Goal: Communication & Community: Answer question/provide support

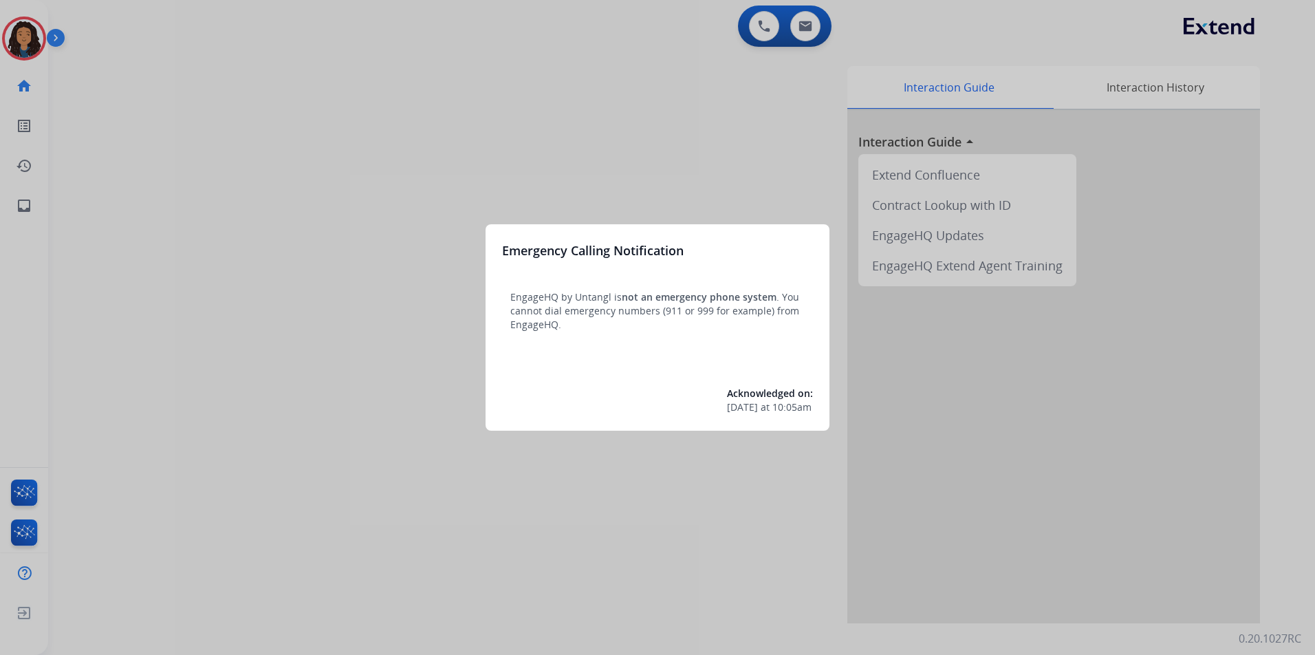
click at [275, 360] on div at bounding box center [657, 327] width 1315 height 655
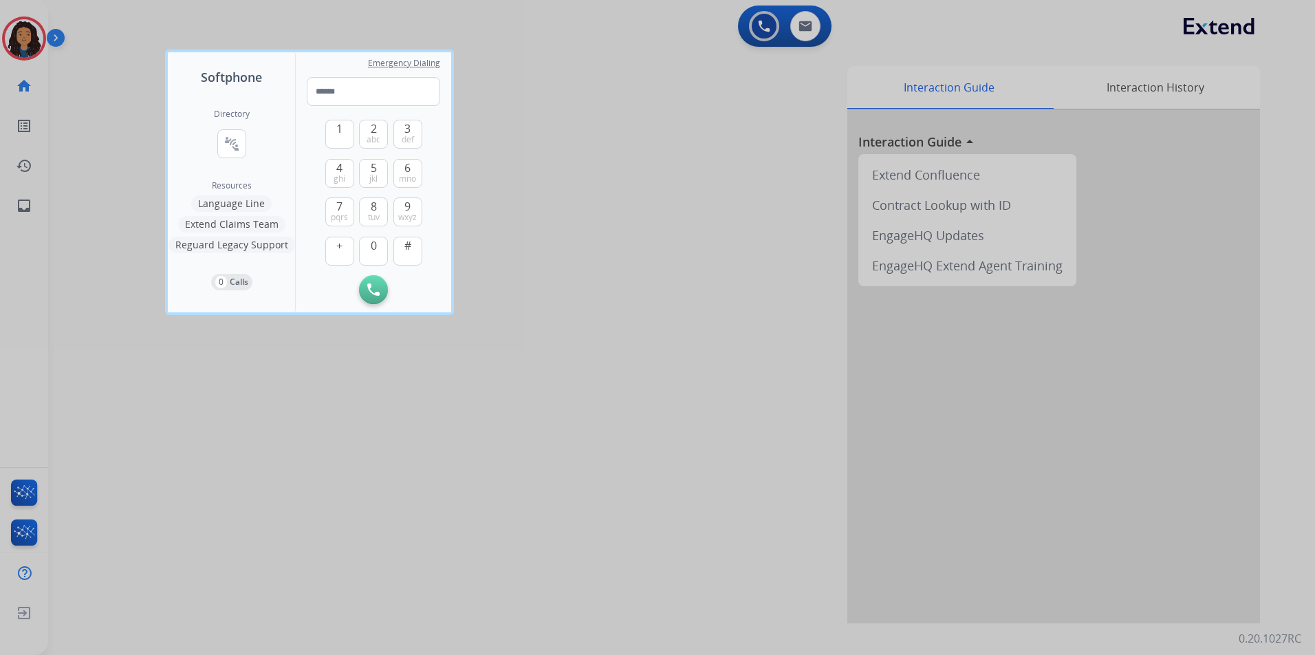
drag, startPoint x: 345, startPoint y: 391, endPoint x: 299, endPoint y: 357, distance: 57.1
click at [336, 387] on div at bounding box center [657, 327] width 1315 height 655
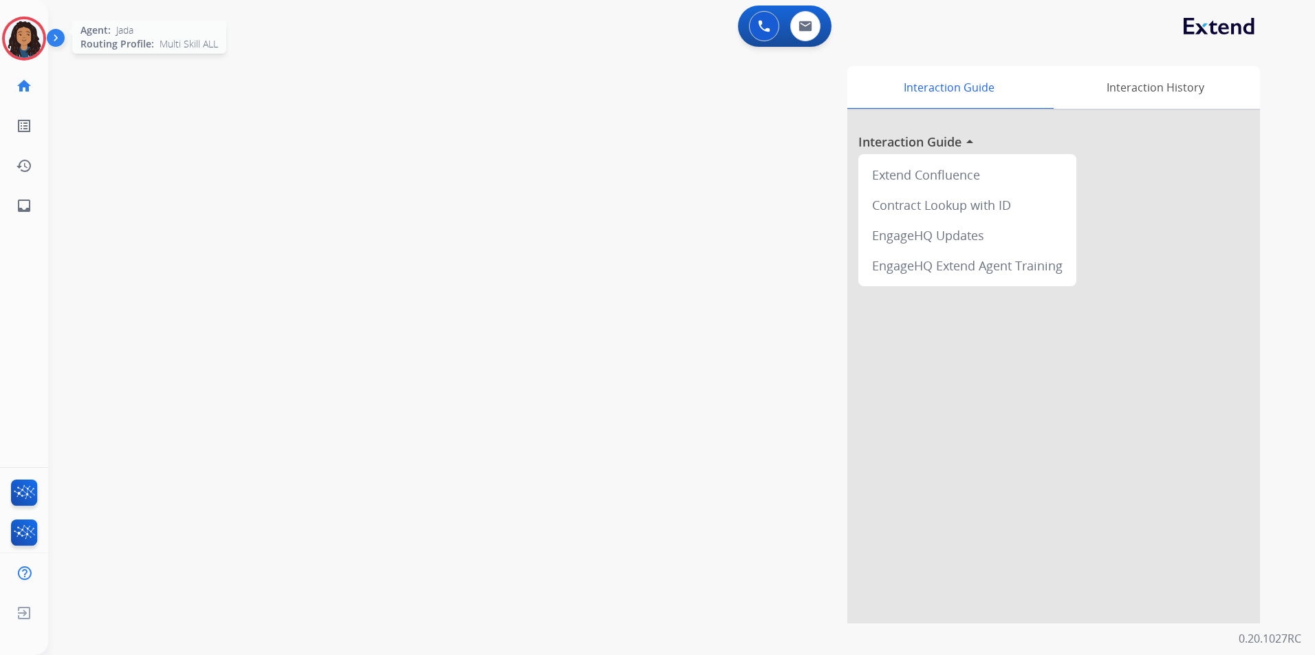
drag, startPoint x: 18, startPoint y: 41, endPoint x: 50, endPoint y: 55, distance: 34.5
click at [18, 41] on img at bounding box center [24, 38] width 39 height 39
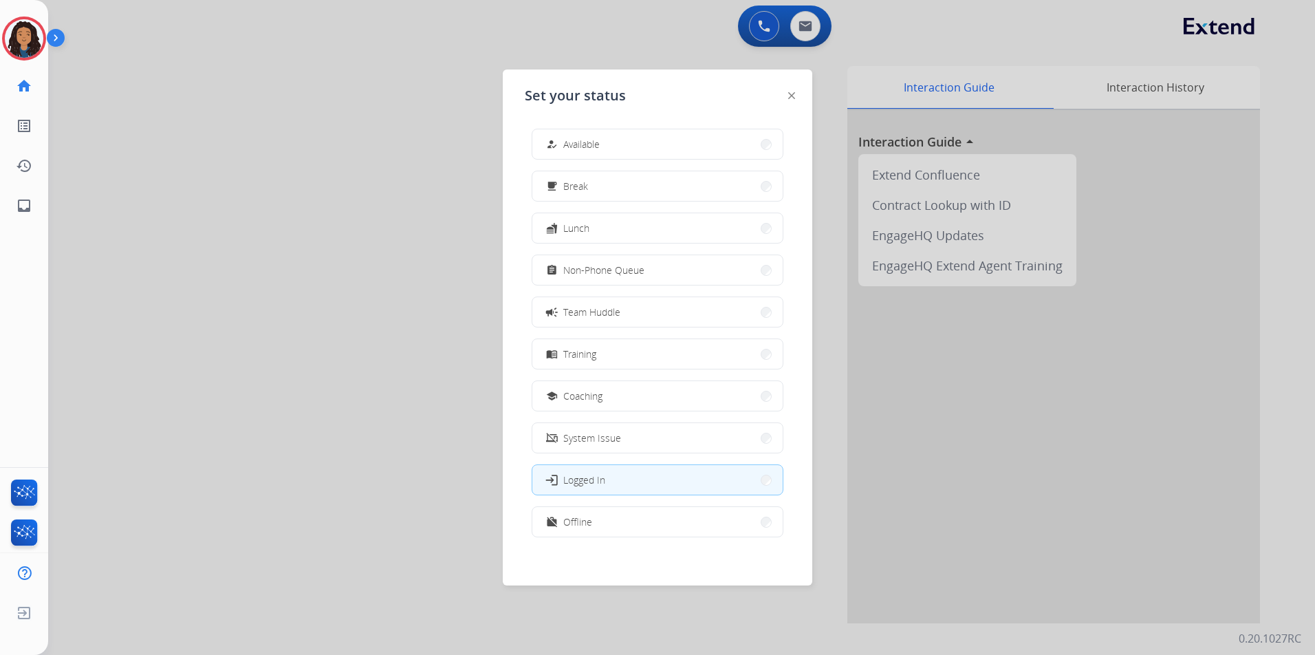
click at [622, 266] on span "Non-Phone Queue" at bounding box center [603, 270] width 81 height 14
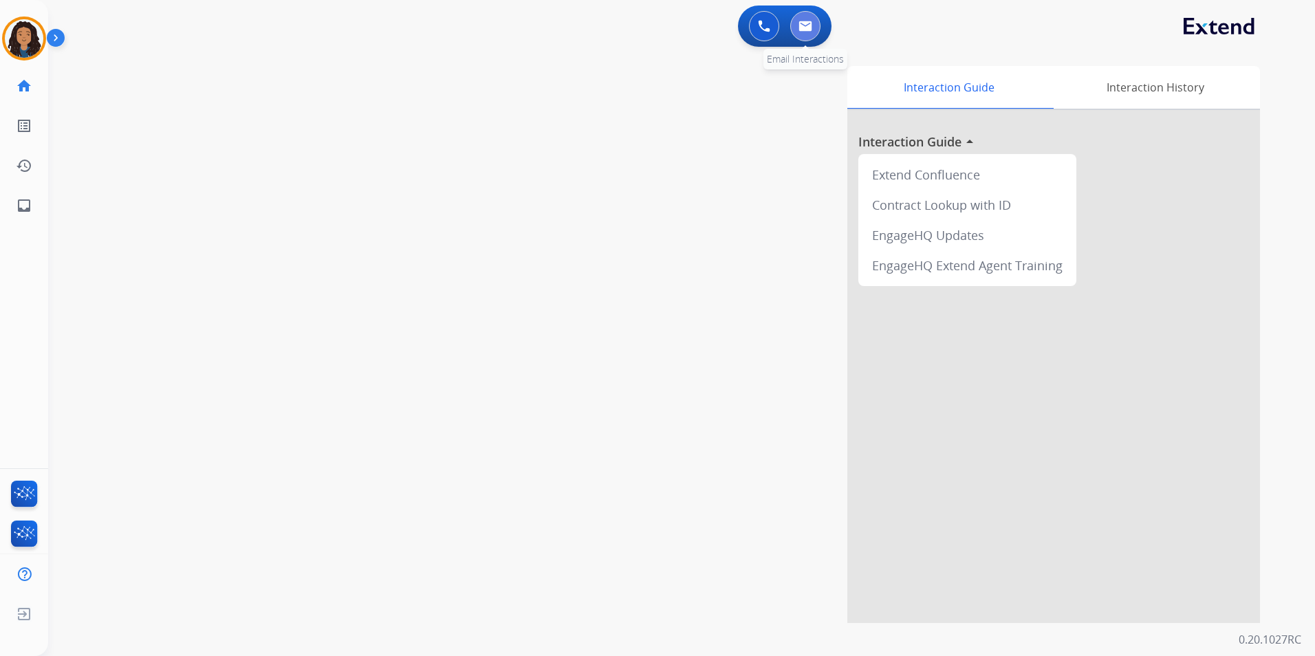
click at [811, 25] on img at bounding box center [805, 26] width 14 height 11
select select "**********"
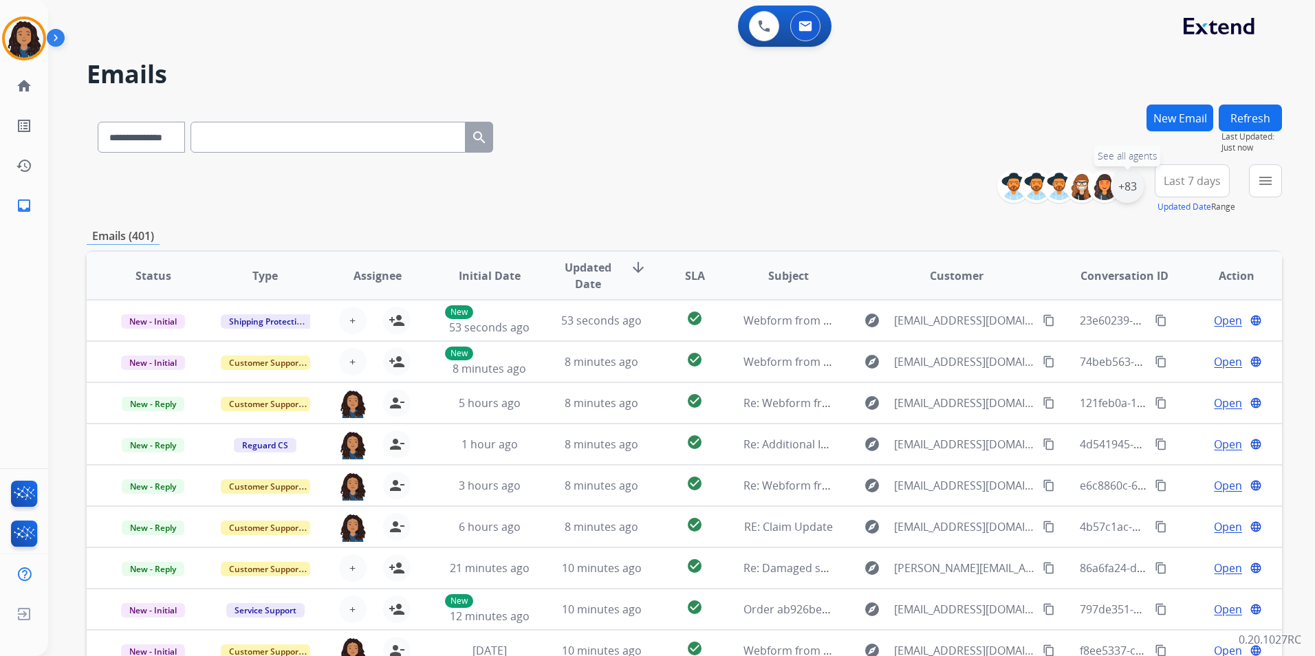
click at [1135, 190] on div "+83" at bounding box center [1126, 186] width 33 height 33
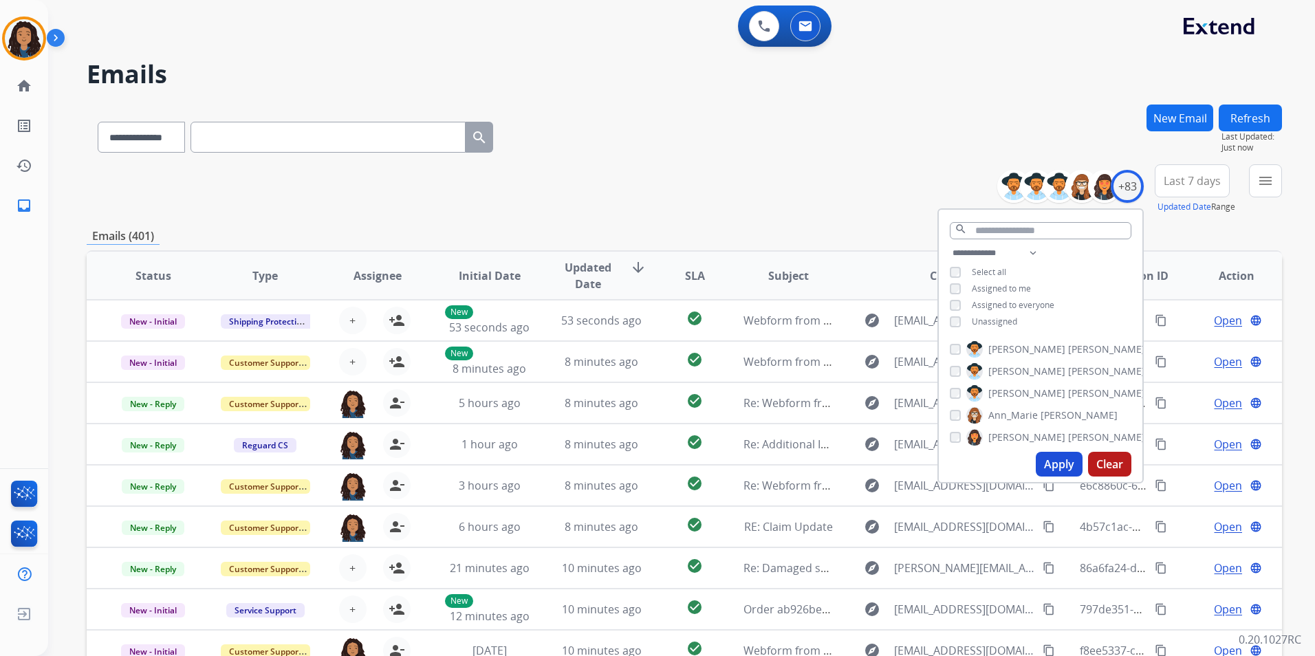
click at [1002, 318] on span "Unassigned" at bounding box center [994, 322] width 45 height 12
click at [1066, 464] on button "Apply" at bounding box center [1059, 464] width 47 height 25
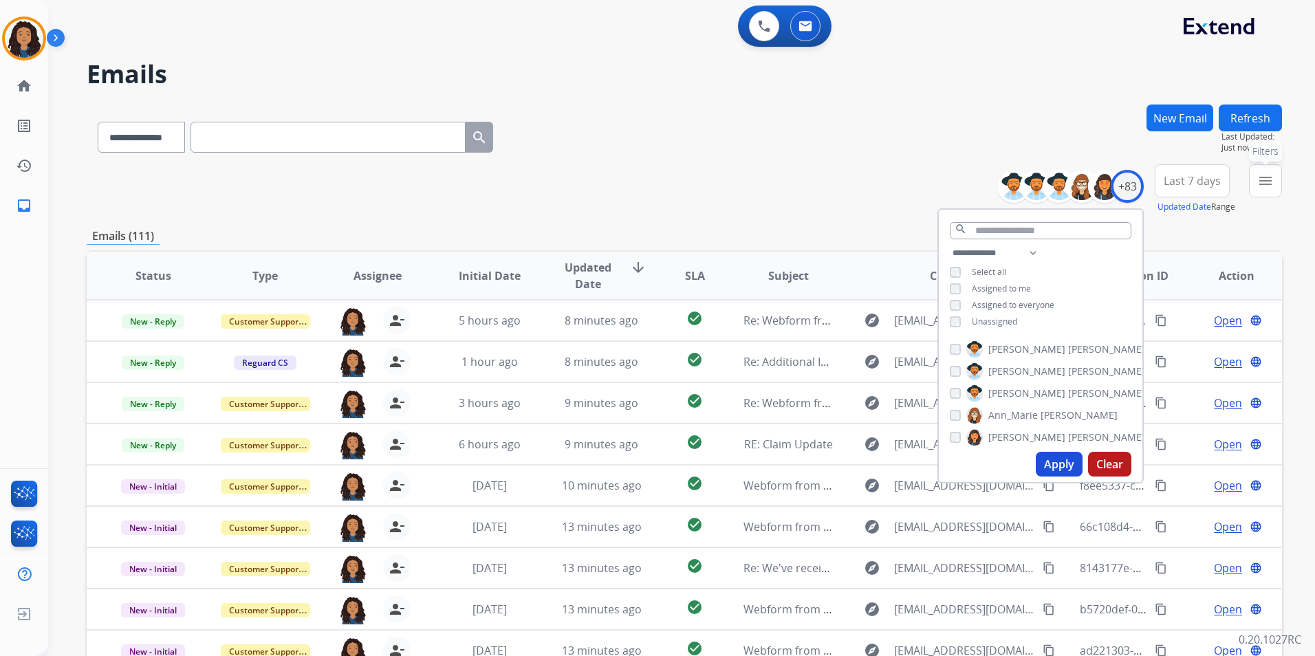
click at [1259, 192] on button "menu Filters" at bounding box center [1265, 180] width 33 height 33
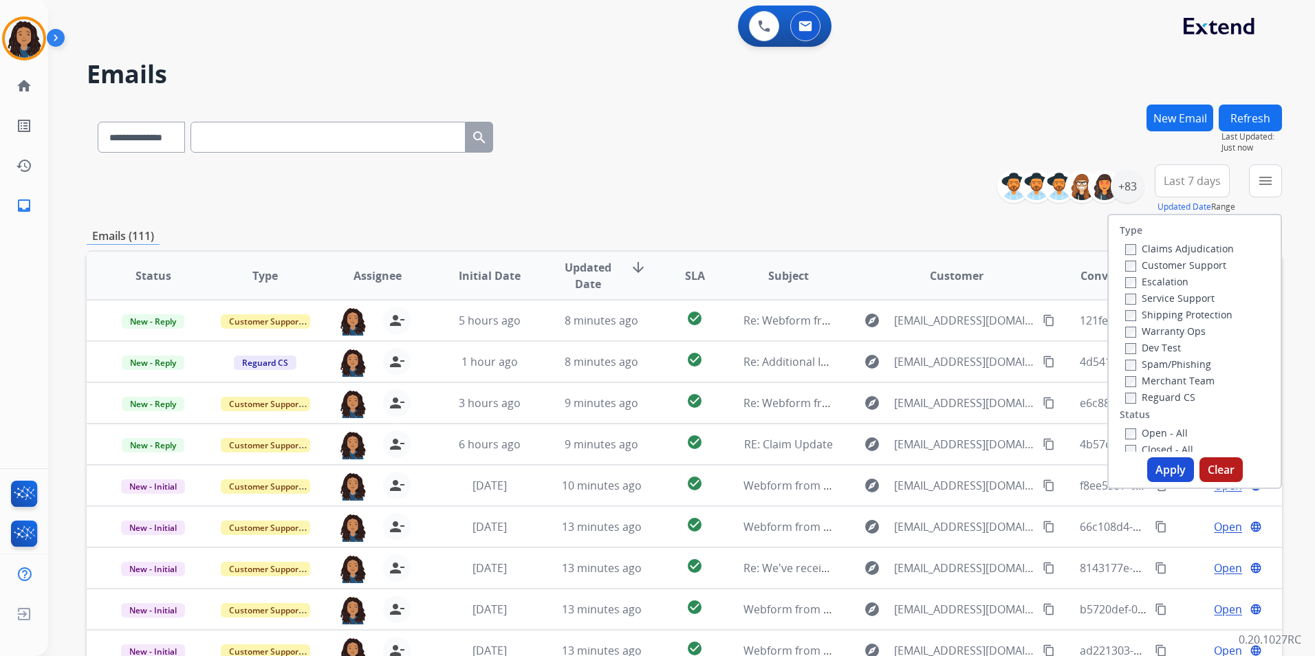
click at [1189, 268] on label "Customer Support" at bounding box center [1175, 265] width 101 height 13
click at [1206, 311] on label "Shipping Protection" at bounding box center [1178, 314] width 107 height 13
click at [1176, 401] on label "Reguard CS" at bounding box center [1160, 397] width 70 height 13
click at [1168, 430] on label "Open - All" at bounding box center [1156, 432] width 63 height 13
click at [1177, 474] on button "Apply" at bounding box center [1170, 469] width 47 height 25
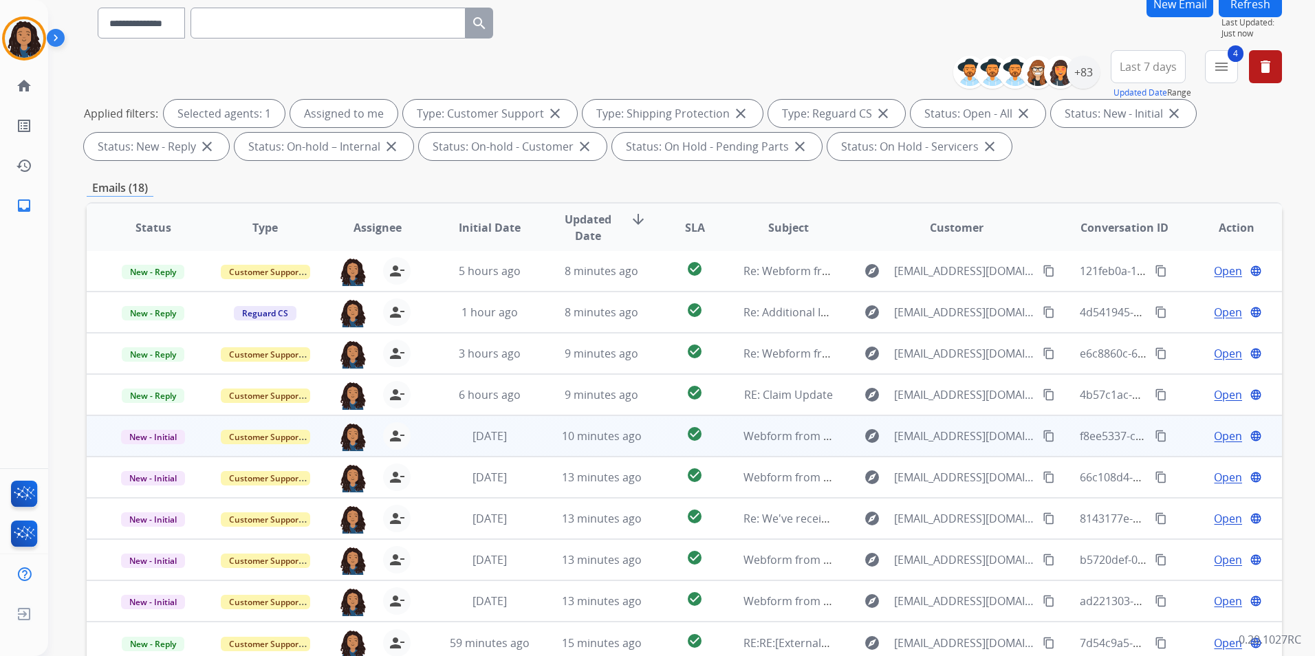
scroll to position [193, 0]
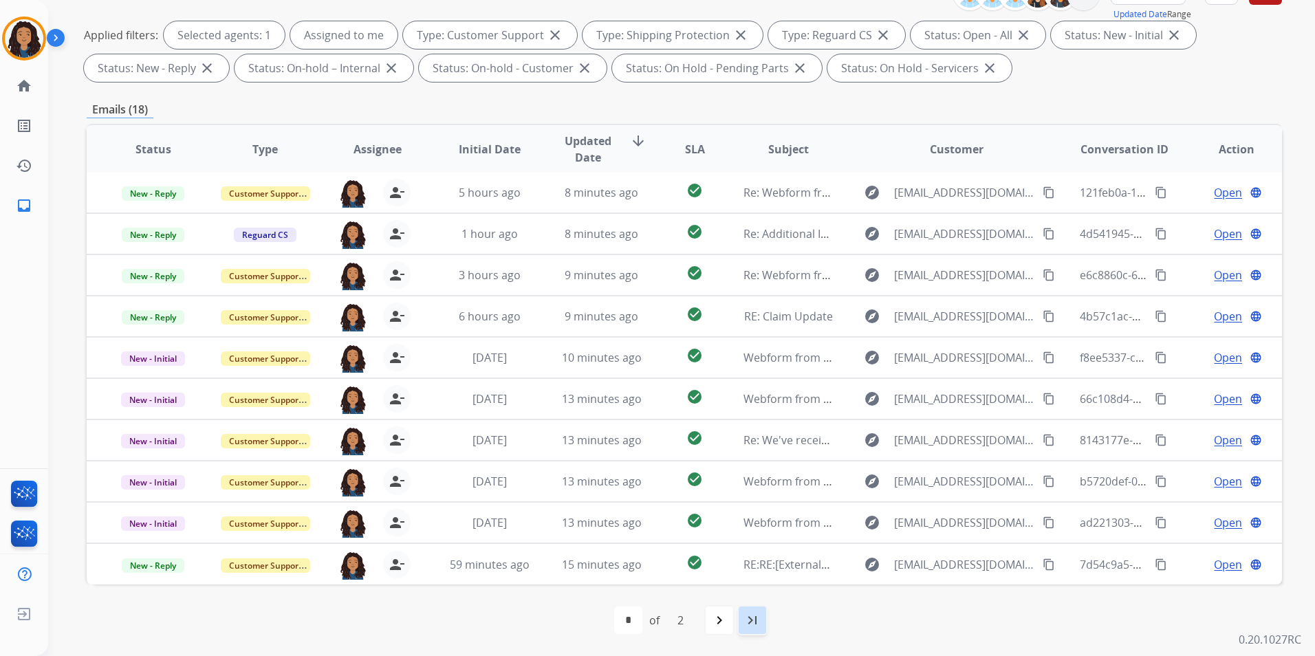
click at [743, 620] on div "last_page" at bounding box center [752, 620] width 30 height 30
select select "*"
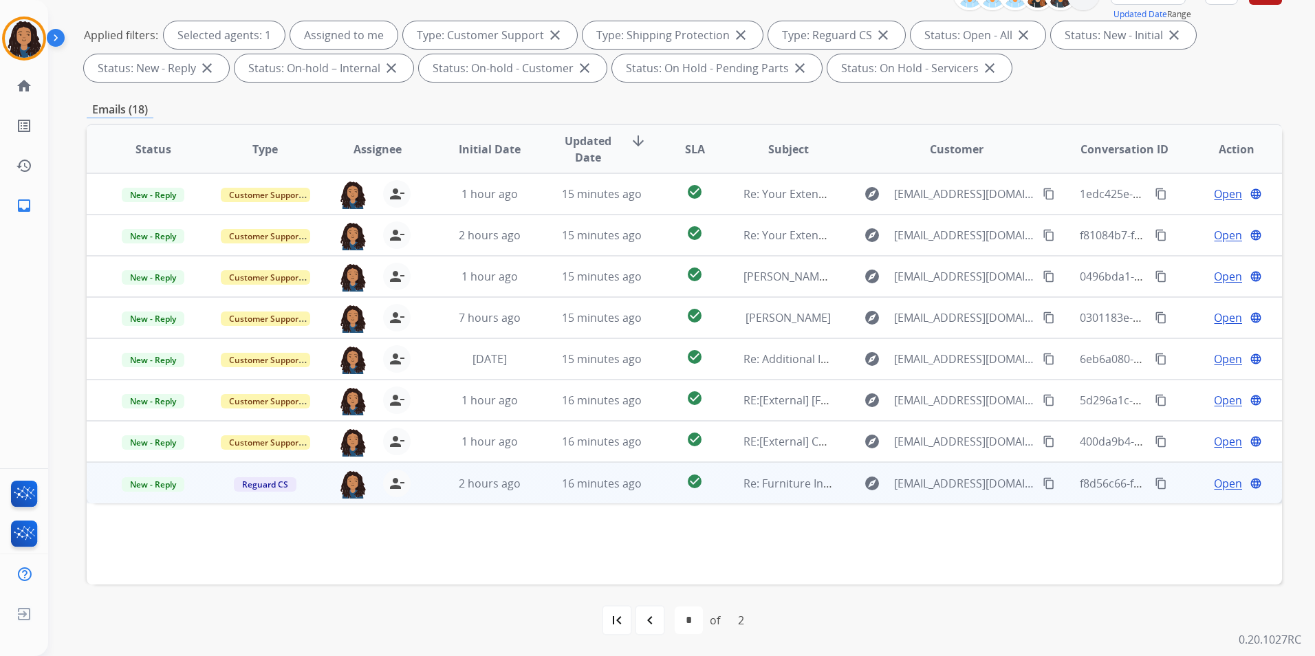
click at [1214, 485] on span "Open" at bounding box center [1228, 483] width 28 height 17
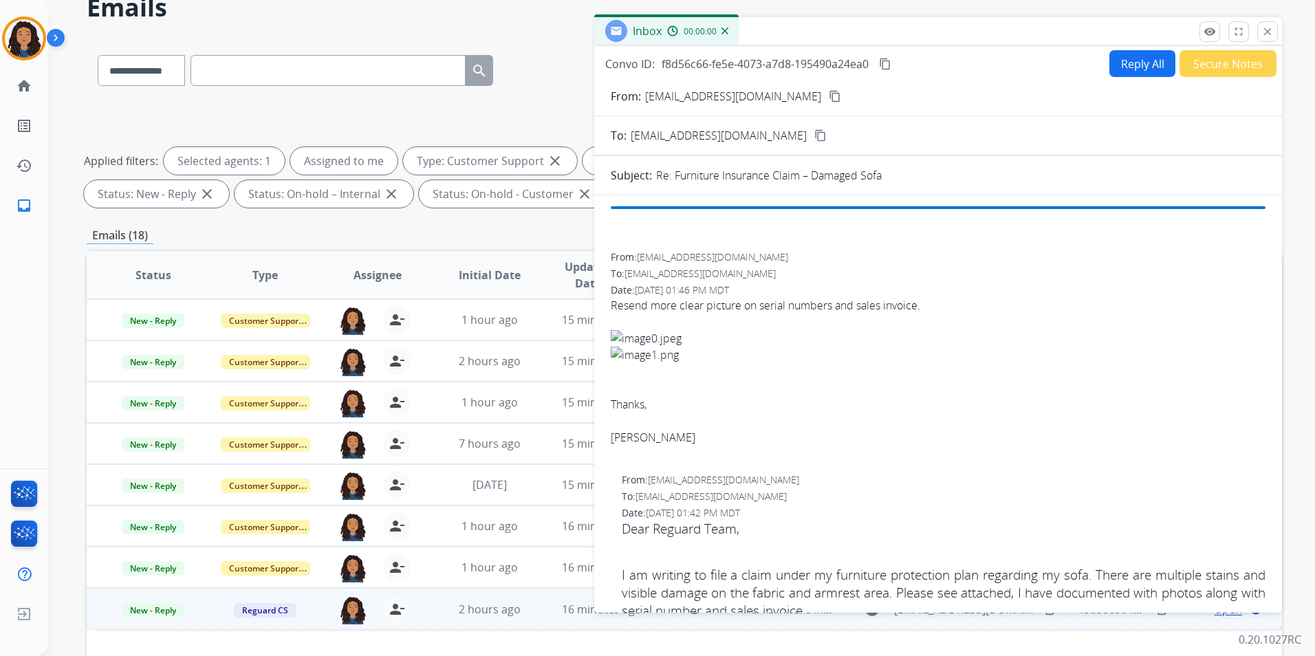
scroll to position [0, 0]
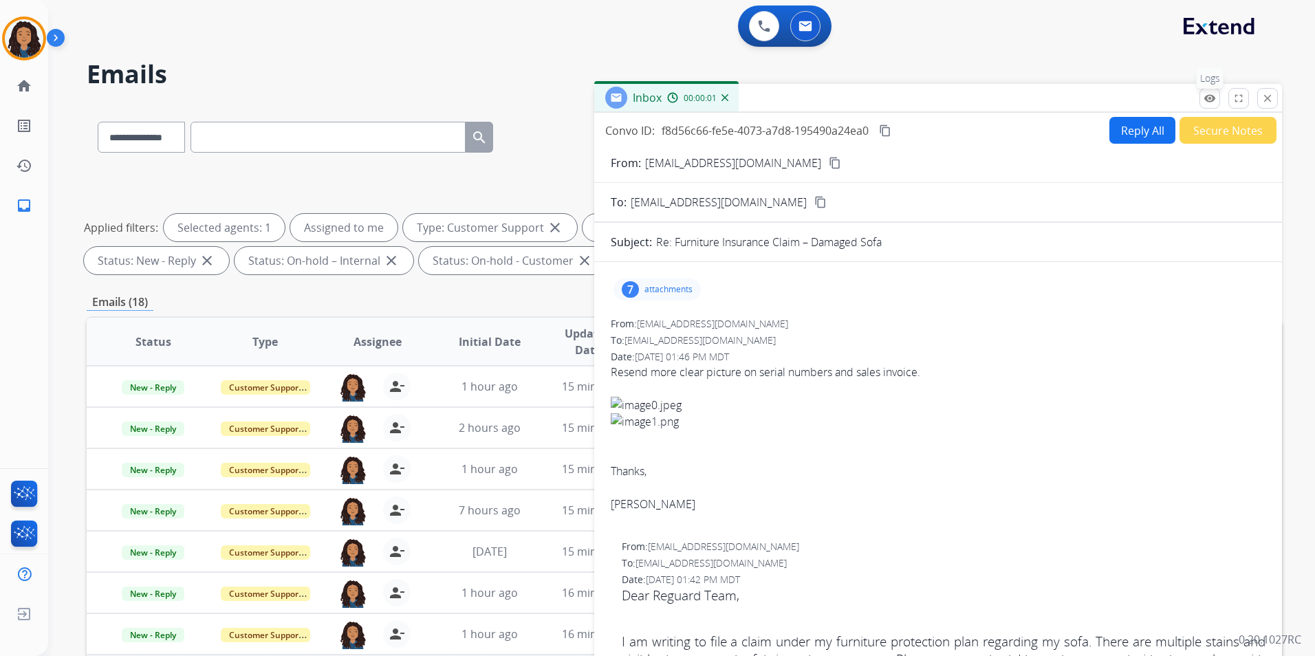
click at [1213, 99] on mat-icon "remove_red_eye" at bounding box center [1209, 98] width 12 height 12
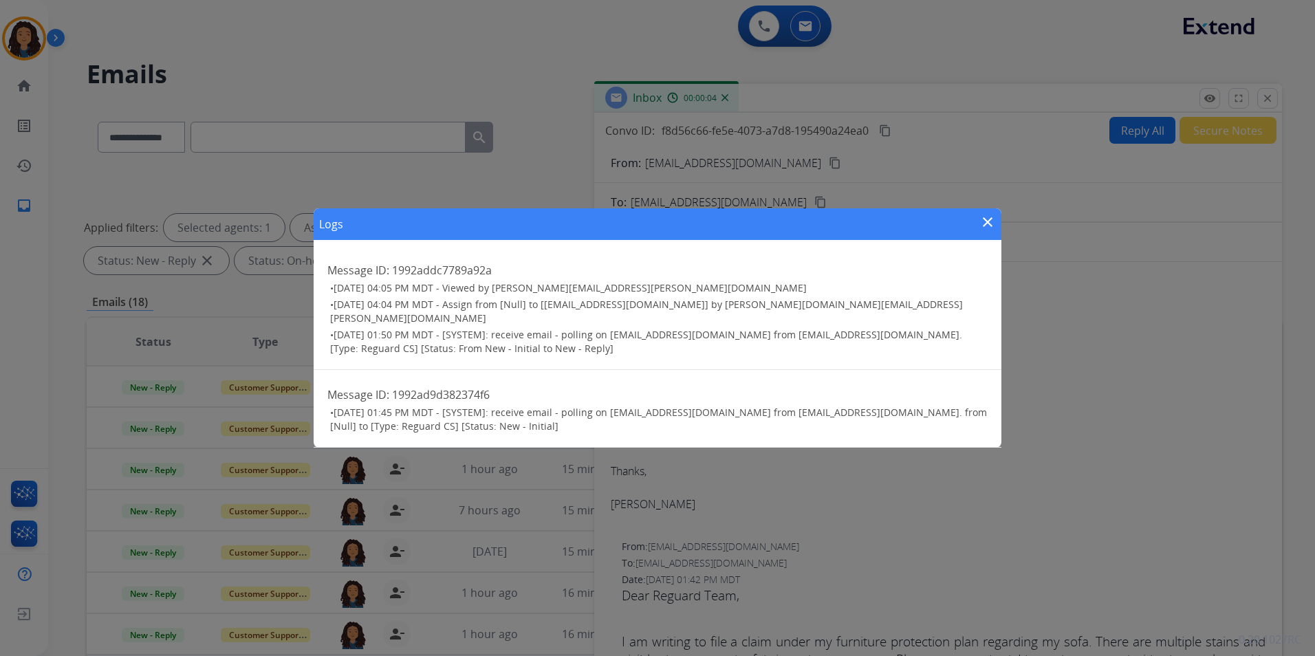
click at [992, 230] on mat-icon "close" at bounding box center [987, 222] width 17 height 17
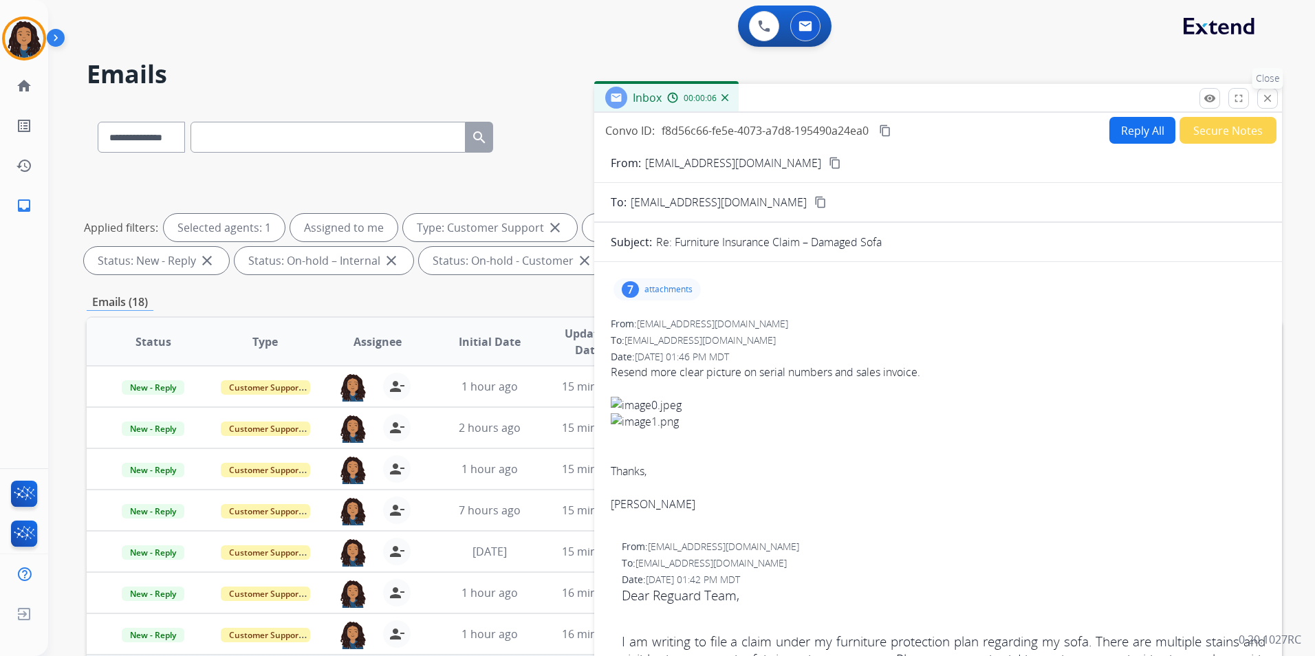
click at [1269, 98] on mat-icon "close" at bounding box center [1267, 98] width 12 height 12
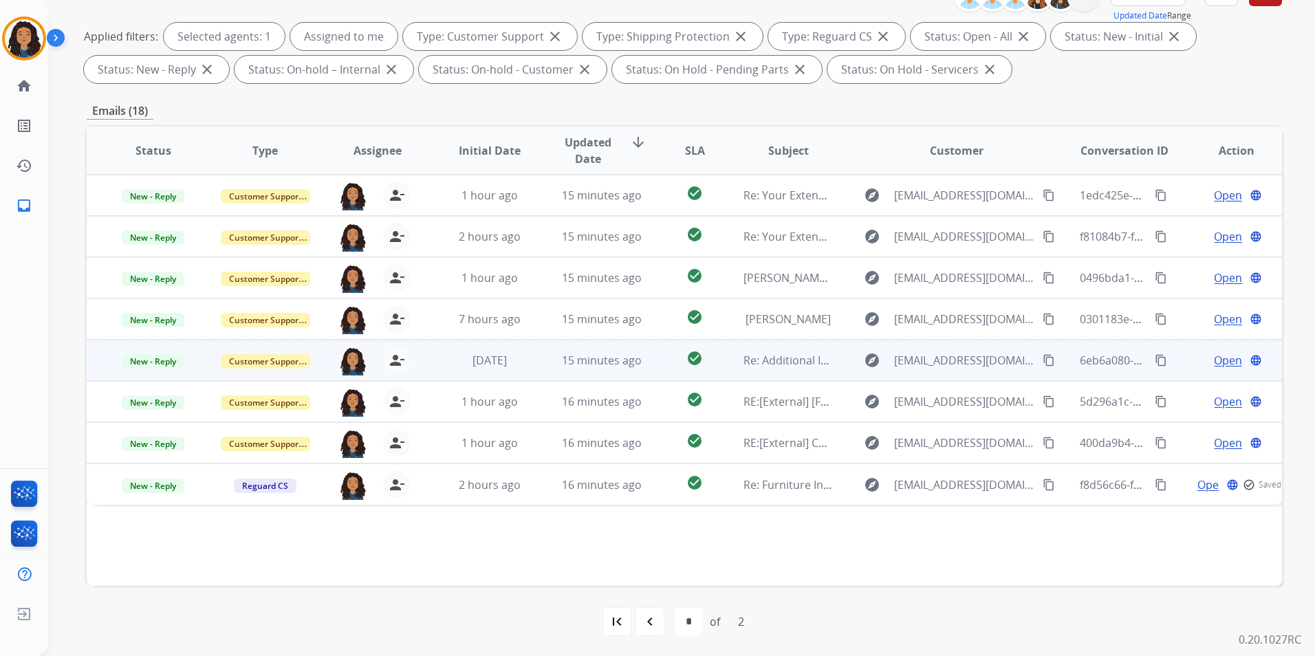
scroll to position [193, 0]
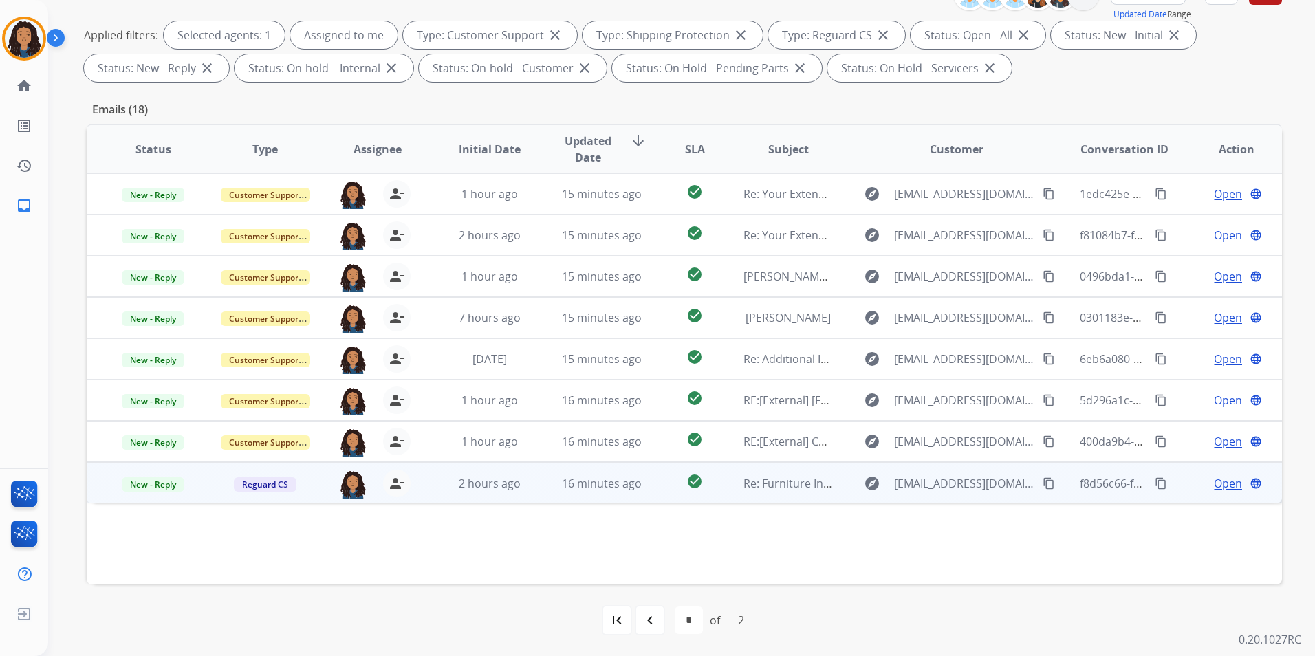
click at [1223, 475] on span "Open" at bounding box center [1228, 483] width 28 height 17
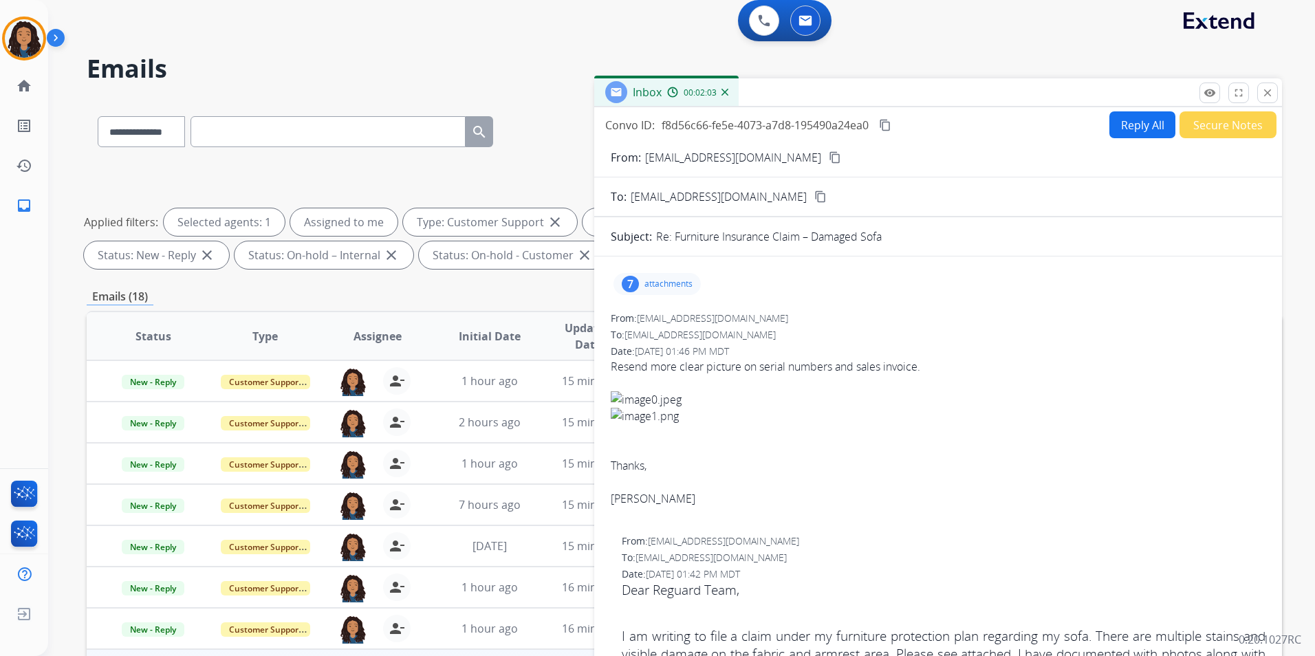
scroll to position [0, 0]
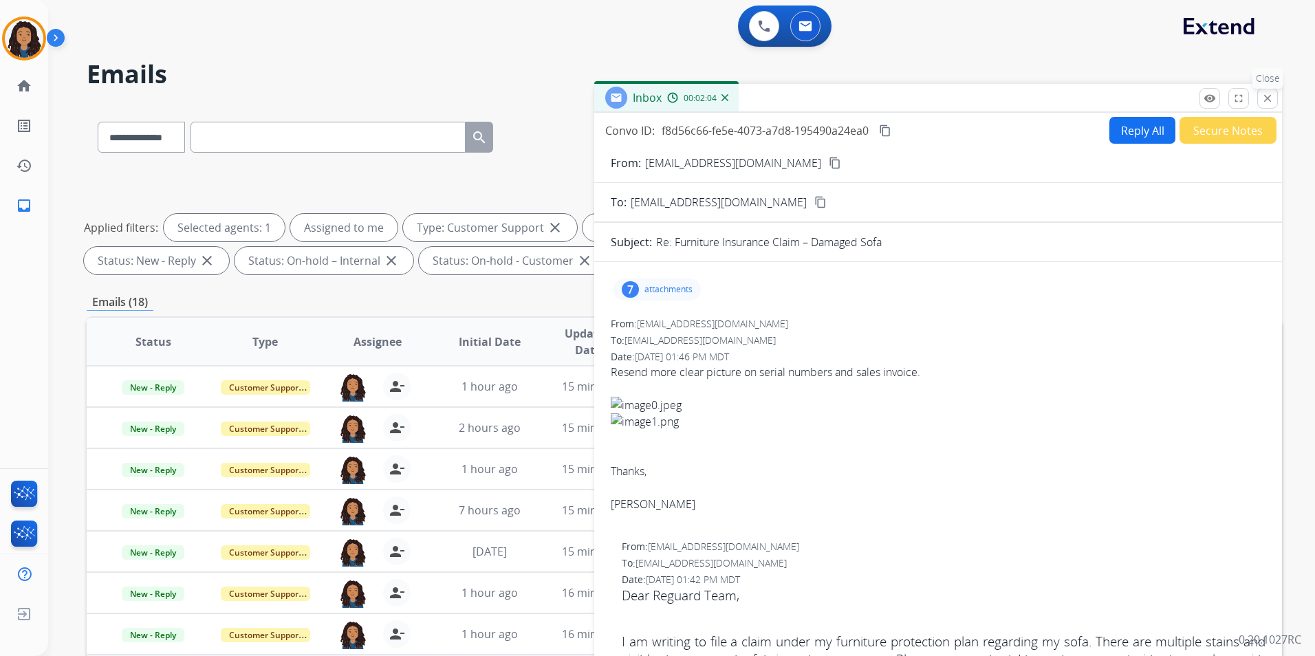
click at [1268, 96] on mat-icon "close" at bounding box center [1267, 98] width 12 height 12
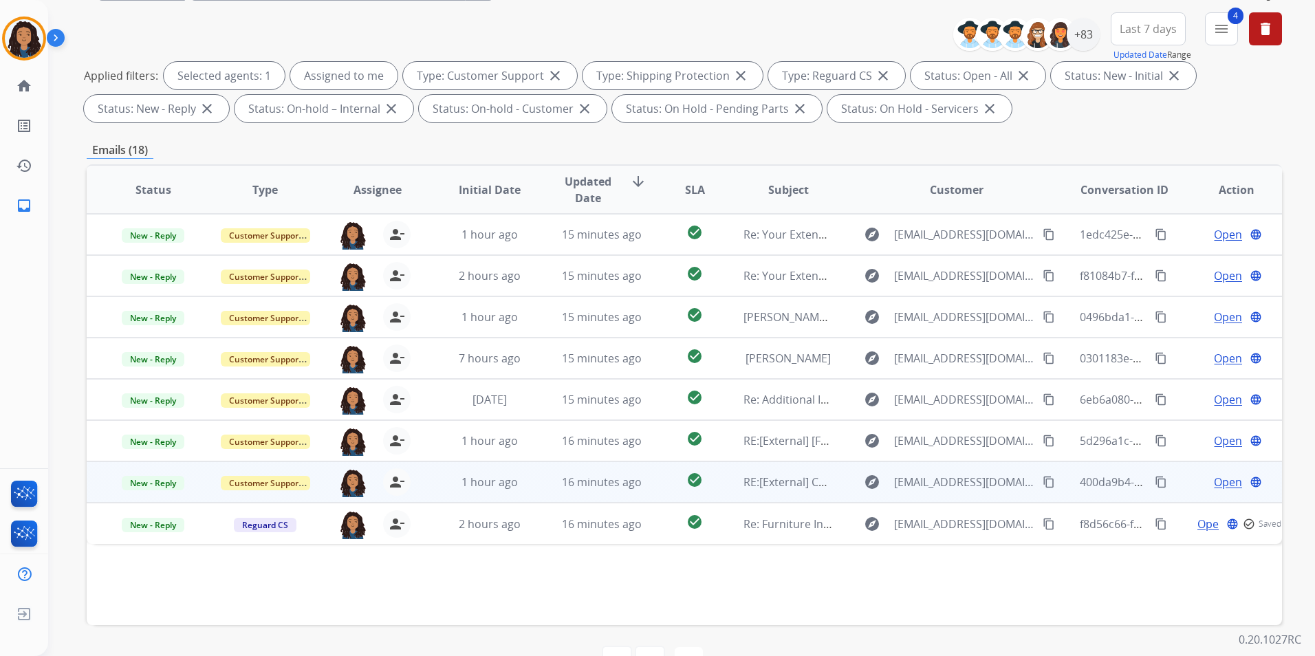
scroll to position [193, 0]
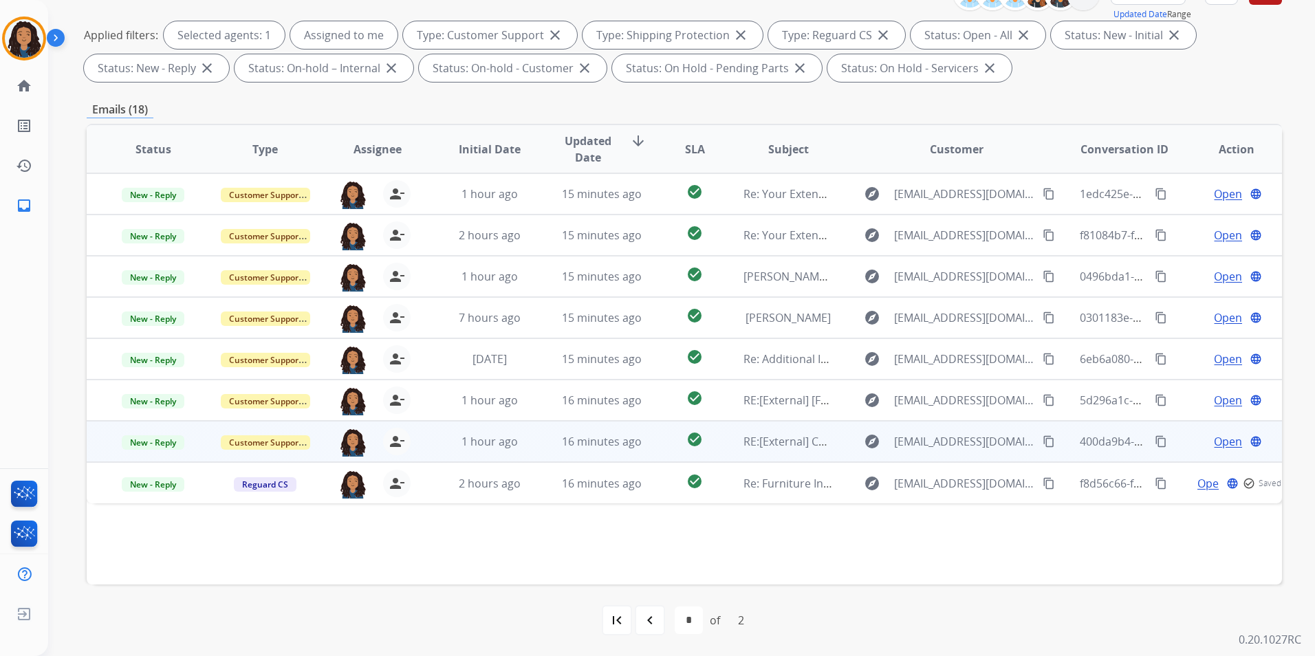
click at [1222, 441] on span "Open" at bounding box center [1228, 441] width 28 height 17
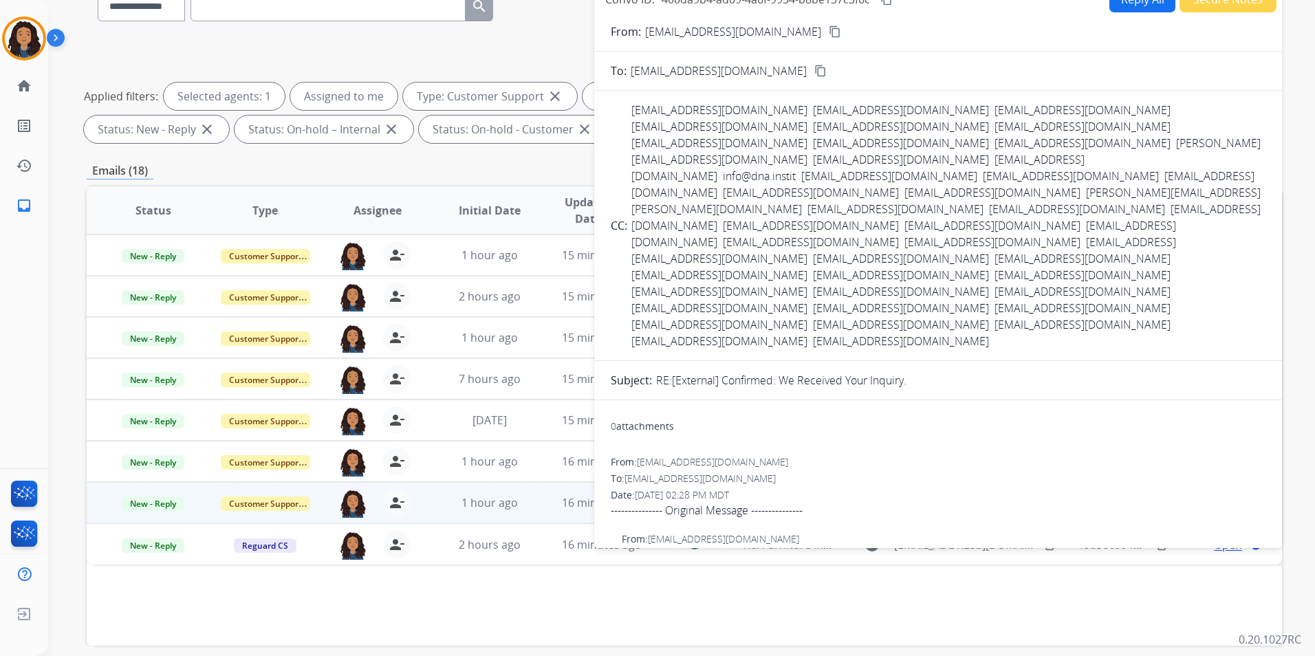
scroll to position [55, 0]
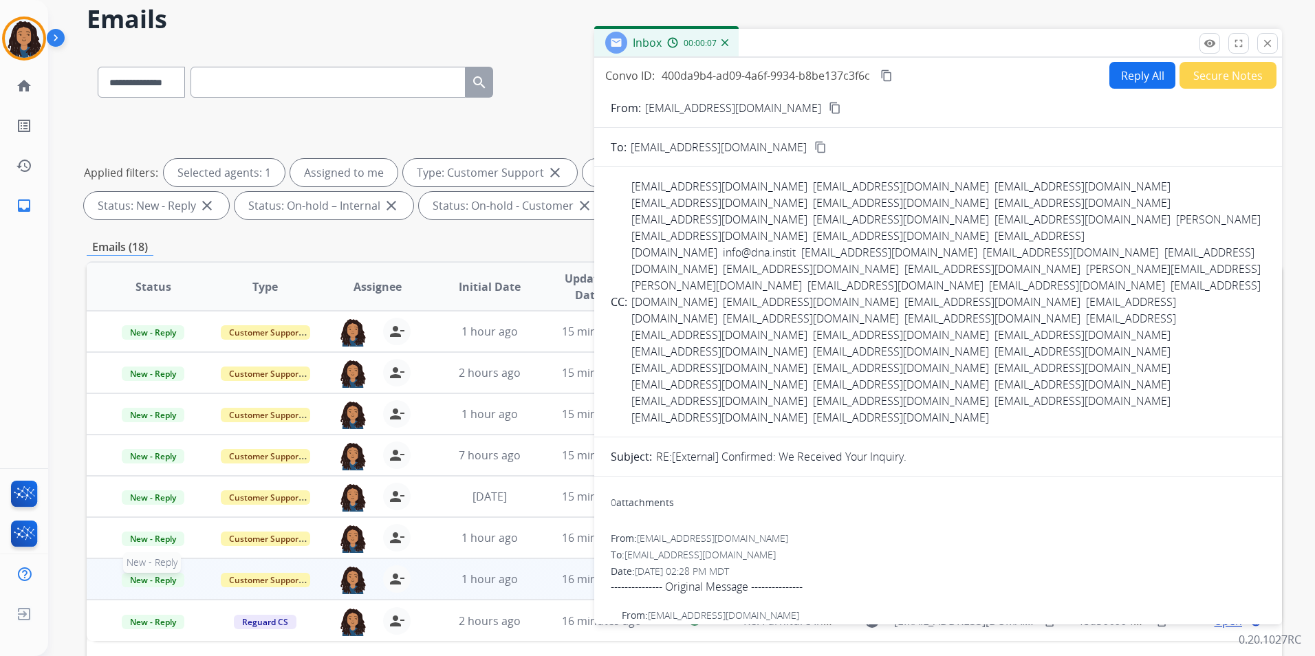
click at [167, 584] on span "New - Reply" at bounding box center [153, 580] width 63 height 14
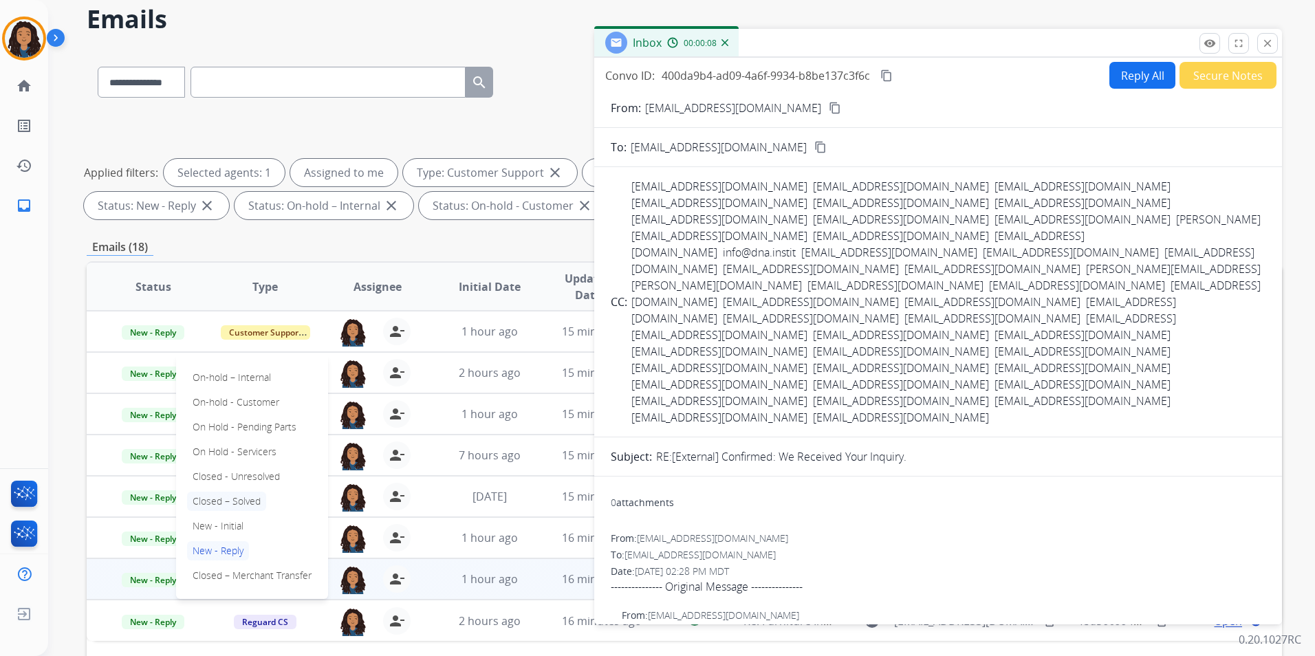
click at [250, 497] on p "Closed – Solved" at bounding box center [226, 501] width 79 height 19
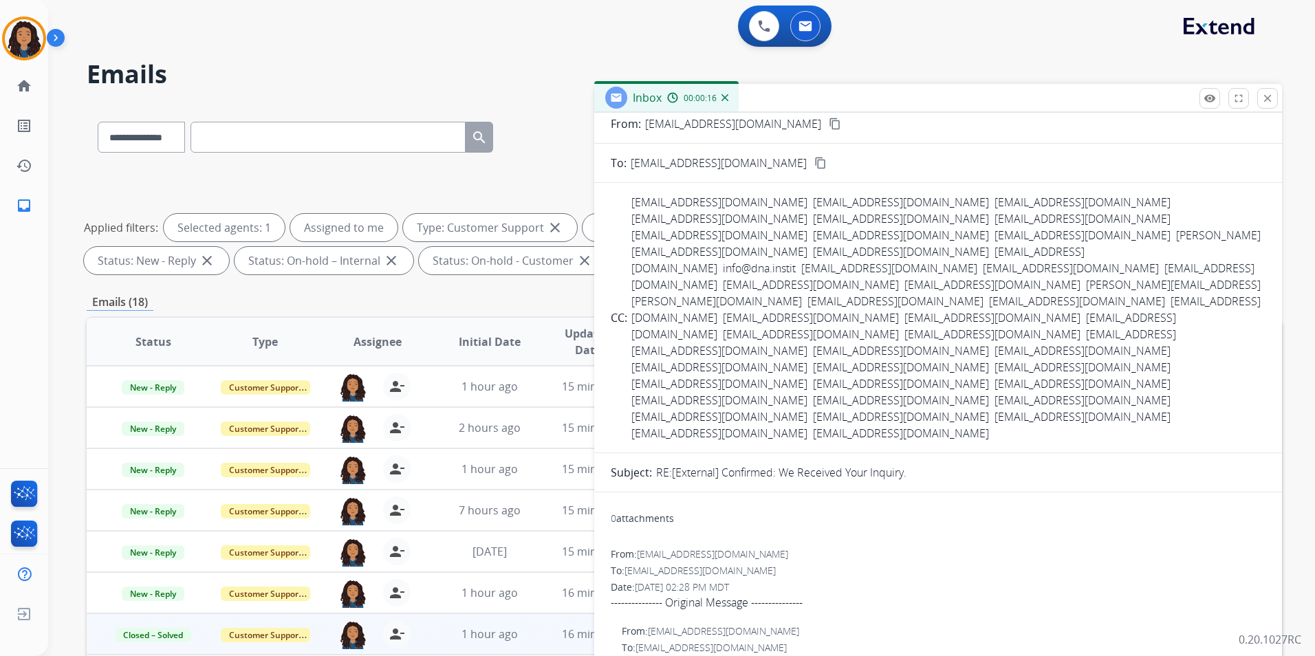
scroll to position [0, 0]
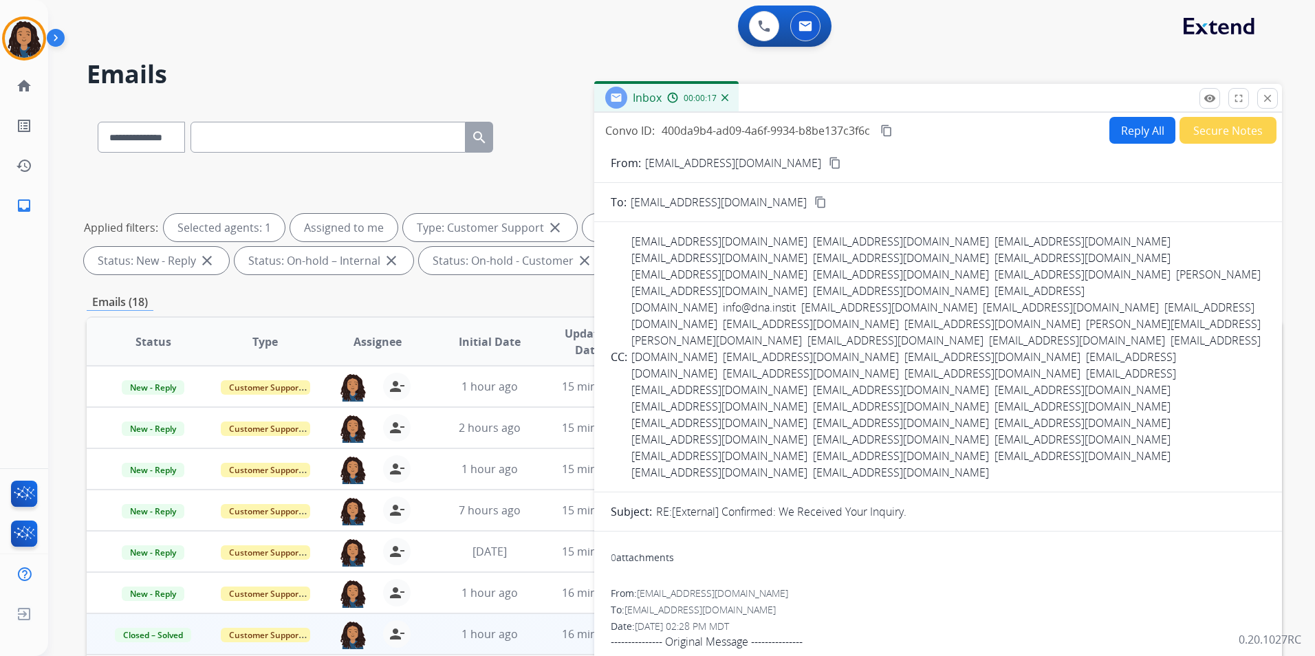
click at [1202, 119] on button "Secure Notes" at bounding box center [1227, 130] width 97 height 27
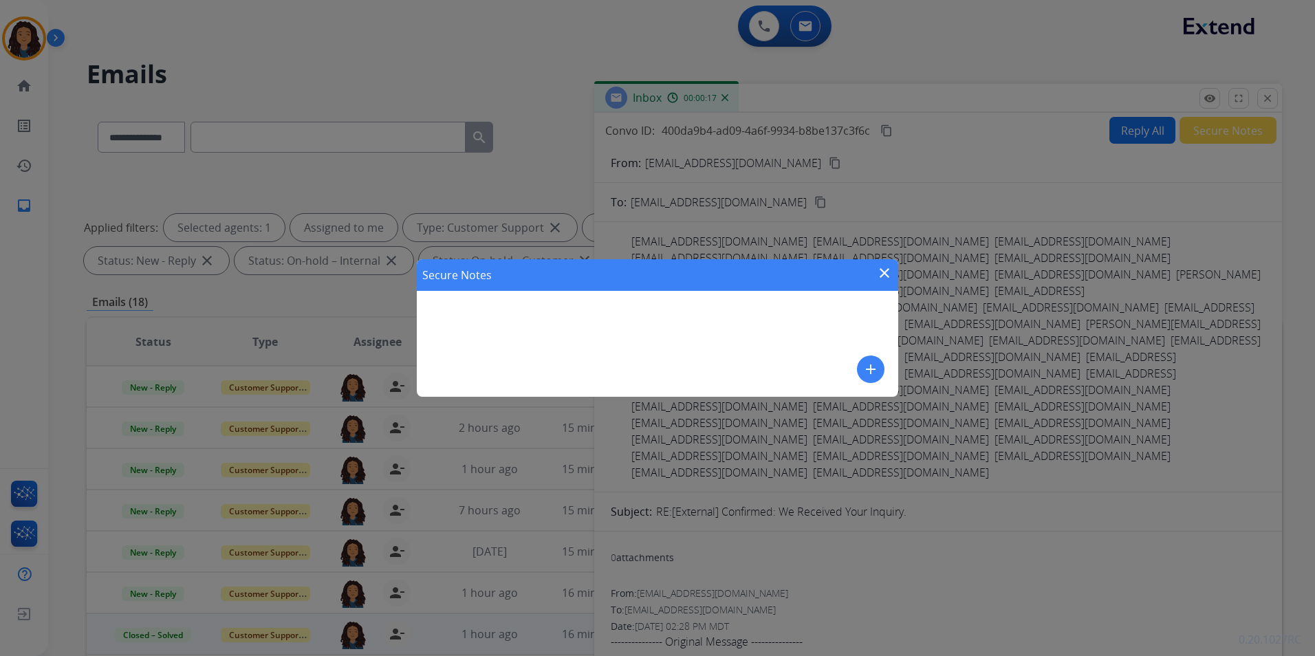
click at [871, 373] on mat-icon "add" at bounding box center [870, 369] width 17 height 17
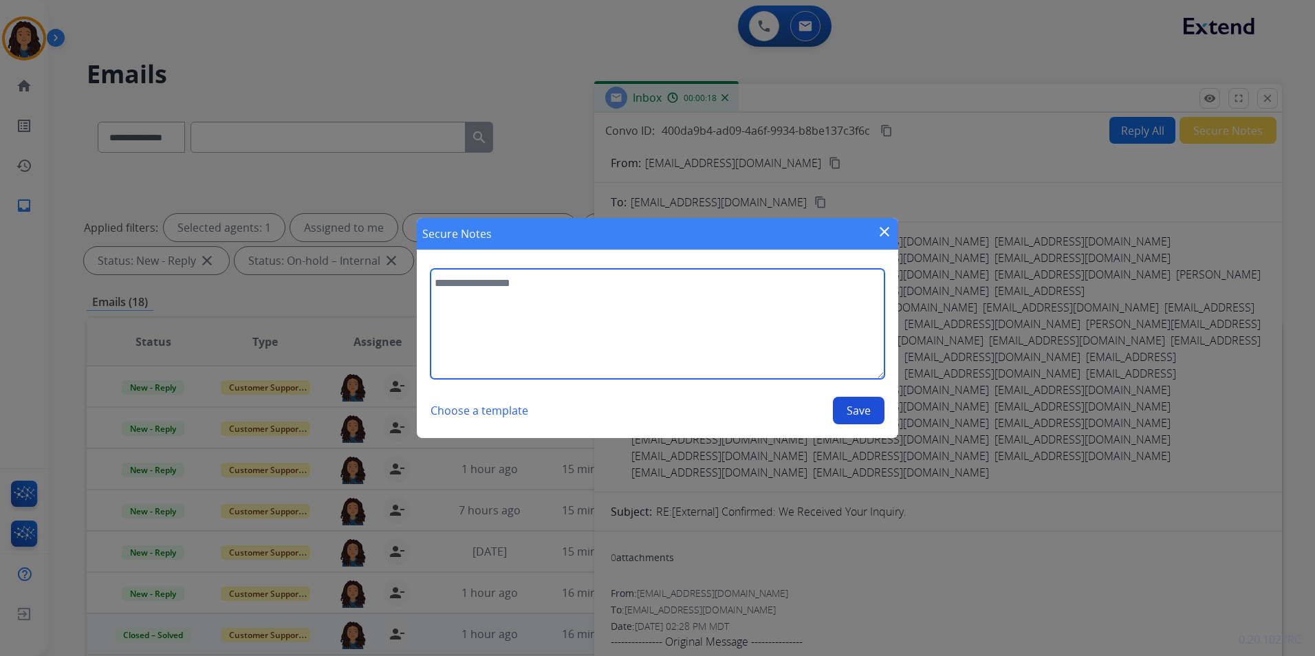
click at [714, 342] on textarea at bounding box center [657, 324] width 454 height 110
type textarea "****"
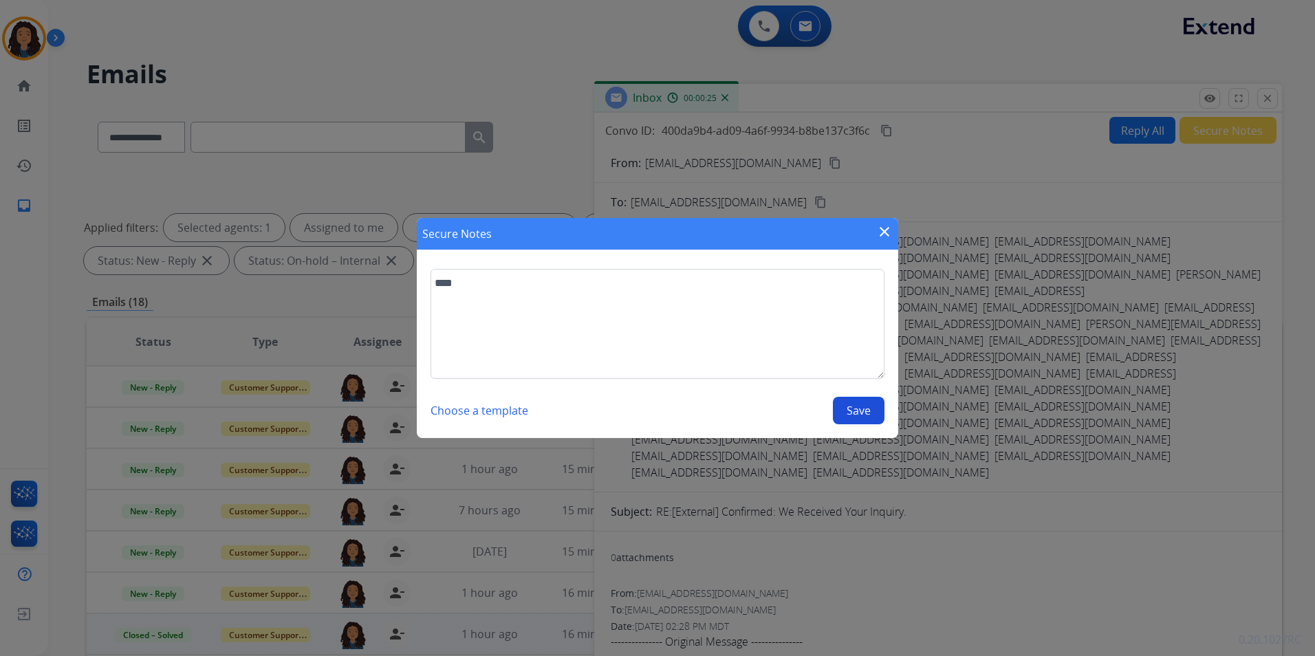
click at [880, 406] on button "Save" at bounding box center [859, 411] width 52 height 28
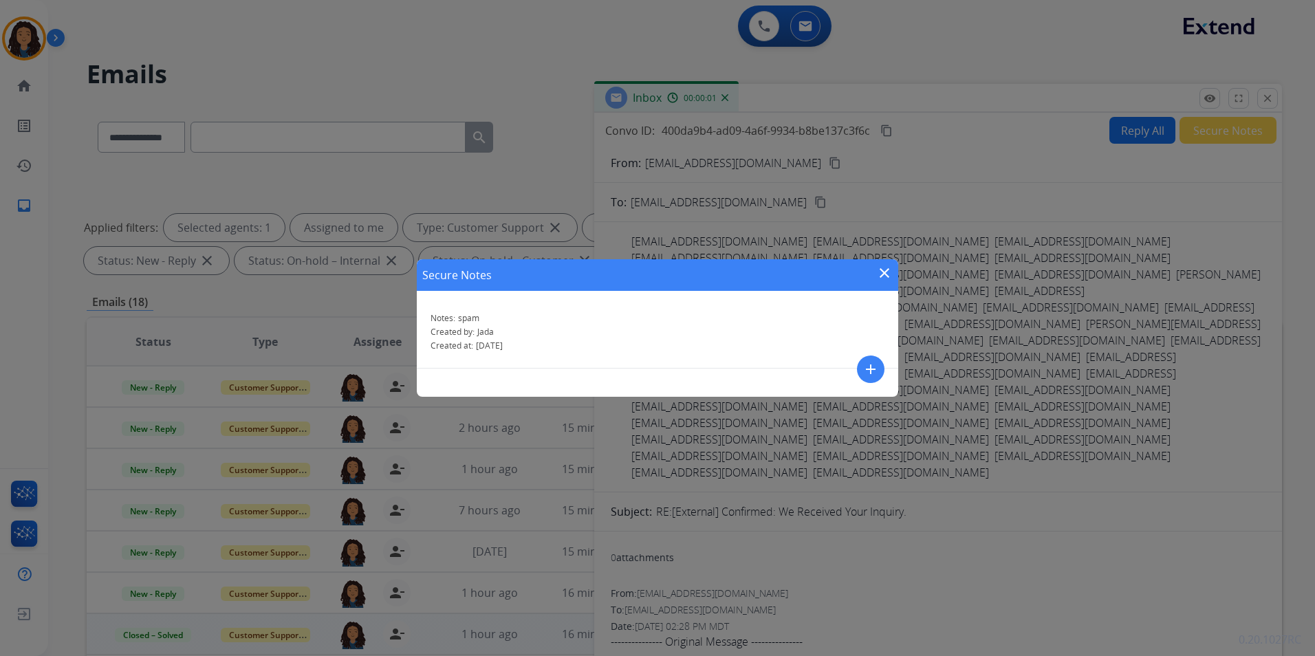
click at [1267, 96] on div "Secure Notes close Notes: spam Created by: Jada Created at: [DATE] add" at bounding box center [657, 328] width 1315 height 656
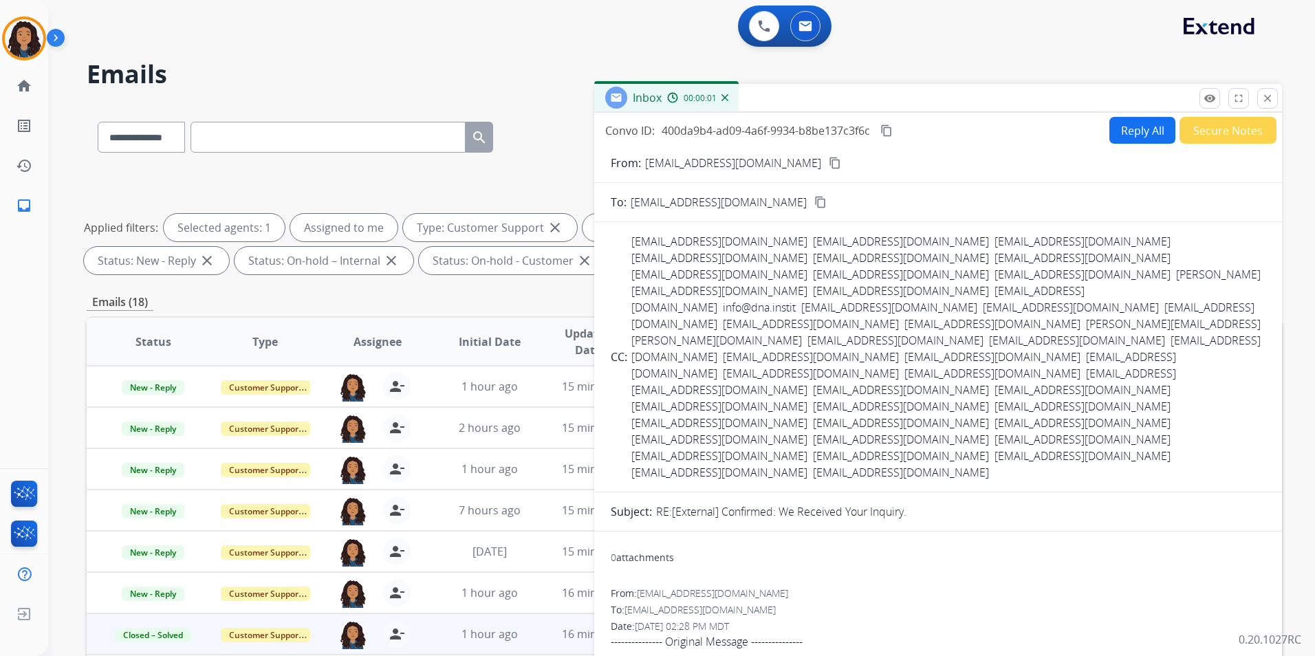
click at [1267, 96] on mat-icon "close" at bounding box center [1267, 98] width 12 height 12
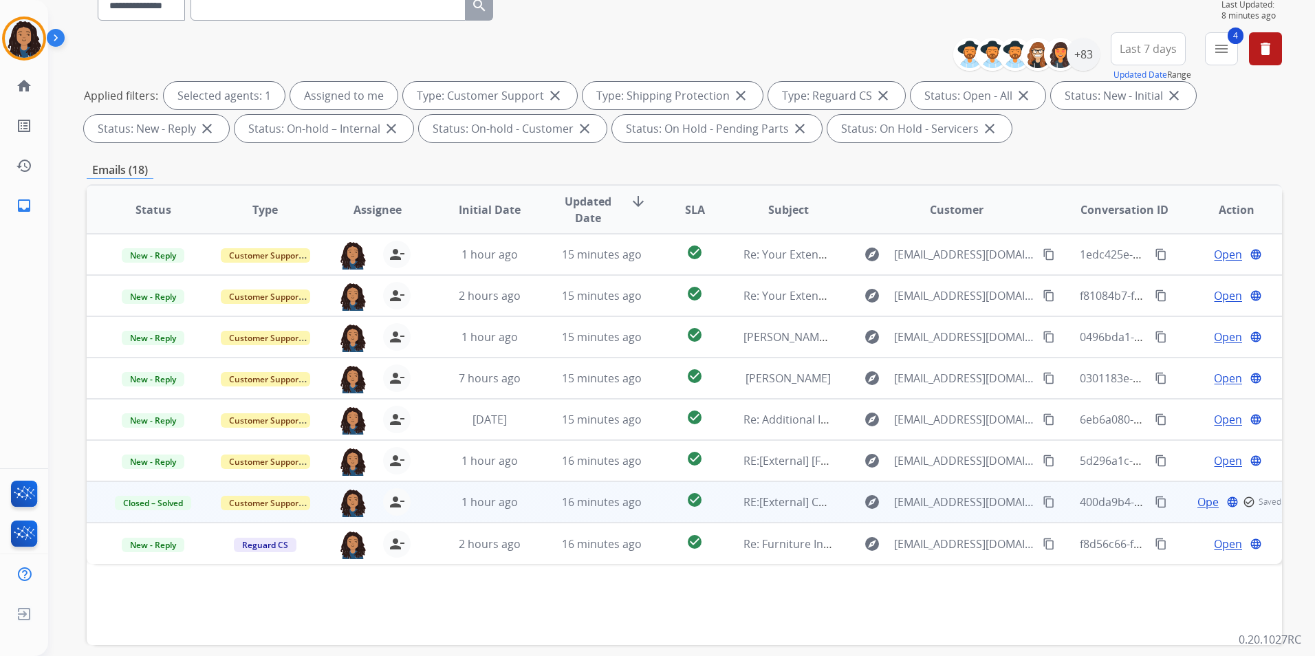
scroll to position [138, 0]
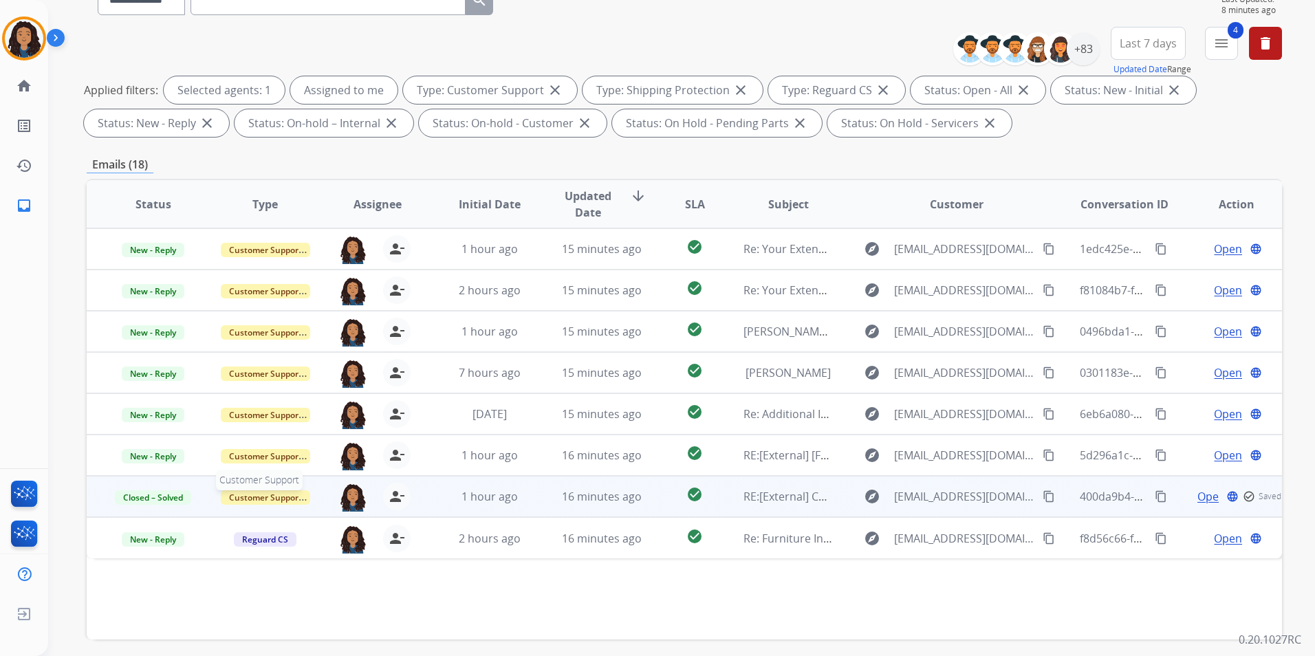
click at [288, 498] on span "Customer Support" at bounding box center [265, 497] width 89 height 14
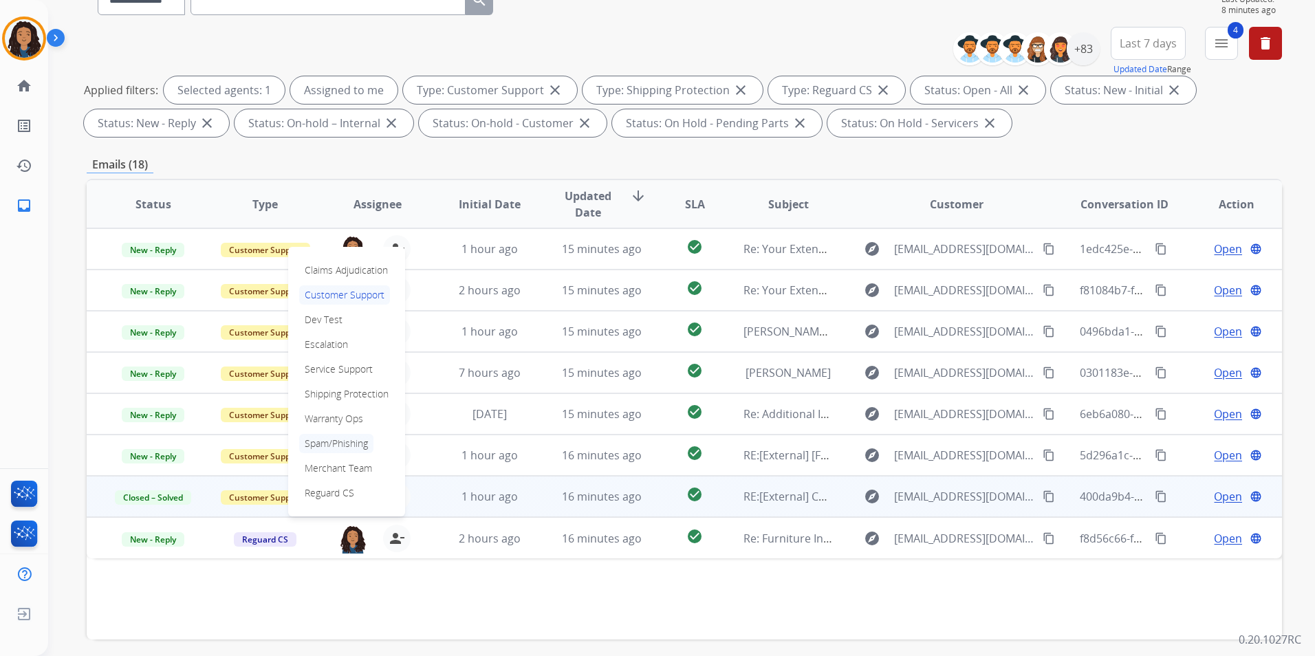
click at [347, 445] on p "Spam/Phishing" at bounding box center [336, 443] width 74 height 19
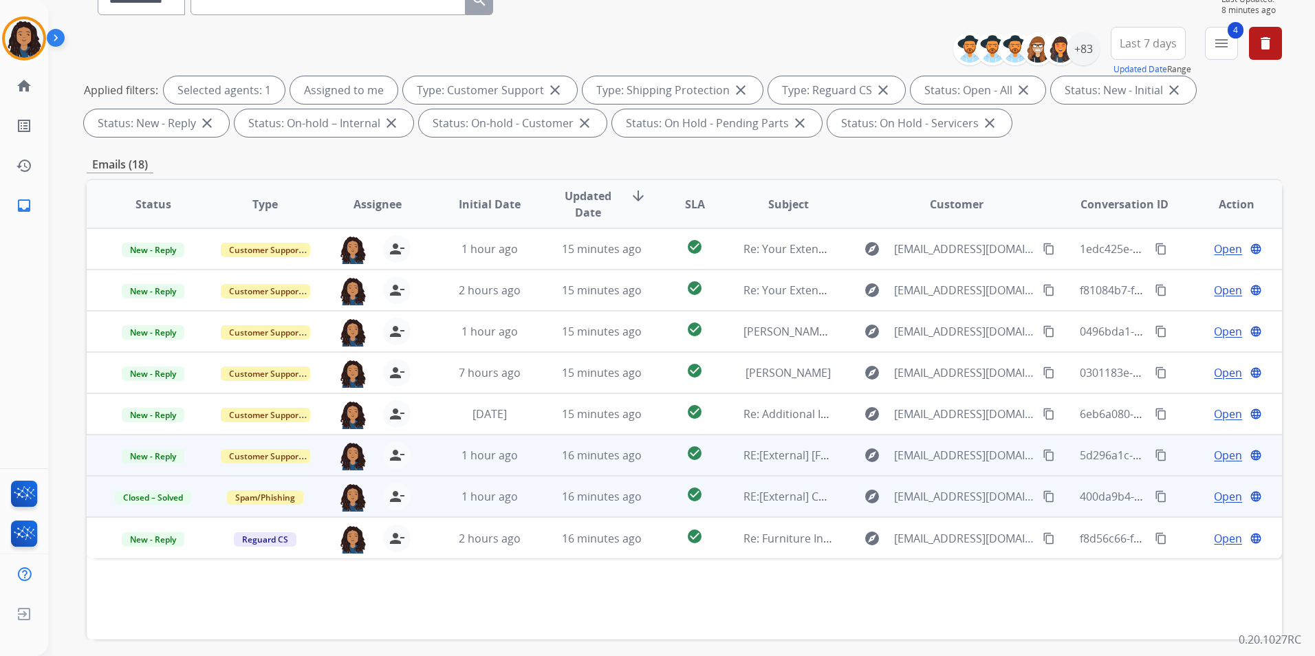
click at [1217, 452] on span "Open" at bounding box center [1228, 455] width 28 height 17
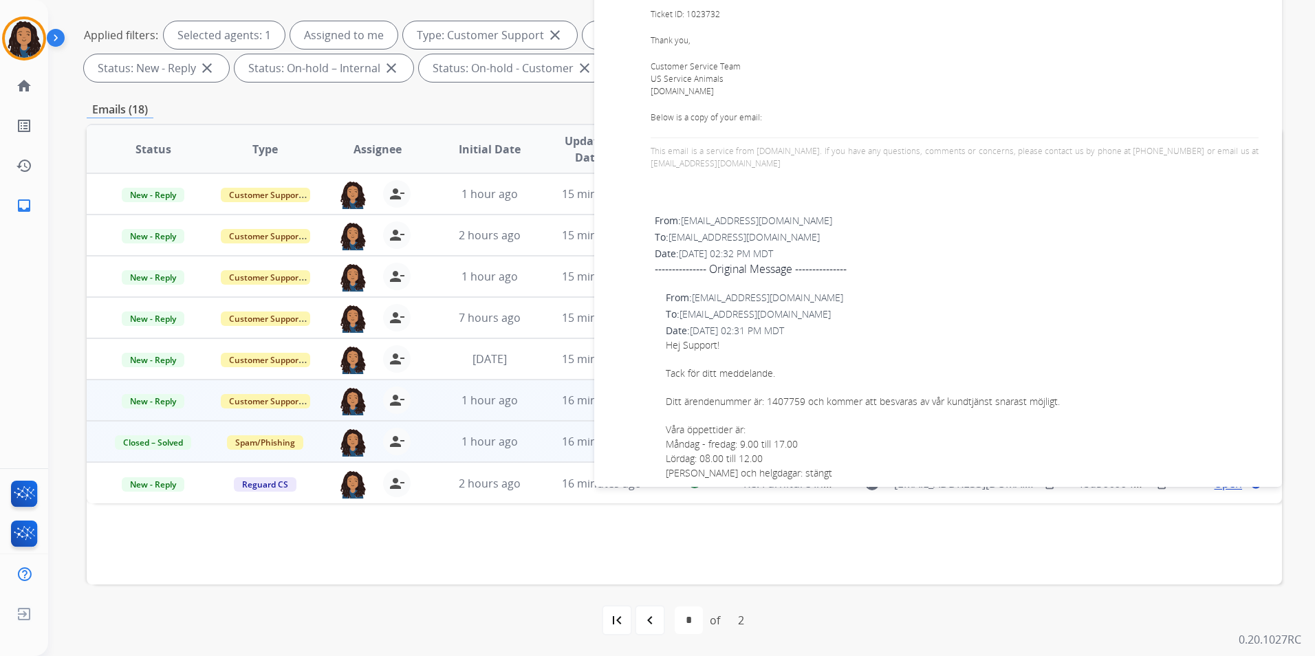
scroll to position [694, 0]
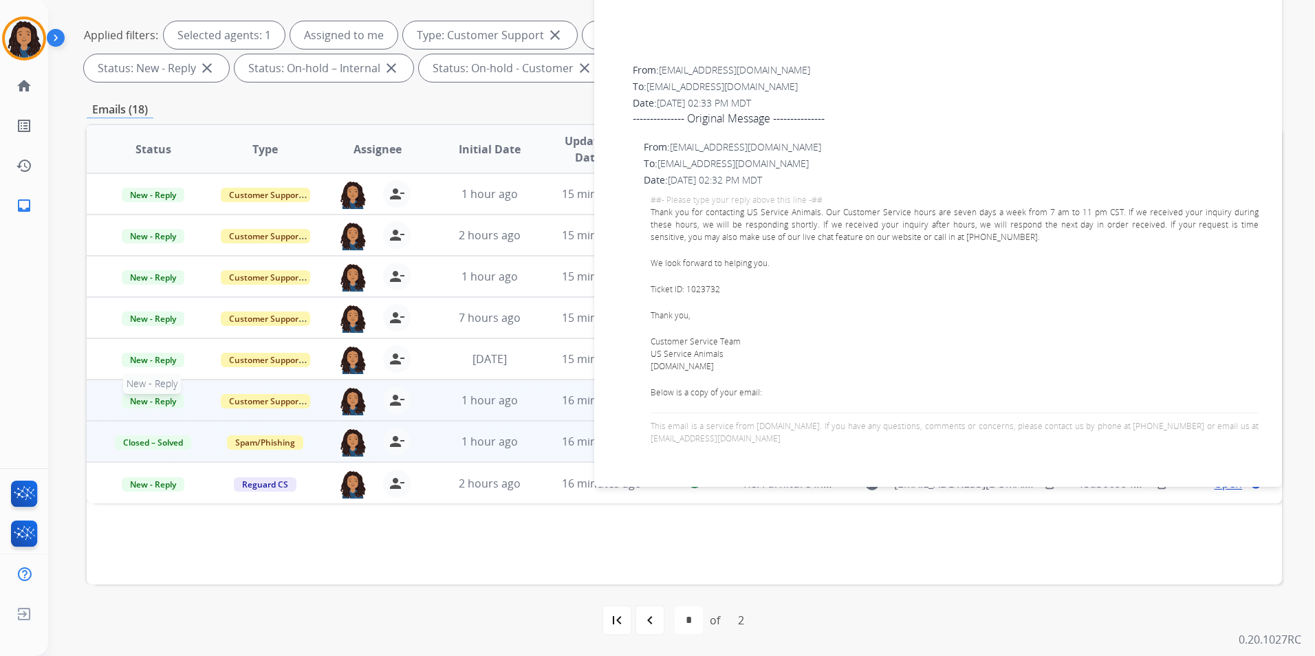
click at [166, 402] on span "New - Reply" at bounding box center [153, 401] width 63 height 14
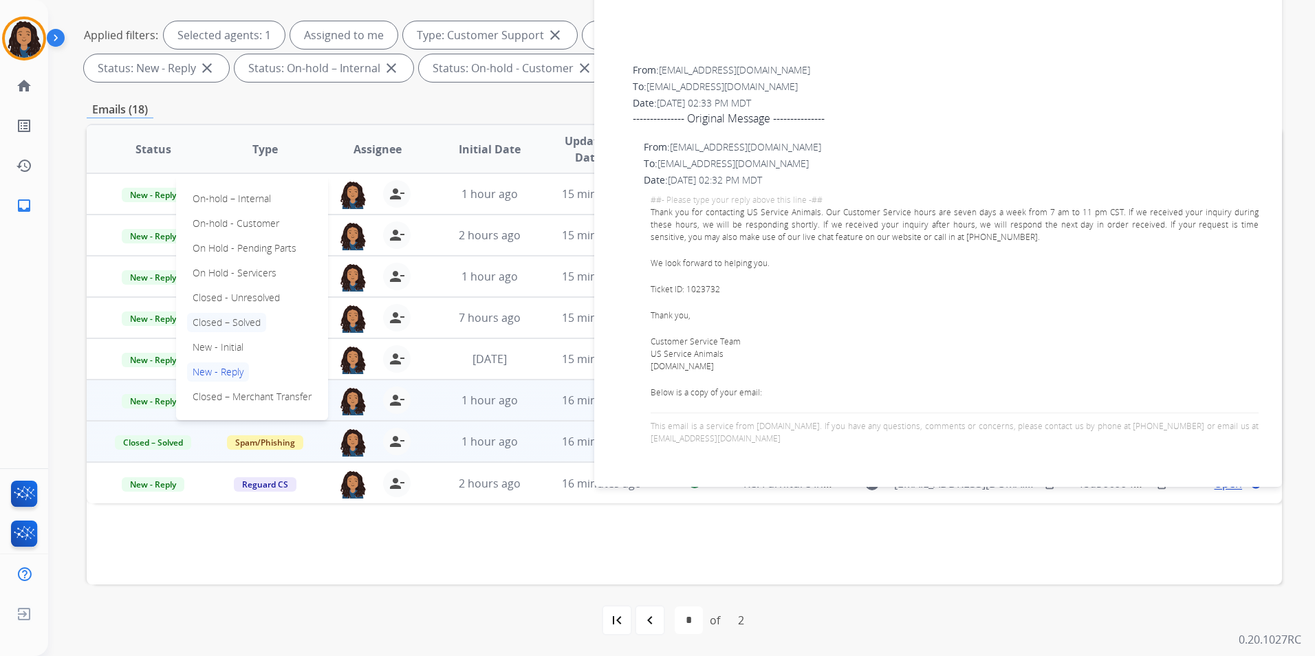
click at [239, 320] on p "Closed – Solved" at bounding box center [226, 322] width 79 height 19
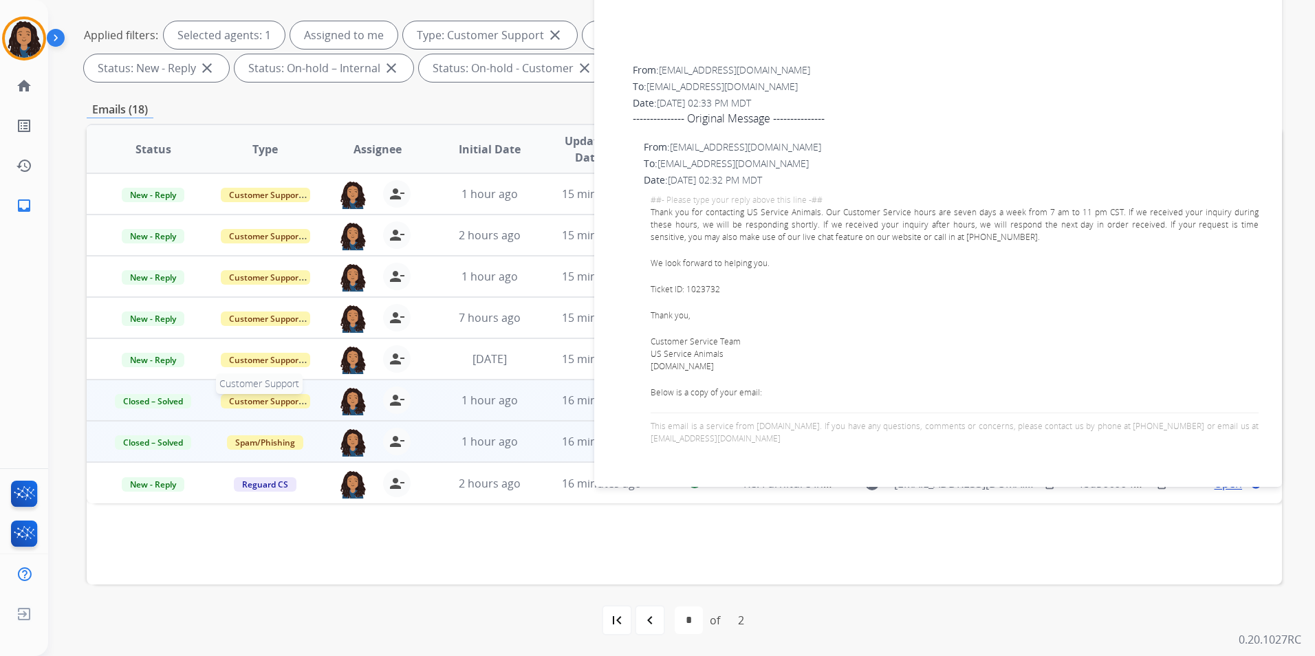
click at [283, 398] on span "Customer Support" at bounding box center [265, 401] width 89 height 14
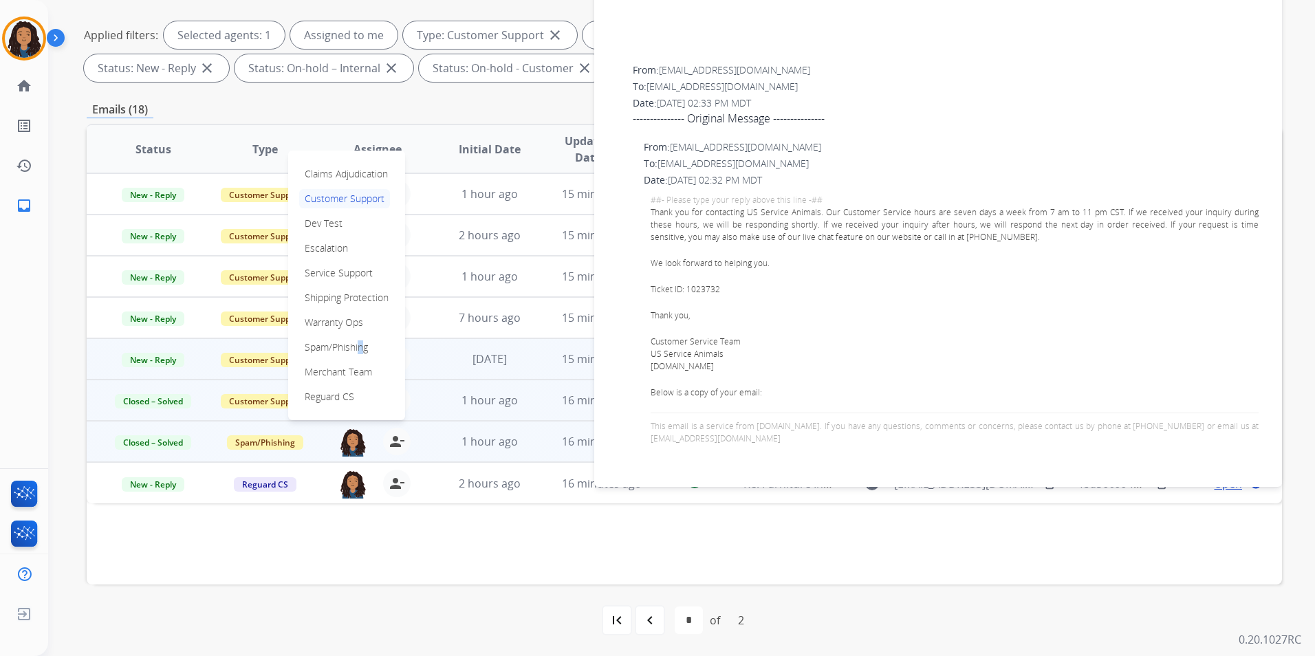
drag, startPoint x: 355, startPoint y: 344, endPoint x: 366, endPoint y: 360, distance: 19.8
click at [356, 342] on p "Spam/Phishing" at bounding box center [336, 347] width 74 height 19
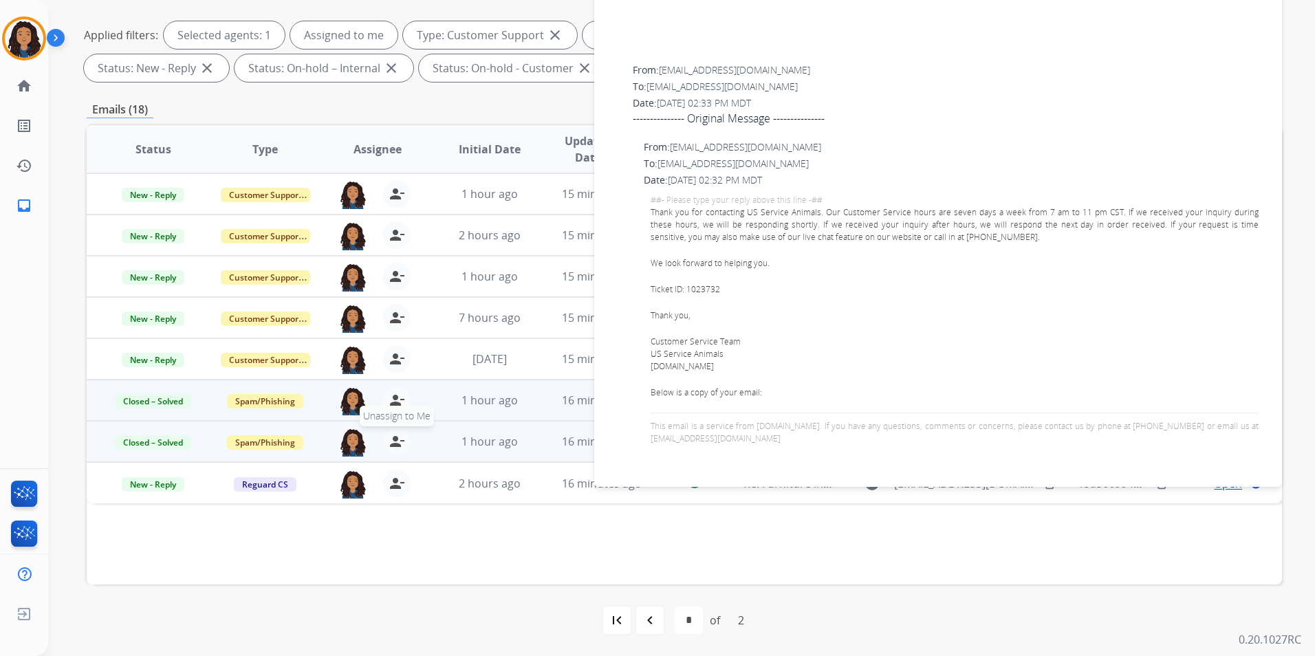
drag, startPoint x: 390, startPoint y: 437, endPoint x: 390, endPoint y: 428, distance: 8.9
click at [390, 436] on mat-icon "person_remove" at bounding box center [397, 441] width 17 height 17
click at [393, 400] on mat-icon "person_remove" at bounding box center [397, 400] width 17 height 17
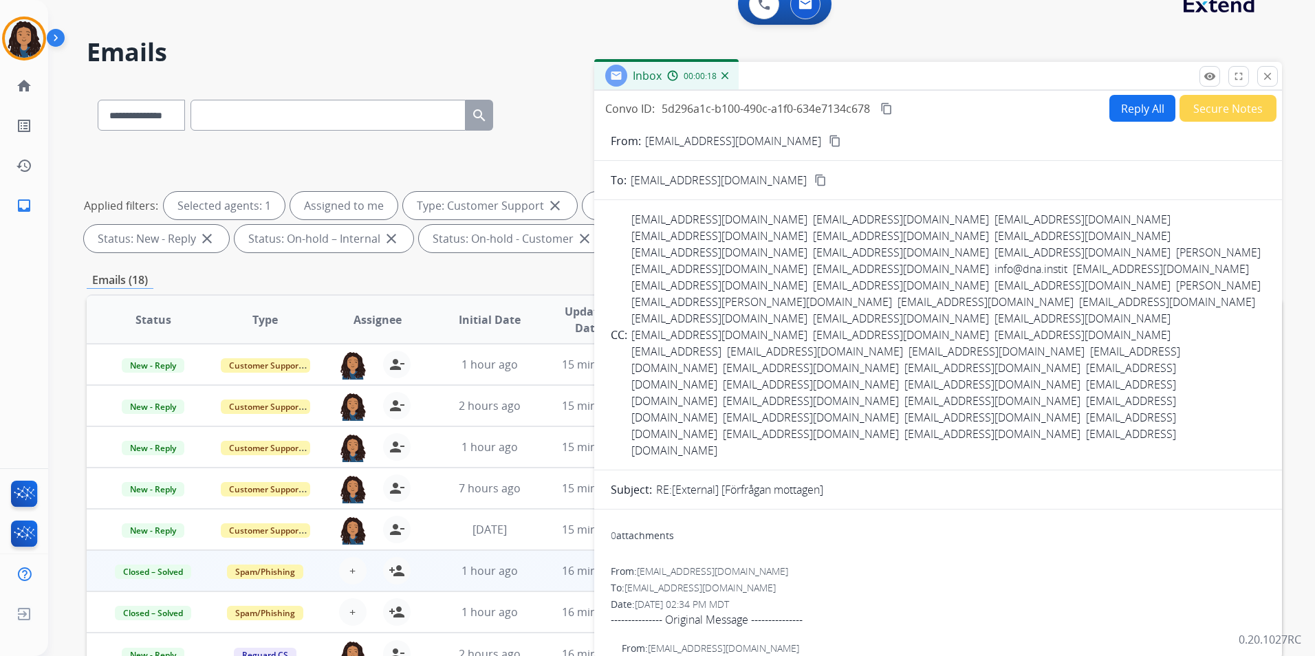
scroll to position [0, 0]
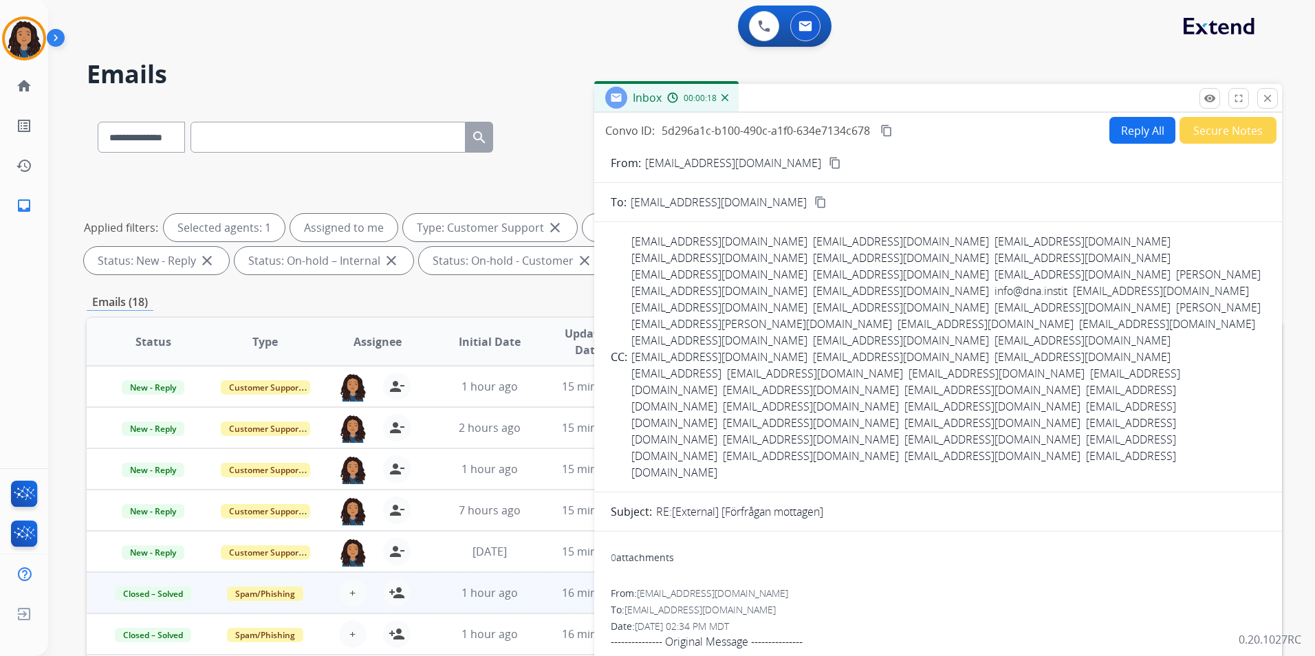
click at [1199, 124] on button "Secure Notes" at bounding box center [1227, 130] width 97 height 27
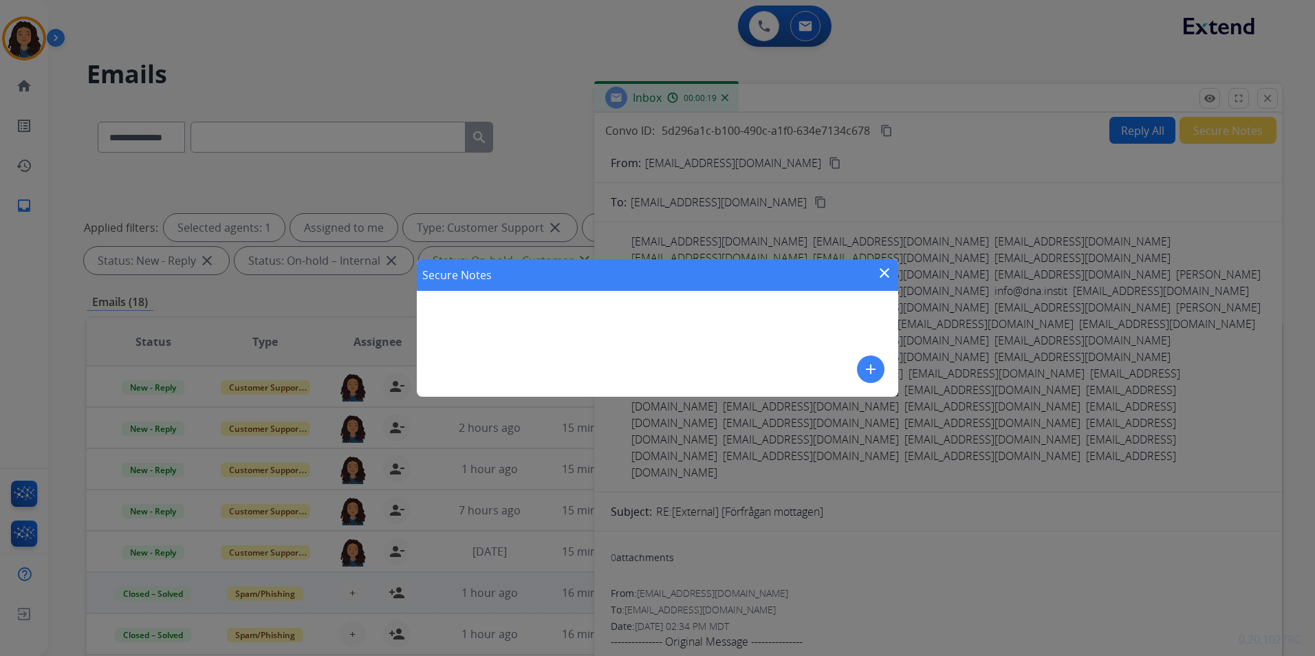
click at [873, 371] on mat-icon "add" at bounding box center [870, 369] width 17 height 17
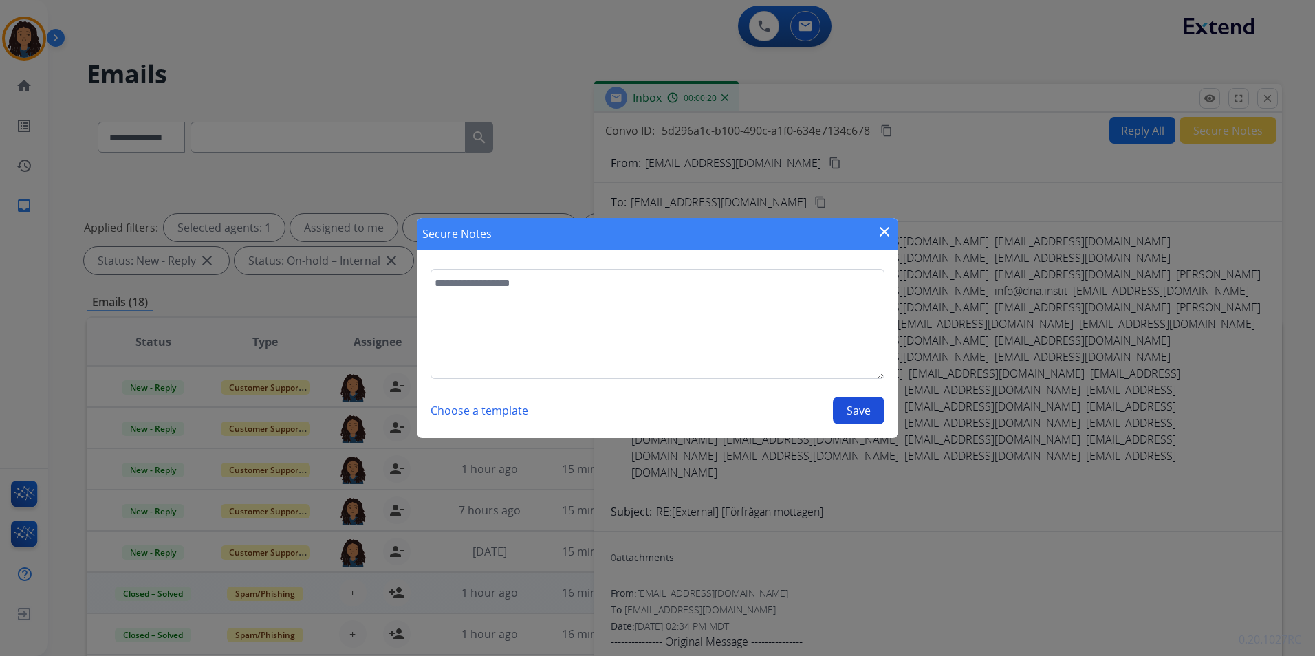
click at [617, 265] on section "Choose a template Save" at bounding box center [657, 346] width 481 height 183
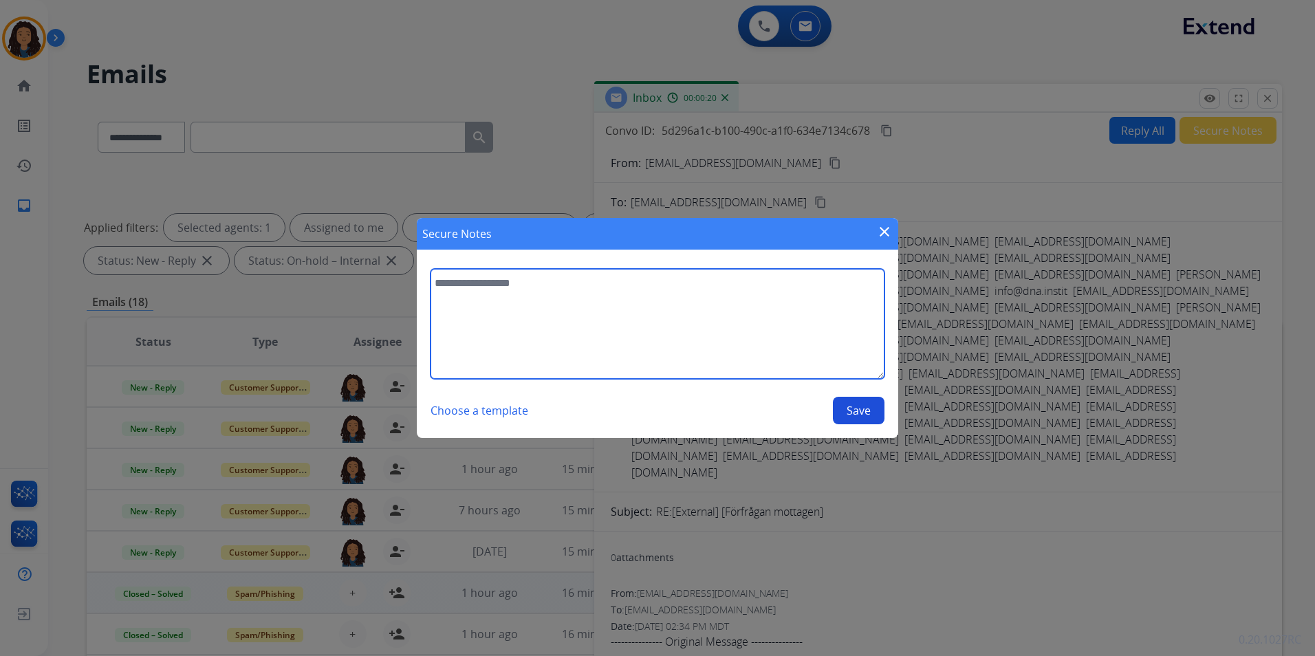
click at [584, 307] on textarea at bounding box center [657, 324] width 454 height 110
type textarea "*"
type textarea "****"
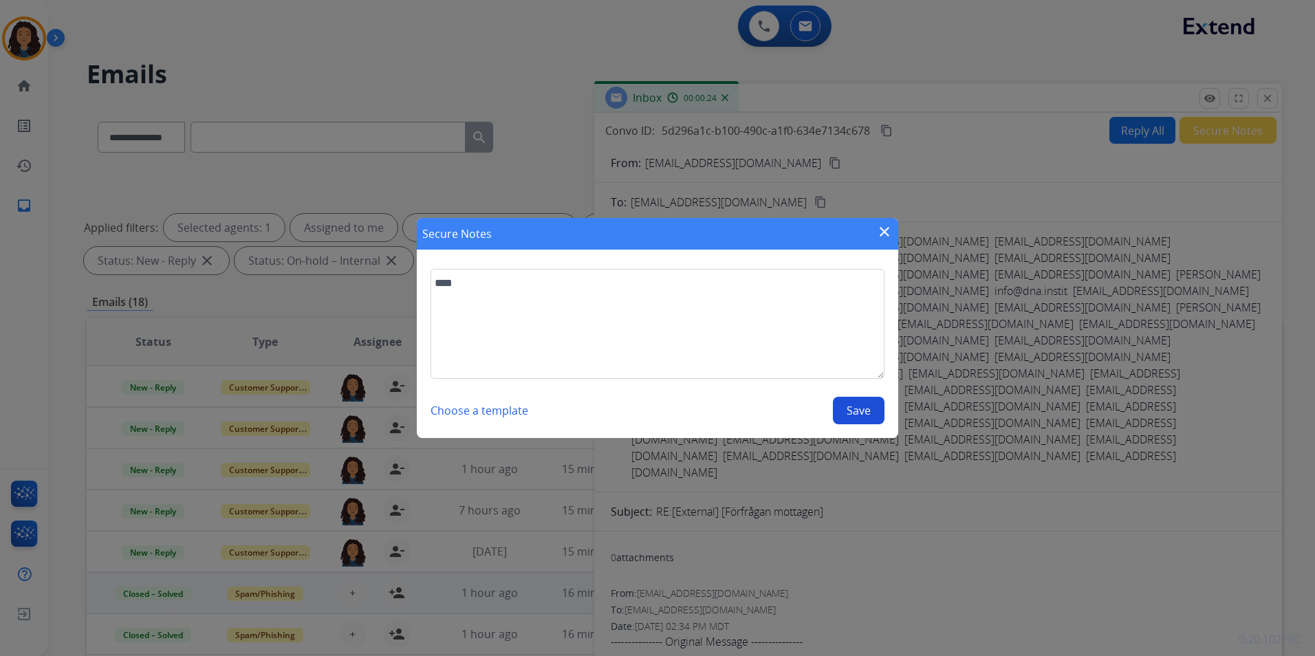
click at [868, 405] on button "Save" at bounding box center [859, 411] width 52 height 28
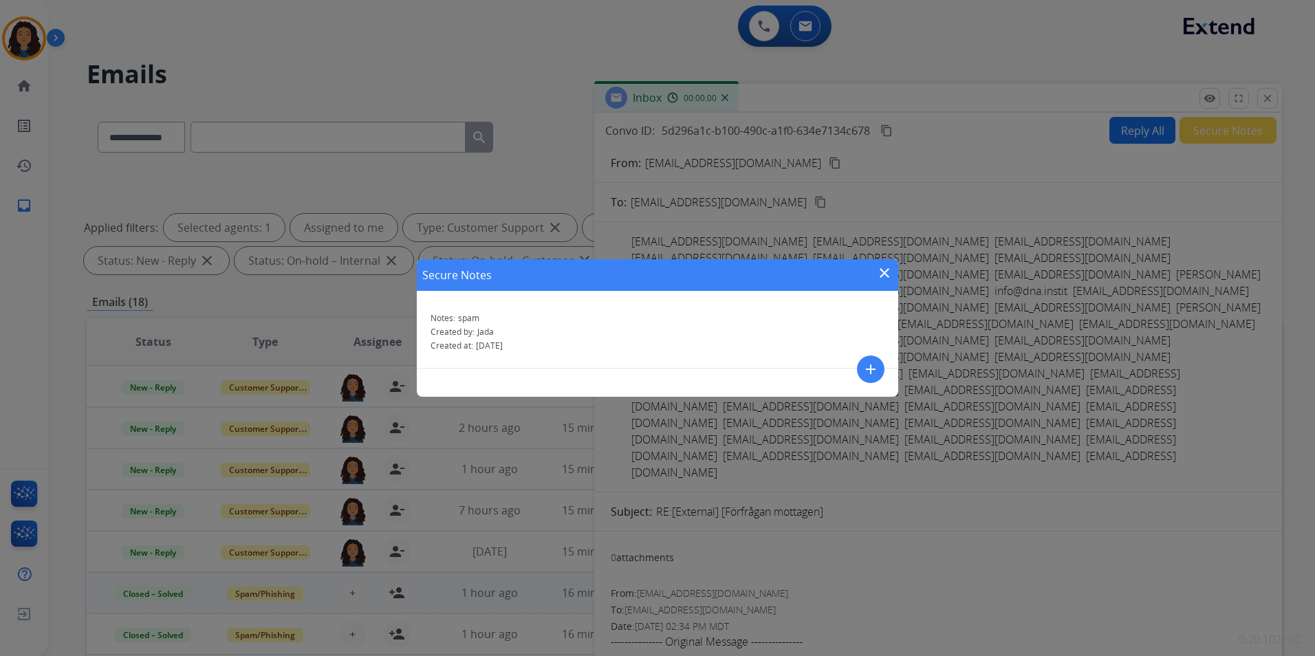
click at [884, 273] on mat-icon "close" at bounding box center [884, 273] width 17 height 17
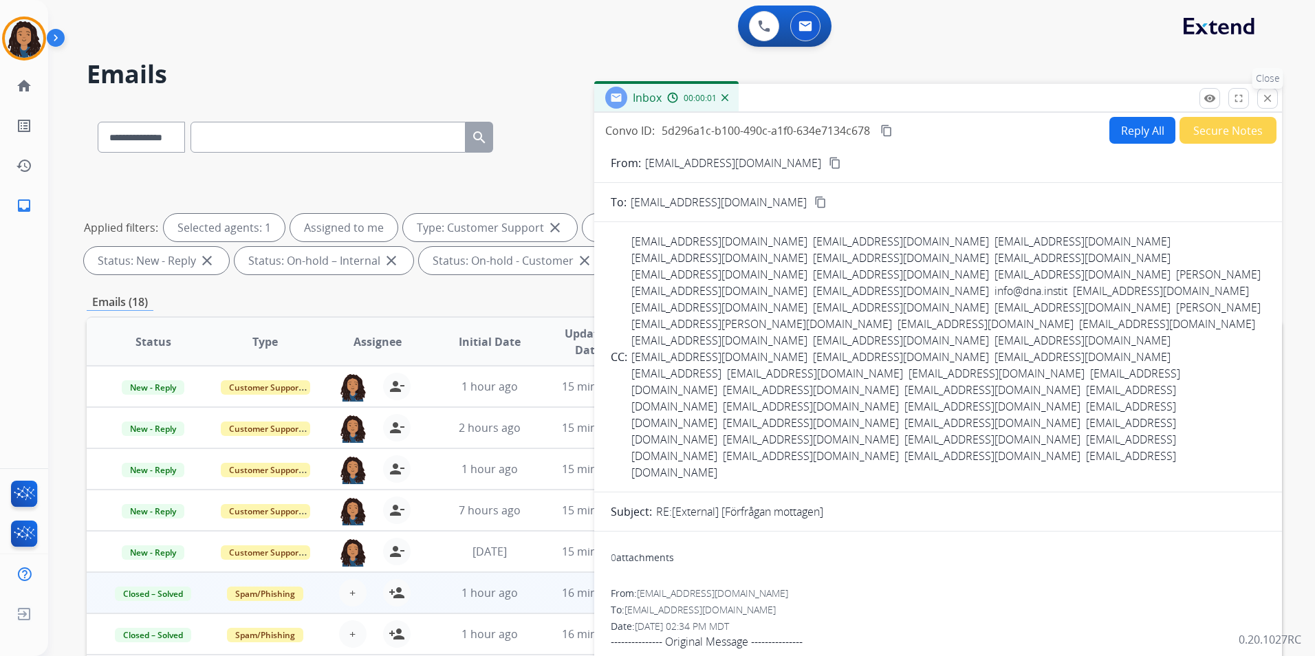
click at [1267, 102] on mat-icon "close" at bounding box center [1267, 98] width 12 height 12
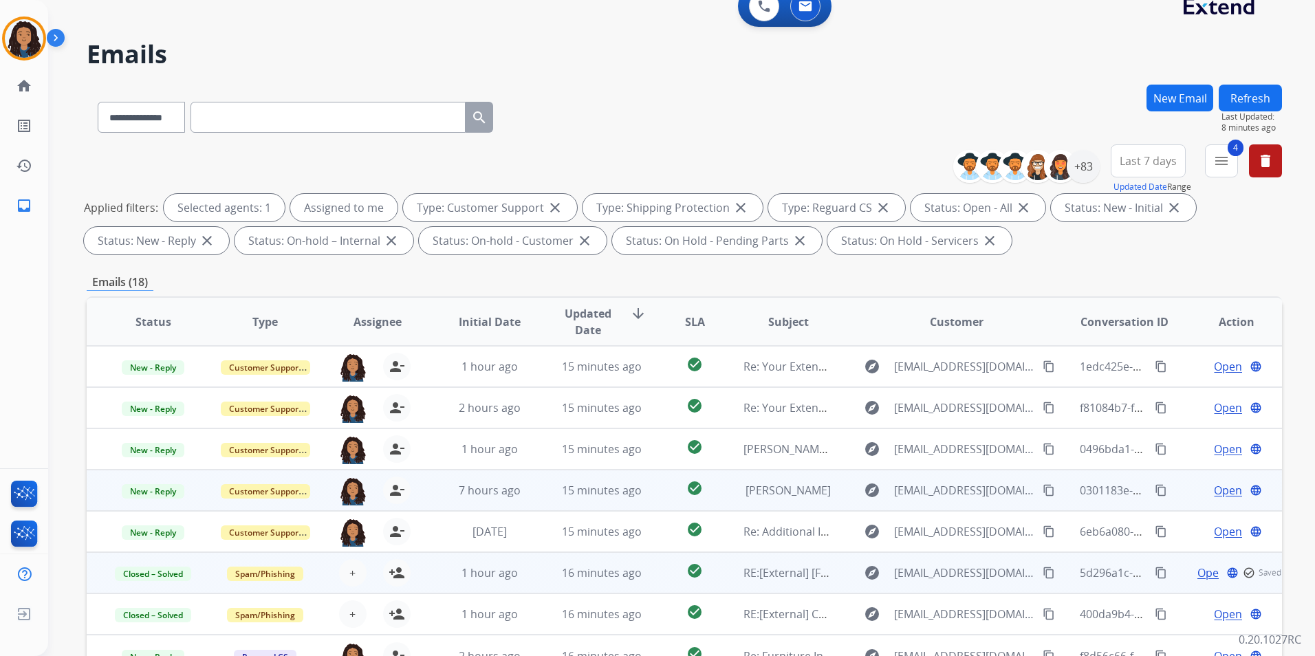
scroll to position [138, 0]
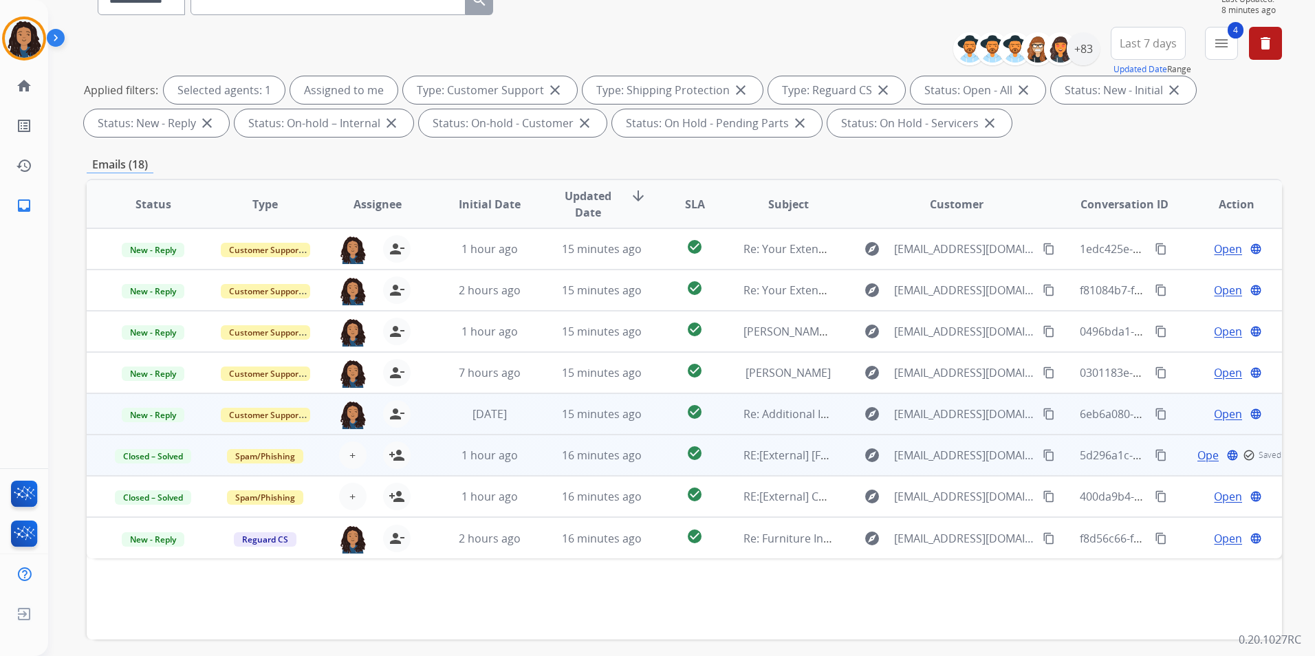
click at [1214, 409] on span "Open" at bounding box center [1228, 414] width 28 height 17
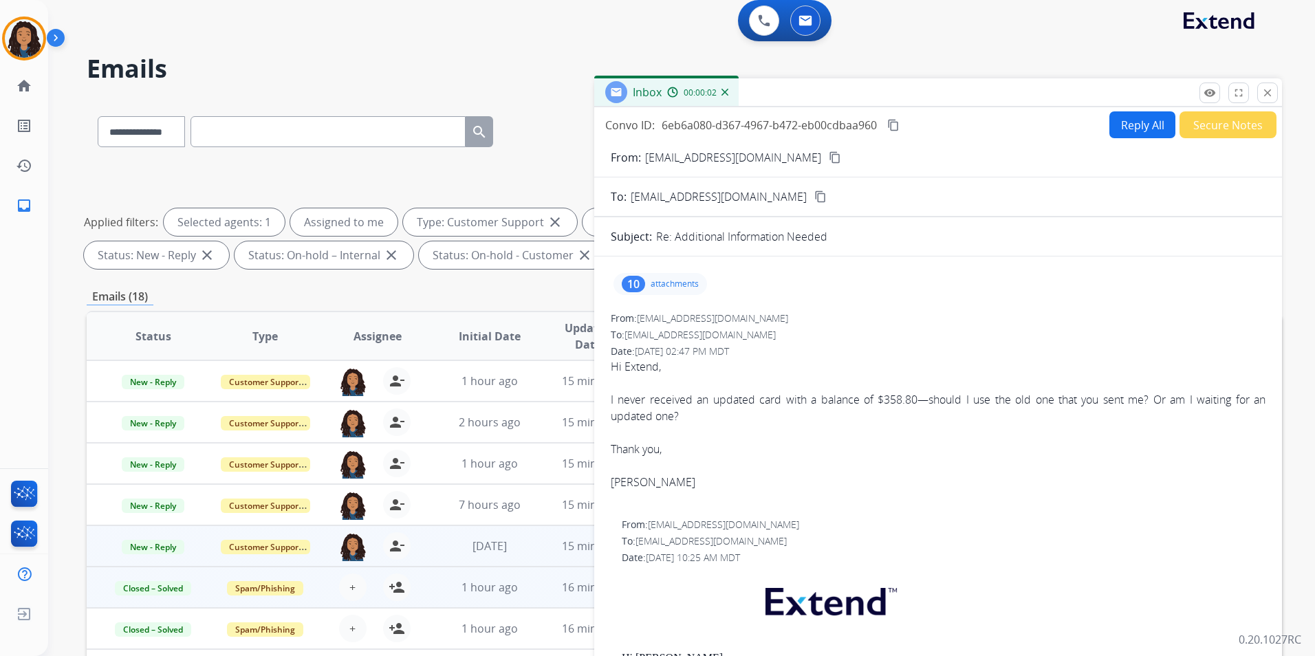
scroll to position [0, 0]
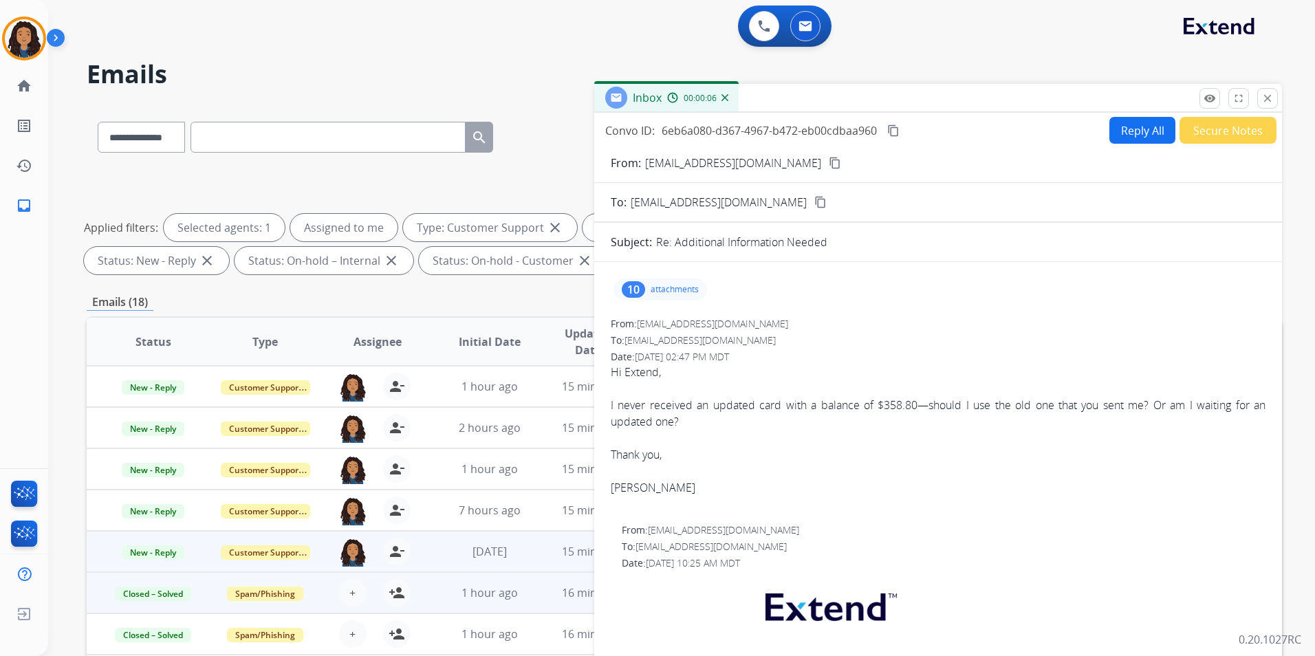
click at [829, 160] on mat-icon "content_copy" at bounding box center [835, 163] width 12 height 12
click at [1142, 135] on button "Reply All" at bounding box center [1142, 130] width 66 height 27
select select "**********"
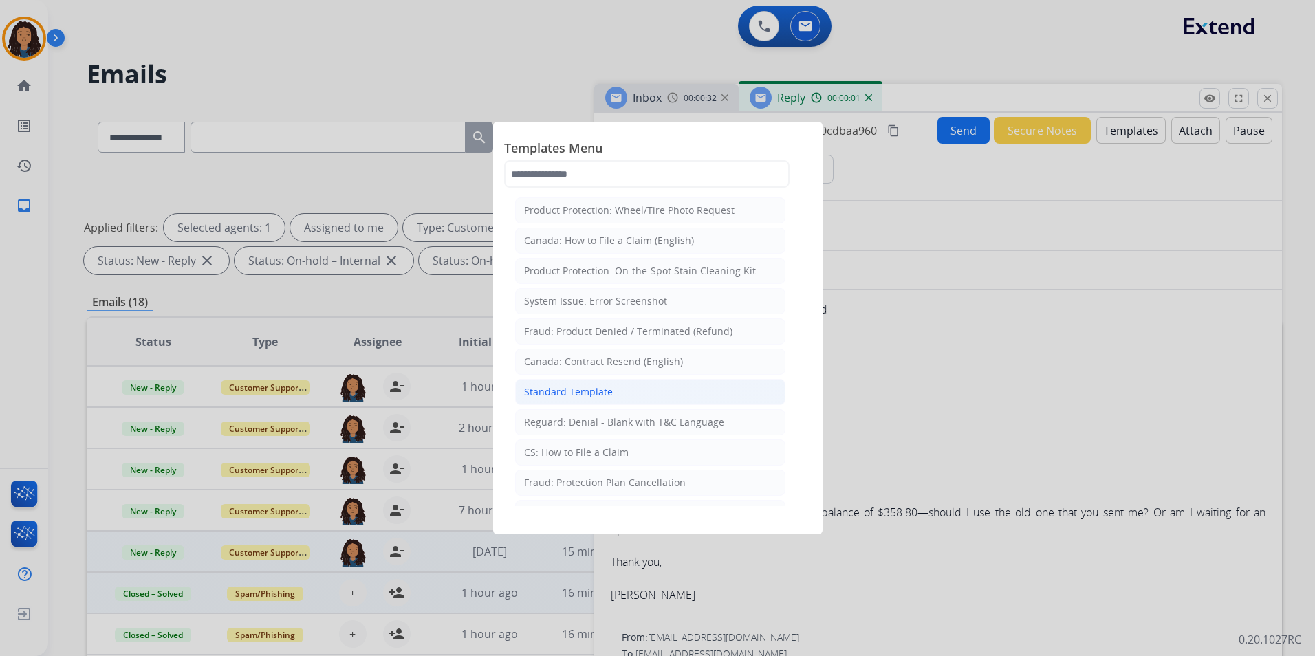
click at [617, 393] on li "Standard Template" at bounding box center [650, 392] width 270 height 26
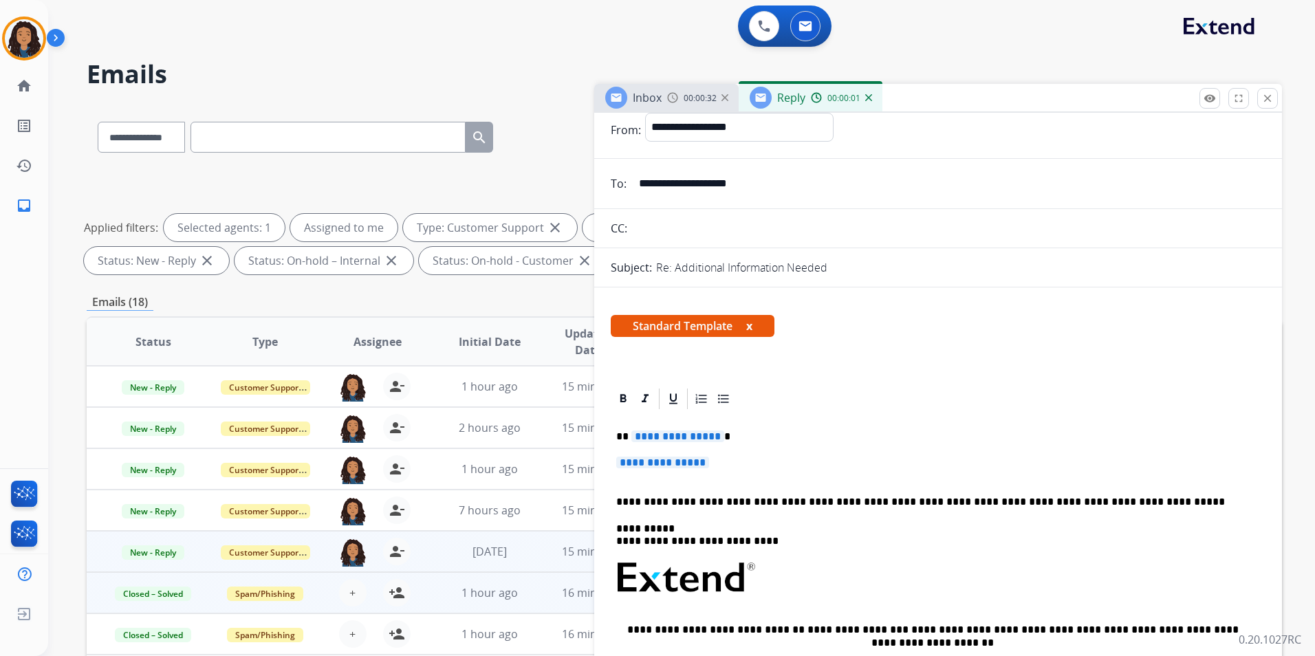
scroll to position [138, 0]
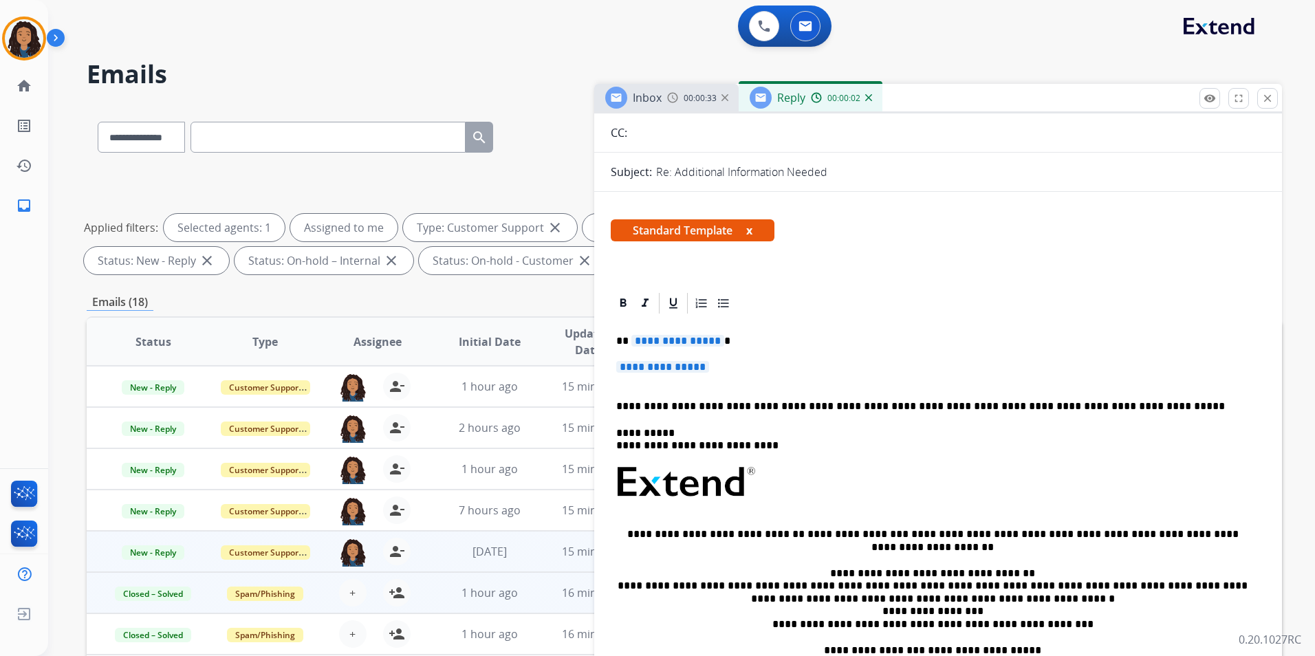
click at [729, 362] on p "**********" at bounding box center [938, 373] width 644 height 25
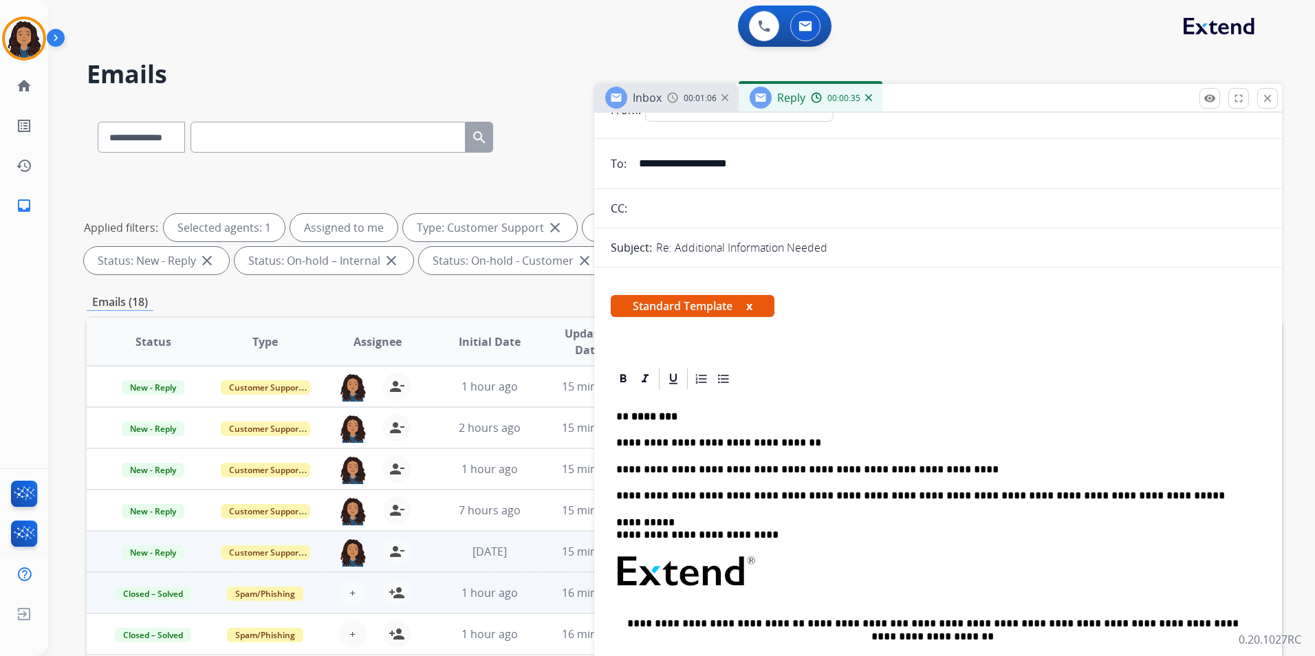
scroll to position [0, 0]
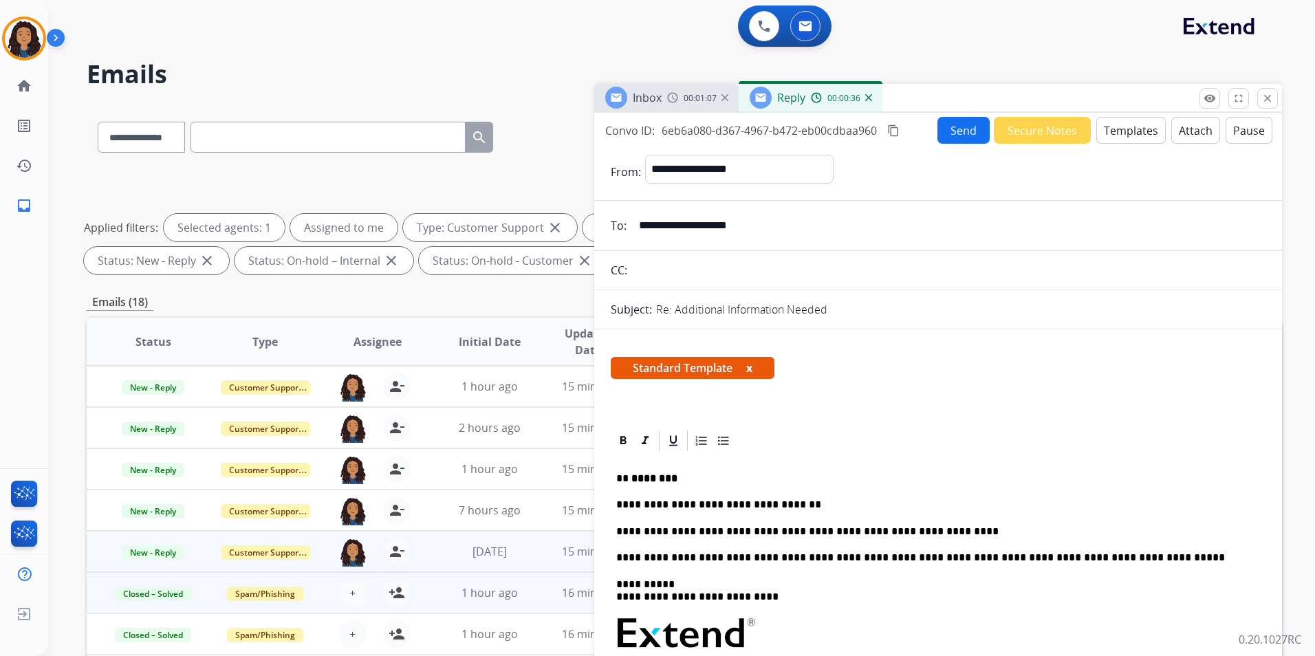
click at [675, 100] on img at bounding box center [672, 97] width 11 height 11
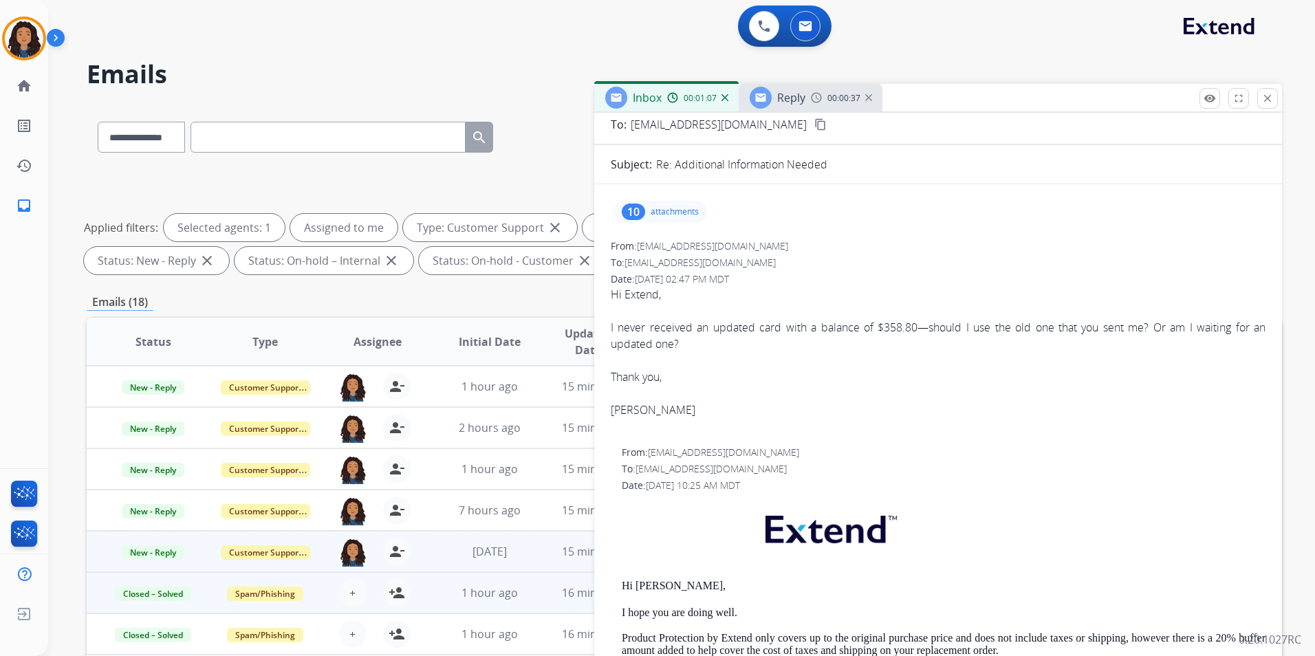
scroll to position [275, 0]
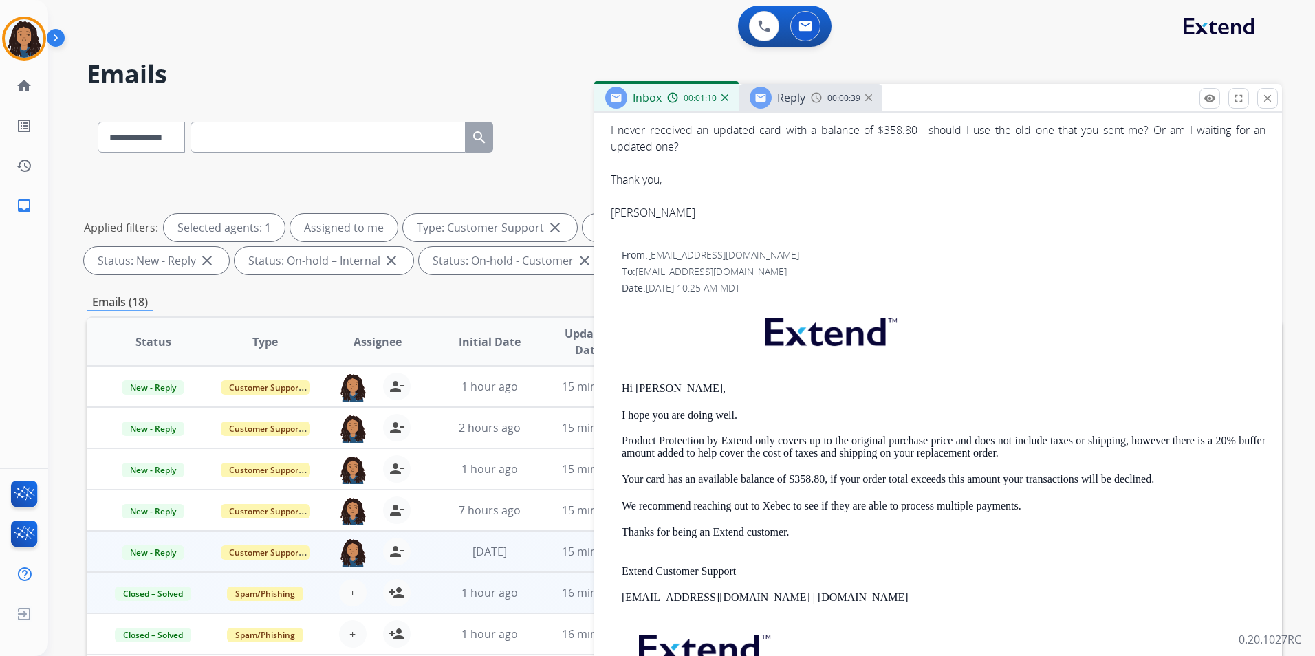
click at [791, 99] on span "Reply" at bounding box center [791, 97] width 28 height 15
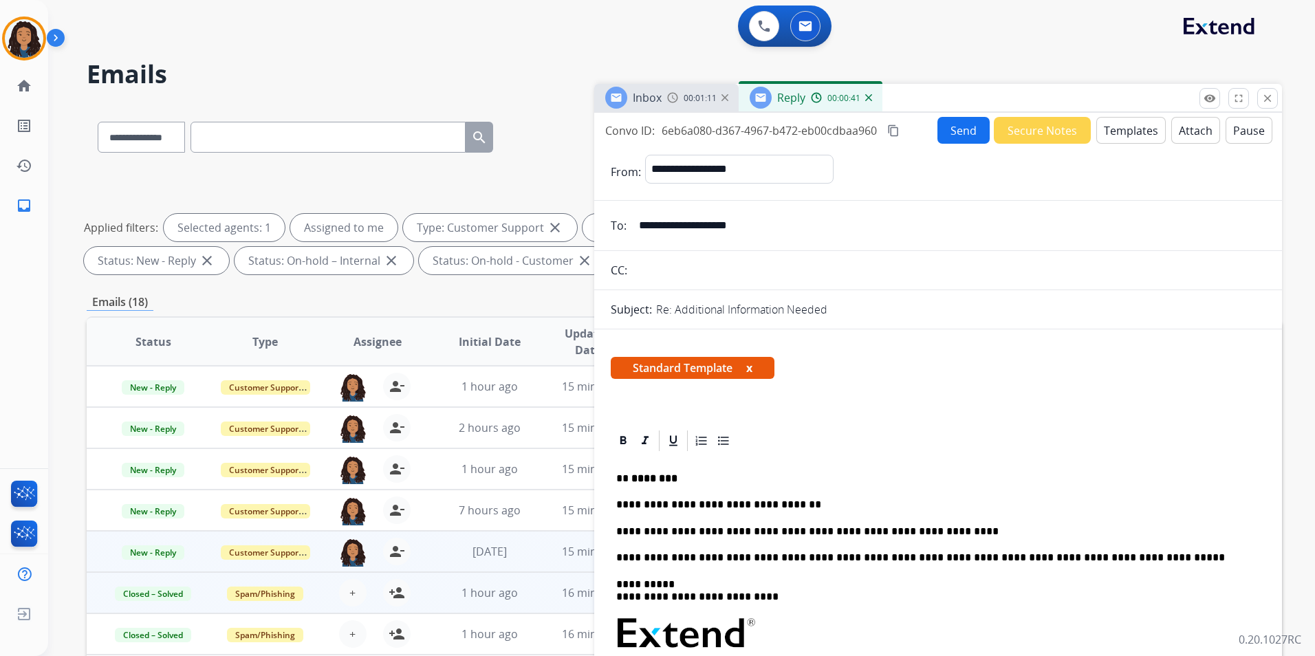
click at [948, 119] on button "Send" at bounding box center [963, 130] width 52 height 27
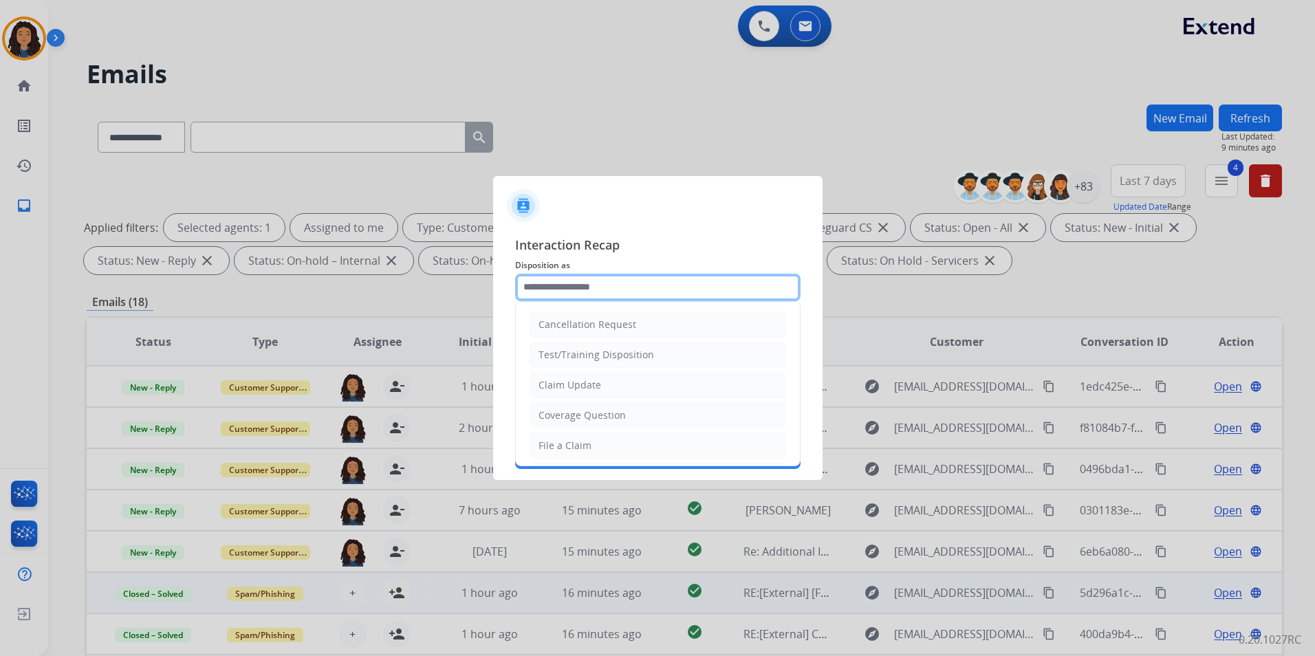
drag, startPoint x: 585, startPoint y: 283, endPoint x: 591, endPoint y: 295, distance: 13.8
click at [585, 283] on input "text" at bounding box center [657, 288] width 285 height 28
type input "**********"
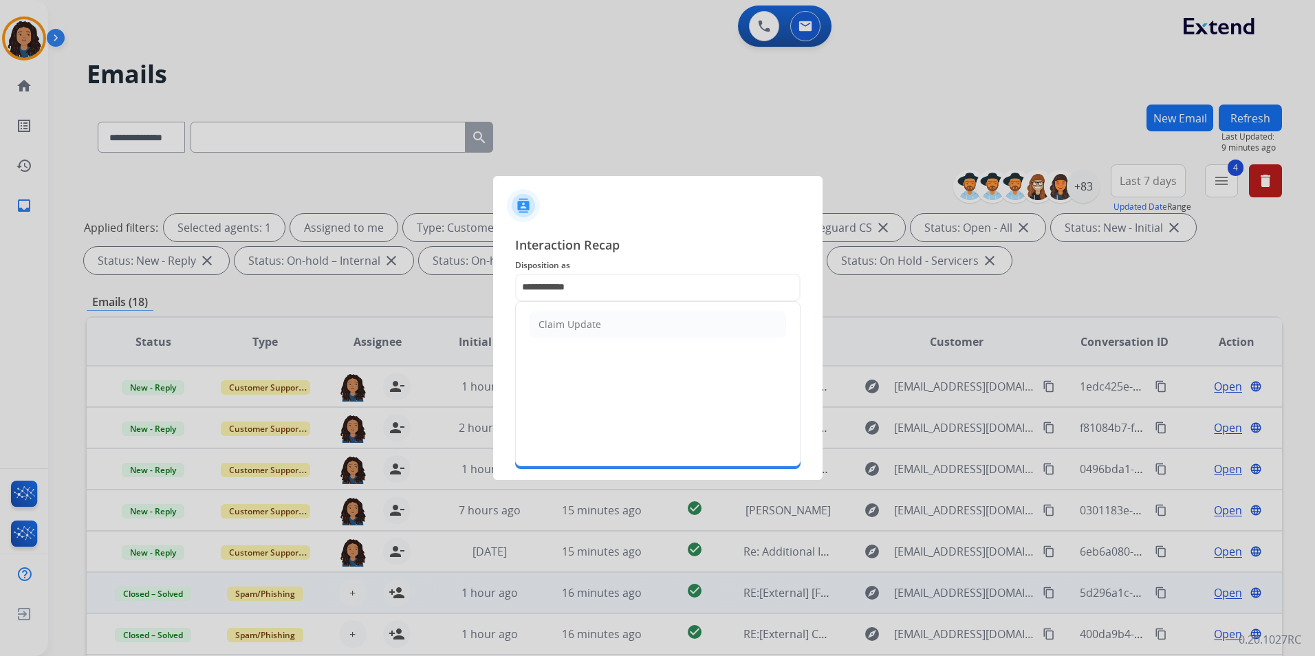
drag, startPoint x: 555, startPoint y: 311, endPoint x: 555, endPoint y: 338, distance: 26.1
click at [555, 314] on li "Claim Update" at bounding box center [657, 324] width 256 height 26
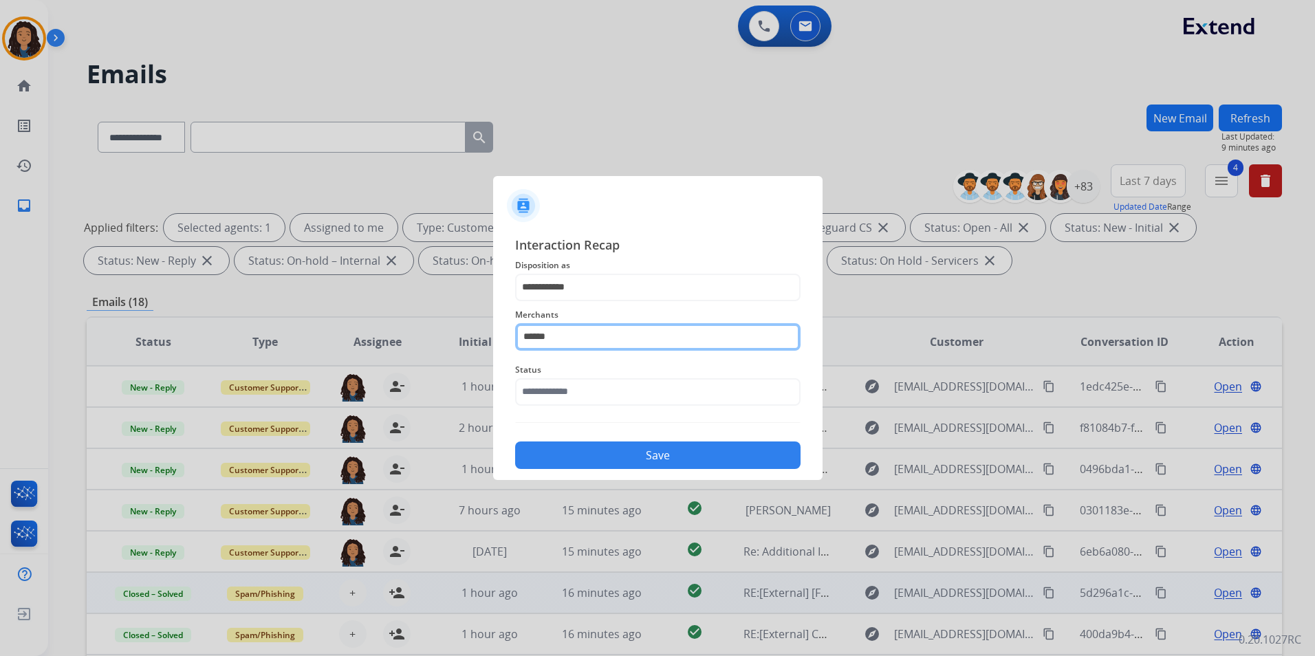
click at [557, 344] on input "******" at bounding box center [657, 337] width 285 height 28
drag, startPoint x: 562, startPoint y: 337, endPoint x: 310, endPoint y: 327, distance: 252.6
click at [0, 327] on app-contact-recap-modal "**********" at bounding box center [0, 328] width 0 height 656
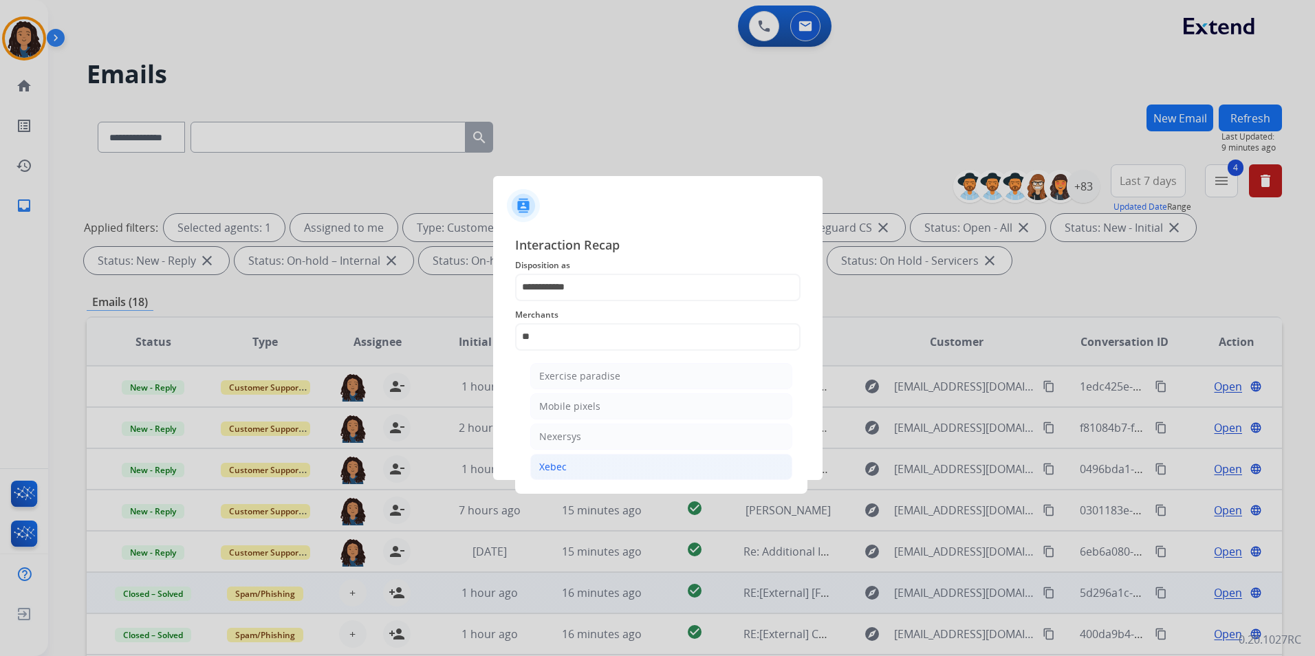
click at [620, 474] on li "Xebec" at bounding box center [661, 467] width 262 height 26
type input "*****"
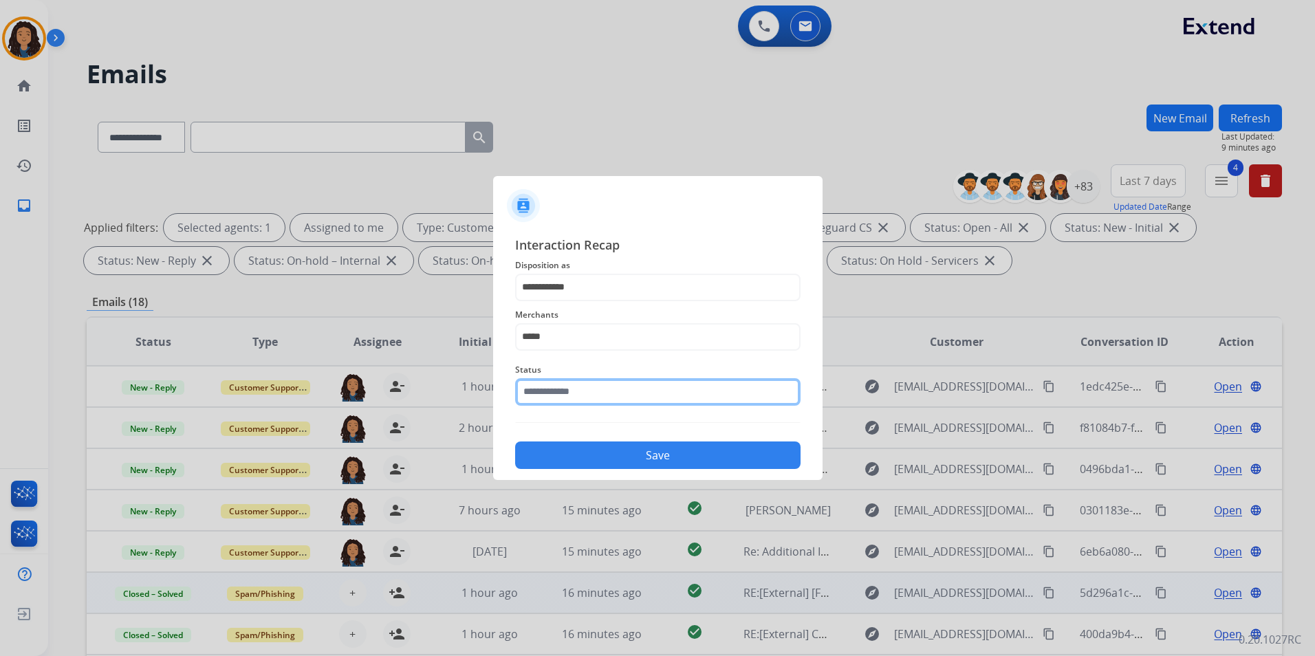
click at [573, 397] on input "text" at bounding box center [657, 392] width 285 height 28
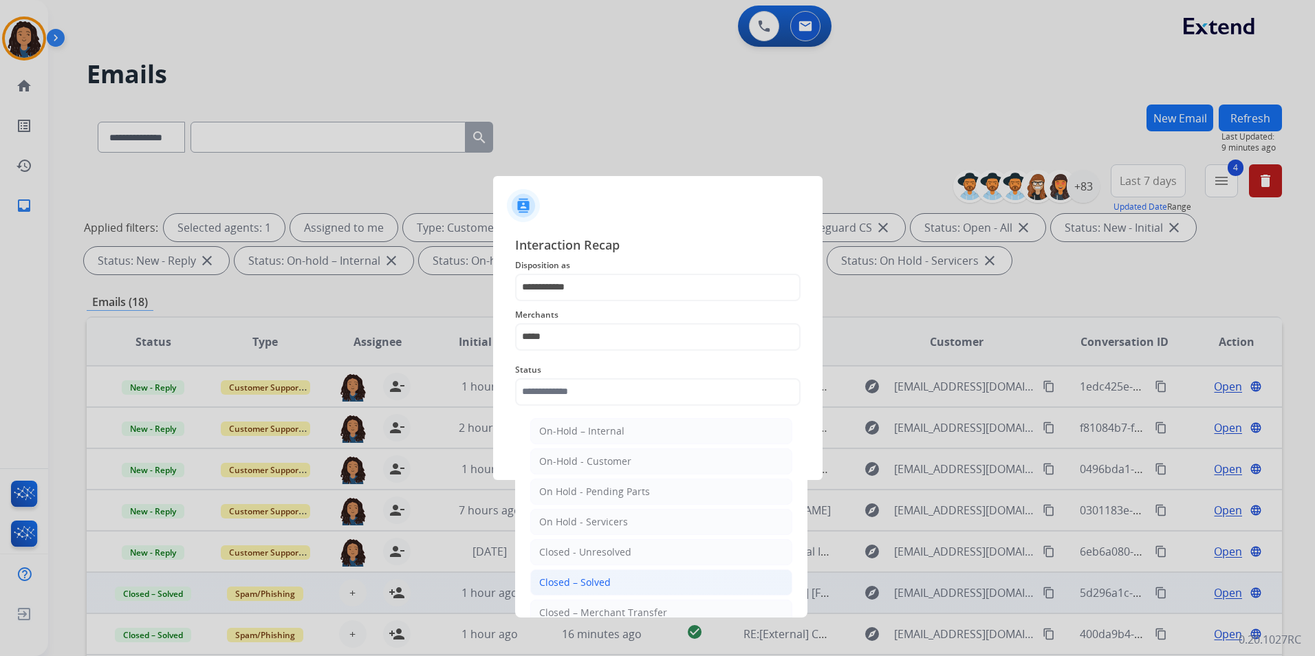
click at [590, 576] on div "Closed – Solved" at bounding box center [575, 583] width 72 height 14
type input "**********"
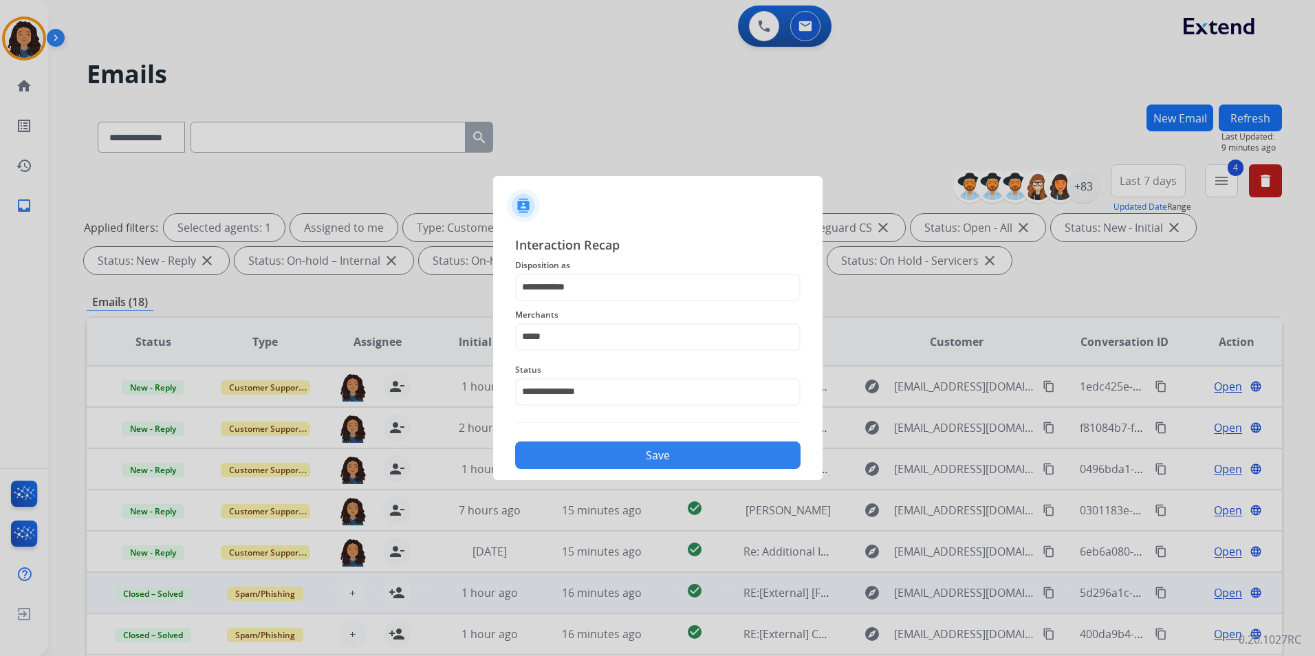
click at [604, 455] on button "Save" at bounding box center [657, 455] width 285 height 28
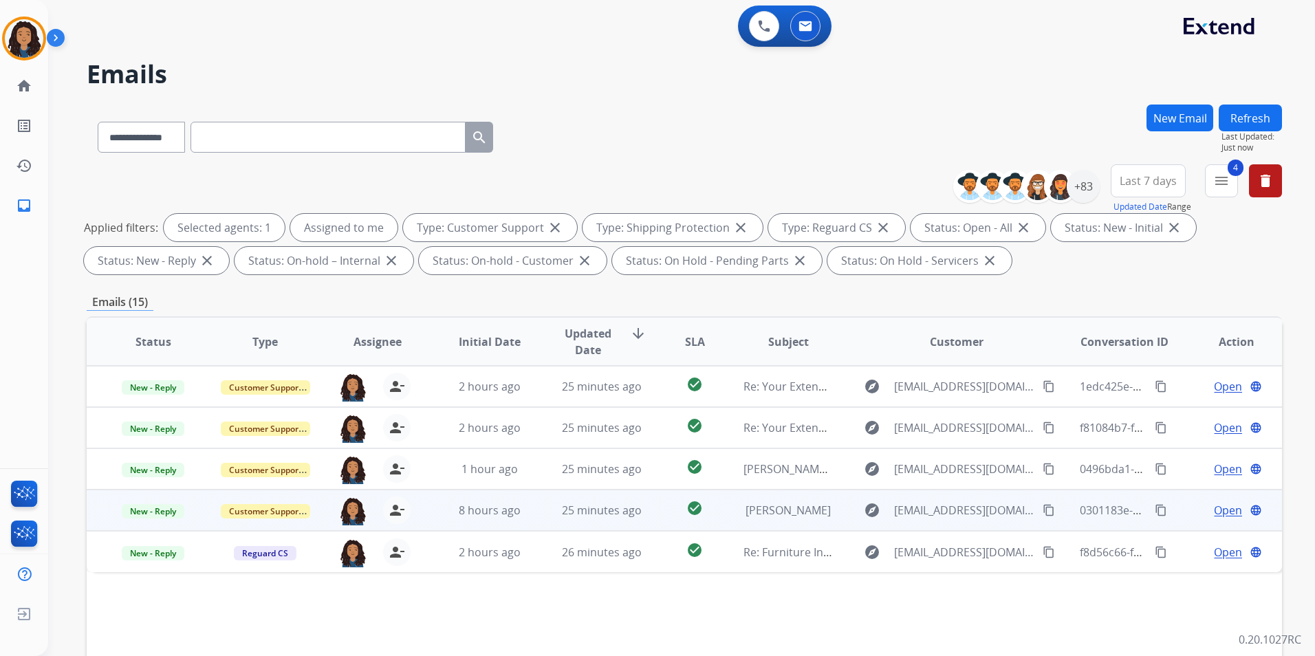
click at [1214, 511] on span "Open" at bounding box center [1228, 510] width 28 height 17
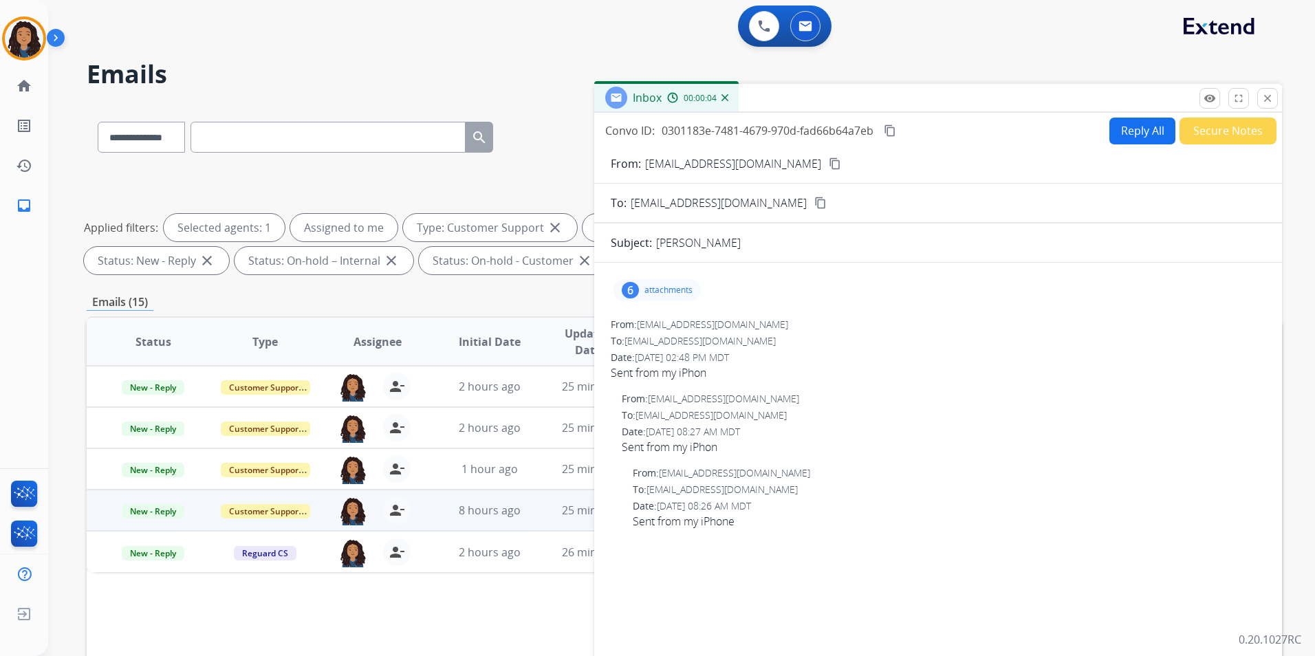
click at [679, 285] on p "attachments" at bounding box center [668, 290] width 48 height 11
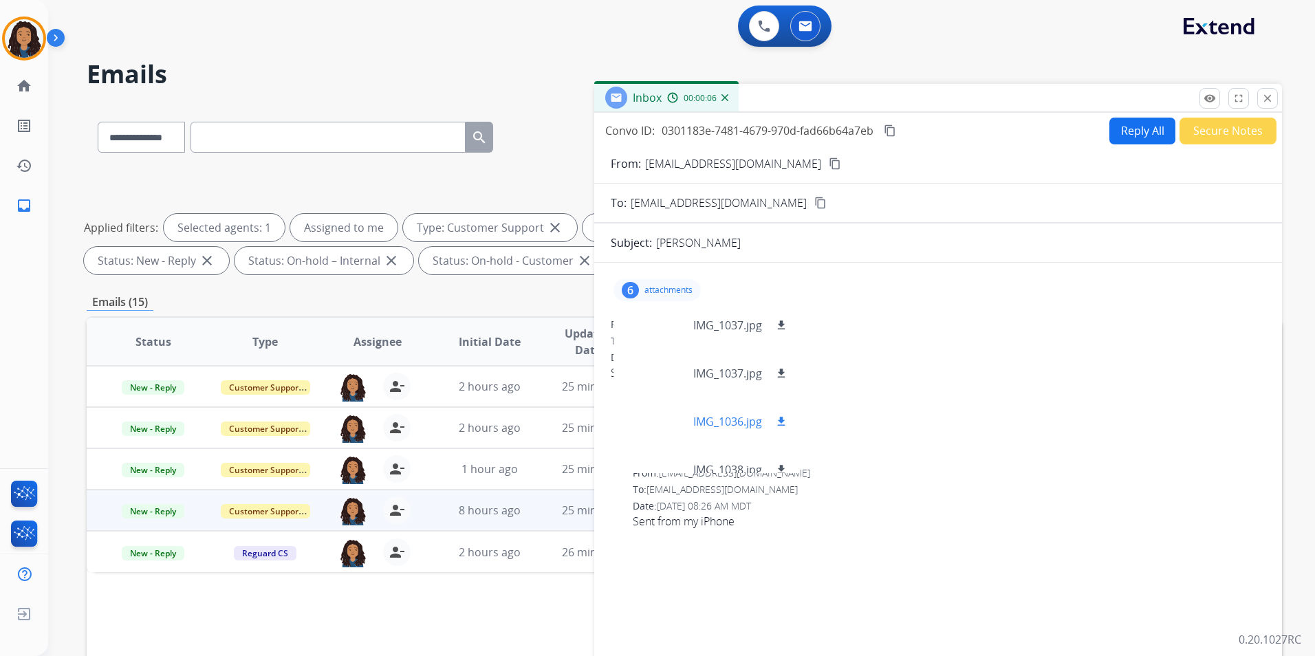
click at [659, 422] on div at bounding box center [658, 421] width 69 height 48
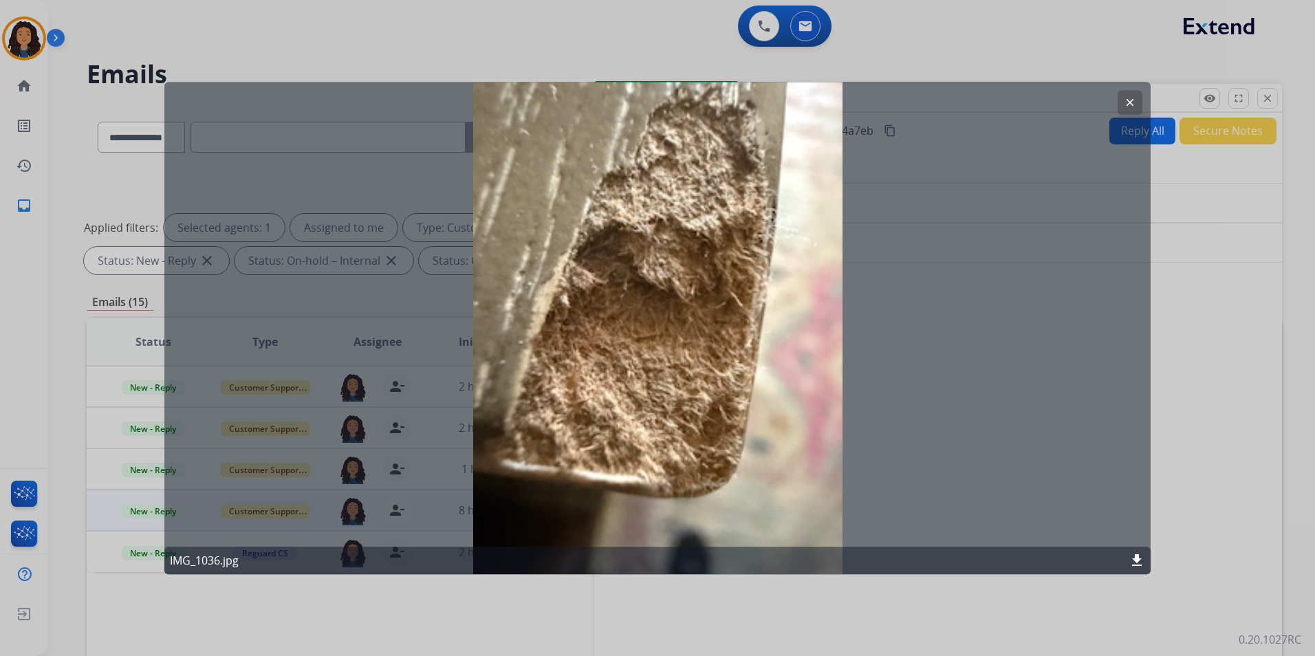
click at [1121, 100] on button "clear" at bounding box center [1129, 102] width 25 height 25
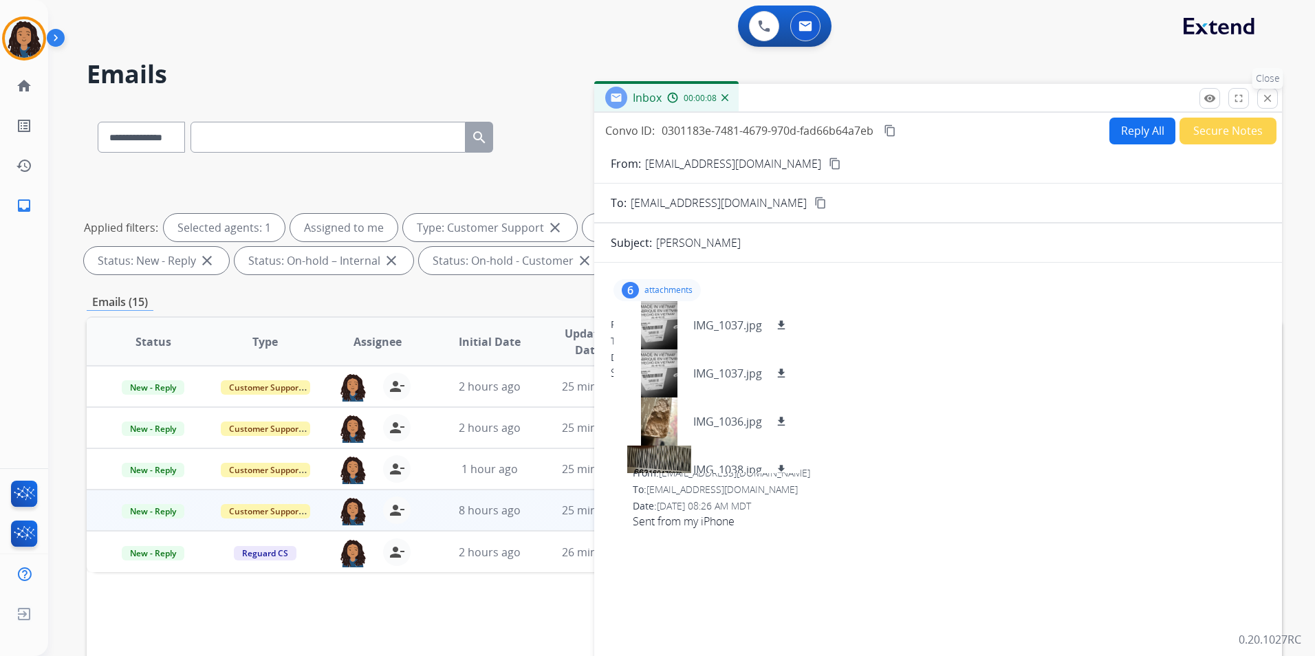
click at [1264, 98] on mat-icon "close" at bounding box center [1267, 98] width 12 height 12
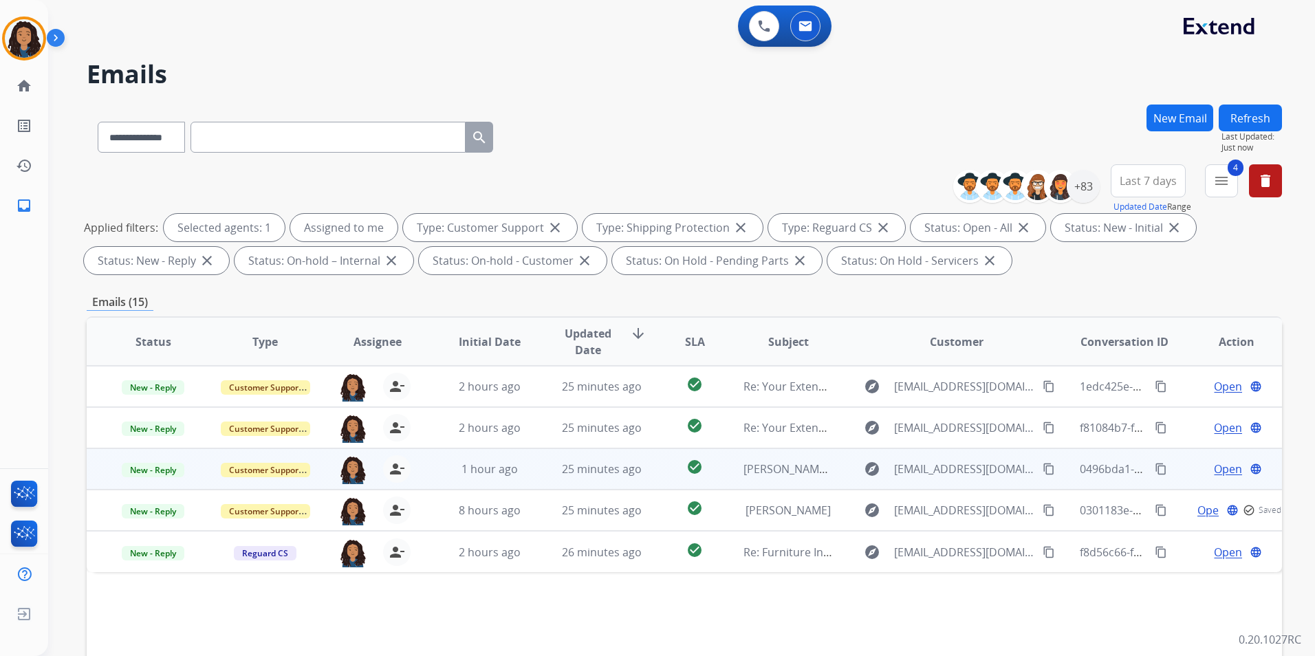
click at [1214, 467] on span "Open" at bounding box center [1228, 469] width 28 height 17
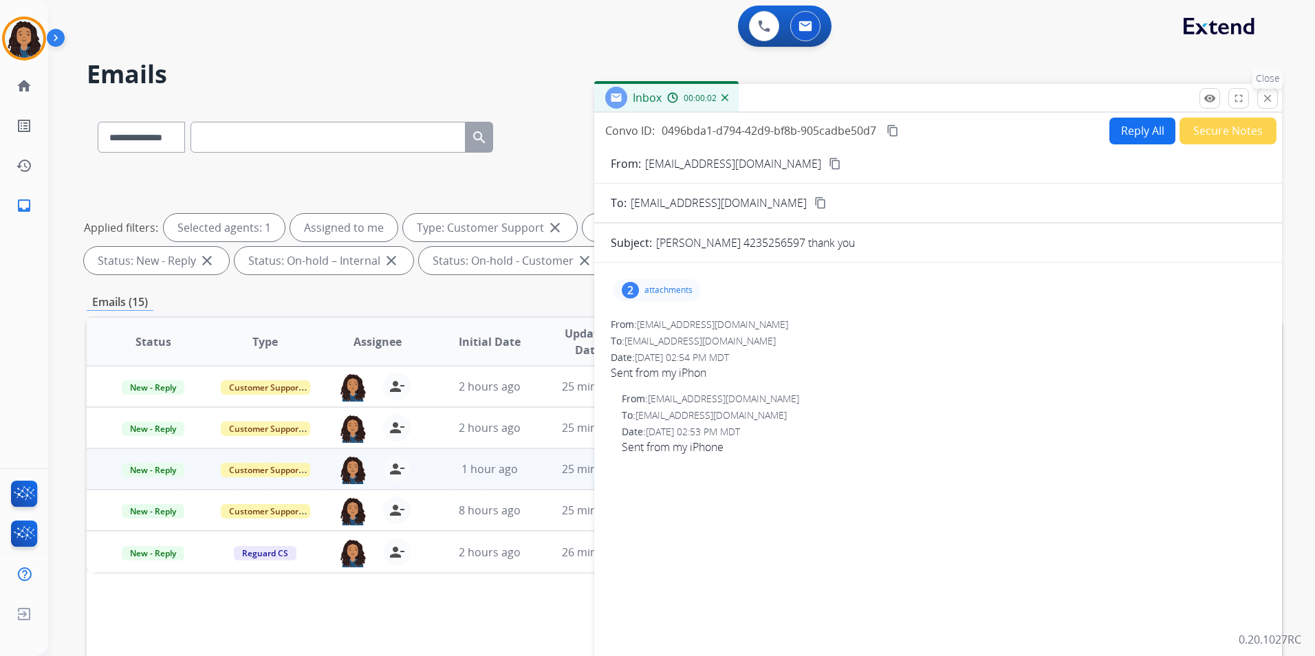
click at [1271, 97] on mat-icon "close" at bounding box center [1267, 98] width 12 height 12
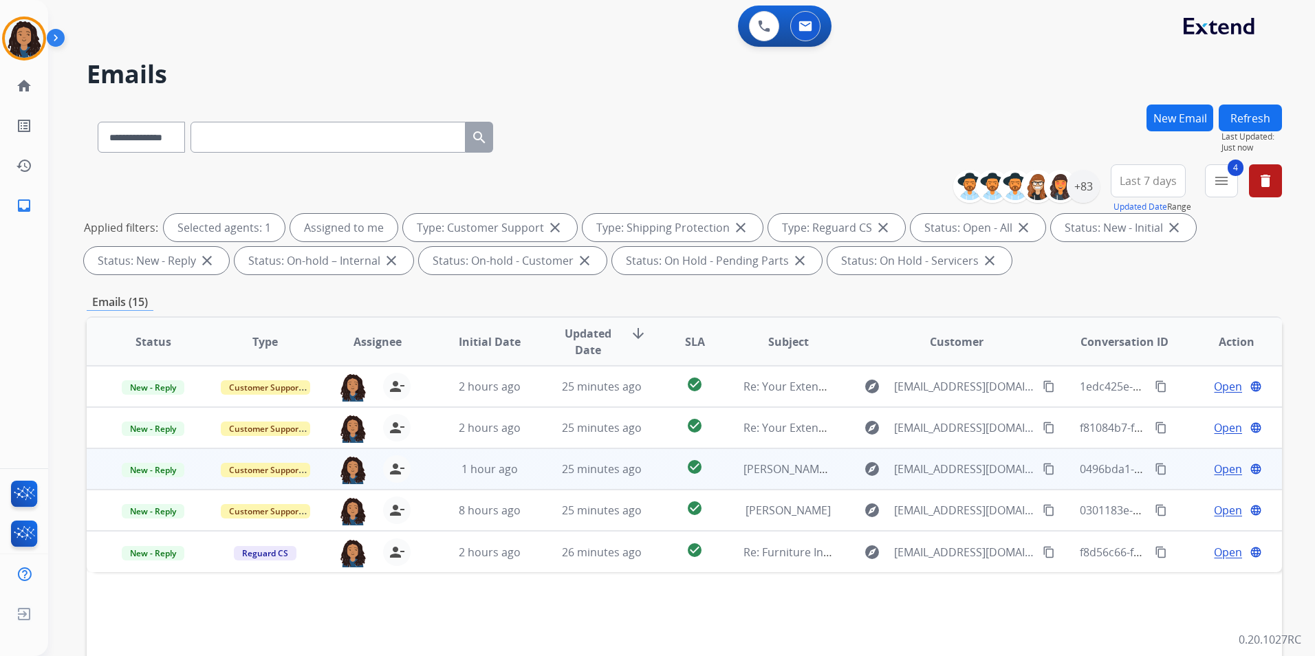
click at [1215, 470] on span "Open" at bounding box center [1228, 469] width 28 height 17
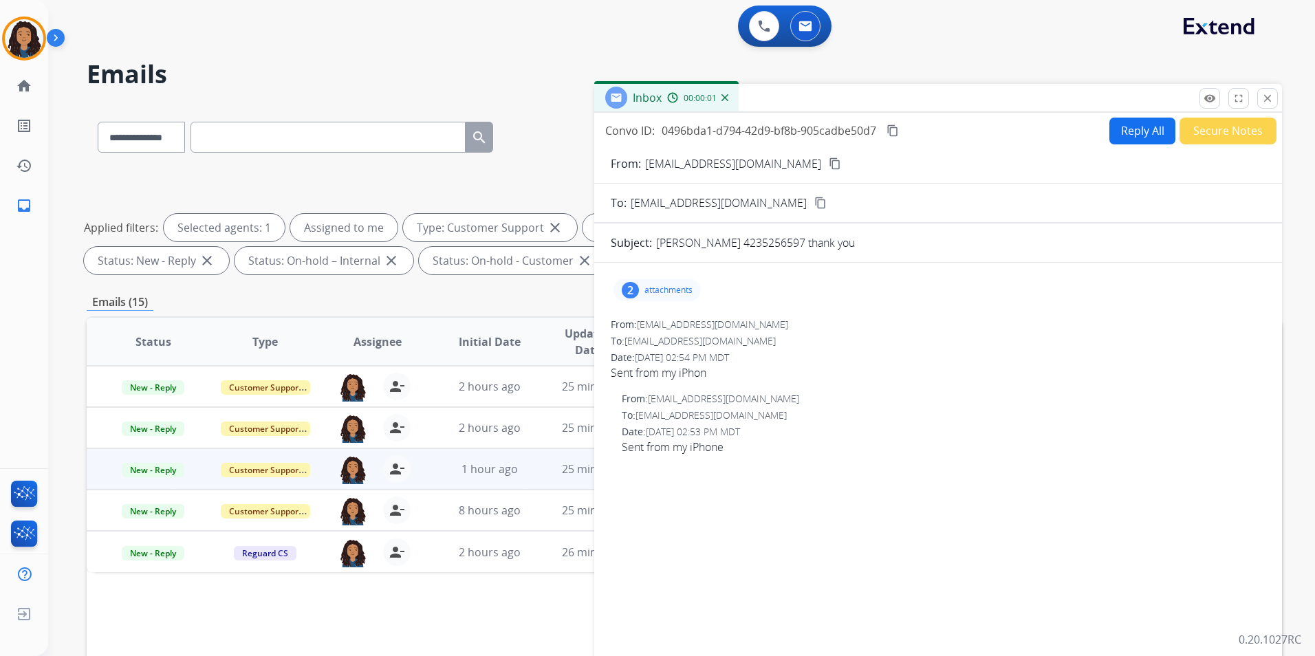
click at [662, 281] on div "2 attachments" at bounding box center [656, 290] width 87 height 22
click at [674, 329] on div at bounding box center [658, 325] width 69 height 48
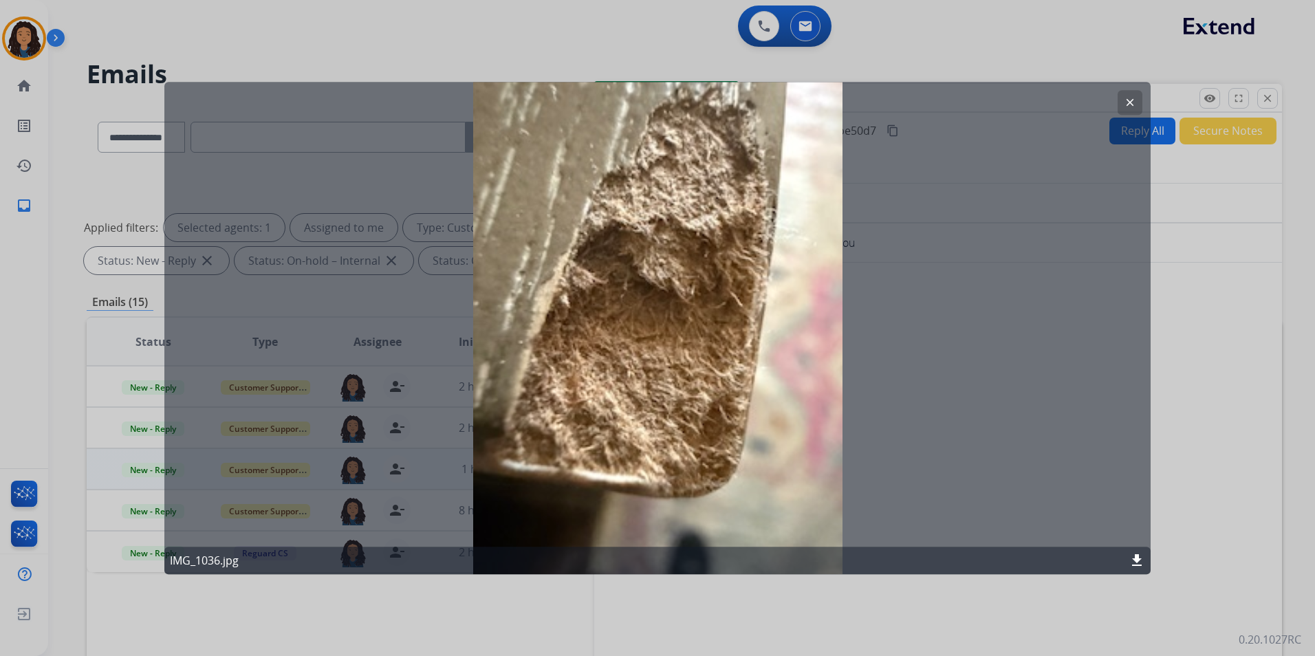
click at [1132, 102] on mat-icon "clear" at bounding box center [1130, 102] width 12 height 12
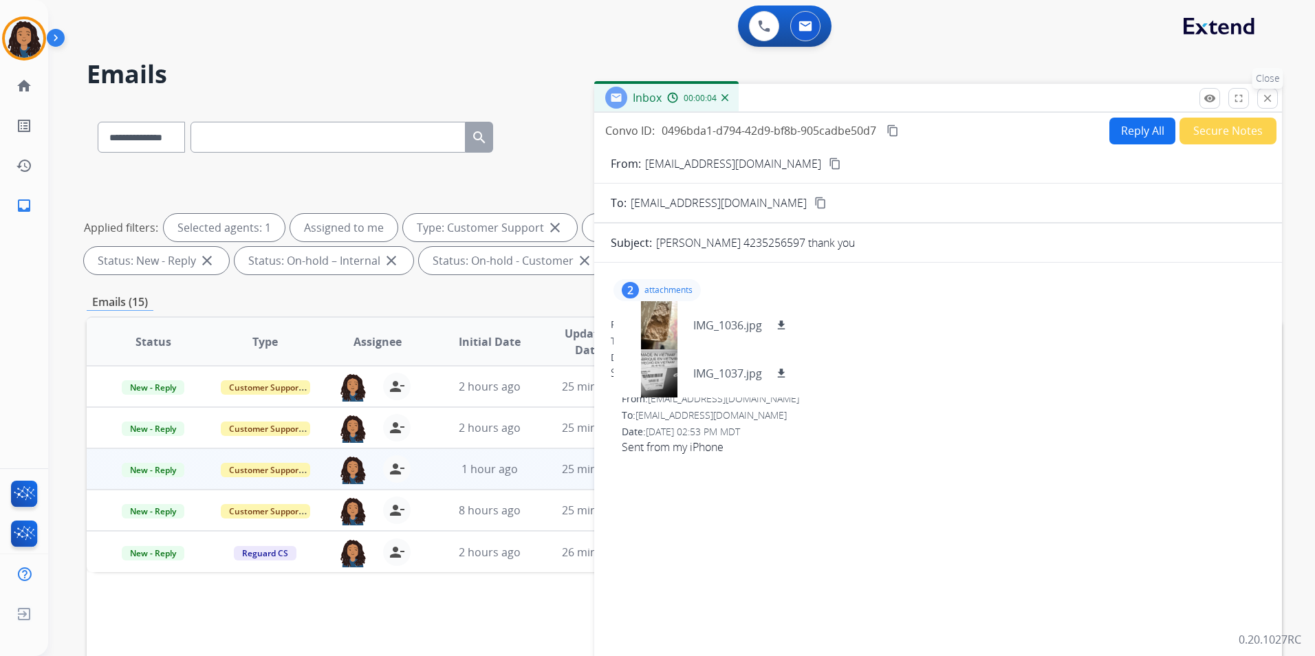
click at [1271, 98] on mat-icon "close" at bounding box center [1267, 98] width 12 height 12
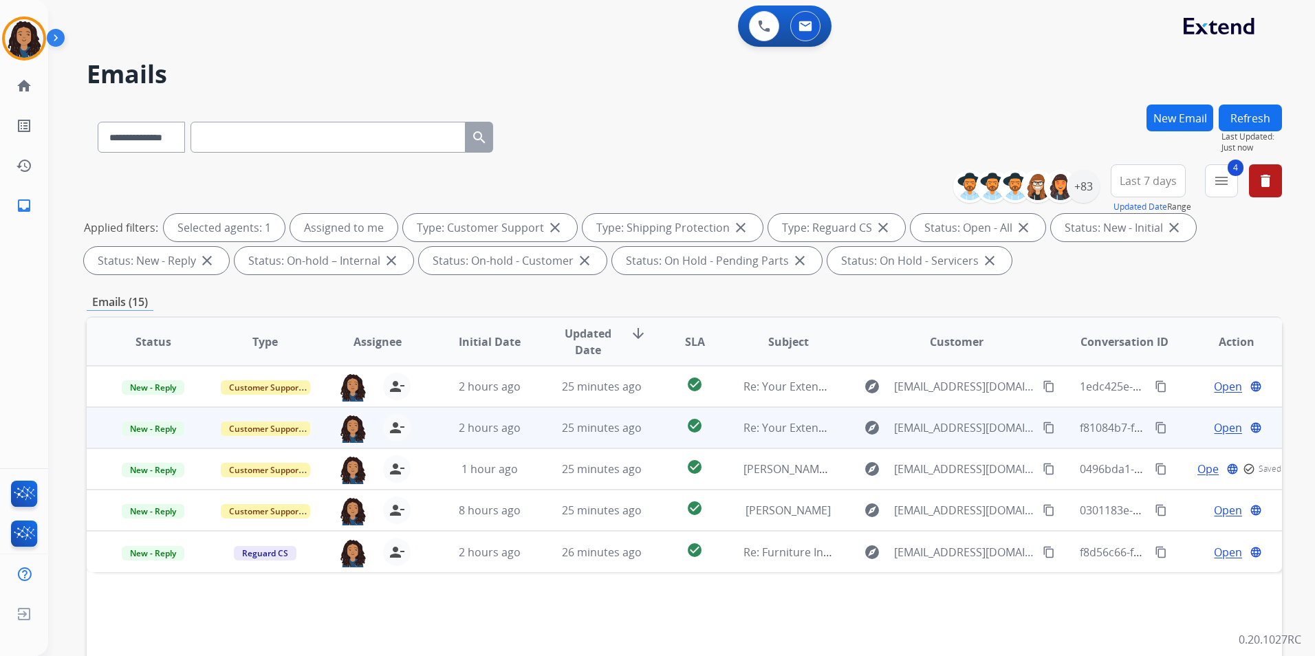
click at [1221, 428] on span "Open" at bounding box center [1228, 427] width 28 height 17
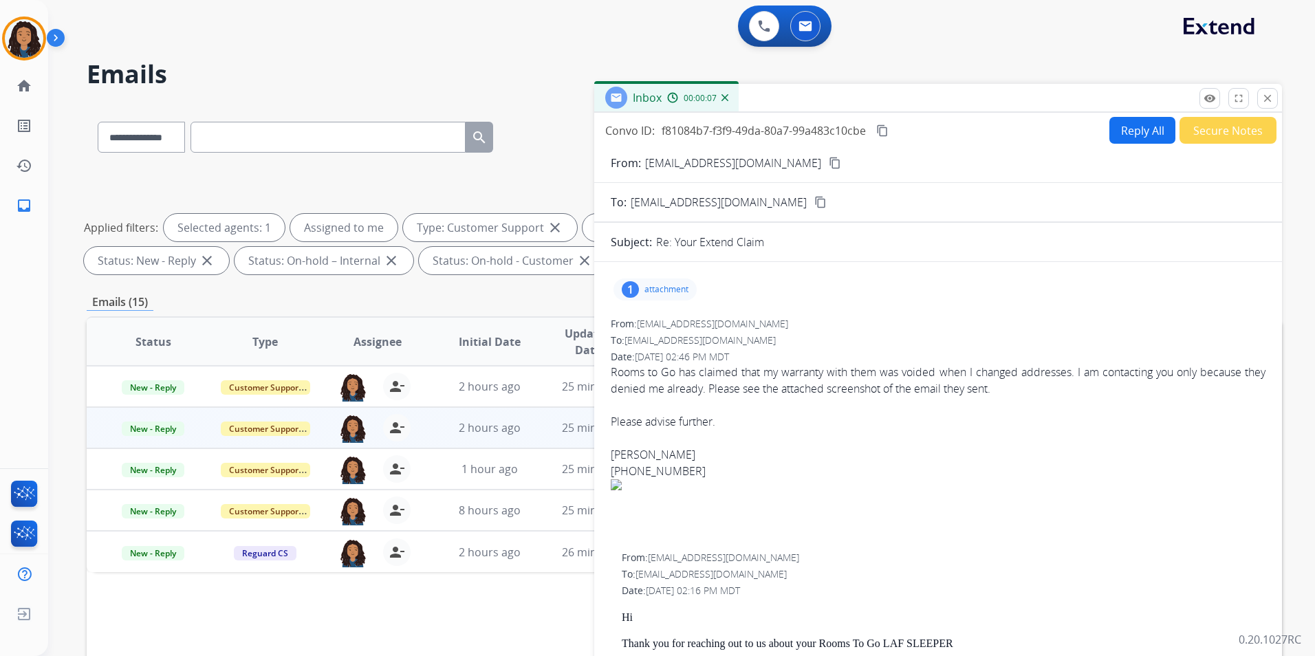
click at [829, 160] on mat-icon "content_copy" at bounding box center [835, 163] width 12 height 12
click at [1126, 134] on button "Reply All" at bounding box center [1142, 130] width 66 height 27
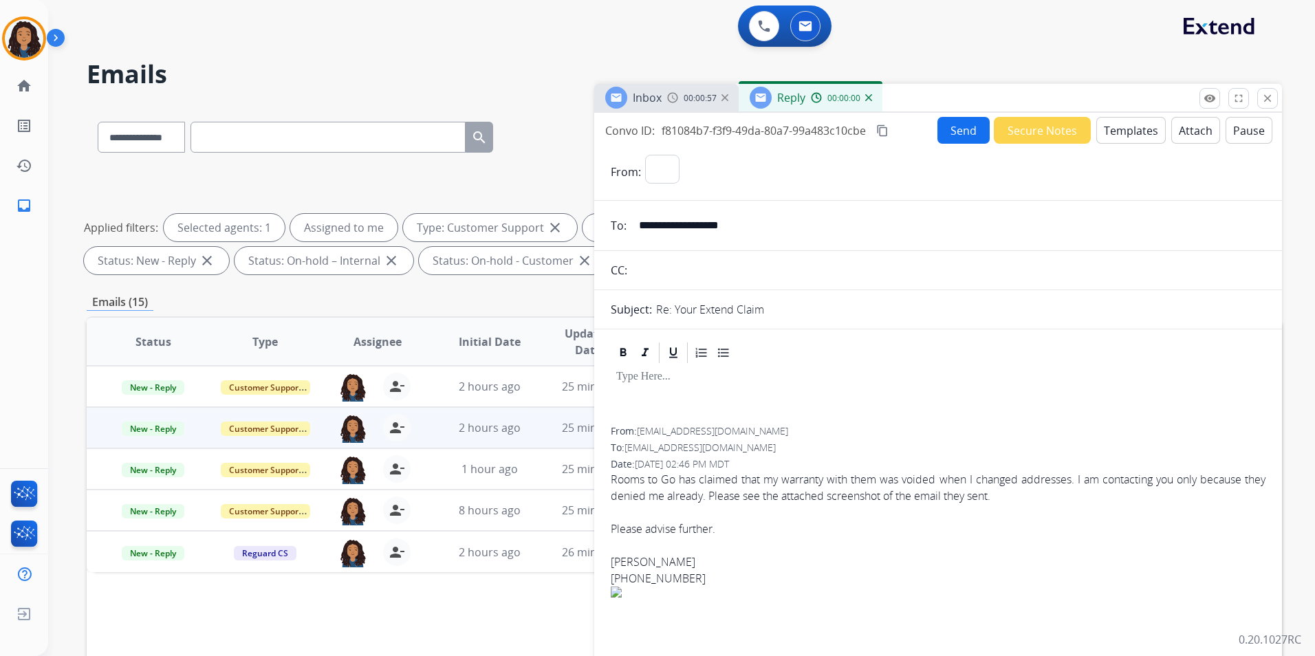
click at [1126, 134] on button "Templates" at bounding box center [1130, 130] width 69 height 27
select select "**********"
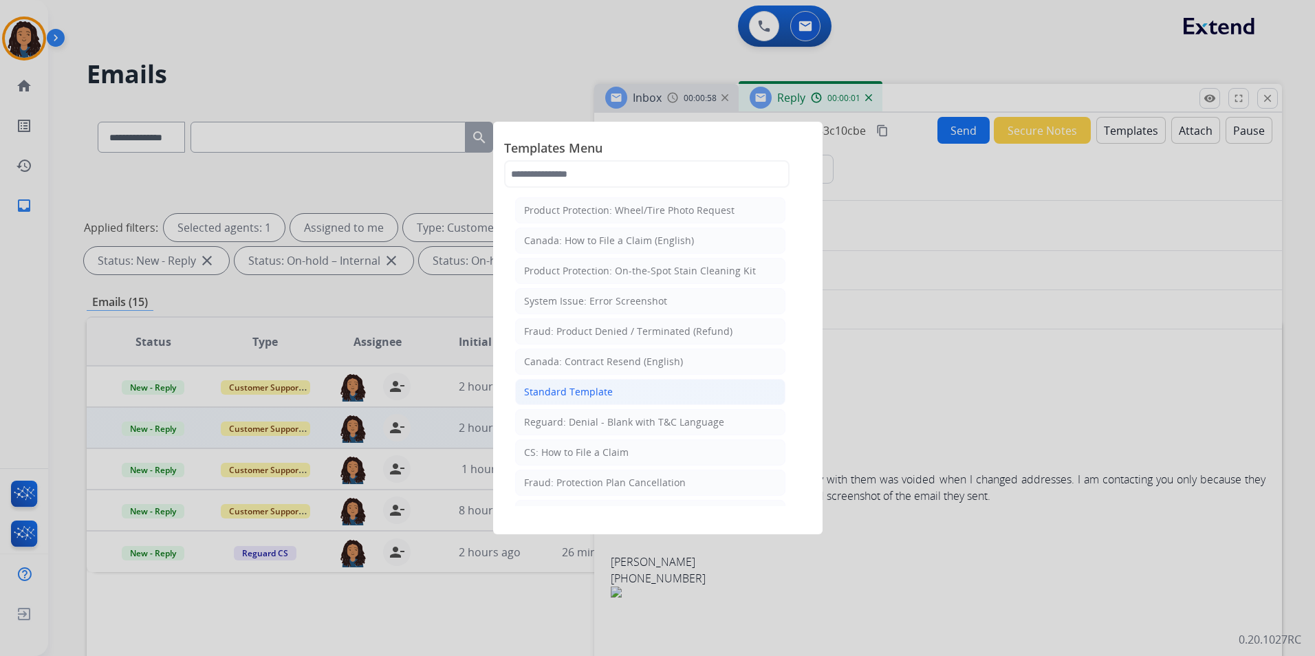
click at [607, 386] on div "Standard Template" at bounding box center [568, 392] width 89 height 14
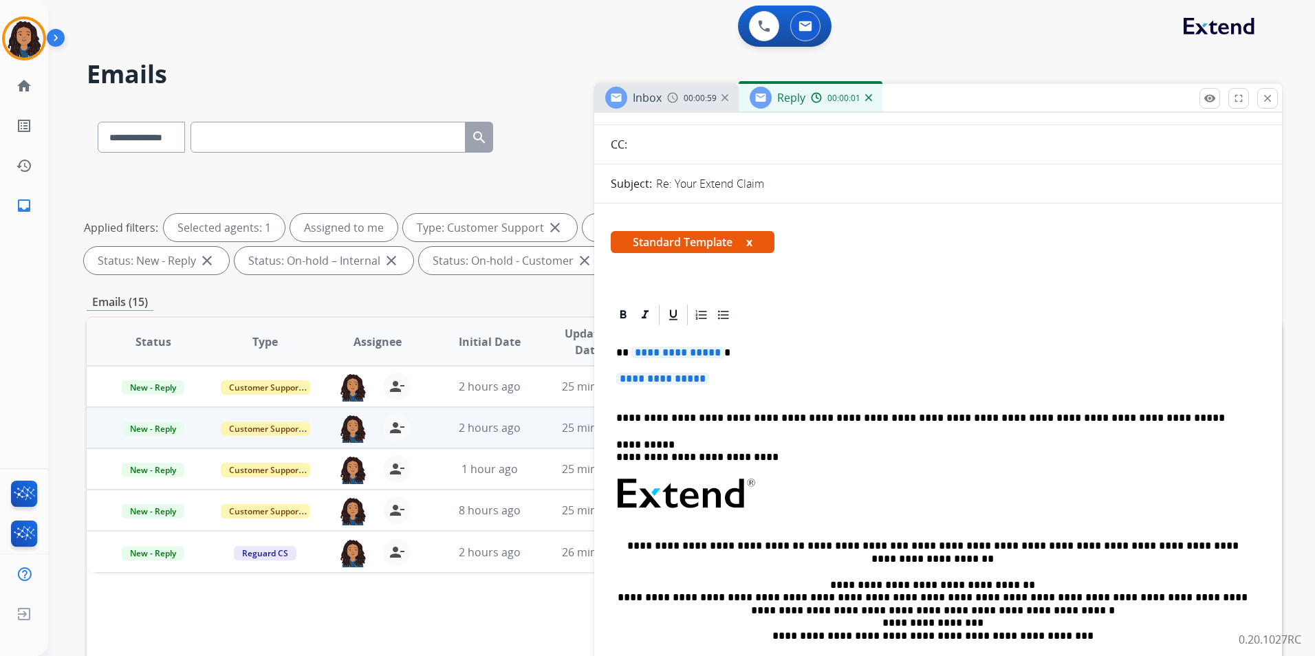
scroll to position [138, 0]
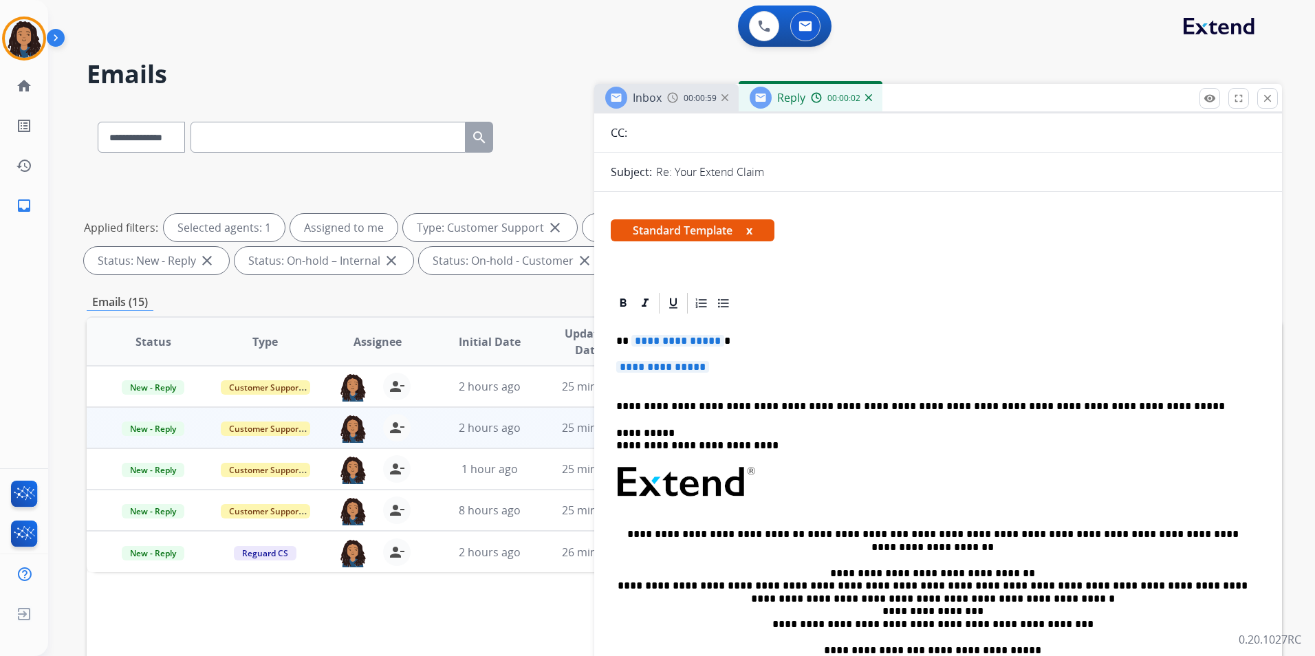
click at [721, 368] on p "**********" at bounding box center [938, 373] width 644 height 25
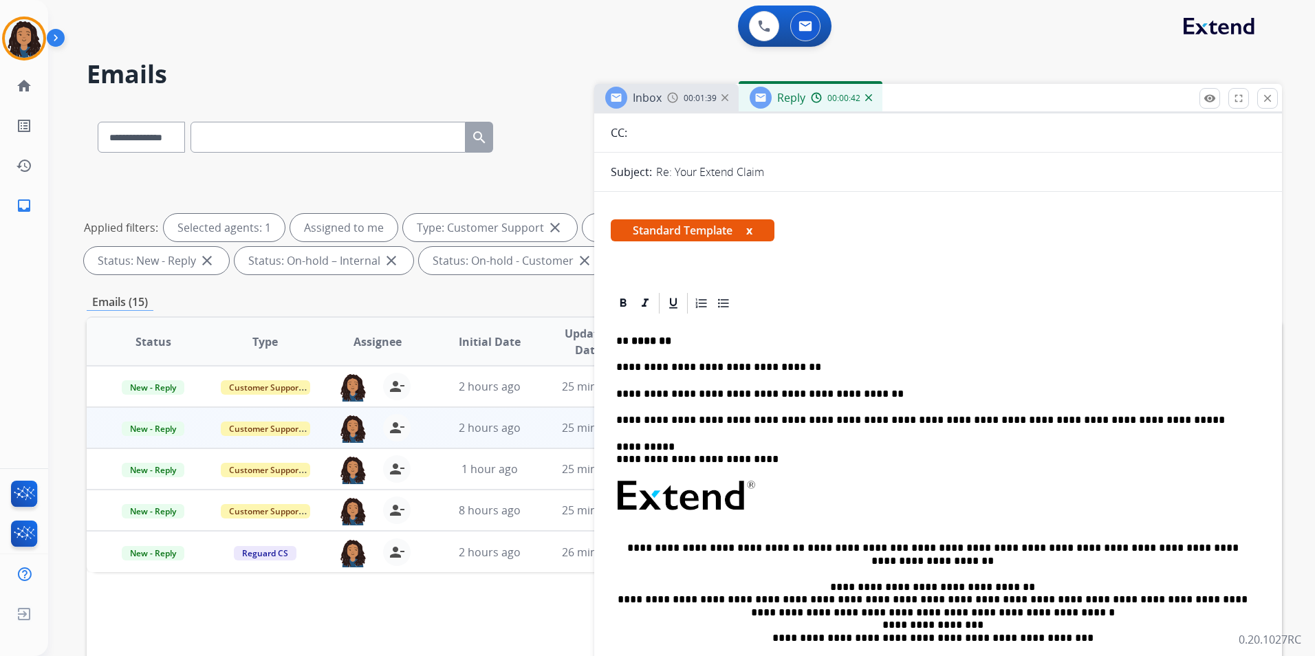
scroll to position [0, 0]
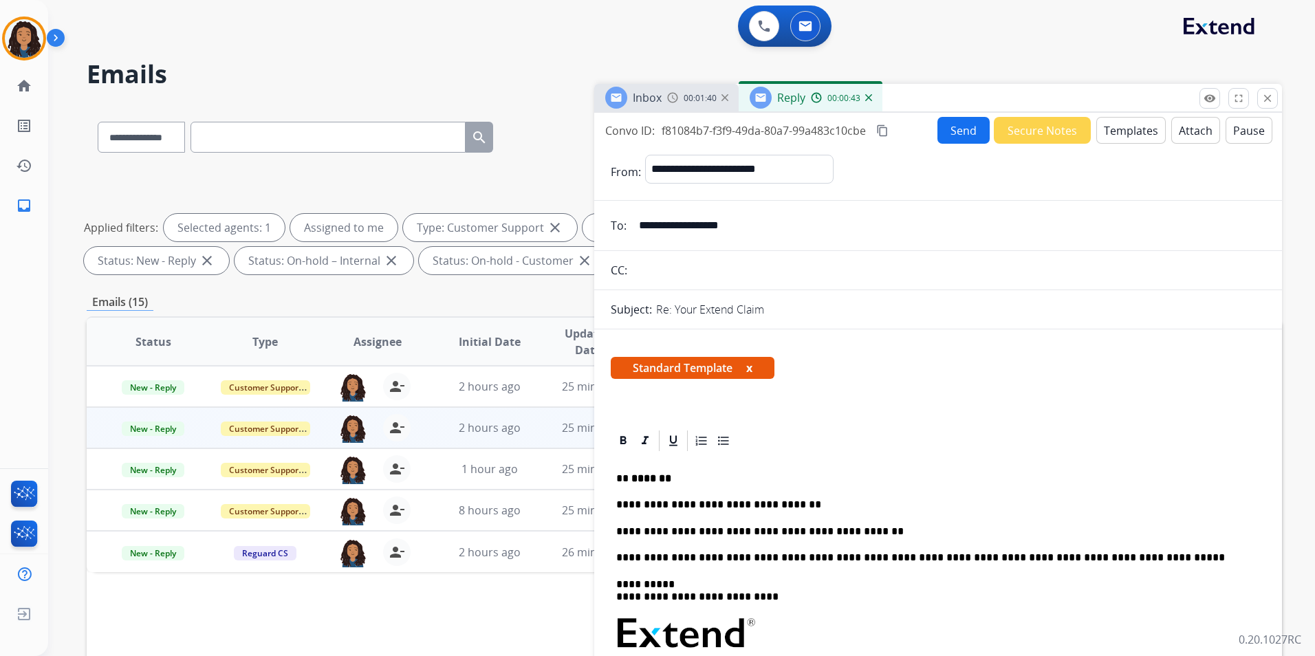
click at [961, 127] on button "Send" at bounding box center [963, 130] width 52 height 27
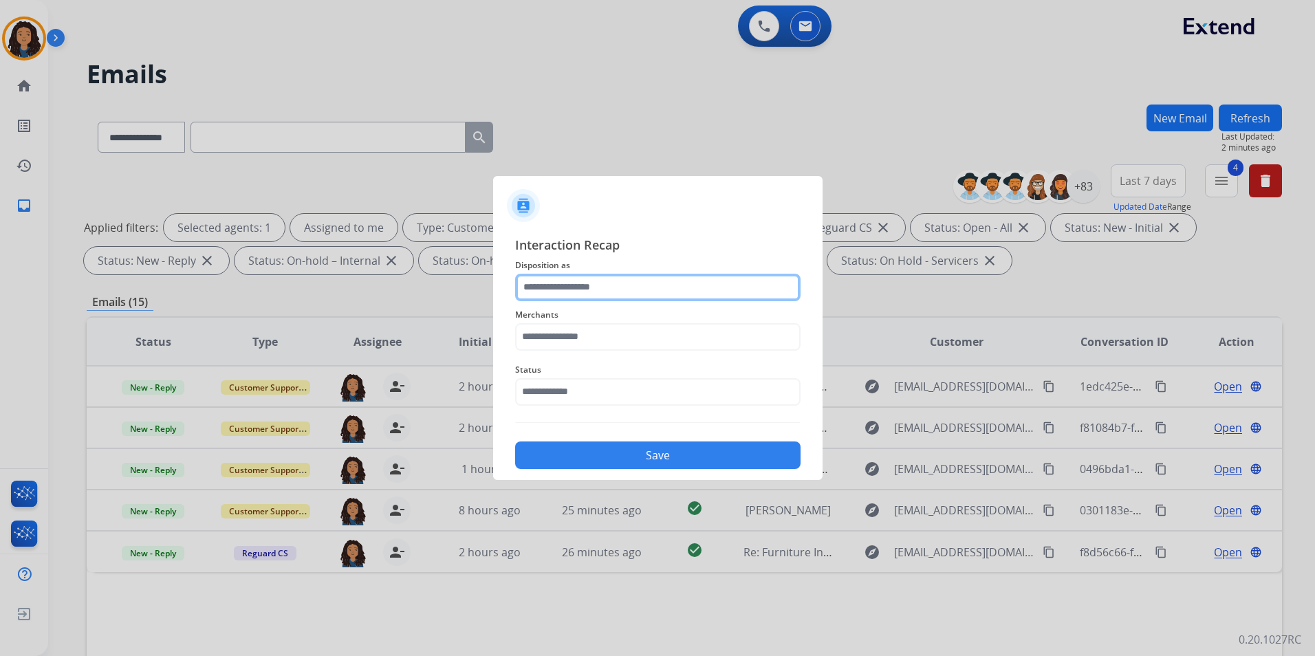
click at [562, 288] on input "text" at bounding box center [657, 288] width 285 height 28
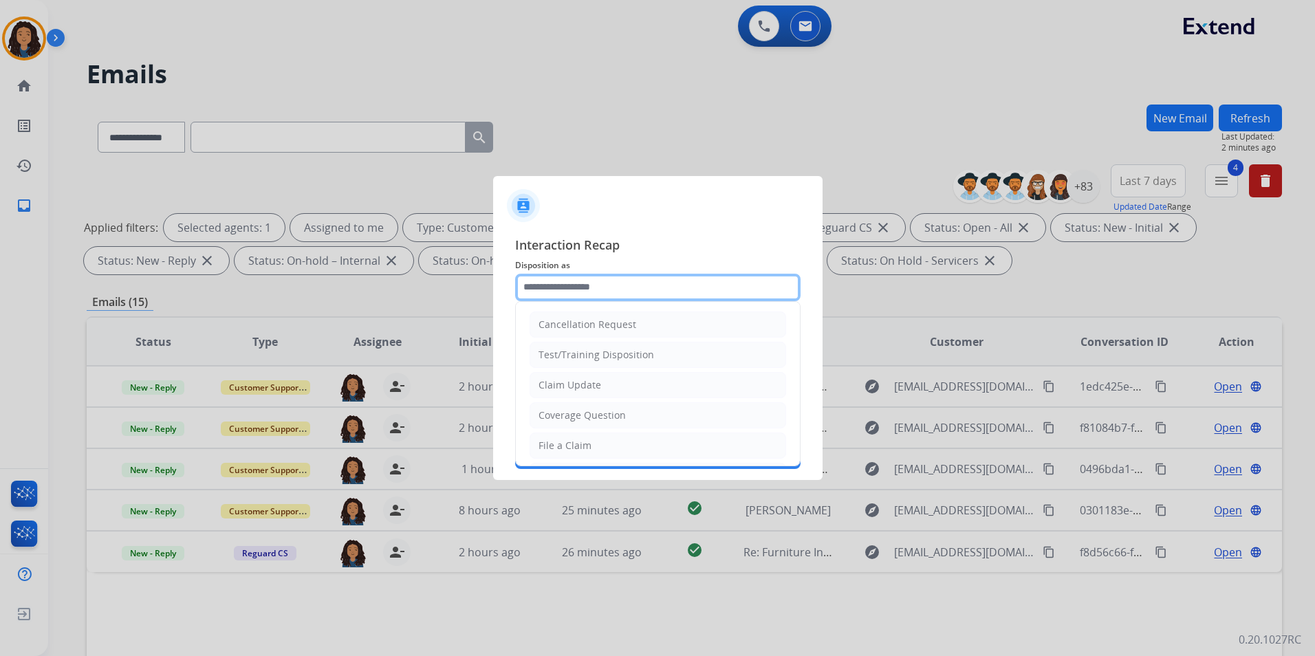
type input "**********"
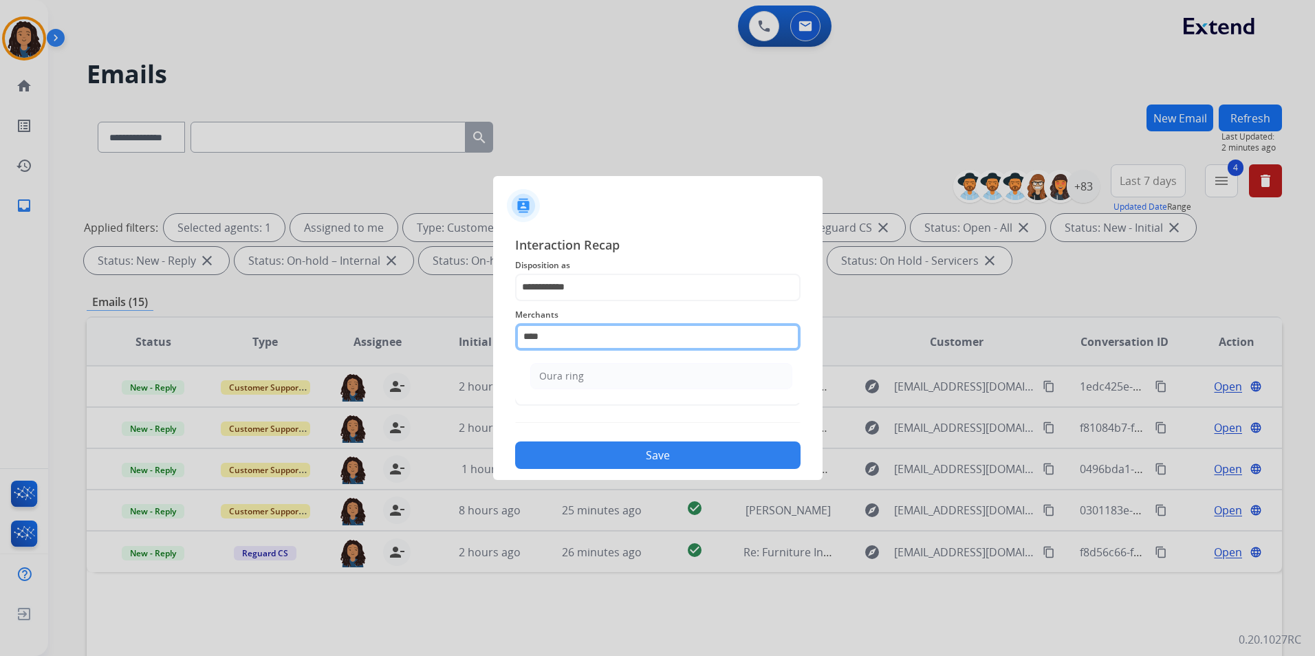
drag, startPoint x: 572, startPoint y: 344, endPoint x: 360, endPoint y: 322, distance: 213.7
click at [0, 330] on app-contact-recap-modal "**********" at bounding box center [0, 328] width 0 height 656
click at [593, 375] on div "Rooms to go" at bounding box center [567, 376] width 56 height 14
type input "**********"
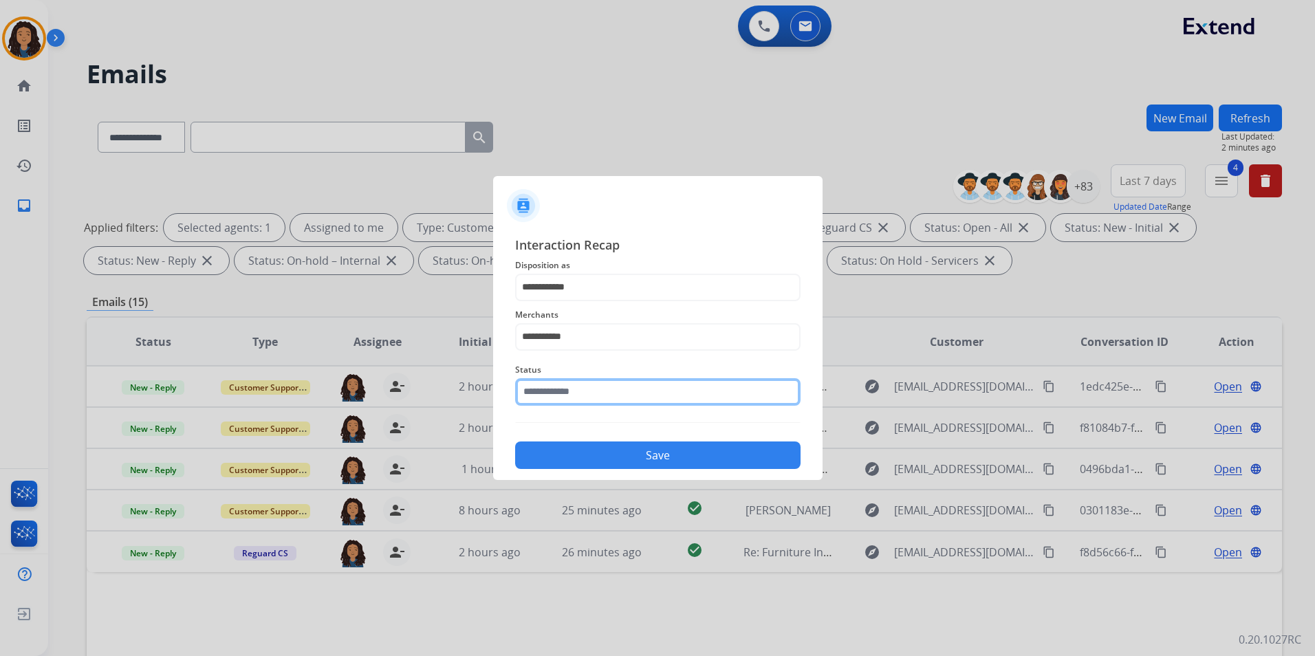
click at [581, 395] on input "text" at bounding box center [657, 392] width 285 height 28
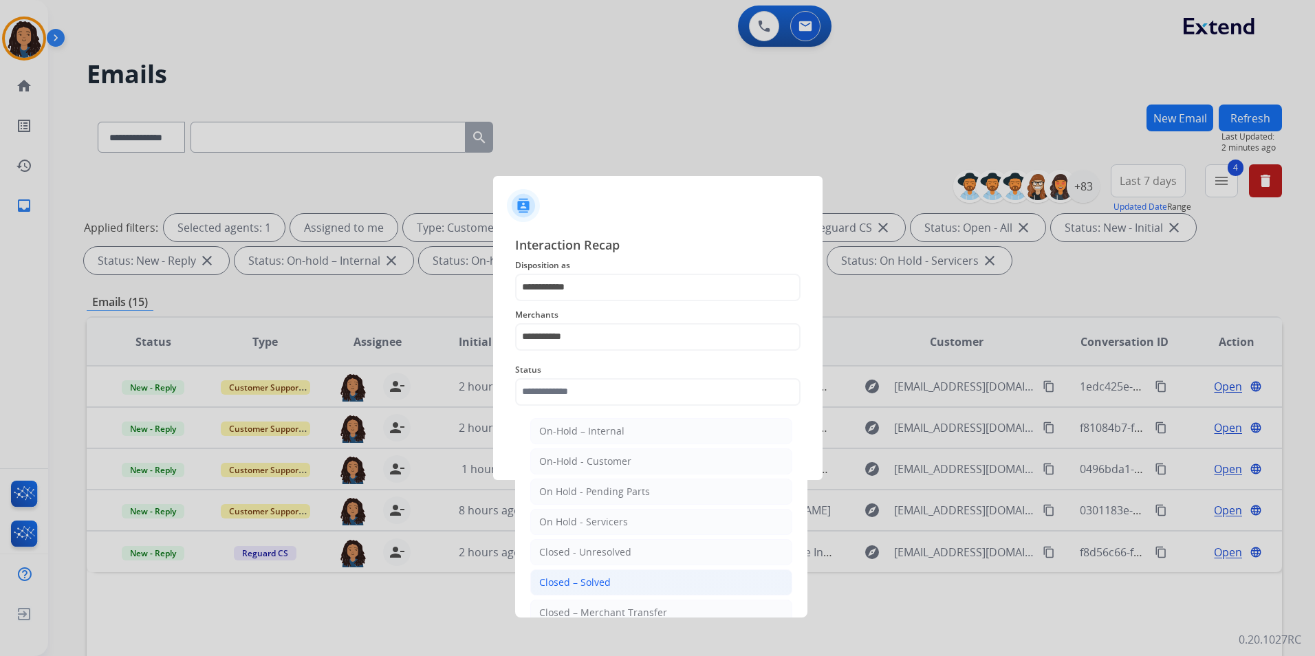
click at [659, 578] on li "Closed – Solved" at bounding box center [661, 582] width 262 height 26
type input "**********"
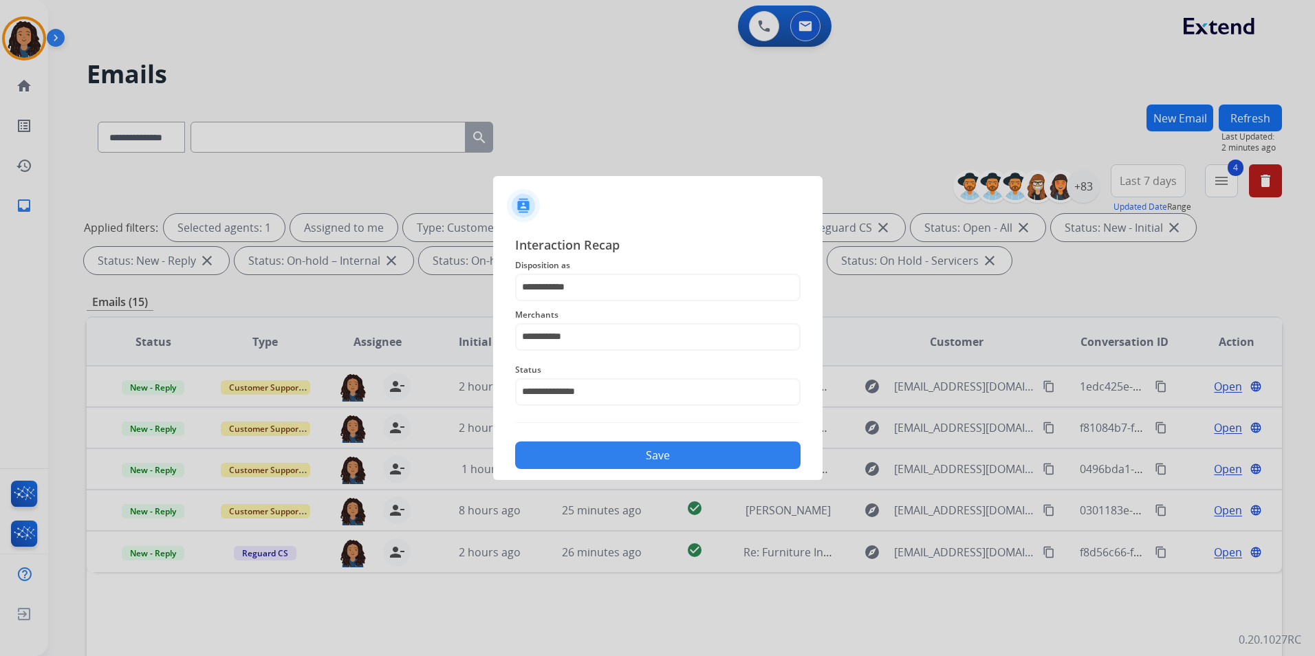
click at [666, 452] on button "Save" at bounding box center [657, 455] width 285 height 28
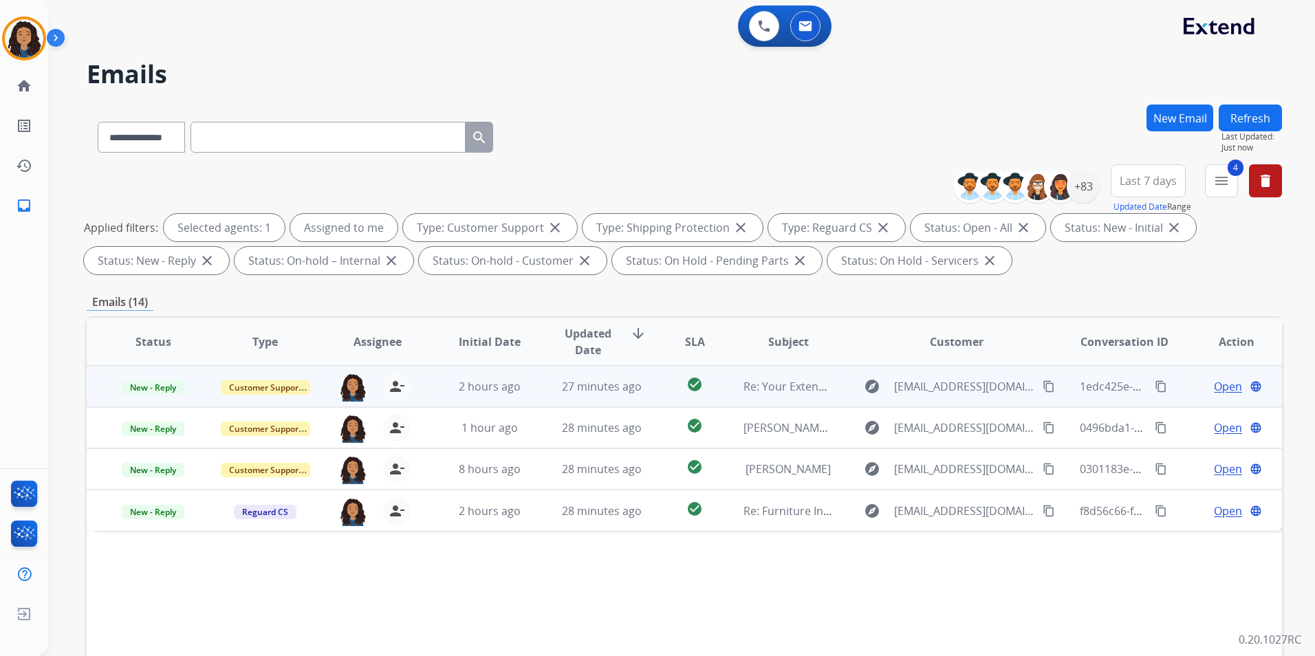
drag, startPoint x: 673, startPoint y: 454, endPoint x: 1215, endPoint y: 386, distance: 546.1
click at [1215, 386] on span "Open" at bounding box center [1228, 386] width 28 height 17
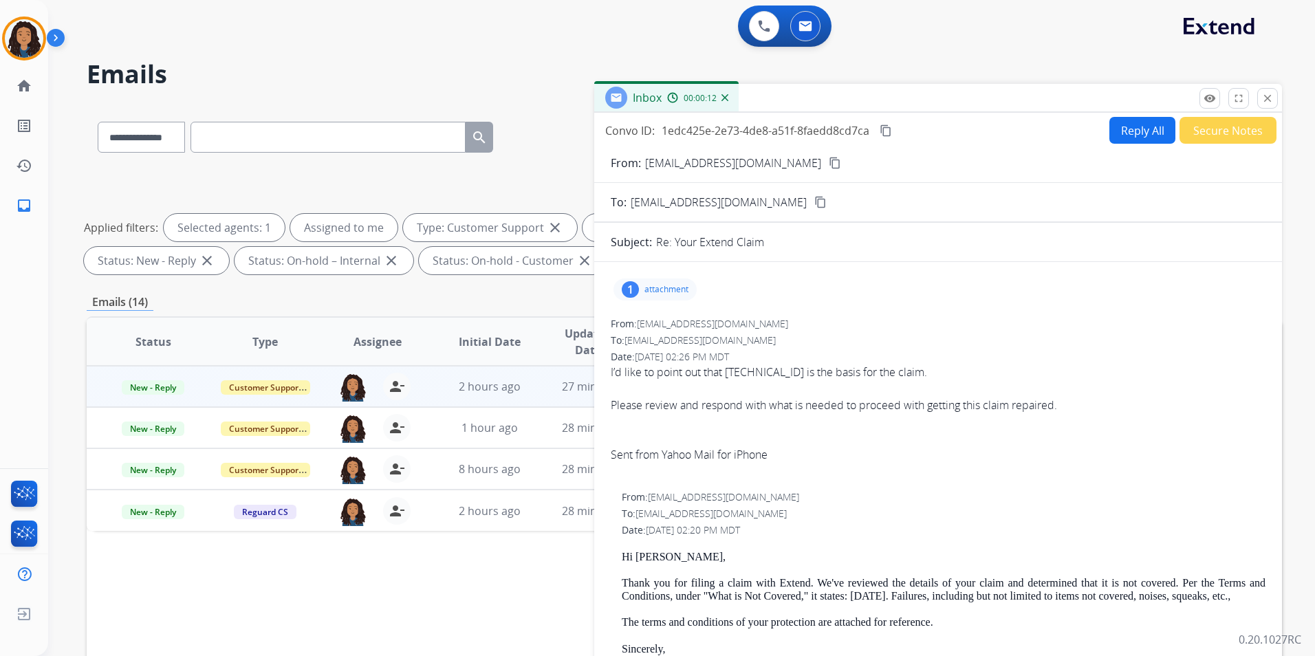
click at [667, 292] on p "attachment" at bounding box center [666, 289] width 44 height 11
click at [662, 314] on div "EXT-FURUS-02-ENG-RTG-12-20220-Rev-03-2024_en (1).pdf download" at bounding box center [784, 324] width 343 height 48
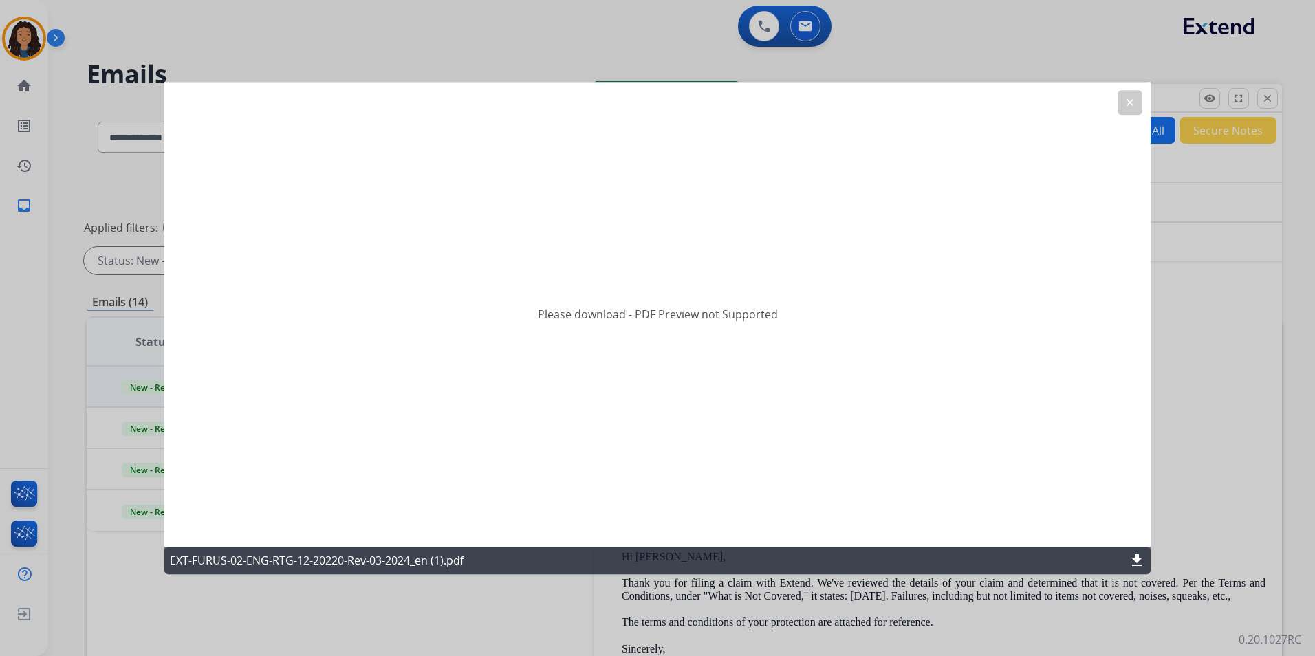
click at [1128, 102] on mat-icon "clear" at bounding box center [1130, 102] width 12 height 12
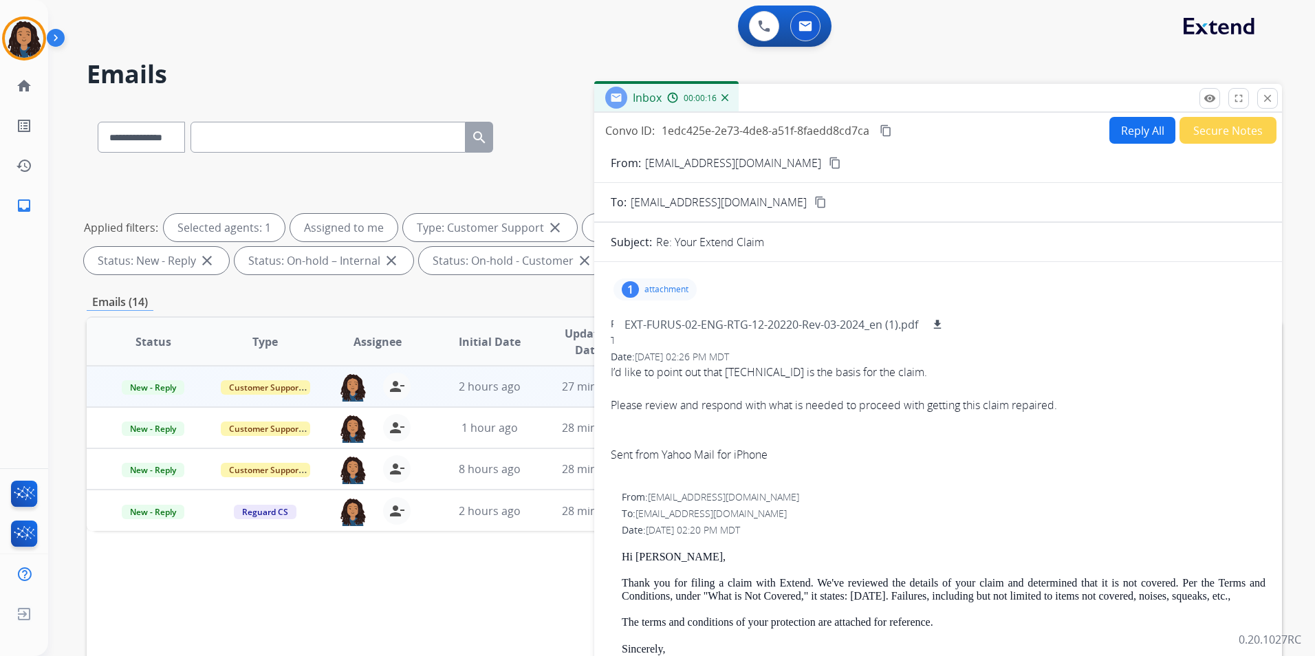
click at [829, 160] on mat-icon "content_copy" at bounding box center [835, 163] width 12 height 12
click at [690, 289] on div "1 attachment EXT-FURUS-02-ENG-RTG-12-20220-Rev-03-2024_en (1).pdf download" at bounding box center [654, 289] width 83 height 22
click at [1128, 132] on button "Reply All" at bounding box center [1142, 130] width 66 height 27
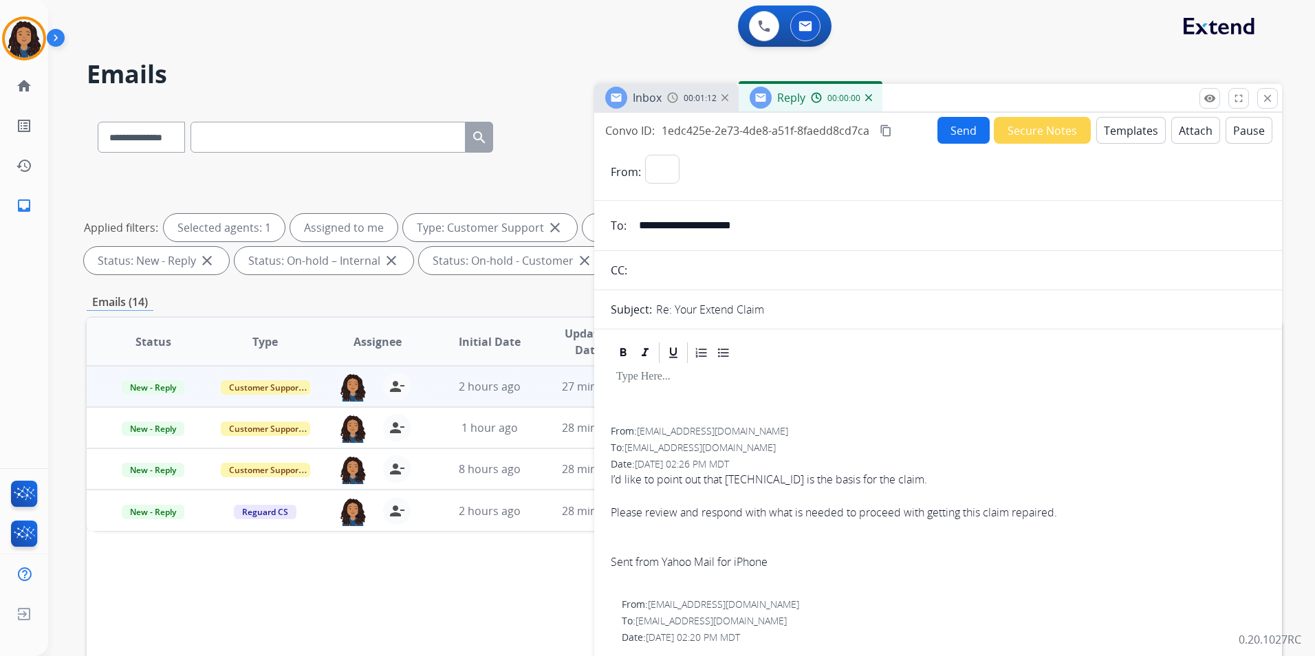
click at [1128, 132] on button "Templates" at bounding box center [1130, 130] width 69 height 27
select select "**********"
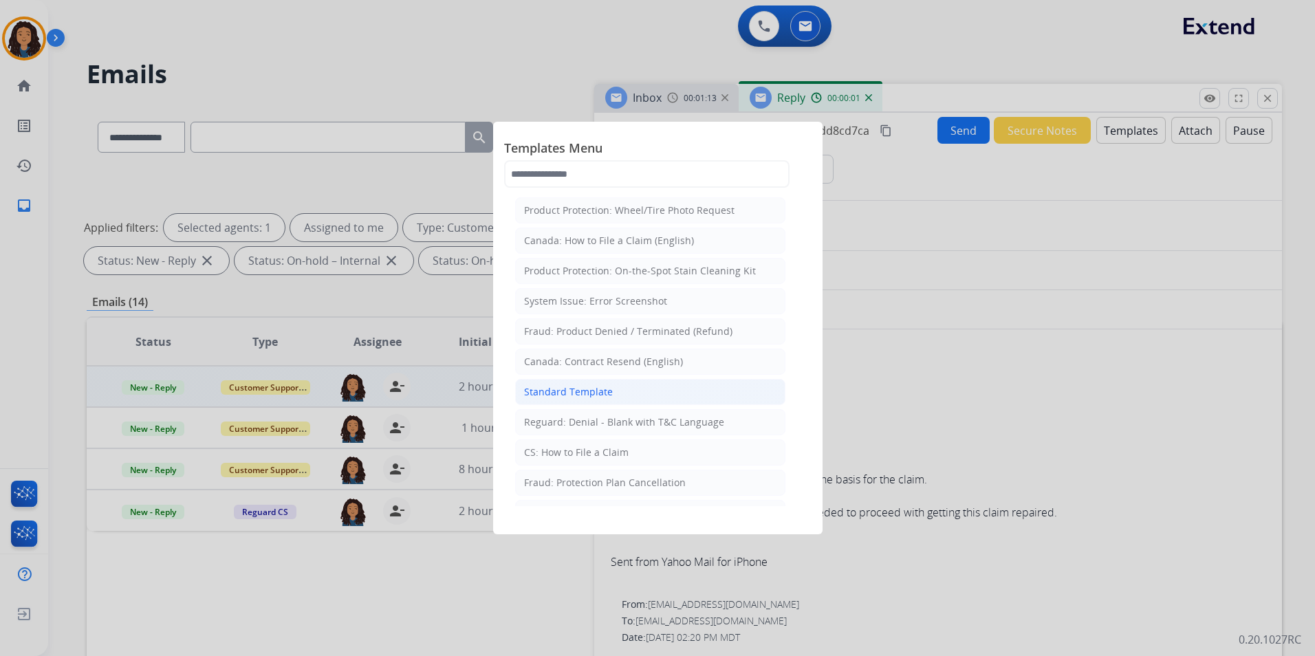
click at [627, 397] on li "Standard Template" at bounding box center [650, 392] width 270 height 26
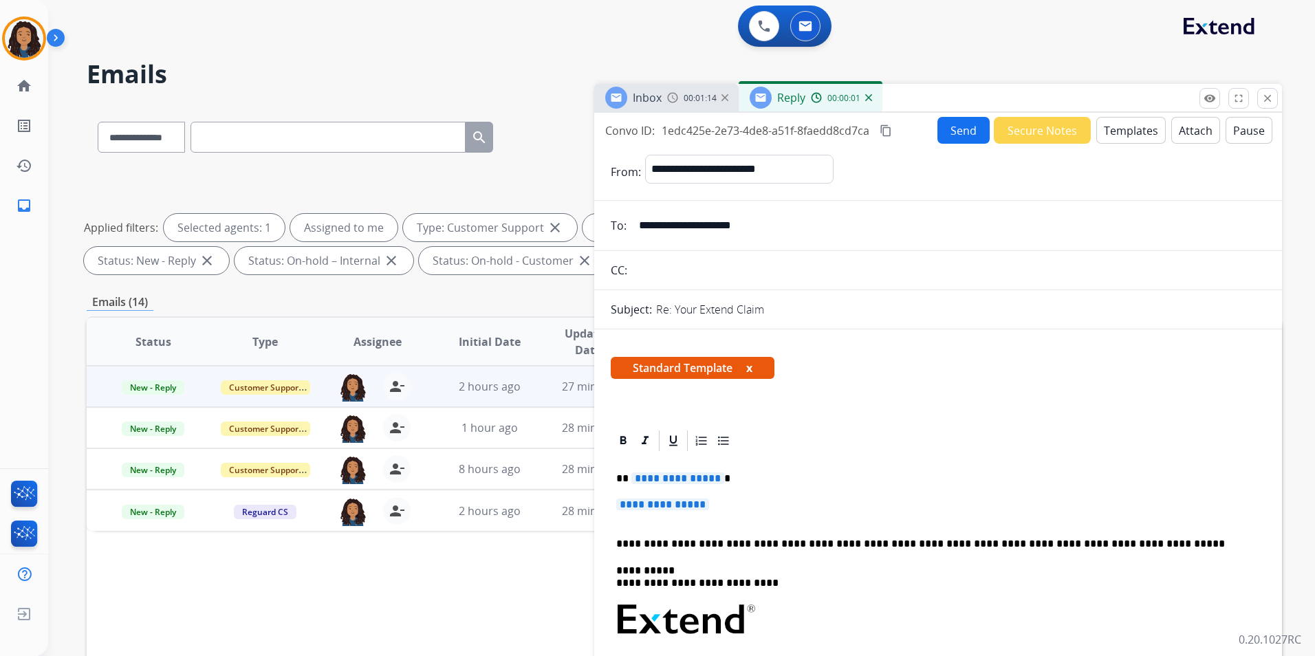
click at [675, 90] on div "Inbox 00:01:14" at bounding box center [666, 98] width 144 height 28
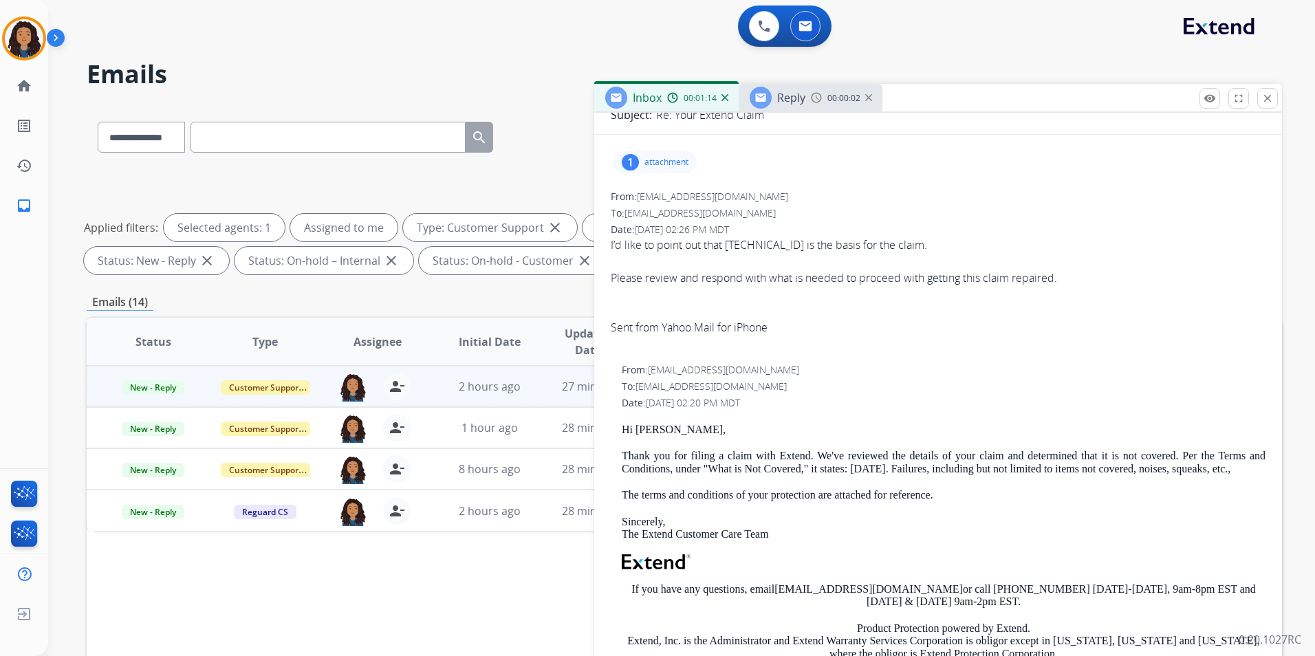
scroll to position [217, 0]
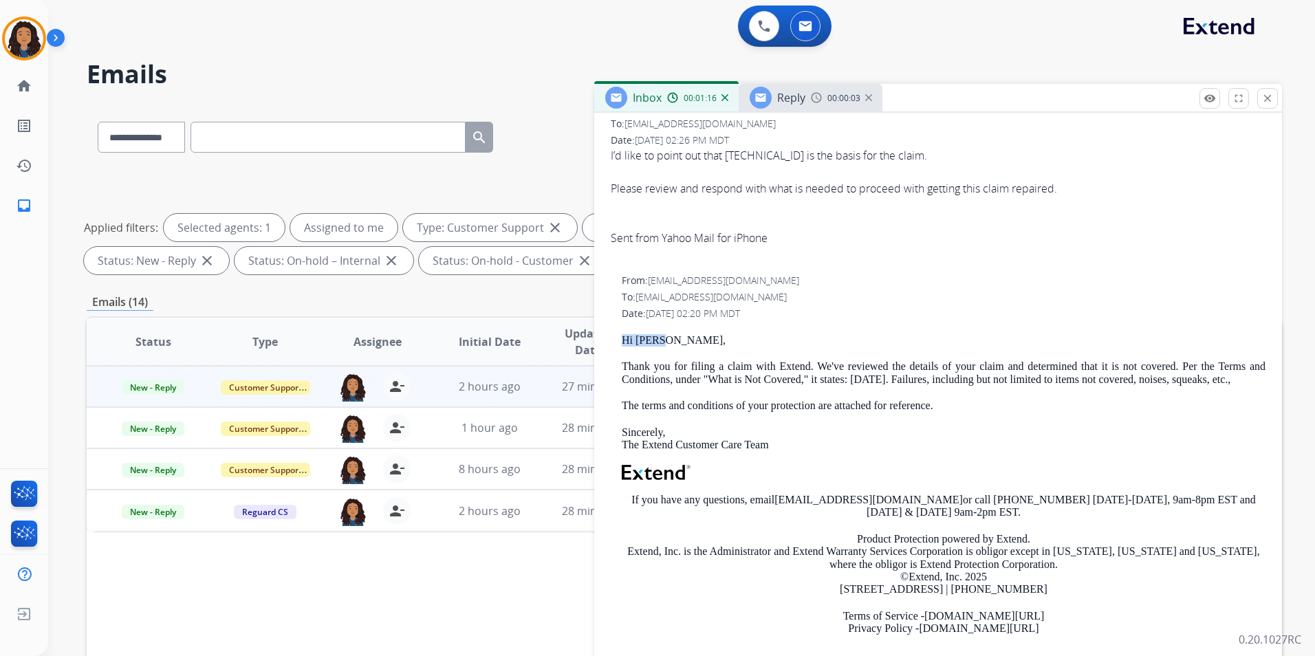
drag, startPoint x: 617, startPoint y: 333, endPoint x: 661, endPoint y: 340, distance: 44.4
click at [661, 340] on div "From: [EMAIL_ADDRESS][DOMAIN_NAME] To: [EMAIL_ADDRESS][DOMAIN_NAME] Date: [DATE…" at bounding box center [938, 466] width 655 height 384
copy p "Hi [PERSON_NAME],"
click at [803, 91] on span "Reply" at bounding box center [791, 97] width 28 height 15
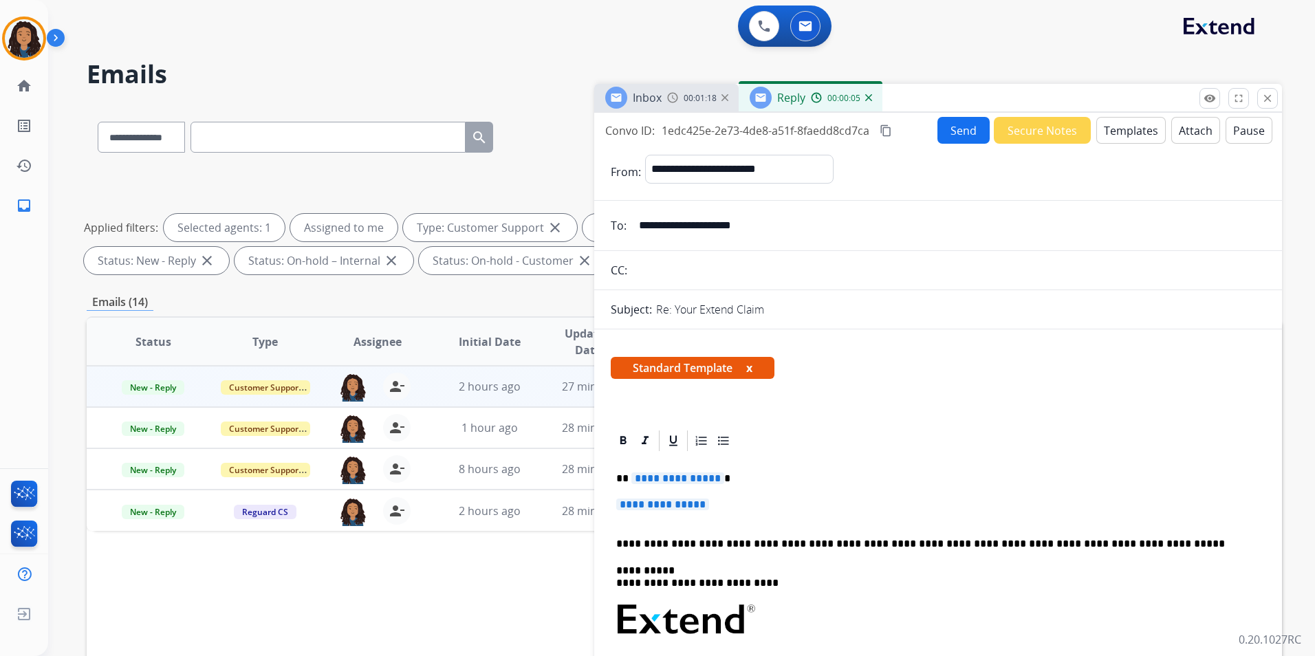
scroll to position [206, 0]
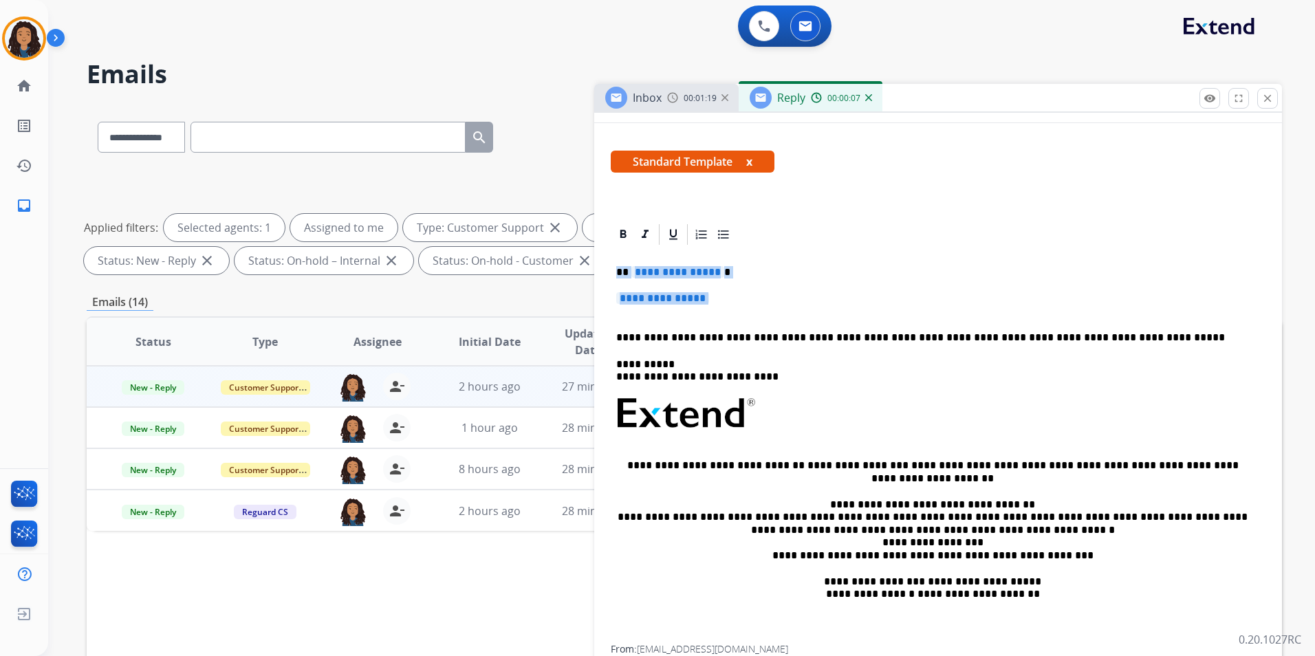
drag, startPoint x: 614, startPoint y: 267, endPoint x: 716, endPoint y: 305, distance: 108.6
click at [716, 305] on div "**********" at bounding box center [938, 446] width 655 height 398
paste div
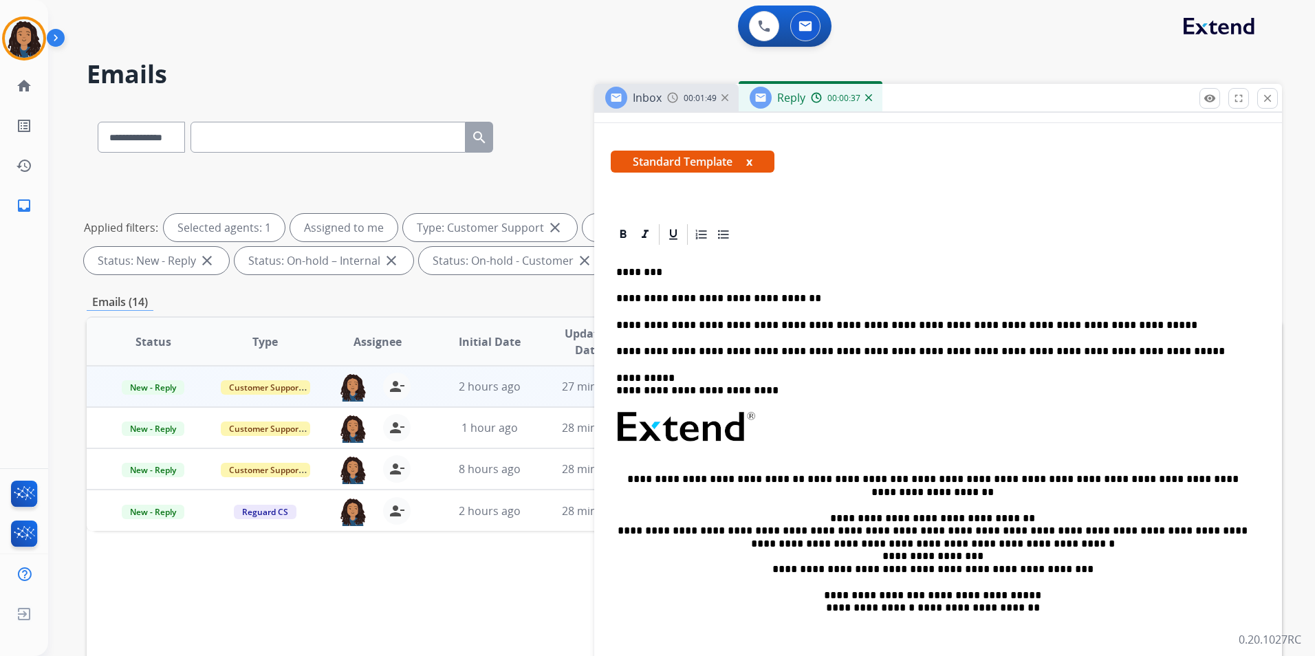
click at [918, 336] on div "**********" at bounding box center [938, 453] width 655 height 412
click at [963, 302] on p "**********" at bounding box center [932, 298] width 633 height 12
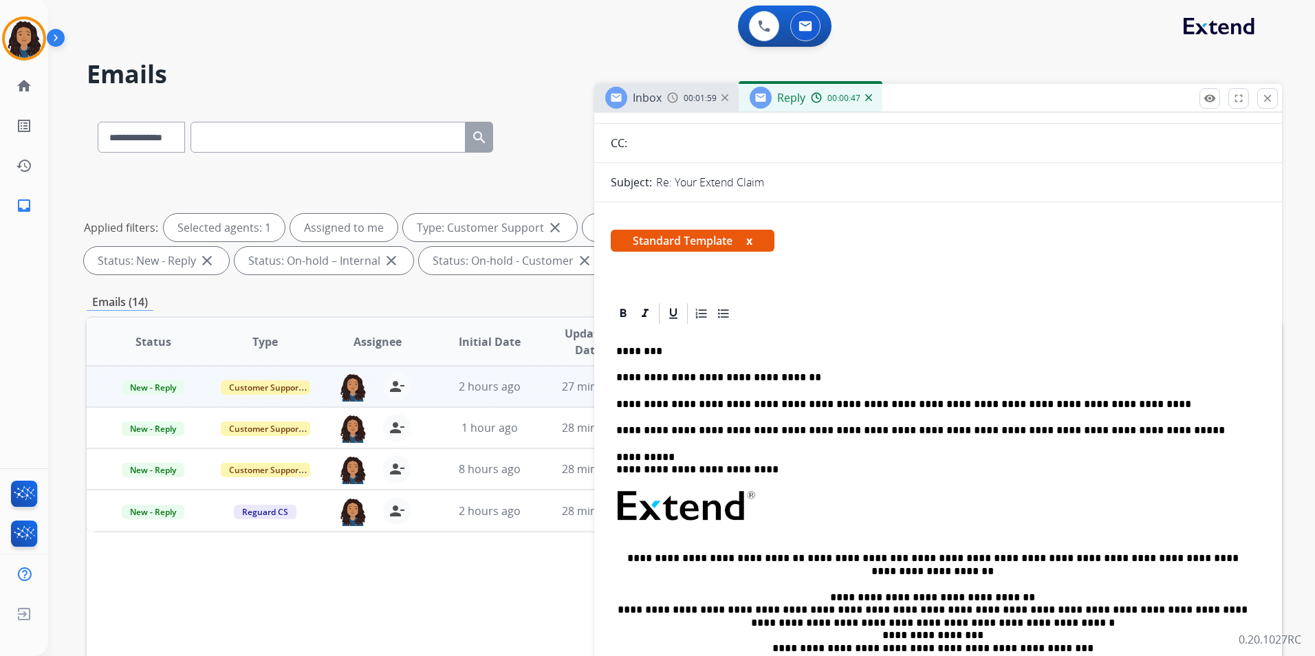
scroll to position [0, 0]
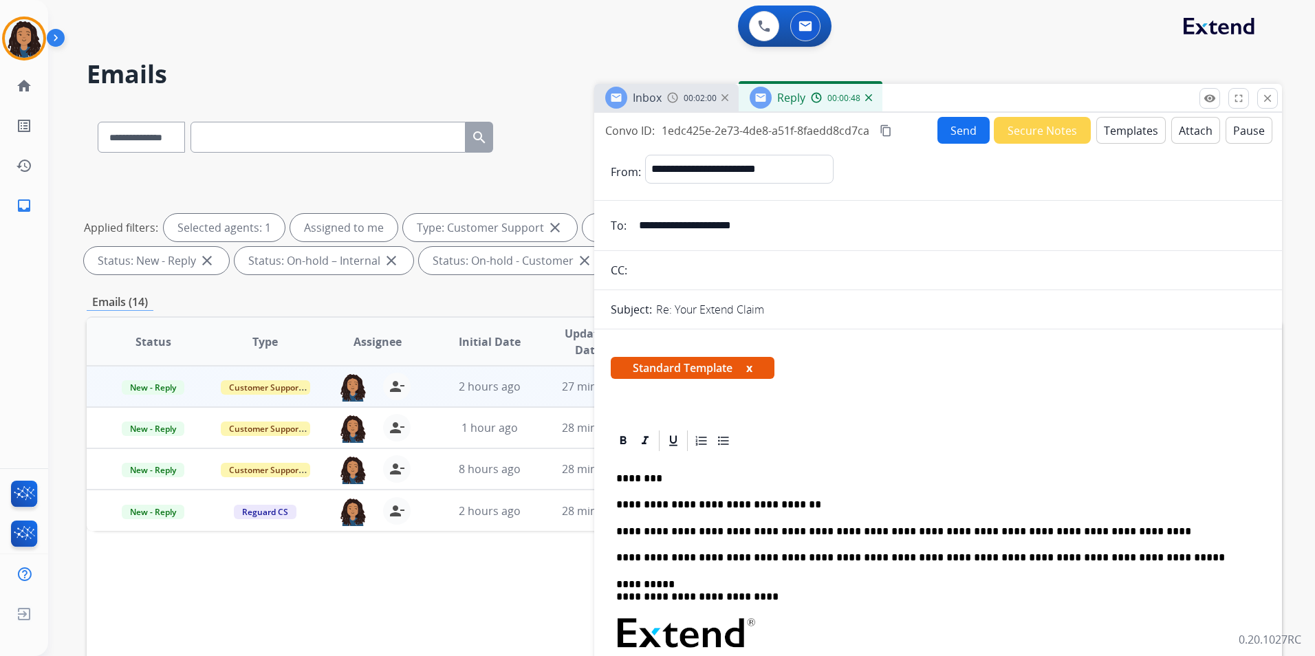
click at [978, 137] on button "Send" at bounding box center [963, 130] width 52 height 27
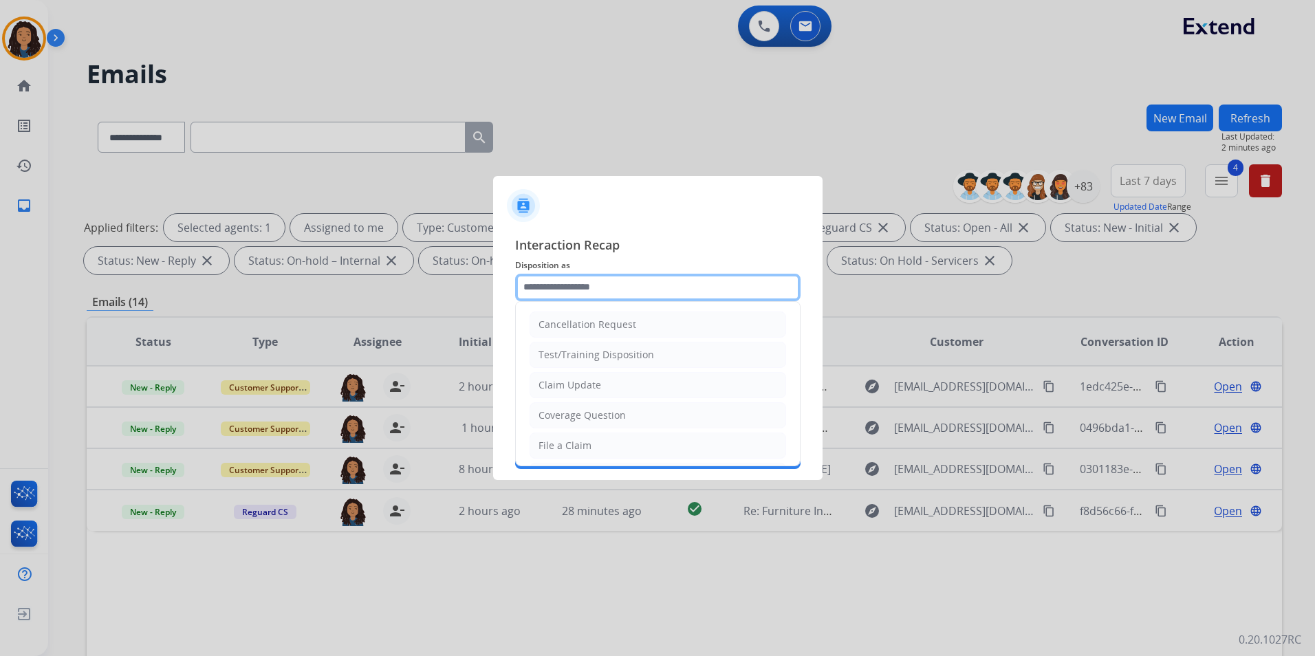
click at [703, 298] on input "text" at bounding box center [657, 288] width 285 height 28
type input "**********"
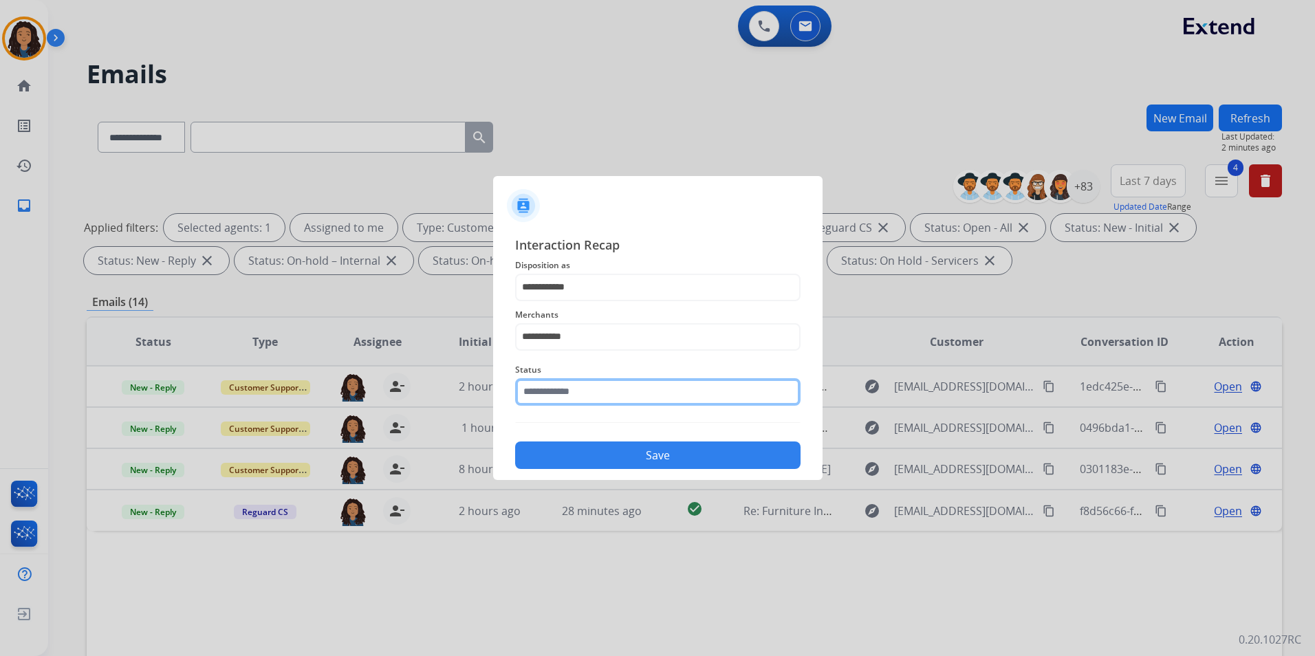
click at [580, 393] on input "text" at bounding box center [657, 392] width 285 height 28
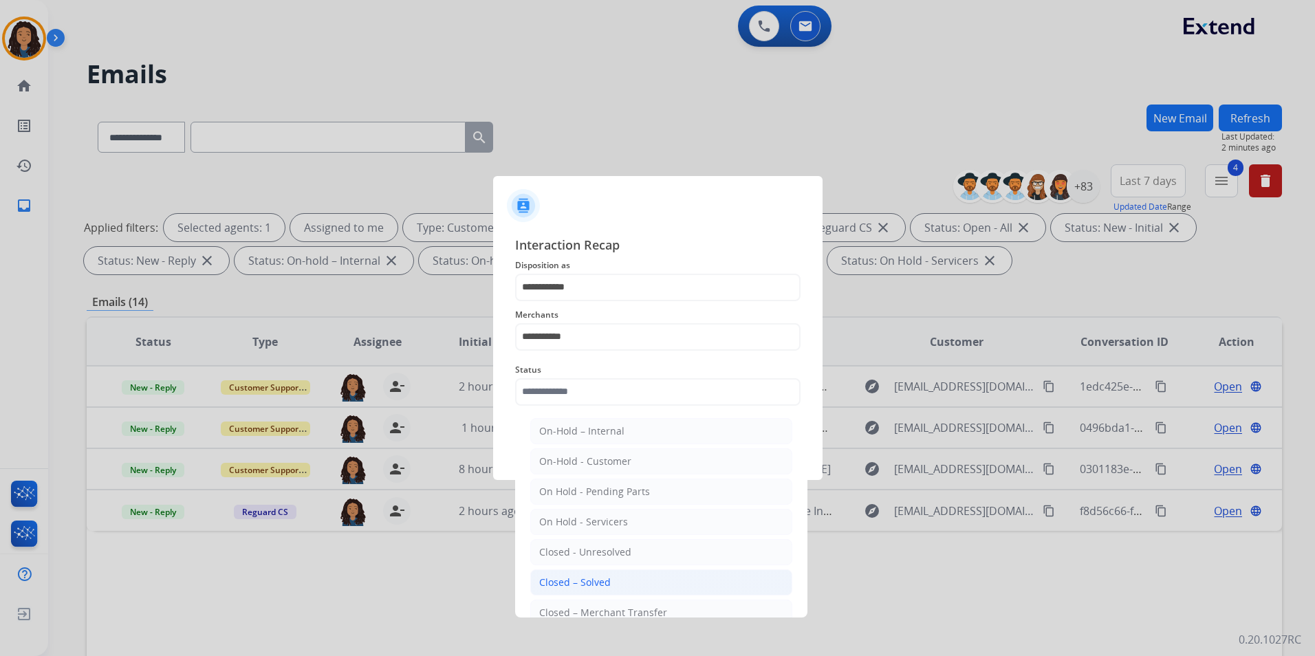
click at [586, 576] on div "Closed – Solved" at bounding box center [575, 583] width 72 height 14
type input "**********"
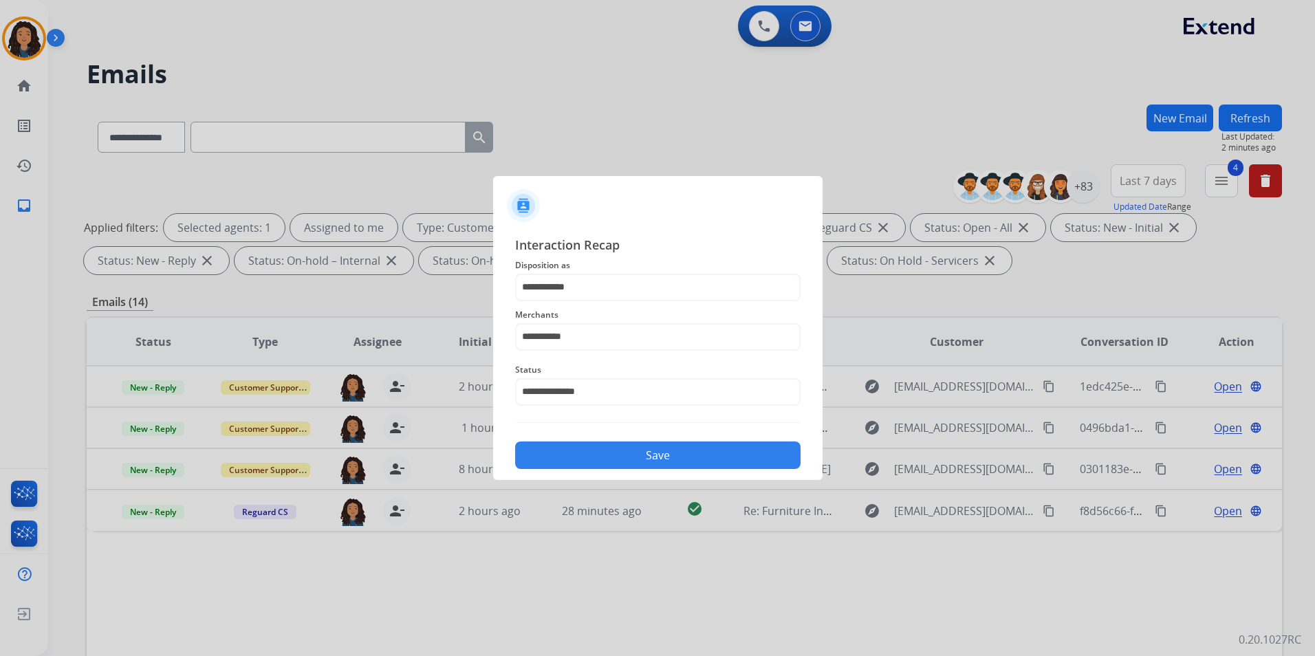
click at [642, 461] on button "Save" at bounding box center [657, 455] width 285 height 28
click at [648, 439] on div "Save" at bounding box center [657, 451] width 285 height 36
click at [594, 394] on input "**********" at bounding box center [657, 392] width 285 height 28
click at [626, 440] on li "Closed – Solved" at bounding box center [661, 431] width 262 height 26
click at [610, 455] on button "Save" at bounding box center [657, 455] width 285 height 28
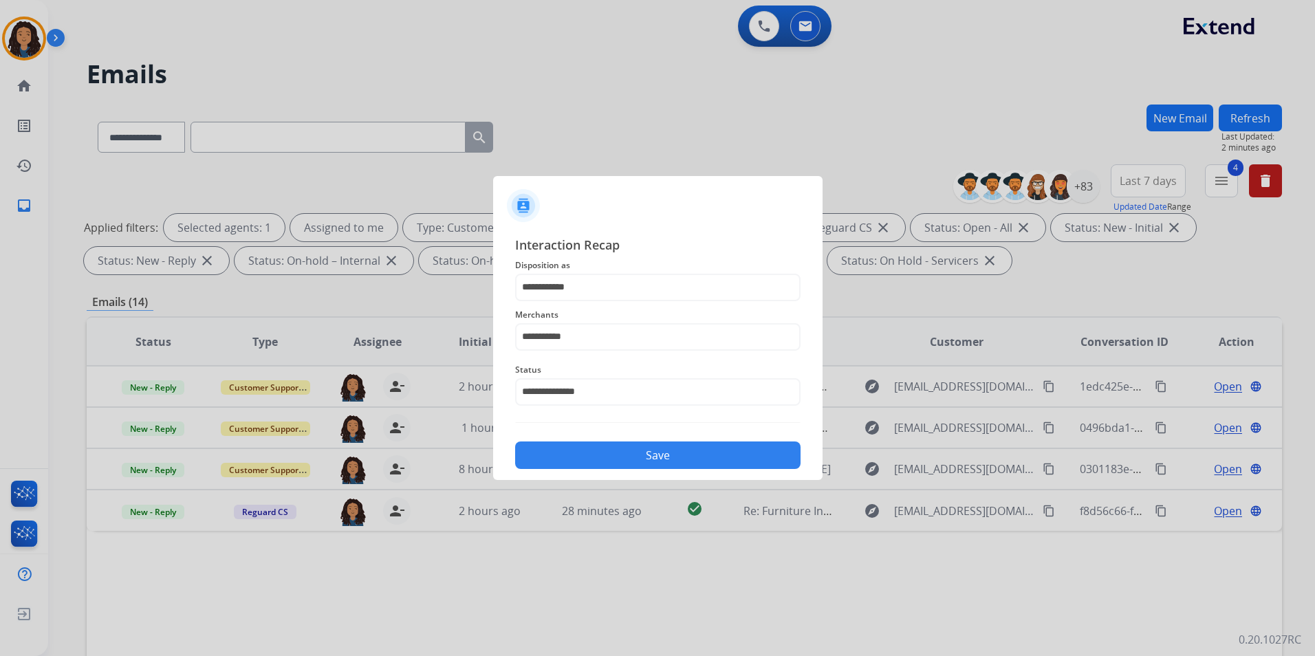
click at [609, 455] on button "Save" at bounding box center [657, 455] width 285 height 28
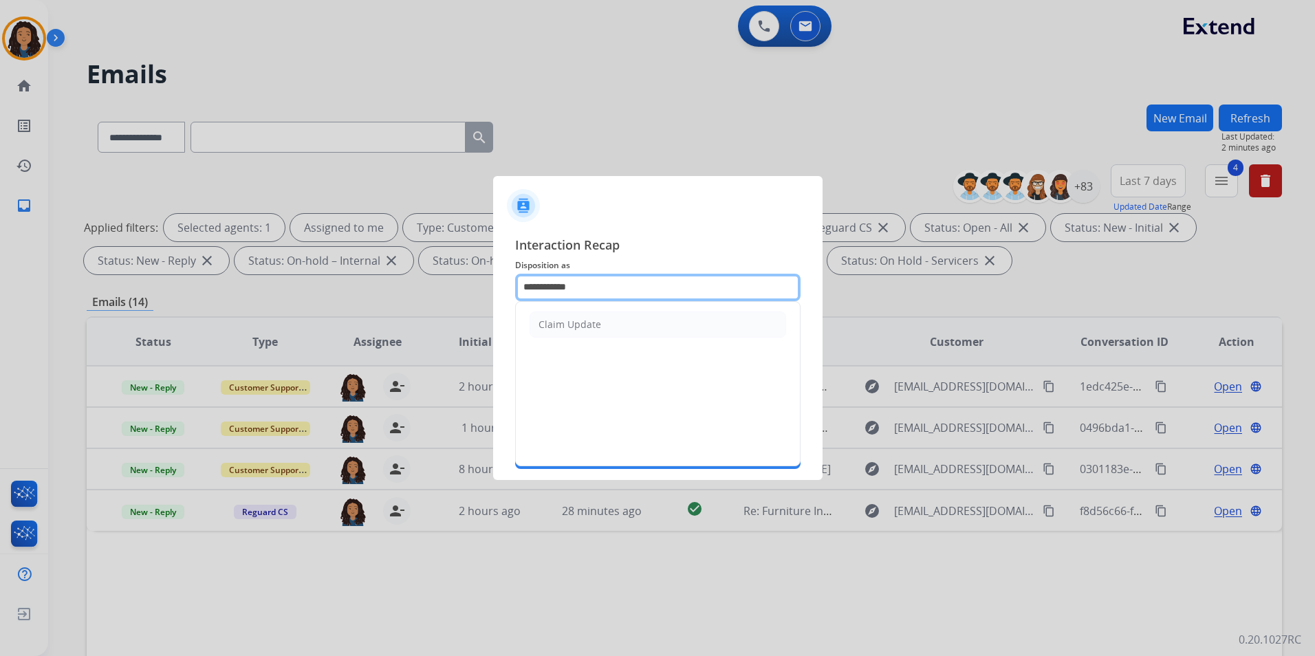
click at [602, 289] on input "**********" at bounding box center [657, 288] width 285 height 28
click at [591, 327] on div "Claim Update" at bounding box center [569, 325] width 63 height 14
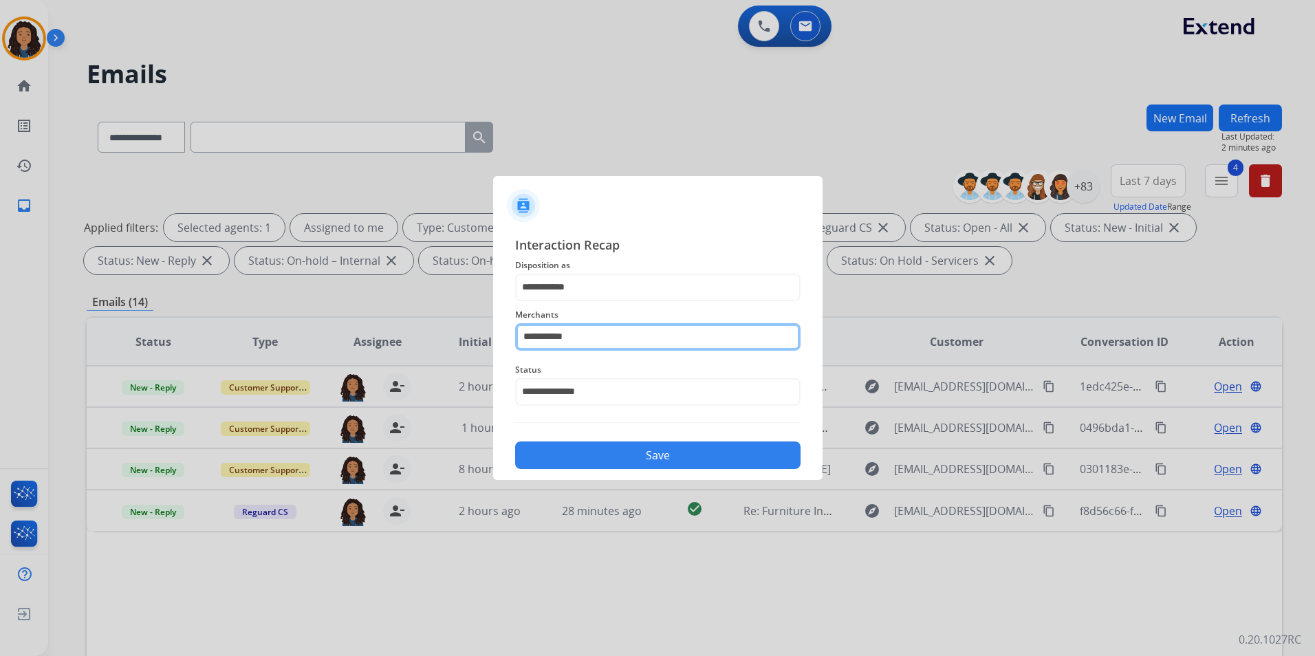
click at [590, 346] on input "**********" at bounding box center [657, 337] width 285 height 28
drag, startPoint x: 590, startPoint y: 377, endPoint x: 595, endPoint y: 427, distance: 50.4
click at [590, 377] on div "Rooms to go" at bounding box center [567, 376] width 56 height 14
click at [581, 464] on button "Save" at bounding box center [657, 455] width 285 height 28
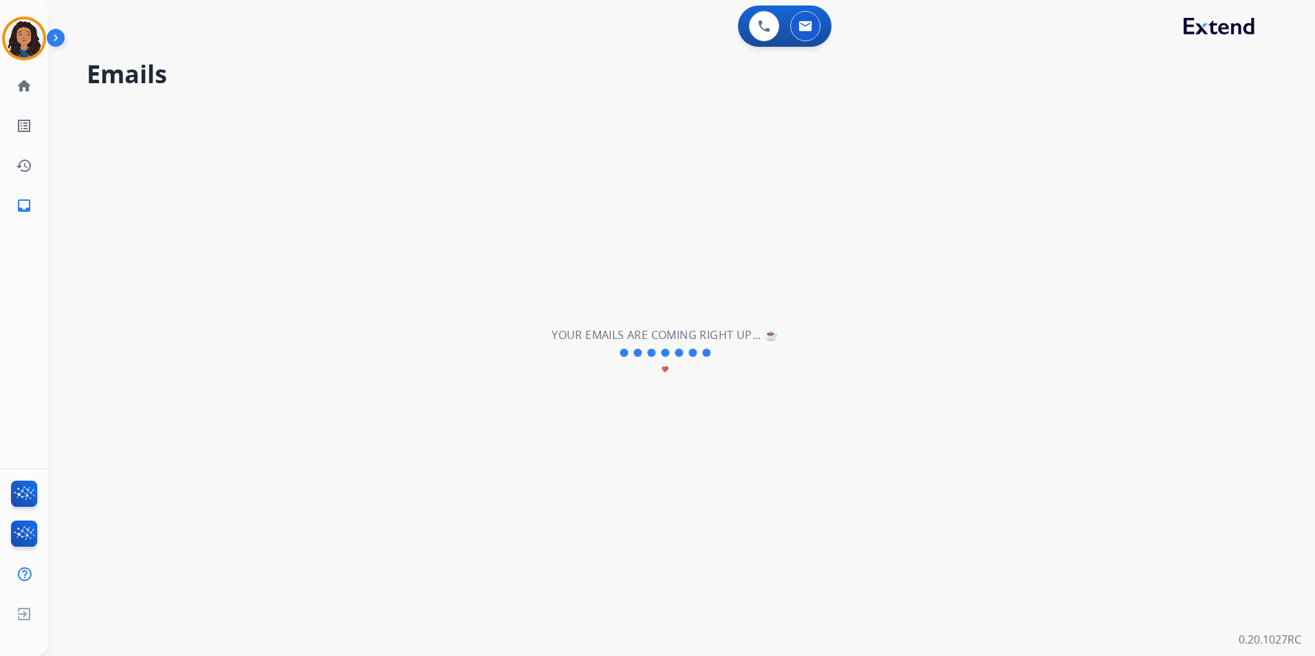
click at [579, 464] on div "**********" at bounding box center [665, 353] width 1234 height 606
click at [578, 464] on div "**********" at bounding box center [665, 353] width 1234 height 606
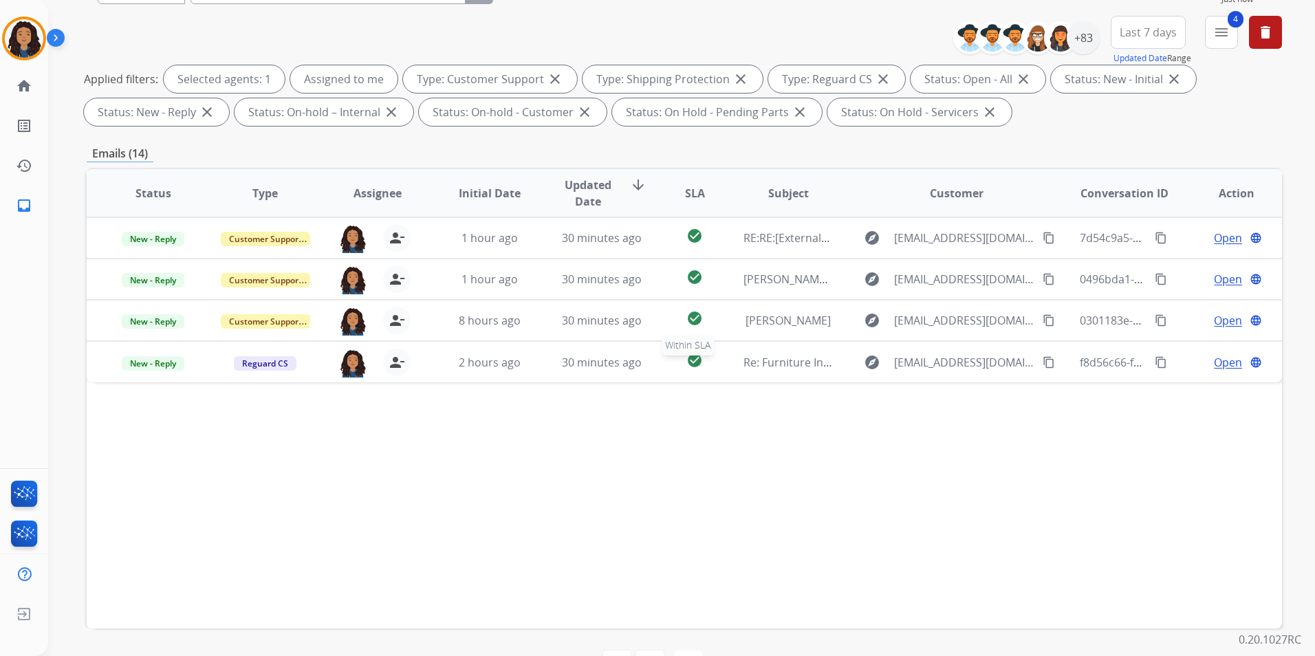
scroll to position [193, 0]
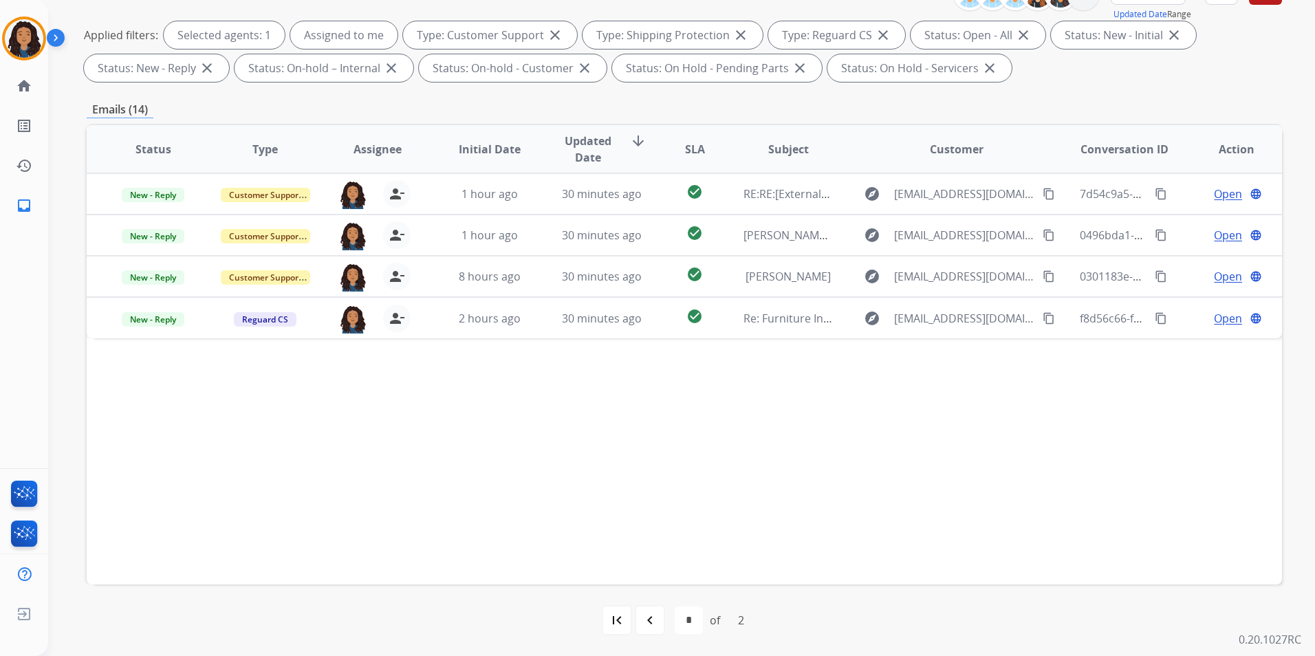
drag, startPoint x: 625, startPoint y: 626, endPoint x: 653, endPoint y: 617, distance: 29.4
click at [624, 625] on div "first_page" at bounding box center [617, 620] width 30 height 30
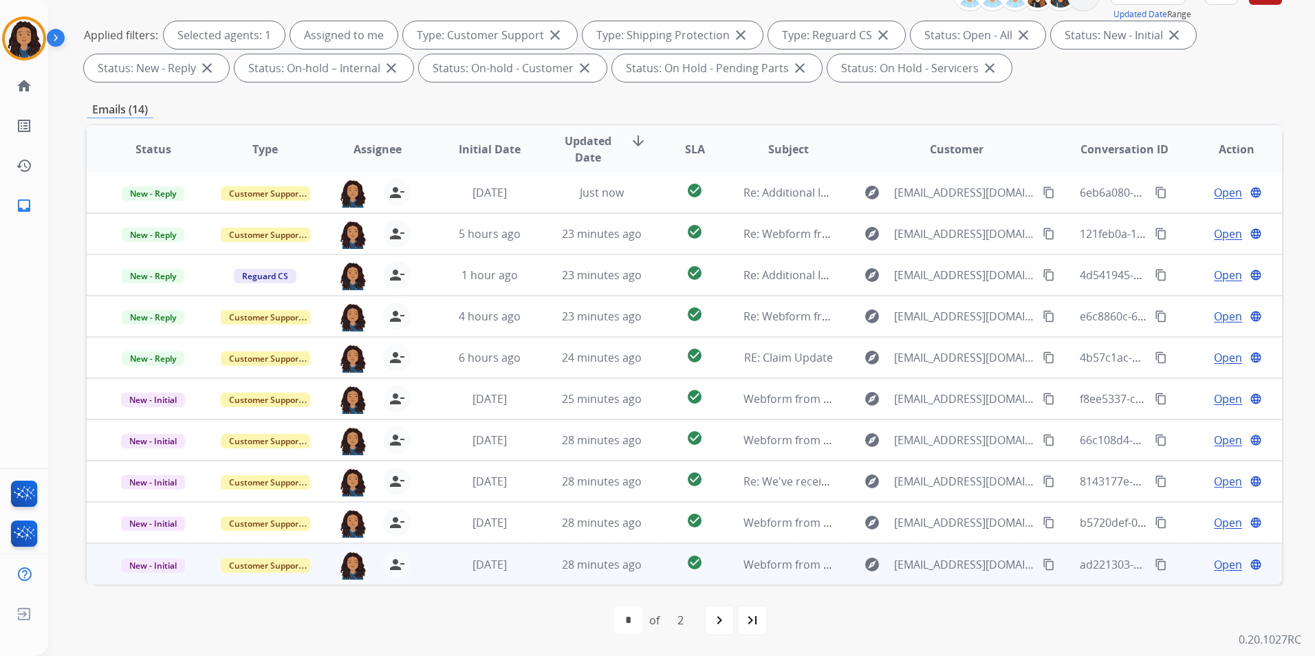
click at [1214, 559] on span "Open" at bounding box center [1228, 564] width 28 height 17
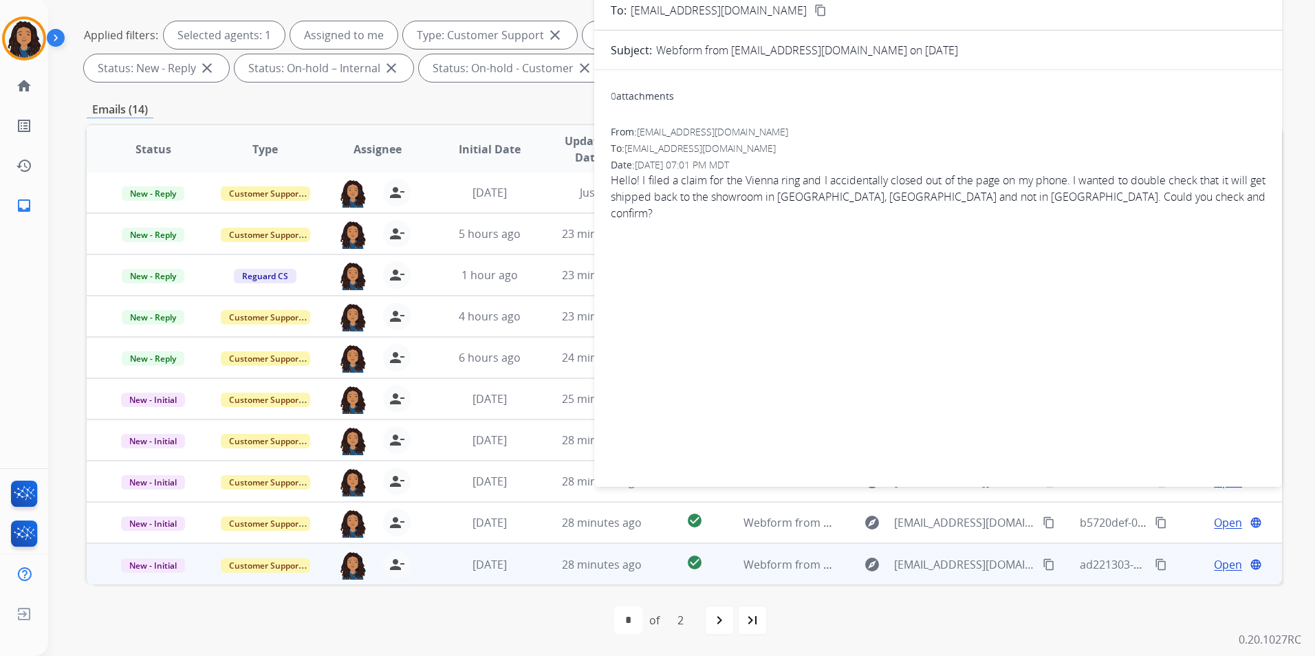
scroll to position [0, 0]
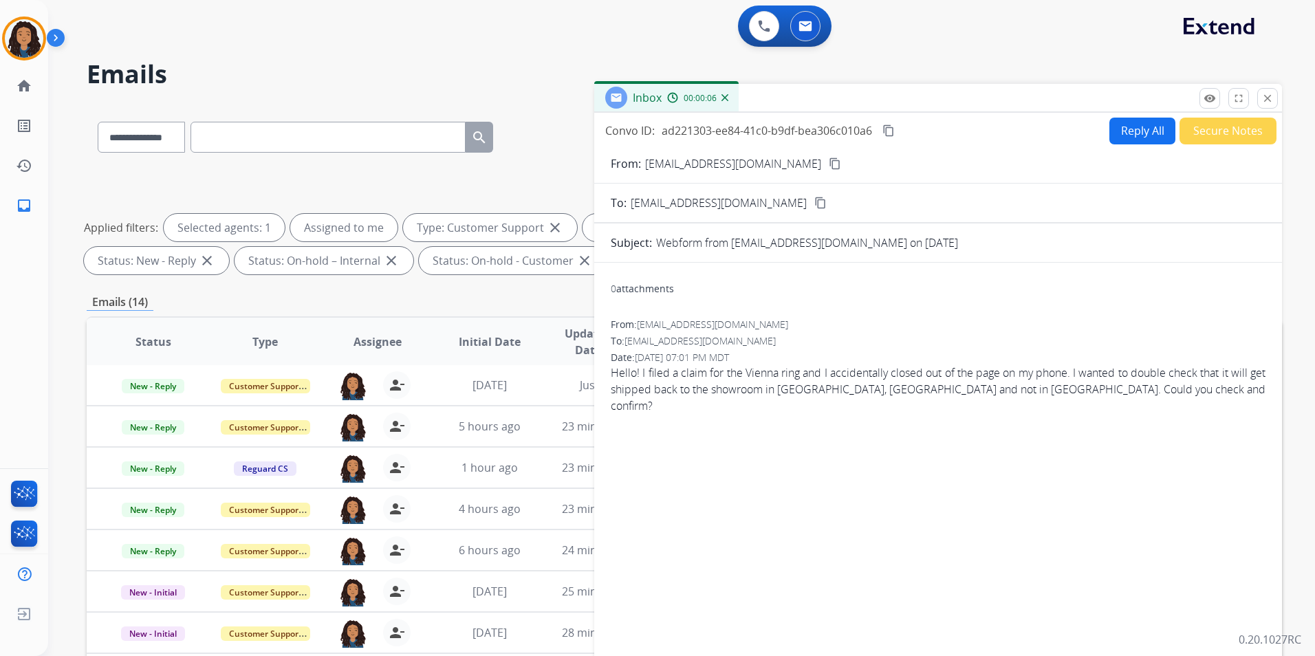
click at [829, 163] on mat-icon "content_copy" at bounding box center [835, 163] width 12 height 12
click at [1143, 140] on button "Reply All" at bounding box center [1142, 131] width 66 height 27
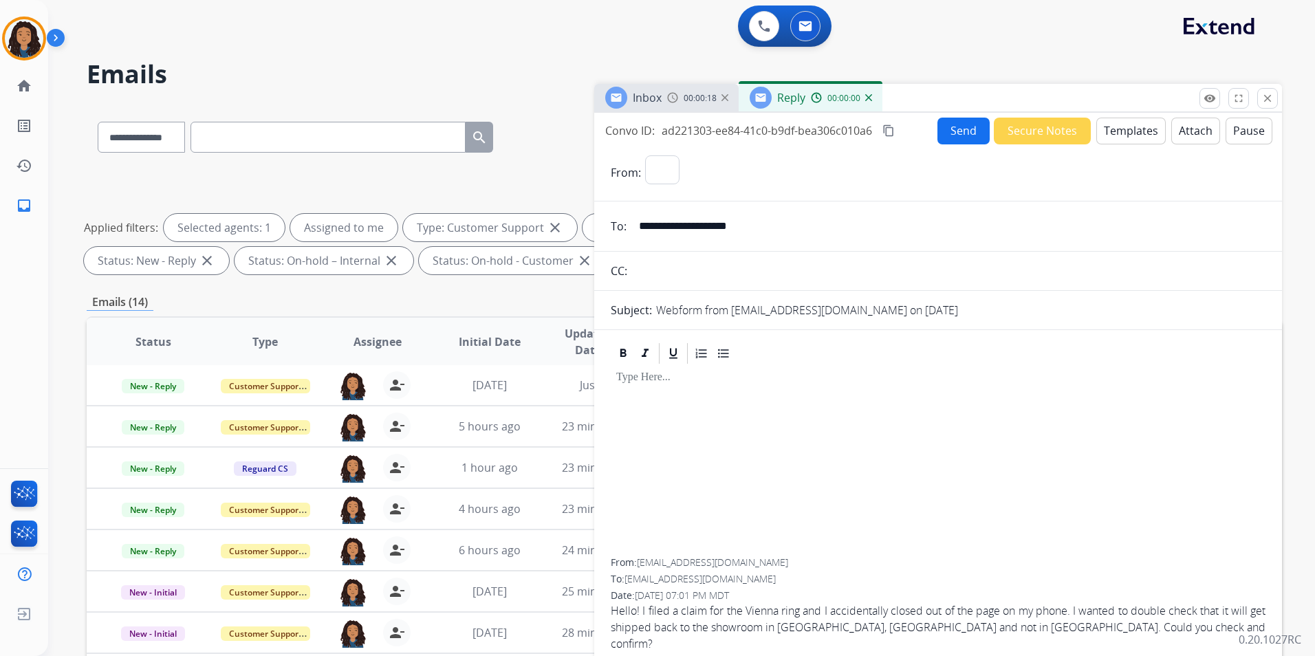
click at [1142, 139] on button "Templates" at bounding box center [1130, 131] width 69 height 27
select select "**********"
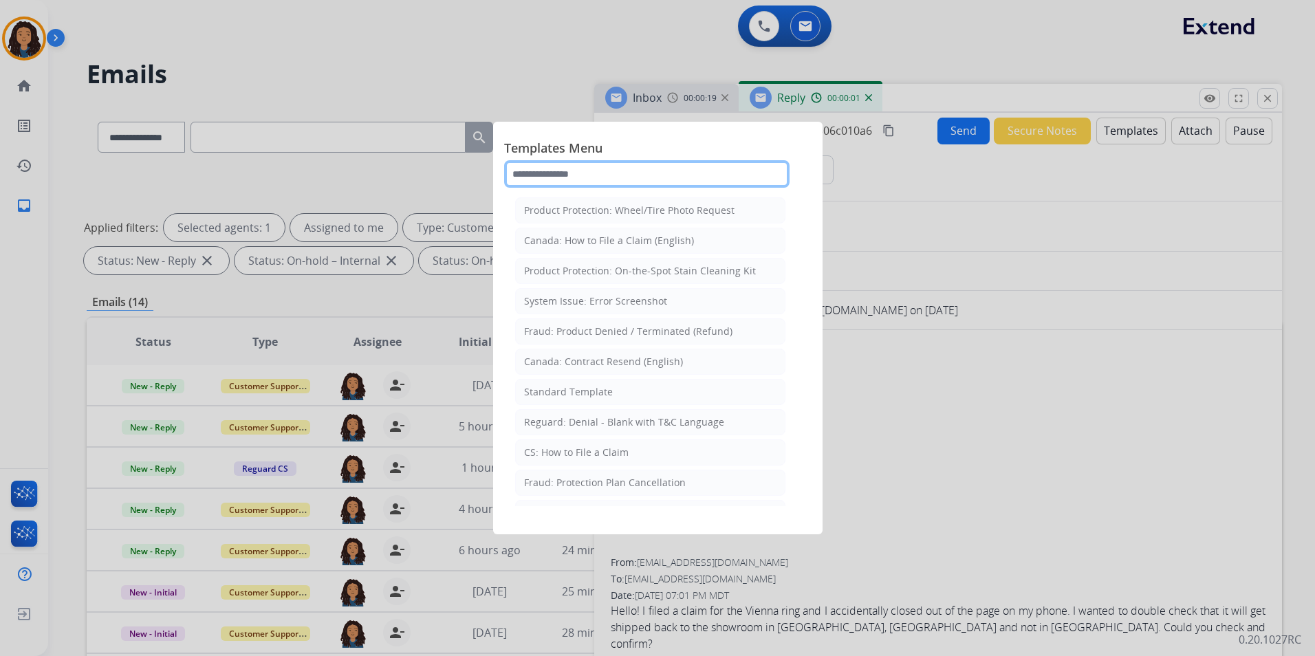
click at [560, 175] on input "text" at bounding box center [646, 174] width 285 height 28
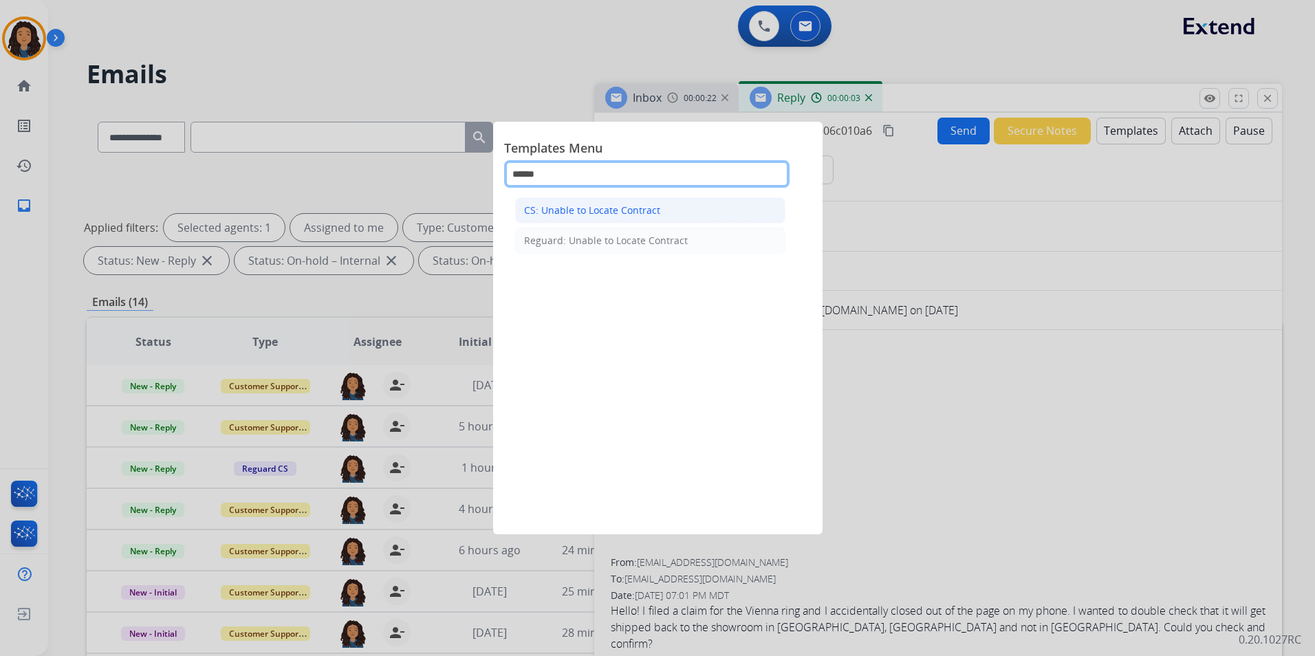
type input "******"
click at [681, 209] on li "CS: Unable to Locate Contract" at bounding box center [650, 210] width 270 height 26
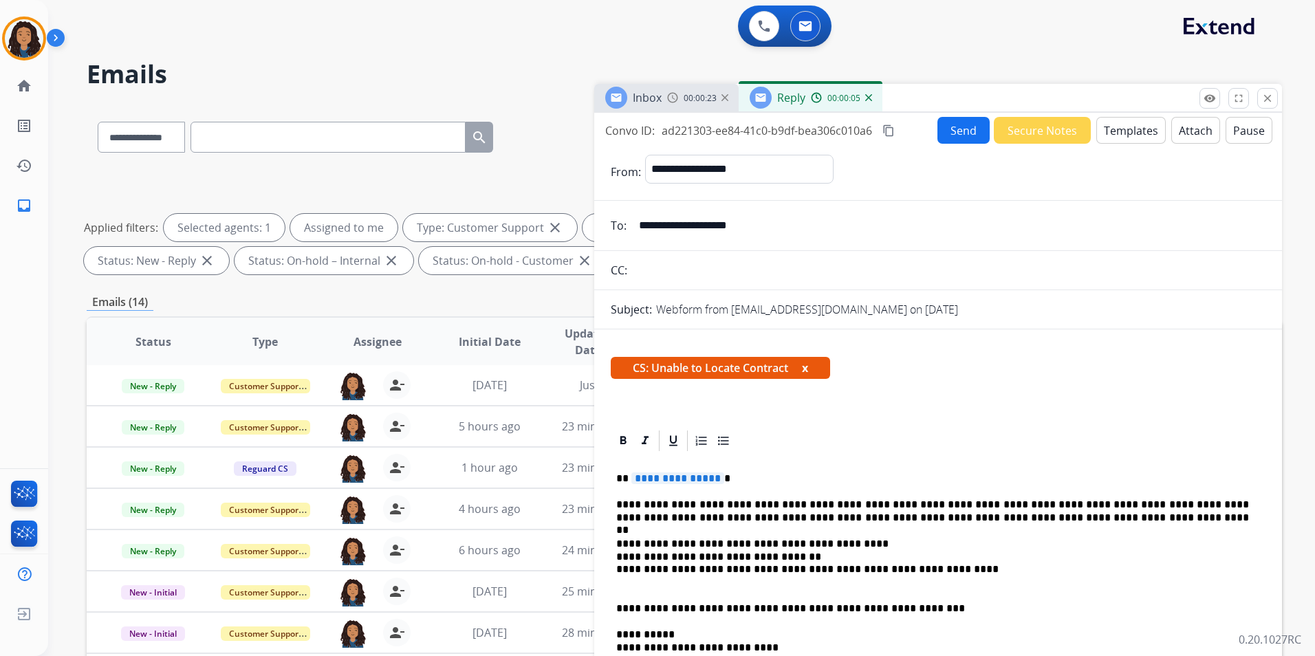
click at [965, 127] on button "Send" at bounding box center [963, 130] width 52 height 27
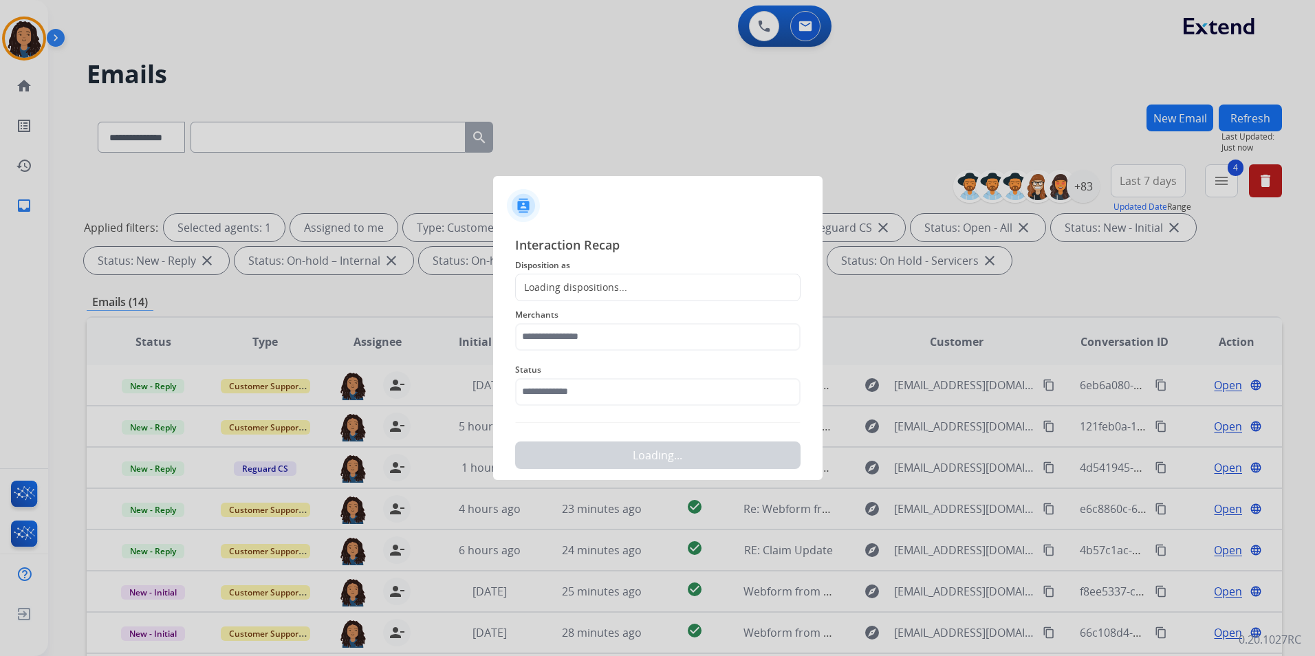
click at [641, 274] on div "Loading dispositions..." at bounding box center [657, 288] width 285 height 28
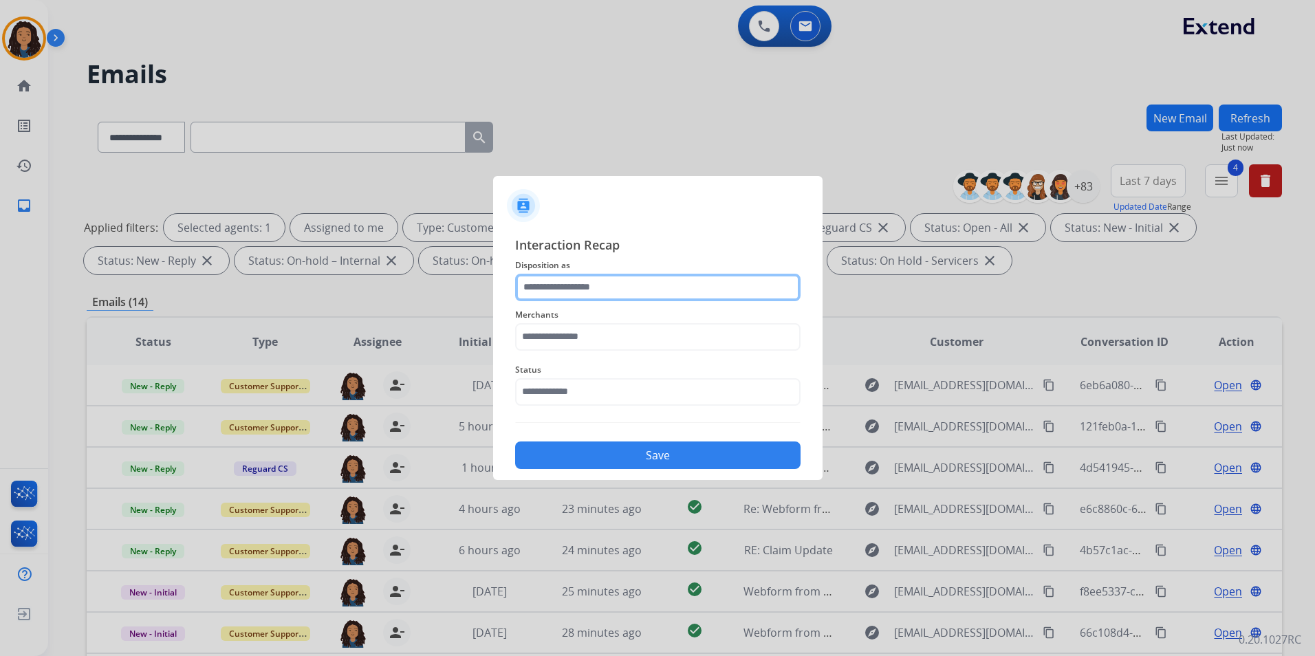
click at [639, 282] on input "text" at bounding box center [657, 288] width 285 height 28
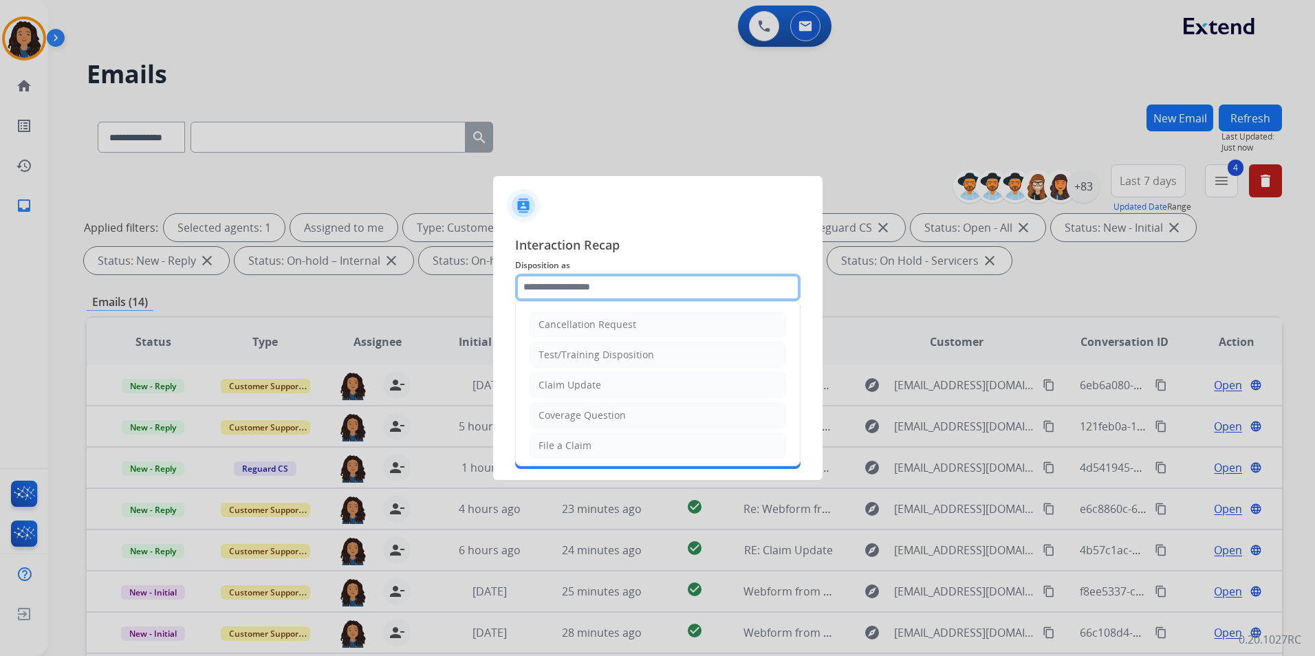
type input "**********"
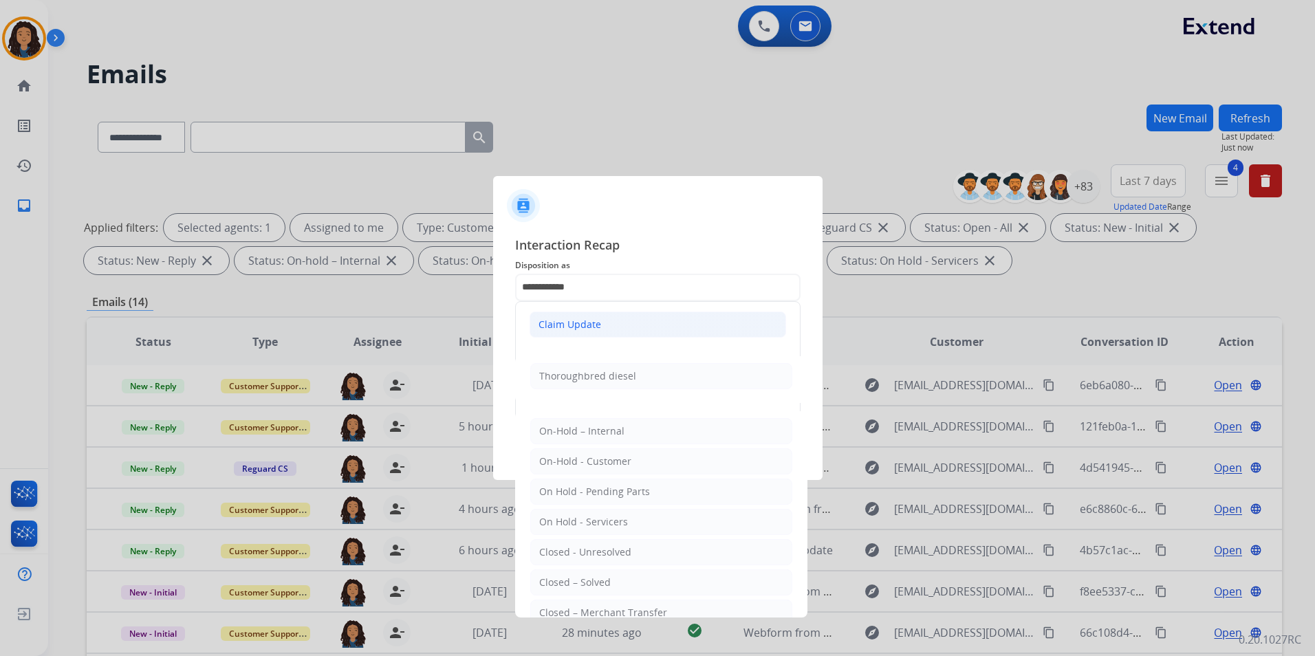
click at [601, 331] on li "Claim Update" at bounding box center [657, 324] width 256 height 26
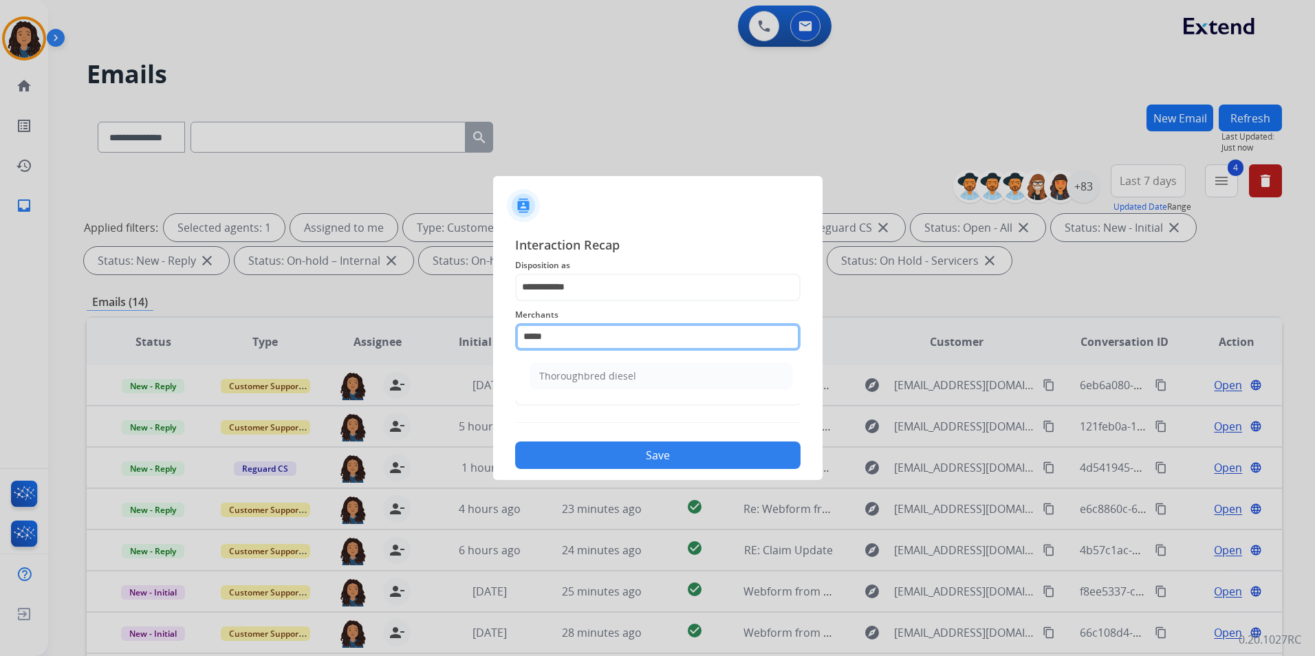
drag, startPoint x: 595, startPoint y: 341, endPoint x: 203, endPoint y: 326, distance: 392.2
click at [0, 327] on app-contact-recap-modal "**********" at bounding box center [0, 328] width 0 height 656
click at [571, 381] on div "Not found" at bounding box center [562, 376] width 47 height 14
type input "*********"
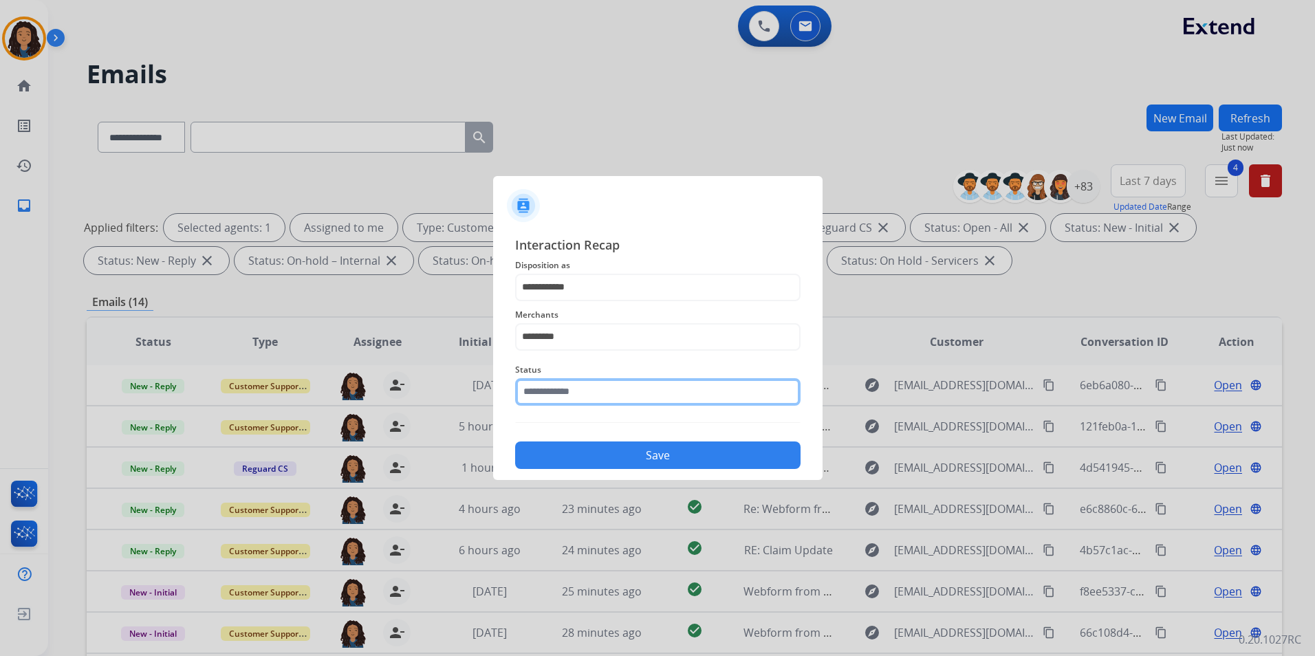
click at [573, 388] on input "text" at bounding box center [657, 392] width 285 height 28
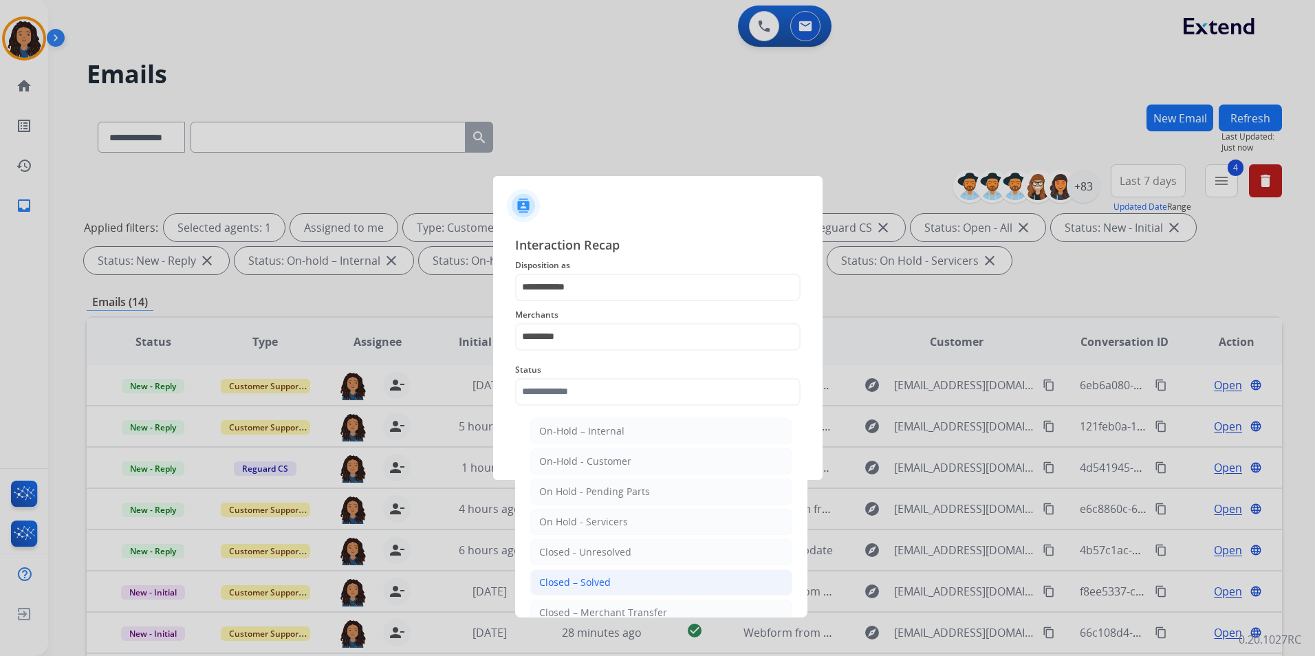
click at [580, 589] on div "Closed – Solved" at bounding box center [575, 583] width 72 height 14
type input "**********"
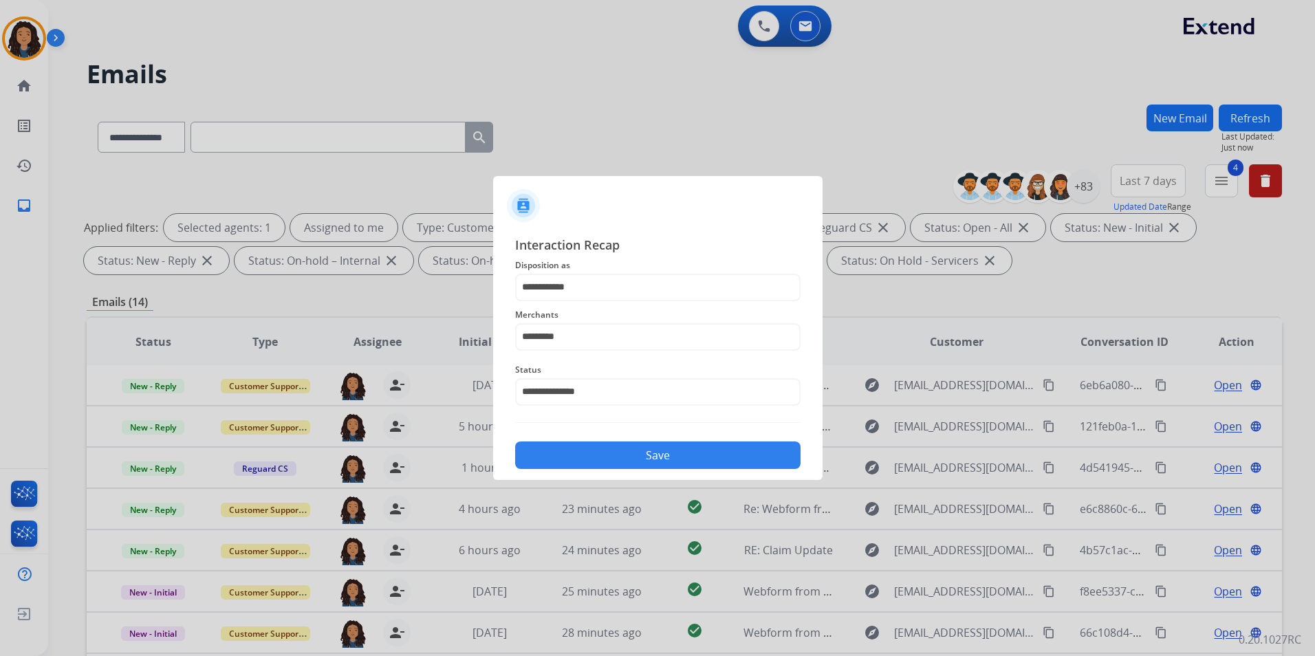
click at [629, 470] on div "**********" at bounding box center [657, 352] width 329 height 256
click at [690, 450] on button "Save" at bounding box center [657, 455] width 285 height 28
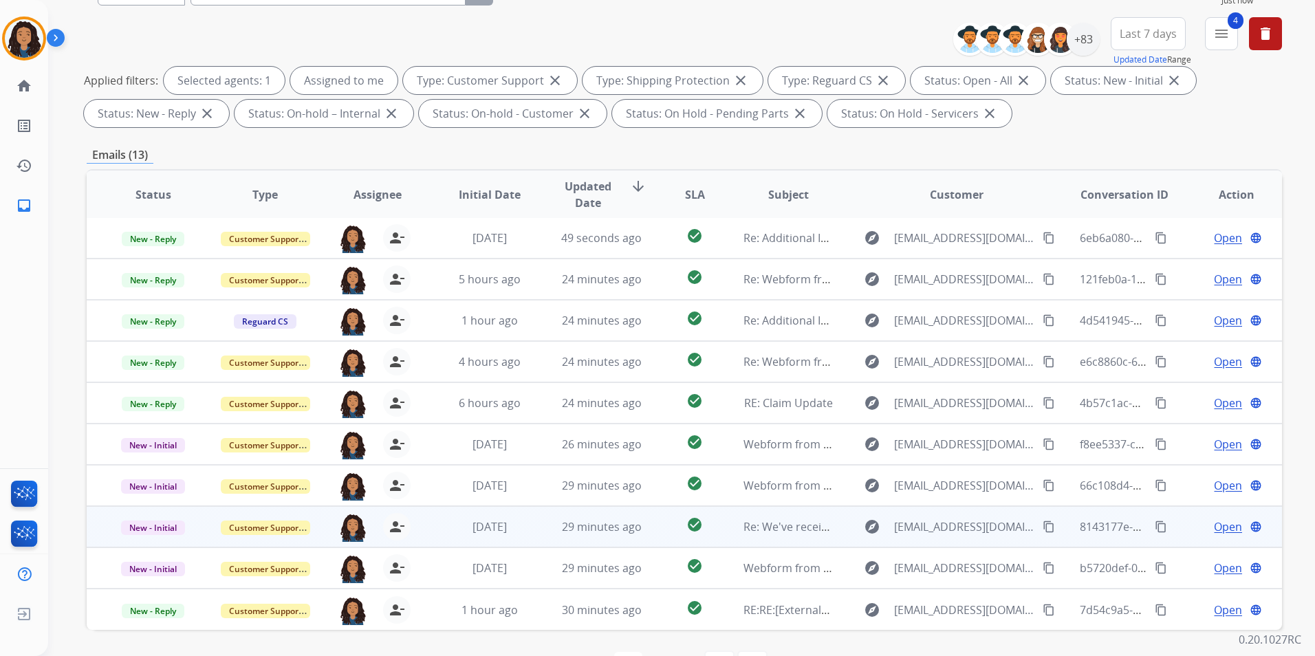
scroll to position [193, 0]
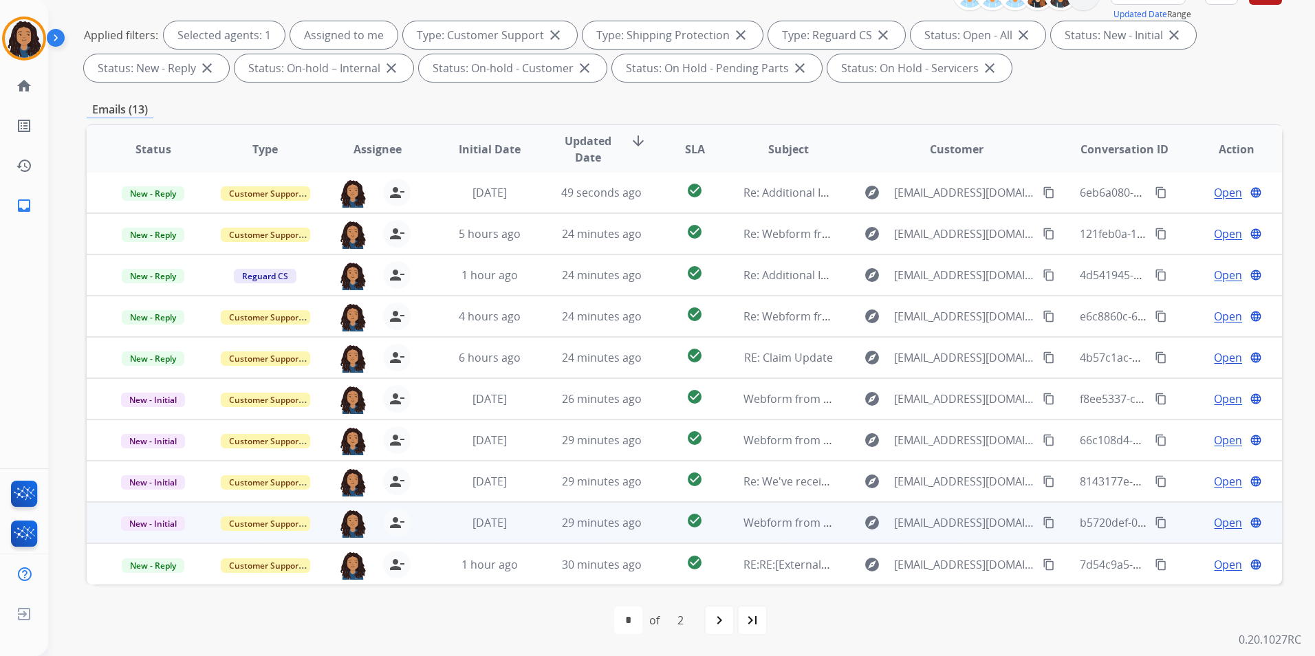
click at [1214, 519] on span "Open" at bounding box center [1228, 522] width 28 height 17
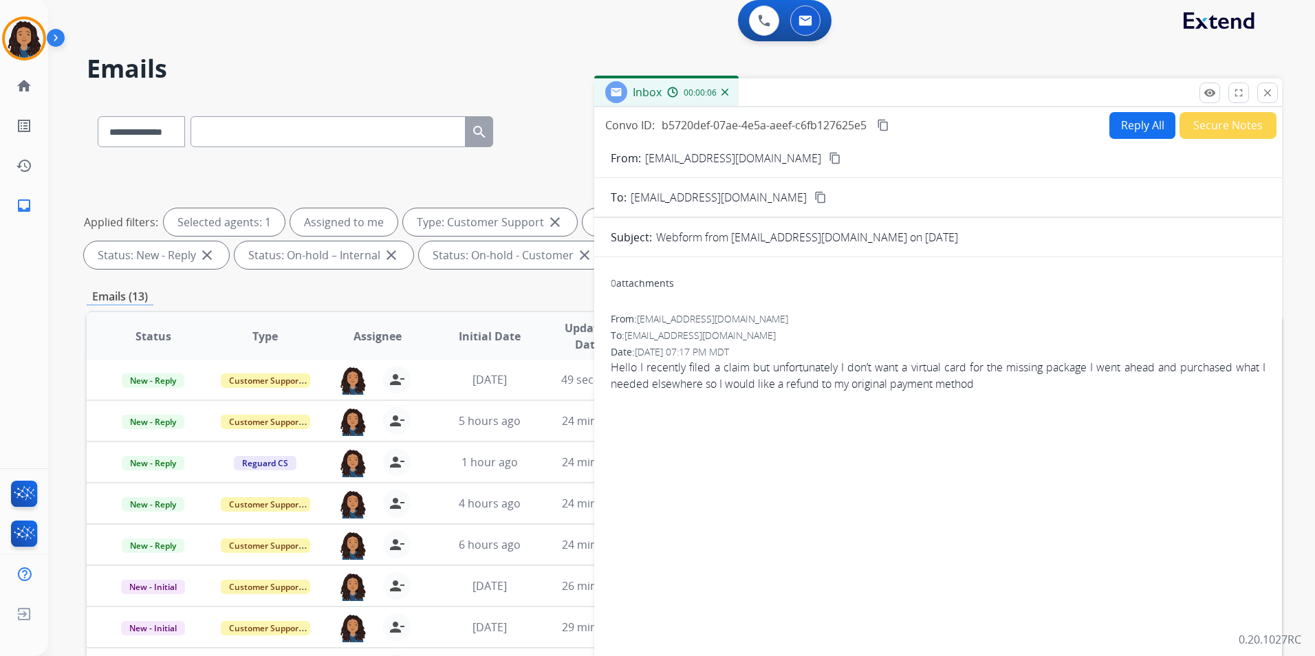
scroll to position [0, 0]
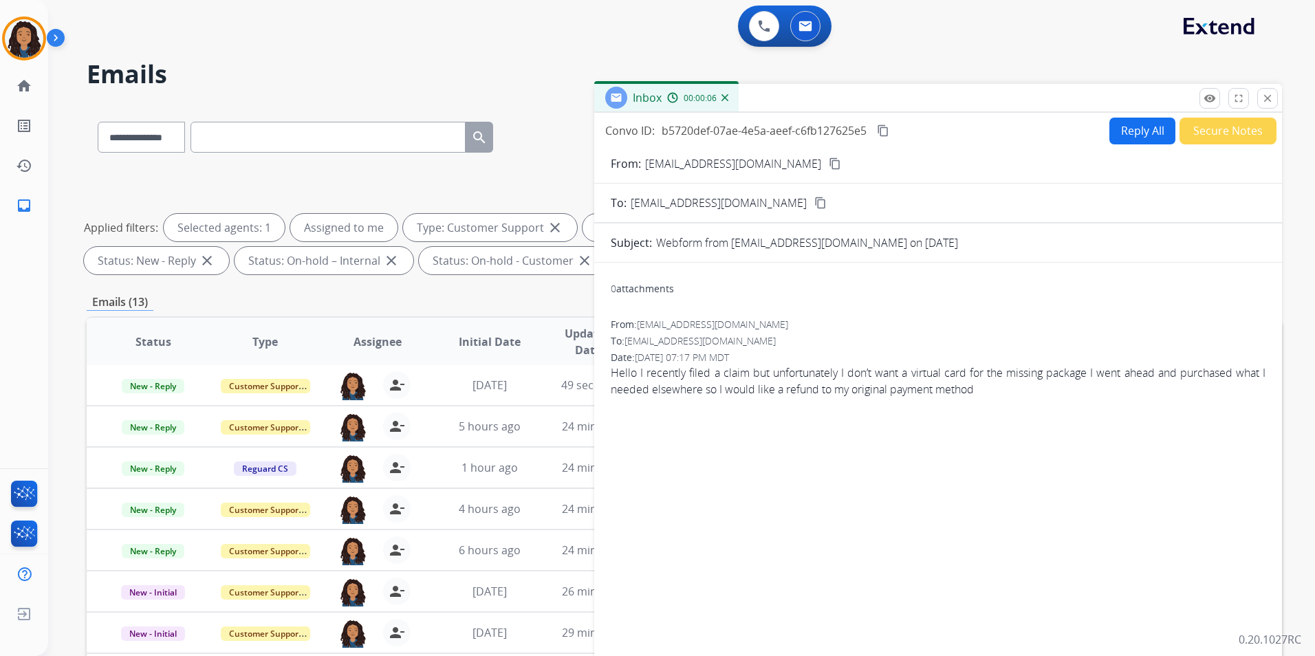
click at [1128, 140] on button "Reply All" at bounding box center [1142, 131] width 66 height 27
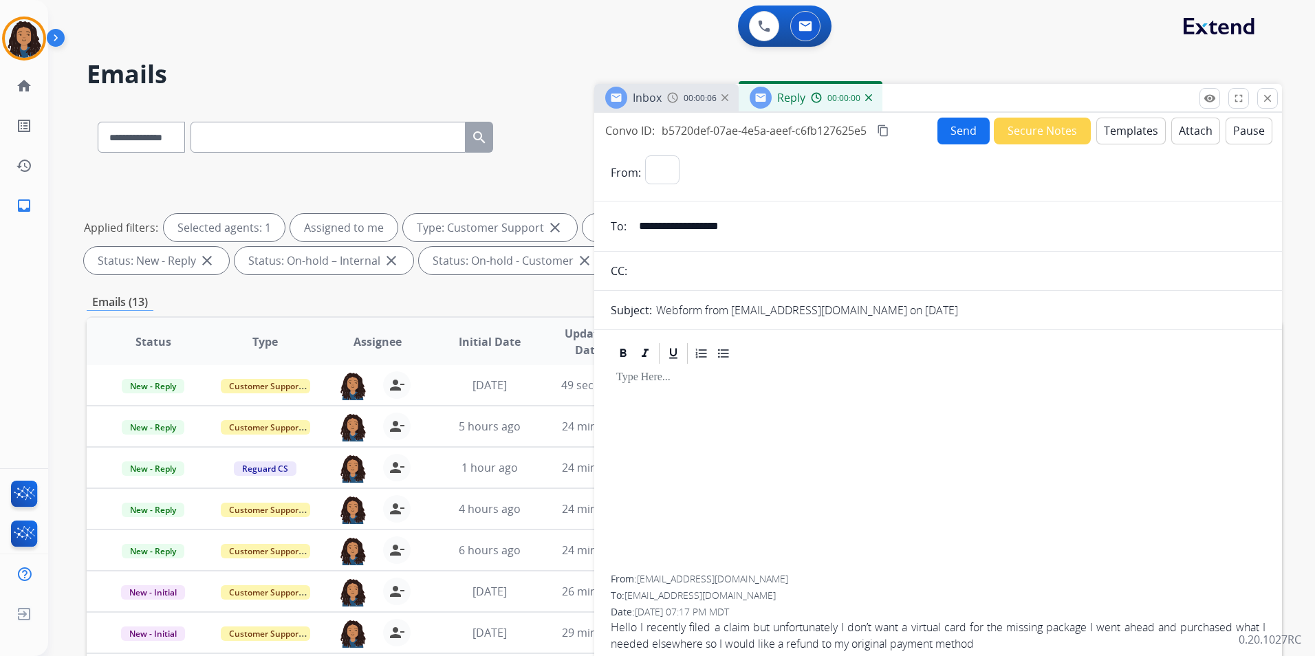
click at [1127, 138] on button "Templates" at bounding box center [1130, 131] width 69 height 27
select select "**********"
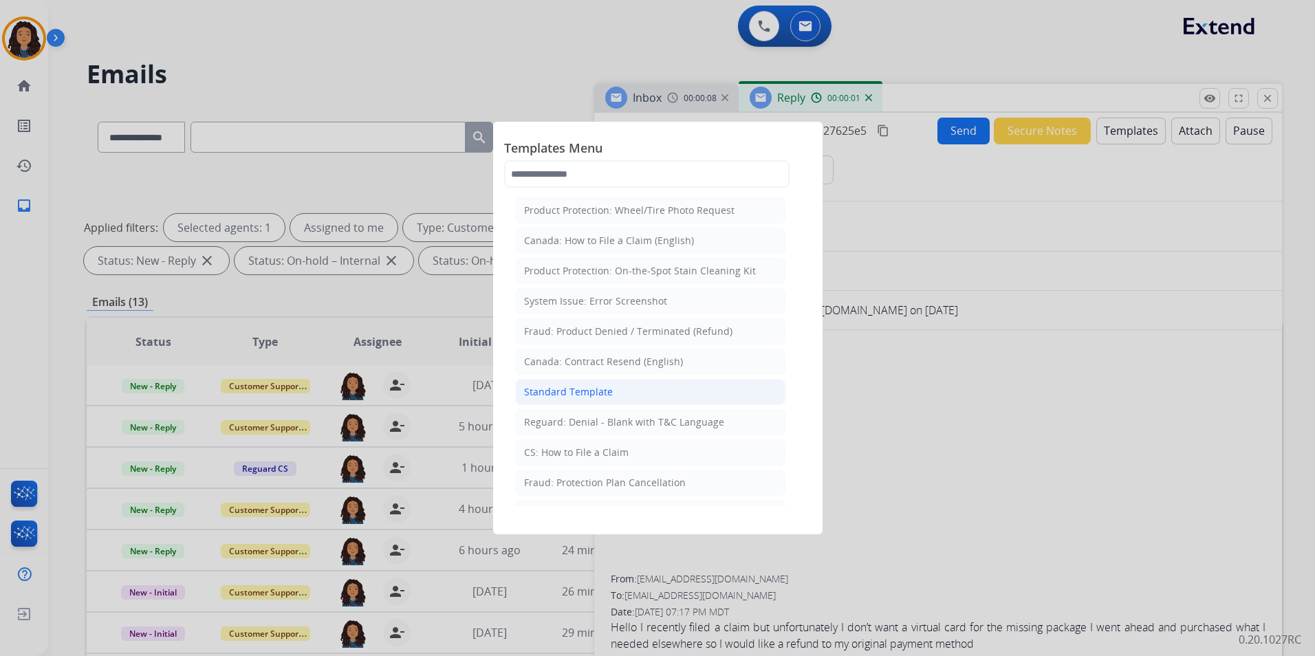
drag, startPoint x: 591, startPoint y: 395, endPoint x: 620, endPoint y: 243, distance: 154.7
click at [591, 389] on div "Standard Template" at bounding box center [568, 392] width 89 height 14
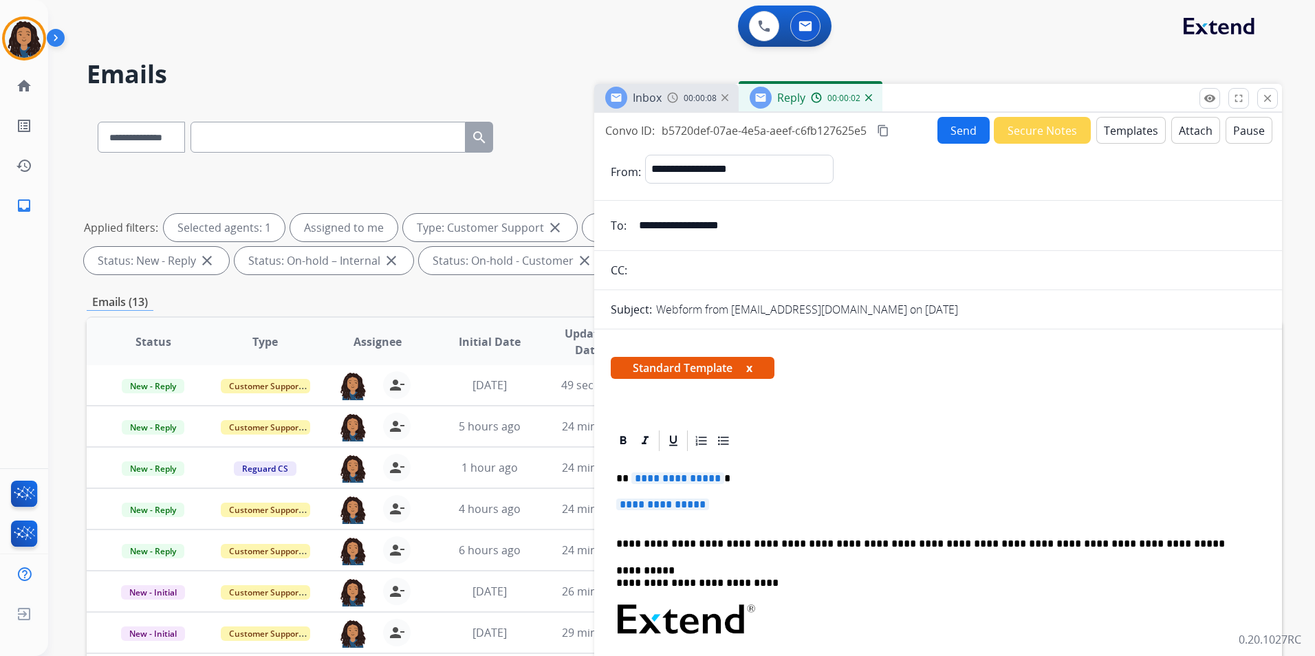
click at [653, 110] on div "Inbox 00:00:08" at bounding box center [666, 98] width 144 height 28
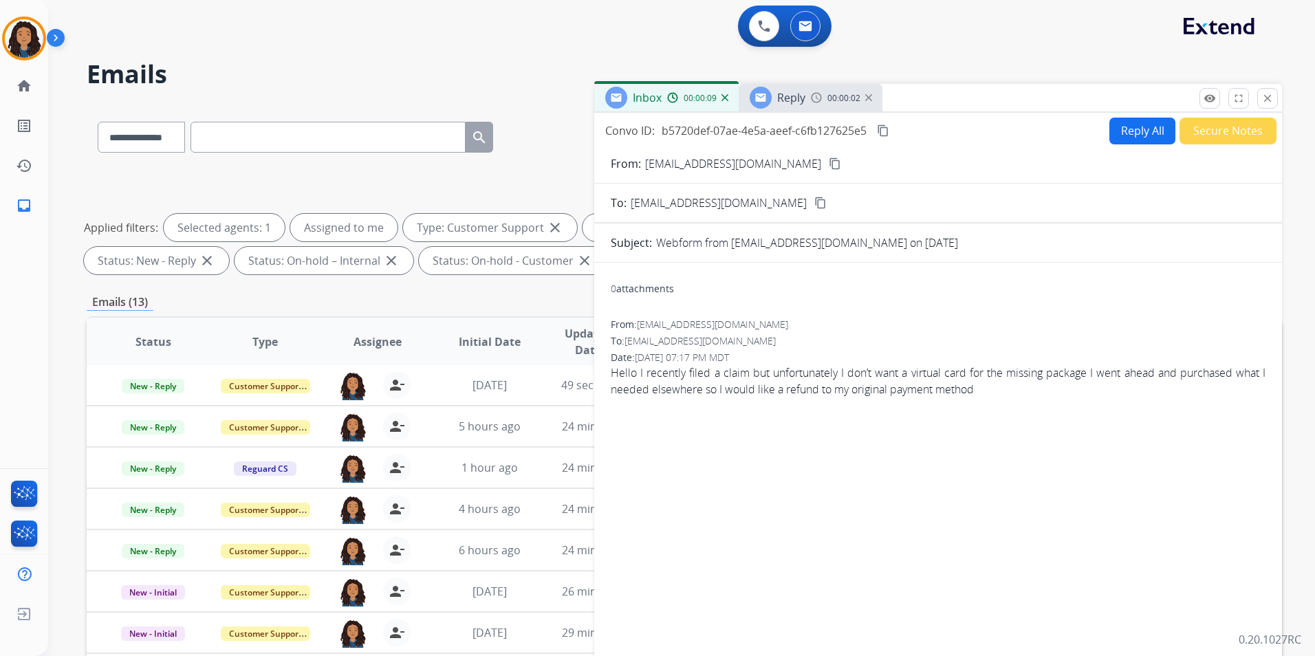
click at [776, 164] on div "From: [EMAIL_ADDRESS][DOMAIN_NAME] content_copy" at bounding box center [938, 163] width 688 height 17
click at [829, 164] on mat-icon "content_copy" at bounding box center [835, 163] width 12 height 12
click at [815, 98] on img at bounding box center [816, 97] width 11 height 11
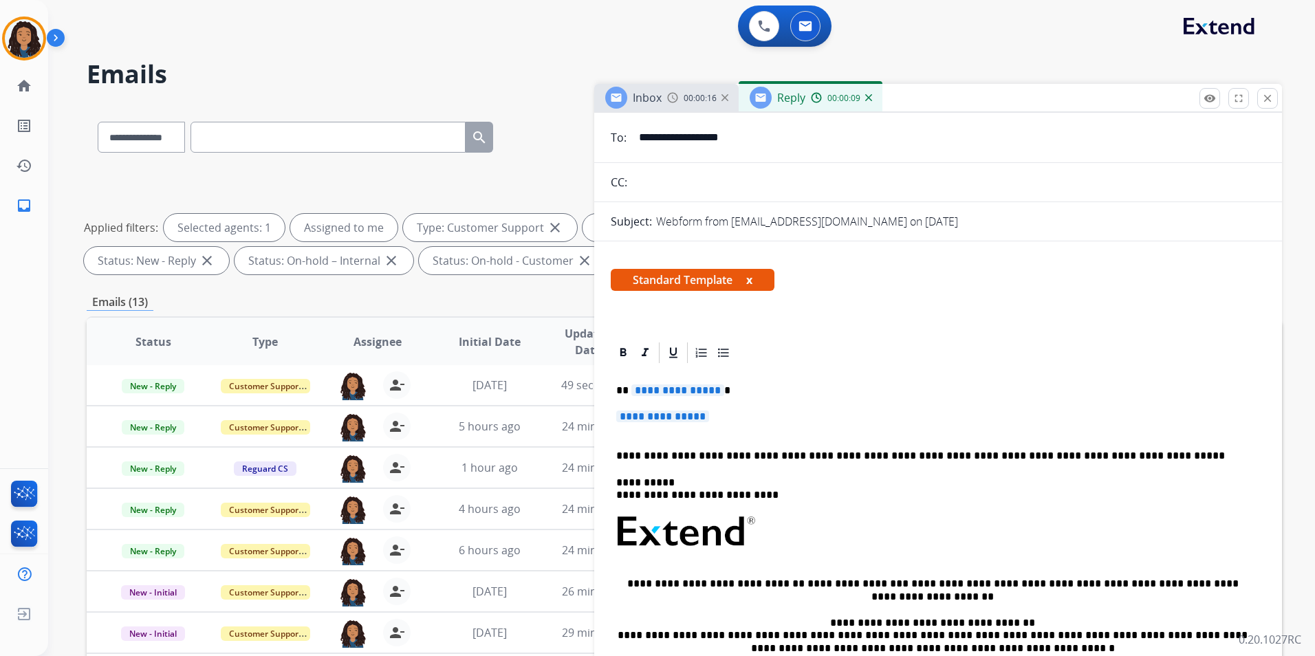
scroll to position [206, 0]
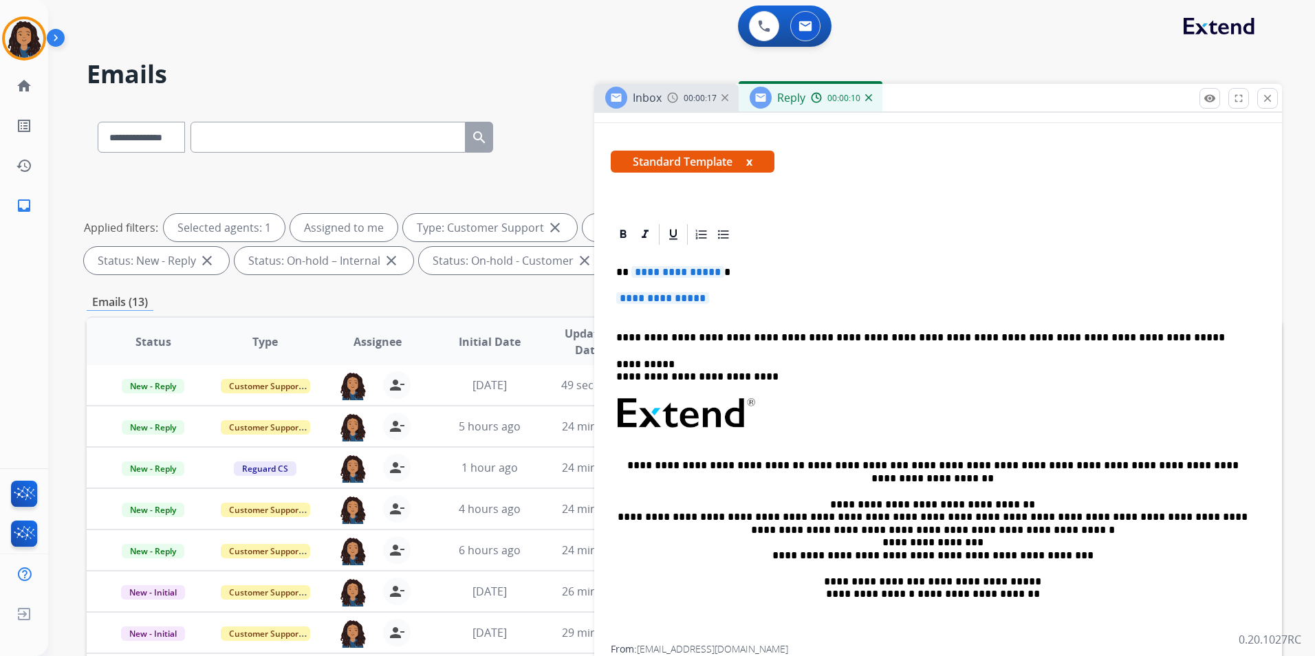
click at [726, 299] on p "**********" at bounding box center [938, 304] width 644 height 25
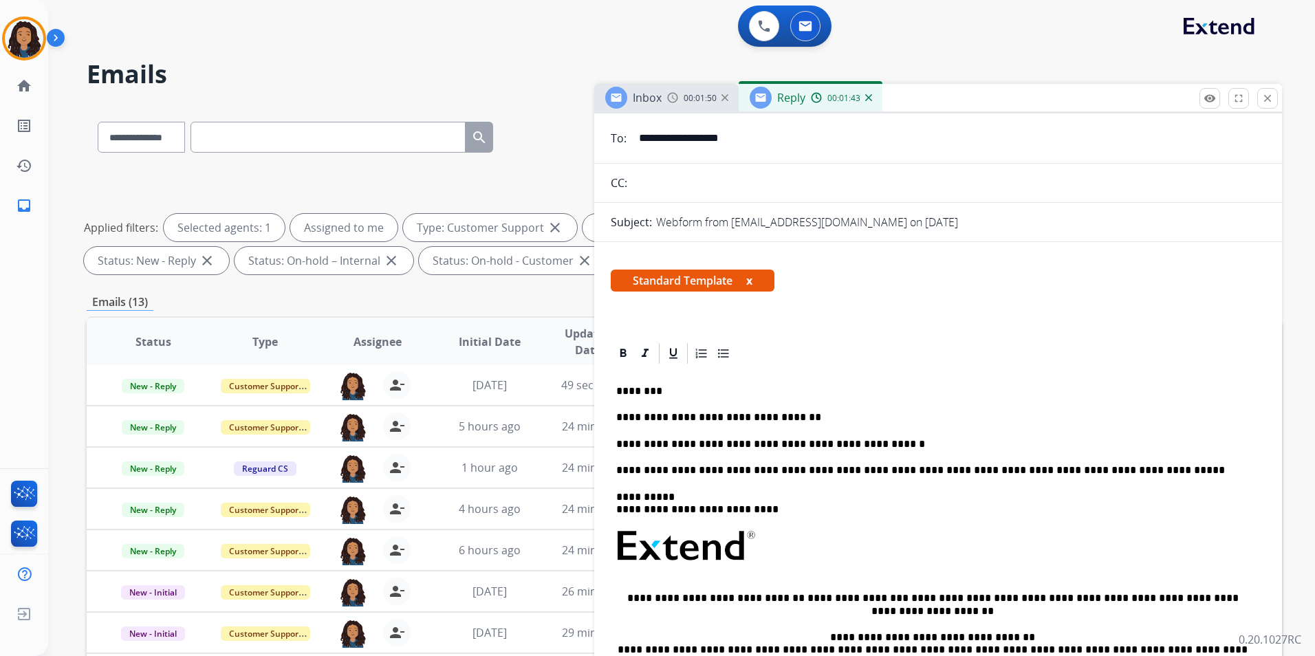
scroll to position [0, 0]
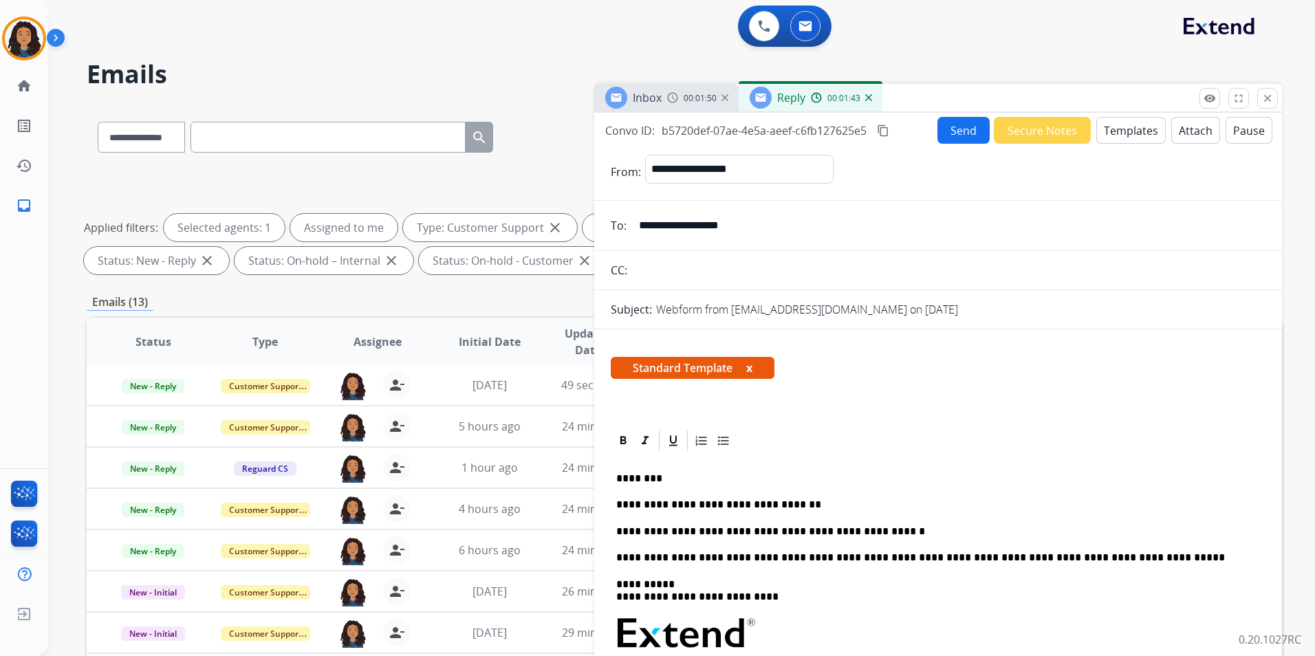
click at [944, 147] on form "**********" at bounding box center [938, 554] width 688 height 820
click at [946, 146] on form "**********" at bounding box center [938, 554] width 688 height 820
click at [947, 141] on button "Send" at bounding box center [963, 130] width 52 height 27
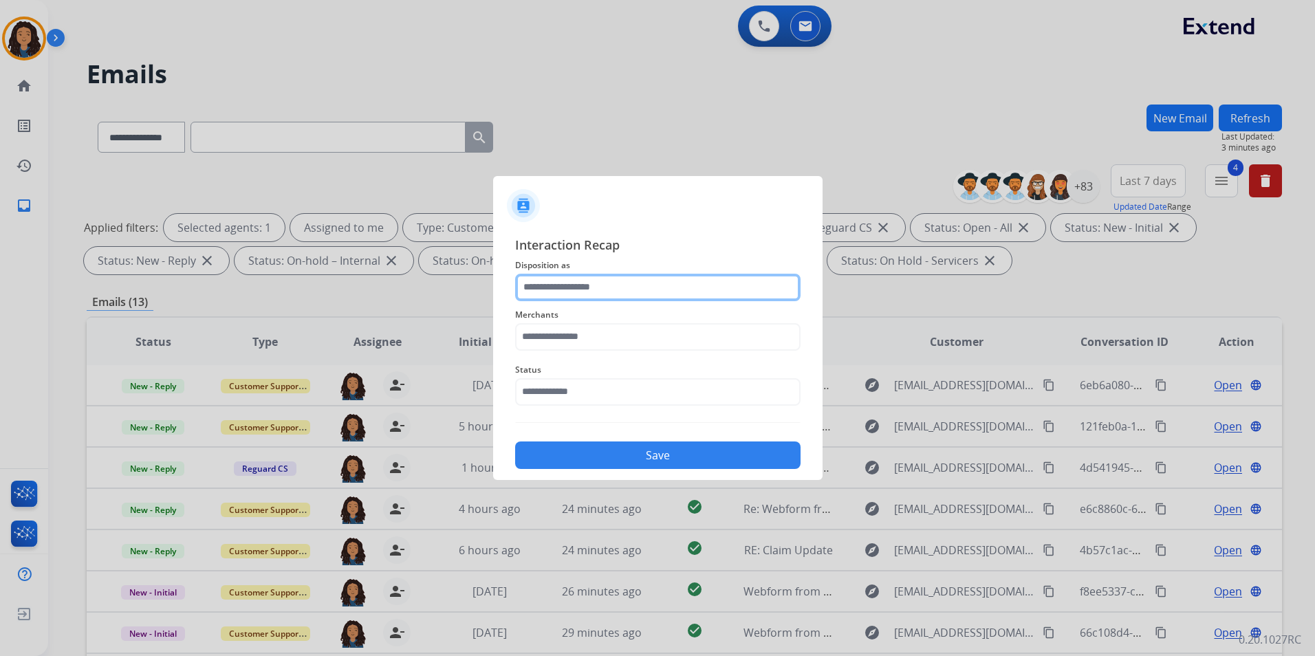
click at [616, 286] on input "text" at bounding box center [657, 288] width 285 height 28
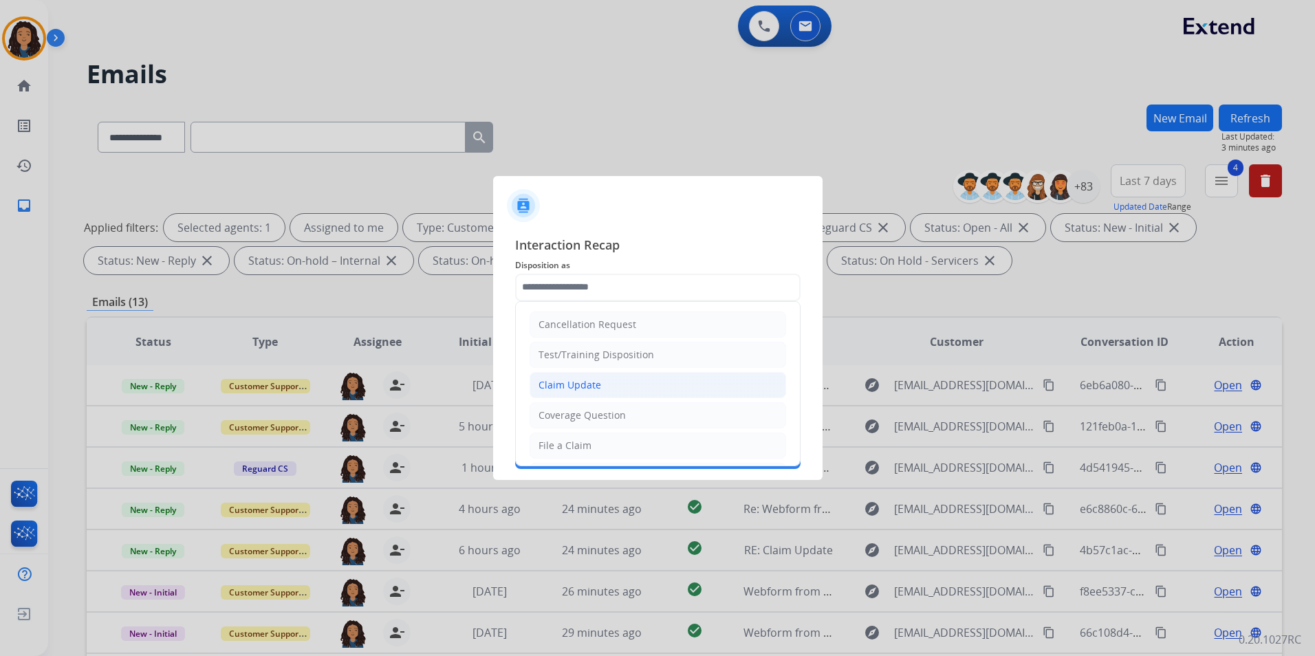
click at [628, 381] on li "Claim Update" at bounding box center [657, 385] width 256 height 26
type input "**********"
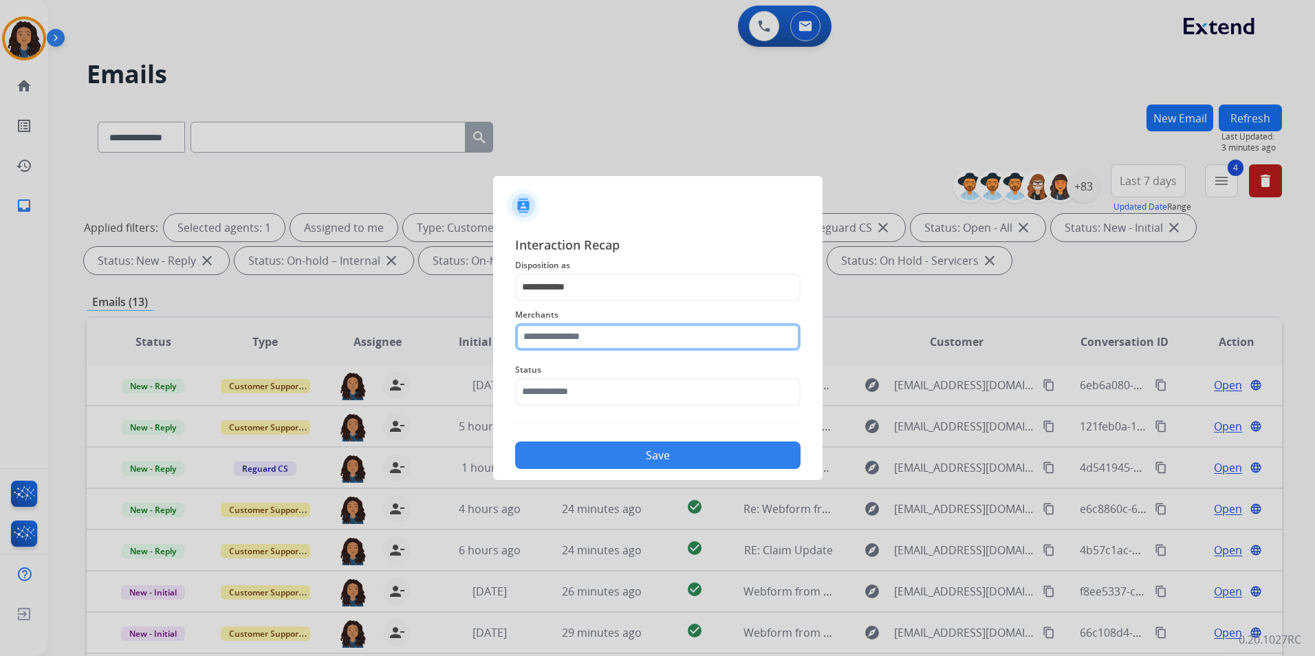
click at [604, 339] on input "text" at bounding box center [657, 337] width 285 height 28
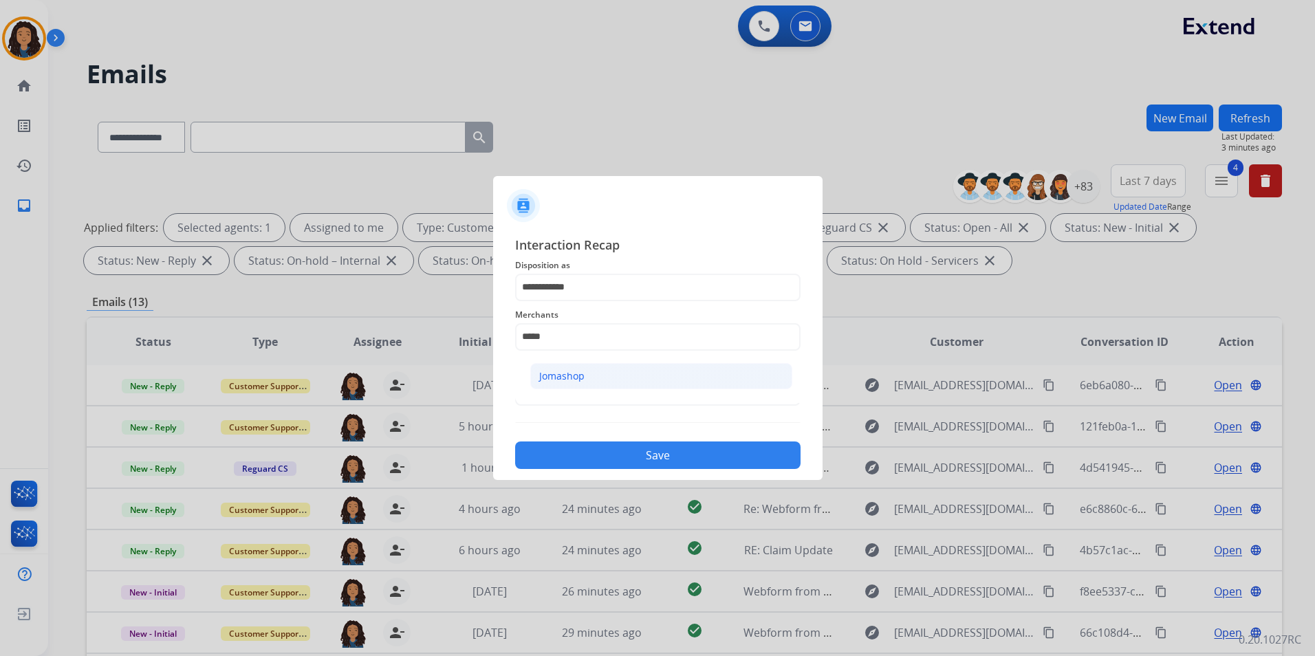
click at [596, 382] on li "Jomashop" at bounding box center [661, 376] width 262 height 26
type input "********"
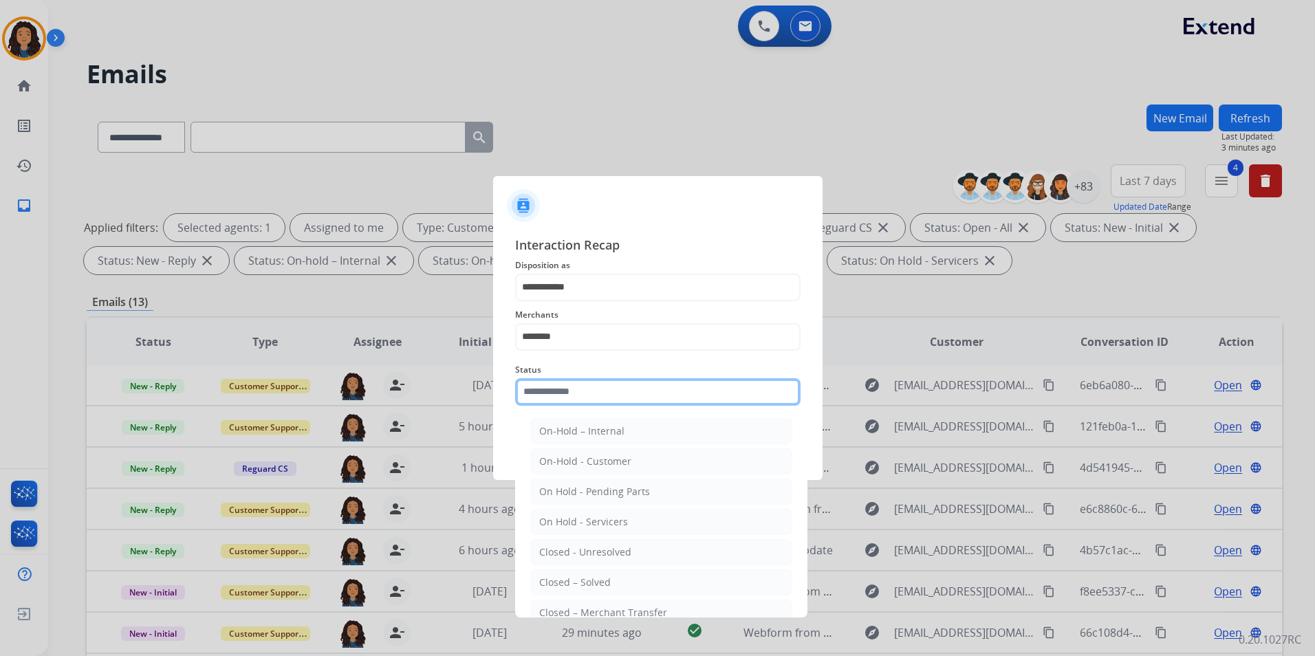
click at [596, 384] on input "text" at bounding box center [657, 392] width 285 height 28
drag, startPoint x: 636, startPoint y: 583, endPoint x: 632, endPoint y: 558, distance: 25.1
click at [635, 582] on li "Closed – Solved" at bounding box center [661, 582] width 262 height 26
type input "**********"
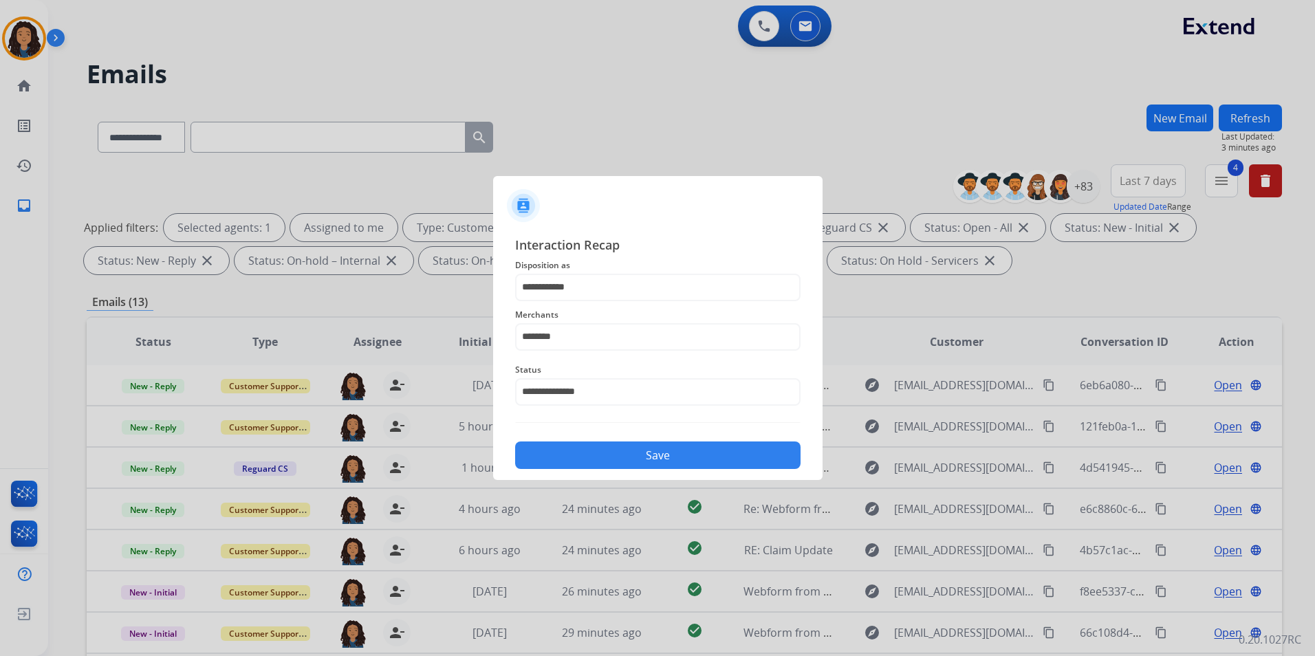
click at [641, 481] on div at bounding box center [657, 328] width 1315 height 656
click at [654, 433] on div "Save" at bounding box center [657, 451] width 285 height 36
click at [655, 446] on div "Save" at bounding box center [657, 451] width 285 height 36
click at [655, 446] on button "Save" at bounding box center [657, 455] width 285 height 28
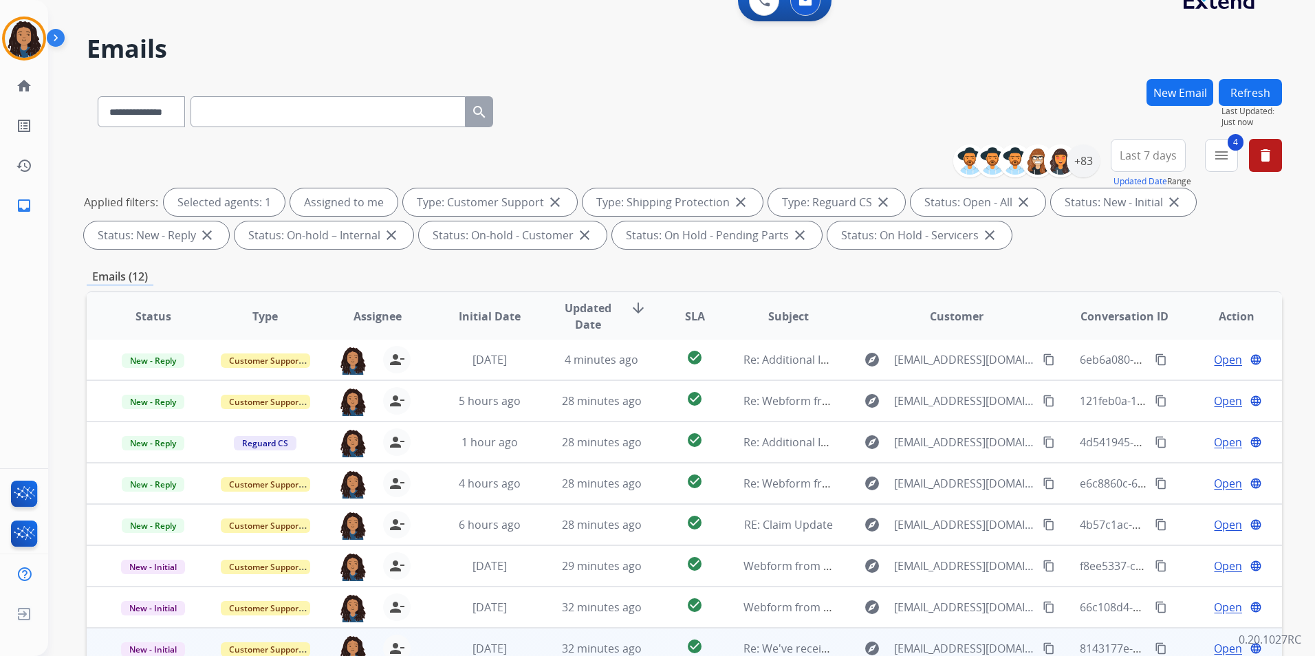
scroll to position [138, 0]
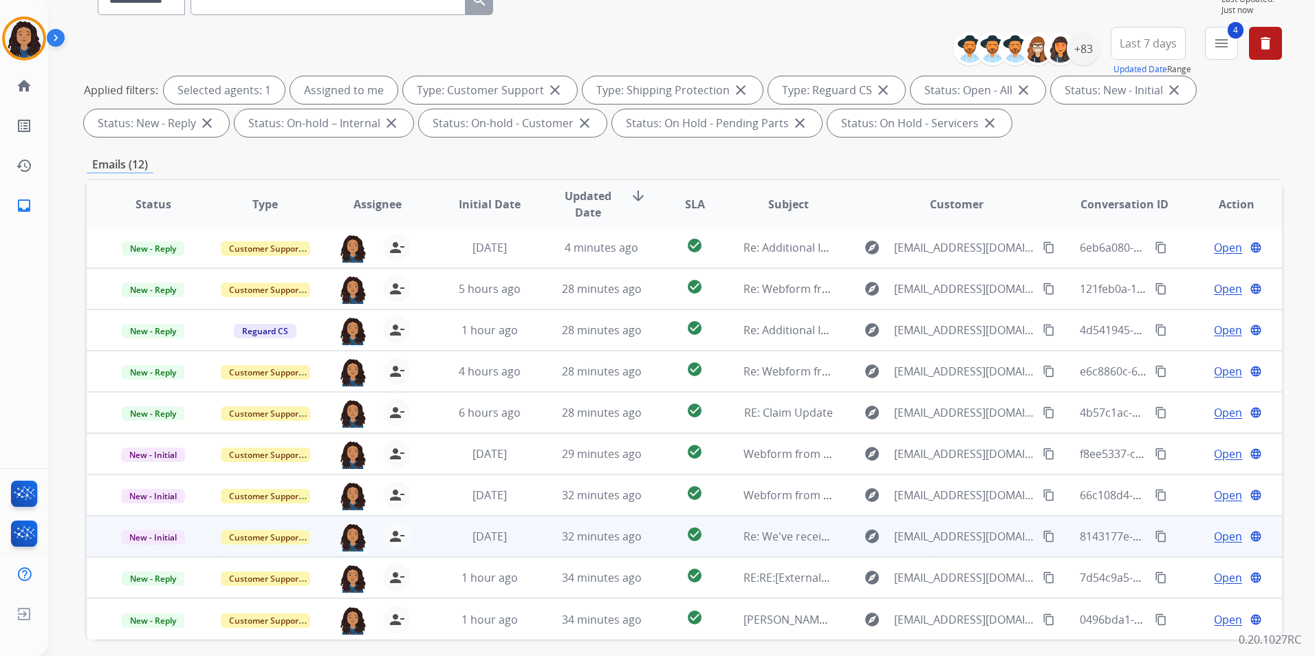
click at [1221, 536] on span "Open" at bounding box center [1228, 536] width 28 height 17
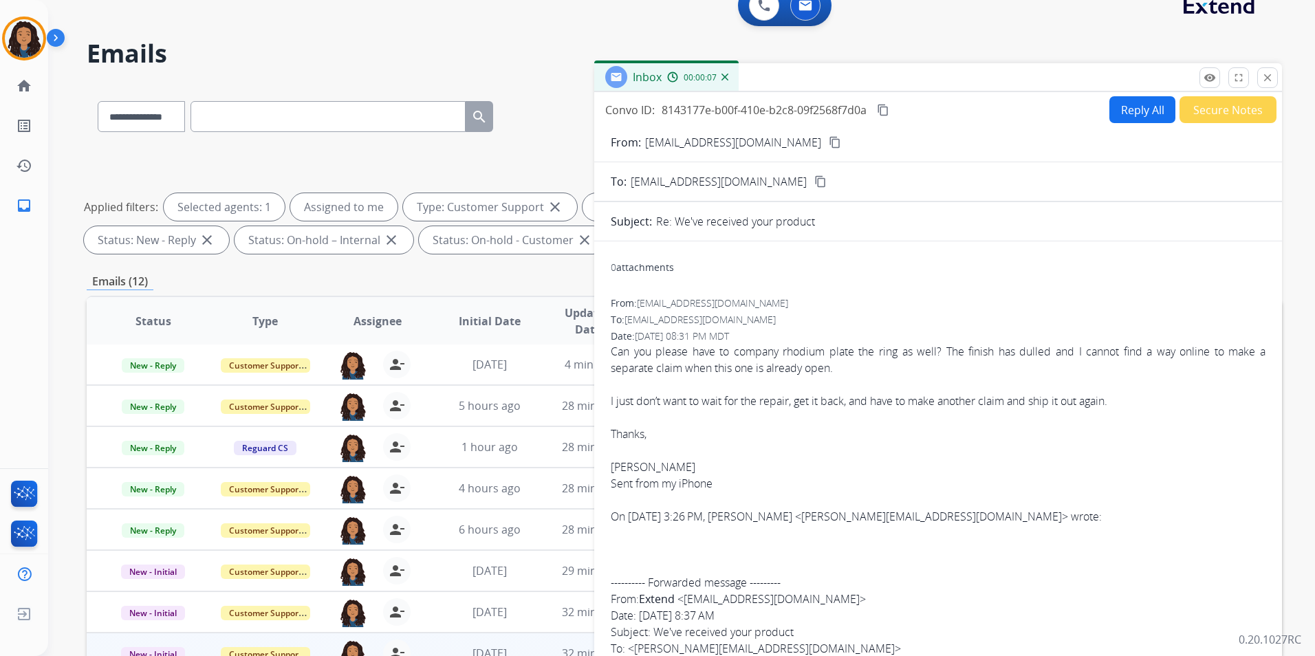
scroll to position [0, 0]
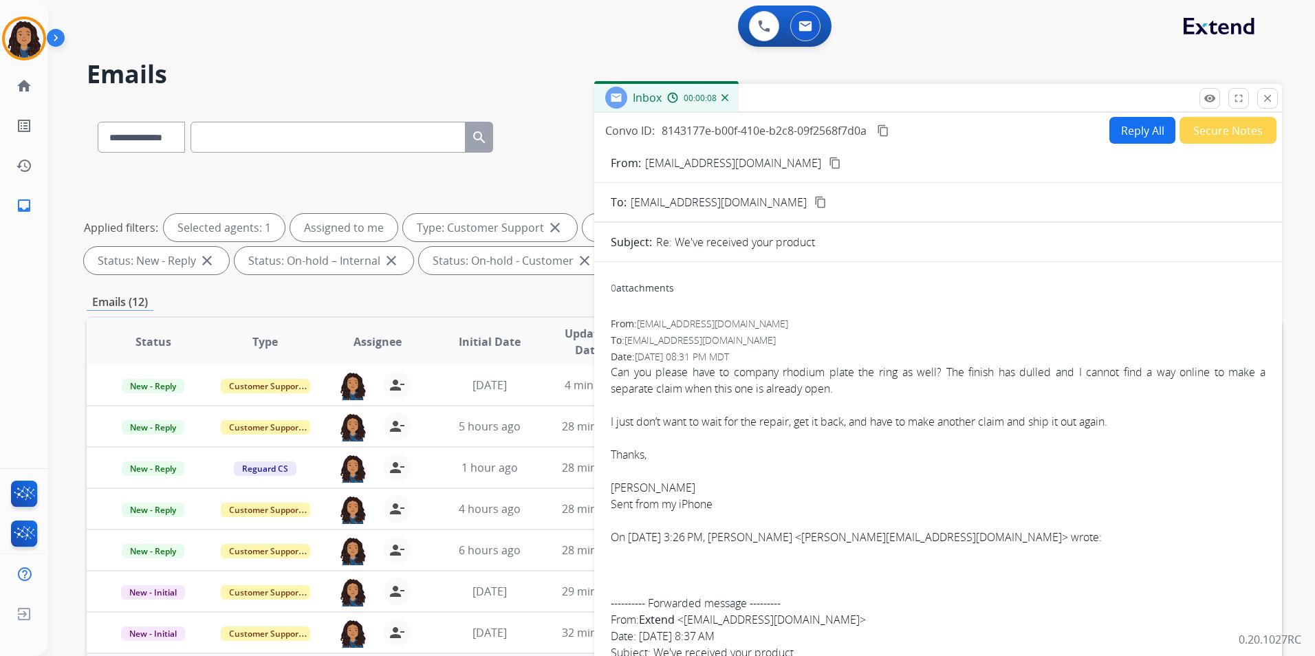
click at [829, 166] on mat-icon "content_copy" at bounding box center [835, 163] width 12 height 12
click at [1119, 131] on button "Reply All" at bounding box center [1142, 130] width 66 height 27
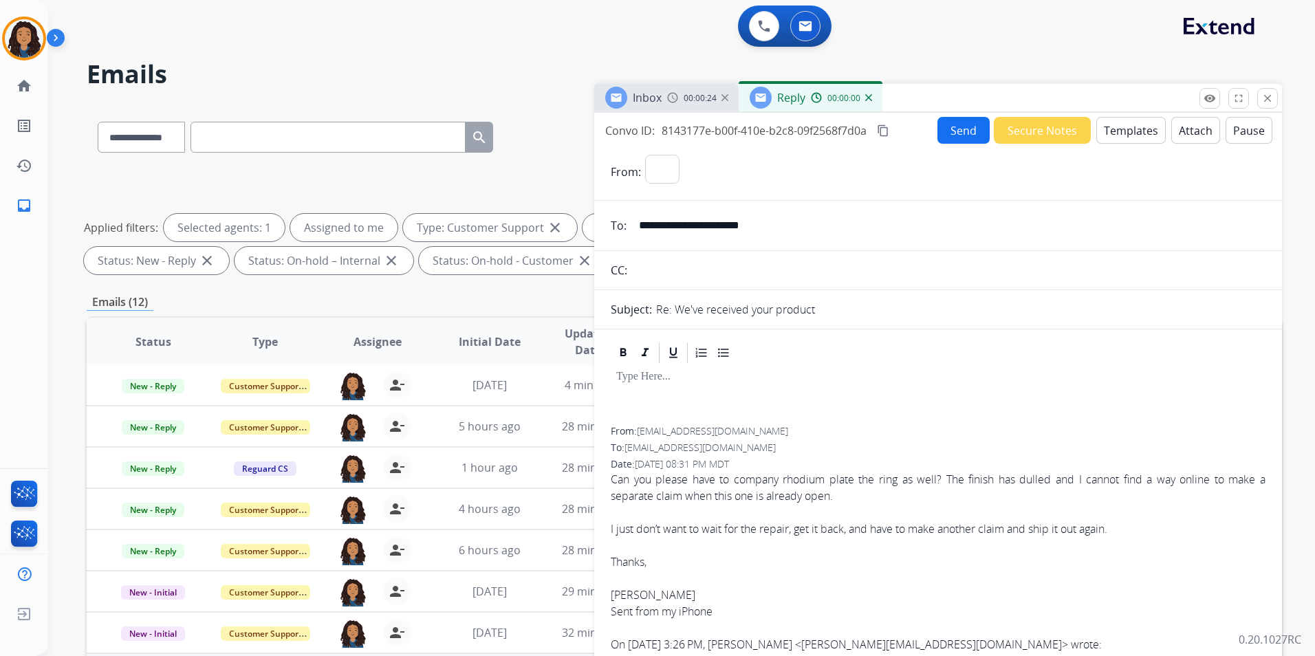
click at [1119, 131] on button "Templates" at bounding box center [1130, 130] width 69 height 27
select select "**********"
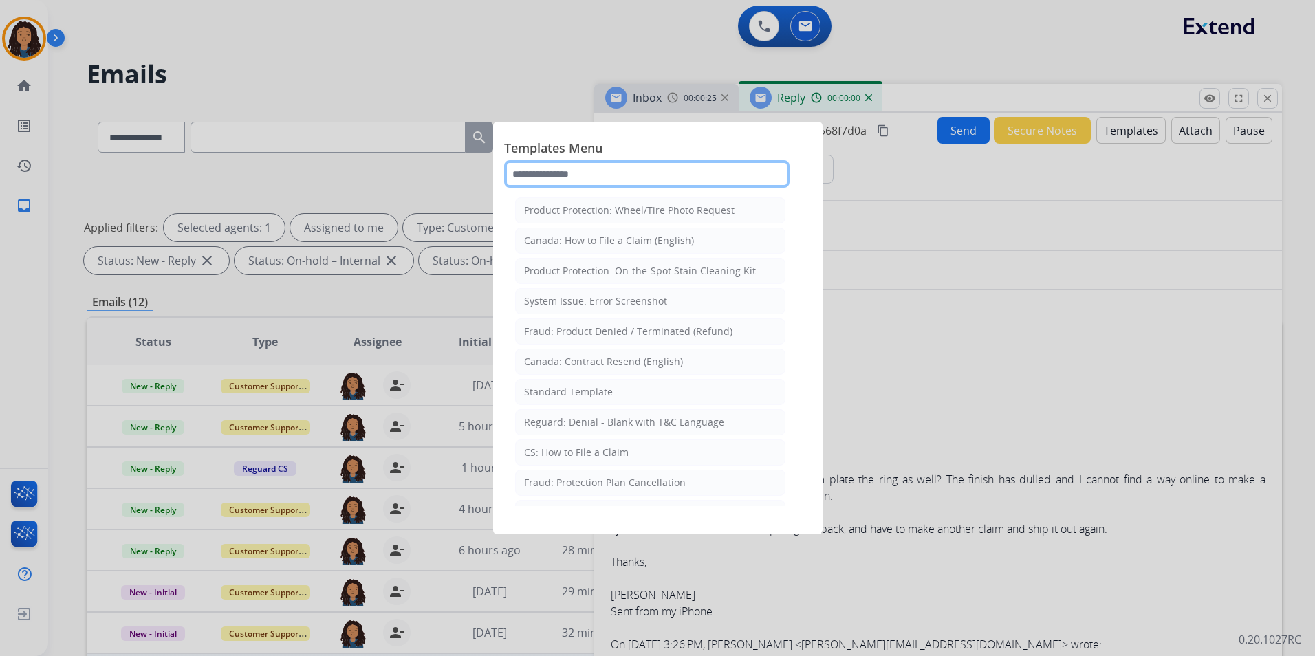
click at [762, 171] on input "text" at bounding box center [646, 174] width 285 height 28
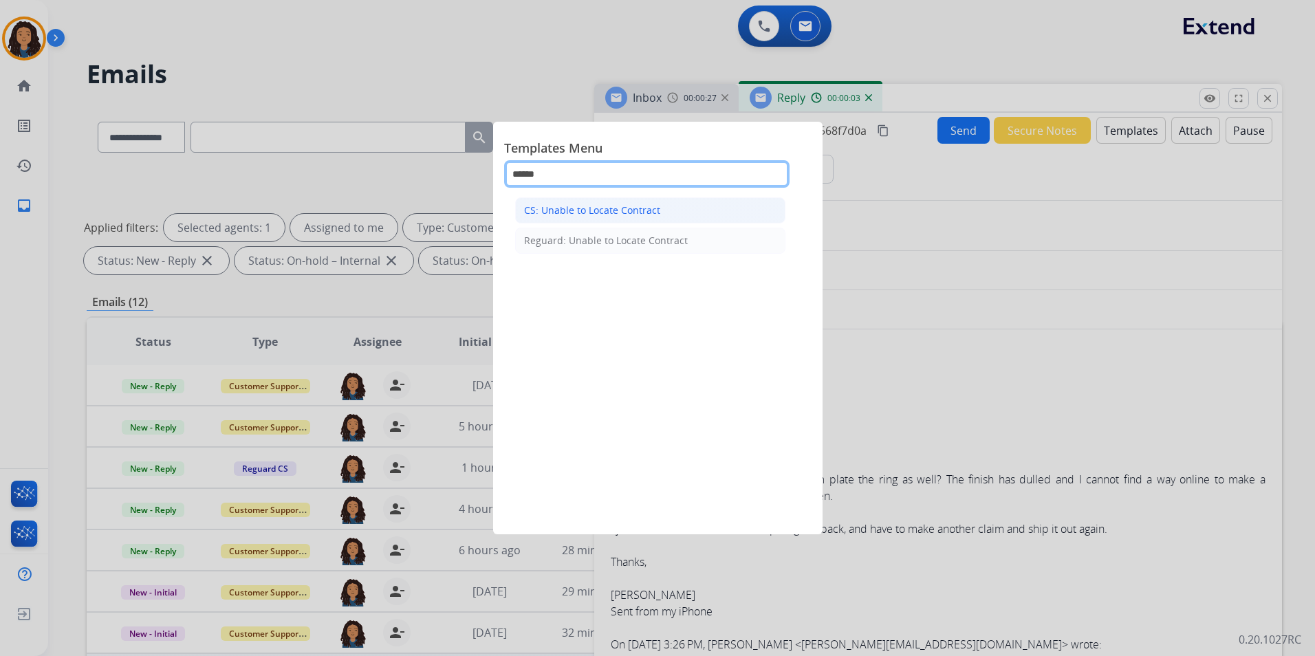
type input "******"
click at [675, 210] on li "CS: Unable to Locate Contract" at bounding box center [650, 210] width 270 height 26
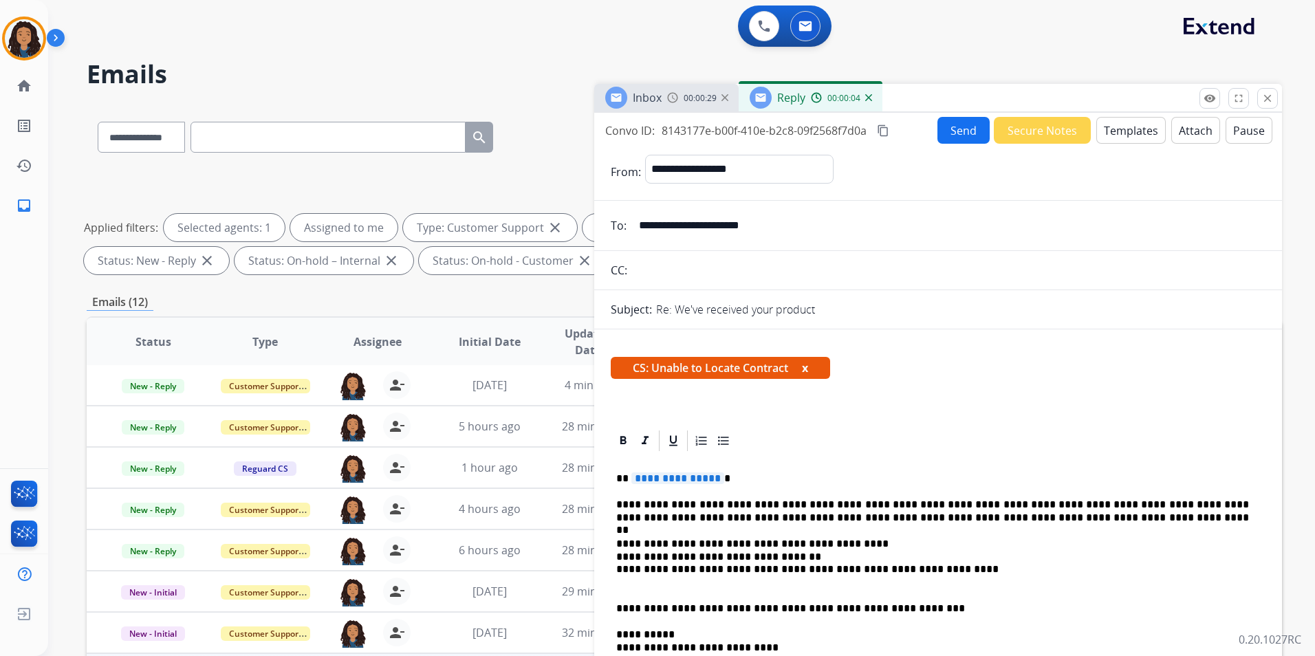
click at [709, 475] on span "**********" at bounding box center [677, 478] width 93 height 12
click at [961, 140] on button "Send" at bounding box center [963, 130] width 52 height 27
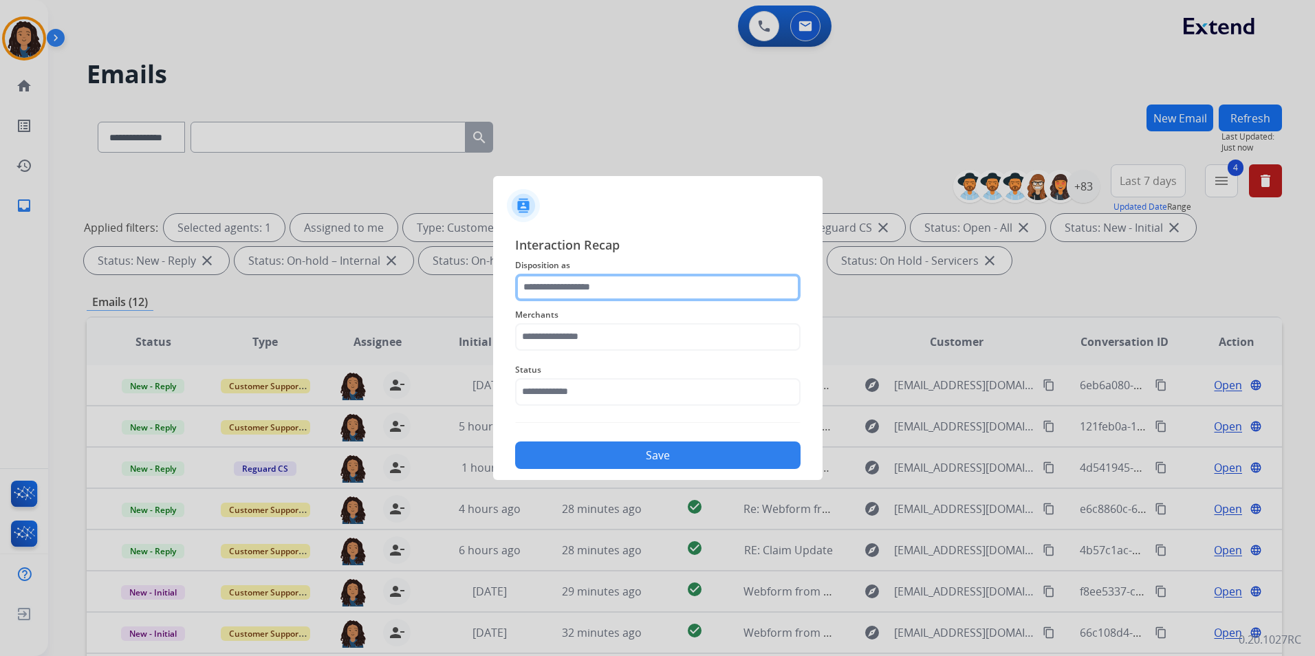
click at [582, 293] on input "text" at bounding box center [657, 288] width 285 height 28
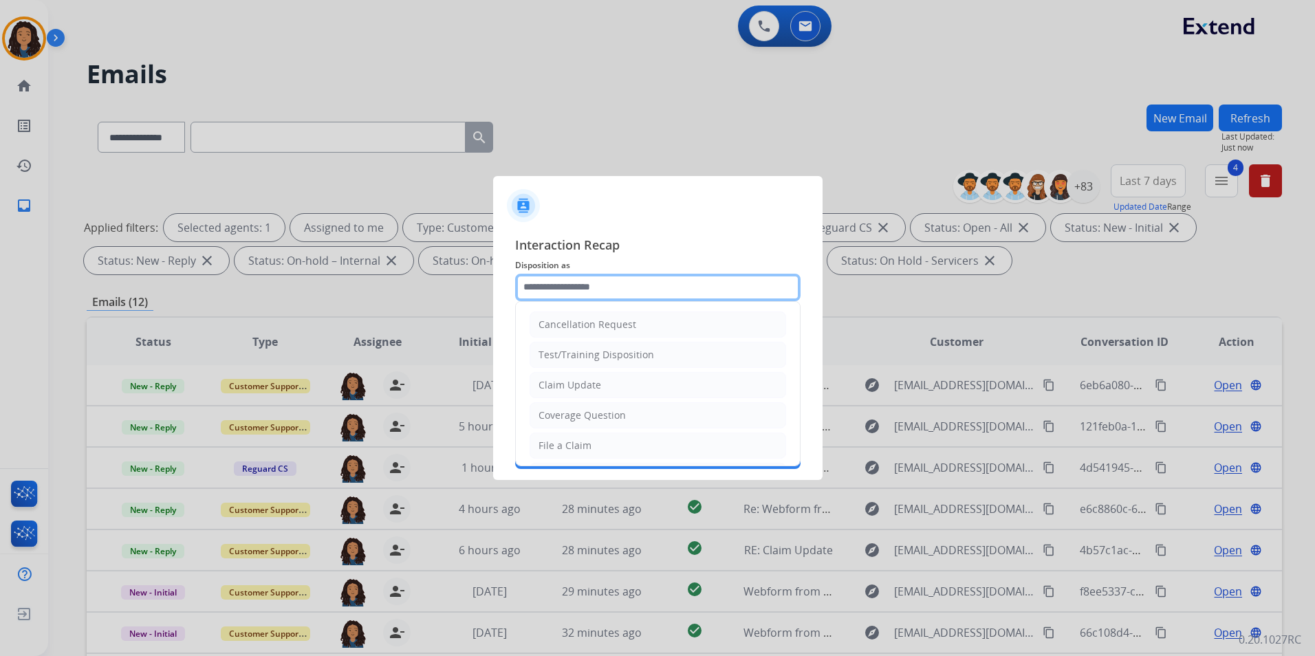
type input "**********"
type input "*********"
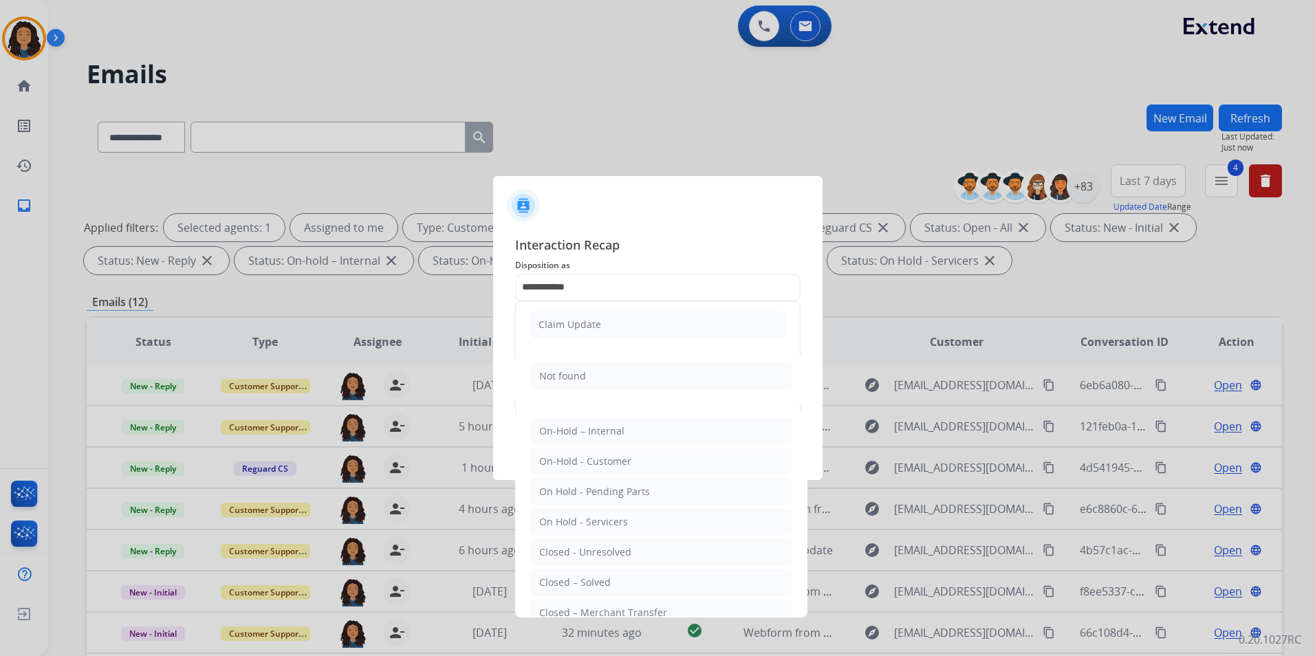
click at [644, 342] on ul "Claim Update" at bounding box center [658, 324] width 284 height 45
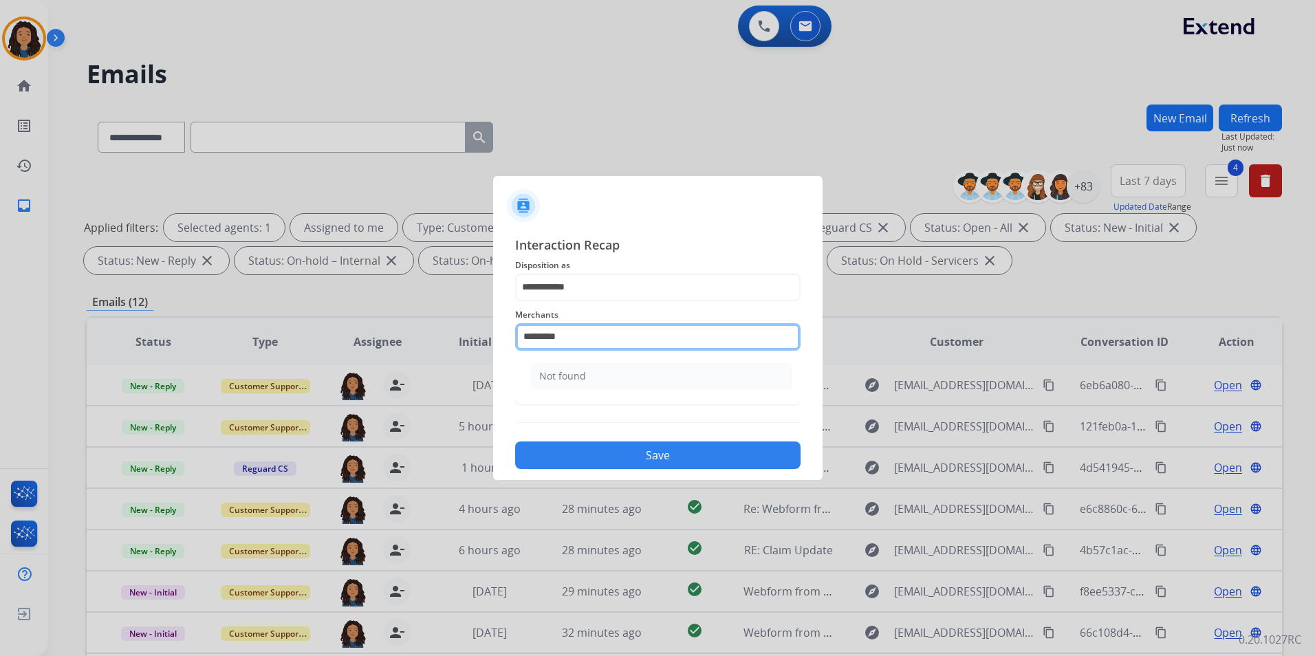
click at [639, 331] on input "*********" at bounding box center [657, 337] width 285 height 28
drag, startPoint x: 342, startPoint y: 338, endPoint x: 299, endPoint y: 340, distance: 42.7
click at [0, 340] on app-contact-recap-modal "**********" at bounding box center [0, 328] width 0 height 656
click at [548, 380] on div "Not found" at bounding box center [562, 376] width 47 height 14
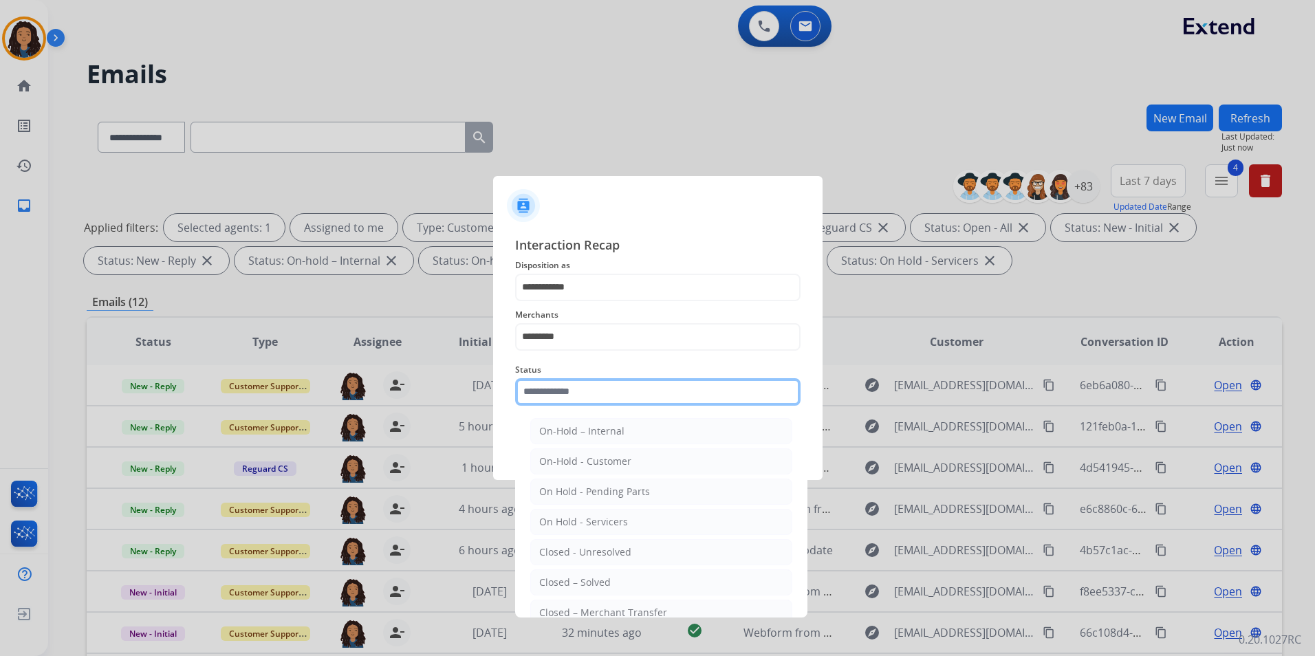
click at [553, 381] on input "text" at bounding box center [657, 392] width 285 height 28
drag, startPoint x: 588, startPoint y: 581, endPoint x: 624, endPoint y: 494, distance: 94.0
click at [589, 580] on div "Closed – Solved" at bounding box center [575, 583] width 72 height 14
type input "**********"
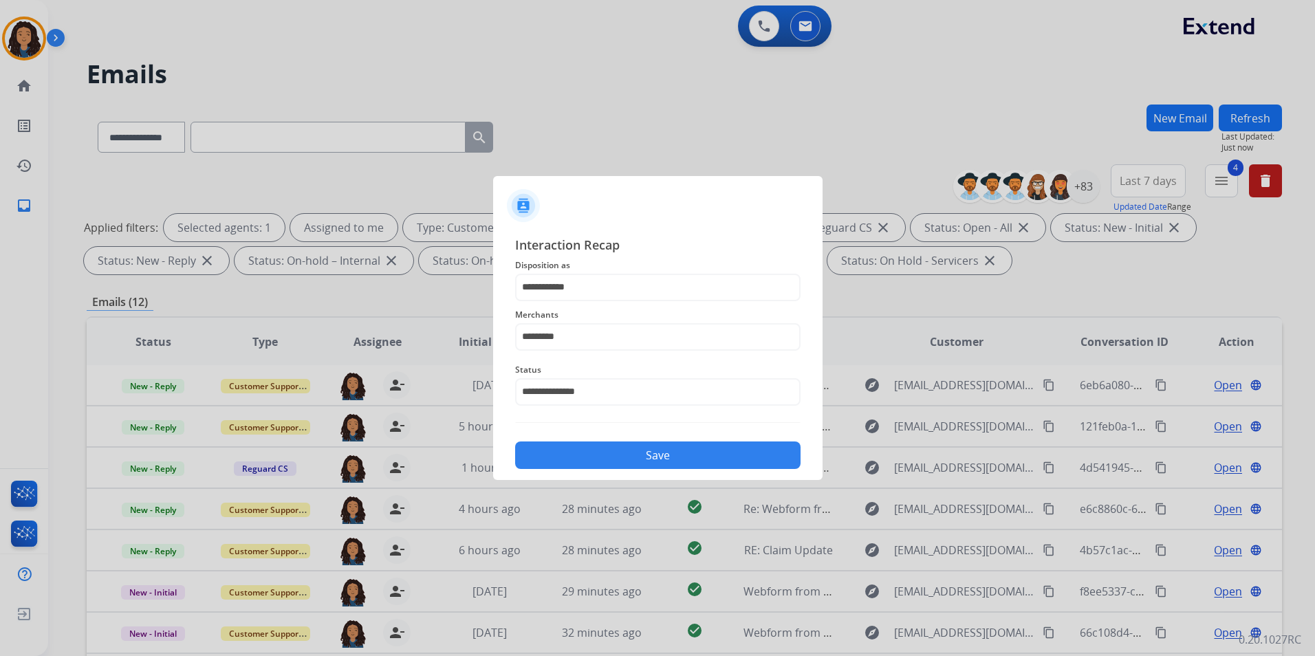
click at [645, 464] on button "Save" at bounding box center [657, 455] width 285 height 28
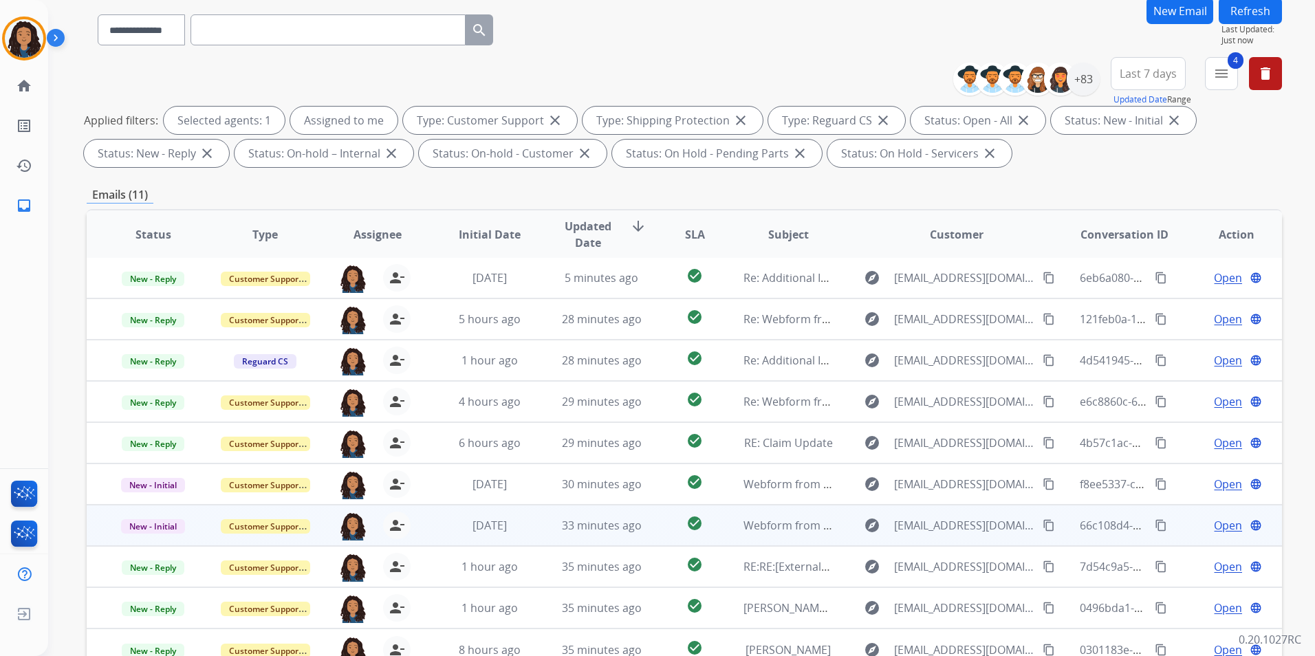
scroll to position [138, 0]
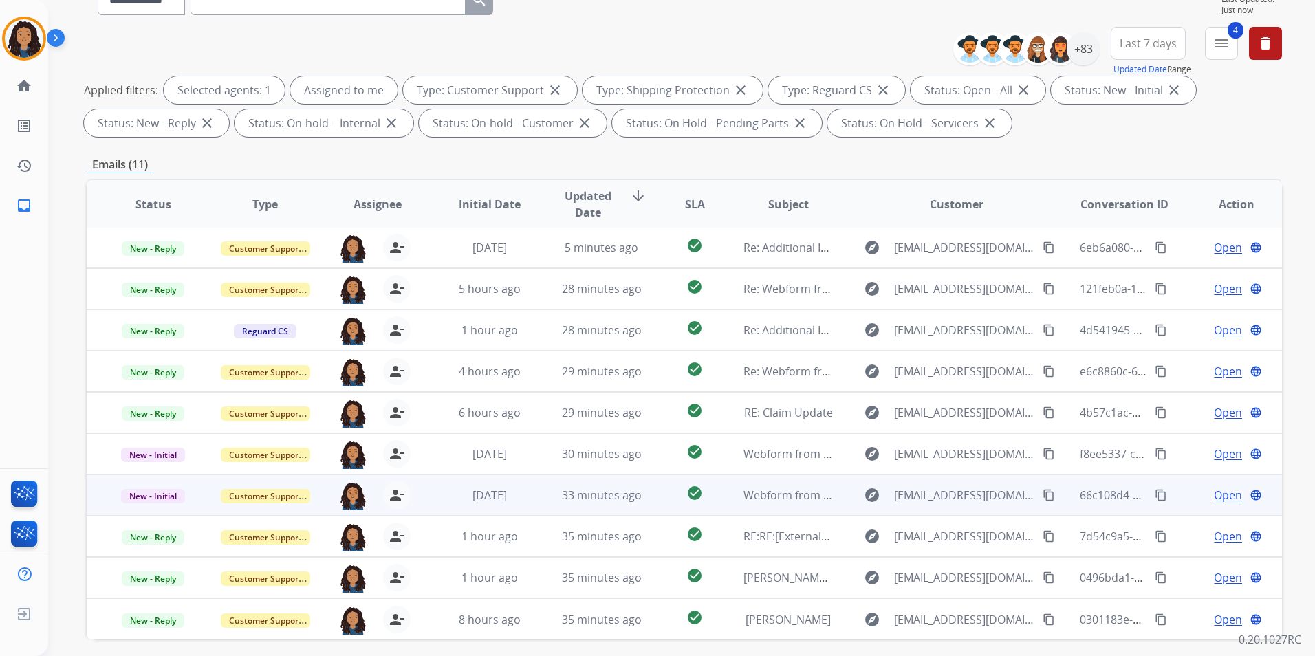
click at [1227, 490] on span "Open" at bounding box center [1228, 495] width 28 height 17
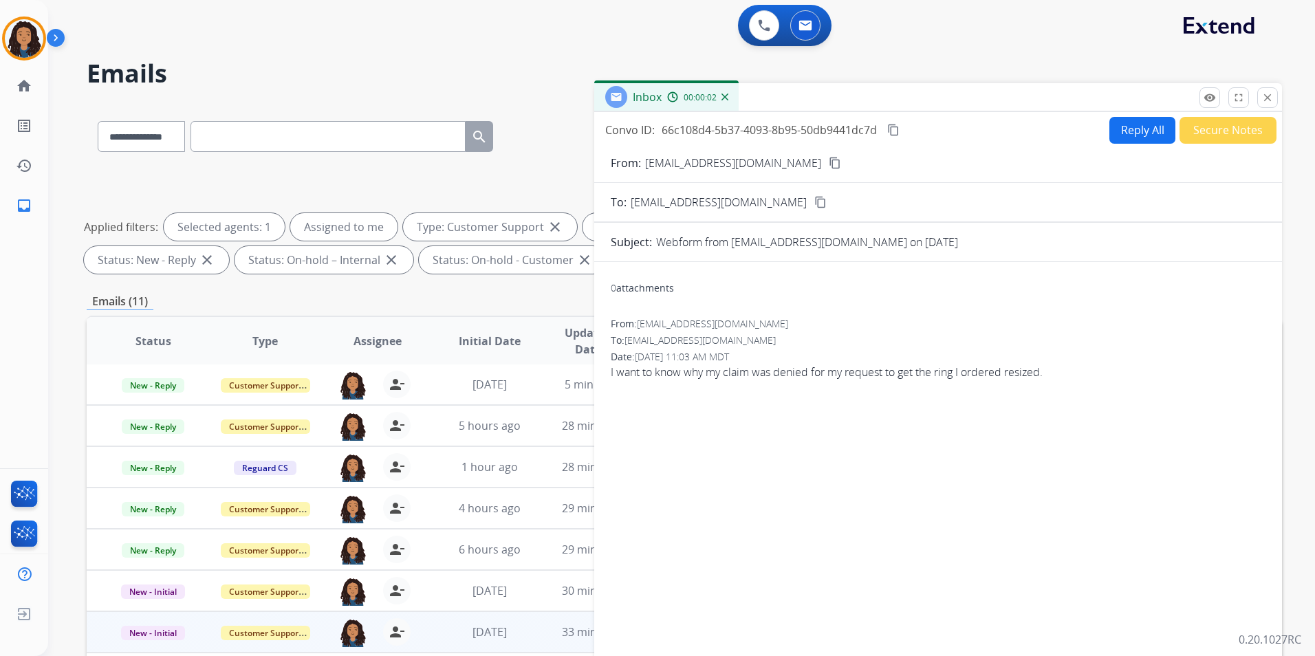
scroll to position [0, 0]
click at [831, 165] on div "From: [EMAIL_ADDRESS][DOMAIN_NAME] content_copy" at bounding box center [938, 163] width 688 height 17
click at [829, 164] on mat-icon "content_copy" at bounding box center [835, 163] width 12 height 12
click at [1145, 131] on button "Reply All" at bounding box center [1142, 131] width 66 height 27
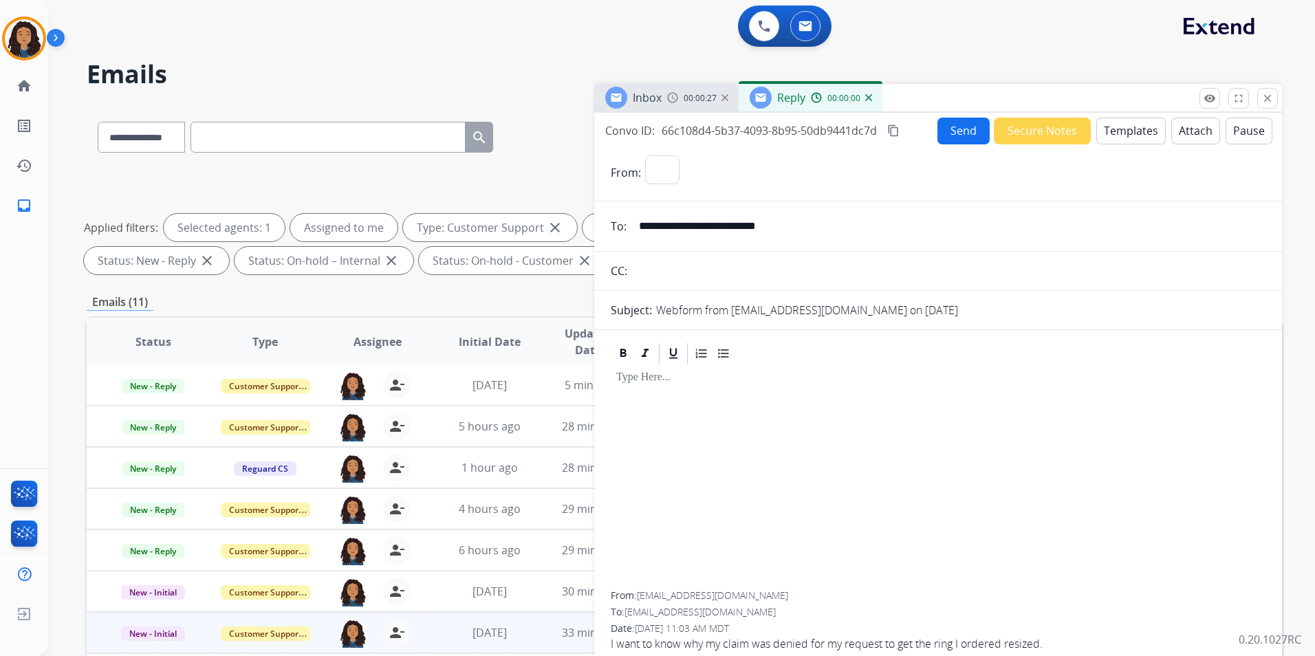
click at [1145, 130] on button "Templates" at bounding box center [1130, 131] width 69 height 27
select select "**********"
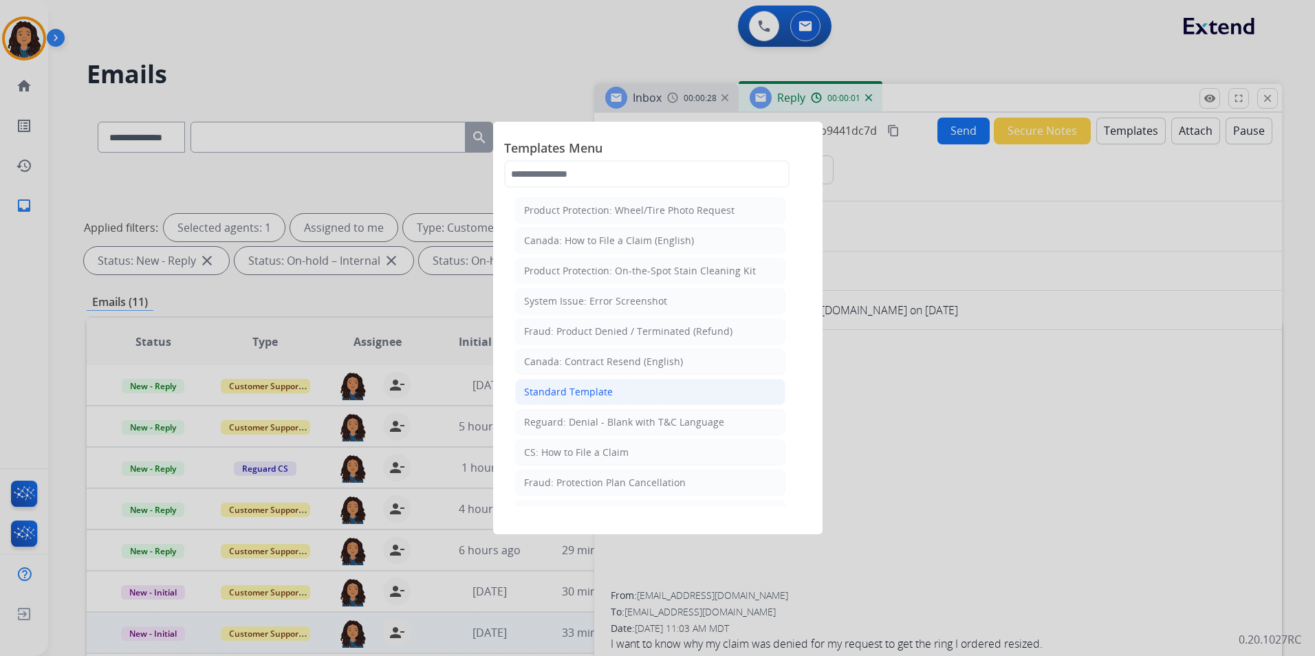
click at [637, 386] on li "Standard Template" at bounding box center [650, 392] width 270 height 26
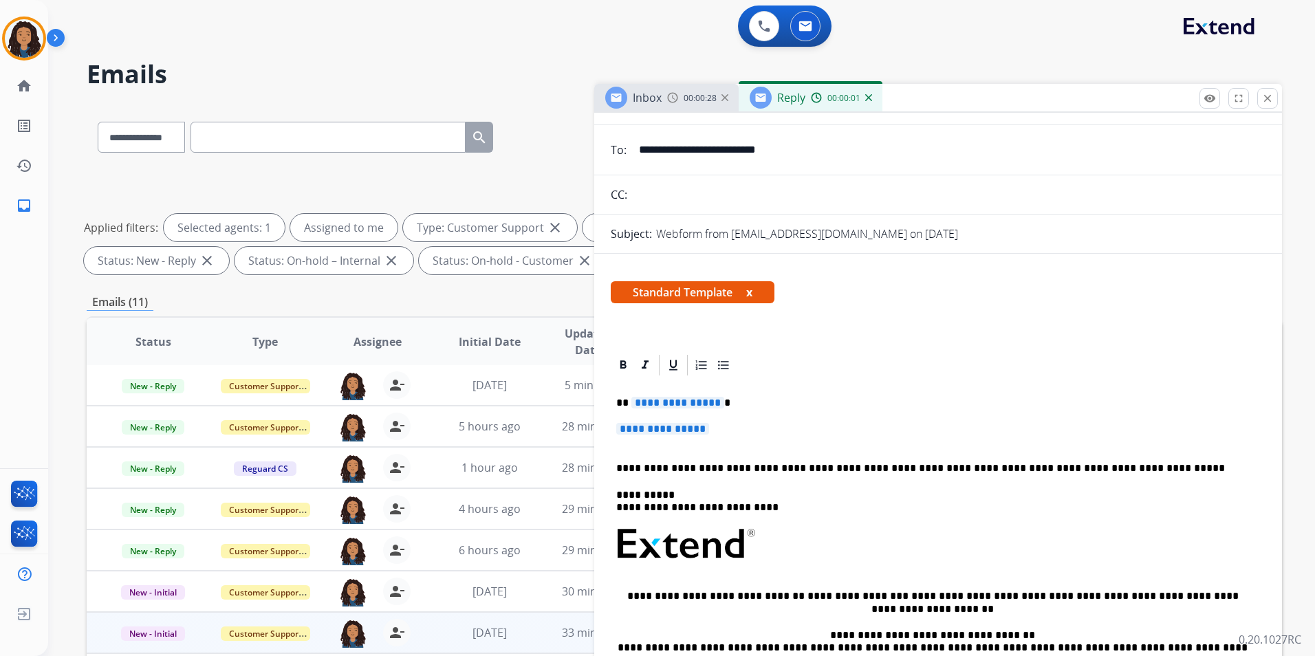
scroll to position [206, 0]
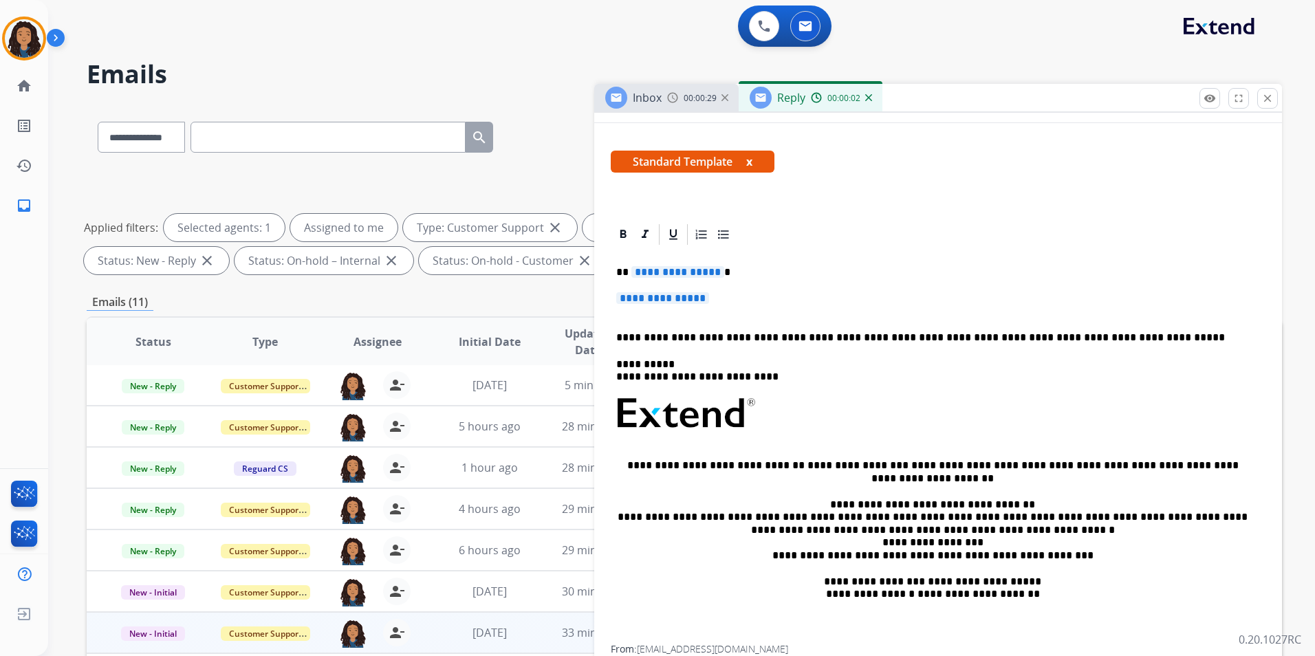
click at [725, 296] on p "**********" at bounding box center [938, 304] width 644 height 25
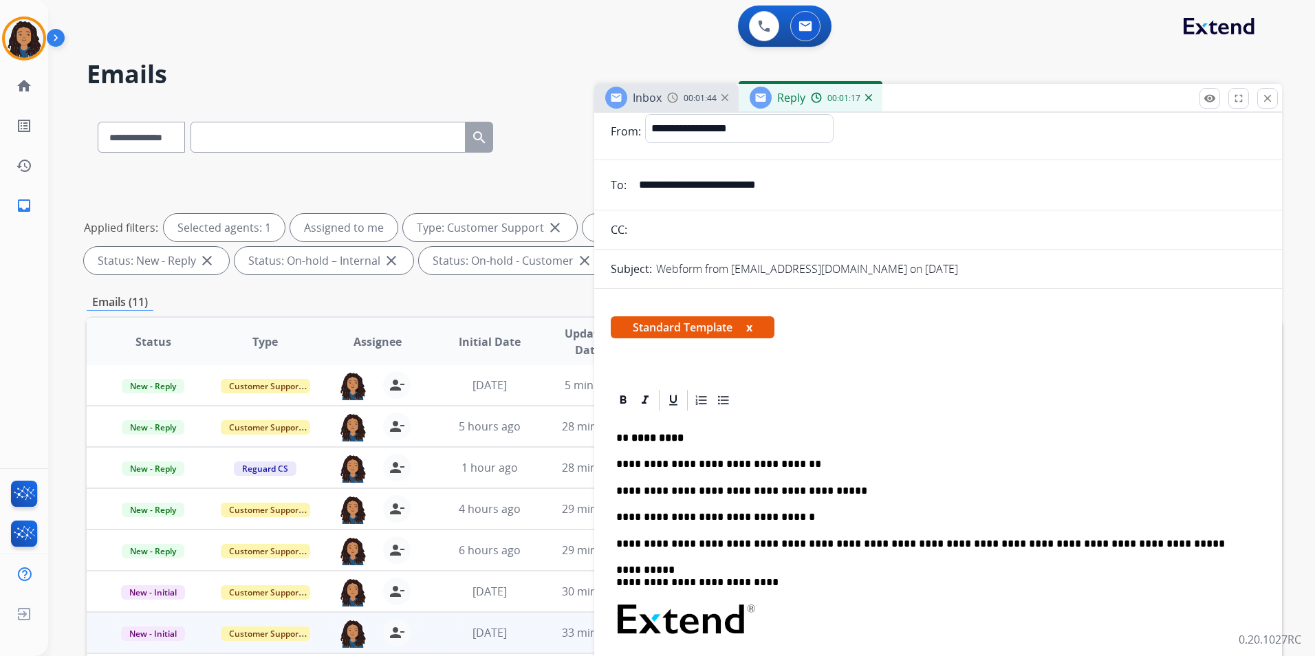
scroll to position [0, 0]
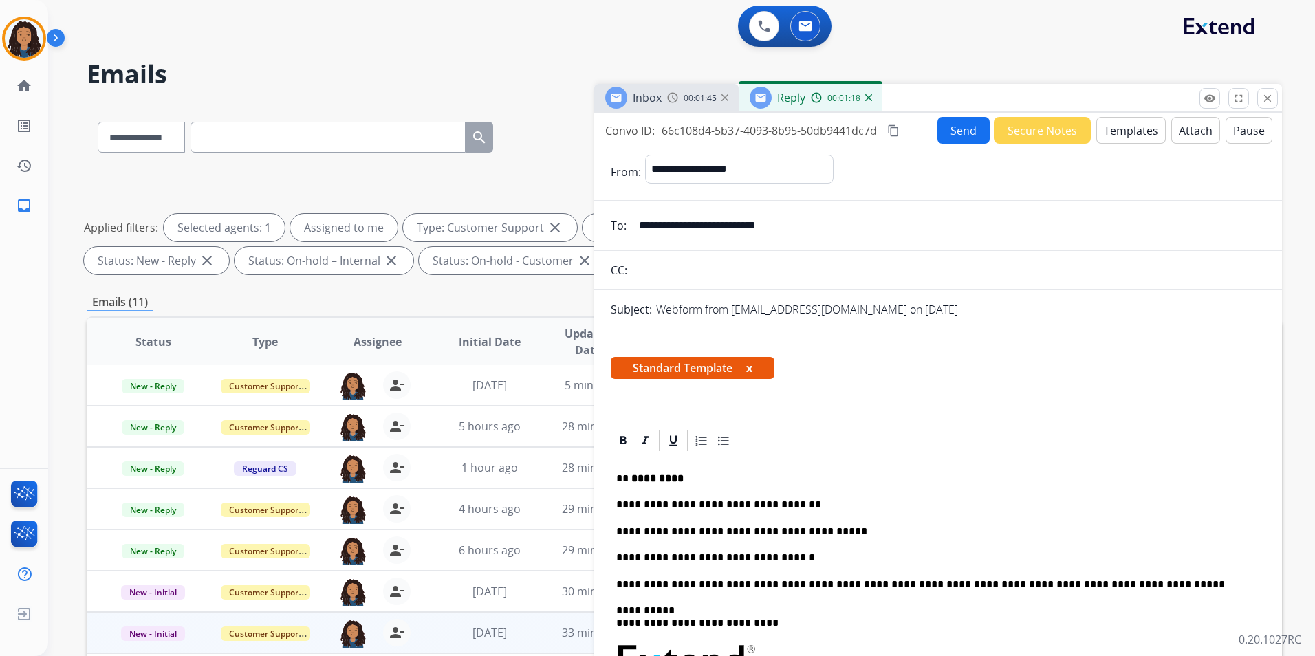
click at [969, 122] on button "Send" at bounding box center [963, 130] width 52 height 27
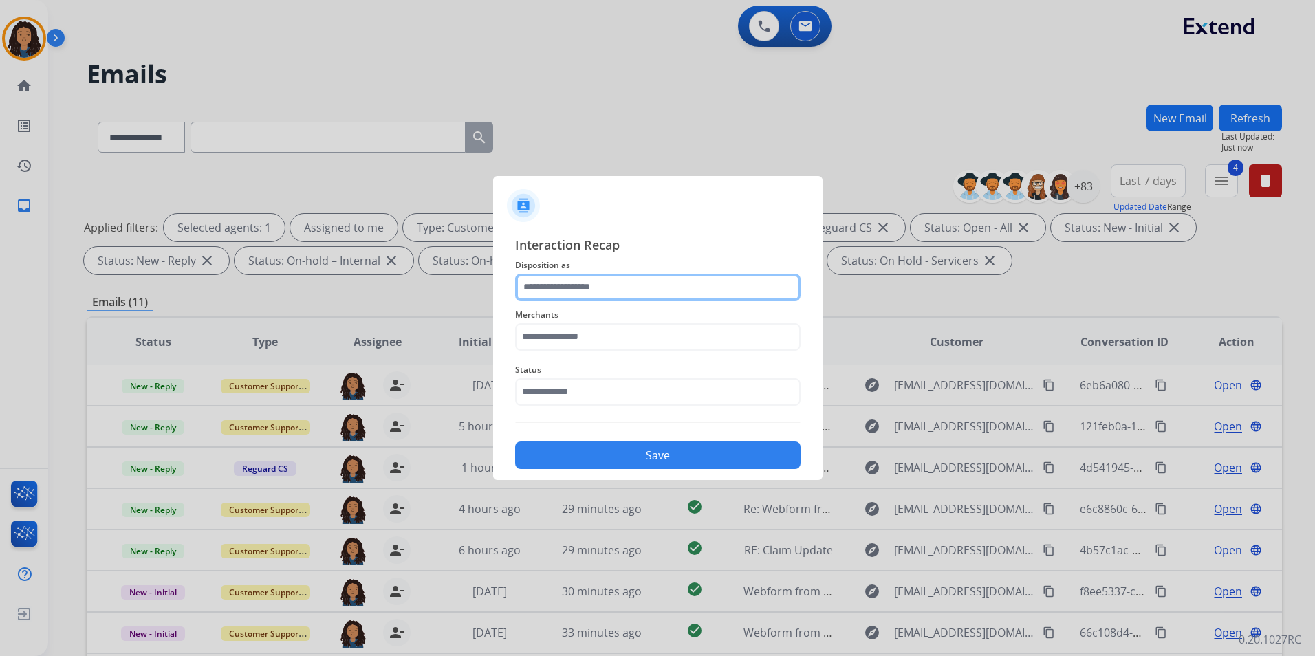
click at [652, 296] on input "text" at bounding box center [657, 288] width 285 height 28
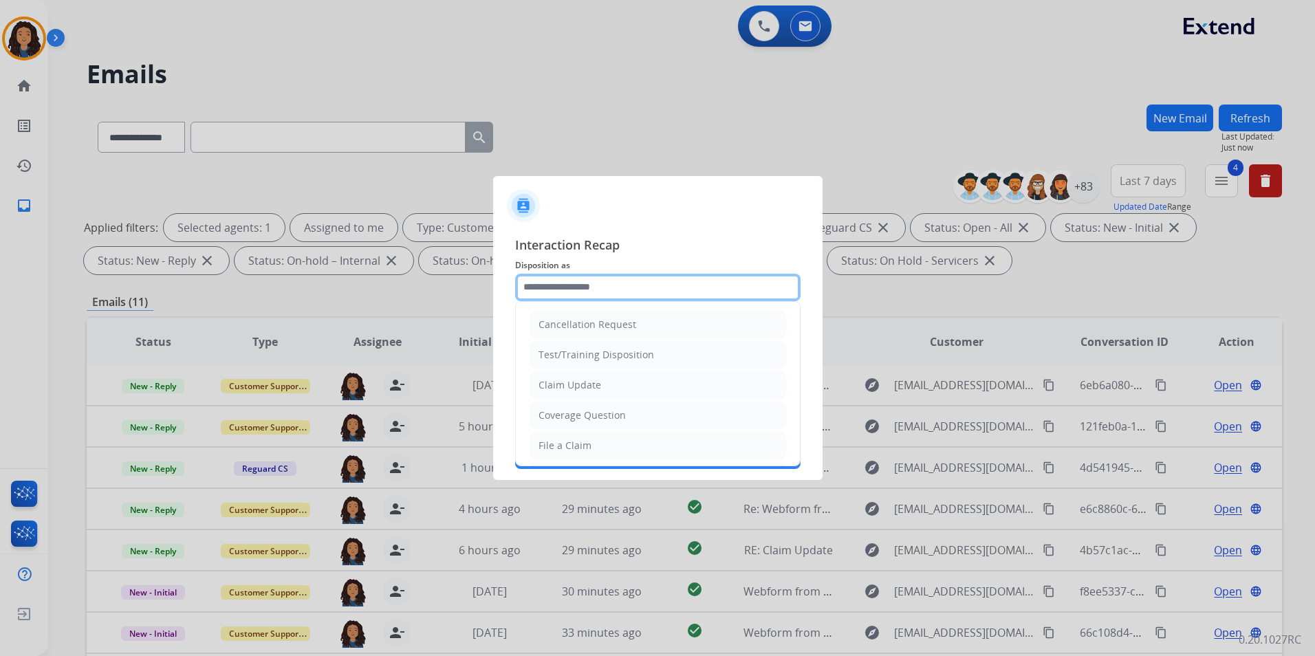
type input "**********"
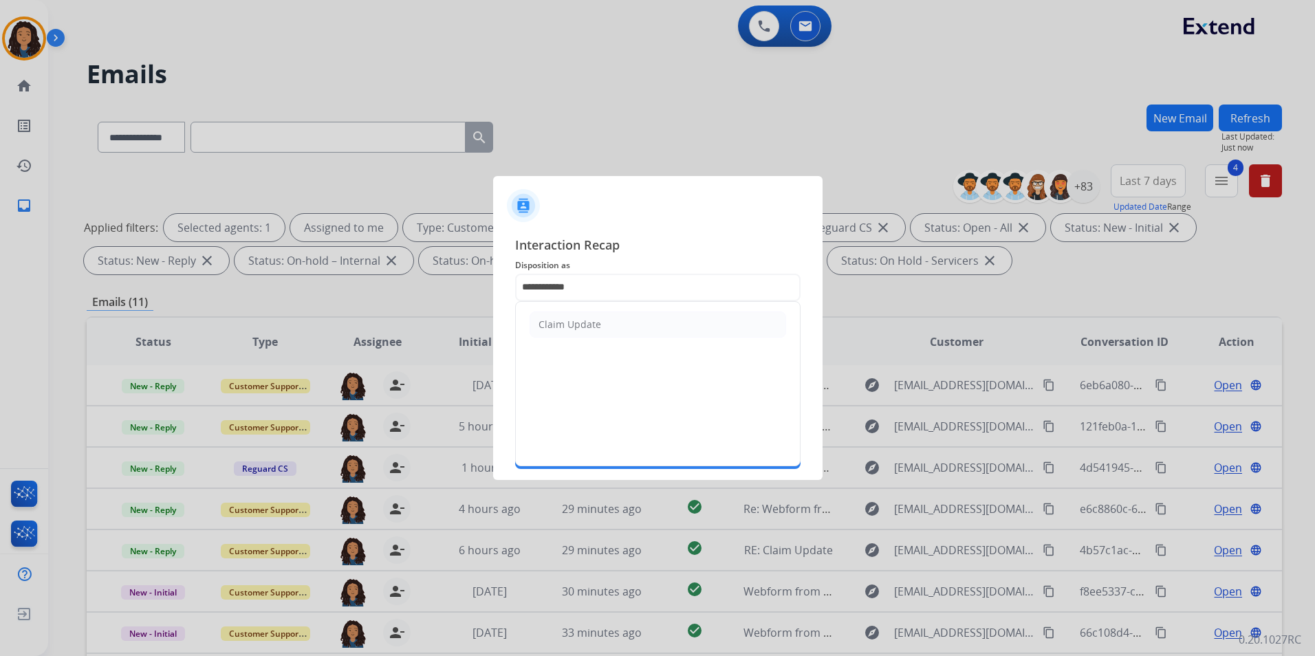
drag, startPoint x: 627, startPoint y: 318, endPoint x: 622, endPoint y: 325, distance: 8.8
click at [626, 320] on li "Claim Update" at bounding box center [657, 324] width 256 height 26
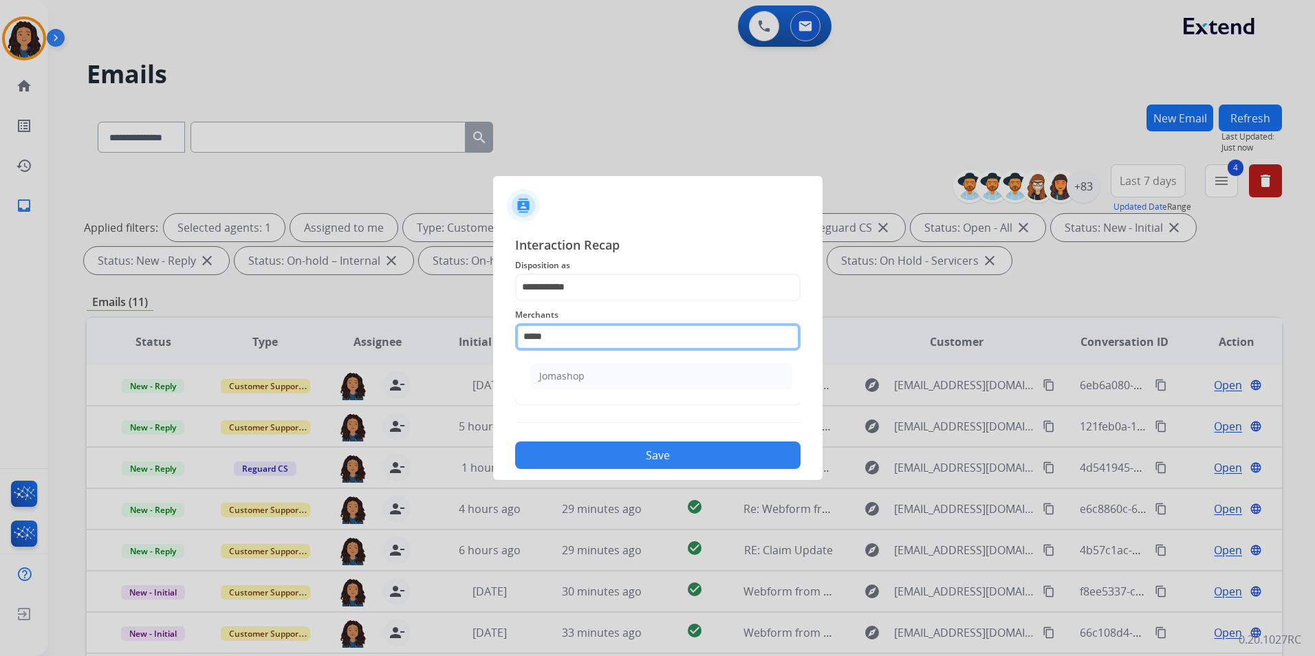
drag, startPoint x: 603, startPoint y: 337, endPoint x: 301, endPoint y: 333, distance: 301.9
click at [0, 333] on app-contact-recap-modal "**********" at bounding box center [0, 328] width 0 height 656
type input "*"
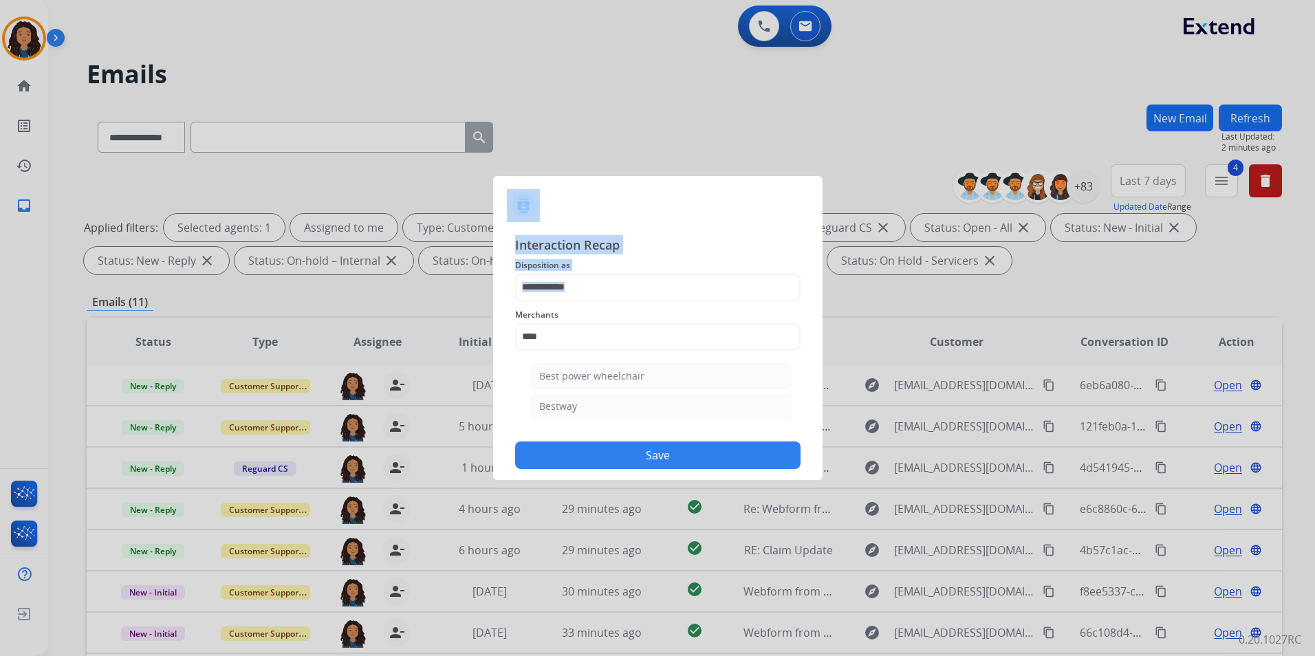
drag, startPoint x: 315, startPoint y: 333, endPoint x: 326, endPoint y: 332, distance: 11.1
click at [0, 332] on app-contact-recap-modal "**********" at bounding box center [0, 328] width 0 height 656
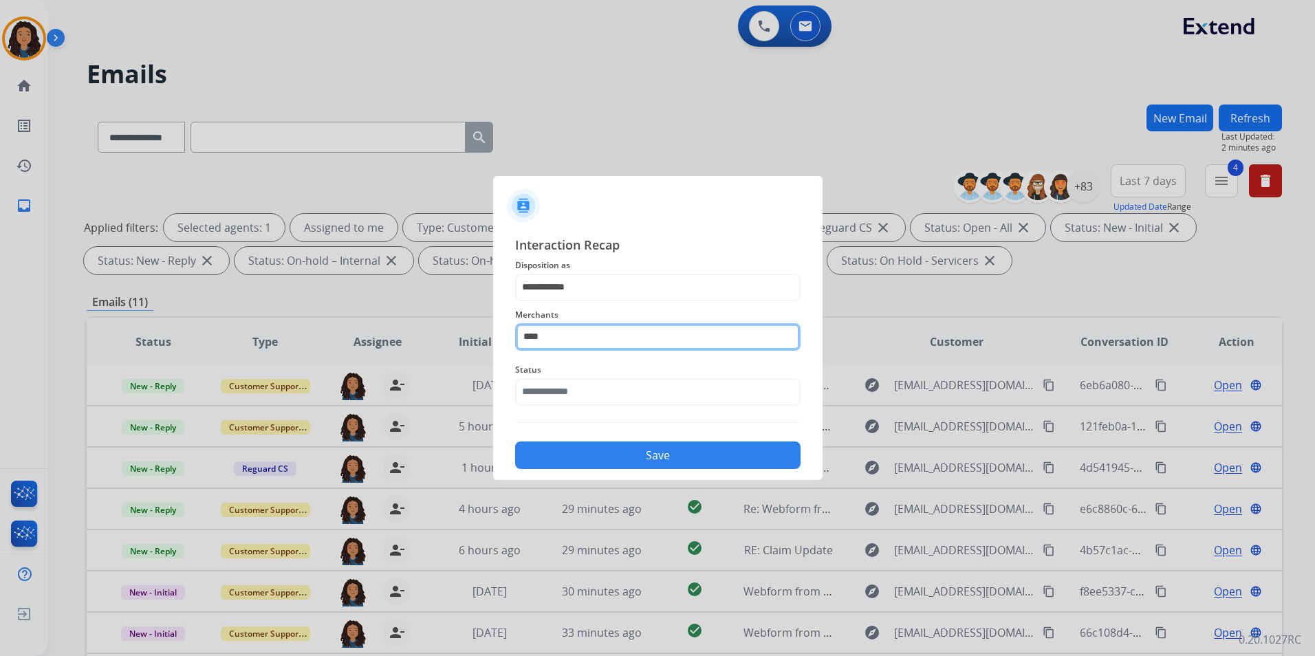
click at [557, 331] on input "****" at bounding box center [657, 337] width 285 height 28
drag, startPoint x: 408, startPoint y: 340, endPoint x: 369, endPoint y: 340, distance: 39.2
click at [0, 340] on app-contact-recap-modal "**********" at bounding box center [0, 328] width 0 height 656
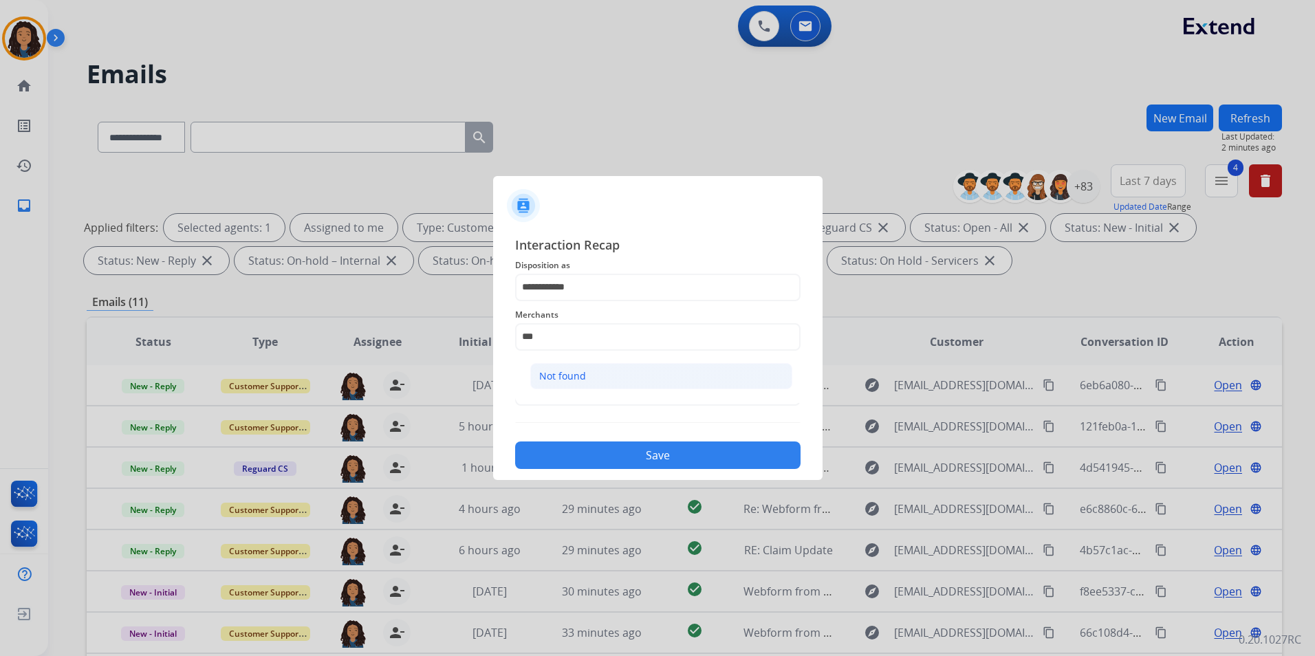
click at [594, 375] on li "Not found" at bounding box center [661, 376] width 262 height 26
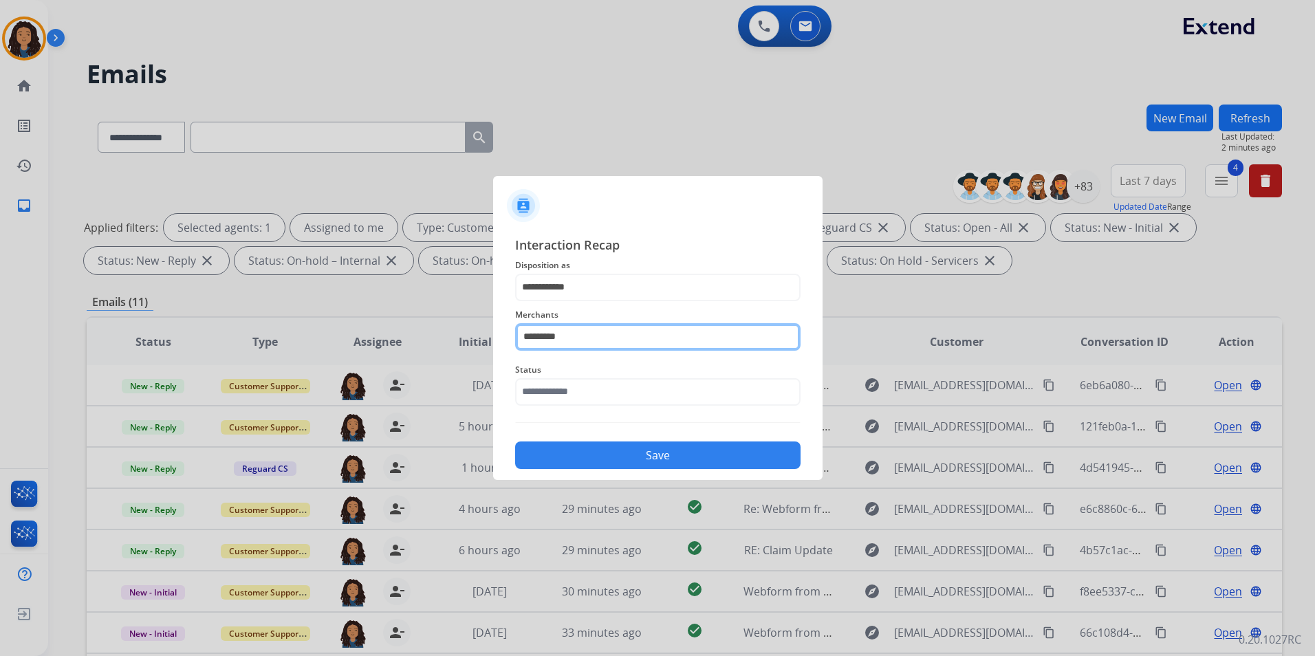
click at [623, 337] on input "*********" at bounding box center [657, 337] width 285 height 28
type input "*********"
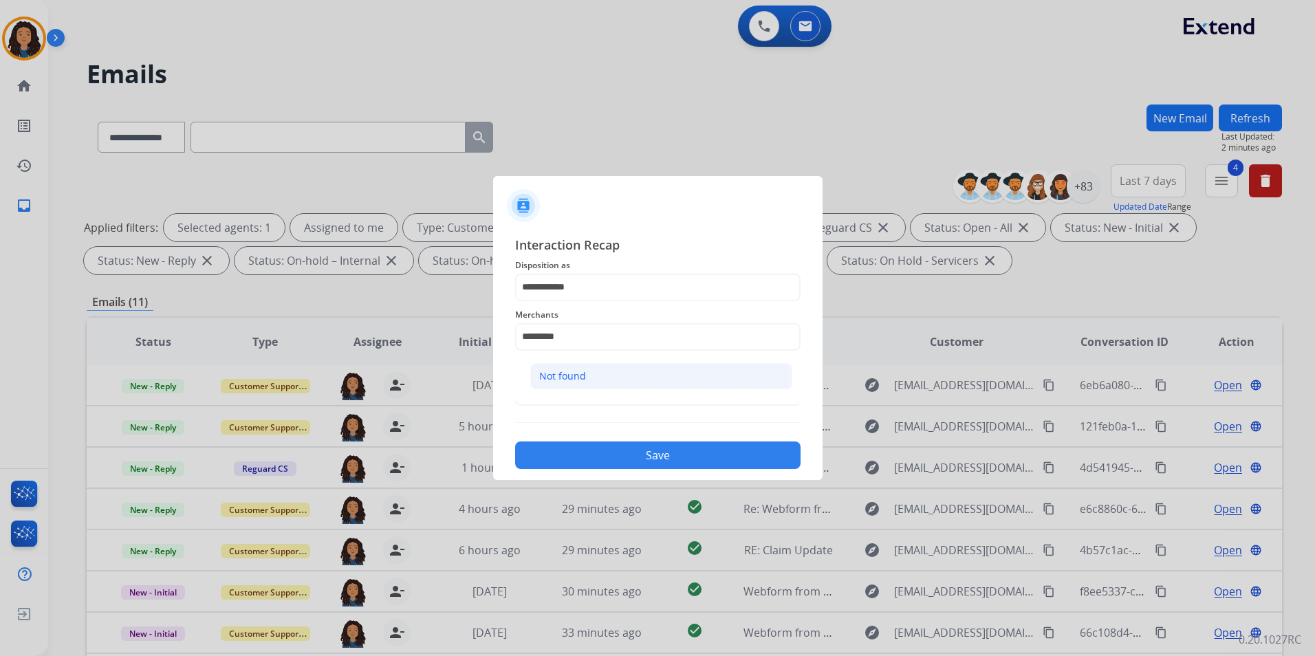
click at [617, 377] on li "Not found" at bounding box center [661, 376] width 262 height 26
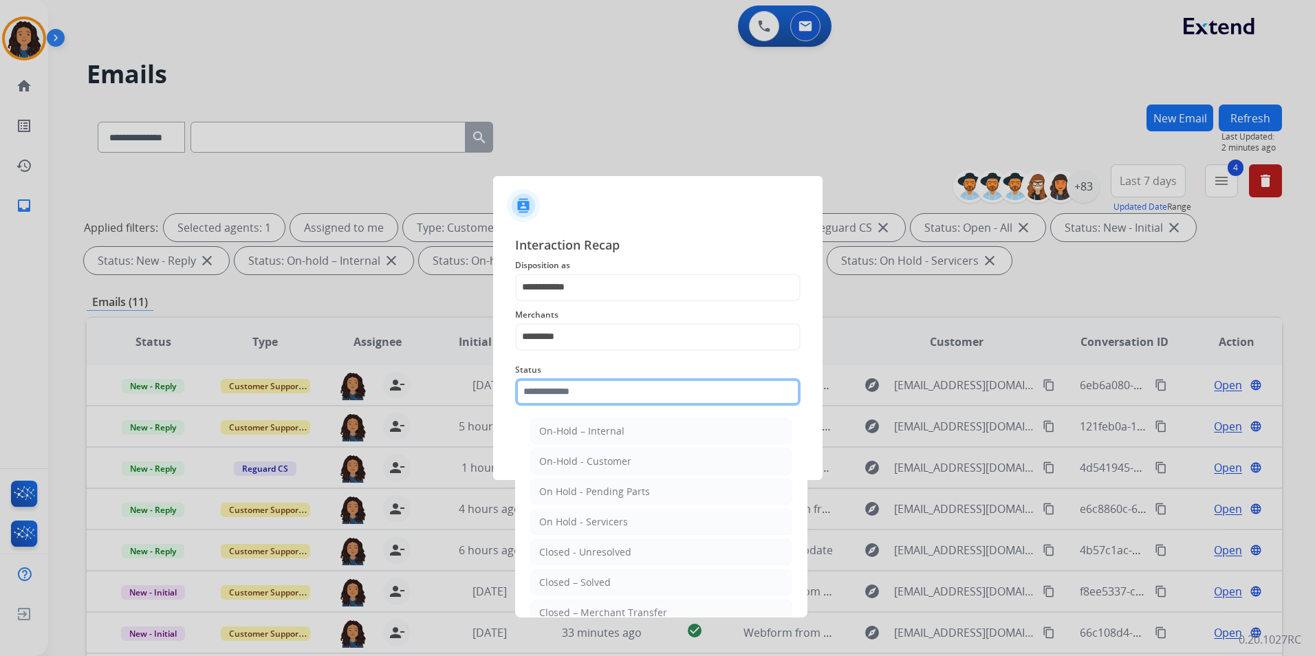
click at [611, 399] on input "text" at bounding box center [657, 392] width 285 height 28
drag, startPoint x: 589, startPoint y: 588, endPoint x: 589, endPoint y: 580, distance: 8.3
click at [589, 587] on div "Closed – Solved" at bounding box center [575, 583] width 72 height 14
type input "**********"
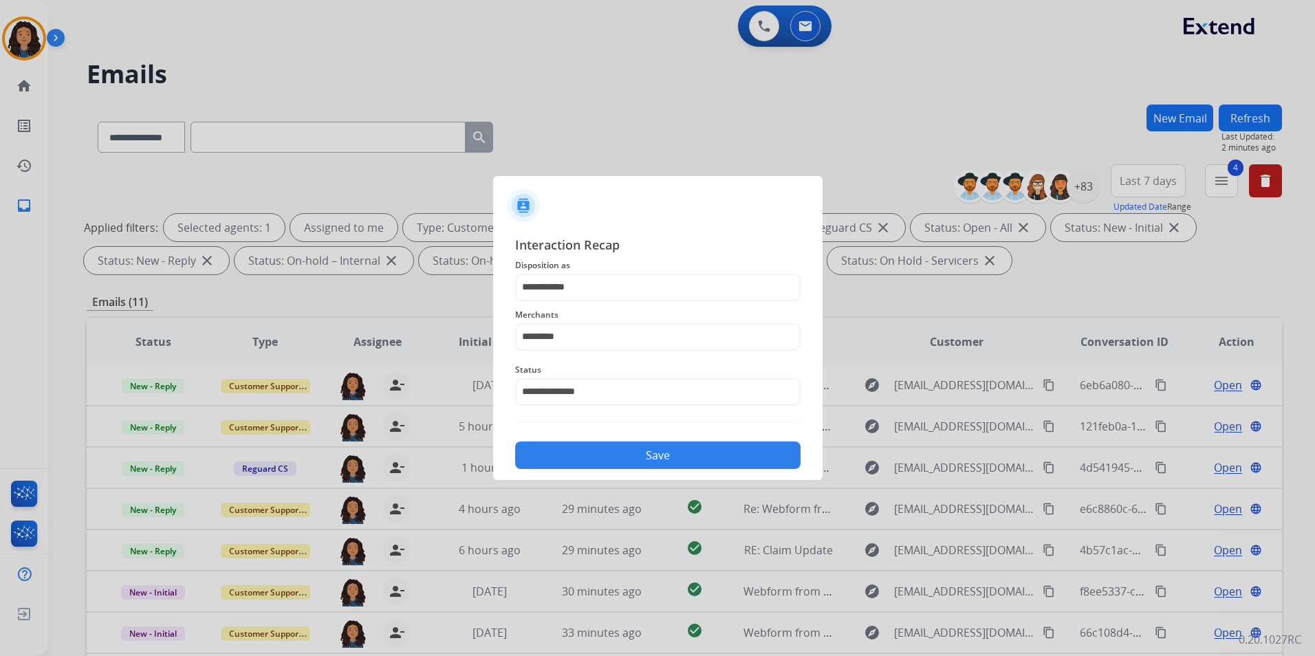
click at [637, 463] on button "Save" at bounding box center [657, 455] width 285 height 28
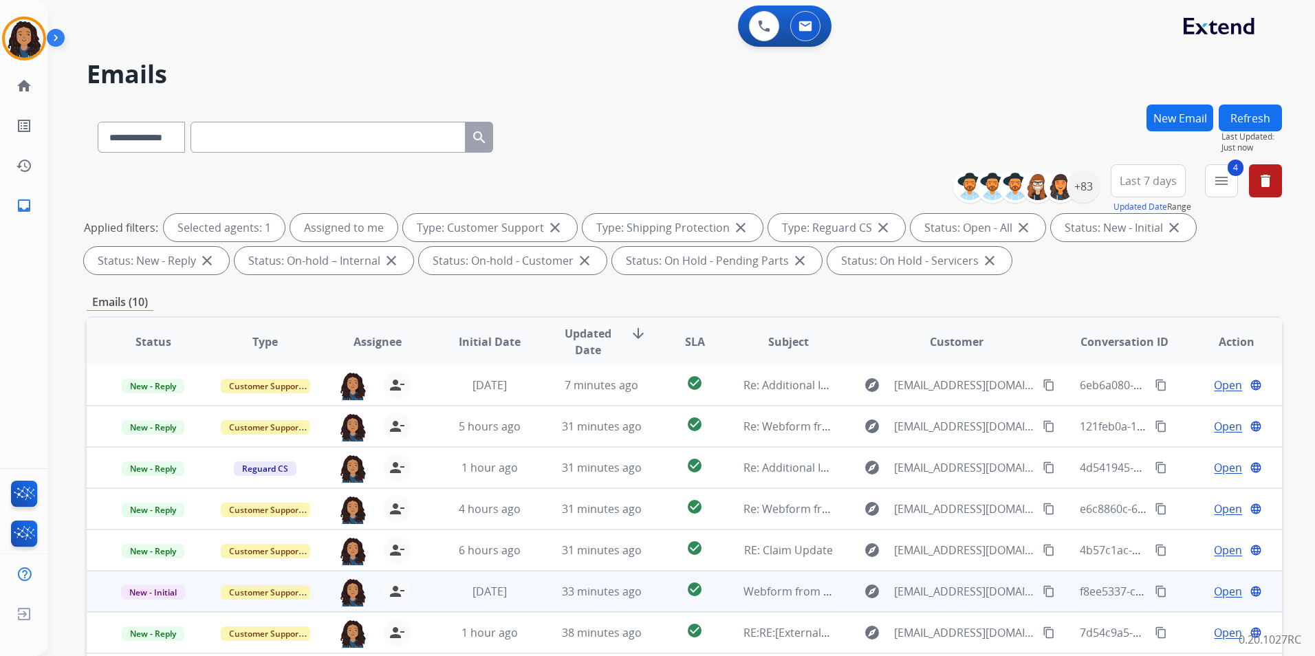
click at [1228, 592] on span "Open" at bounding box center [1228, 591] width 28 height 17
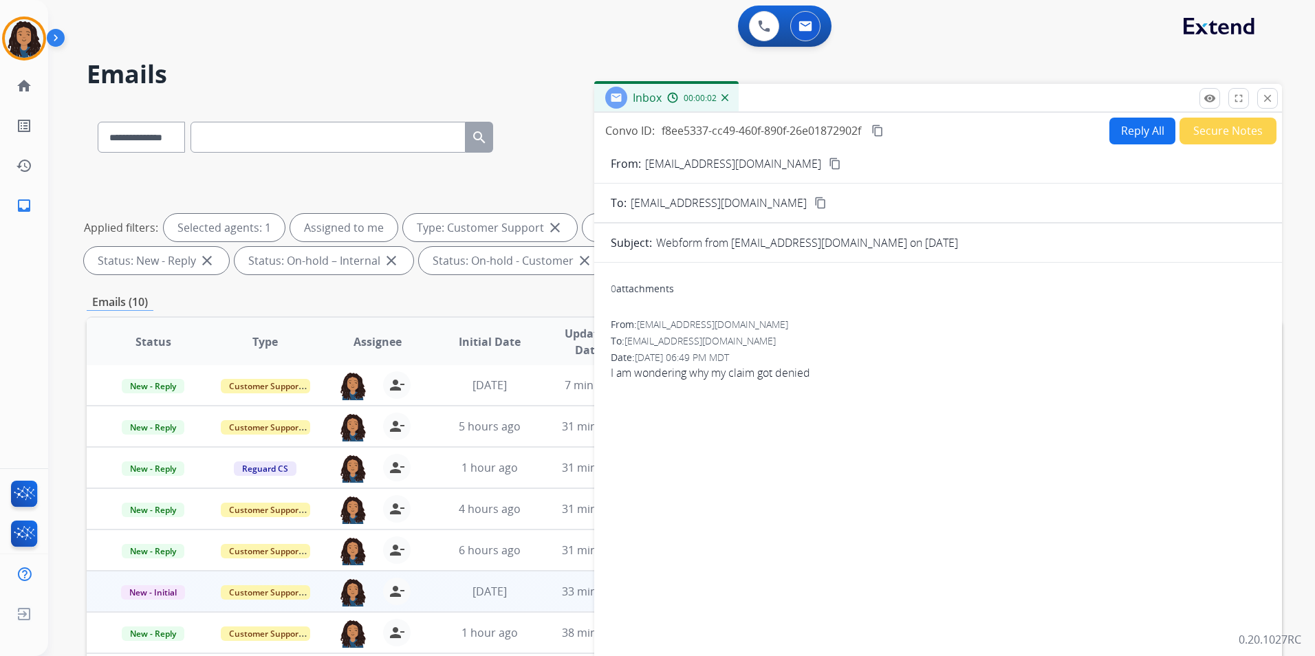
click at [829, 164] on mat-icon "content_copy" at bounding box center [835, 163] width 12 height 12
click at [1140, 130] on button "Reply All" at bounding box center [1142, 131] width 66 height 27
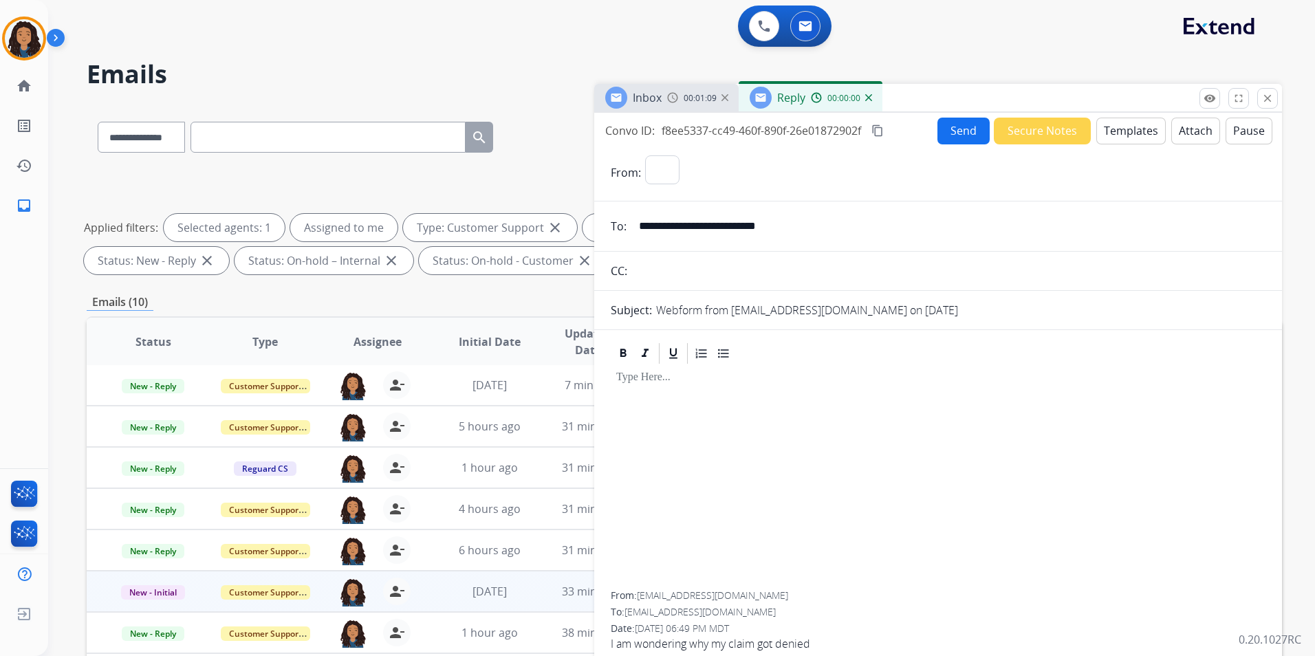
click at [1140, 130] on button "Templates" at bounding box center [1130, 131] width 69 height 27
select select "**********"
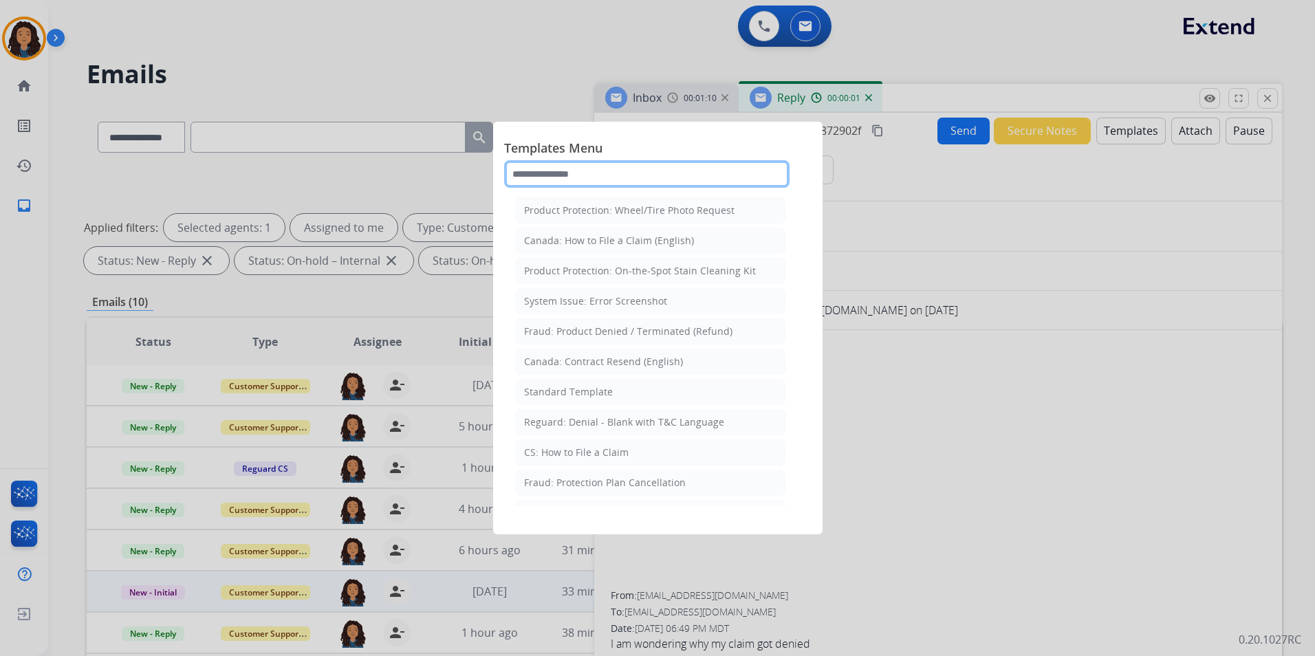
click at [719, 175] on input "text" at bounding box center [646, 174] width 285 height 28
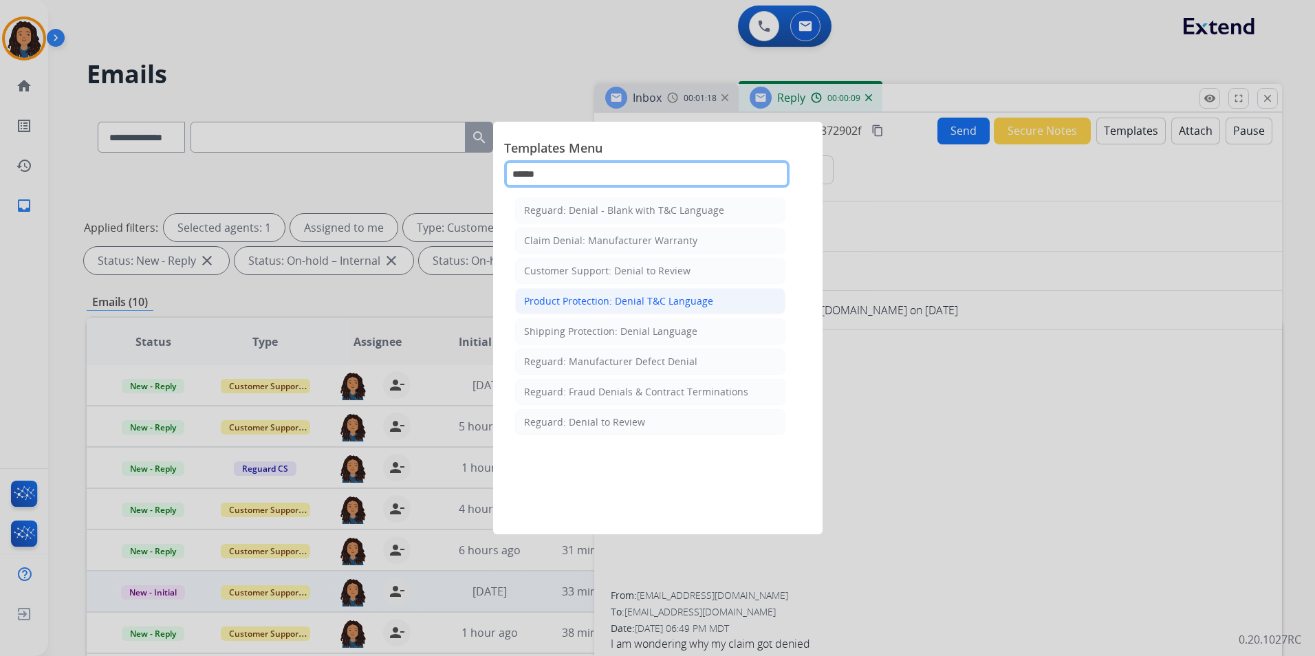
type input "******"
click at [643, 298] on div "Product Protection: Denial T&C Language" at bounding box center [618, 301] width 189 height 14
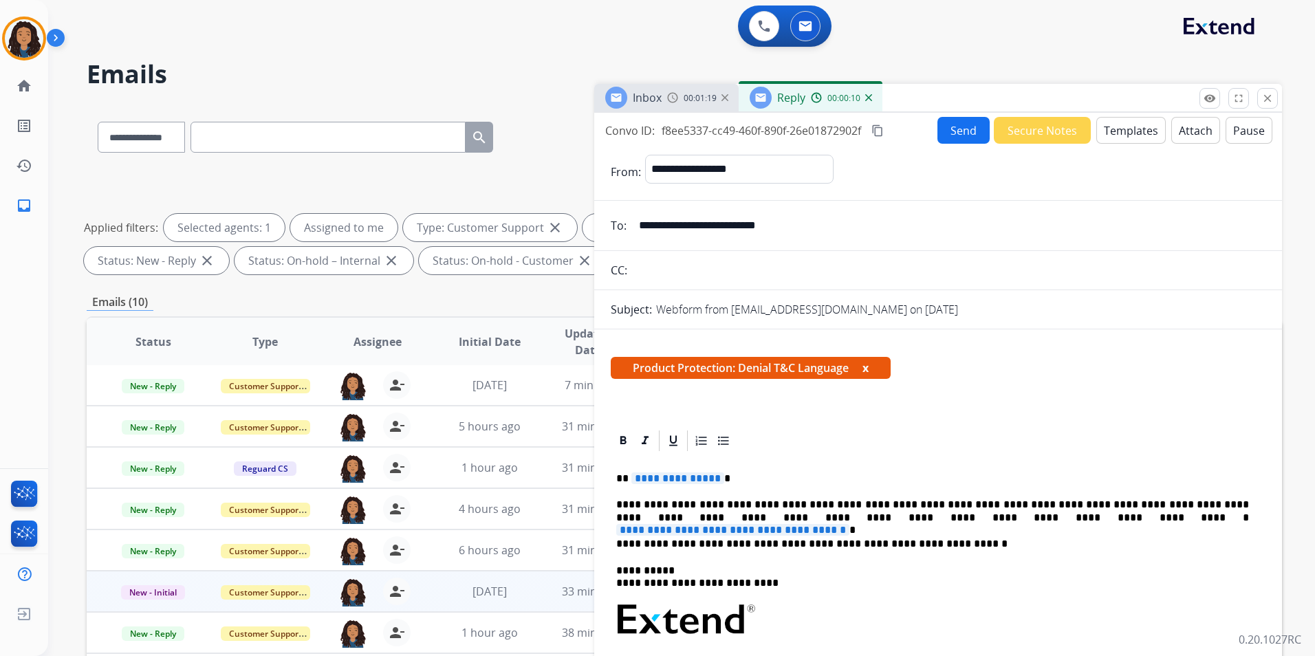
click at [711, 477] on span "**********" at bounding box center [677, 478] width 93 height 12
click at [849, 524] on span "**********" at bounding box center [732, 530] width 233 height 12
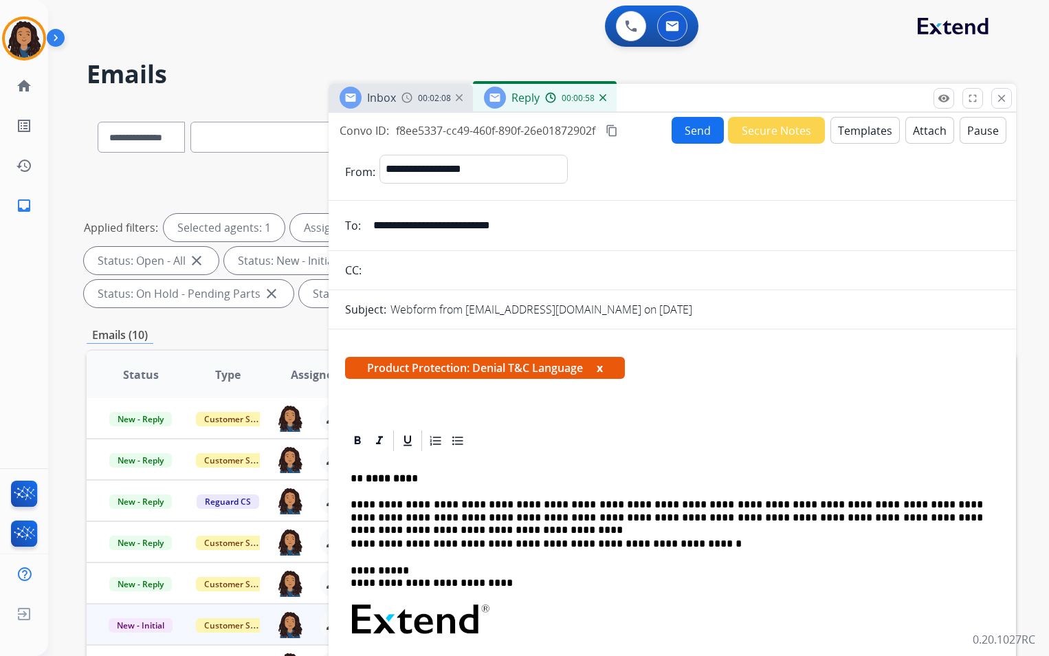
click at [906, 124] on button "Attach" at bounding box center [930, 130] width 49 height 27
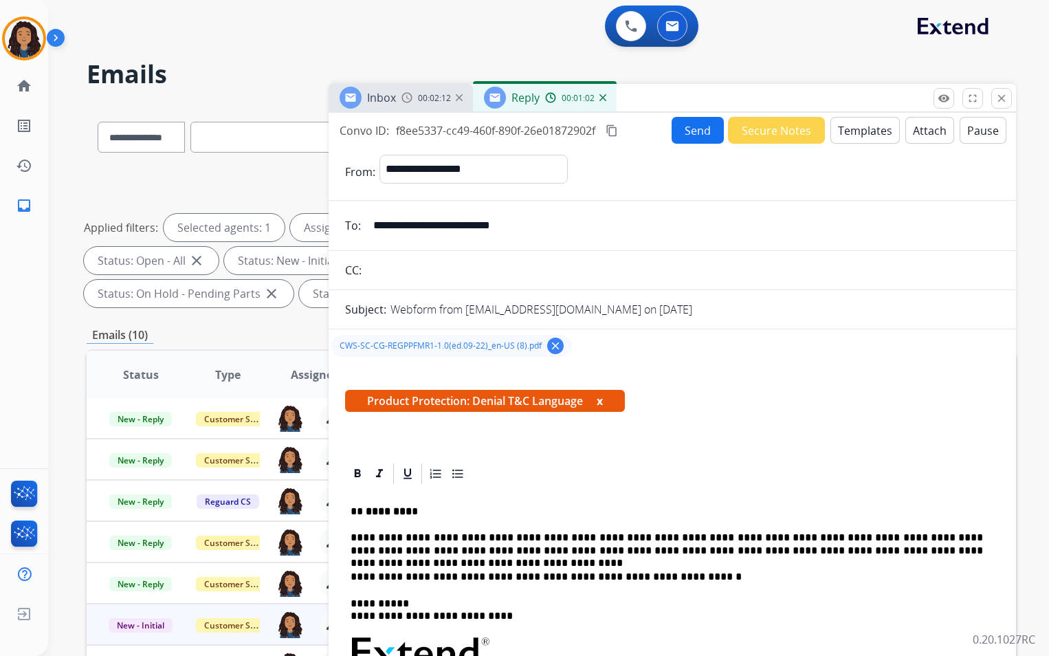
click at [697, 135] on button "Send" at bounding box center [698, 130] width 52 height 27
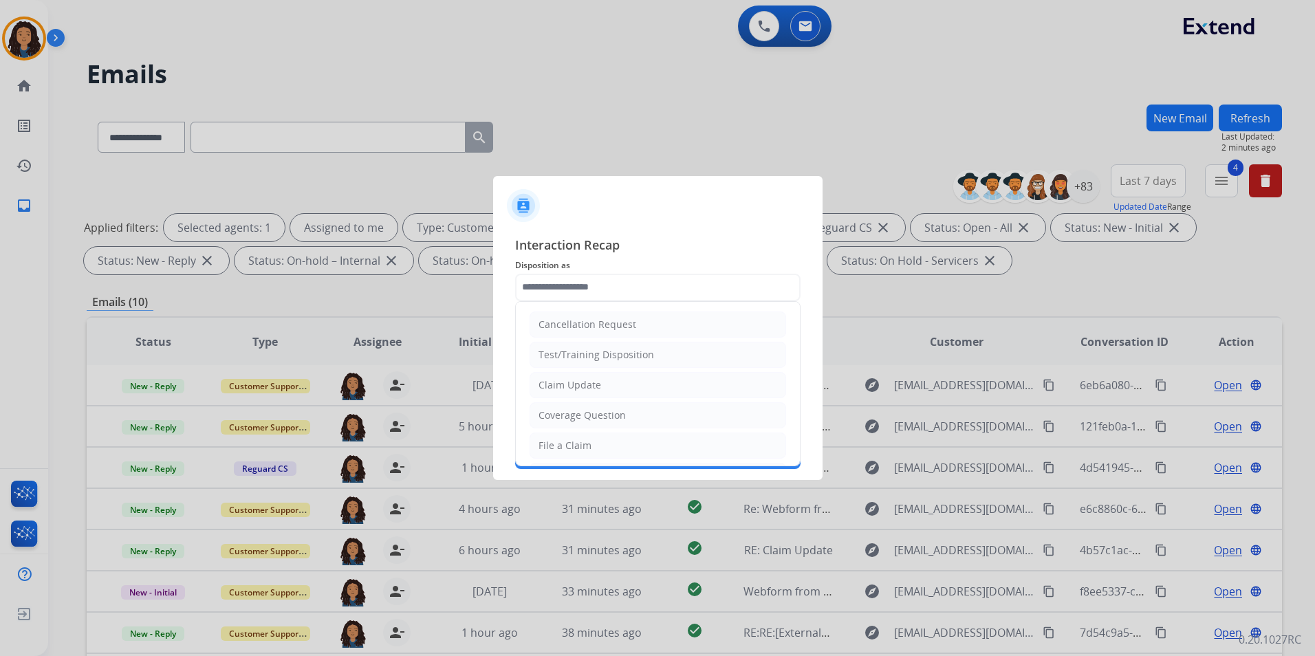
click at [635, 287] on input "text" at bounding box center [657, 288] width 285 height 28
click at [628, 385] on li "Claim Update" at bounding box center [657, 385] width 256 height 26
type input "**********"
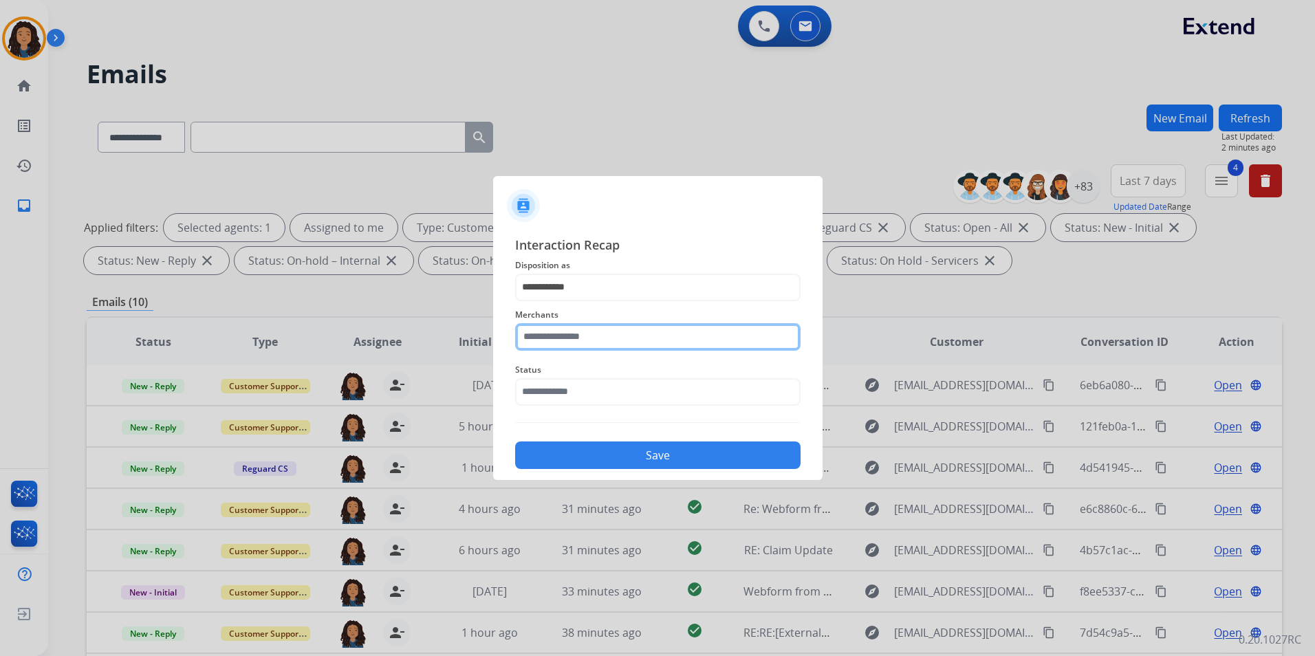
click at [611, 344] on input "text" at bounding box center [657, 337] width 285 height 28
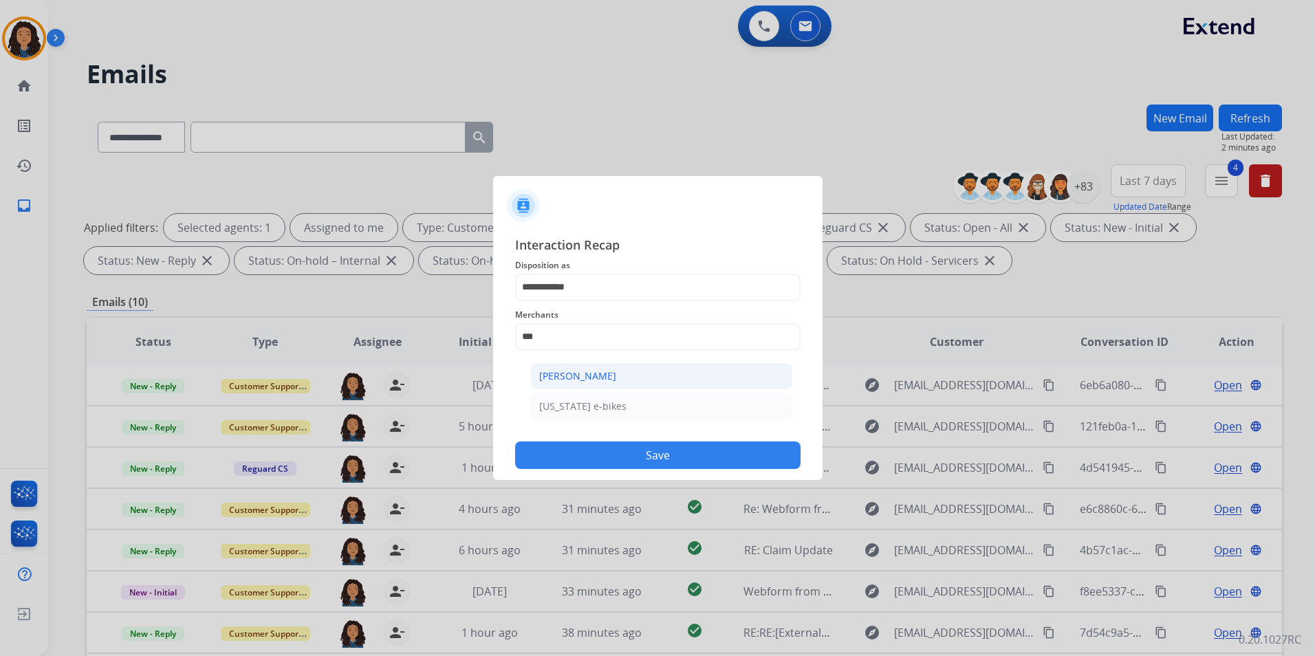
click at [623, 373] on li "[PERSON_NAME]" at bounding box center [661, 376] width 262 height 26
type input "**********"
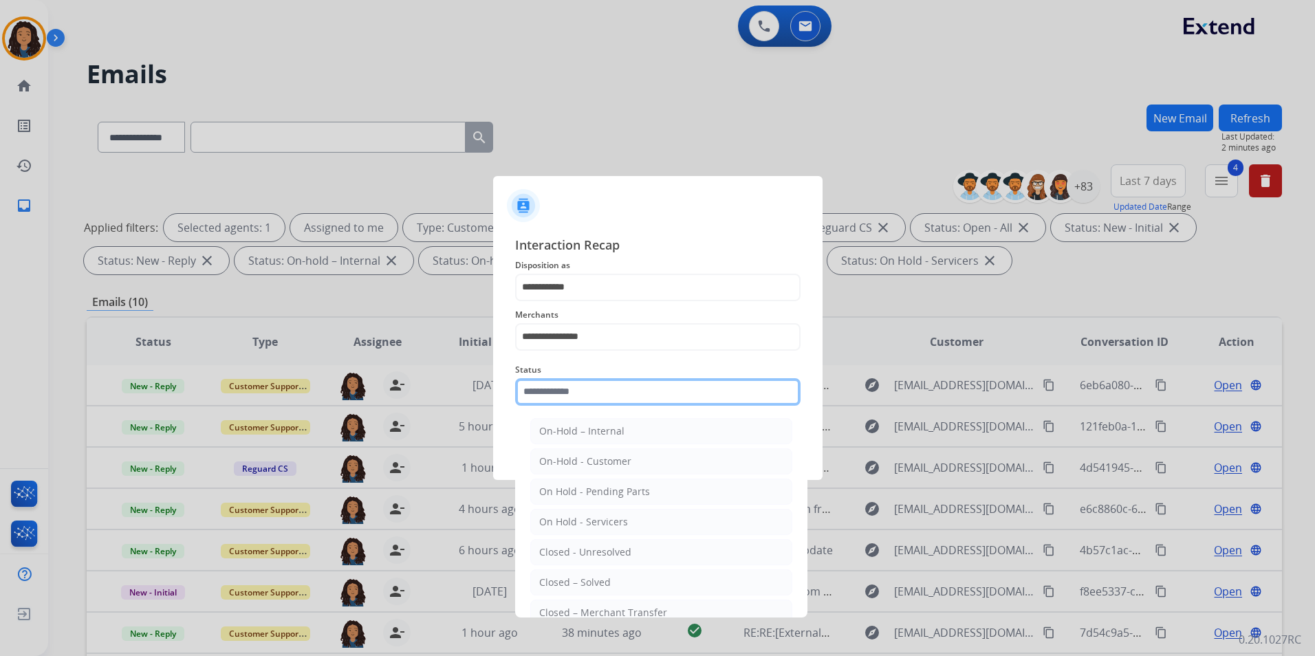
click at [614, 386] on input "text" at bounding box center [657, 392] width 285 height 28
drag, startPoint x: 598, startPoint y: 580, endPoint x: 612, endPoint y: 467, distance: 114.3
click at [597, 578] on div "Closed – Solved" at bounding box center [575, 583] width 72 height 14
type input "**********"
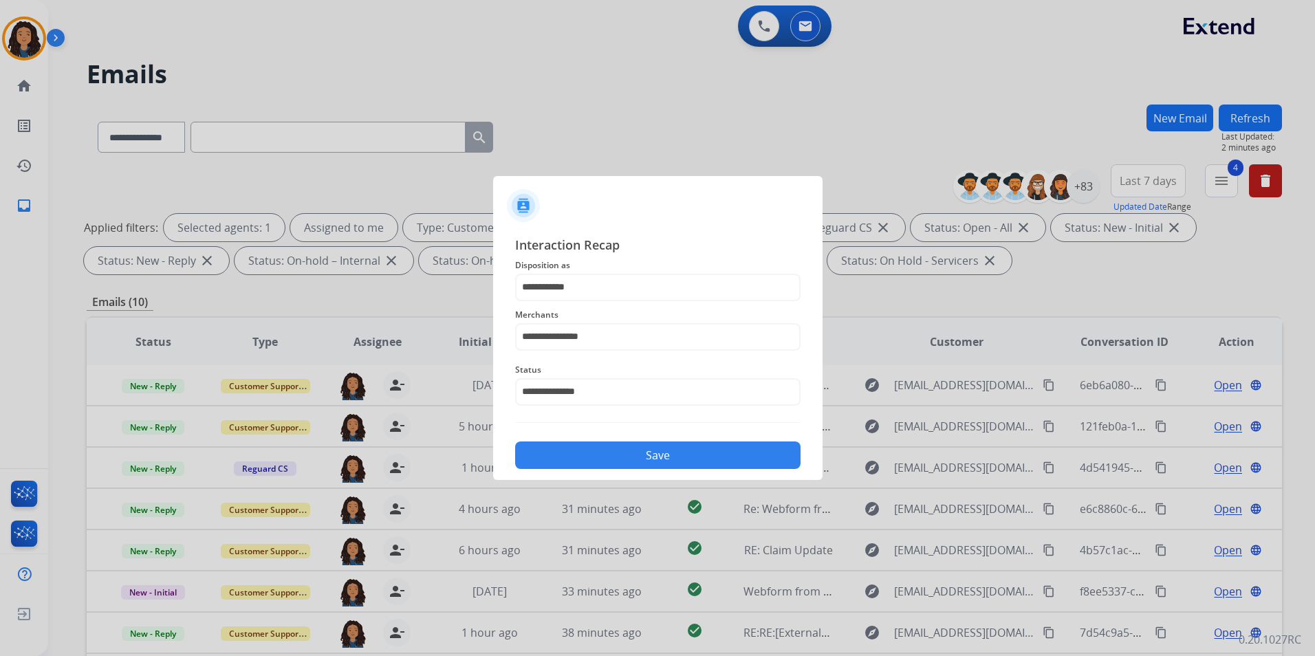
click at [612, 465] on button "Save" at bounding box center [657, 455] width 285 height 28
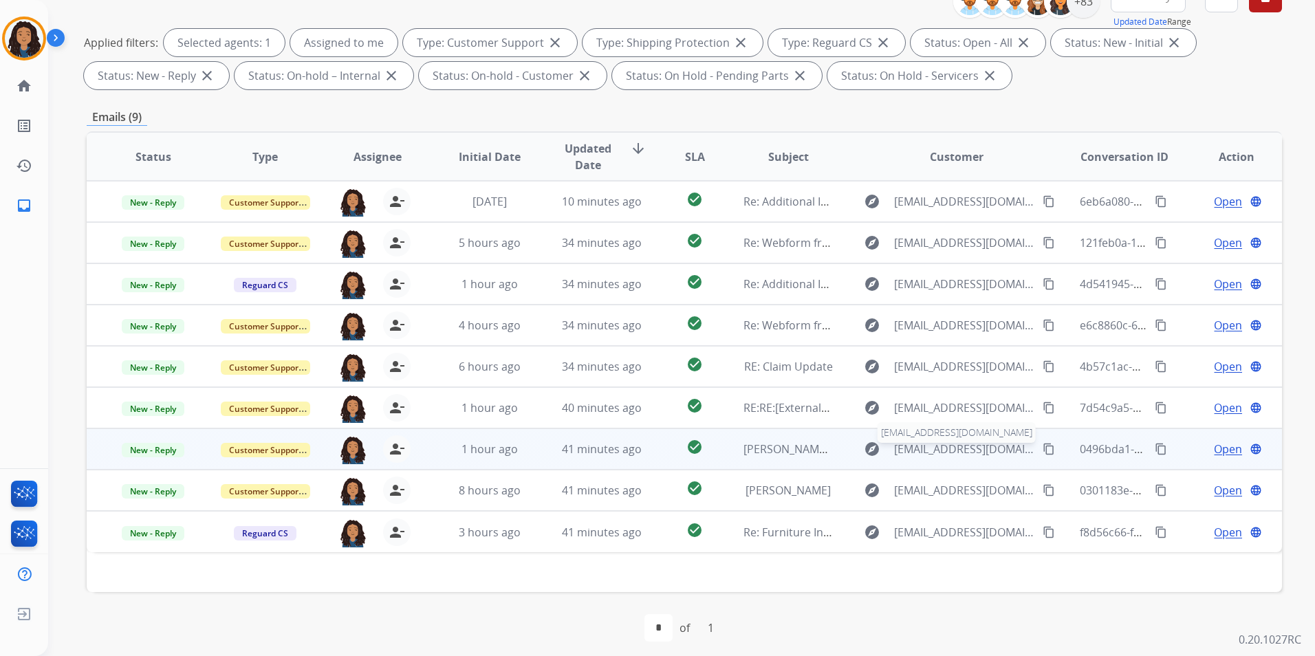
scroll to position [193, 0]
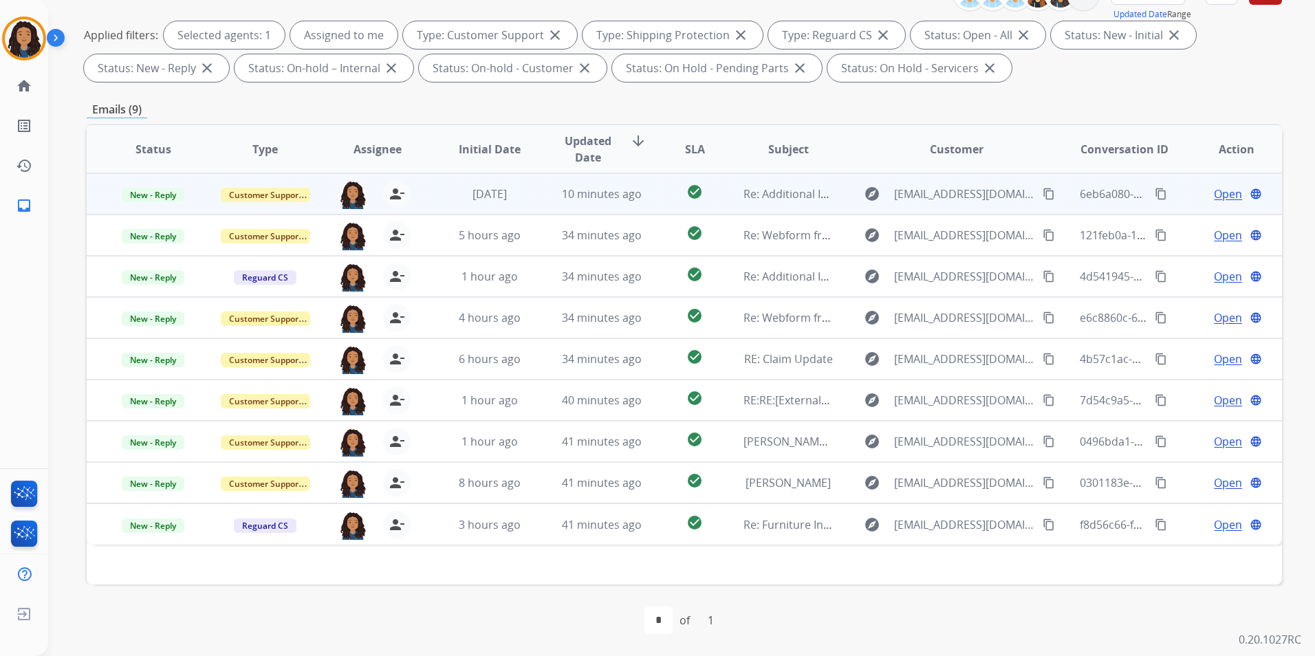
click at [1221, 194] on span "Open" at bounding box center [1228, 194] width 28 height 17
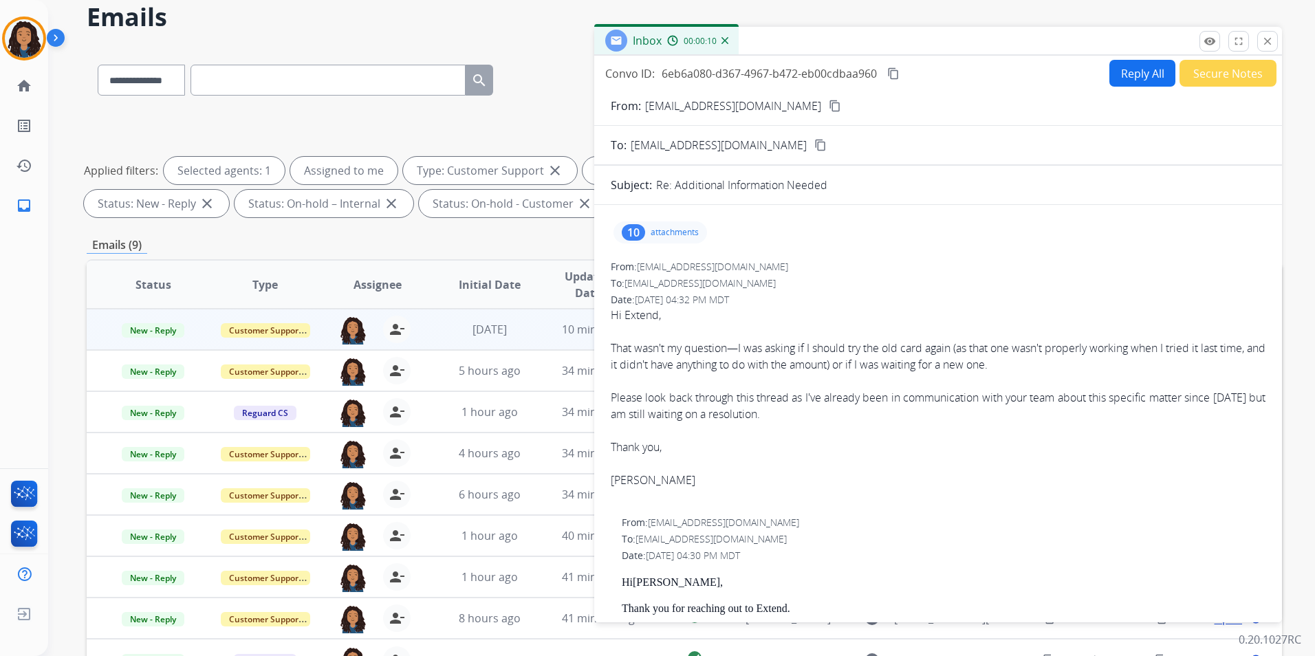
scroll to position [55, 0]
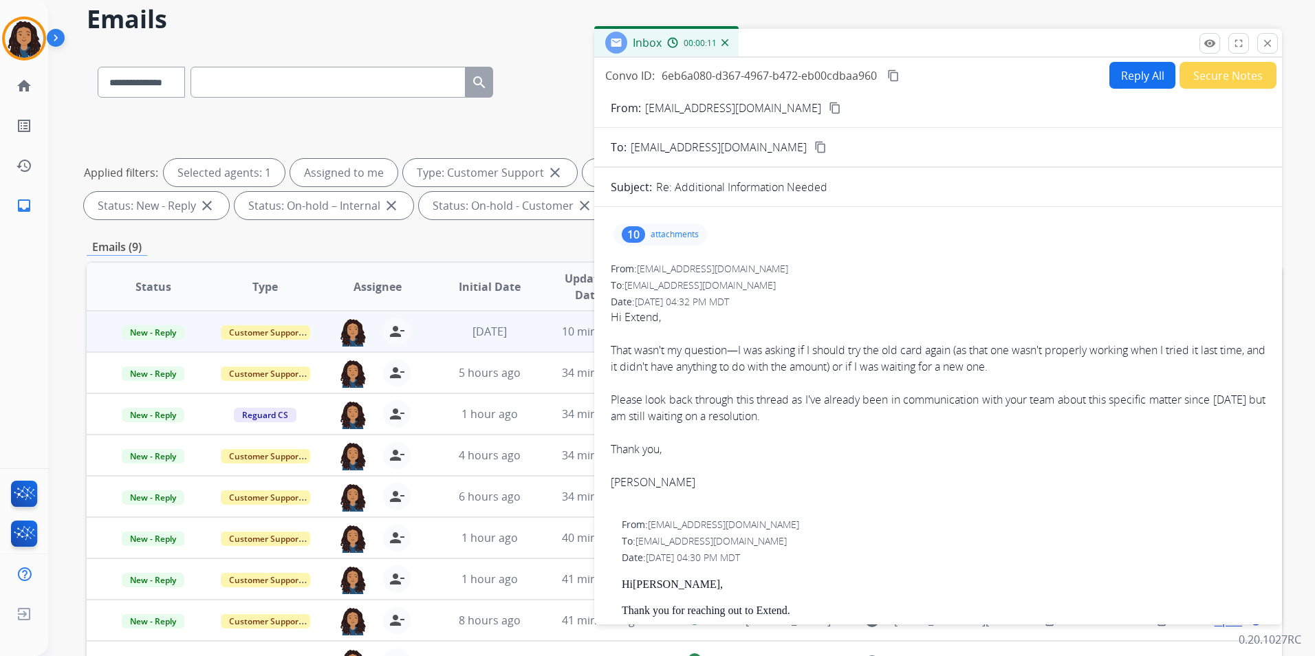
click at [1124, 82] on button "Reply All" at bounding box center [1142, 75] width 66 height 27
select select "**********"
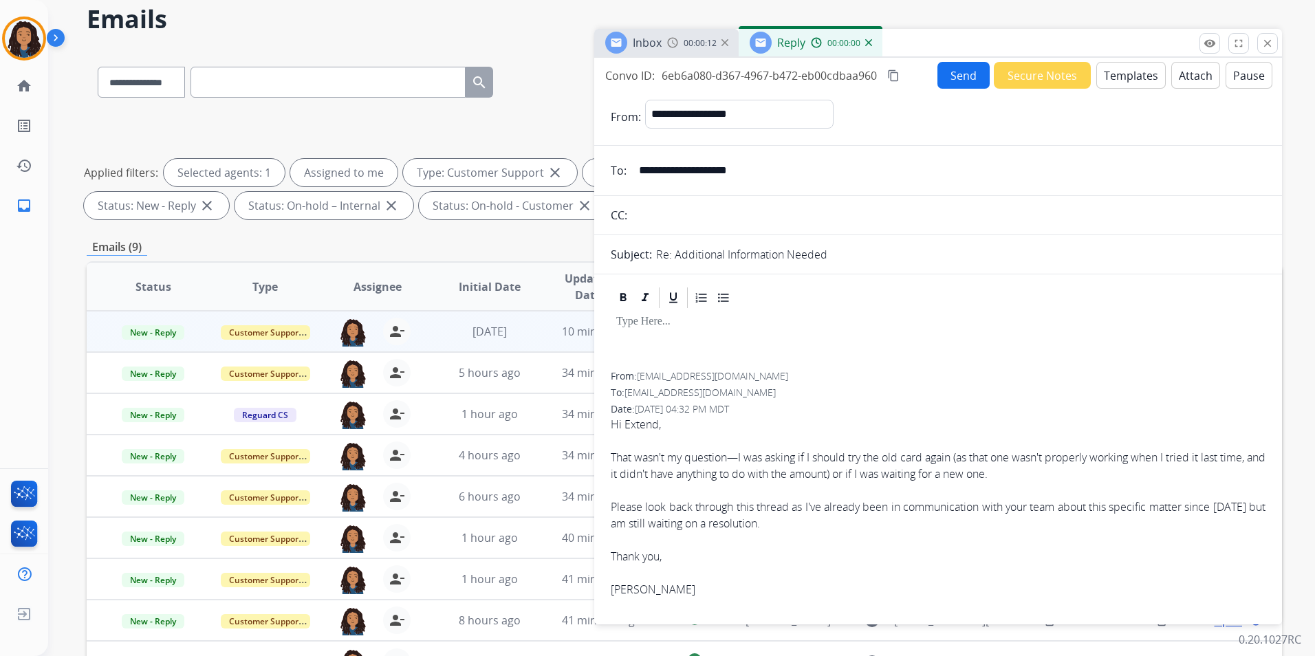
click at [1124, 82] on button "Templates" at bounding box center [1130, 75] width 69 height 27
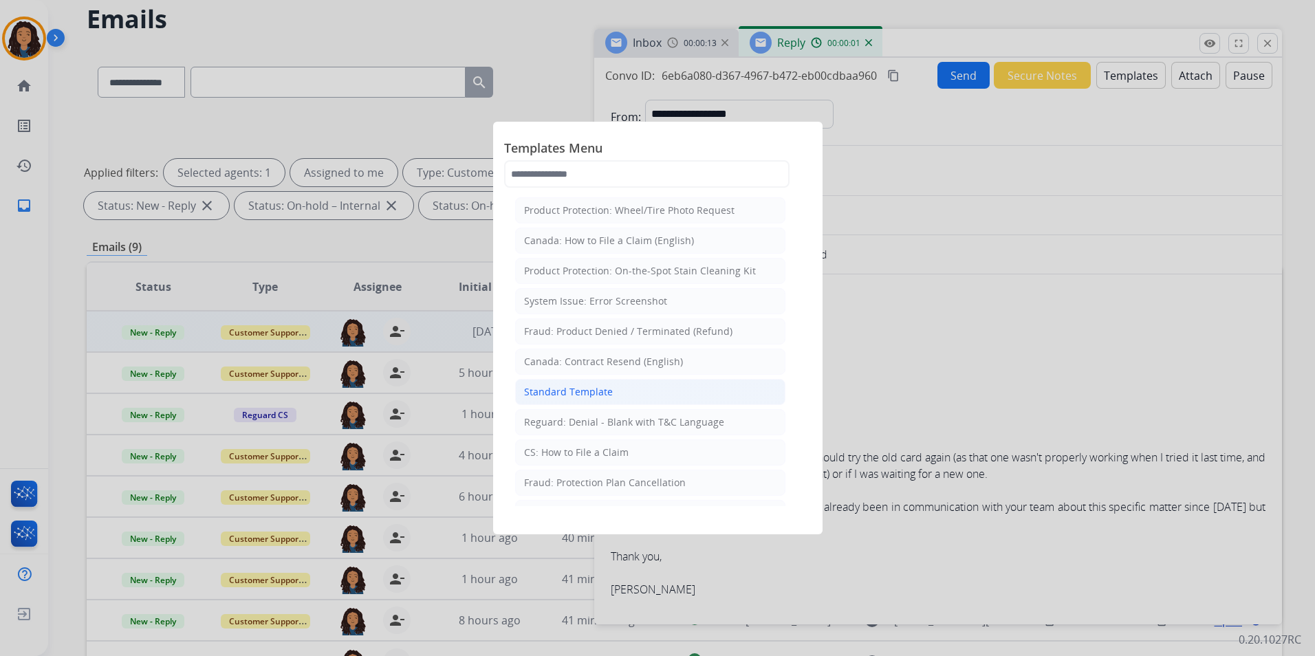
drag, startPoint x: 606, startPoint y: 394, endPoint x: 658, endPoint y: 248, distance: 154.6
click at [605, 394] on div "Standard Template" at bounding box center [568, 392] width 89 height 14
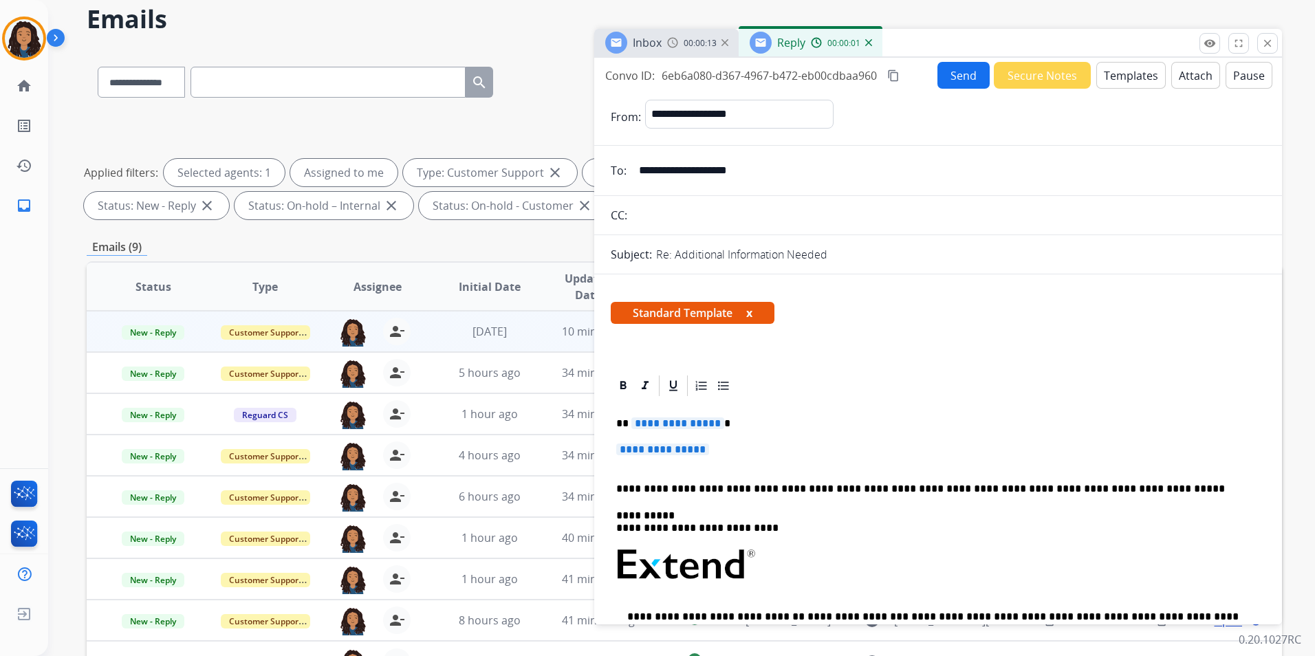
click at [680, 33] on div "Inbox 00:00:13" at bounding box center [666, 43] width 144 height 28
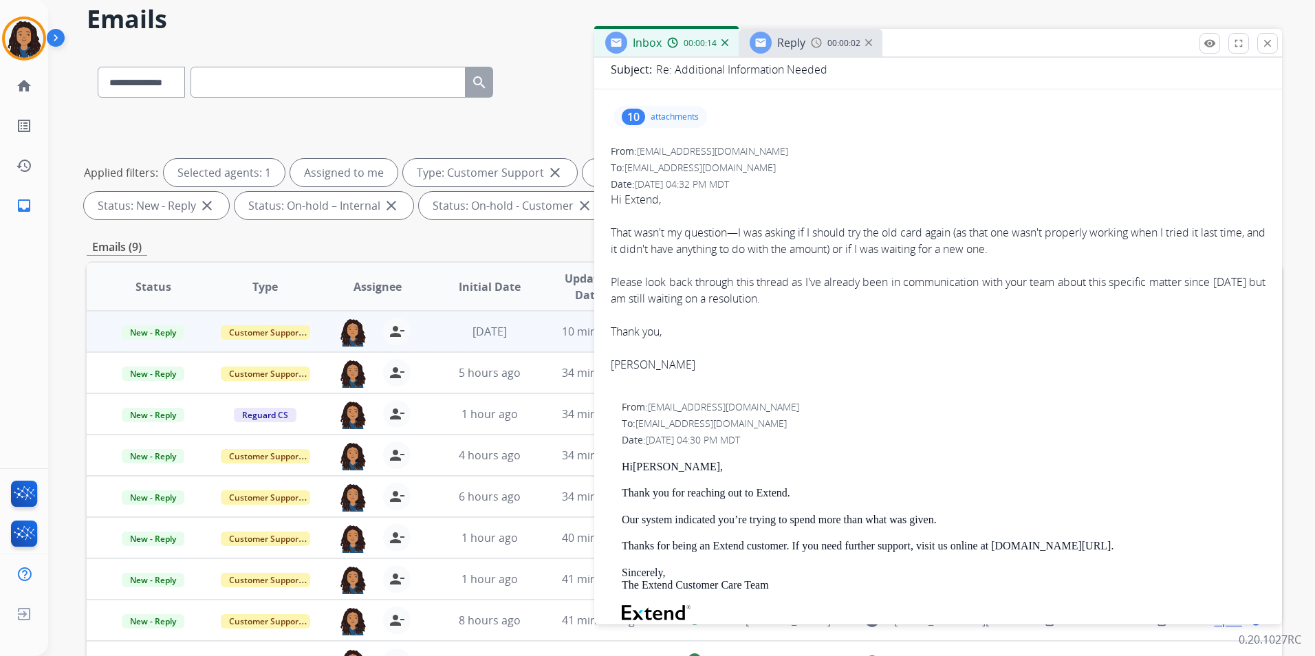
scroll to position [206, 0]
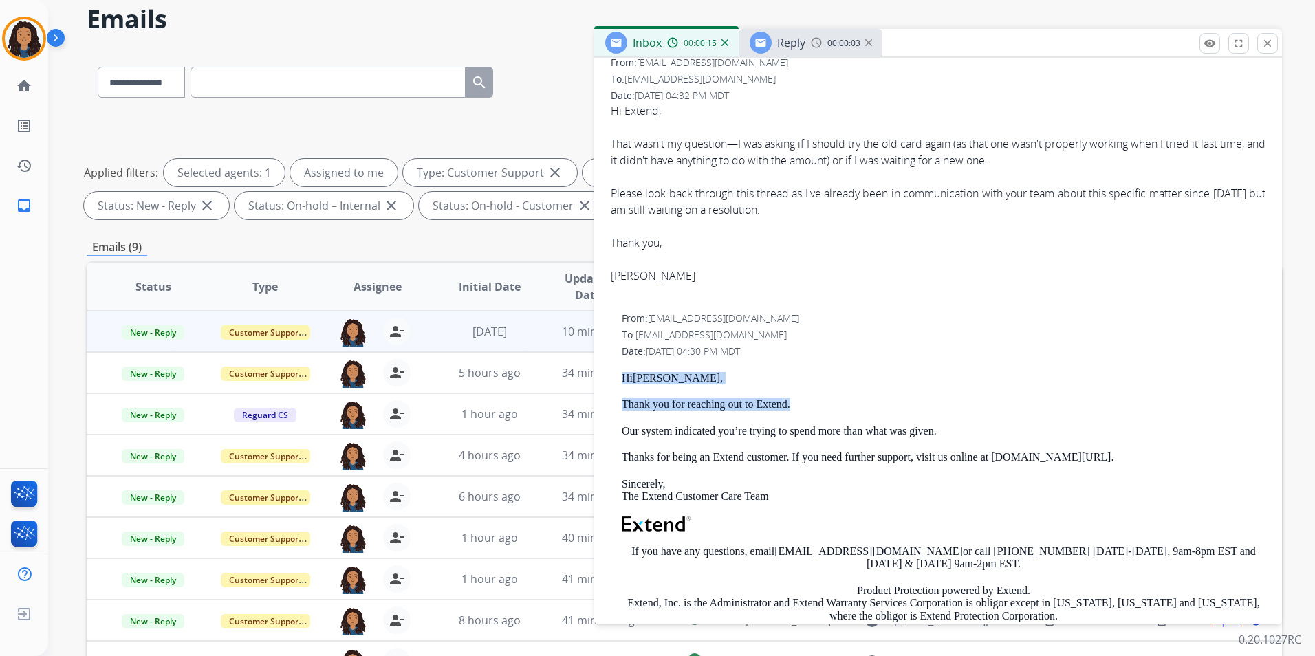
drag, startPoint x: 620, startPoint y: 376, endPoint x: 794, endPoint y: 406, distance: 176.6
drag, startPoint x: 794, startPoint y: 406, endPoint x: 785, endPoint y: 408, distance: 8.4
copy div "Hi [PERSON_NAME], Thank you for reaching out to Extend."
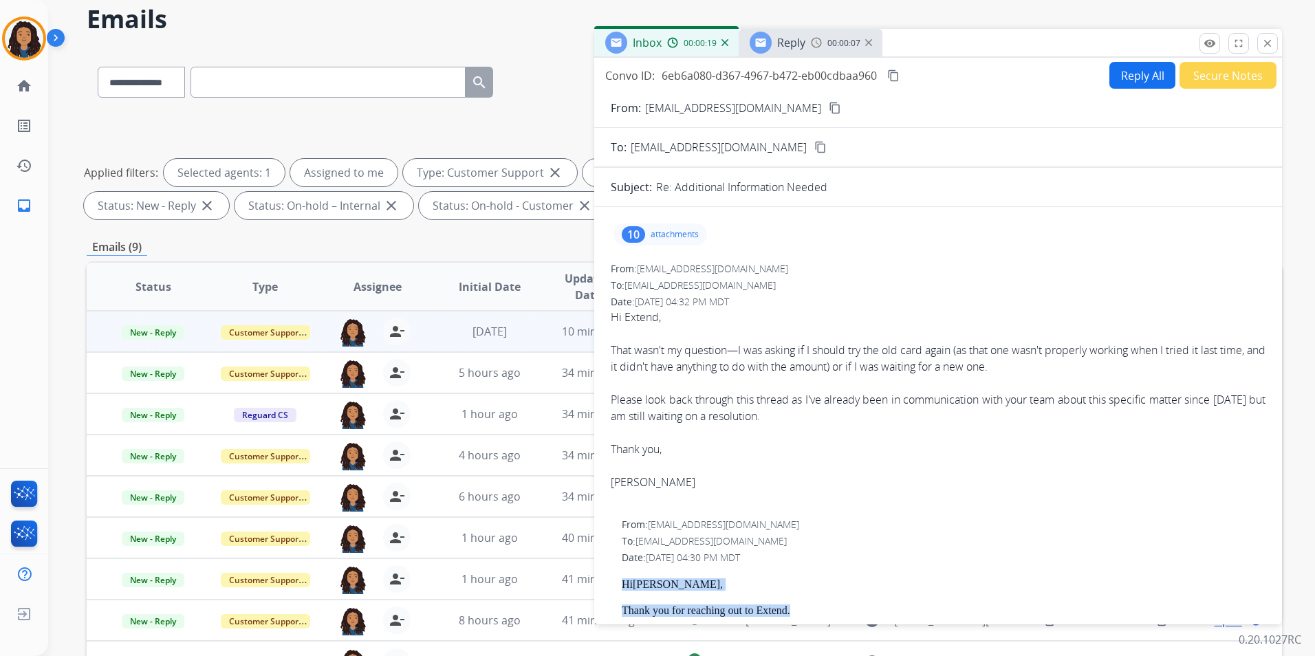
scroll to position [0, 0]
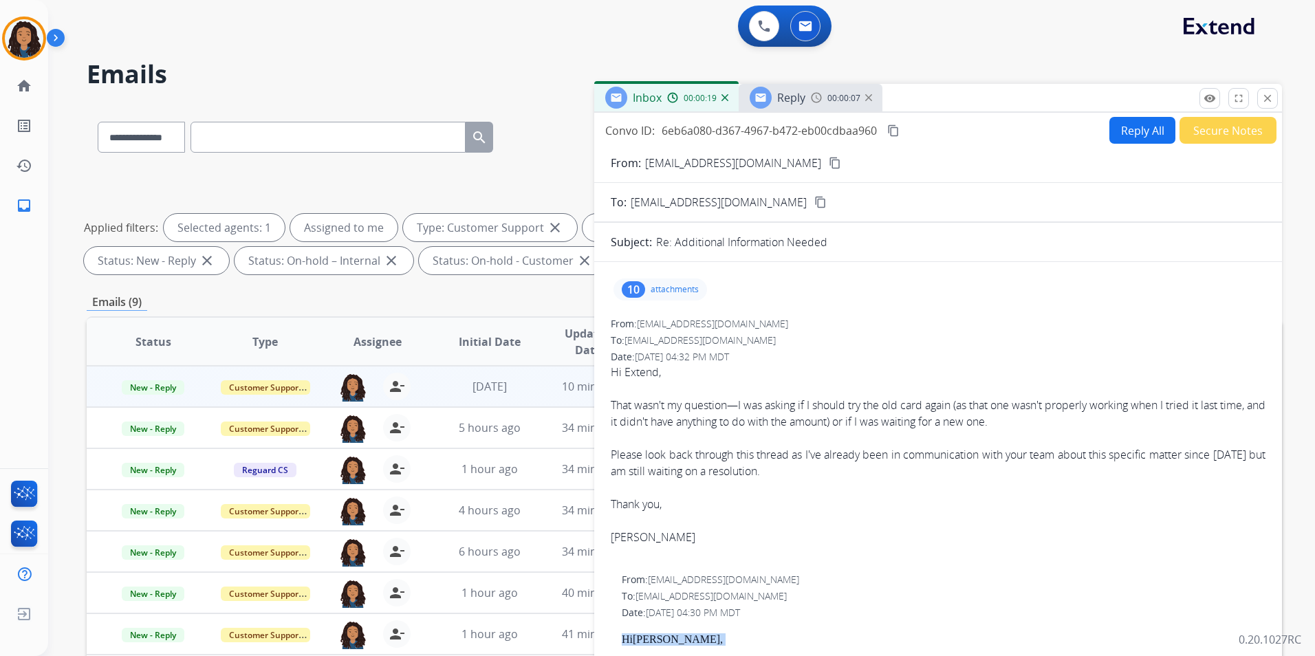
click at [787, 87] on div "Reply" at bounding box center [777, 98] width 56 height 22
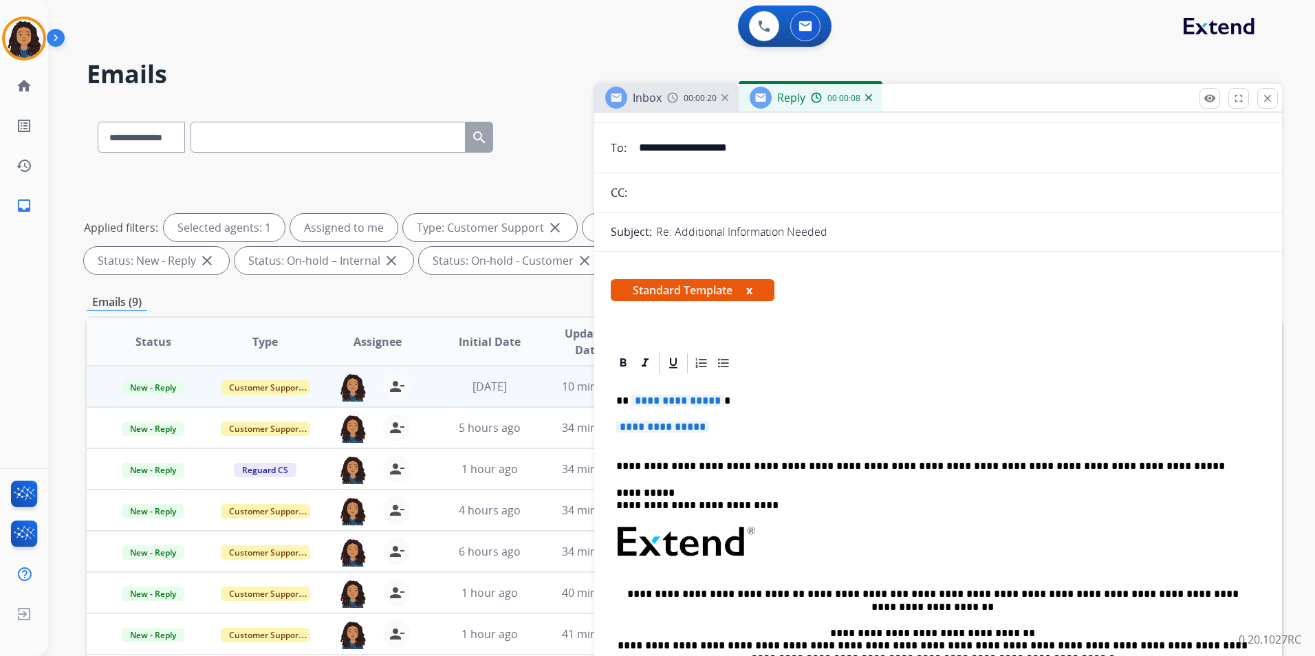
scroll to position [138, 0]
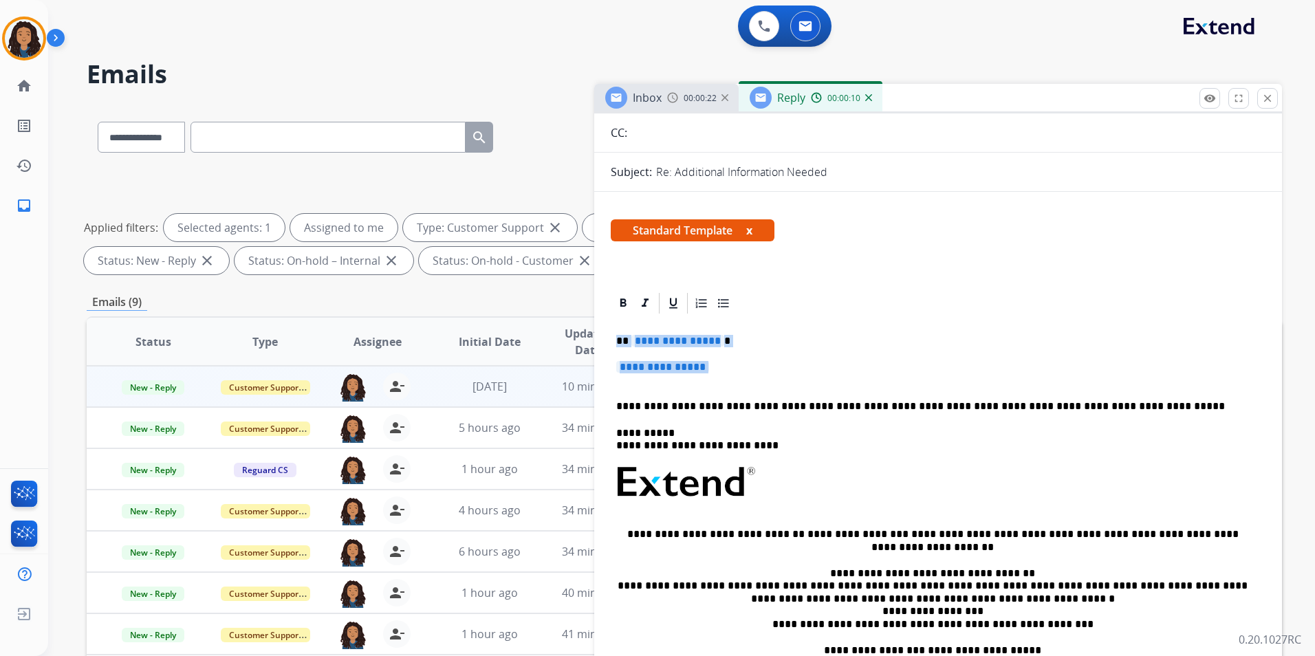
drag, startPoint x: 613, startPoint y: 340, endPoint x: 724, endPoint y: 380, distance: 117.4
click at [724, 380] on div "**********" at bounding box center [938, 515] width 655 height 398
paste div
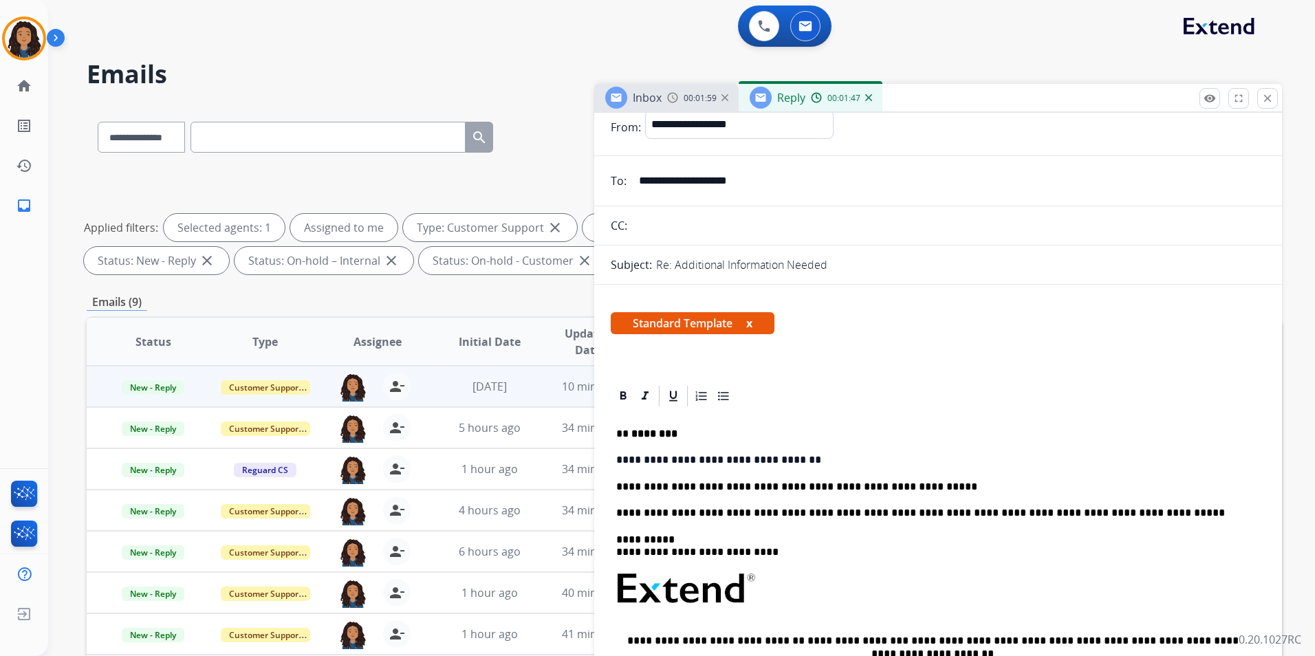
scroll to position [0, 0]
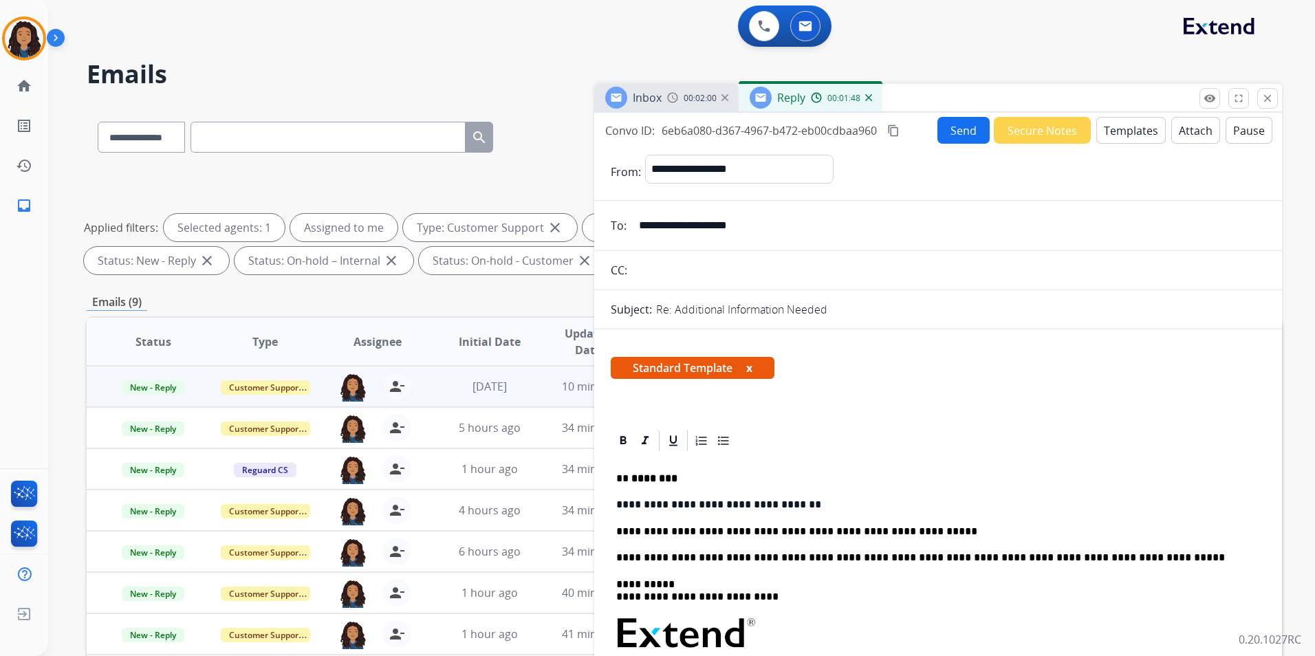
click at [942, 124] on button "Send" at bounding box center [963, 130] width 52 height 27
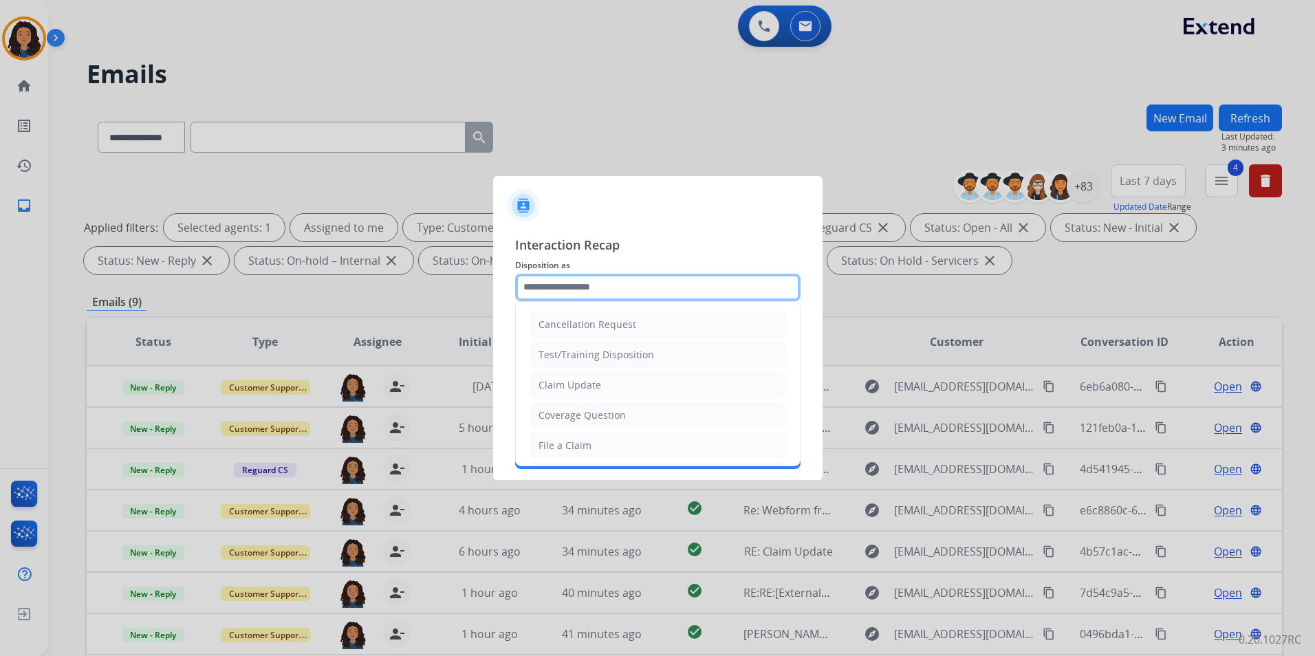
click at [661, 295] on input "text" at bounding box center [657, 288] width 285 height 28
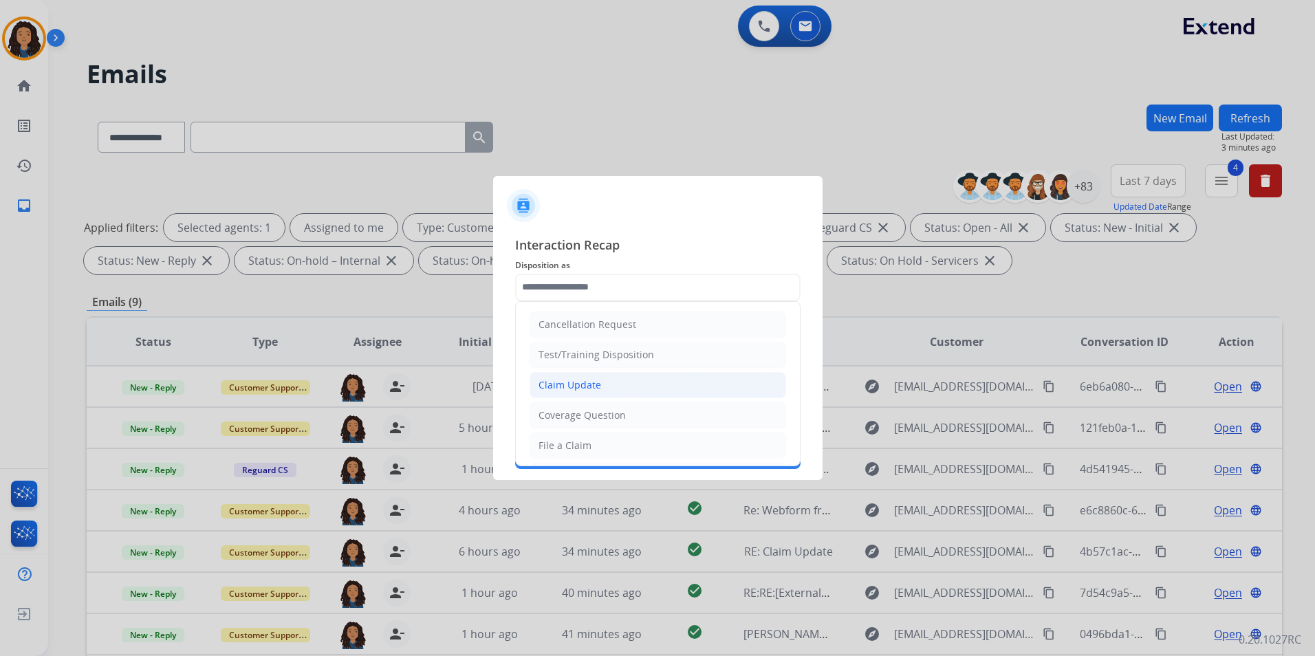
click at [650, 387] on li "Claim Update" at bounding box center [657, 385] width 256 height 26
type input "**********"
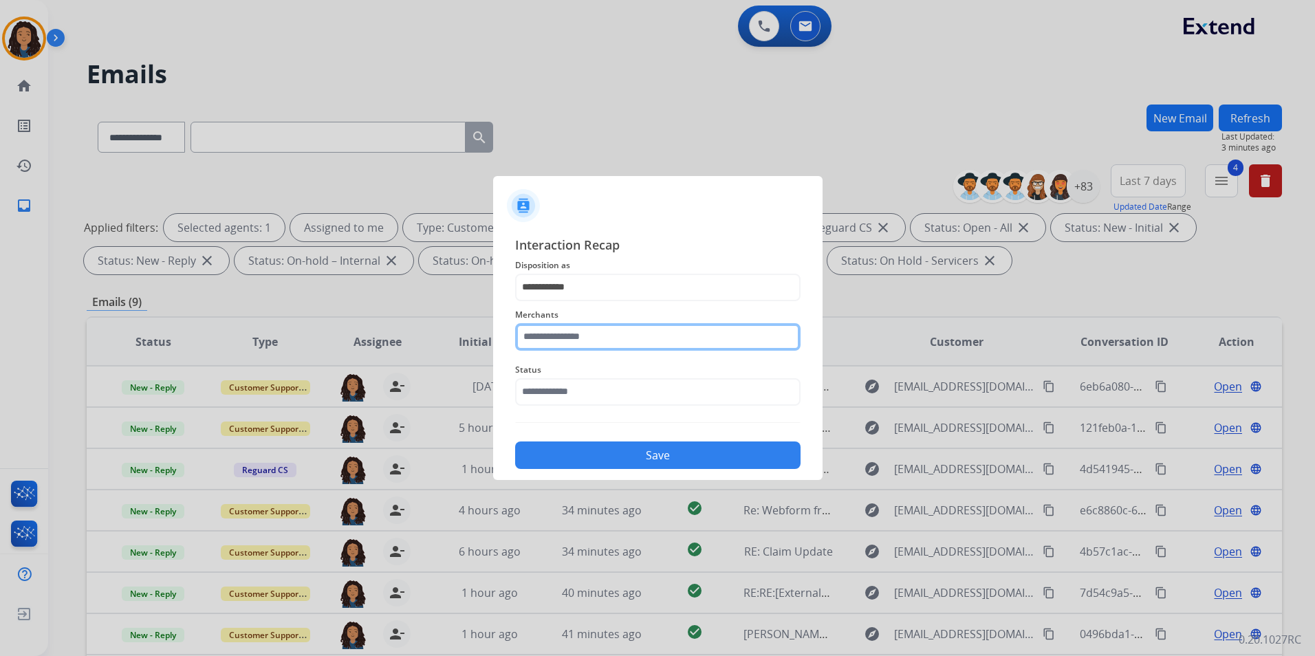
click at [635, 334] on input "text" at bounding box center [657, 337] width 285 height 28
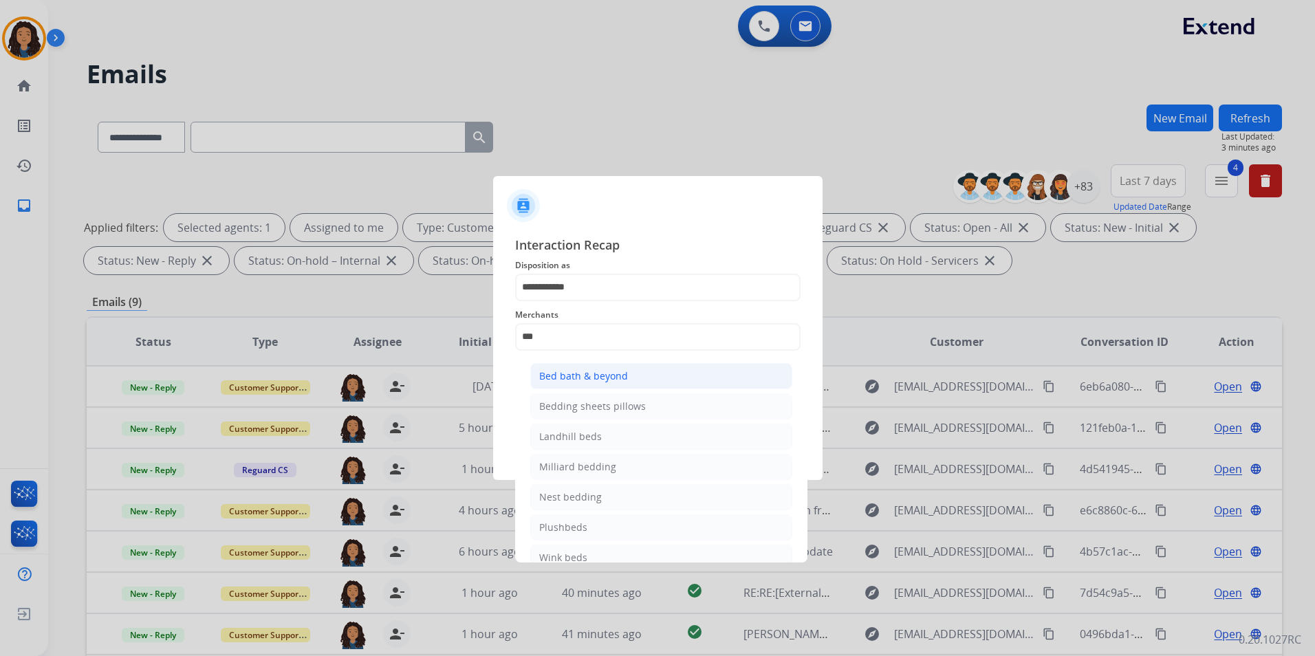
click at [613, 382] on div "Bed bath & beyond" at bounding box center [583, 376] width 89 height 14
type input "**********"
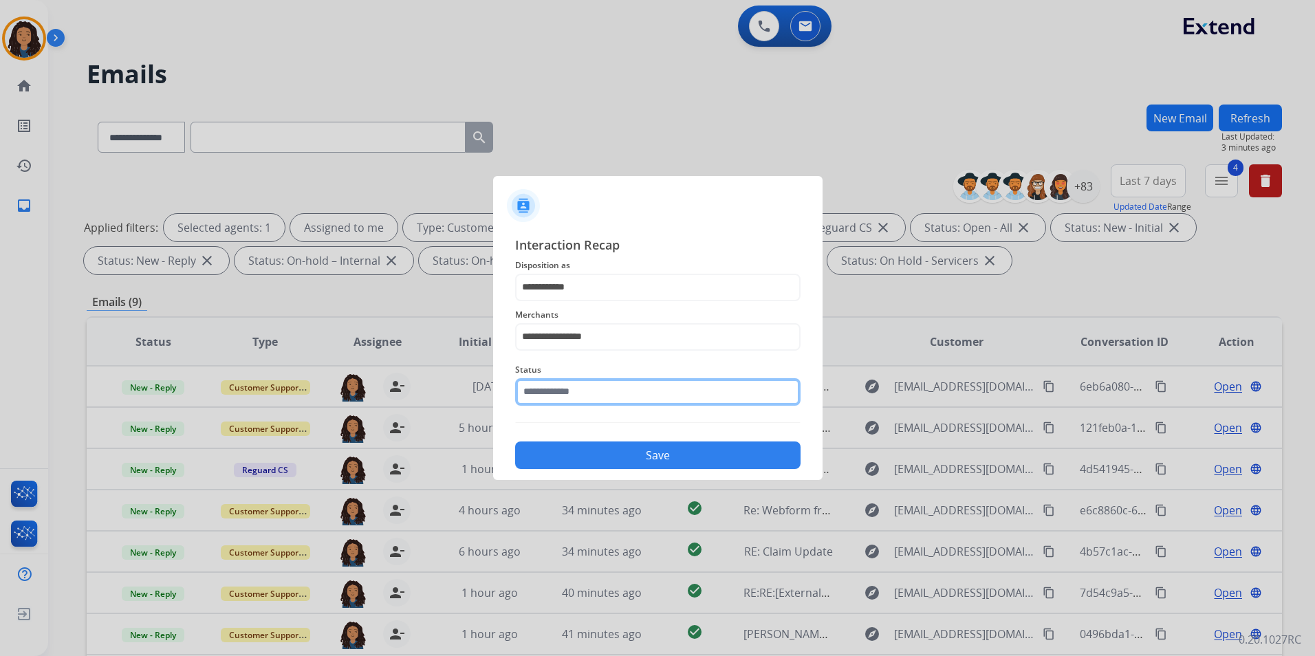
click at [604, 382] on input "text" at bounding box center [657, 392] width 285 height 28
click at [606, 393] on input "text" at bounding box center [657, 392] width 285 height 28
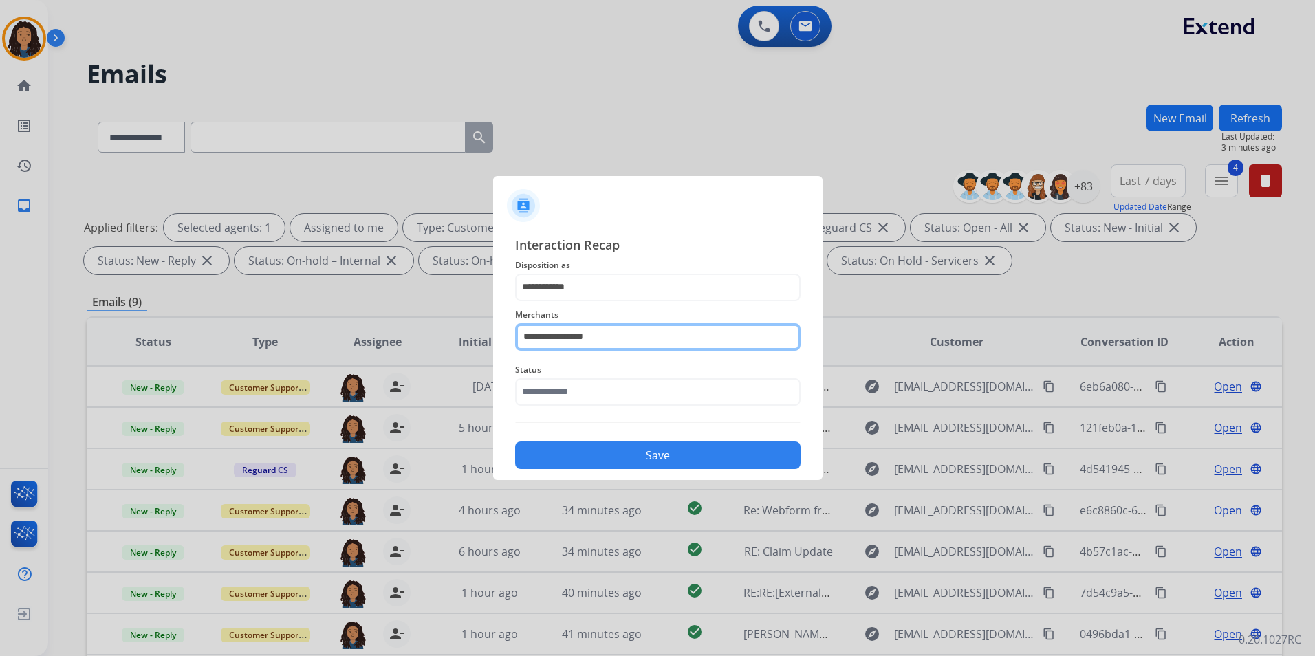
click at [664, 330] on input "**********" at bounding box center [657, 337] width 285 height 28
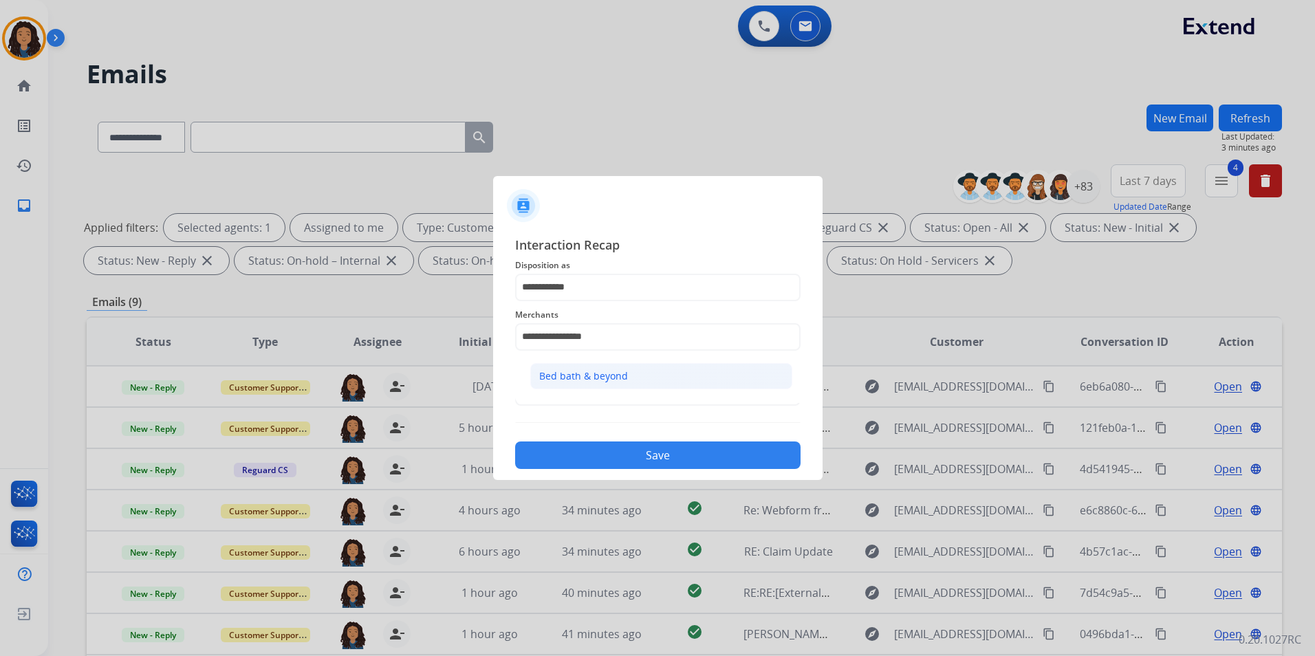
click at [642, 373] on li "Bed bath & beyond" at bounding box center [661, 376] width 262 height 26
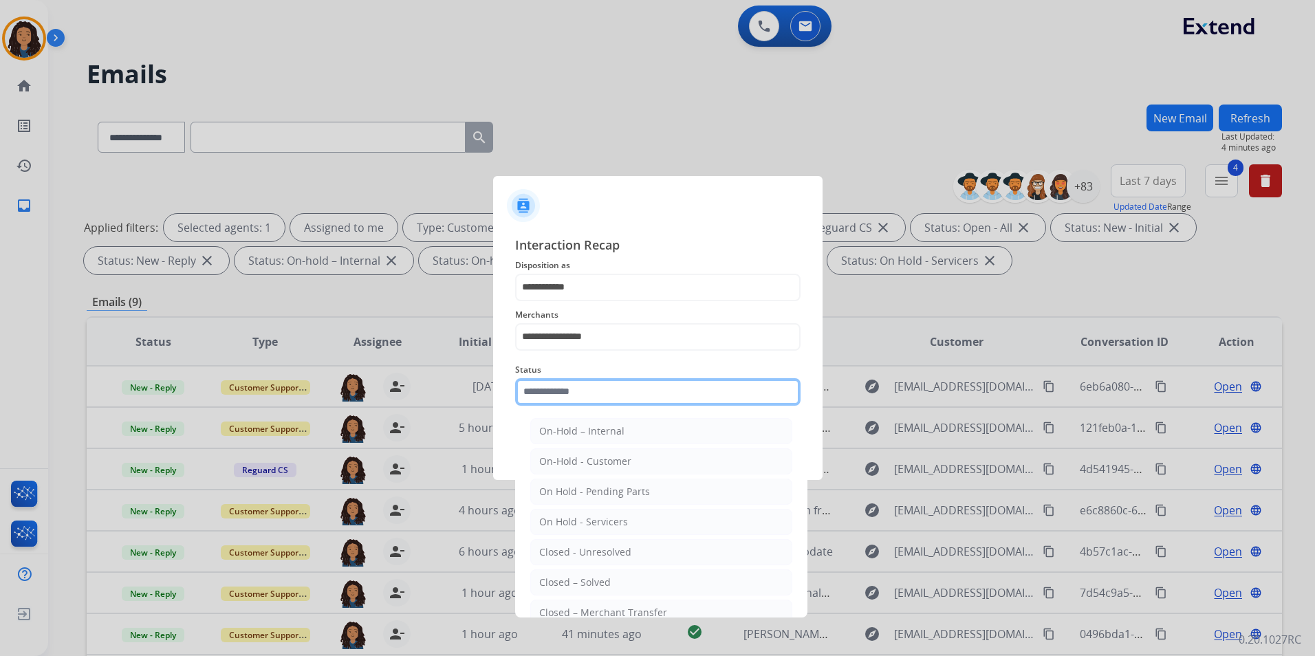
drag, startPoint x: 632, startPoint y: 399, endPoint x: 631, endPoint y: 415, distance: 15.8
click at [631, 398] on input "text" at bounding box center [657, 392] width 285 height 28
drag, startPoint x: 595, startPoint y: 585, endPoint x: 609, endPoint y: 514, distance: 72.8
click at [595, 586] on div "Closed – Solved" at bounding box center [575, 583] width 72 height 14
type input "**********"
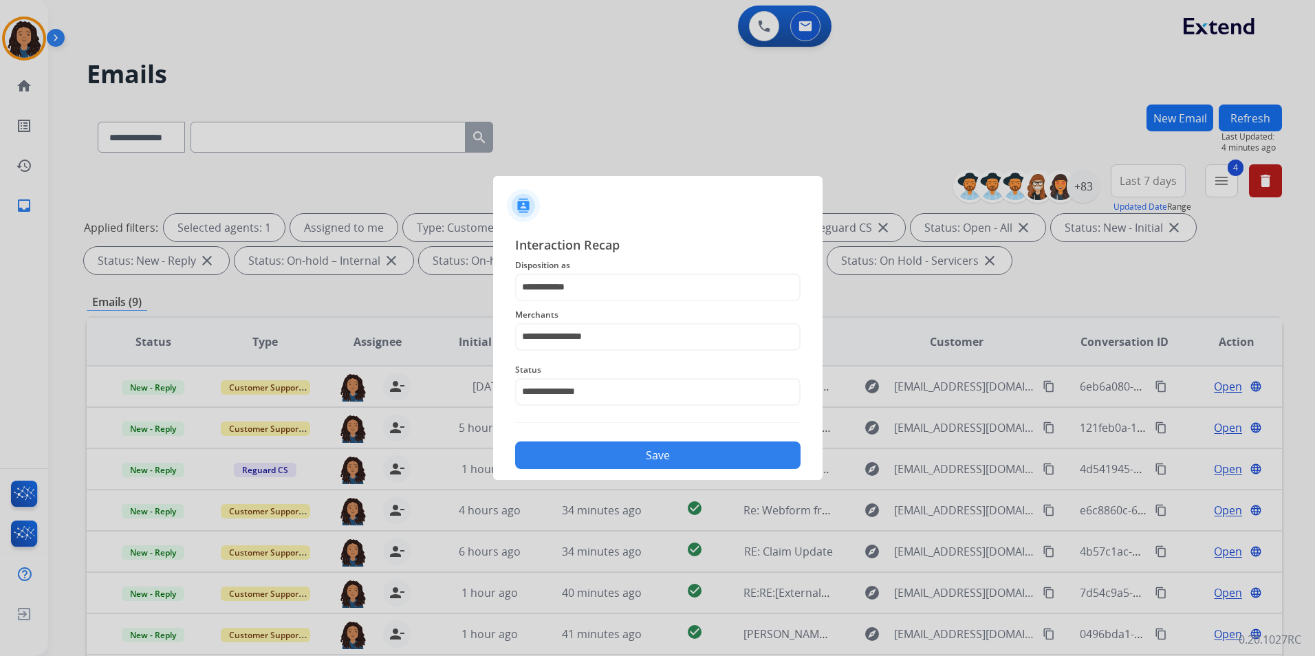
click at [644, 438] on div "Save" at bounding box center [657, 451] width 285 height 36
click at [646, 449] on button "Save" at bounding box center [657, 455] width 285 height 28
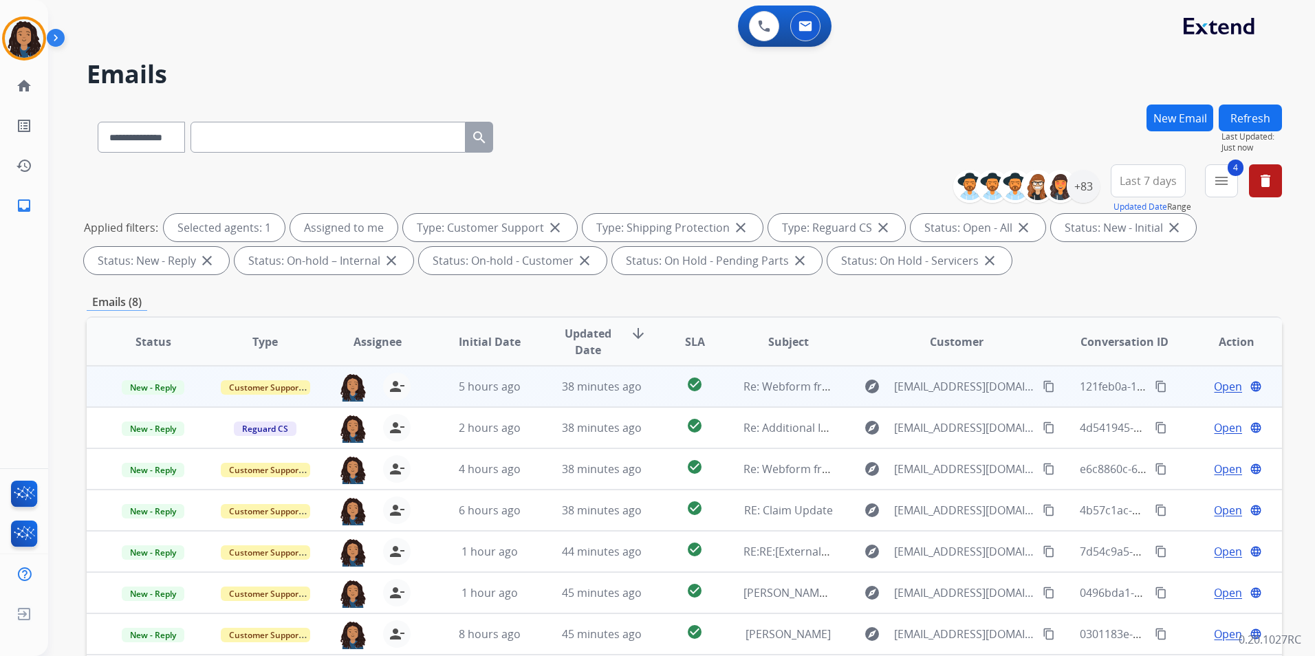
click at [1221, 384] on span "Open" at bounding box center [1228, 386] width 28 height 17
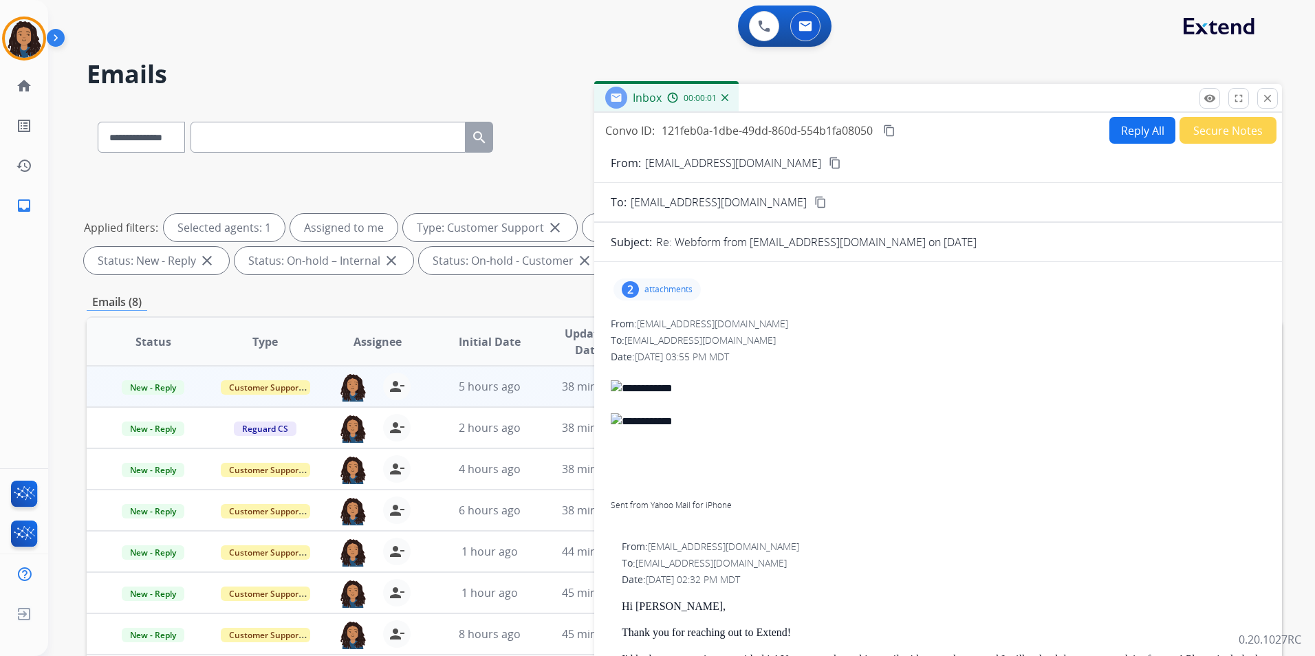
click at [1265, 94] on mat-icon "close" at bounding box center [1267, 98] width 12 height 12
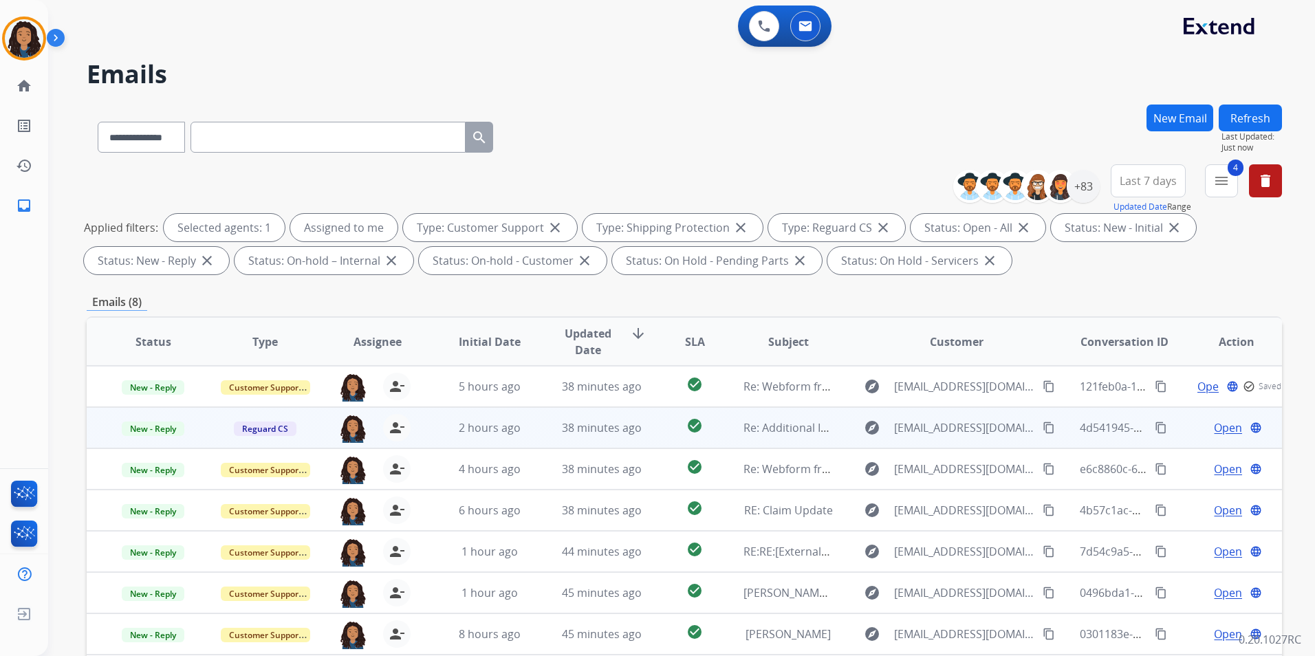
click at [1214, 428] on span "Open" at bounding box center [1228, 427] width 28 height 17
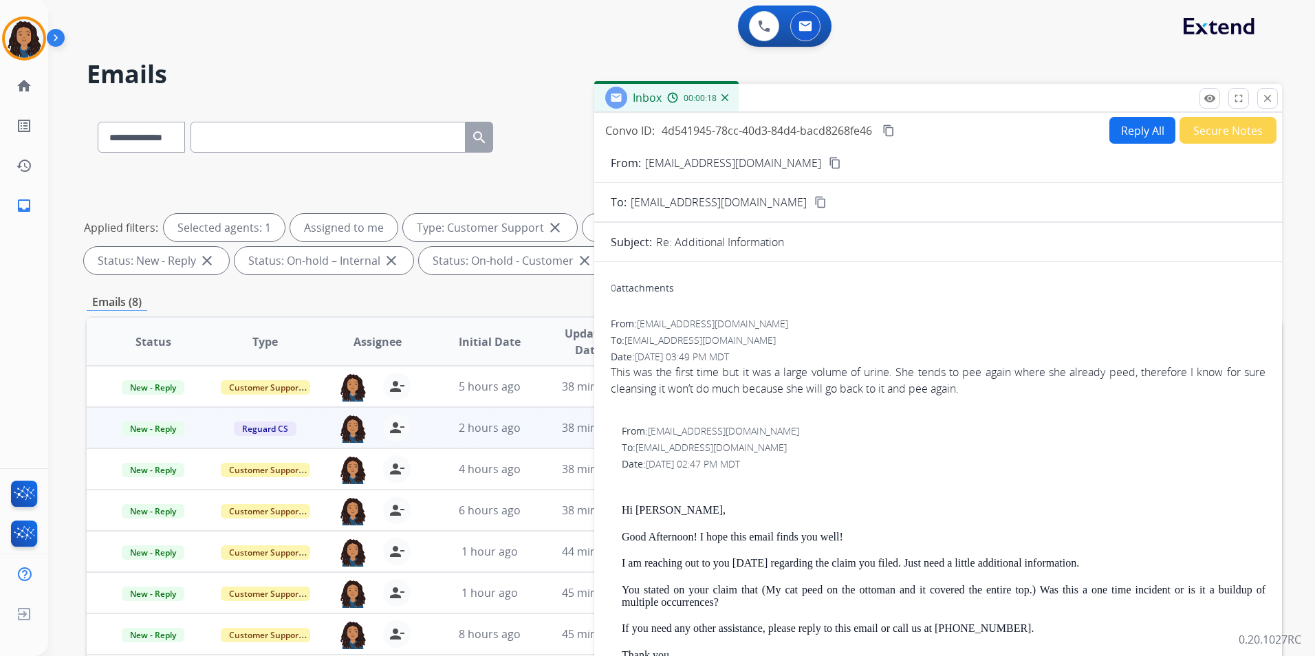
click at [829, 160] on mat-icon "content_copy" at bounding box center [835, 163] width 12 height 12
drag, startPoint x: 1011, startPoint y: 212, endPoint x: 943, endPoint y: 297, distance: 108.6
click at [945, 291] on div "0 attachments" at bounding box center [938, 289] width 655 height 33
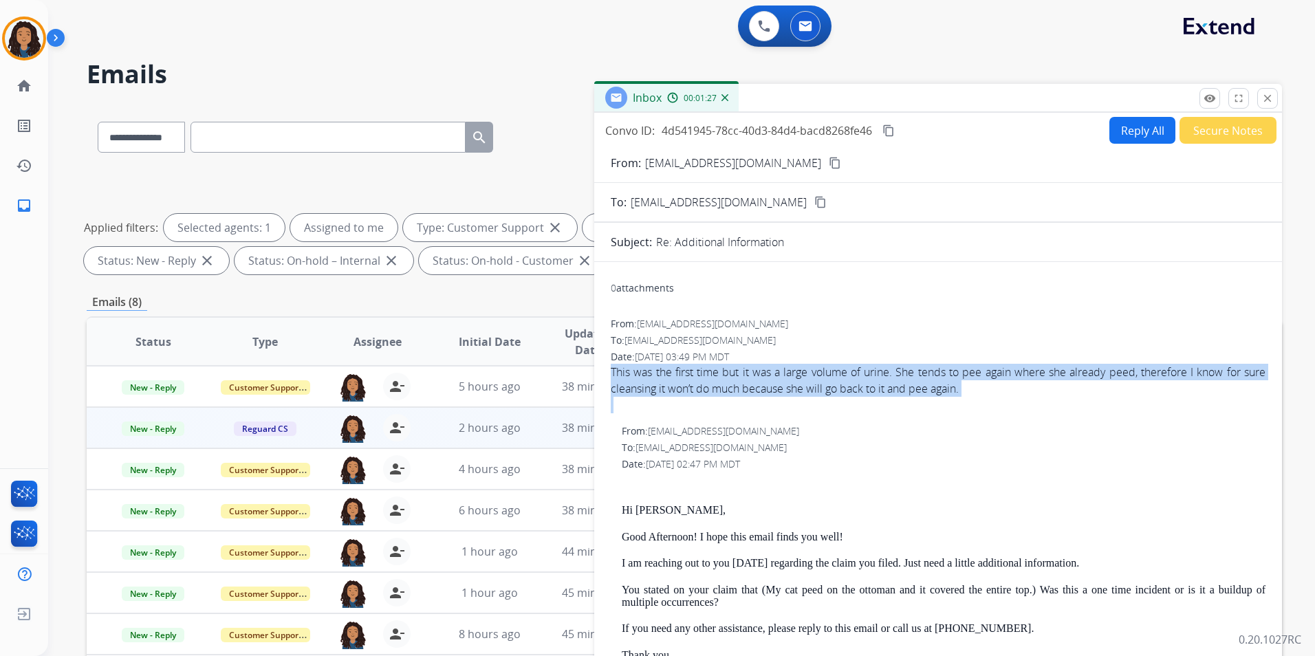
drag, startPoint x: 613, startPoint y: 369, endPoint x: 963, endPoint y: 405, distance: 351.1
click at [963, 405] on span "This was the first time but it was a large volume of urine. She tends to pee ag…" at bounding box center [938, 389] width 655 height 50
drag, startPoint x: 963, startPoint y: 405, endPoint x: 923, endPoint y: 386, distance: 44.0
copy div "This was the first time but it was a large volume of urine. She tends to pee ag…"
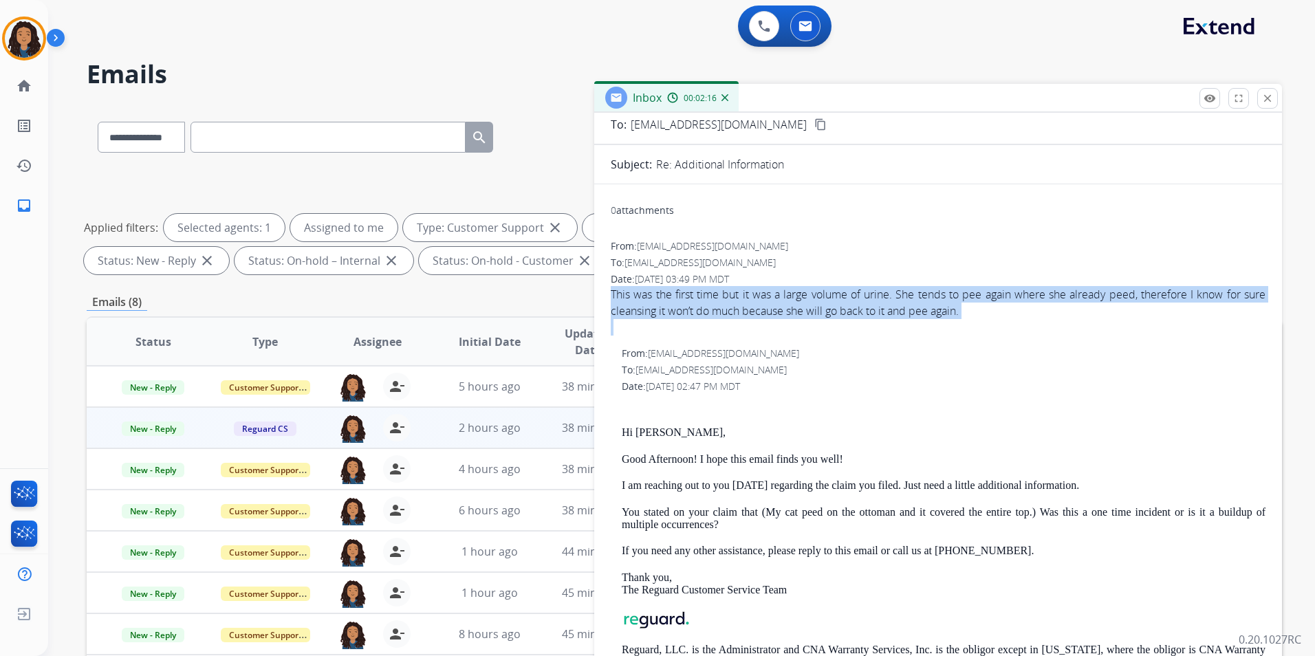
scroll to position [111, 0]
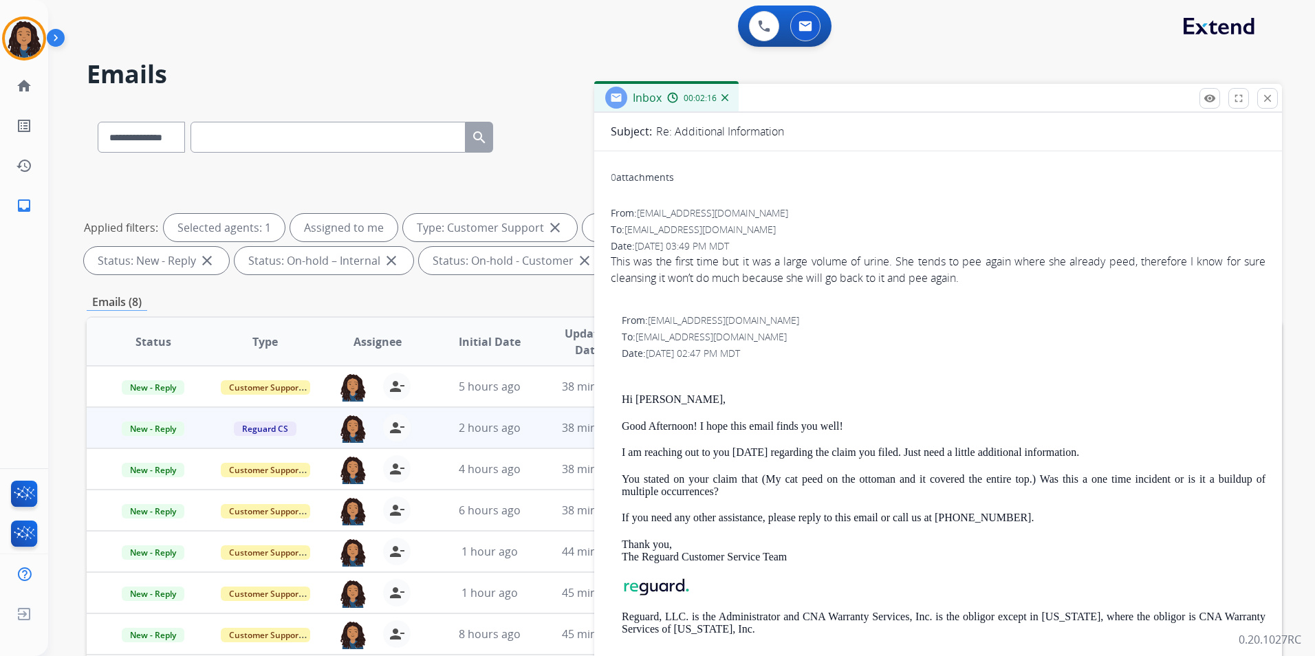
click at [968, 364] on div "From: [EMAIL_ADDRESS][DOMAIN_NAME] To: [EMAIL_ADDRESS][DOMAIN_NAME] Date: [DATE…" at bounding box center [938, 486] width 655 height 344
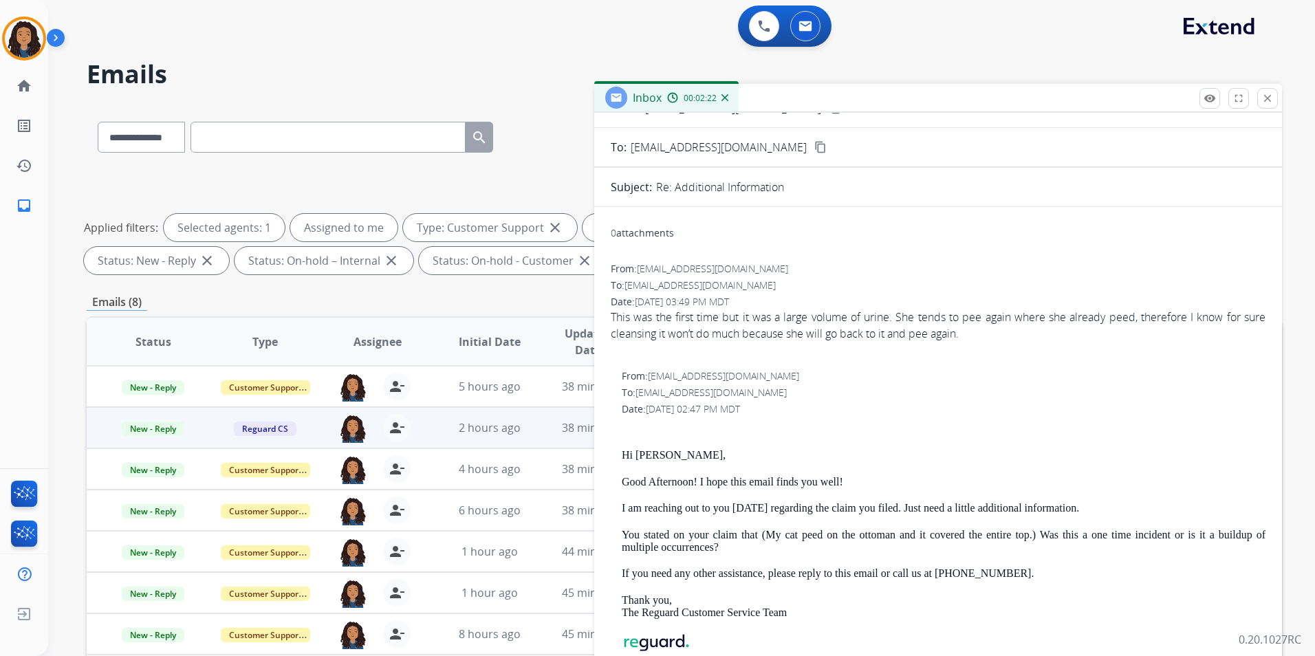
scroll to position [0, 0]
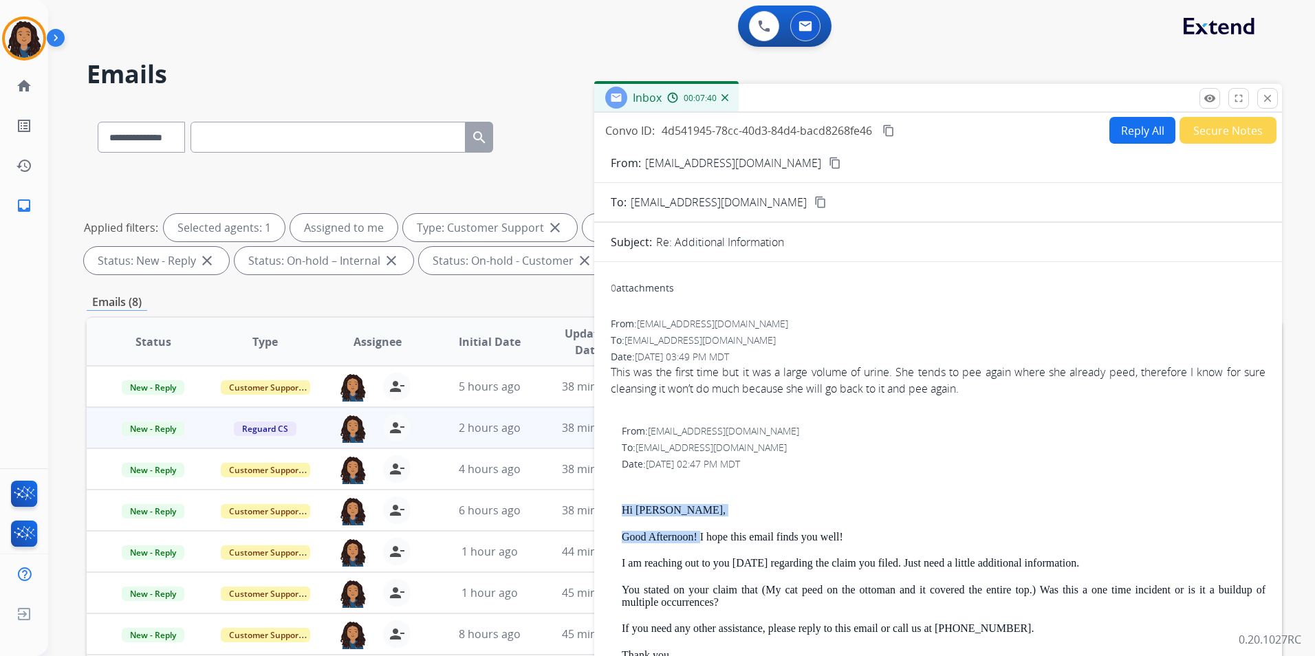
drag, startPoint x: 617, startPoint y: 506, endPoint x: 701, endPoint y: 538, distance: 89.3
click at [701, 538] on div "From: [EMAIL_ADDRESS][DOMAIN_NAME] To: [EMAIL_ADDRESS][DOMAIN_NAME] Date: [DATE…" at bounding box center [938, 596] width 655 height 344
drag, startPoint x: 701, startPoint y: 538, endPoint x: 688, endPoint y: 538, distance: 13.1
copy div "Hi [PERSON_NAME], Good Afternoon!"
click at [1113, 129] on button "Reply All" at bounding box center [1142, 130] width 66 height 27
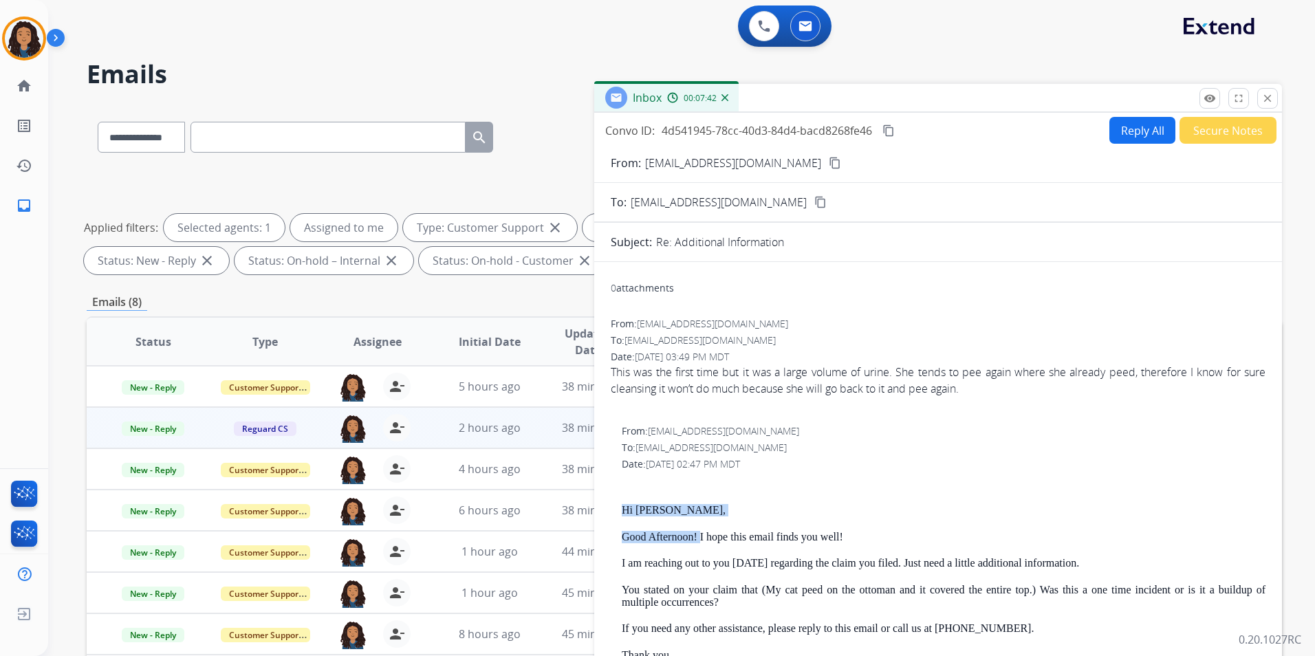
select select "**********"
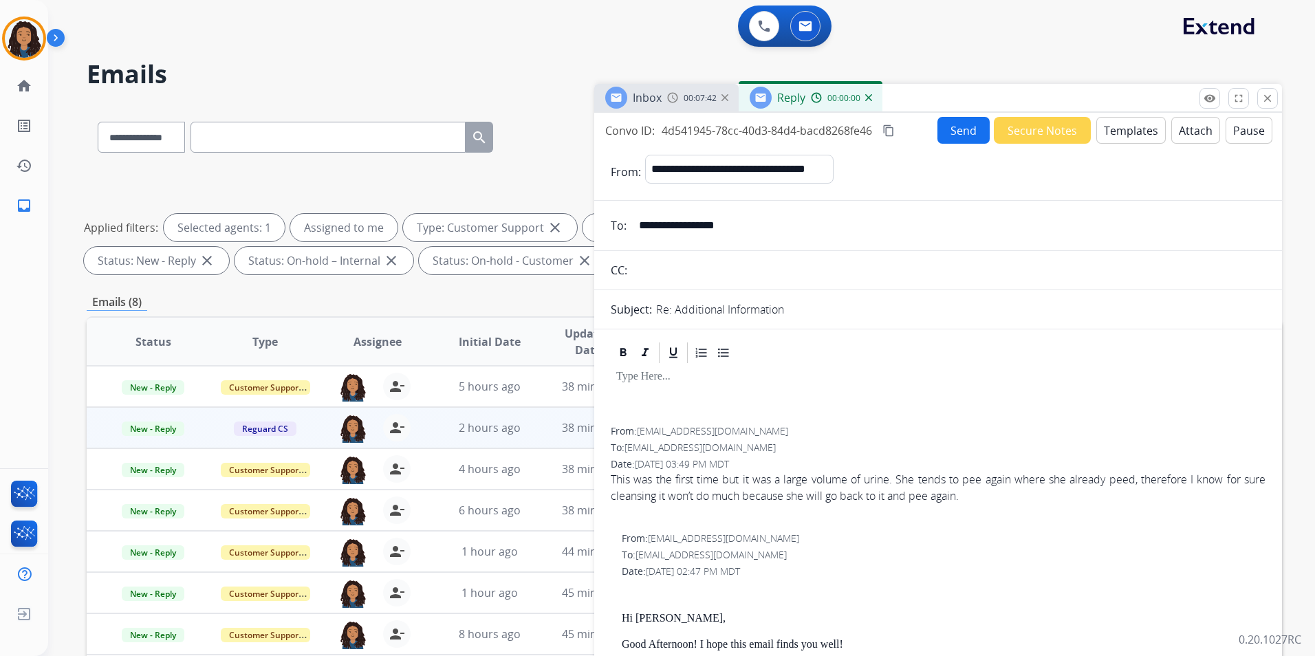
click at [1113, 129] on button "Templates" at bounding box center [1130, 130] width 69 height 27
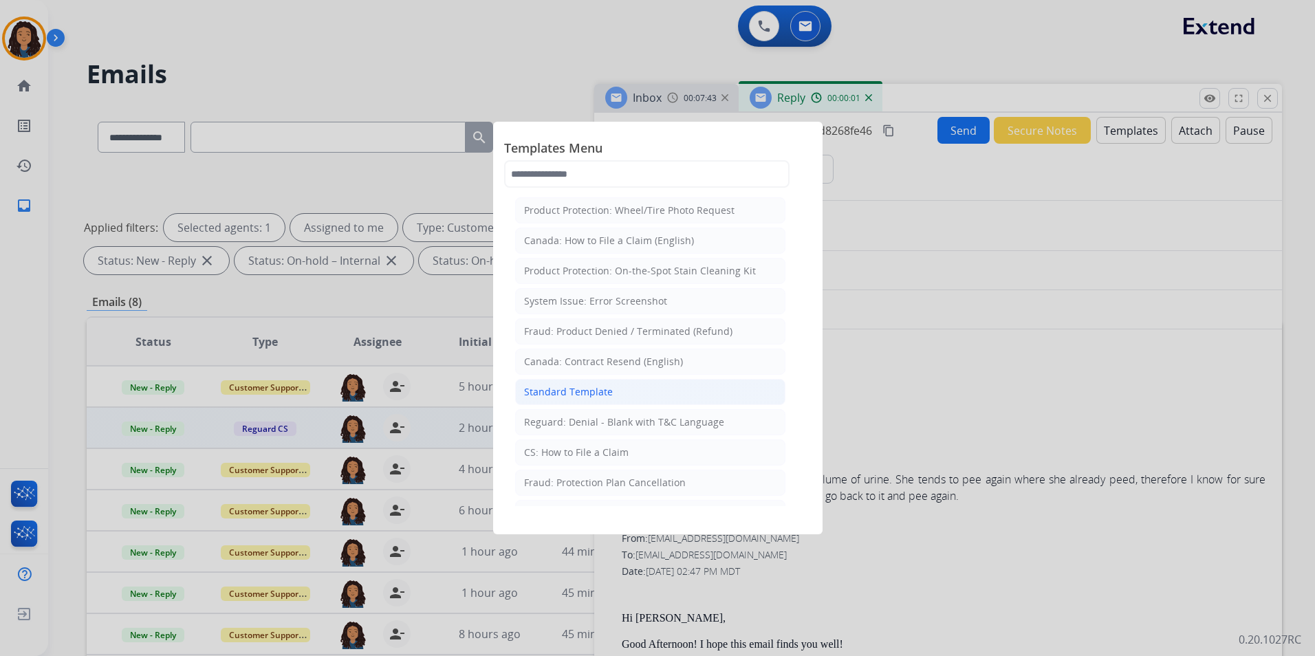
click at [664, 389] on li "Standard Template" at bounding box center [650, 392] width 270 height 26
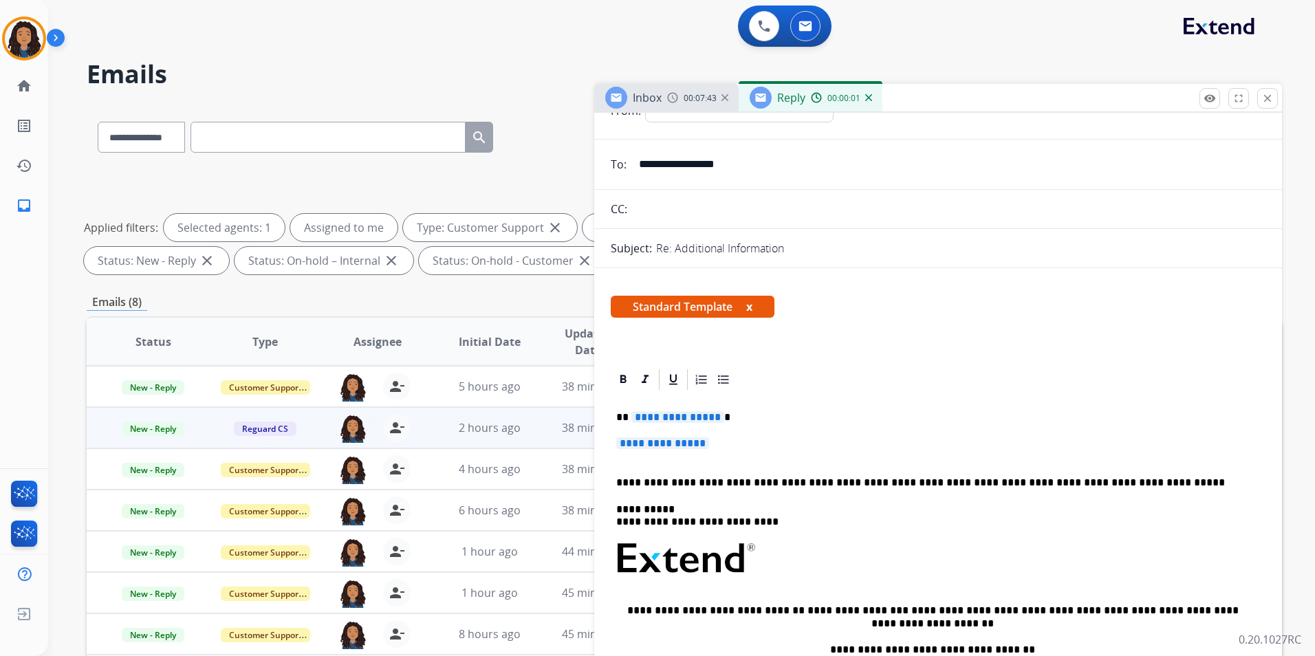
scroll to position [138, 0]
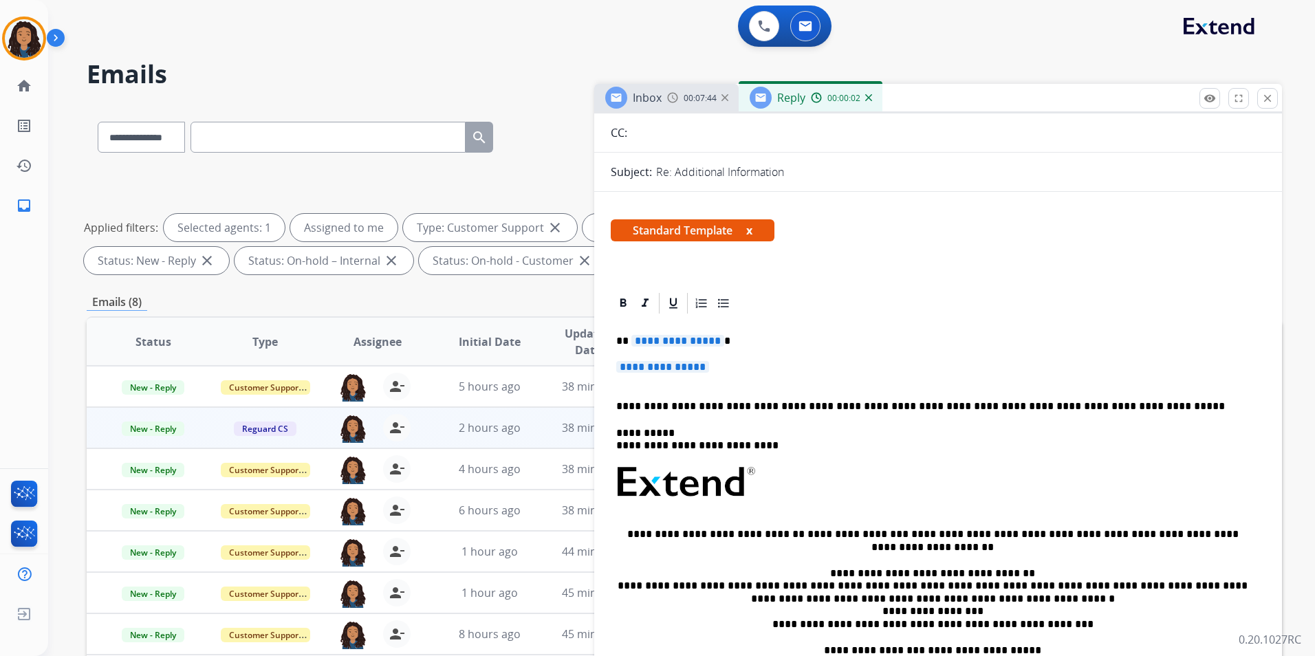
drag, startPoint x: 609, startPoint y: 335, endPoint x: 637, endPoint y: 339, distance: 28.5
drag, startPoint x: 612, startPoint y: 340, endPoint x: 719, endPoint y: 369, distance: 110.4
click at [719, 369] on div "**********" at bounding box center [938, 515] width 655 height 398
paste div
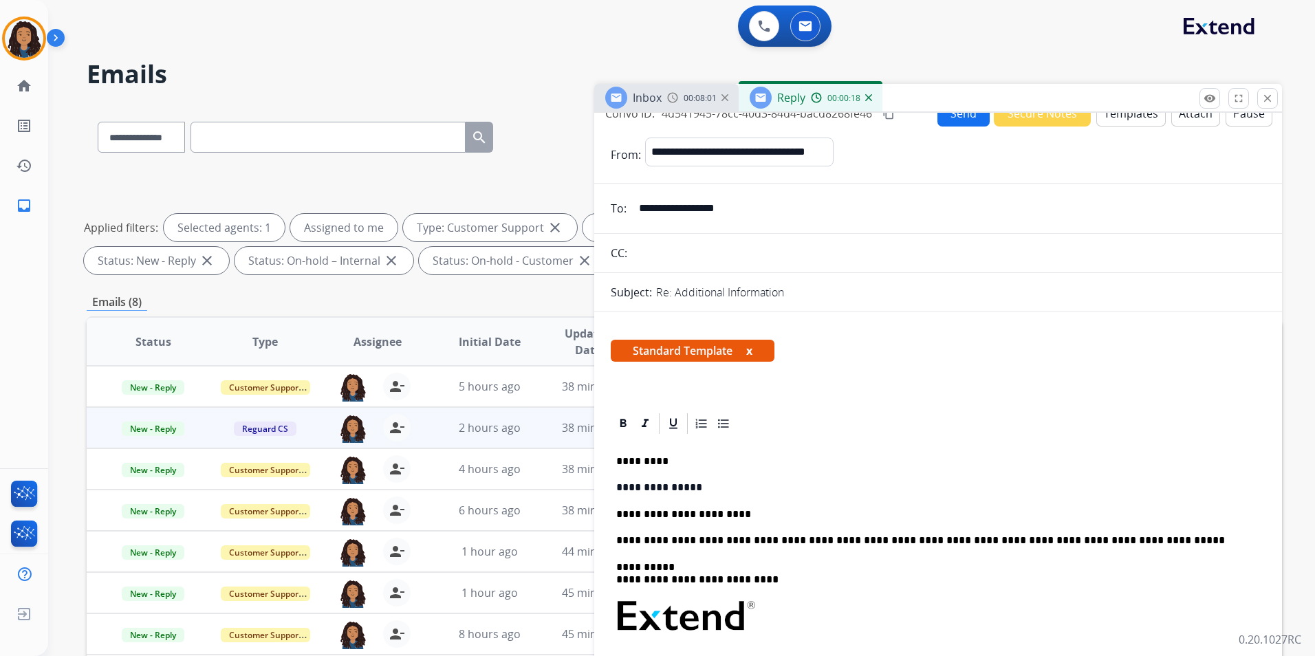
scroll to position [0, 0]
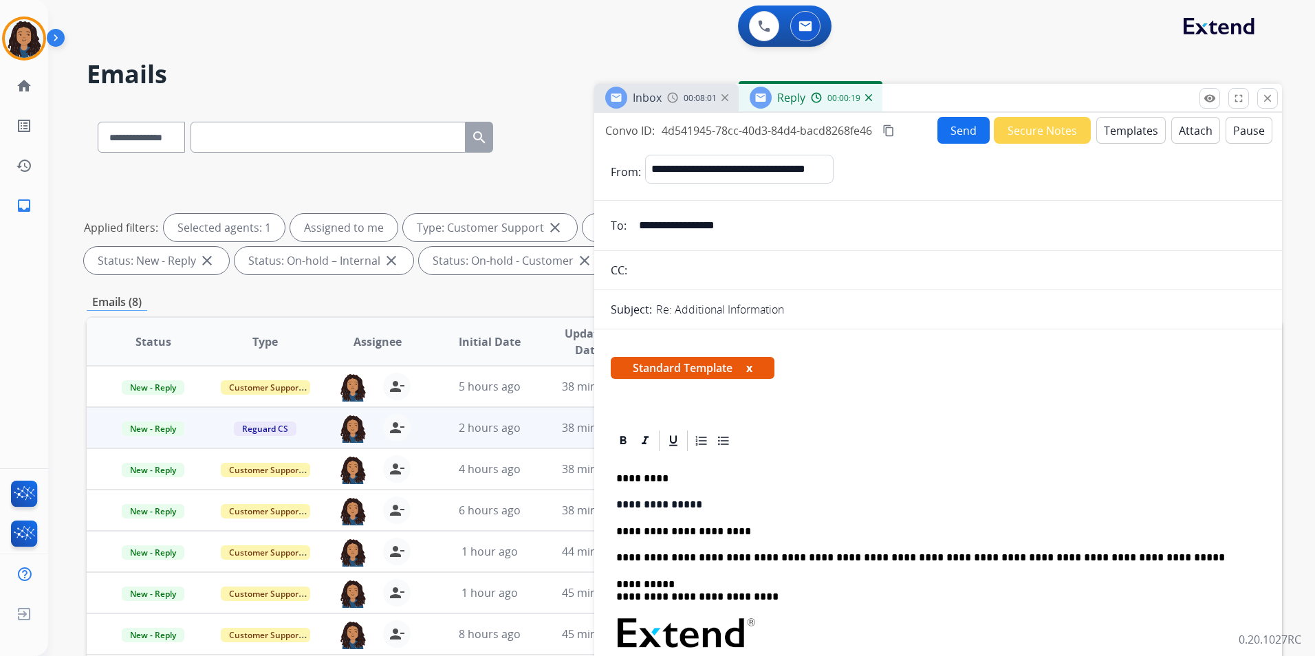
click at [942, 138] on button "Send" at bounding box center [963, 130] width 52 height 27
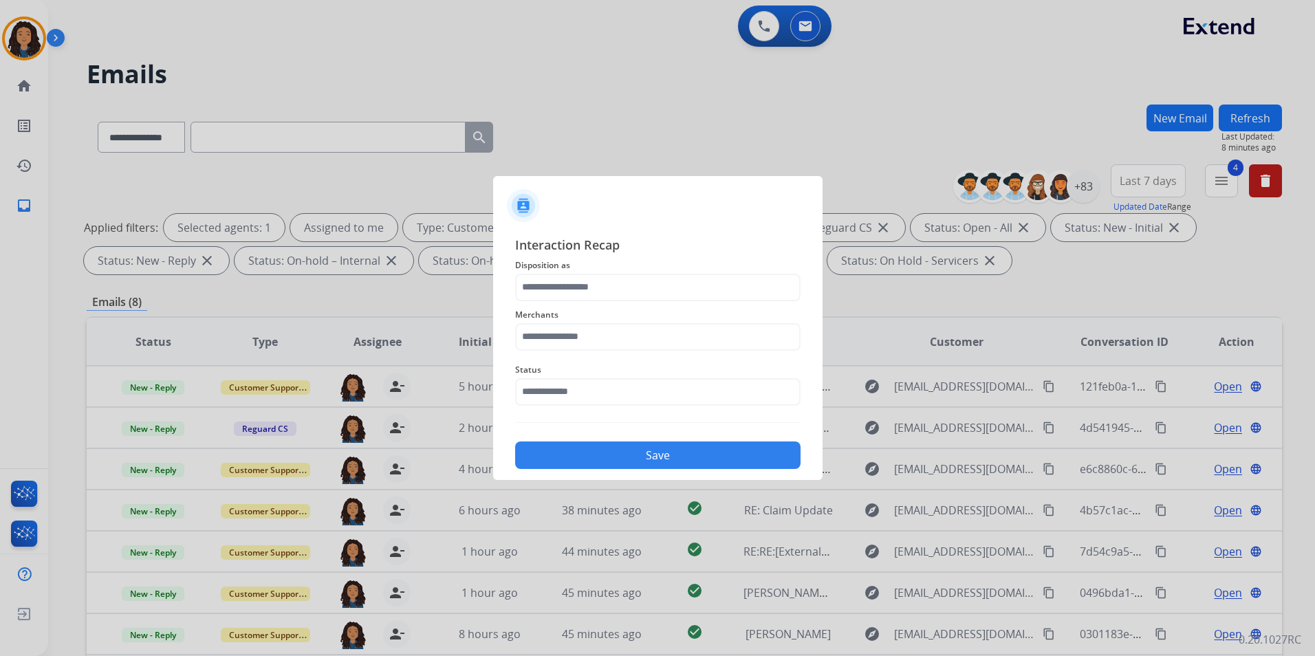
scroll to position [193, 0]
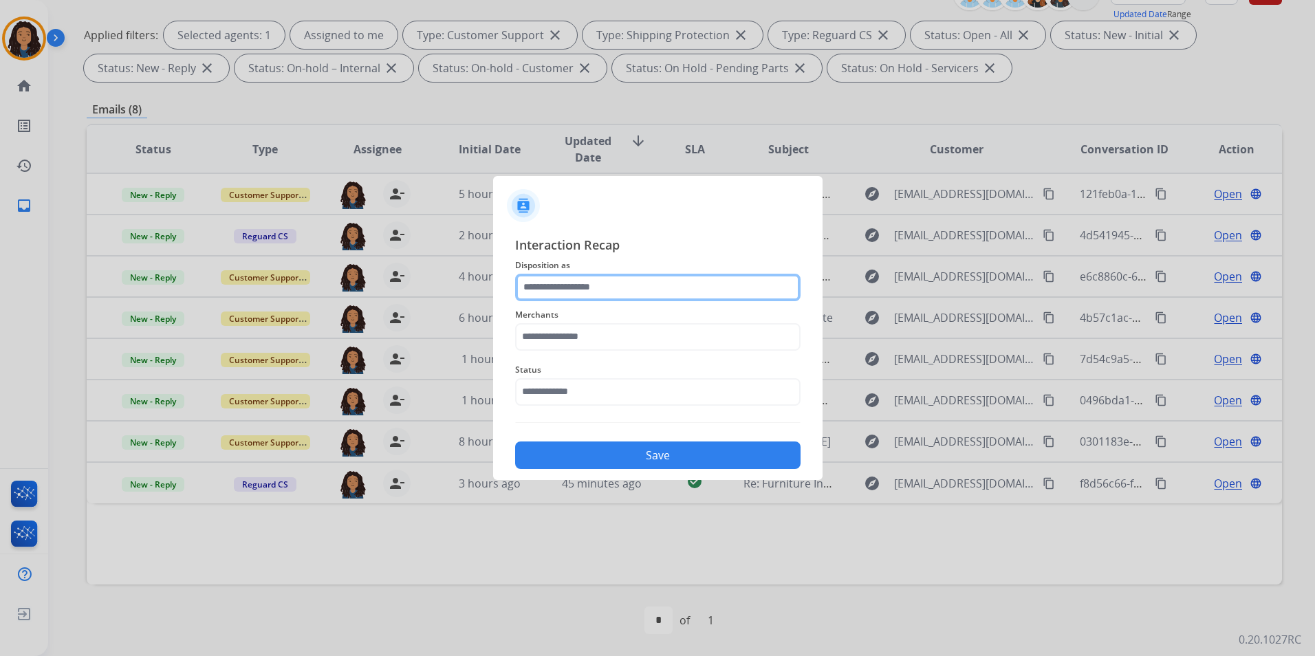
click at [567, 298] on input "text" at bounding box center [657, 288] width 285 height 28
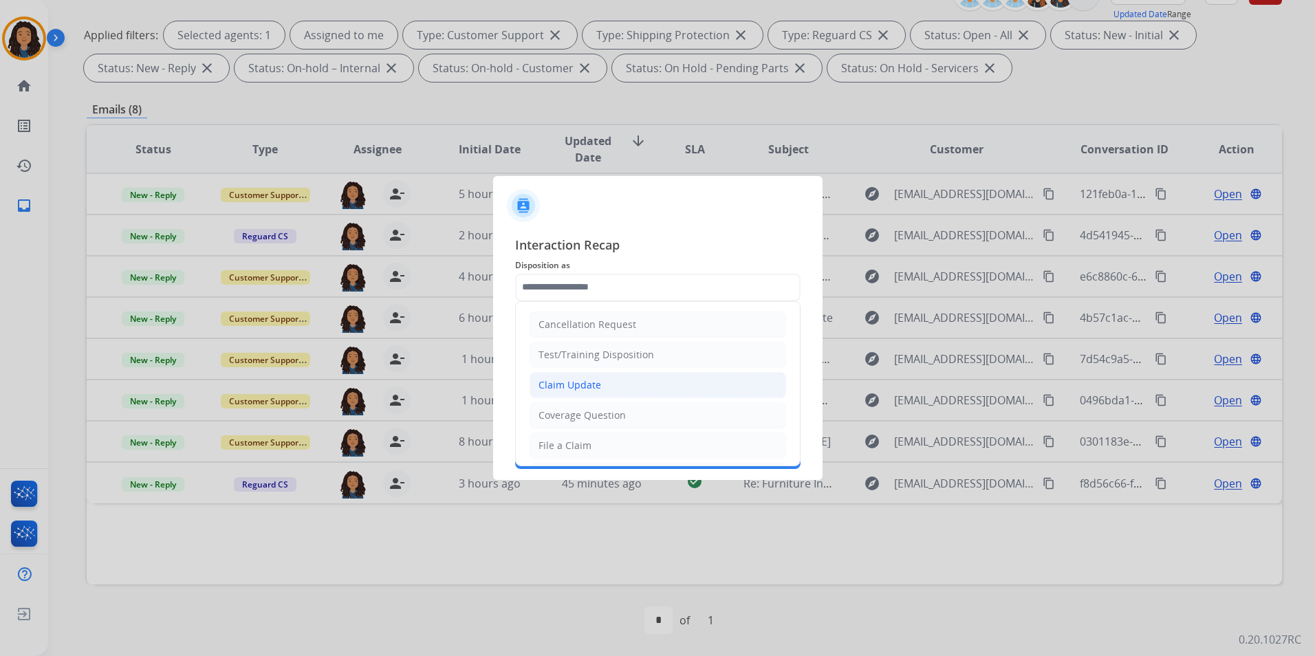
click at [587, 382] on div "Claim Update" at bounding box center [569, 385] width 63 height 14
type input "**********"
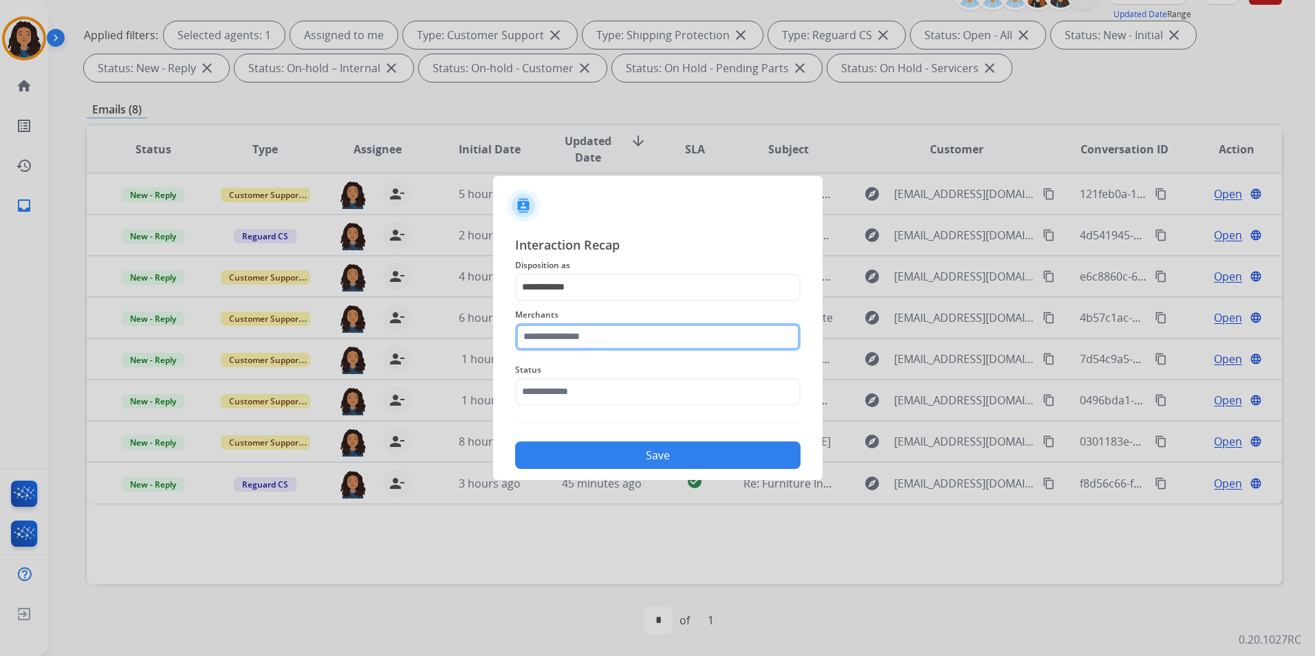
drag, startPoint x: 557, startPoint y: 325, endPoint x: 558, endPoint y: 336, distance: 11.1
click at [558, 327] on input "text" at bounding box center [657, 337] width 285 height 28
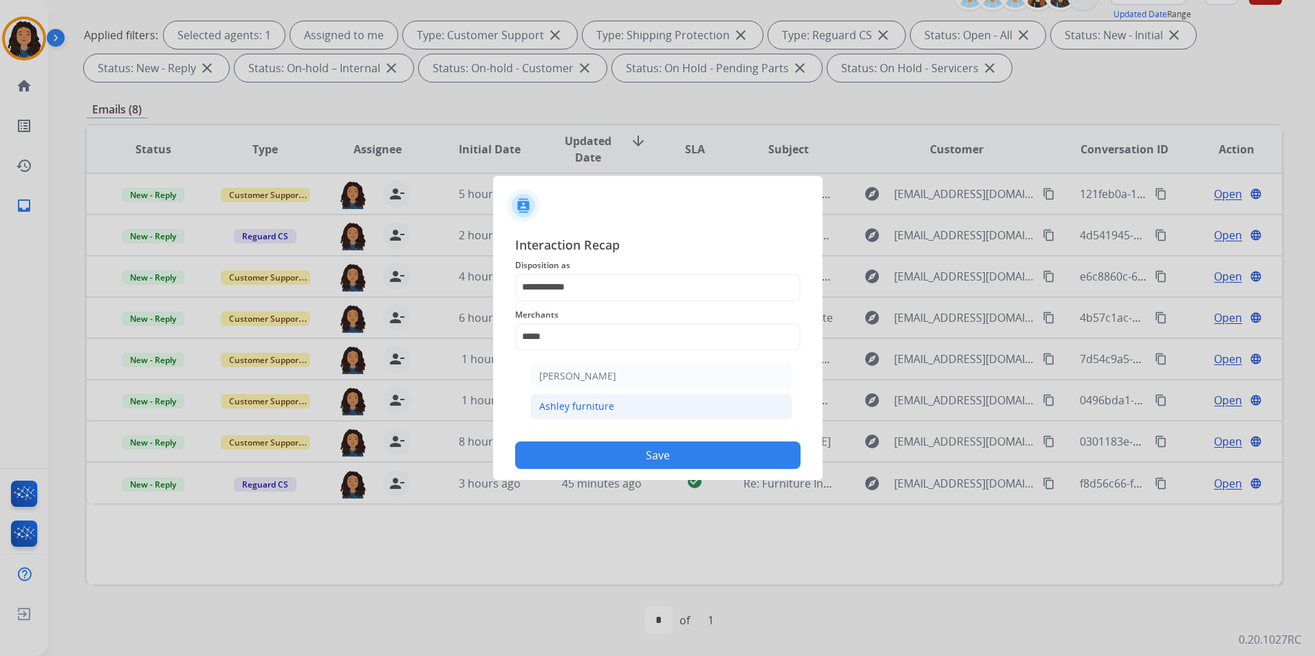
click at [607, 415] on li "Ashley furniture" at bounding box center [661, 406] width 262 height 26
type input "**********"
click at [600, 395] on input "text" at bounding box center [657, 392] width 285 height 28
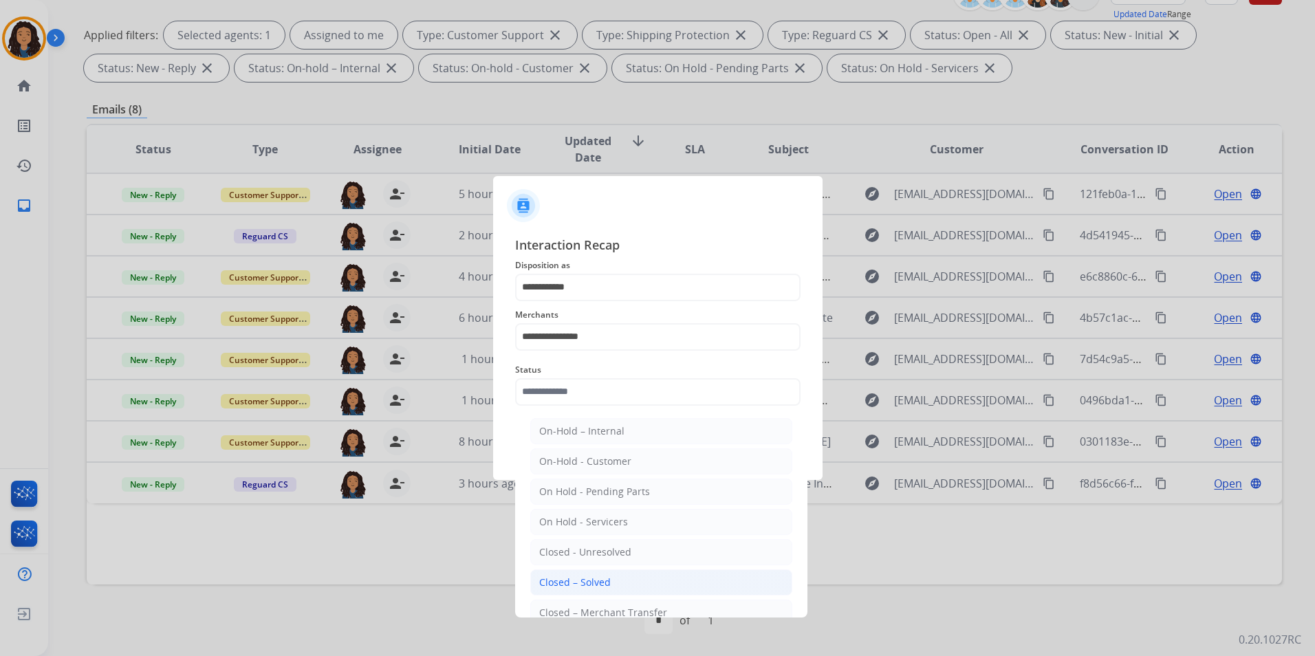
click at [601, 576] on div "Closed – Solved" at bounding box center [575, 583] width 72 height 14
type input "**********"
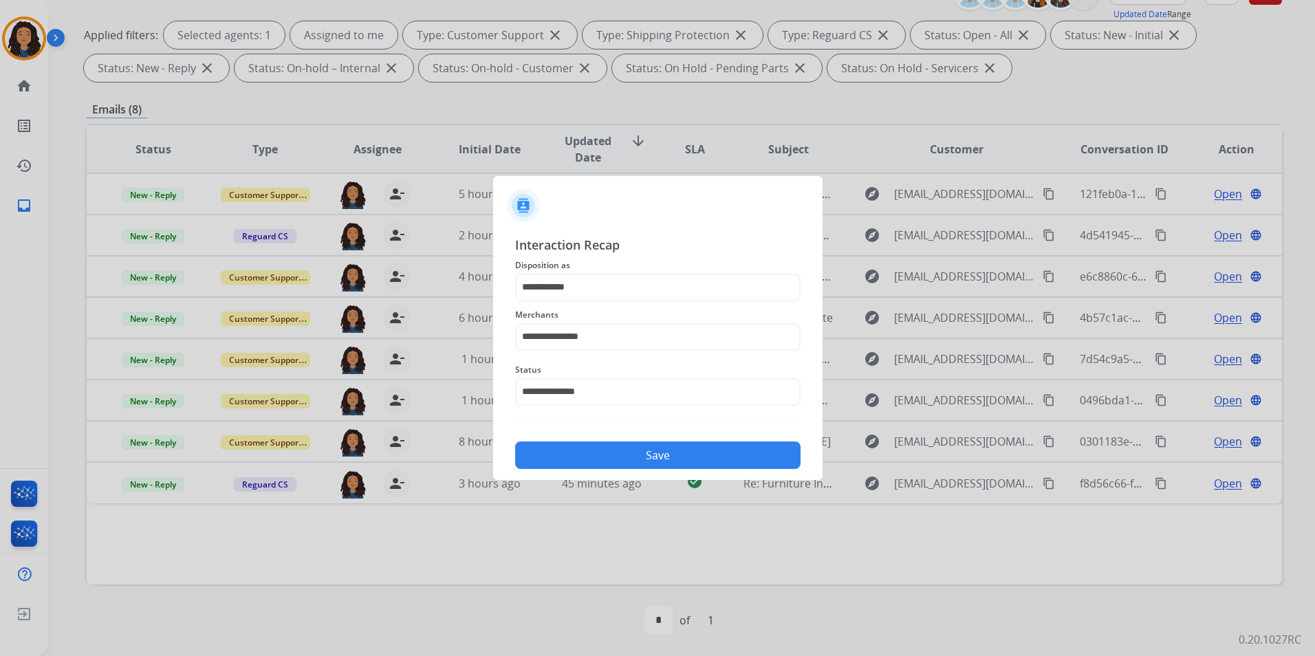
click at [604, 450] on button "Save" at bounding box center [657, 455] width 285 height 28
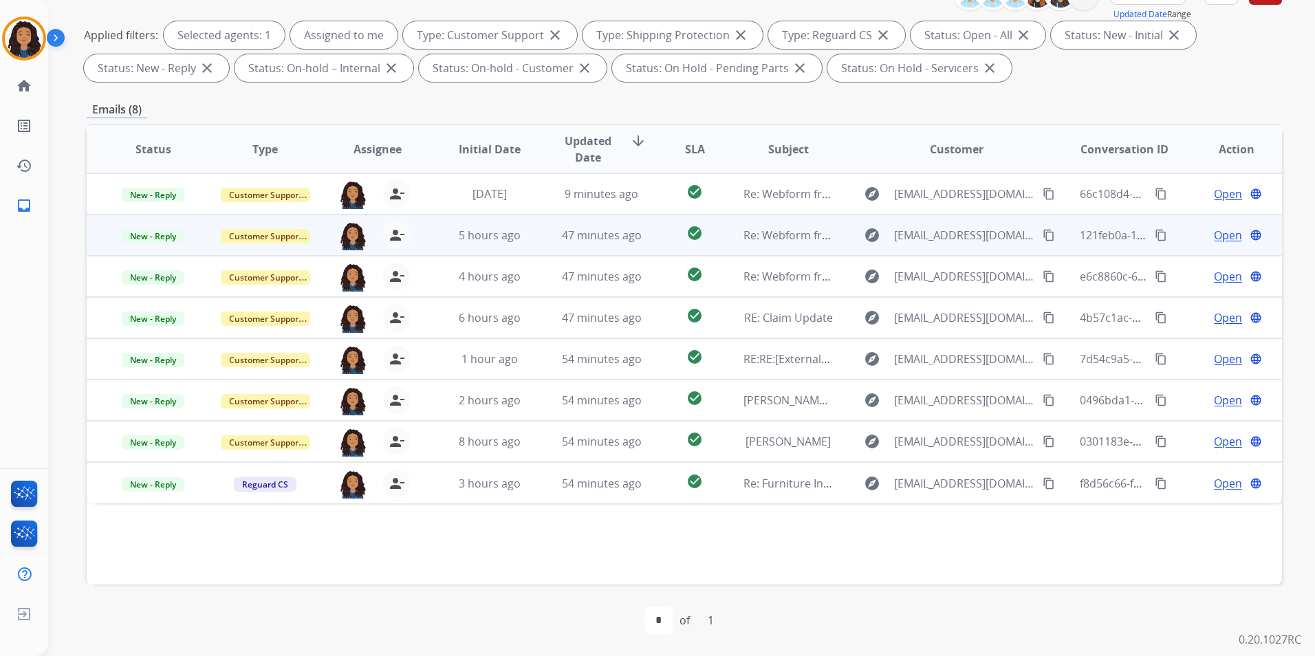
click at [1214, 234] on span "Open" at bounding box center [1228, 235] width 28 height 17
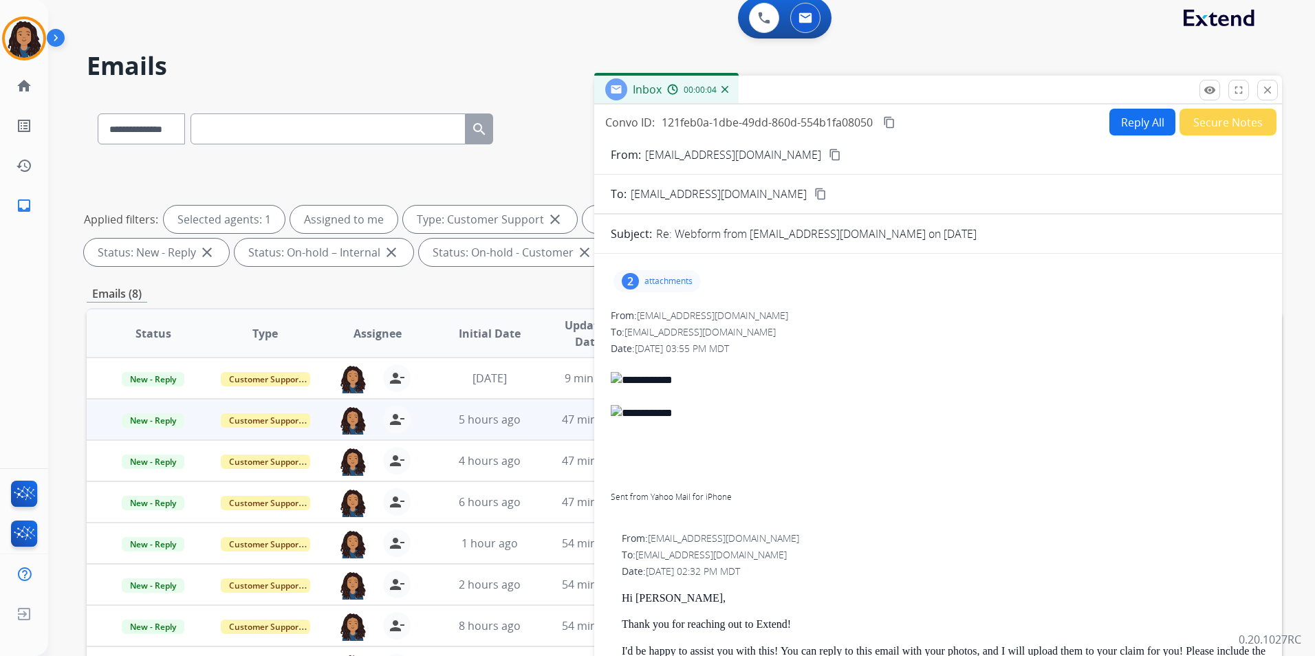
scroll to position [0, 0]
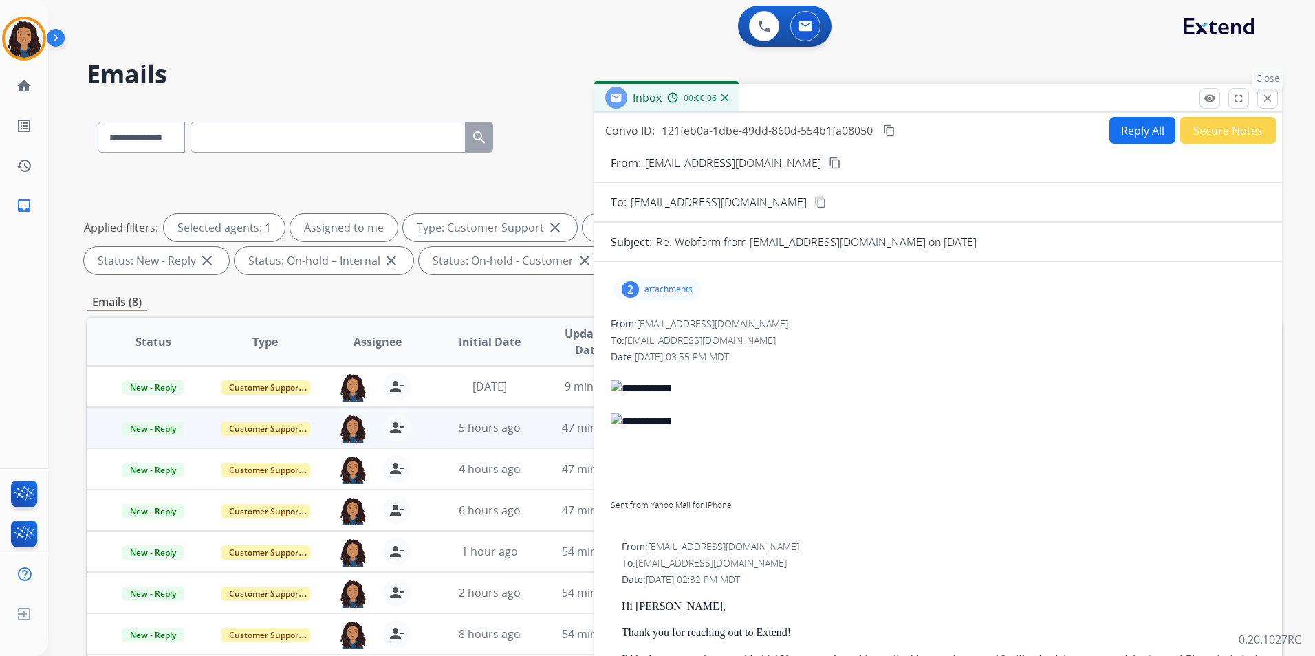
click at [1260, 99] on button "close Close" at bounding box center [1267, 98] width 21 height 21
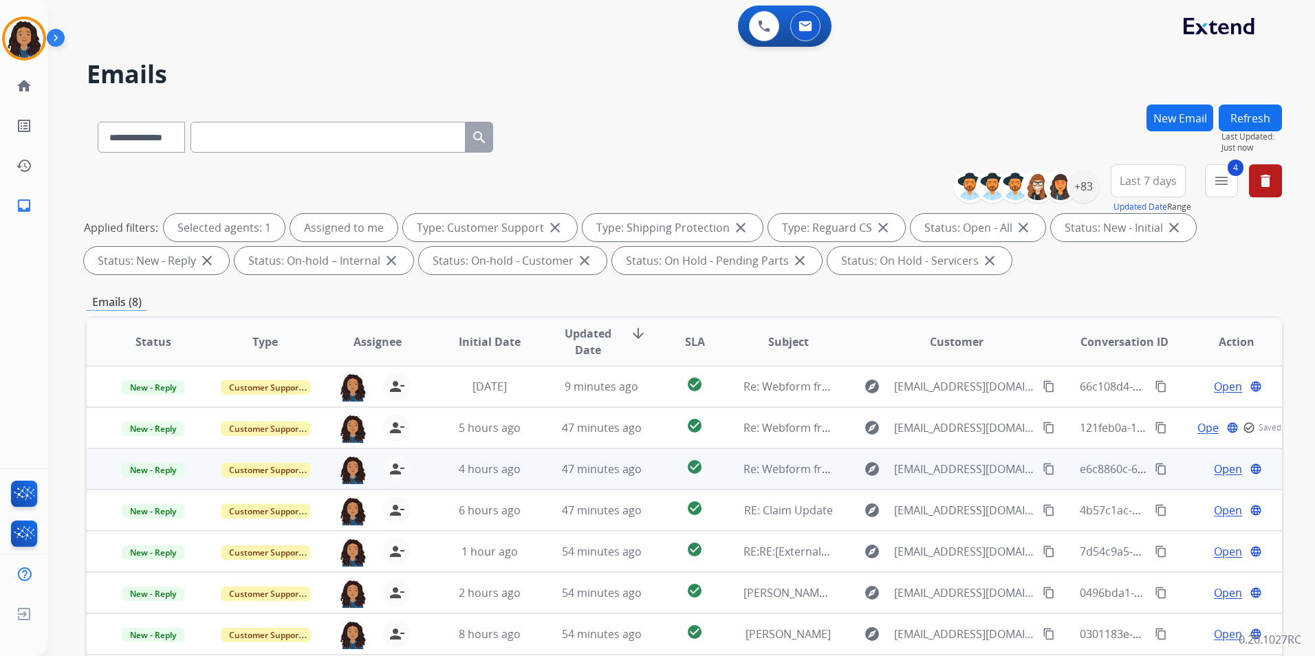
click at [1214, 469] on span "Open" at bounding box center [1228, 469] width 28 height 17
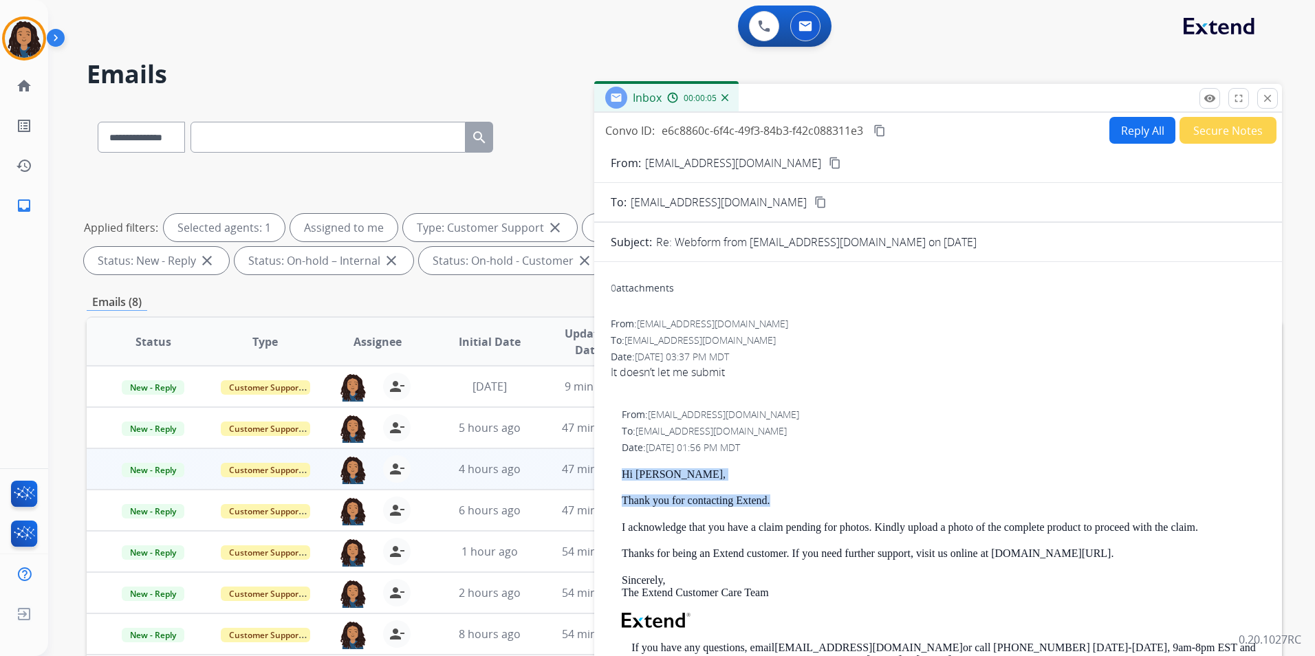
drag, startPoint x: 607, startPoint y: 473, endPoint x: 780, endPoint y: 490, distance: 173.4
click at [780, 490] on div "0 attachments From: [EMAIL_ADDRESS][DOMAIN_NAME] To: [EMAIL_ADDRESS][DOMAIN_NAM…" at bounding box center [938, 581] width 688 height 617
drag, startPoint x: 780, startPoint y: 490, endPoint x: 745, endPoint y: 499, distance: 36.4
drag, startPoint x: 745, startPoint y: 499, endPoint x: 872, endPoint y: 290, distance: 244.7
click at [872, 290] on div "0 attachments" at bounding box center [938, 289] width 655 height 33
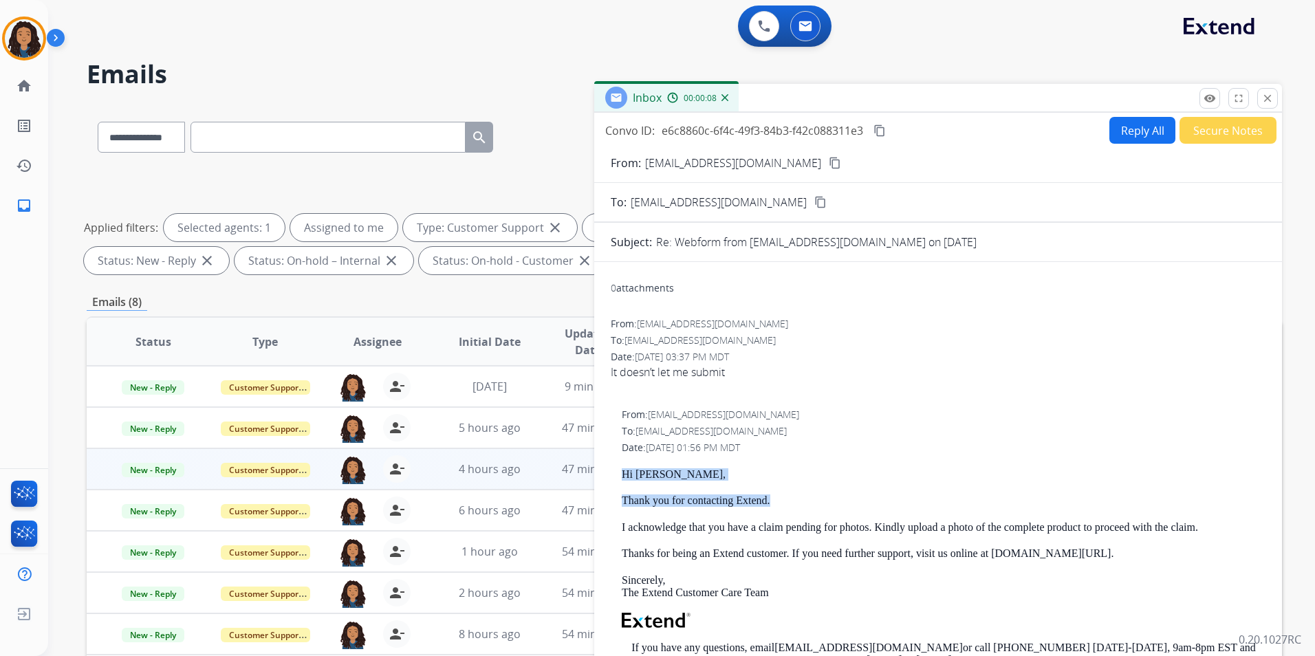
drag, startPoint x: 612, startPoint y: 474, endPoint x: 769, endPoint y: 499, distance: 159.5
click at [769, 499] on div "From: [EMAIL_ADDRESS][DOMAIN_NAME] To: [EMAIL_ADDRESS][DOMAIN_NAME] Date: [DATE…" at bounding box center [938, 606] width 655 height 397
drag, startPoint x: 769, startPoint y: 499, endPoint x: 760, endPoint y: 501, distance: 9.2
copy div "Hi [PERSON_NAME], Thank you for contacting Extend."
click at [1111, 124] on button "Reply All" at bounding box center [1142, 130] width 66 height 27
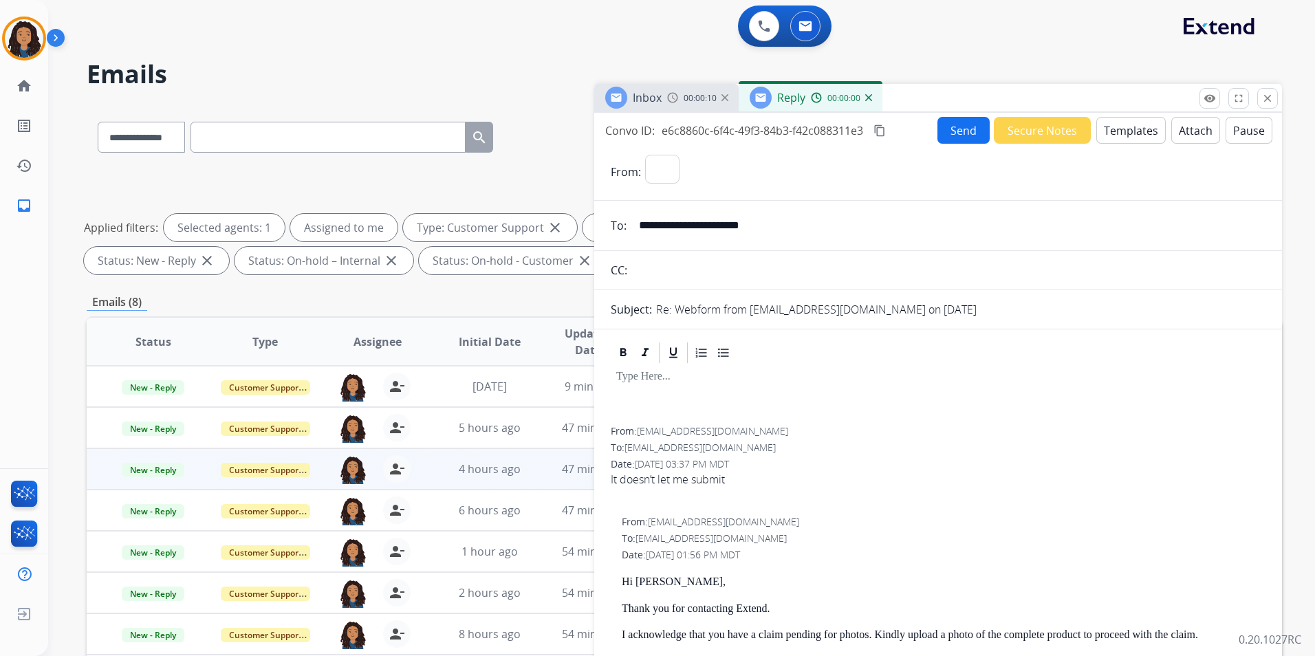
click at [1111, 124] on button "Templates" at bounding box center [1130, 130] width 69 height 27
select select "**********"
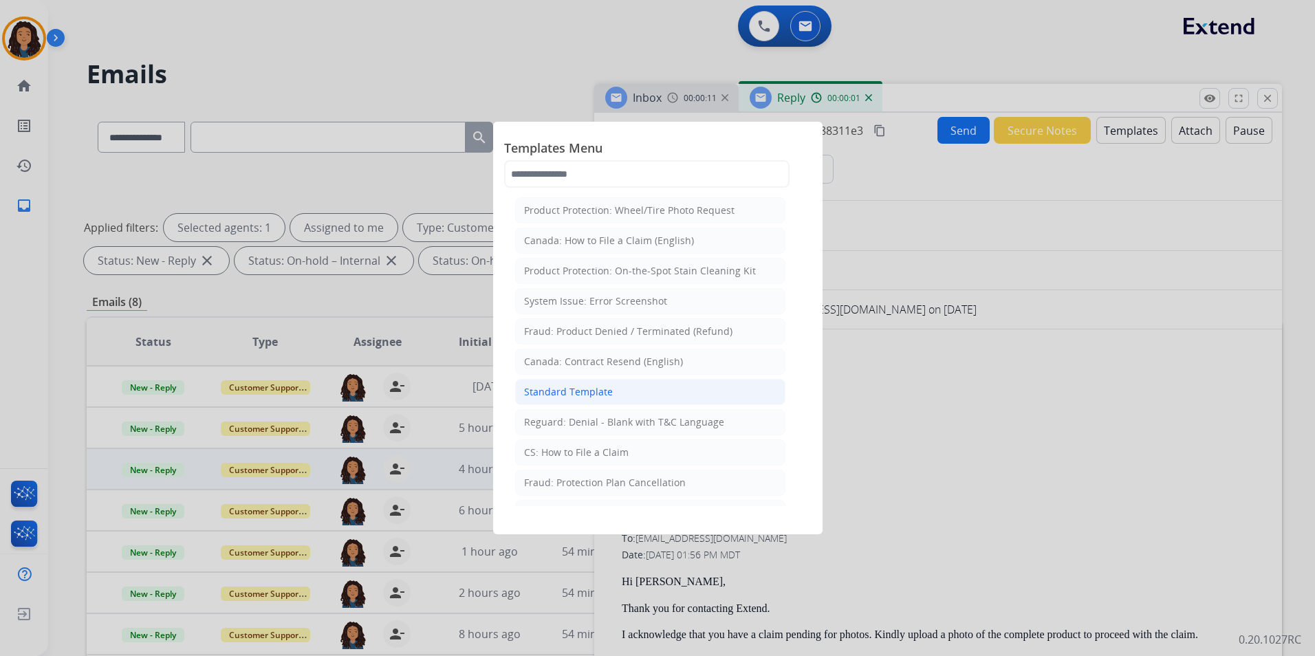
click at [617, 389] on li "Standard Template" at bounding box center [650, 392] width 270 height 26
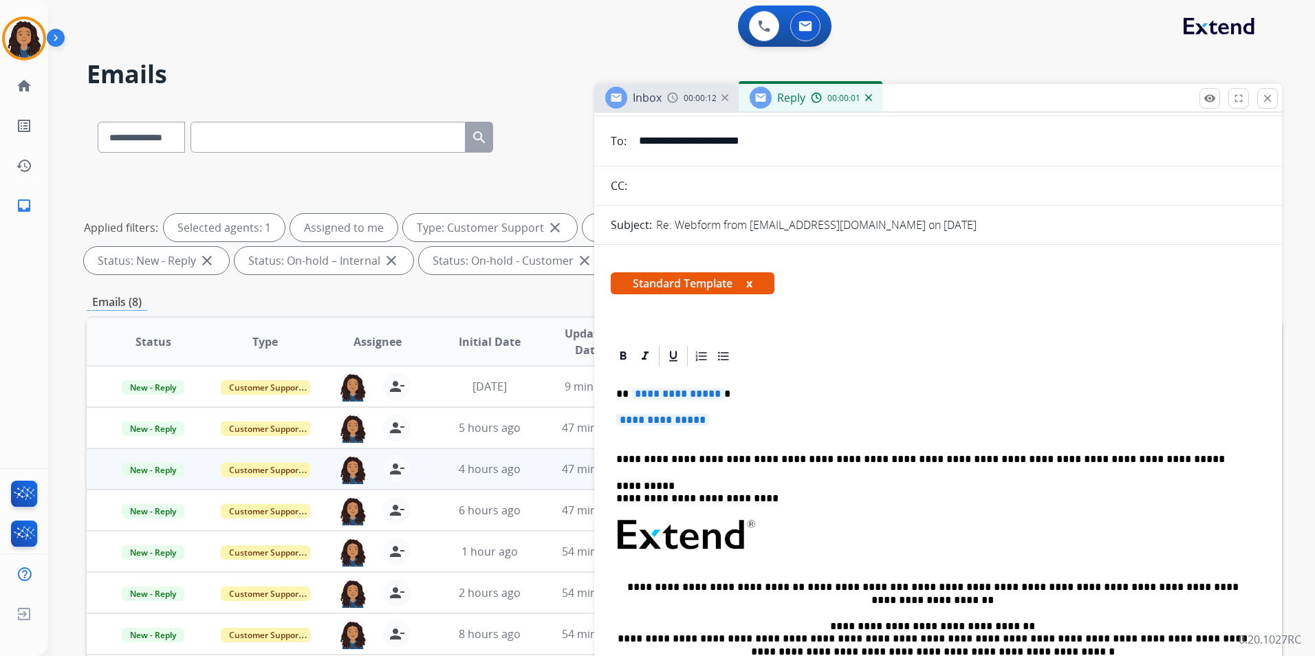
scroll to position [138, 0]
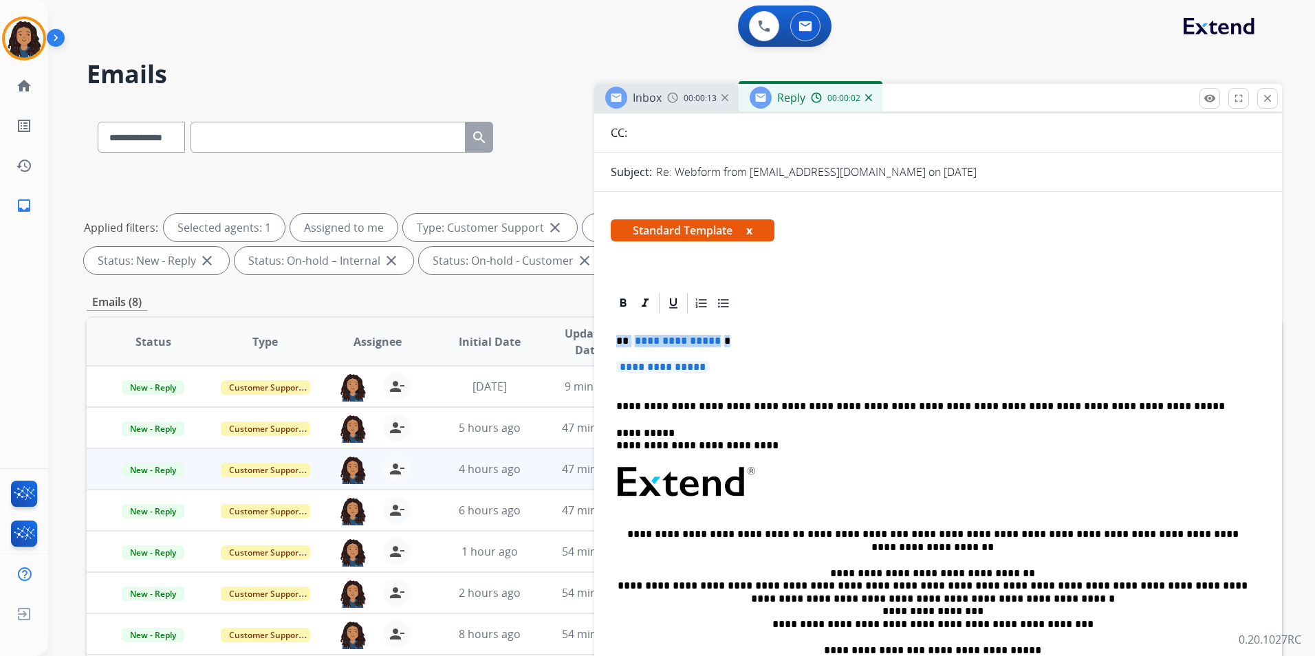
drag, startPoint x: 613, startPoint y: 336, endPoint x: 754, endPoint y: 366, distance: 144.2
click at [754, 366] on div "**********" at bounding box center [938, 515] width 655 height 398
paste div
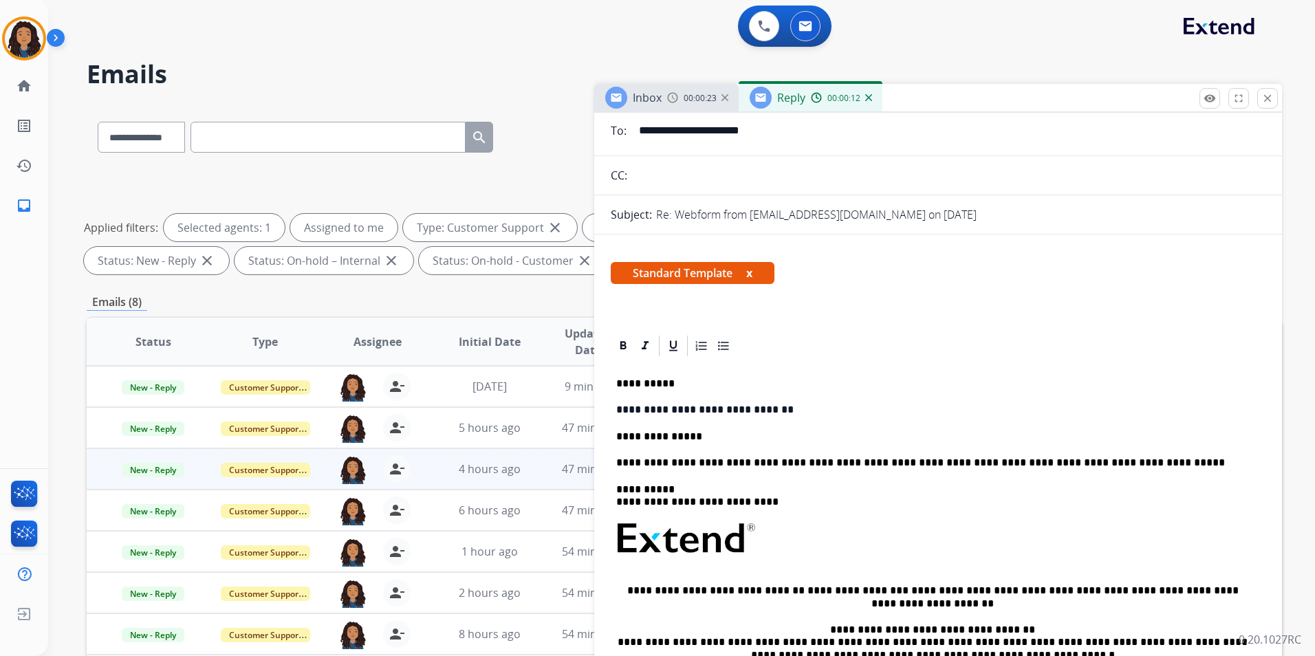
scroll to position [0, 0]
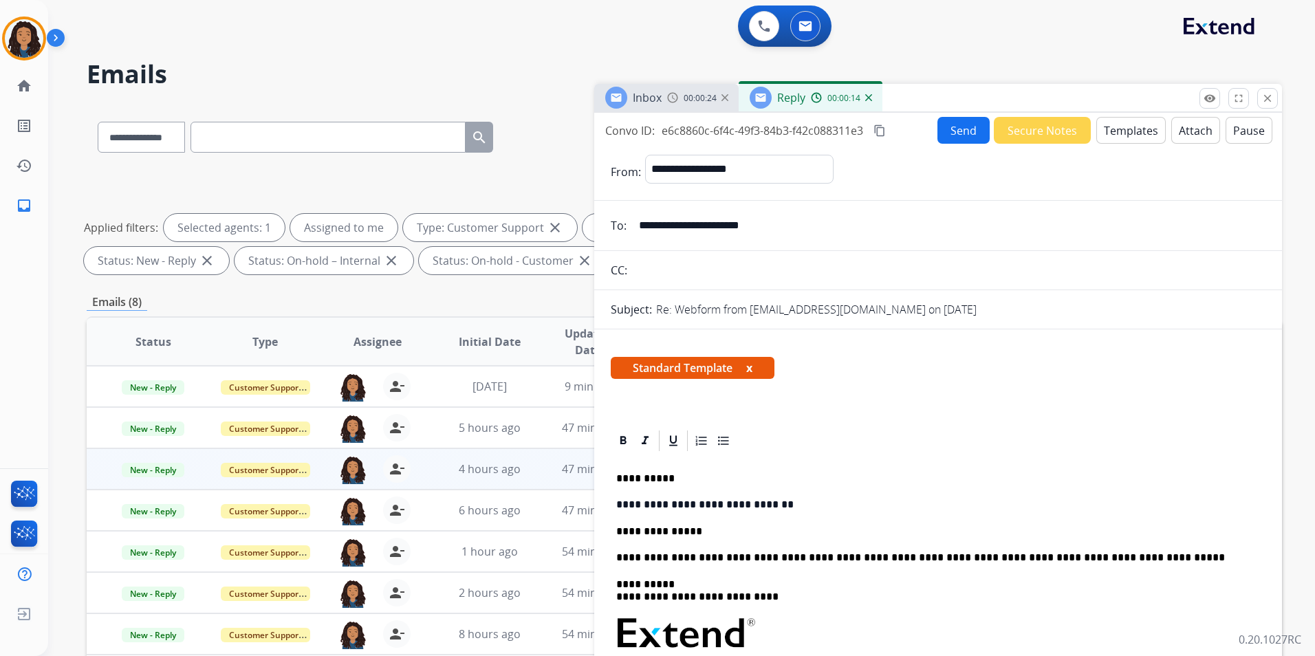
click at [615, 527] on div "**********" at bounding box center [938, 659] width 655 height 412
click at [962, 132] on button "Send" at bounding box center [963, 130] width 52 height 27
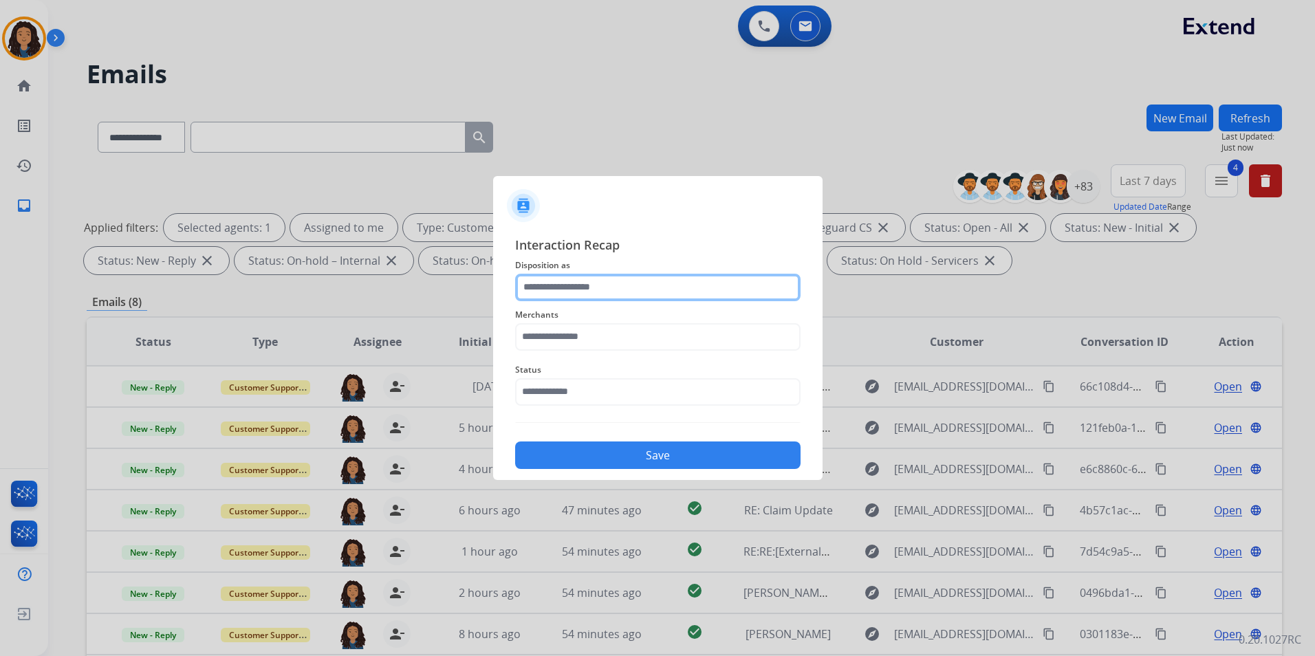
click at [599, 283] on input "text" at bounding box center [657, 288] width 285 height 28
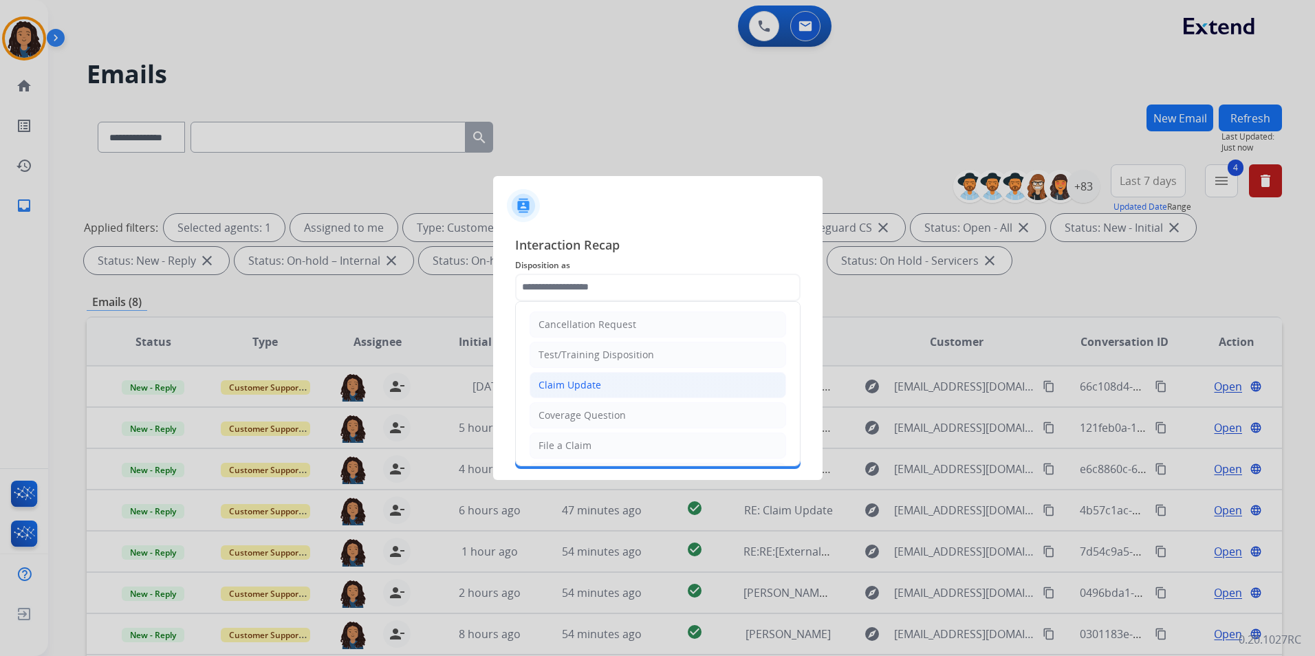
click at [602, 383] on li "Claim Update" at bounding box center [657, 385] width 256 height 26
type input "**********"
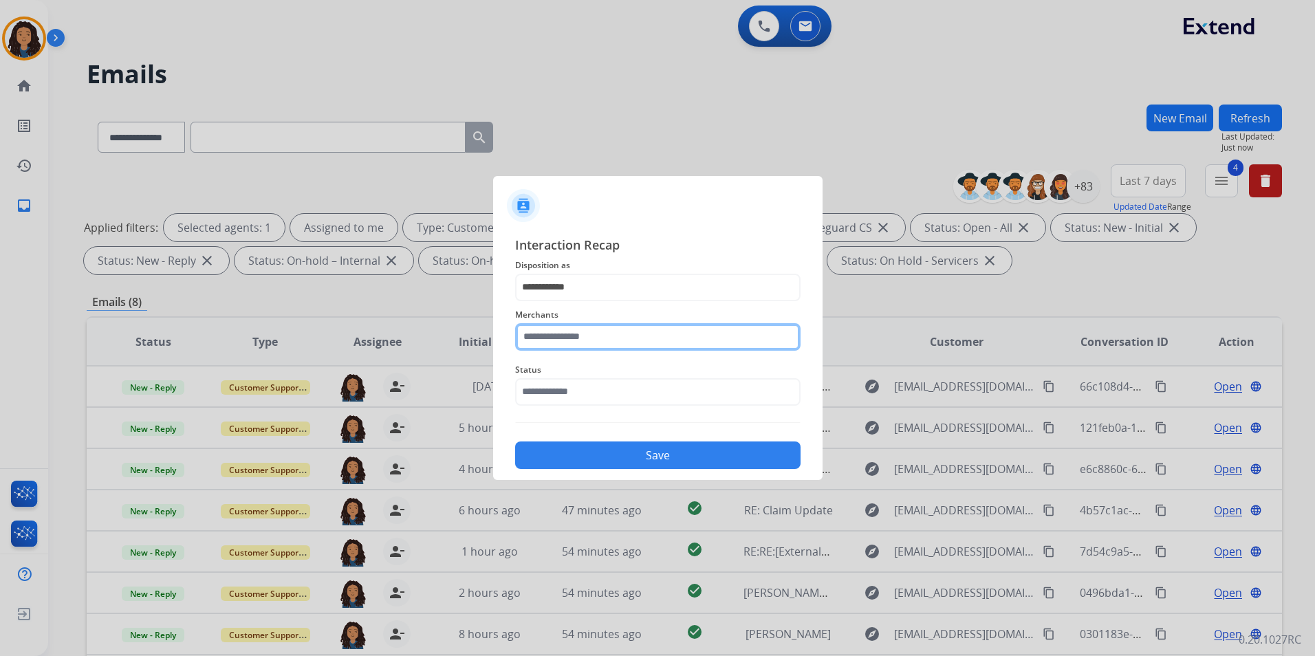
click at [611, 326] on input "text" at bounding box center [657, 337] width 285 height 28
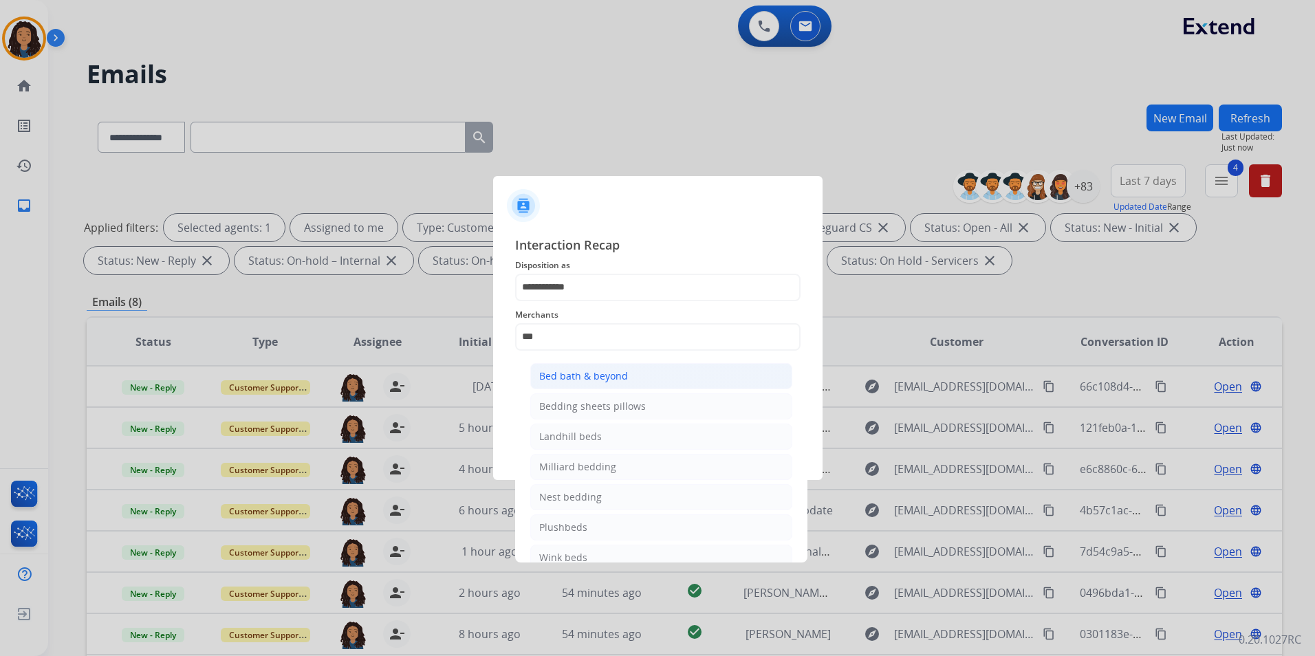
click at [645, 384] on li "Bed bath & beyond" at bounding box center [661, 376] width 262 height 26
type input "**********"
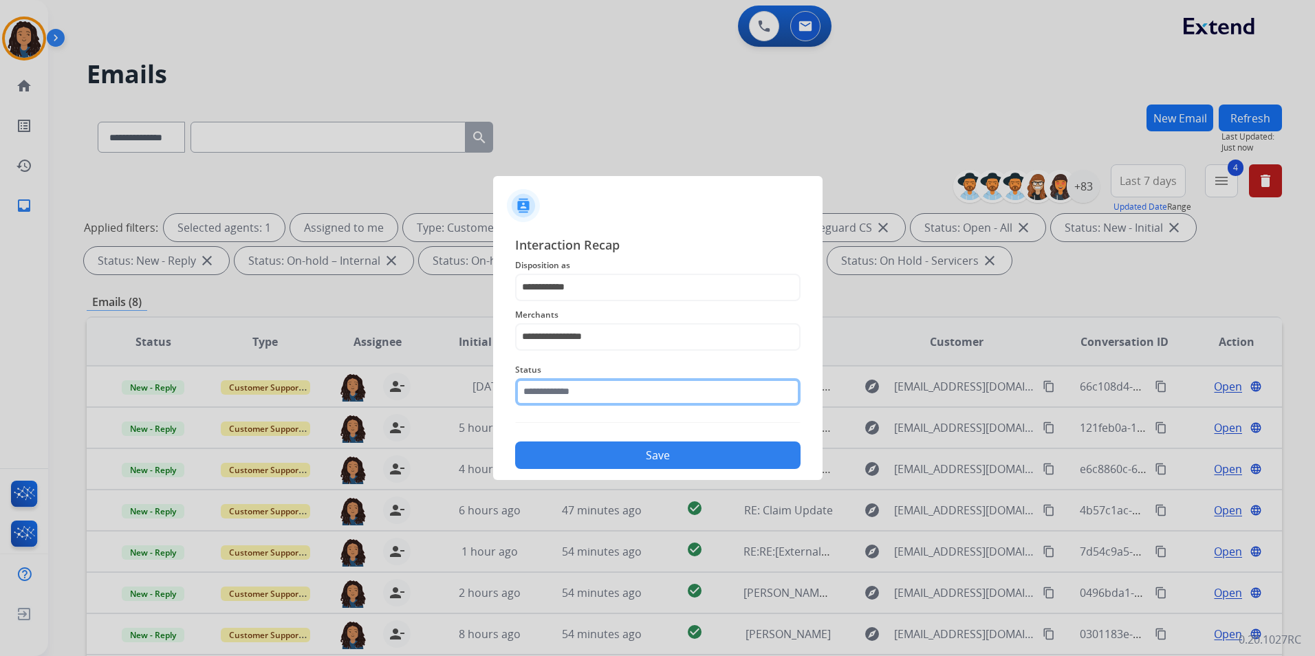
click at [640, 384] on input "text" at bounding box center [657, 392] width 285 height 28
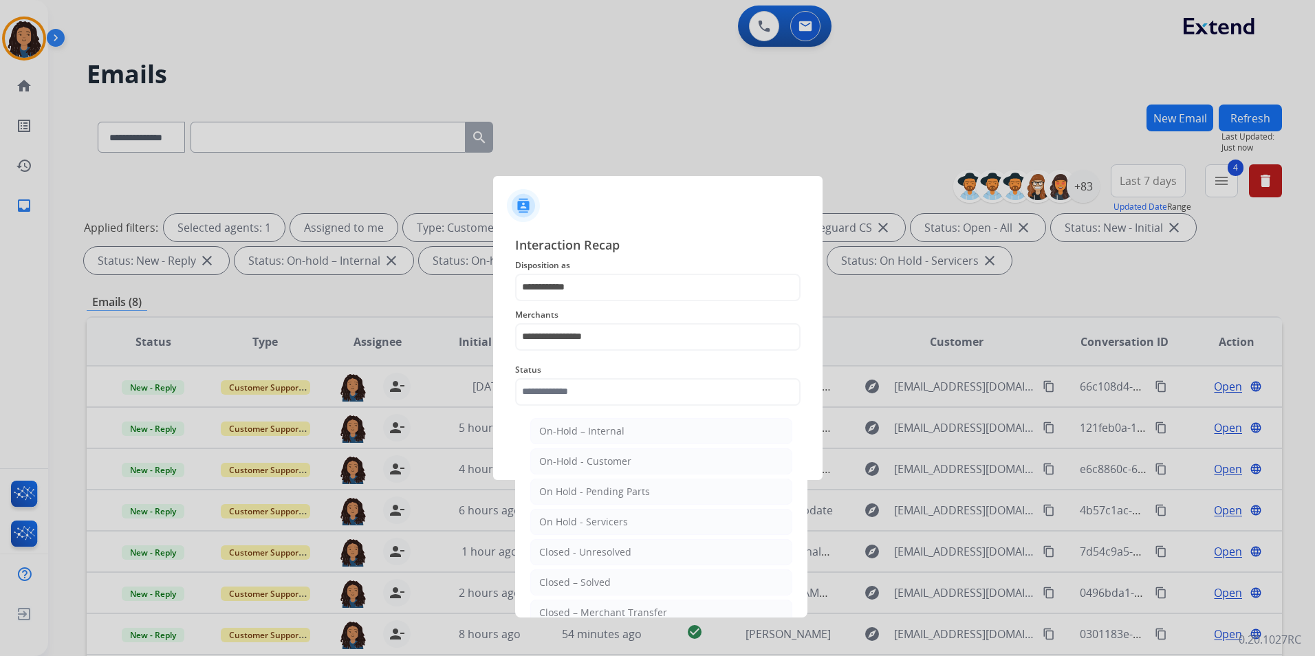
drag, startPoint x: 598, startPoint y: 581, endPoint x: 580, endPoint y: 512, distance: 71.5
click at [593, 582] on div "Closed – Solved" at bounding box center [575, 583] width 72 height 14
type input "**********"
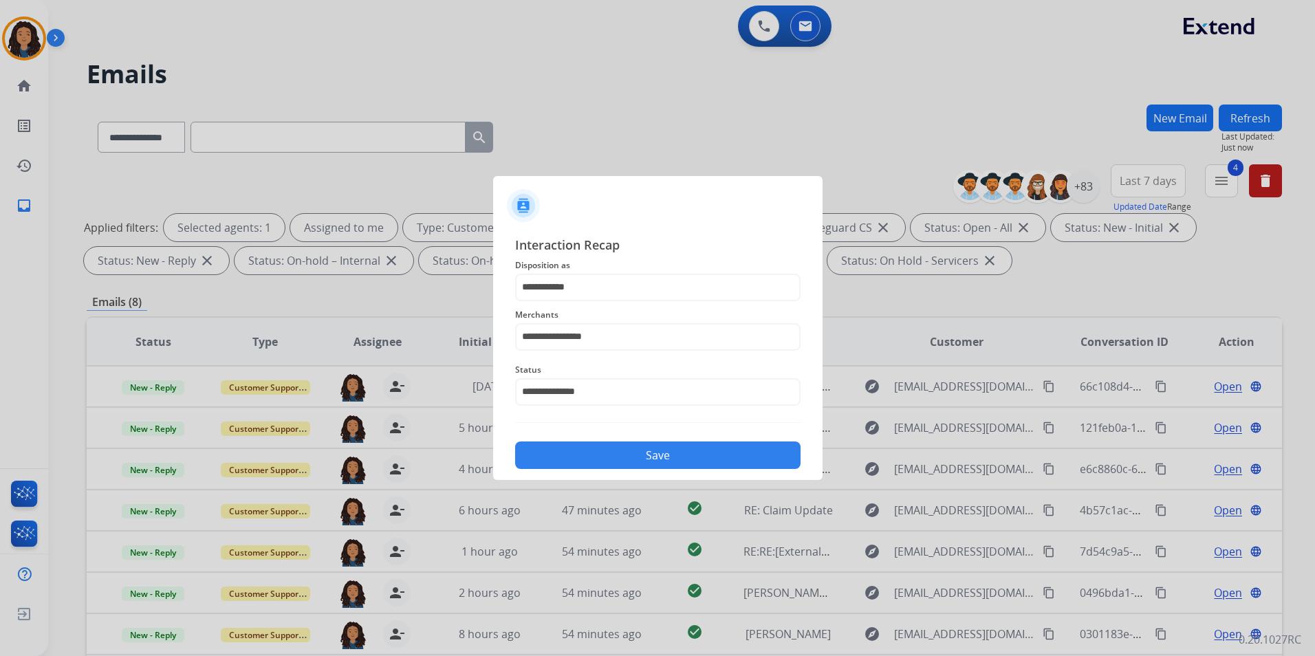
click at [606, 458] on button "Save" at bounding box center [657, 455] width 285 height 28
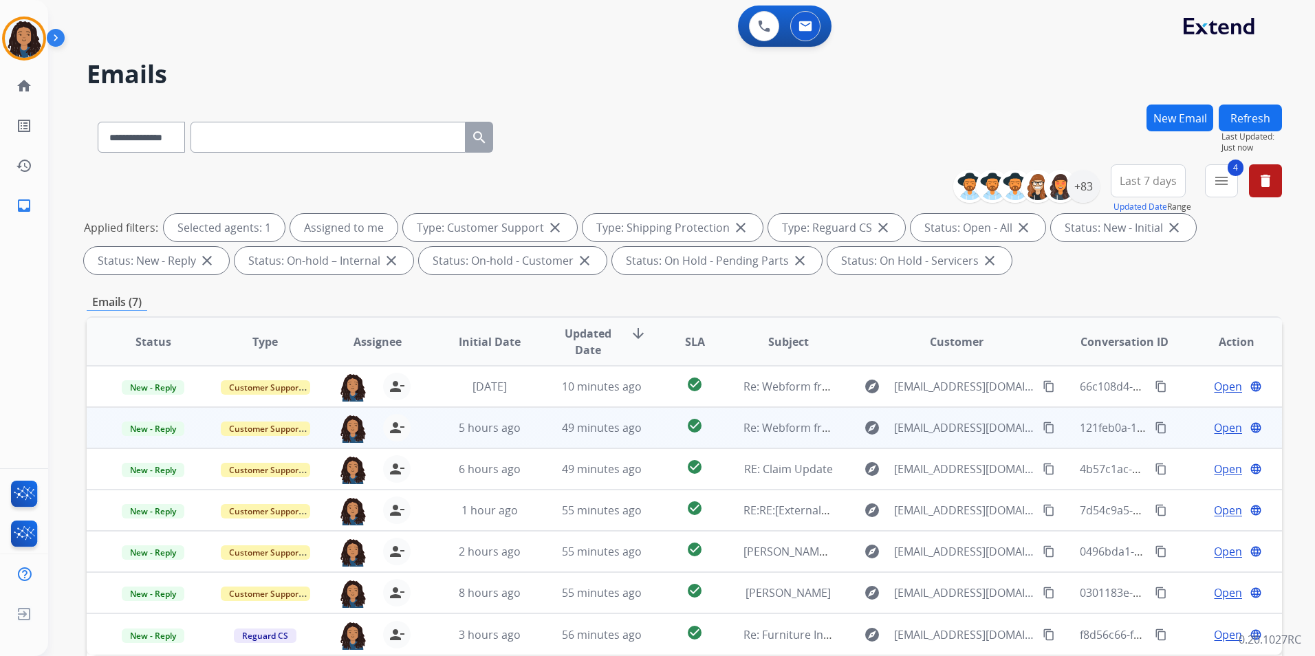
click at [1216, 429] on span "Open" at bounding box center [1228, 427] width 28 height 17
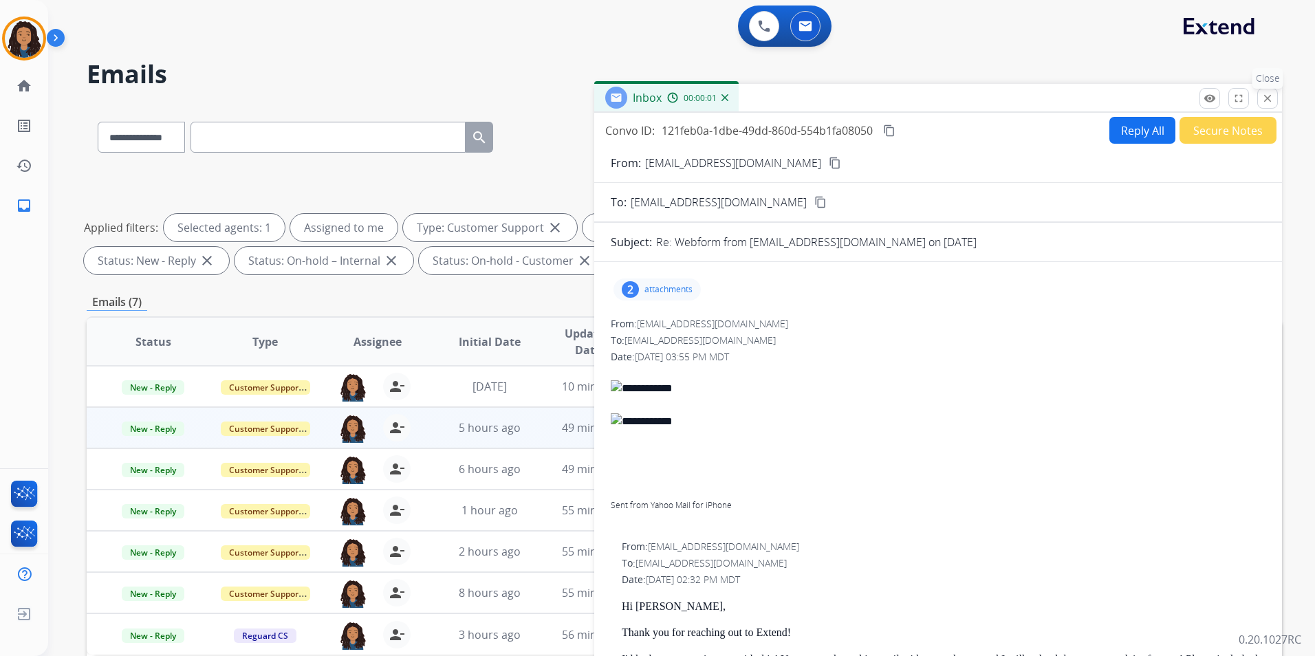
click at [1273, 97] on mat-icon "close" at bounding box center [1267, 98] width 12 height 12
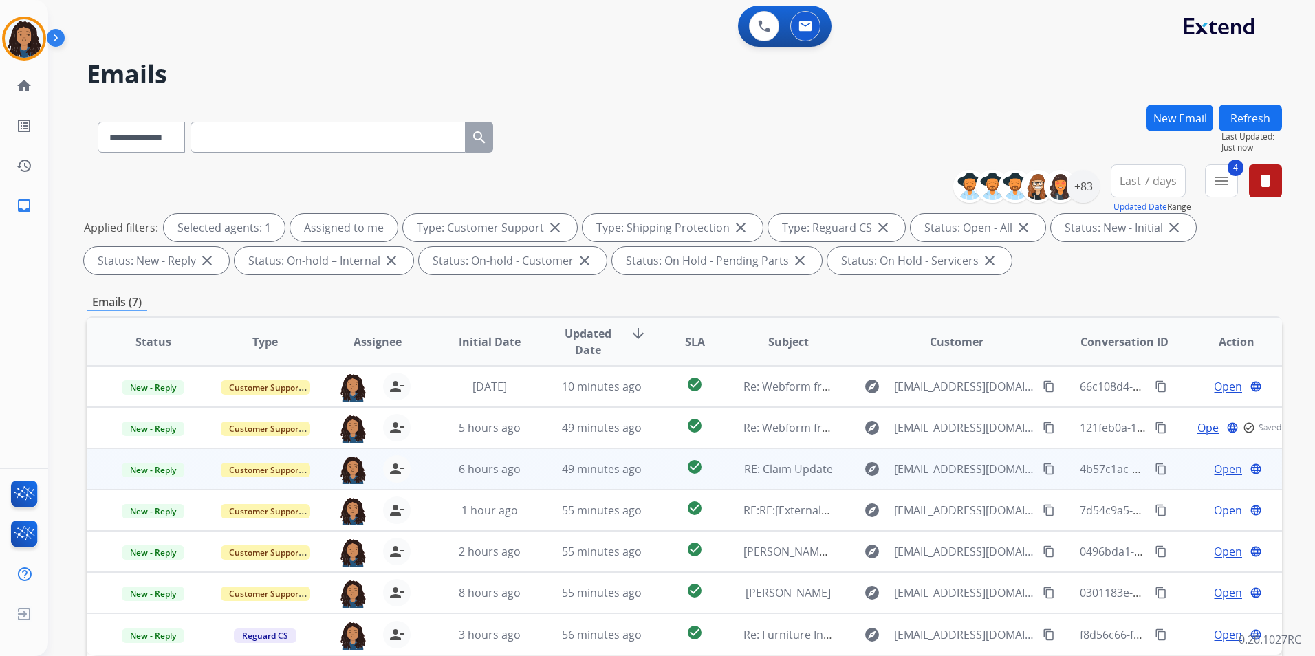
click at [1225, 466] on span "Open" at bounding box center [1228, 469] width 28 height 17
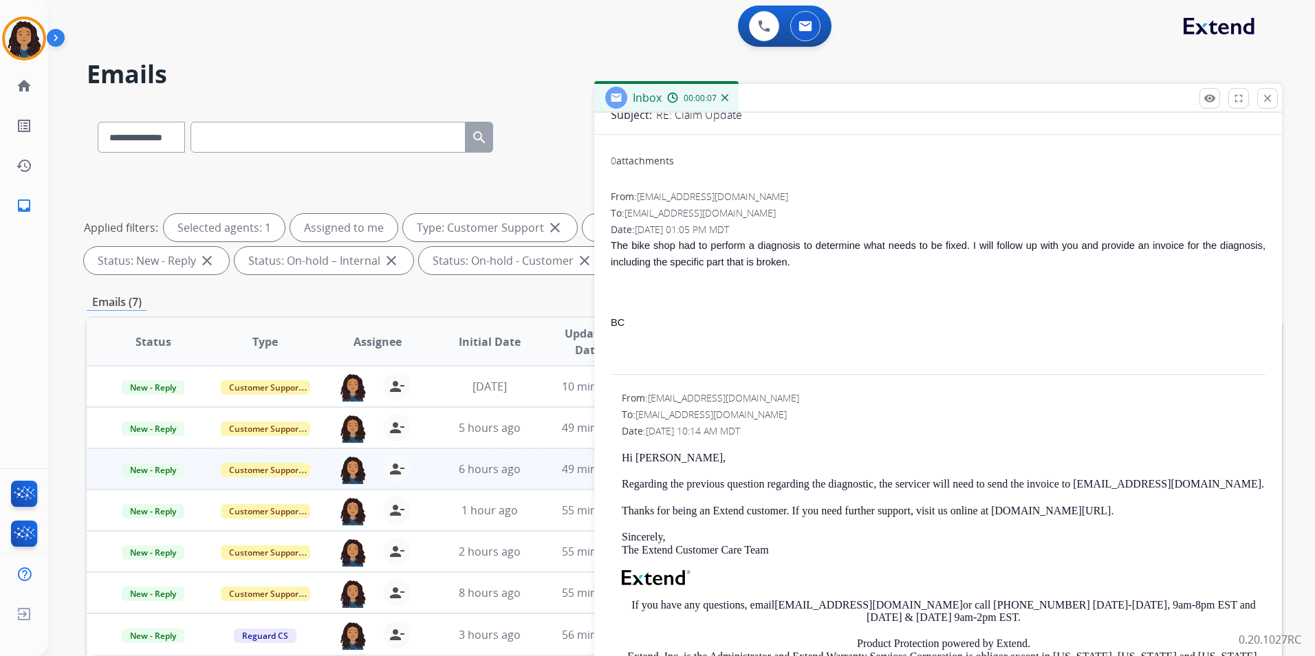
scroll to position [138, 0]
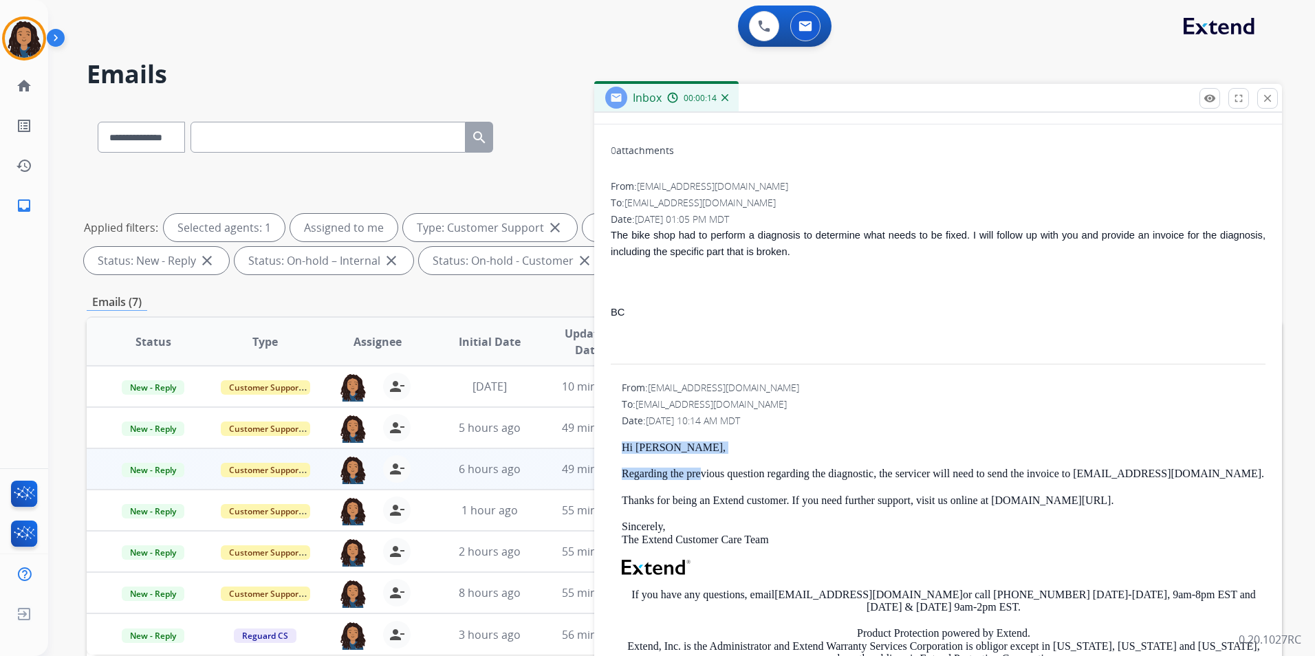
drag, startPoint x: 616, startPoint y: 441, endPoint x: 699, endPoint y: 455, distance: 83.7
click at [699, 455] on div "From: [EMAIL_ADDRESS][DOMAIN_NAME] To: [EMAIL_ADDRESS][DOMAIN_NAME] Date: [DATE…" at bounding box center [938, 566] width 655 height 371
drag, startPoint x: 699, startPoint y: 455, endPoint x: 637, endPoint y: 448, distance: 62.3
click at [637, 448] on p "Hi [PERSON_NAME]," at bounding box center [944, 447] width 644 height 12
drag, startPoint x: 622, startPoint y: 444, endPoint x: 666, endPoint y: 444, distance: 44.0
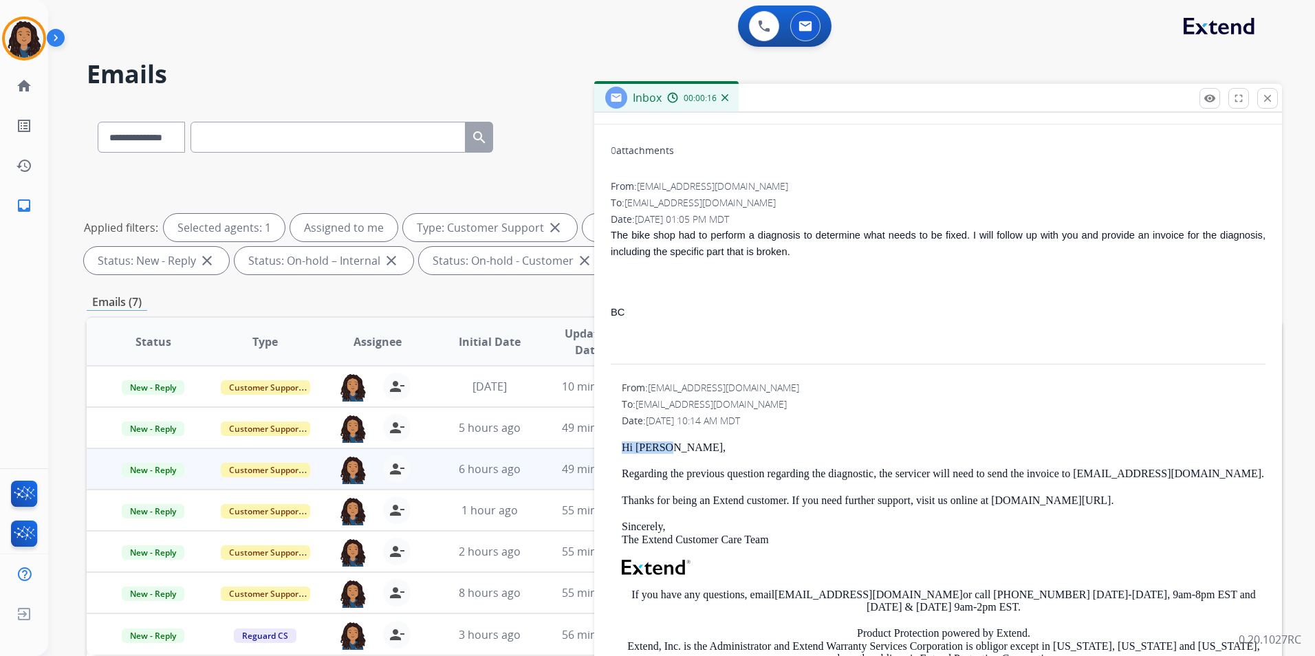
click at [666, 444] on p "Hi [PERSON_NAME]," at bounding box center [944, 447] width 644 height 12
drag, startPoint x: 666, startPoint y: 444, endPoint x: 654, endPoint y: 448, distance: 13.0
copy p "Hi [PERSON_NAME],"
click at [164, 469] on span "New - Reply" at bounding box center [153, 470] width 63 height 14
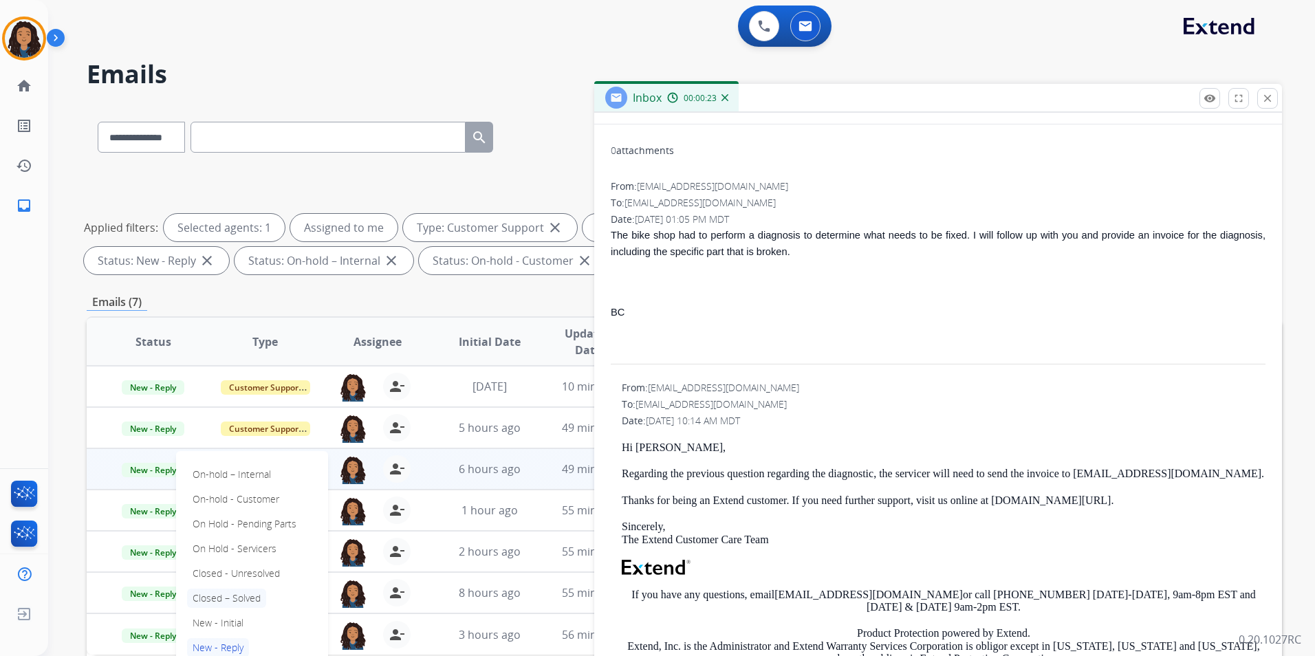
click at [249, 593] on p "Closed – Solved" at bounding box center [226, 598] width 79 height 19
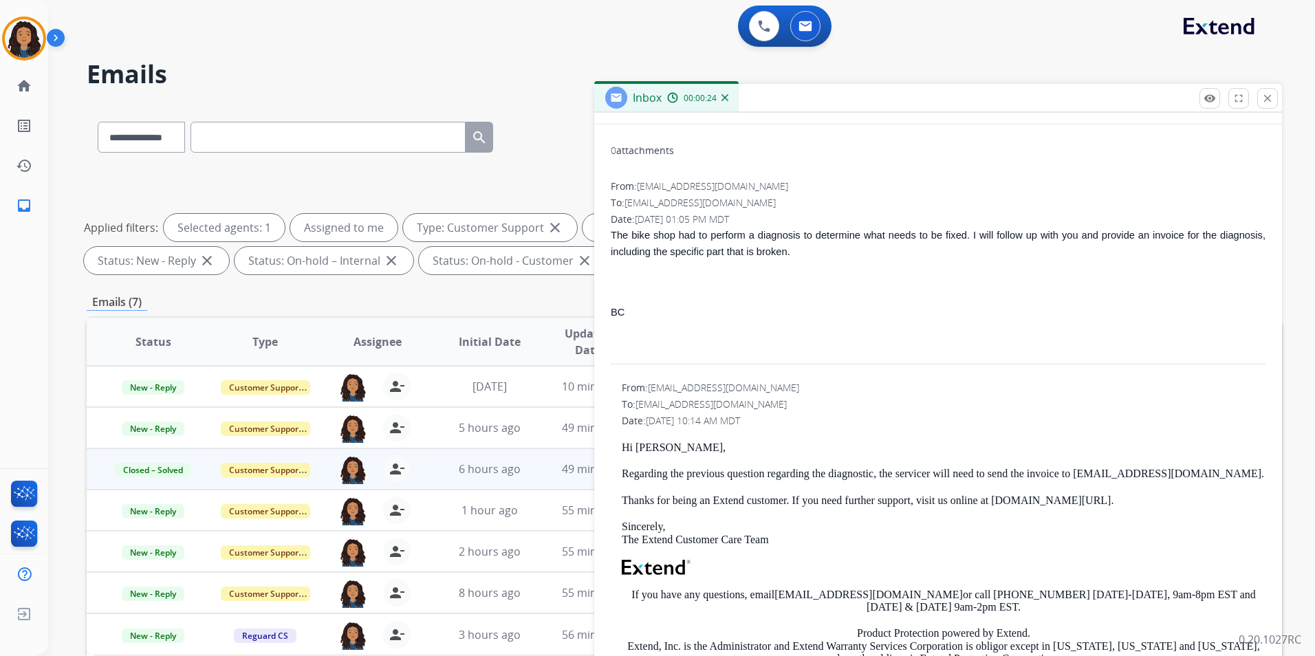
scroll to position [0, 0]
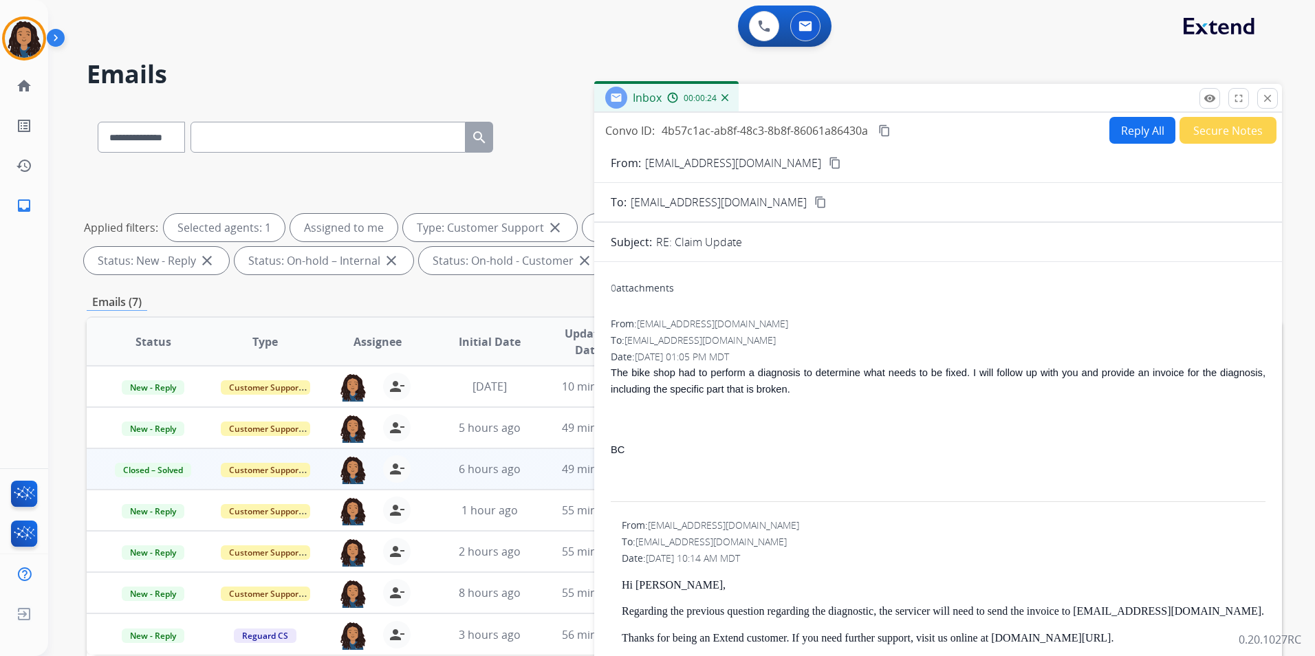
click at [1232, 135] on button "Secure Notes" at bounding box center [1227, 130] width 97 height 27
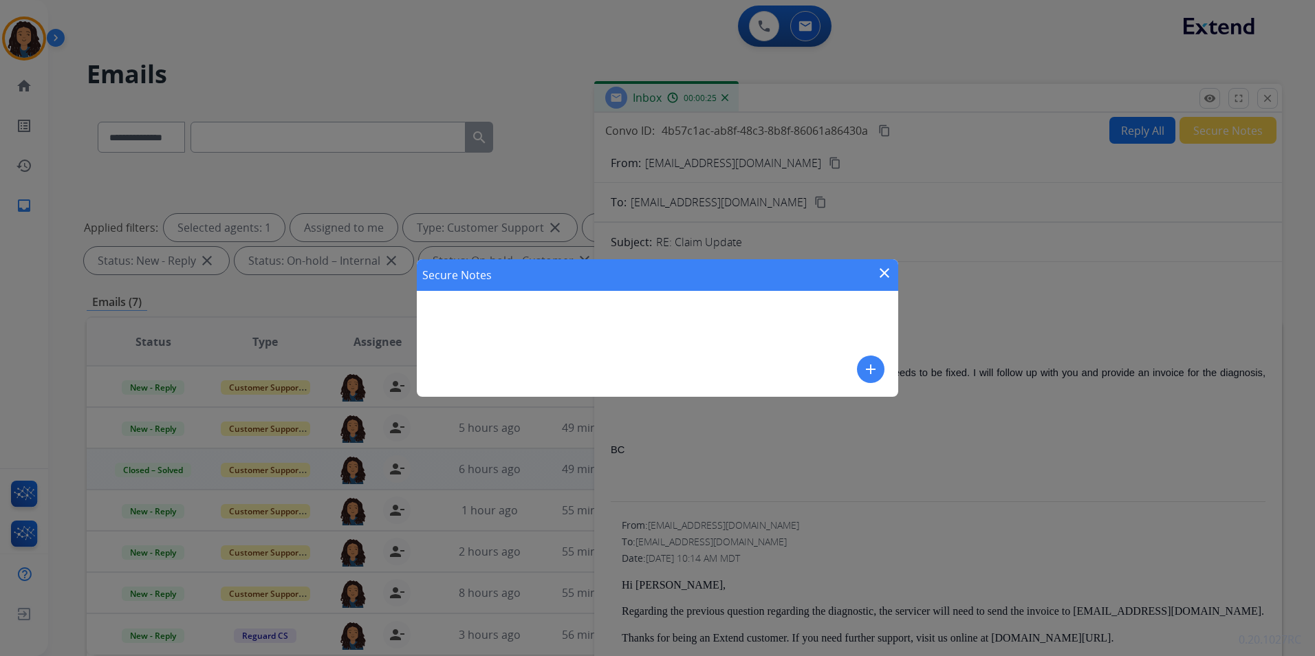
click at [863, 372] on mat-icon "add" at bounding box center [870, 369] width 17 height 17
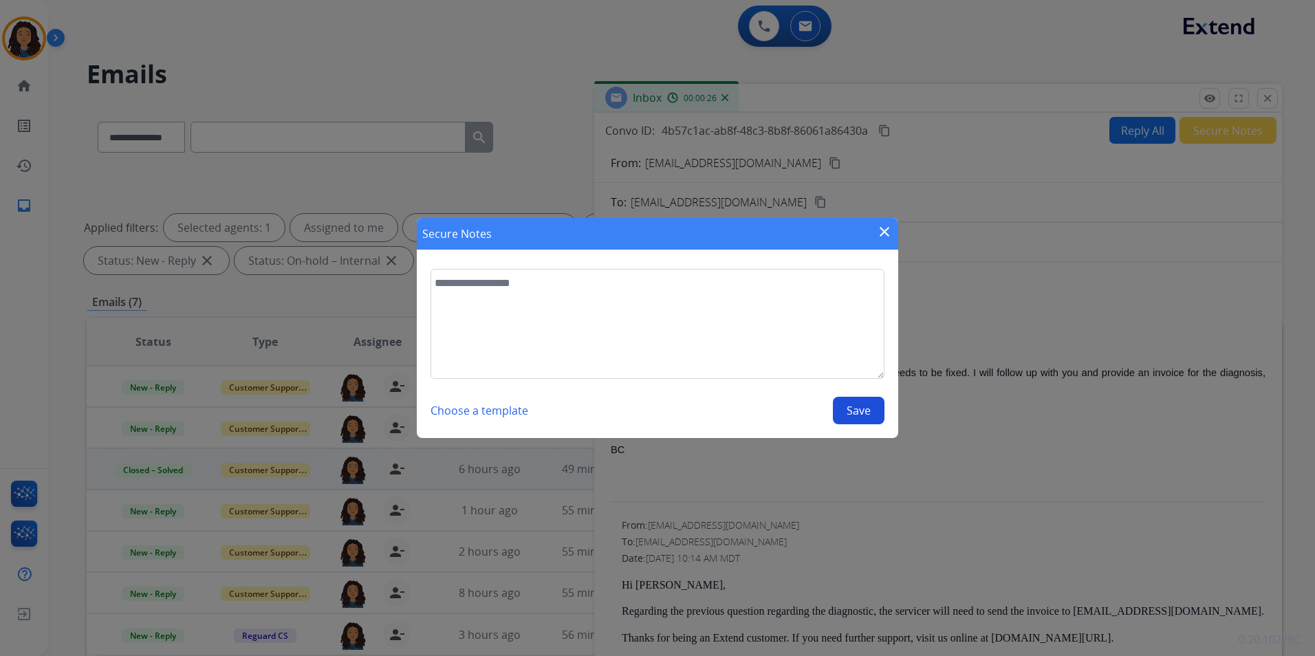
click at [676, 290] on textarea at bounding box center [657, 324] width 454 height 110
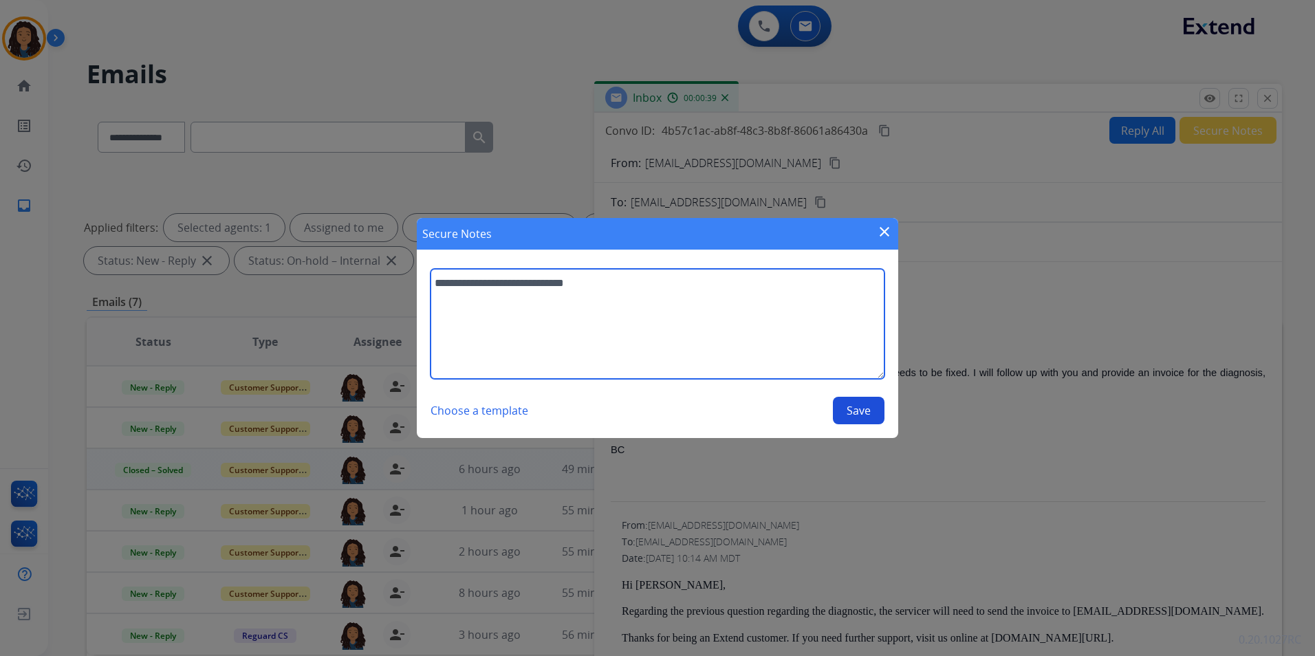
type textarea "**********"
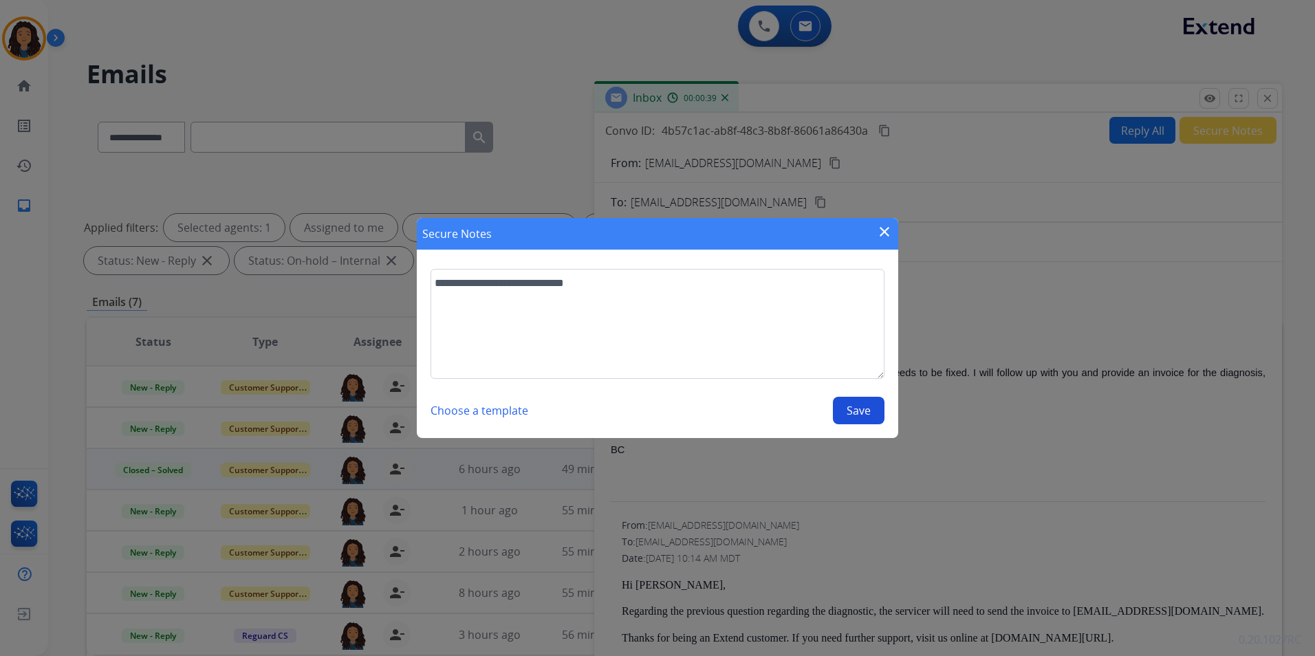
click at [863, 413] on button "Save" at bounding box center [859, 411] width 52 height 28
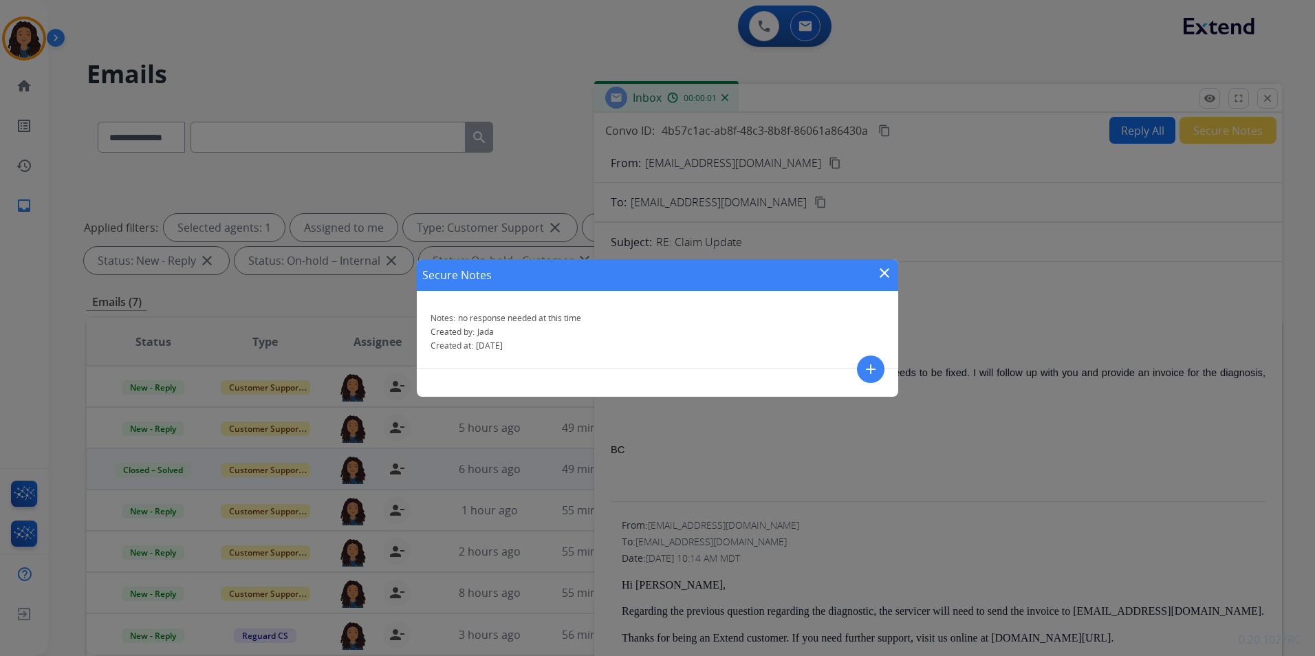
click at [884, 272] on mat-icon "close" at bounding box center [884, 273] width 17 height 17
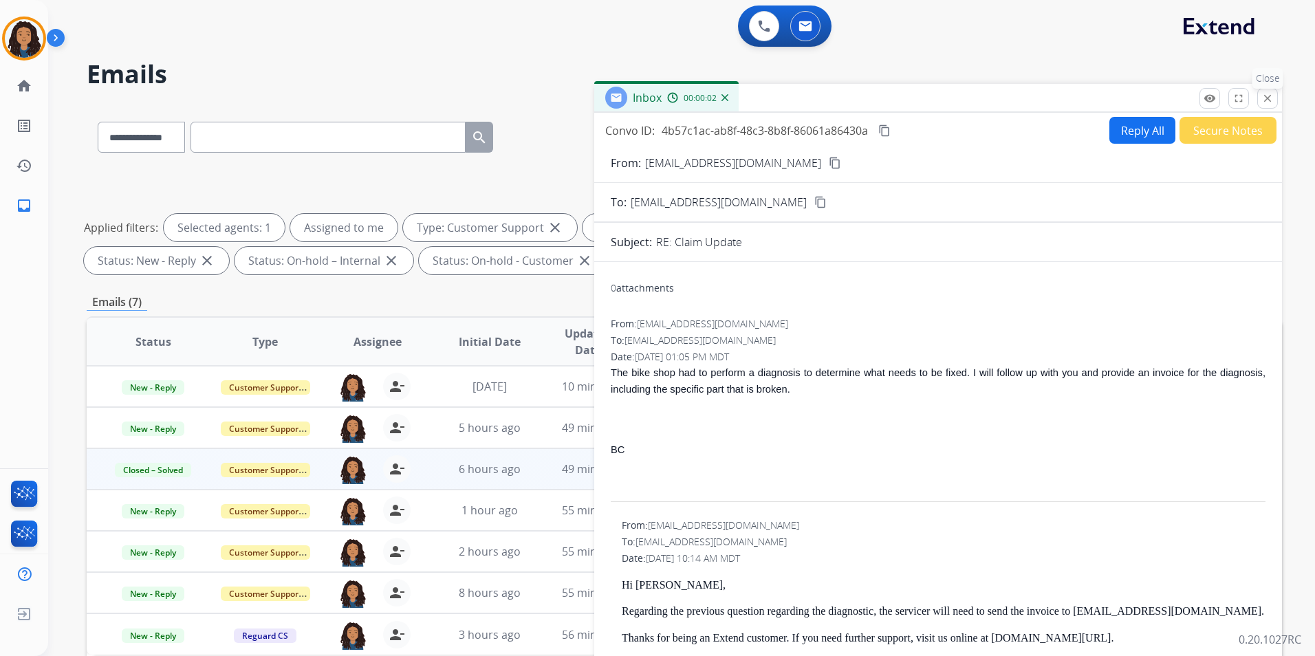
click at [1264, 96] on mat-icon "close" at bounding box center [1267, 98] width 12 height 12
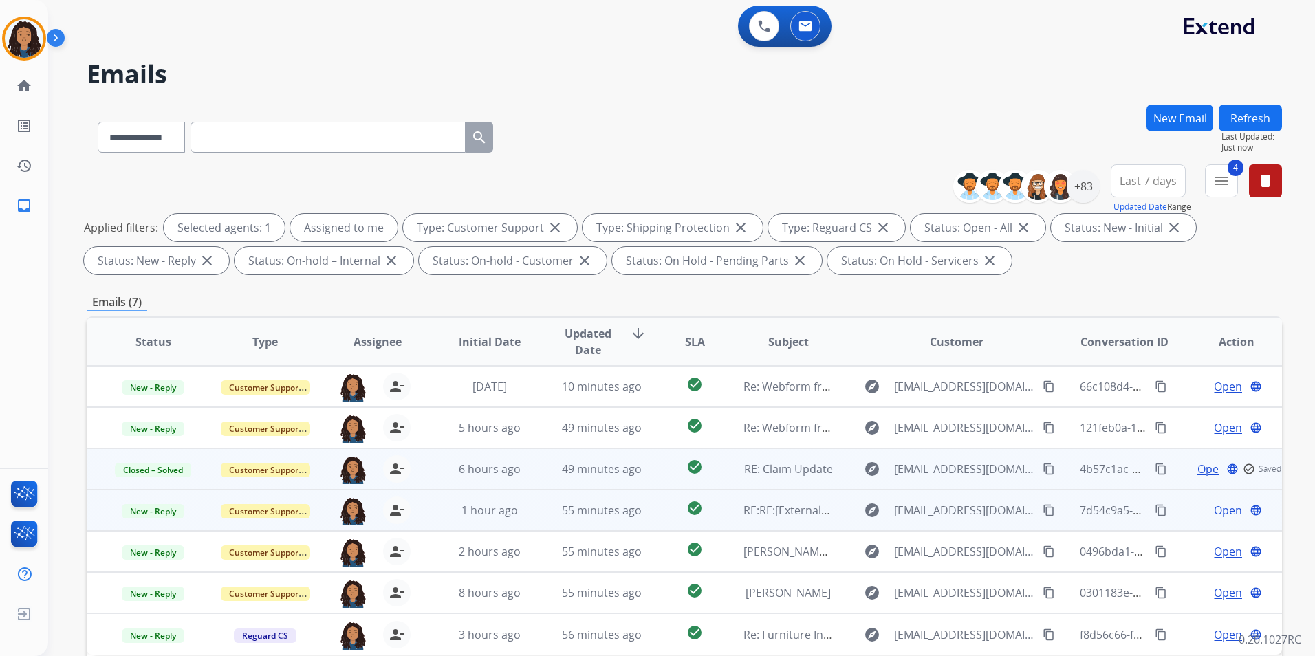
click at [1215, 512] on span "Open" at bounding box center [1228, 510] width 28 height 17
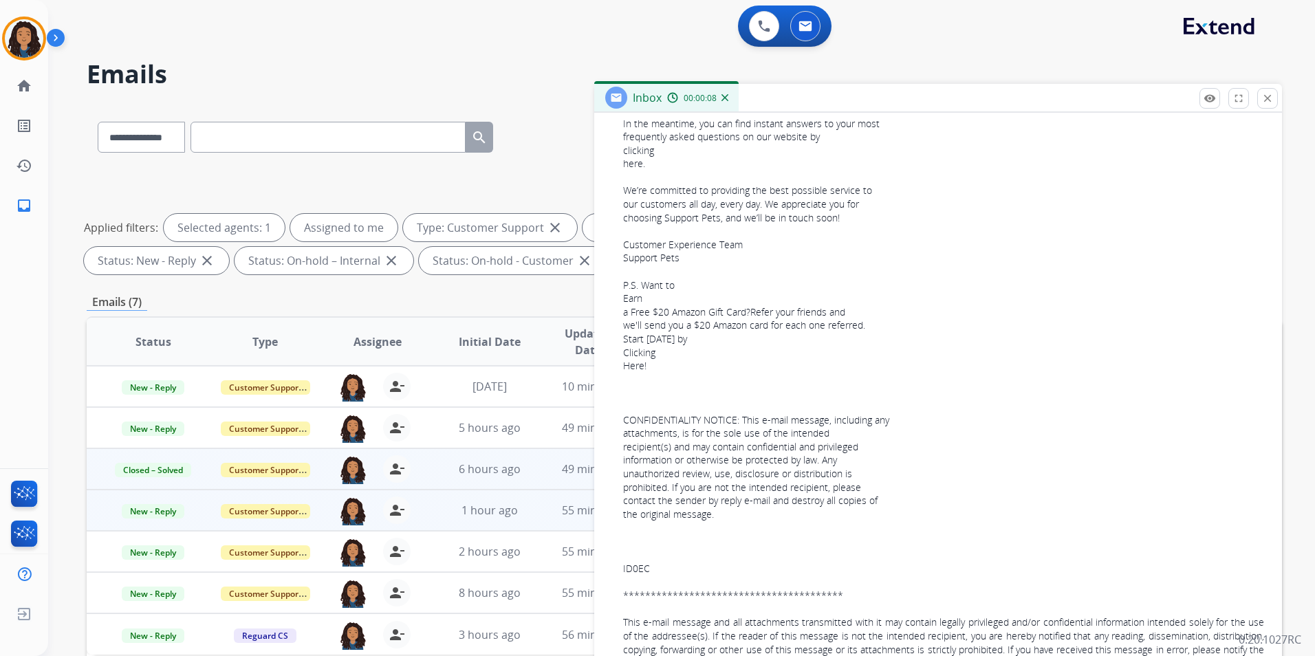
scroll to position [2200, 0]
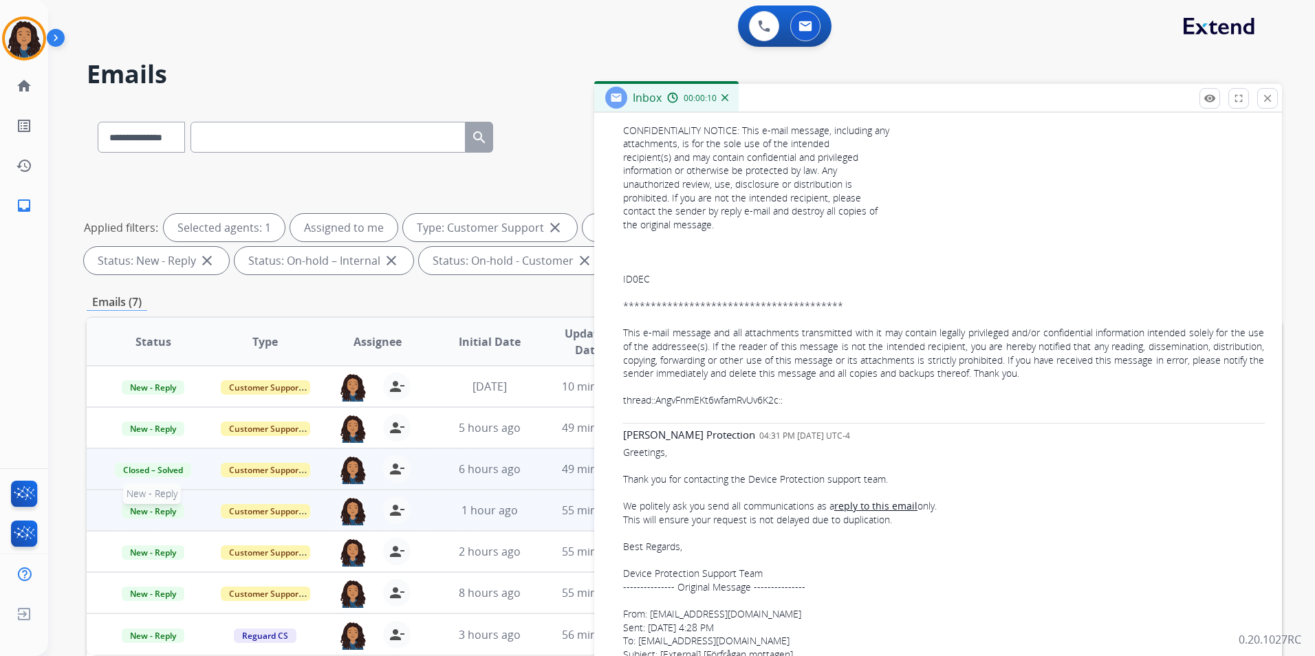
click at [157, 509] on span "New - Reply" at bounding box center [153, 511] width 63 height 14
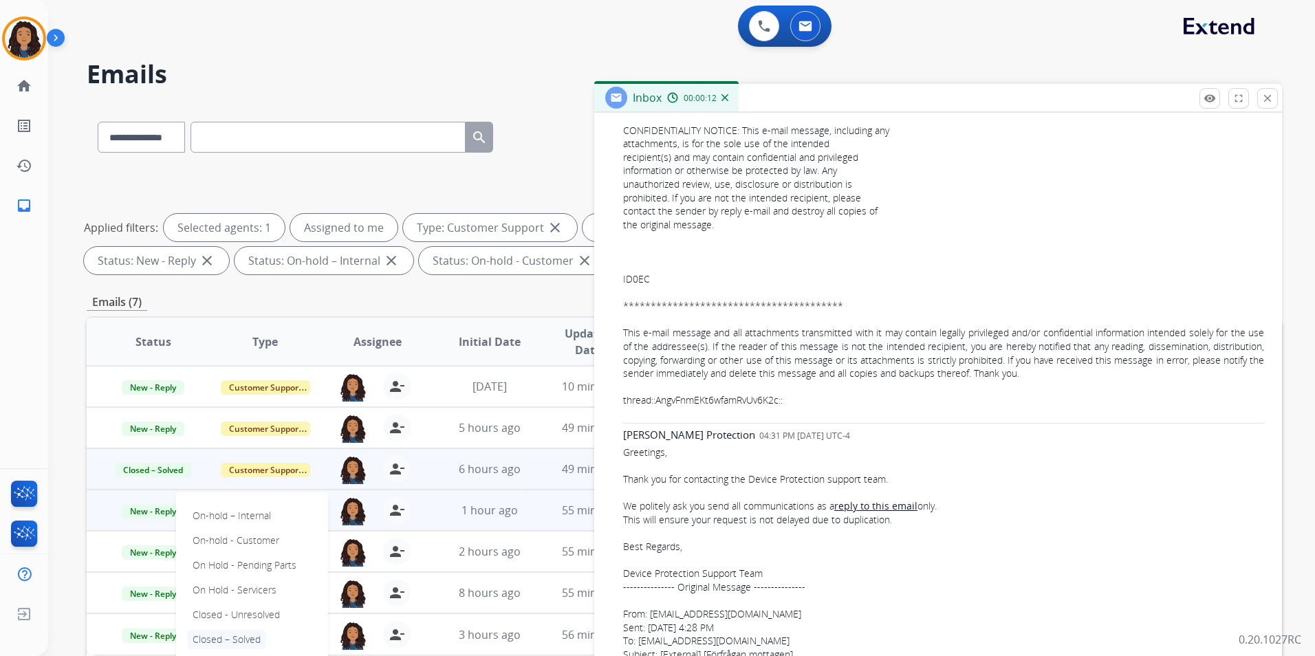
click at [240, 633] on p "Closed – Solved" at bounding box center [226, 639] width 79 height 19
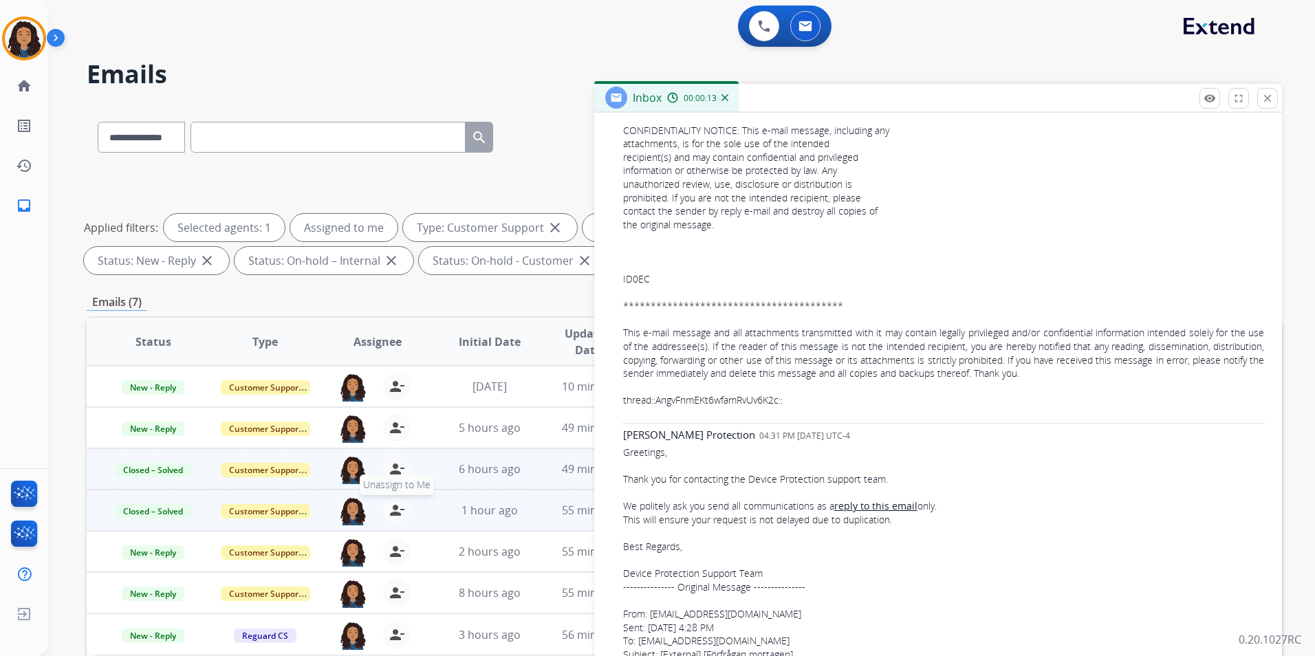
click at [400, 508] on mat-icon "person_remove" at bounding box center [397, 510] width 17 height 17
click at [298, 511] on span "Customer Support" at bounding box center [265, 511] width 89 height 14
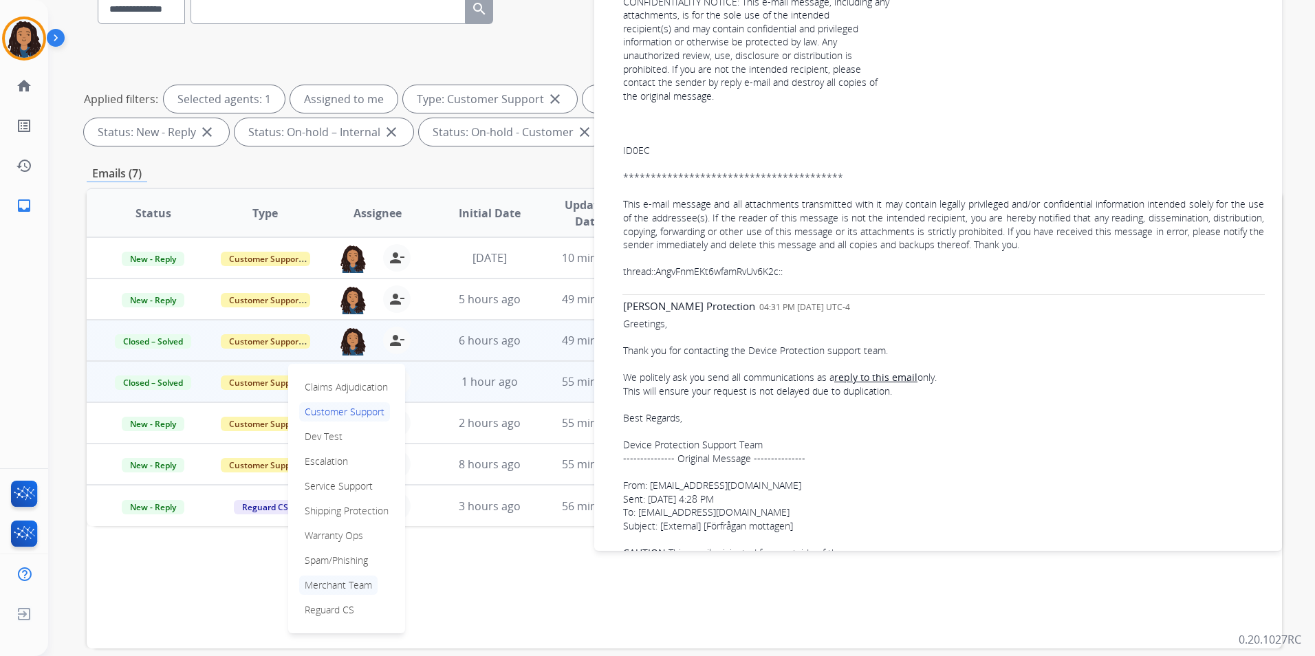
scroll to position [138, 0]
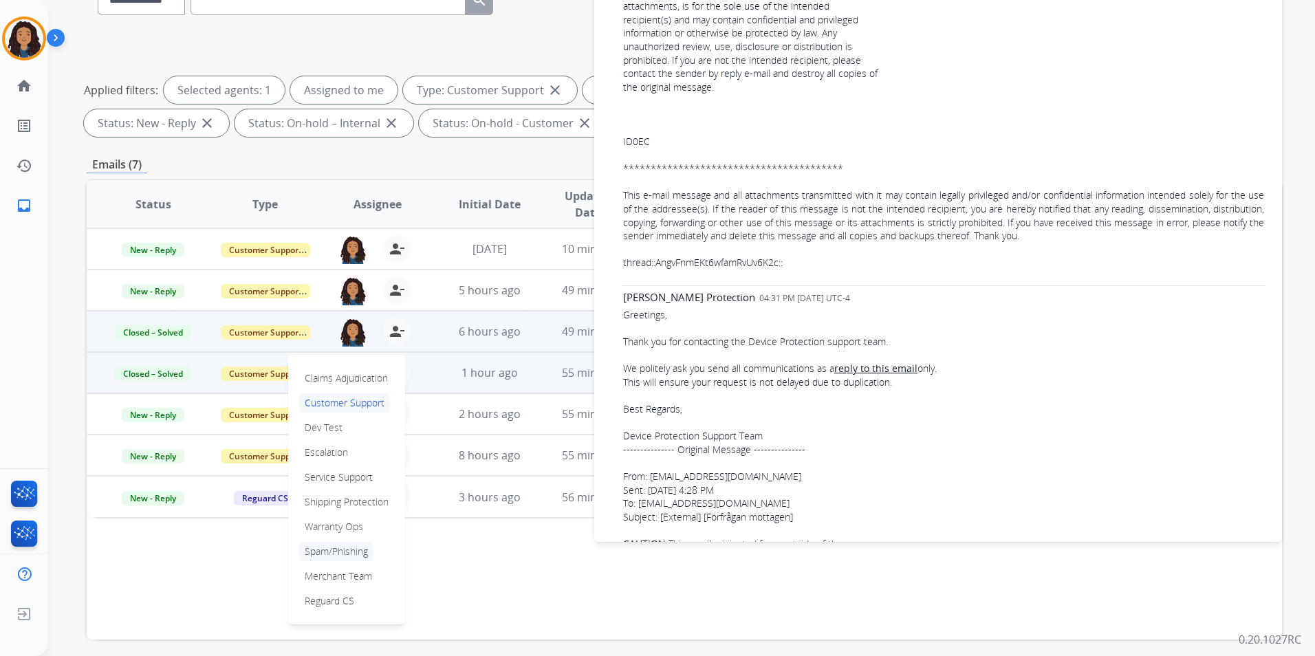
click at [362, 551] on p "Spam/Phishing" at bounding box center [336, 551] width 74 height 19
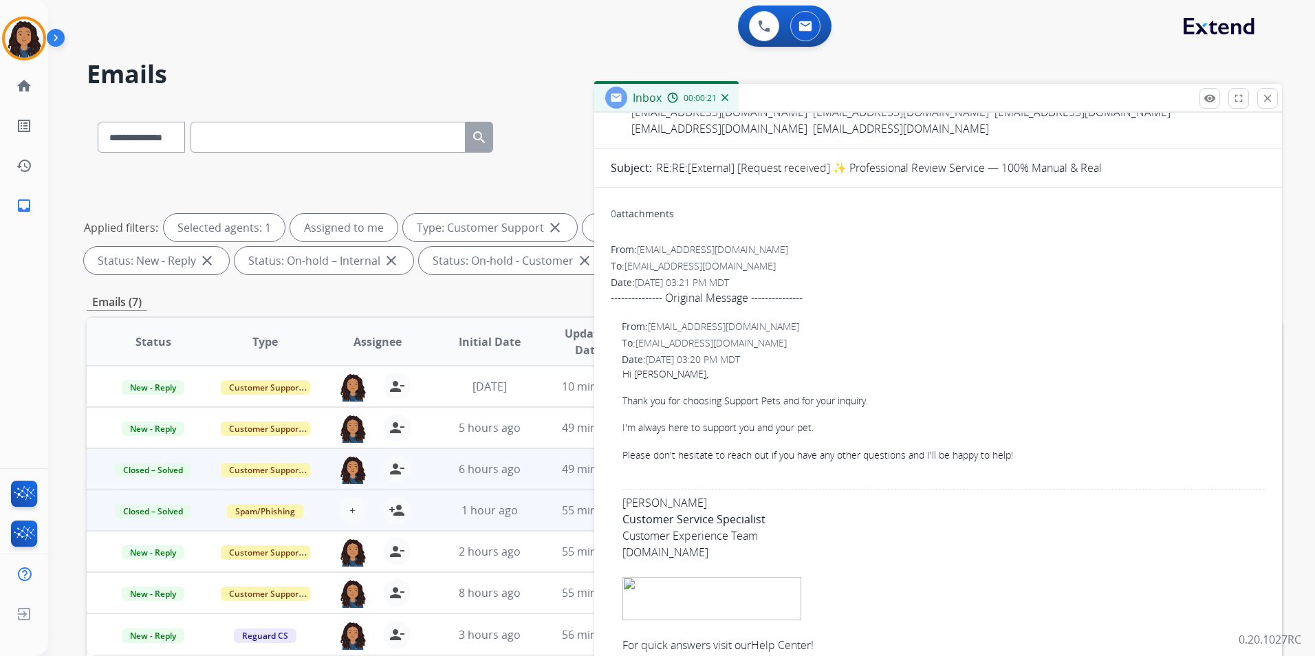
scroll to position [0, 0]
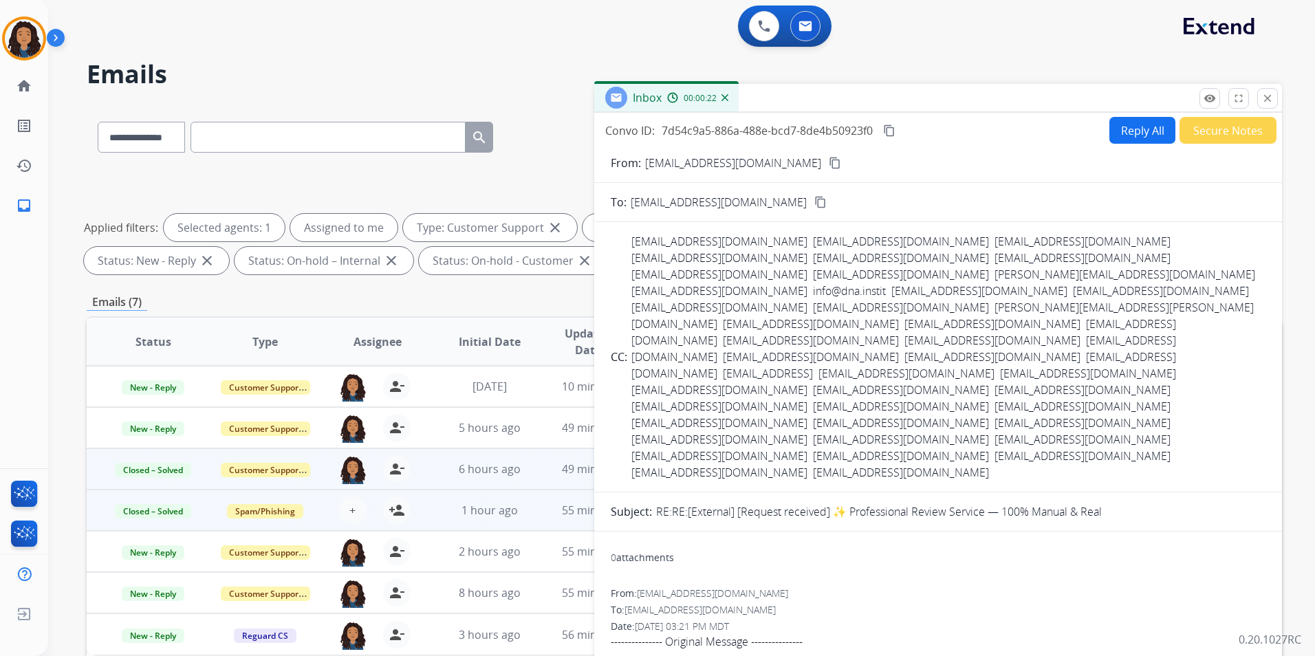
click at [1216, 135] on button "Secure Notes" at bounding box center [1227, 130] width 97 height 27
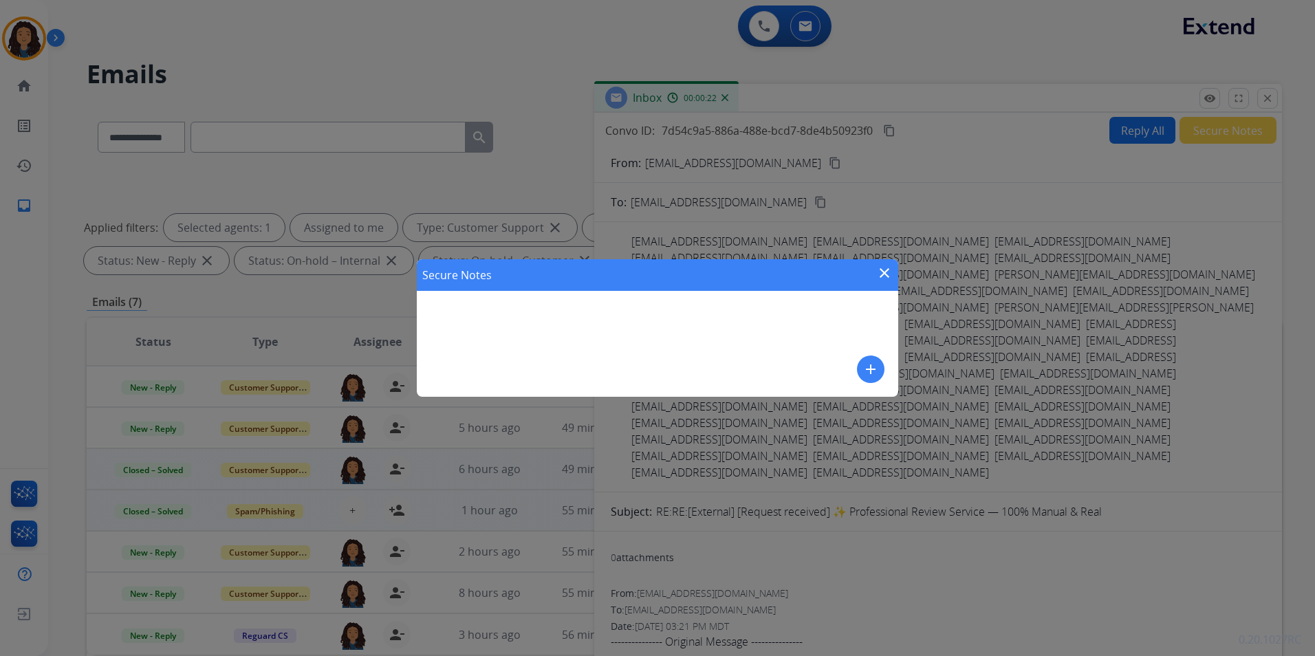
click at [878, 369] on mat-icon "add" at bounding box center [870, 369] width 17 height 17
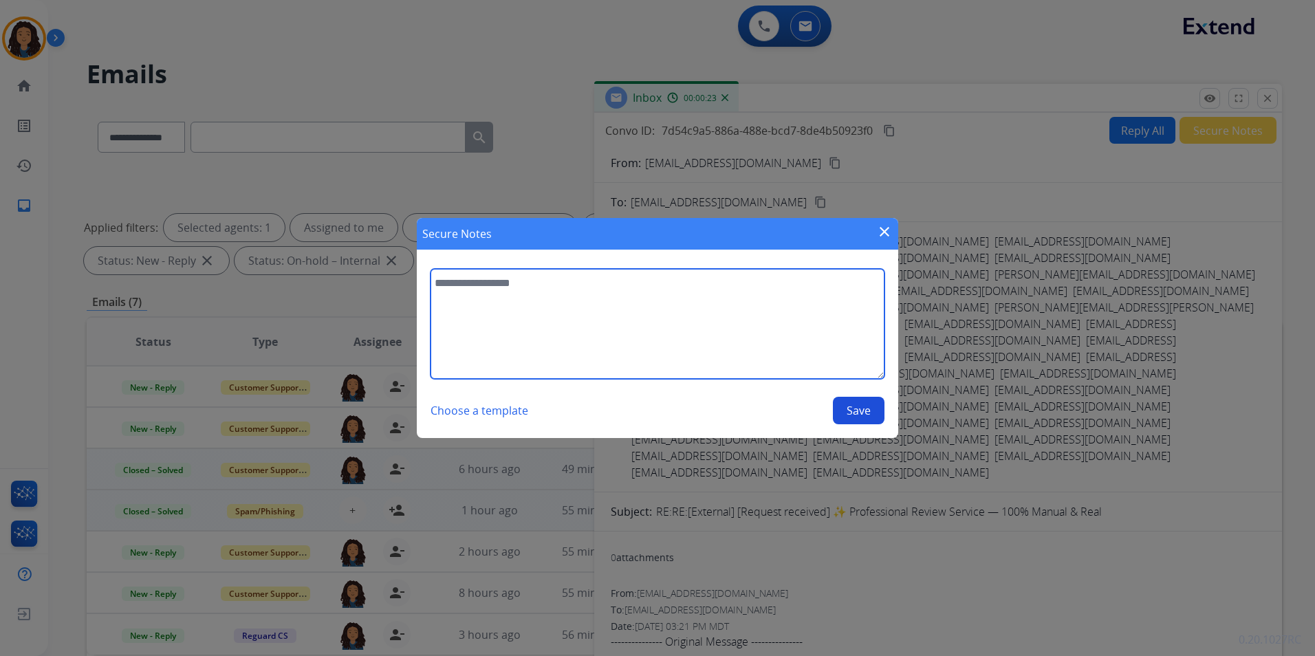
click at [786, 354] on textarea at bounding box center [657, 324] width 454 height 110
type textarea "**********"
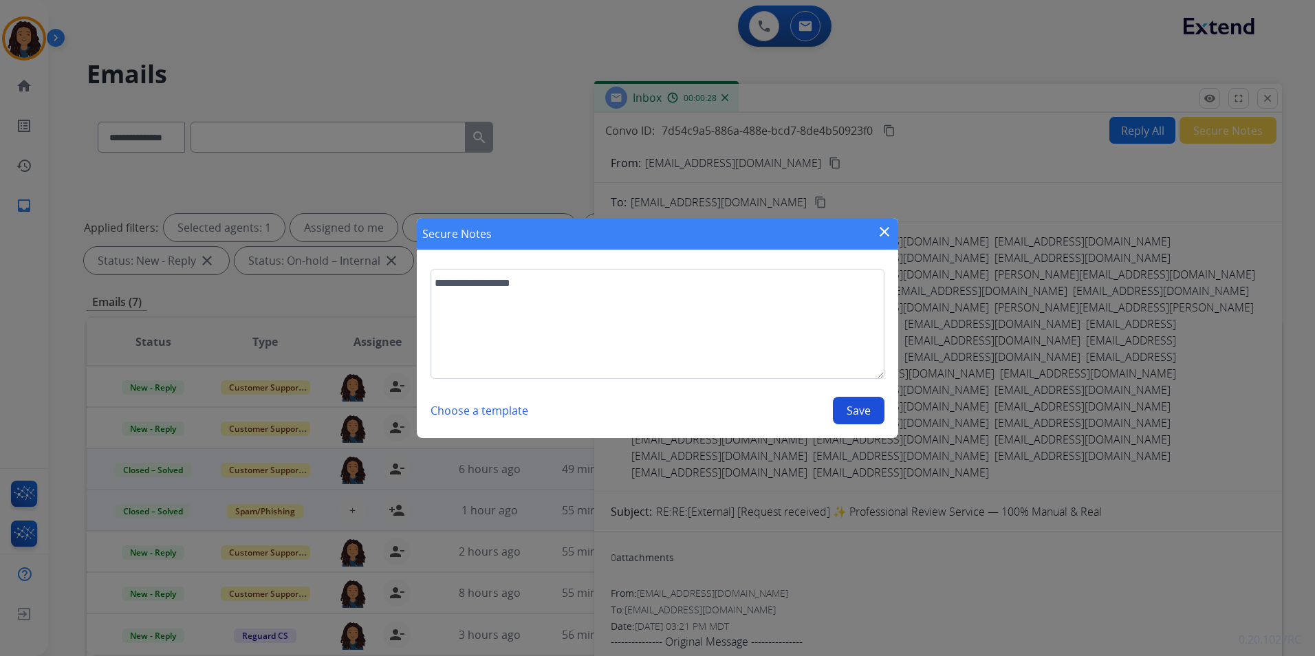
click at [849, 403] on button "Save" at bounding box center [859, 411] width 52 height 28
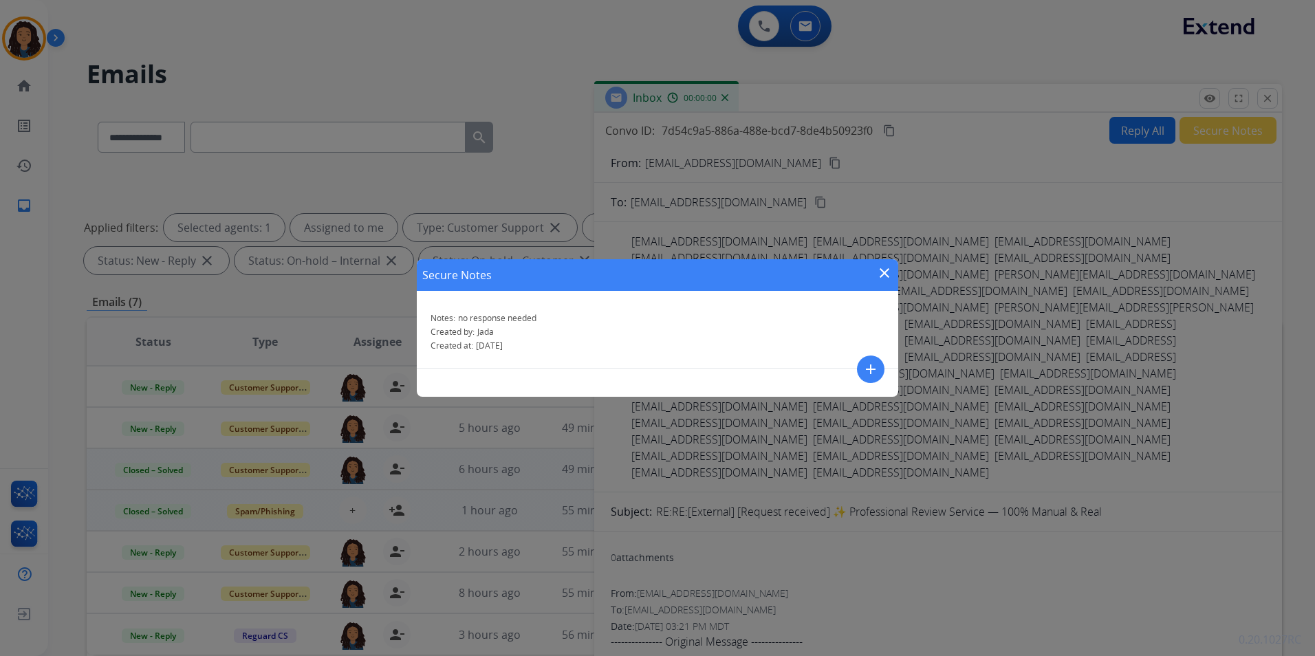
click at [885, 269] on mat-icon "close" at bounding box center [884, 273] width 17 height 17
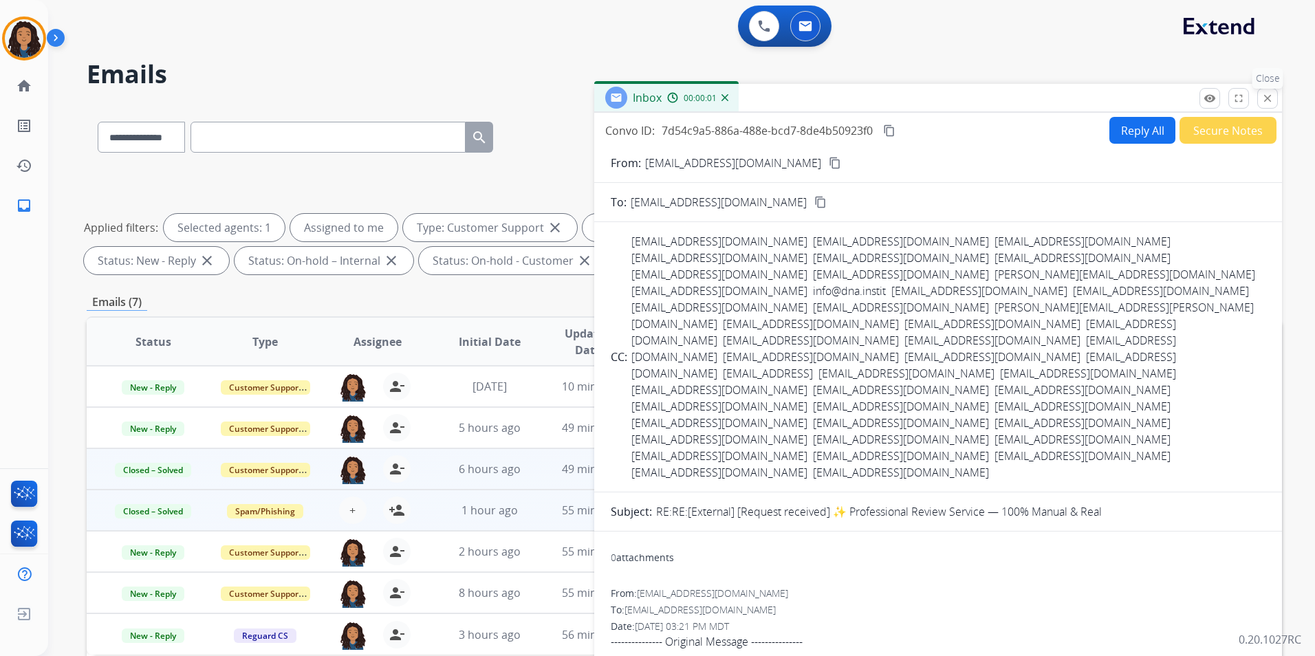
click at [1272, 98] on mat-icon "close" at bounding box center [1267, 98] width 12 height 12
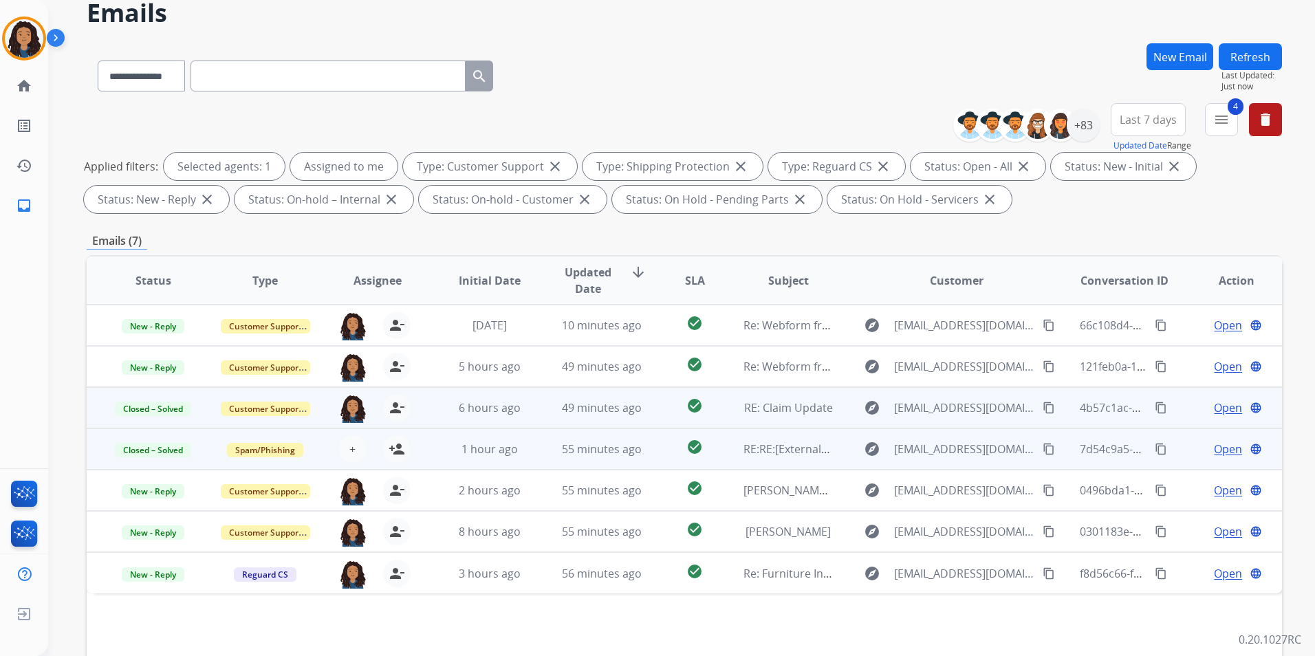
scroll to position [69, 0]
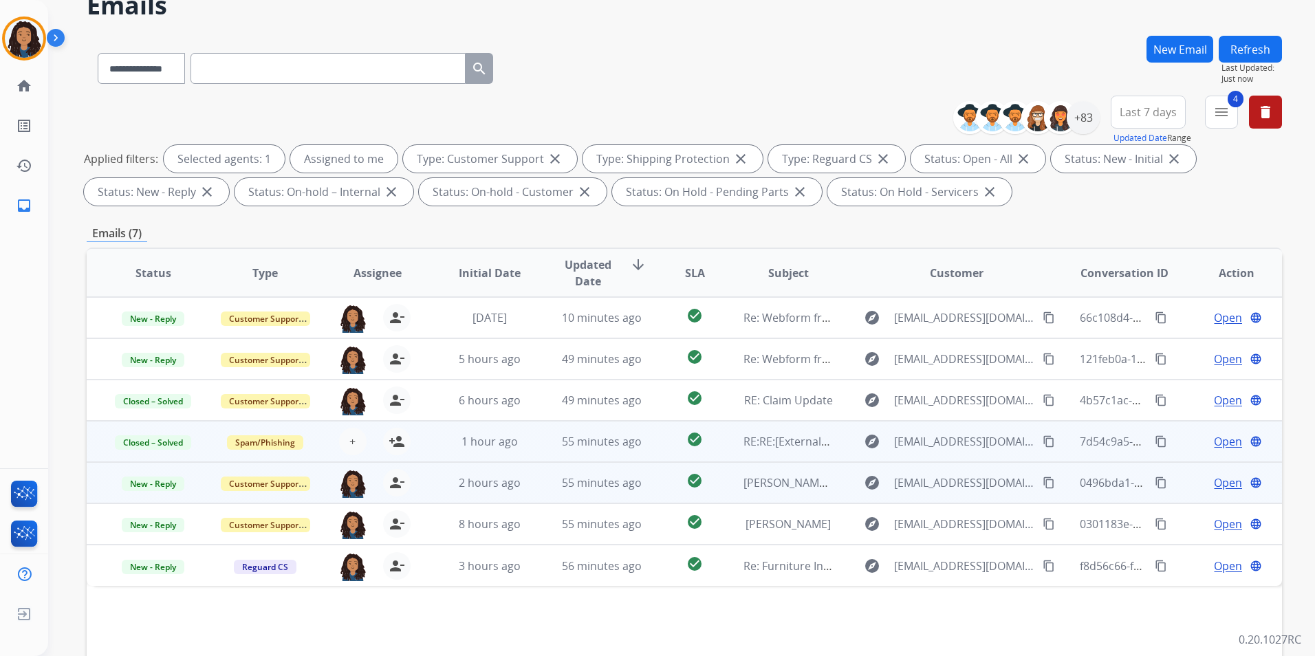
click at [1218, 483] on span "Open" at bounding box center [1228, 482] width 28 height 17
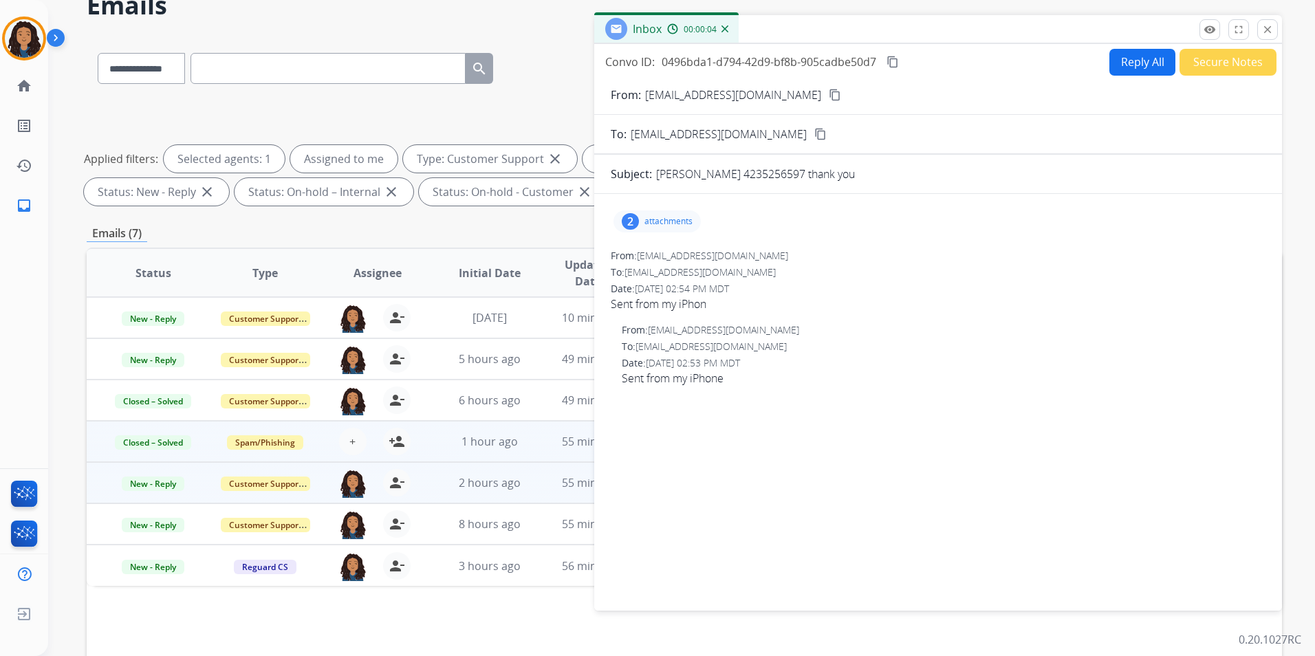
drag, startPoint x: 1275, startPoint y: 33, endPoint x: 1282, endPoint y: 202, distance: 169.3
click at [1273, 33] on button "close Close" at bounding box center [1267, 29] width 21 height 21
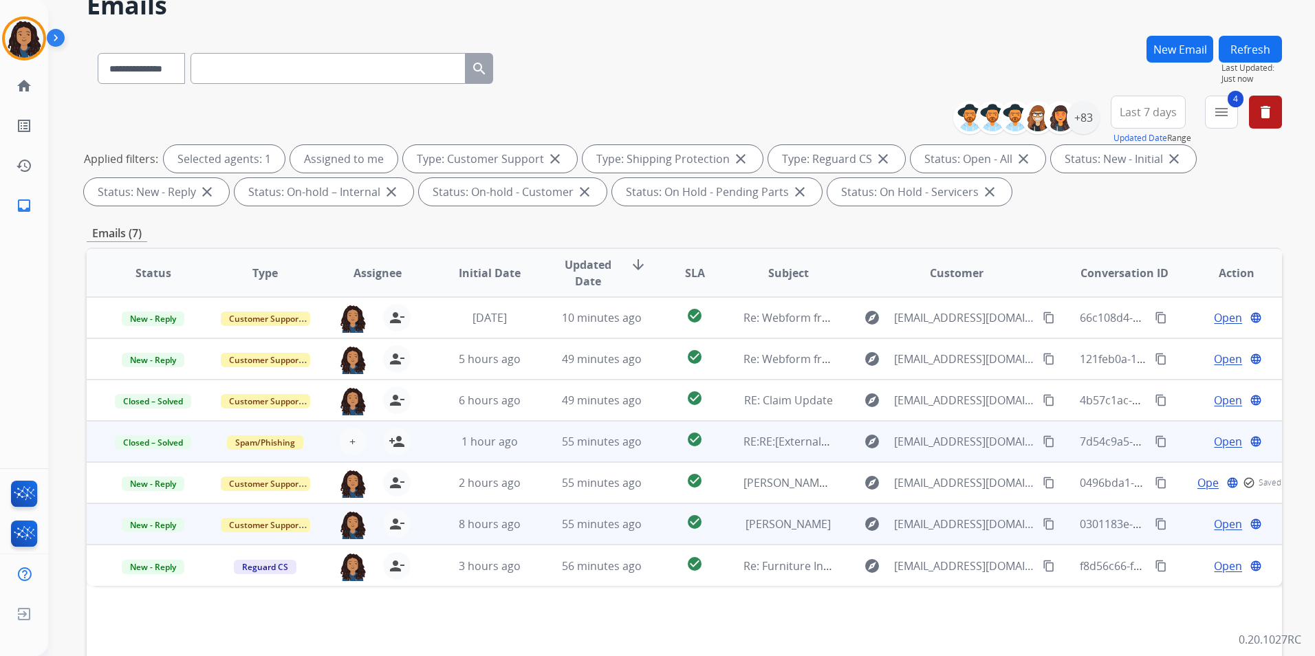
click at [1222, 516] on span "Open" at bounding box center [1228, 524] width 28 height 17
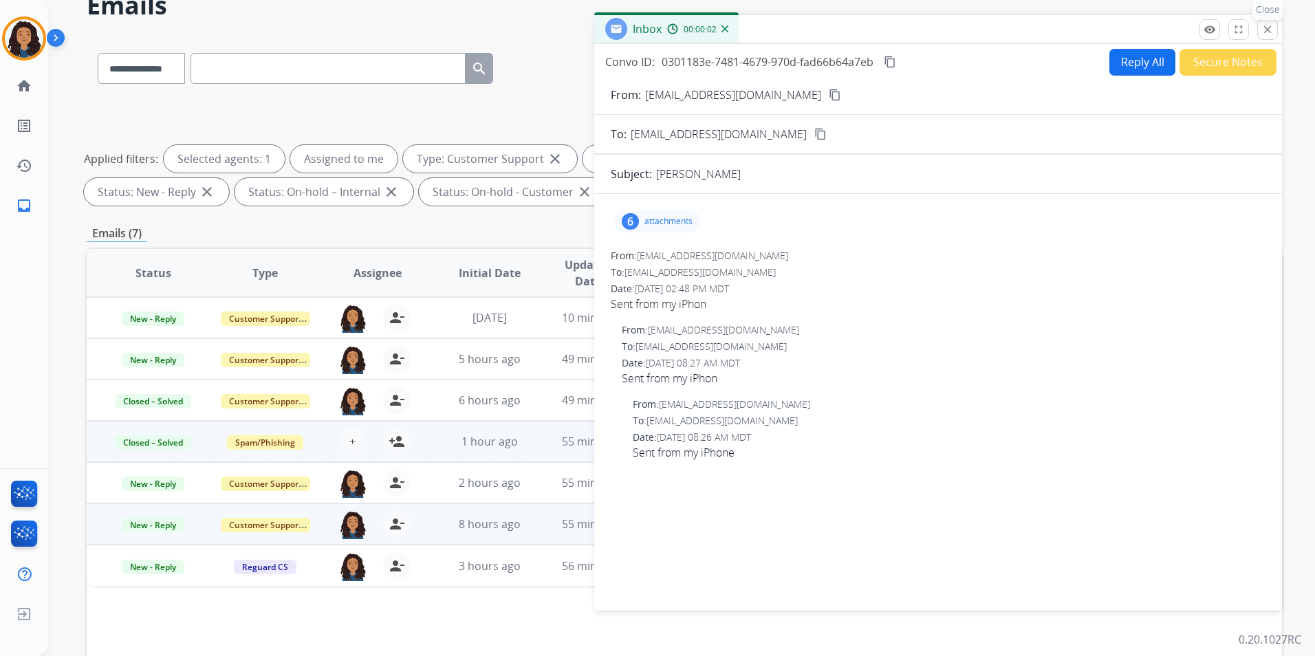
click at [1266, 30] on mat-icon "close" at bounding box center [1267, 29] width 12 height 12
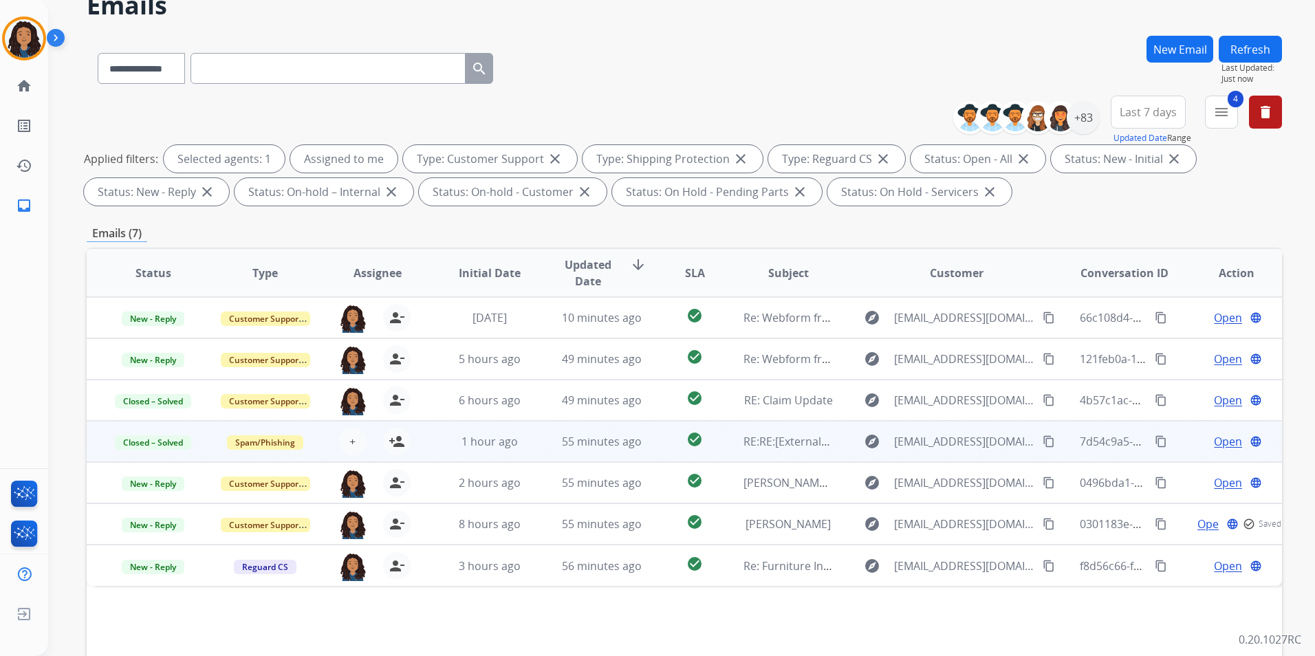
click at [1257, 47] on button "Refresh" at bounding box center [1249, 49] width 63 height 27
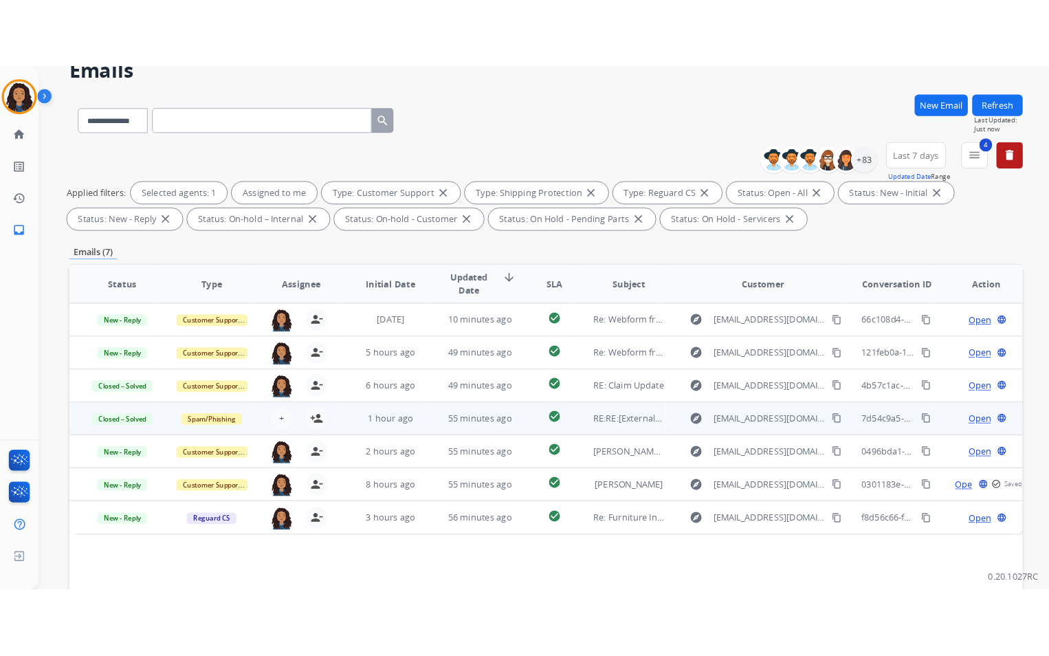
scroll to position [0, 0]
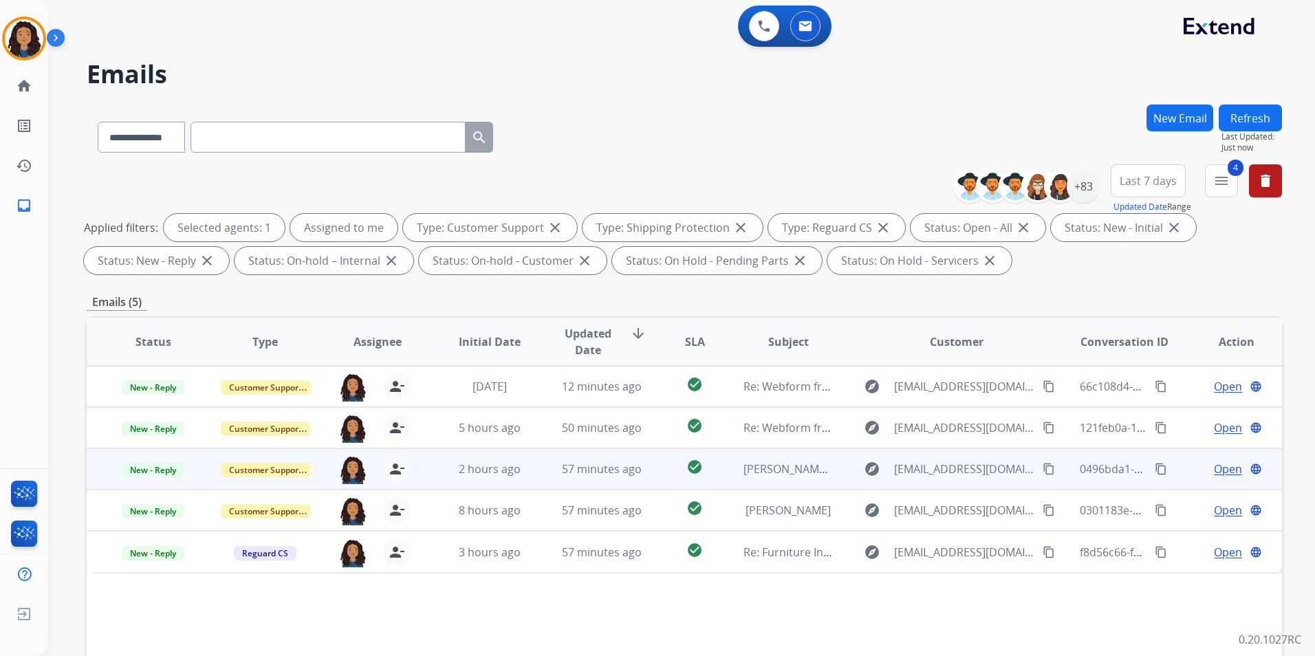
click at [1219, 466] on span "Open" at bounding box center [1228, 469] width 28 height 17
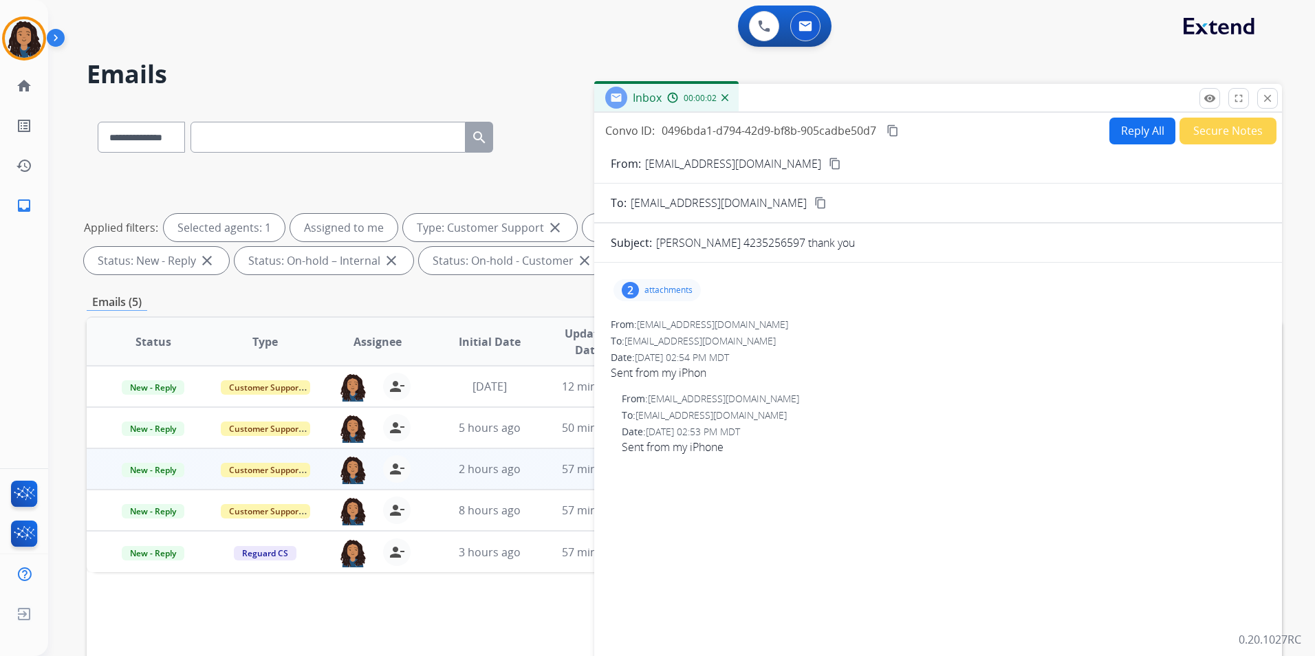
click at [827, 162] on button "content_copy" at bounding box center [835, 163] width 17 height 17
click at [1270, 94] on mat-icon "close" at bounding box center [1267, 98] width 12 height 12
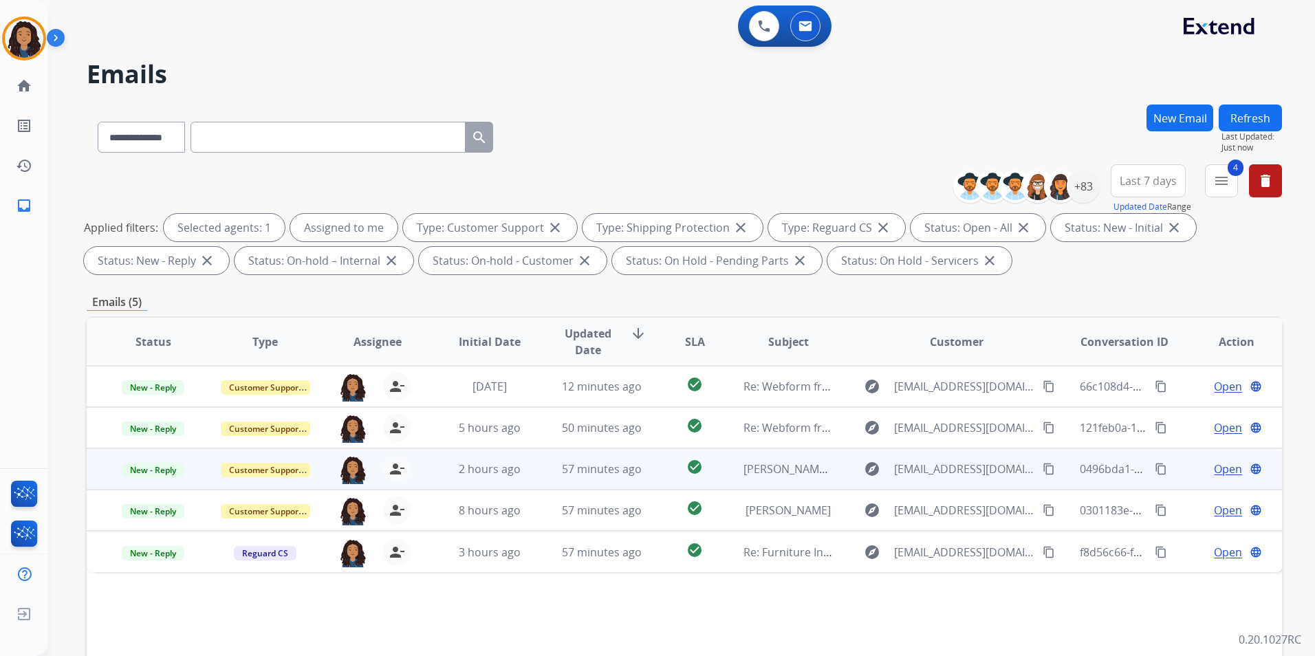
click at [1214, 468] on span "Open" at bounding box center [1228, 469] width 28 height 17
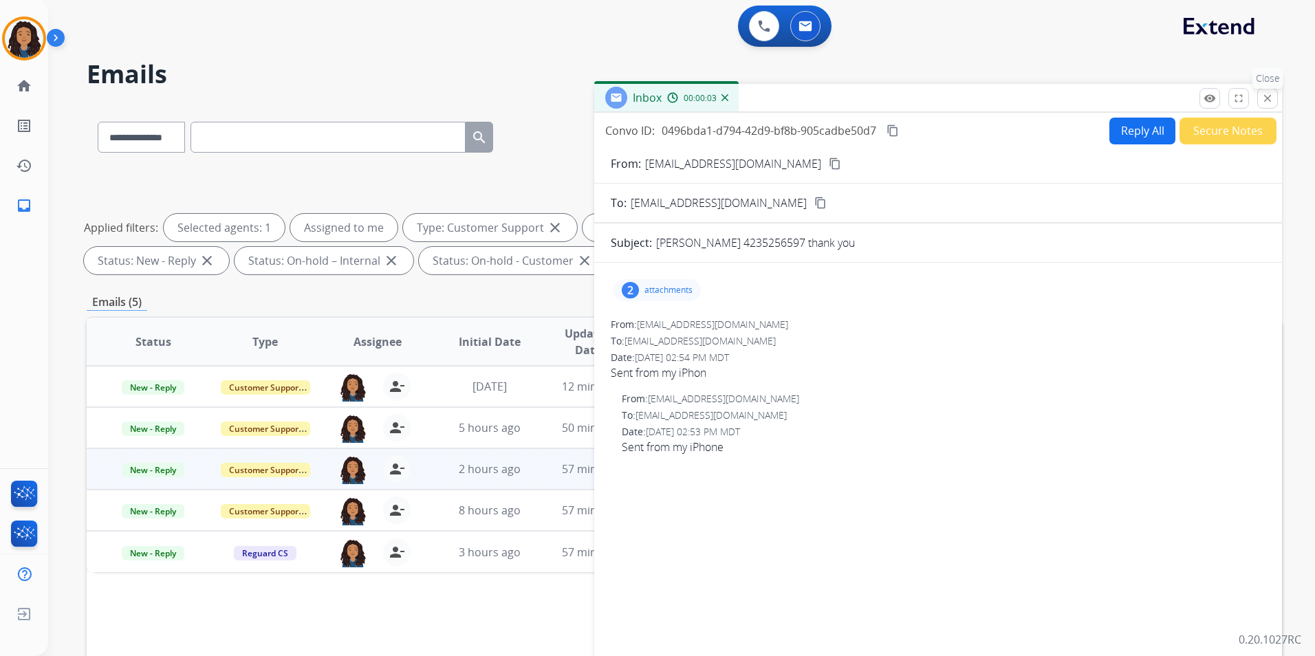
click at [1260, 96] on button "close Close" at bounding box center [1267, 98] width 21 height 21
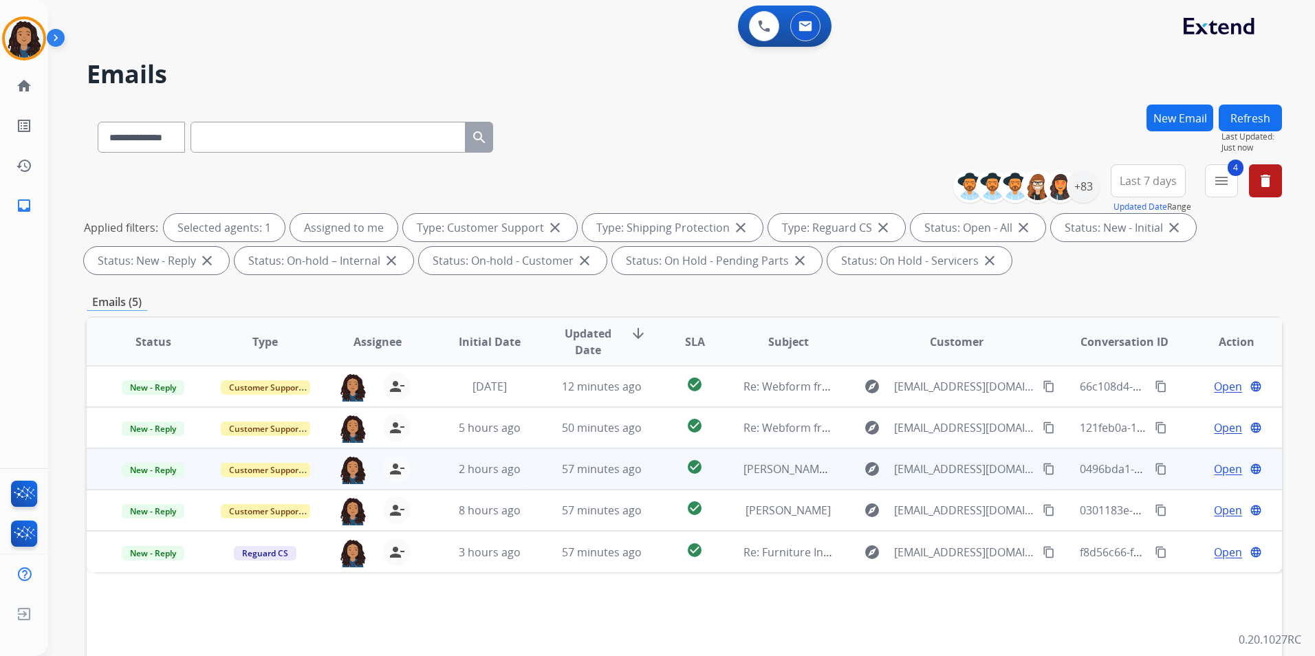
click at [1222, 468] on span "Open" at bounding box center [1228, 469] width 28 height 17
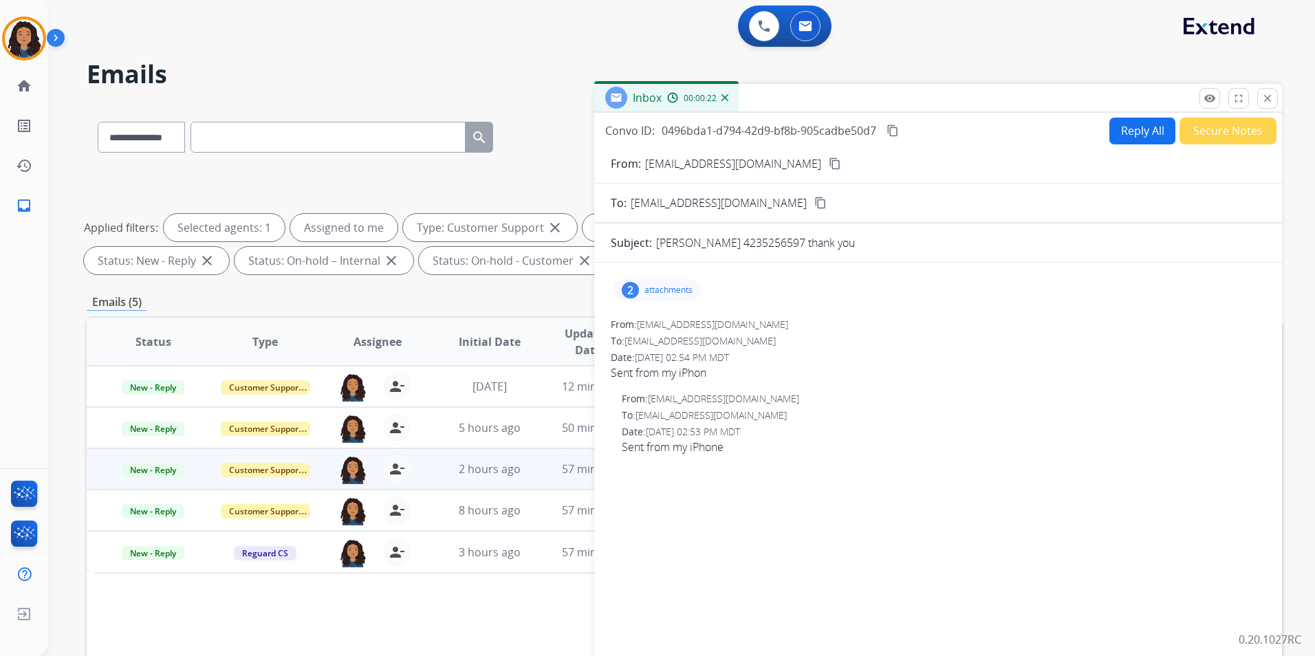
click at [1141, 143] on button "Reply All" at bounding box center [1142, 131] width 66 height 27
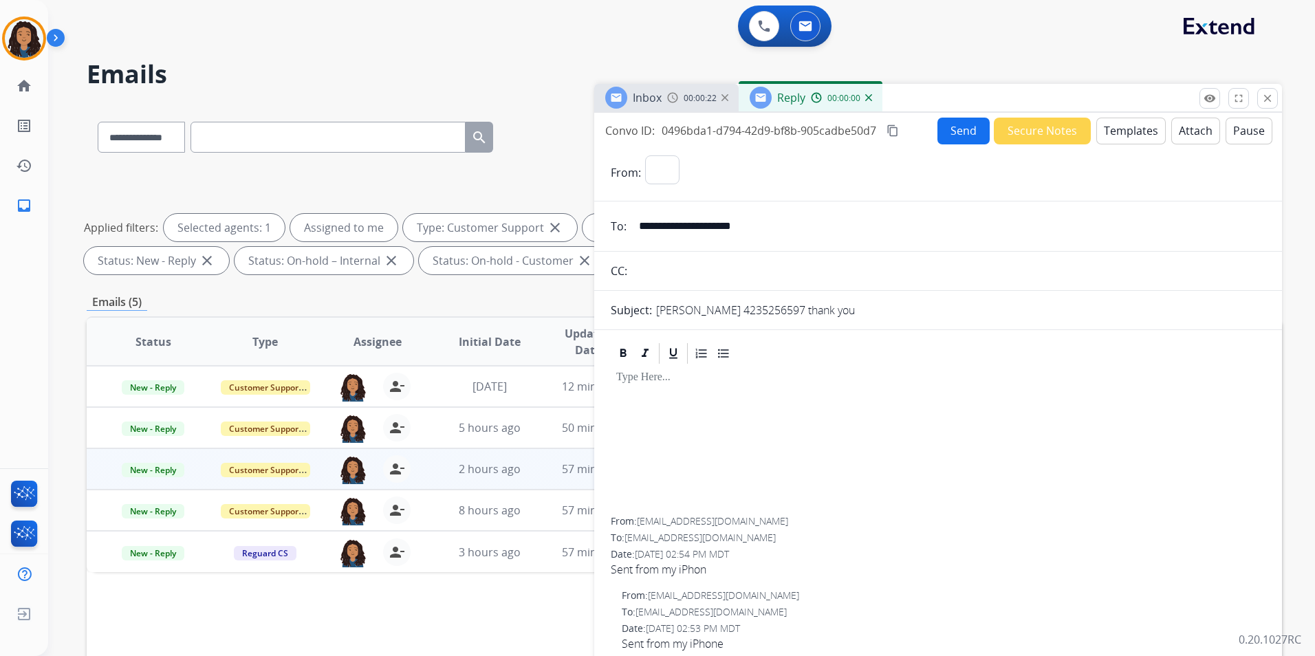
click at [1139, 141] on button "Templates" at bounding box center [1130, 131] width 69 height 27
select select "**********"
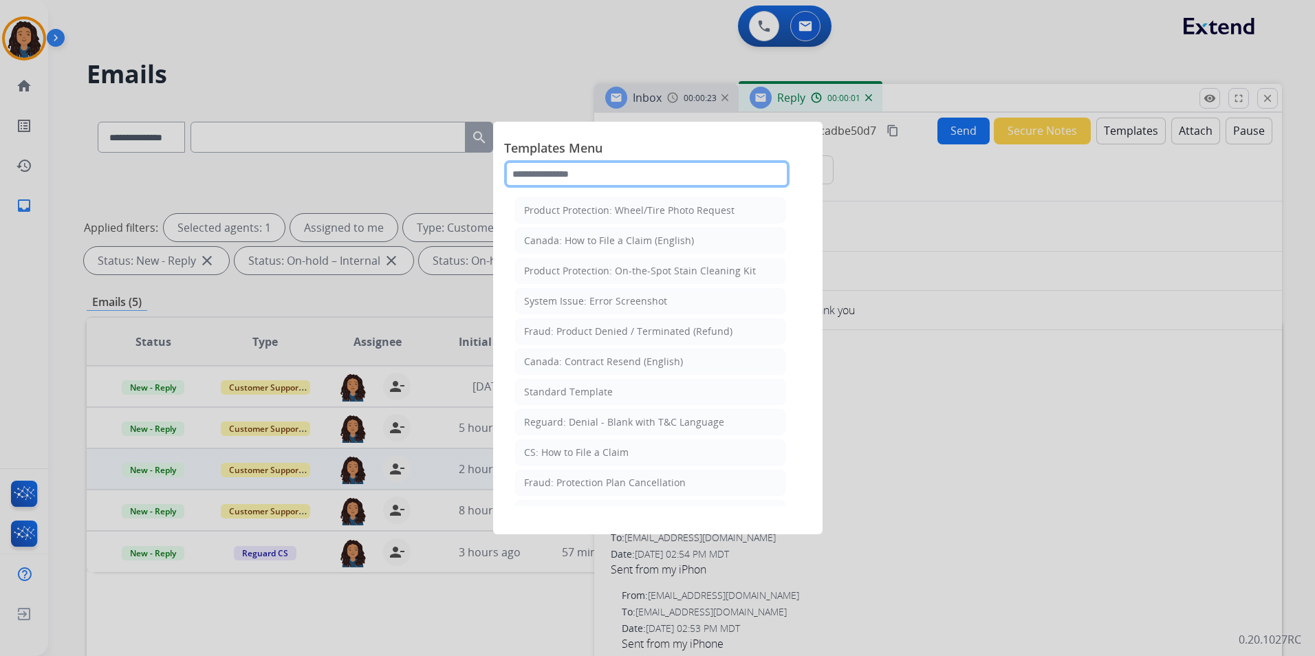
click at [525, 171] on input "text" at bounding box center [646, 174] width 285 height 28
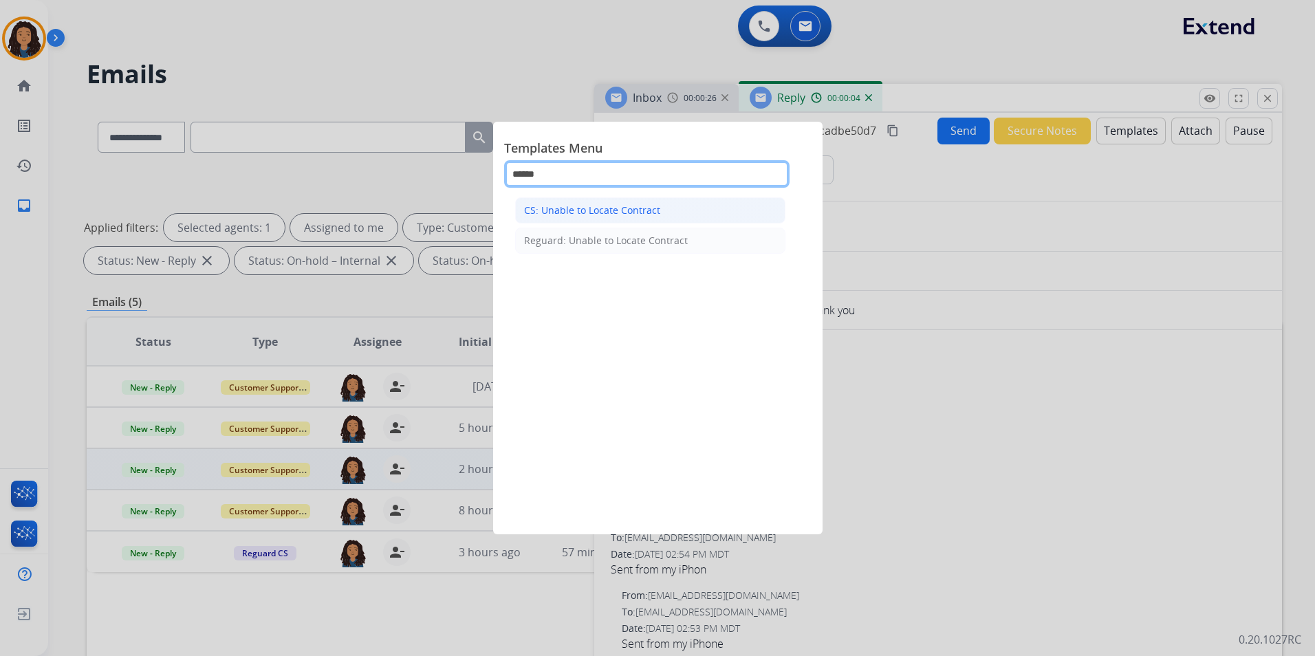
type input "******"
click at [604, 206] on div "CS: Unable to Locate Contract" at bounding box center [592, 211] width 136 height 14
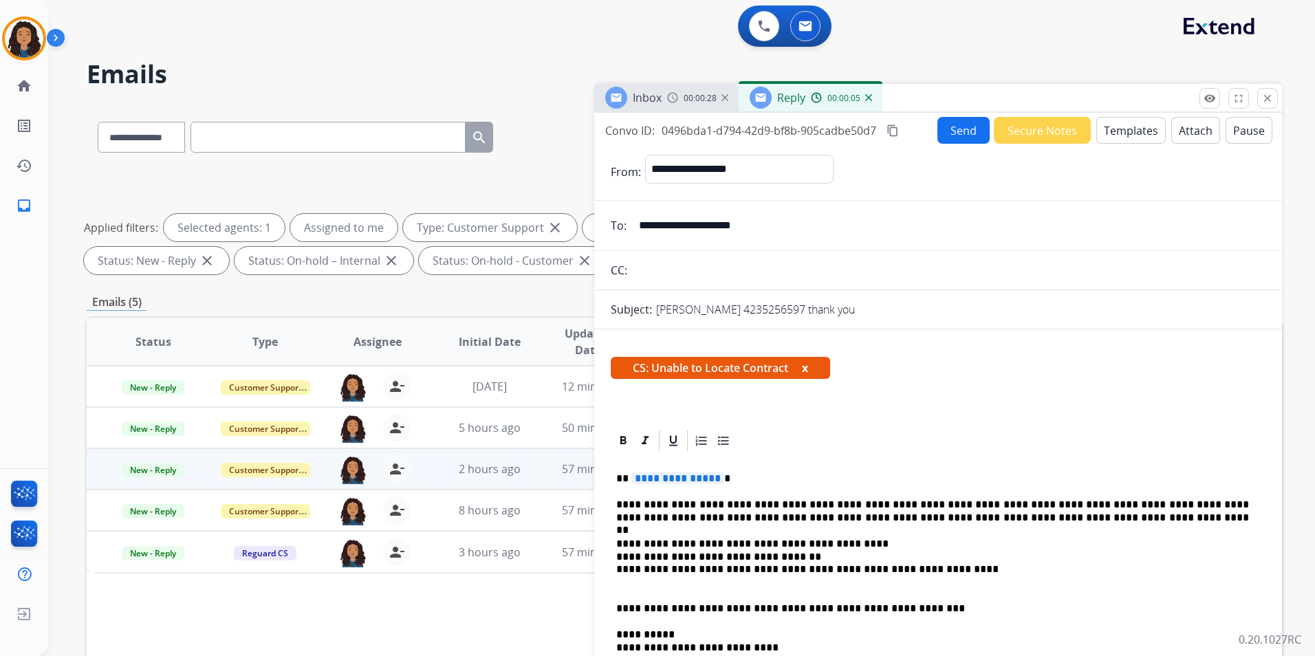
click at [717, 476] on p "**********" at bounding box center [932, 478] width 633 height 12
click at [968, 131] on button "Send" at bounding box center [963, 130] width 52 height 27
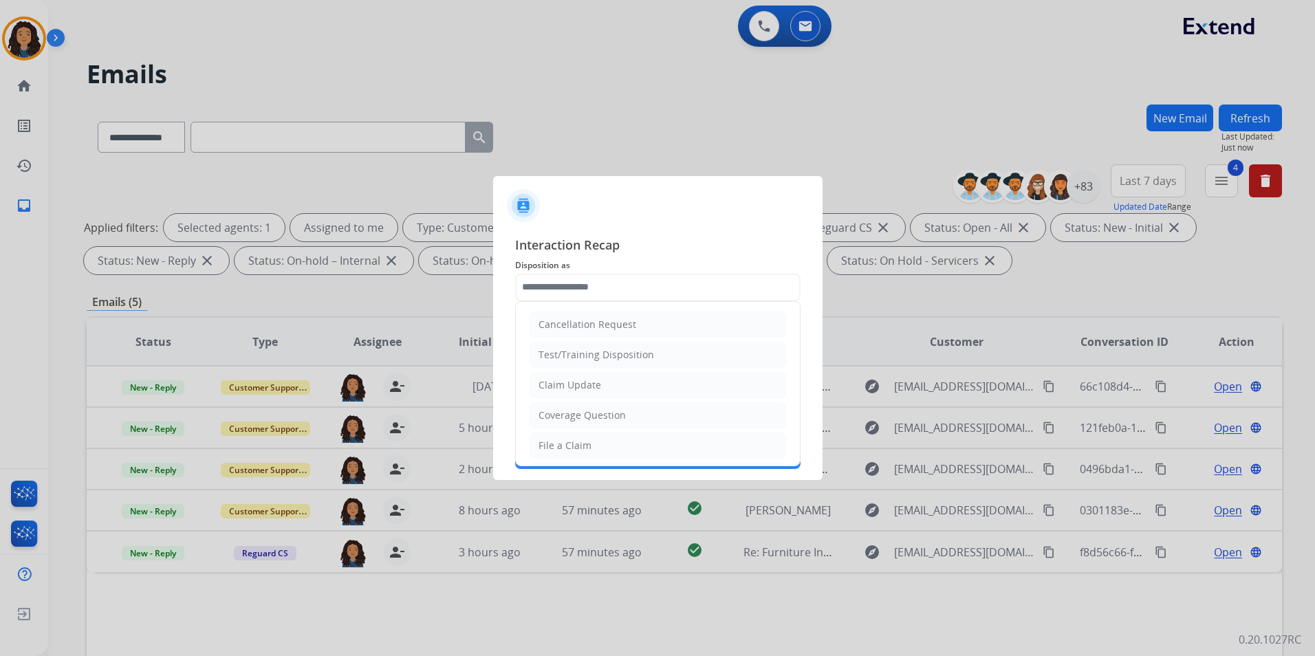
drag, startPoint x: 617, startPoint y: 390, endPoint x: 616, endPoint y: 358, distance: 32.3
click at [616, 390] on li "Claim Update" at bounding box center [657, 385] width 256 height 26
type input "**********"
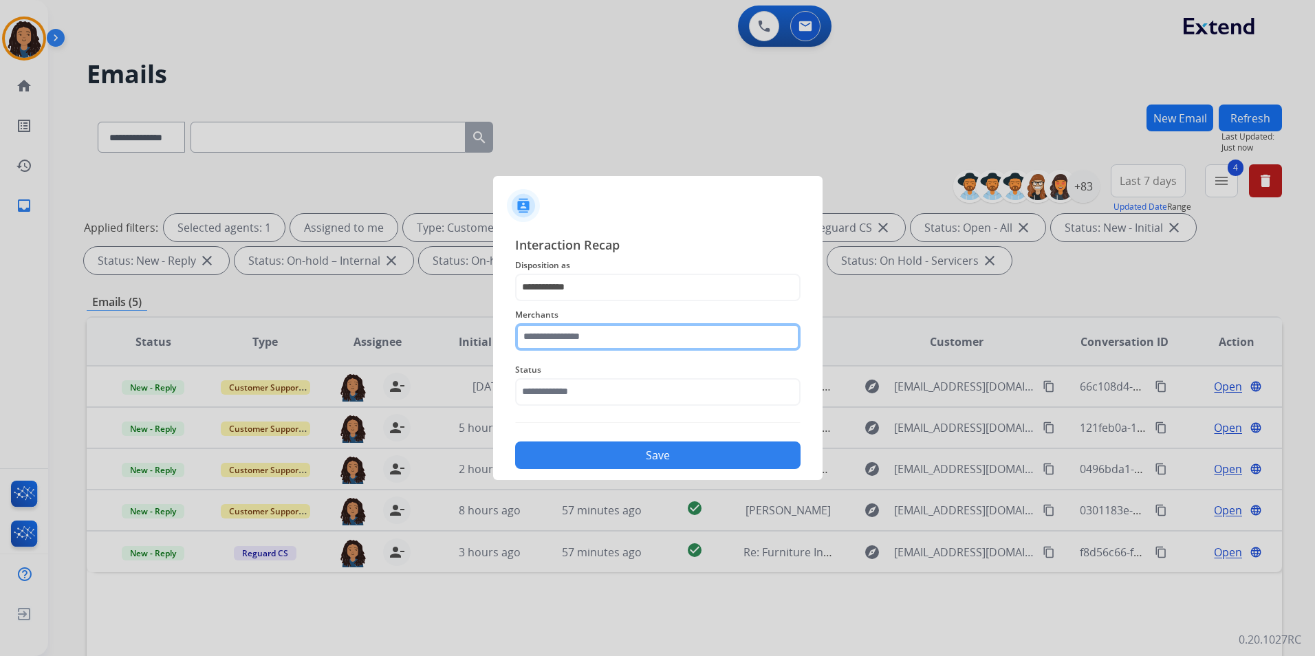
click at [620, 330] on input "text" at bounding box center [657, 337] width 285 height 28
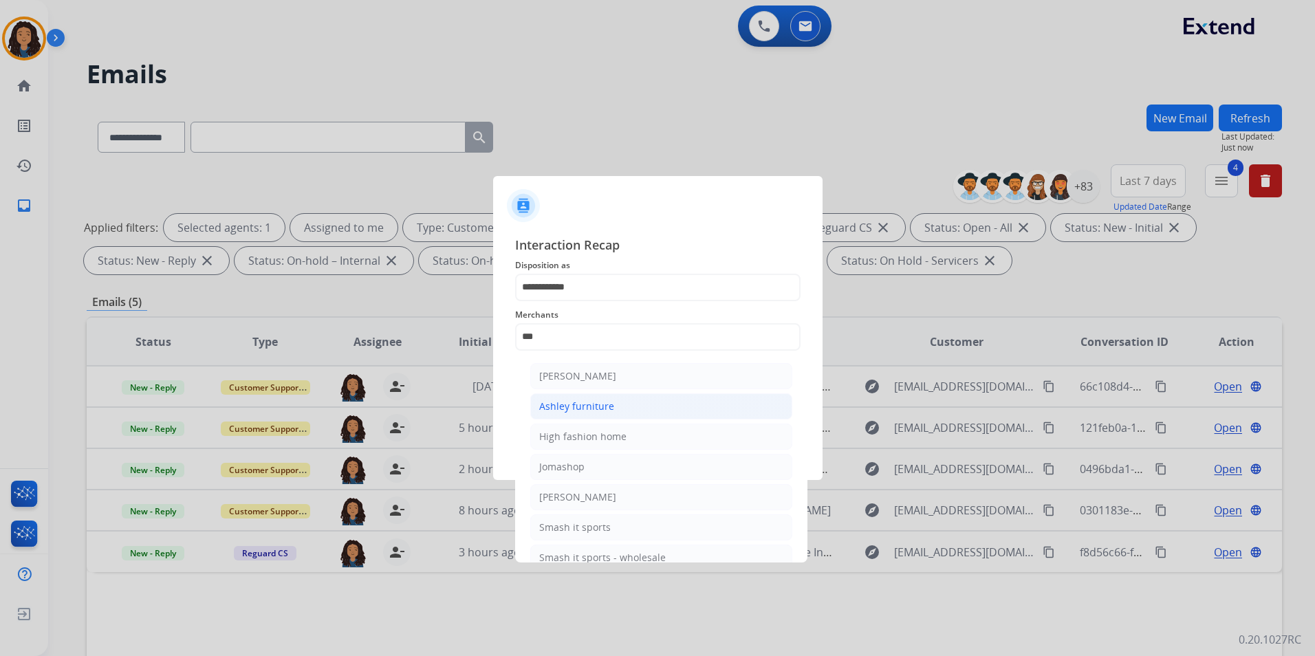
click at [639, 397] on li "Ashley furniture" at bounding box center [661, 406] width 262 height 26
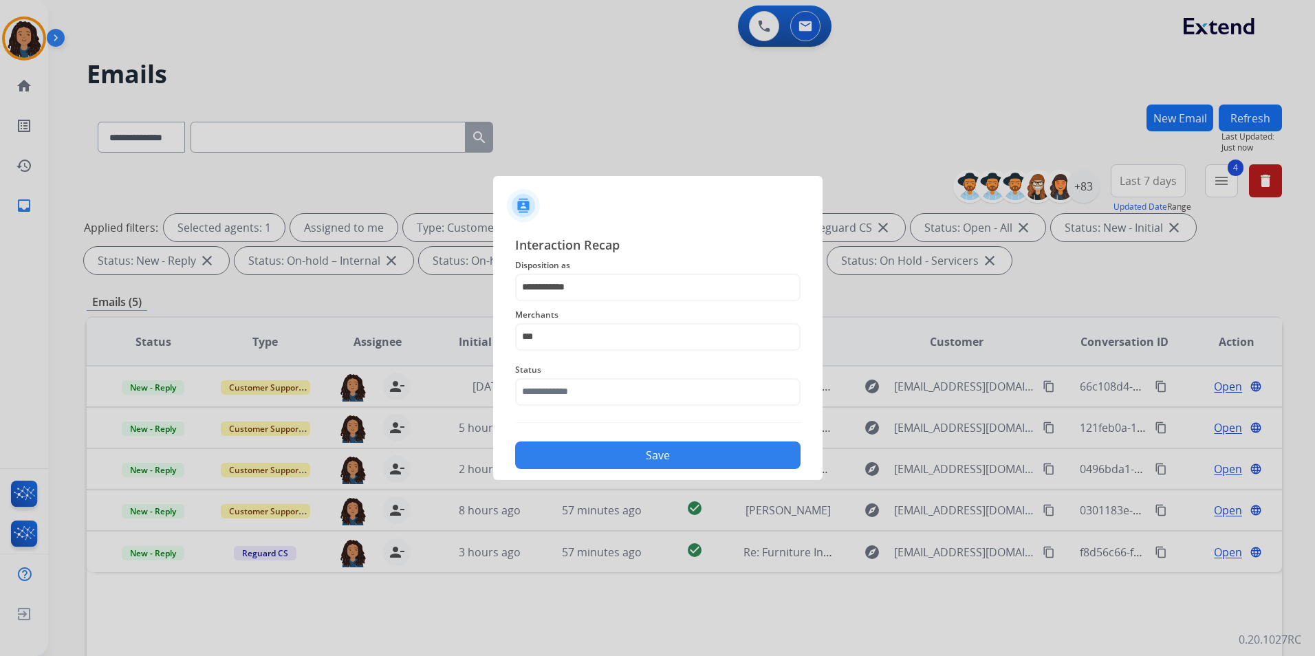
type input "**********"
click at [628, 393] on input "text" at bounding box center [657, 392] width 285 height 28
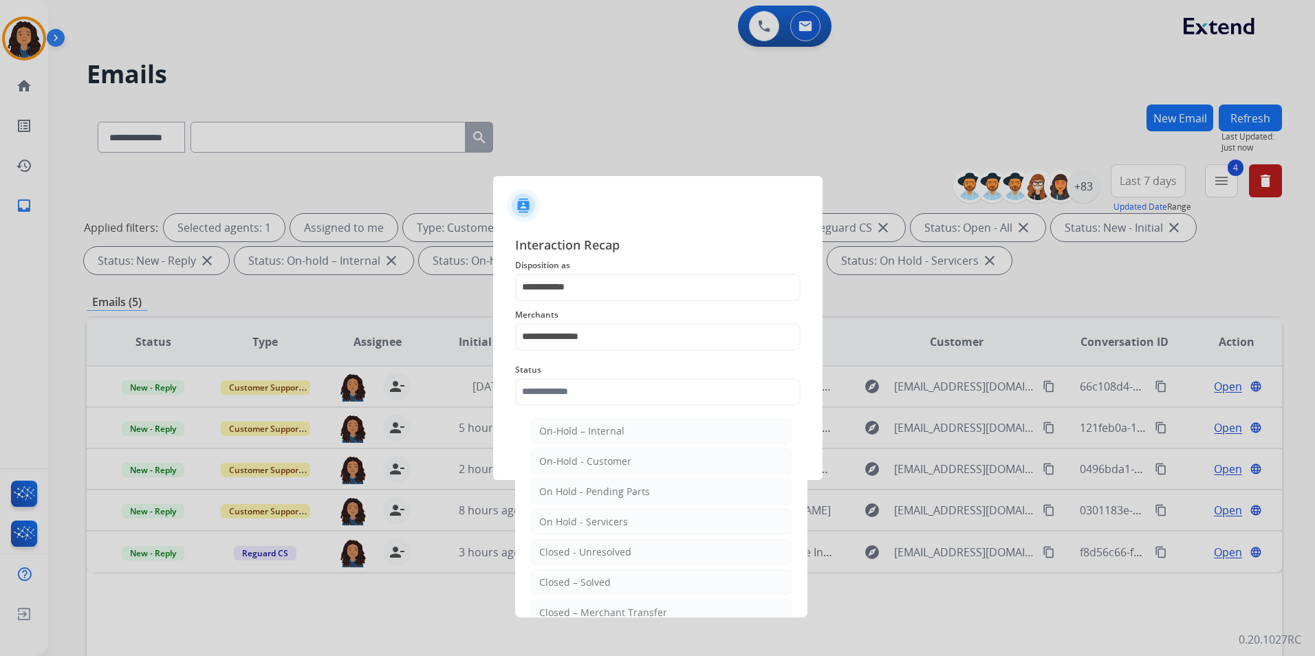
click at [609, 587] on li "Closed – Solved" at bounding box center [661, 582] width 262 height 26
type input "**********"
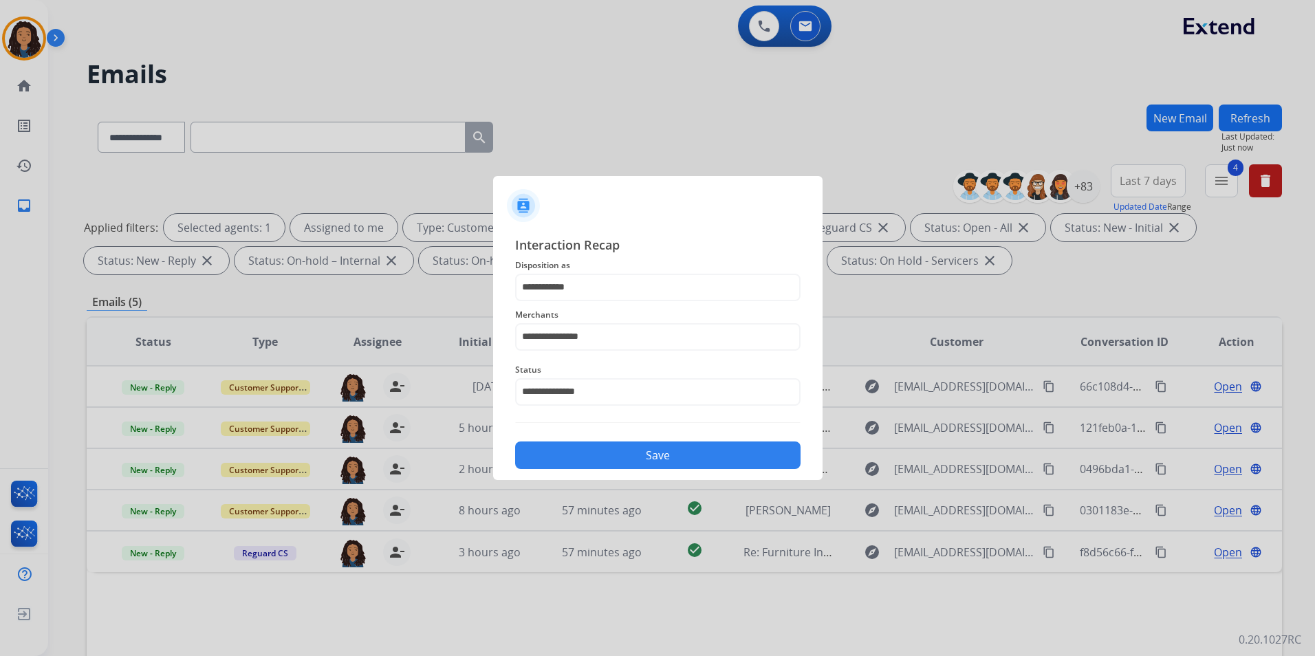
click at [710, 454] on button "Save" at bounding box center [657, 455] width 285 height 28
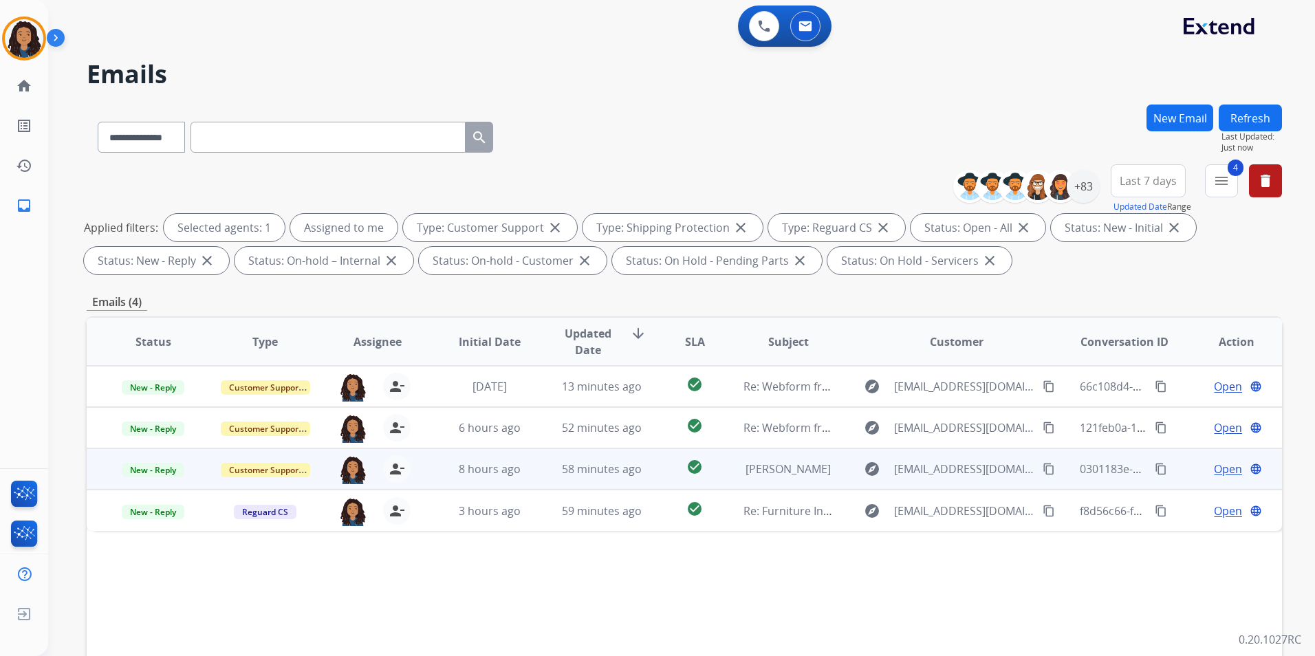
click at [1214, 468] on span "Open" at bounding box center [1228, 469] width 28 height 17
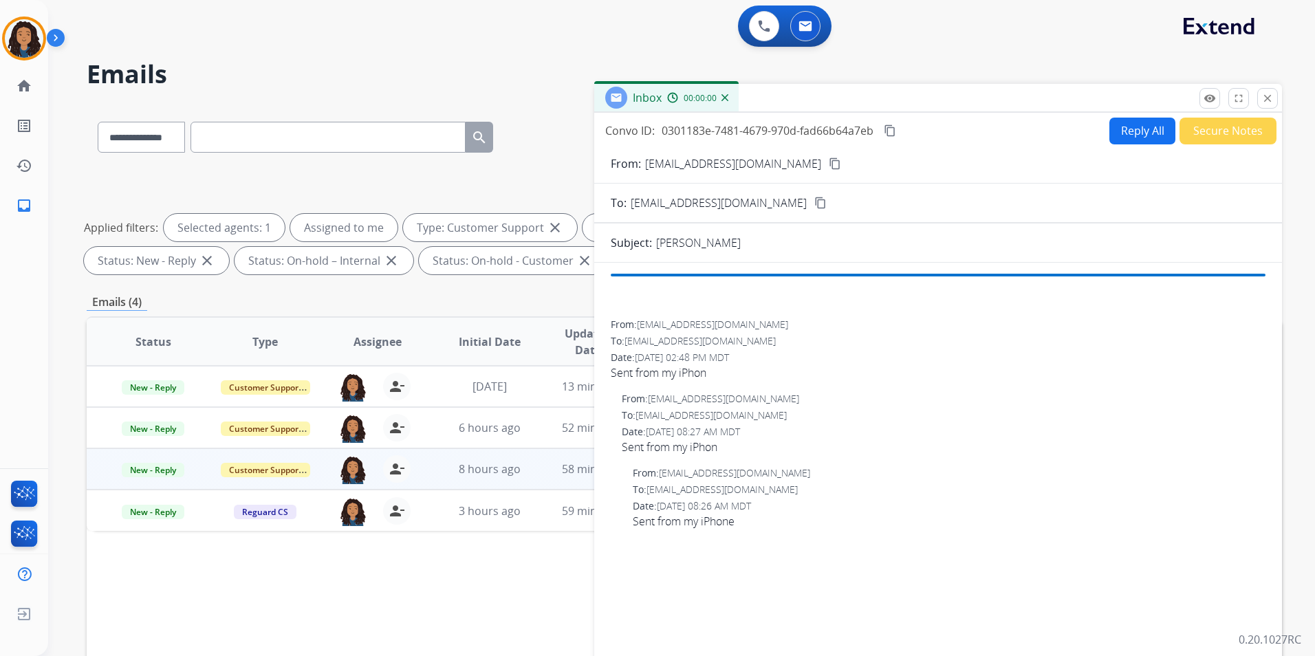
click at [1128, 134] on button "Reply All" at bounding box center [1142, 131] width 66 height 27
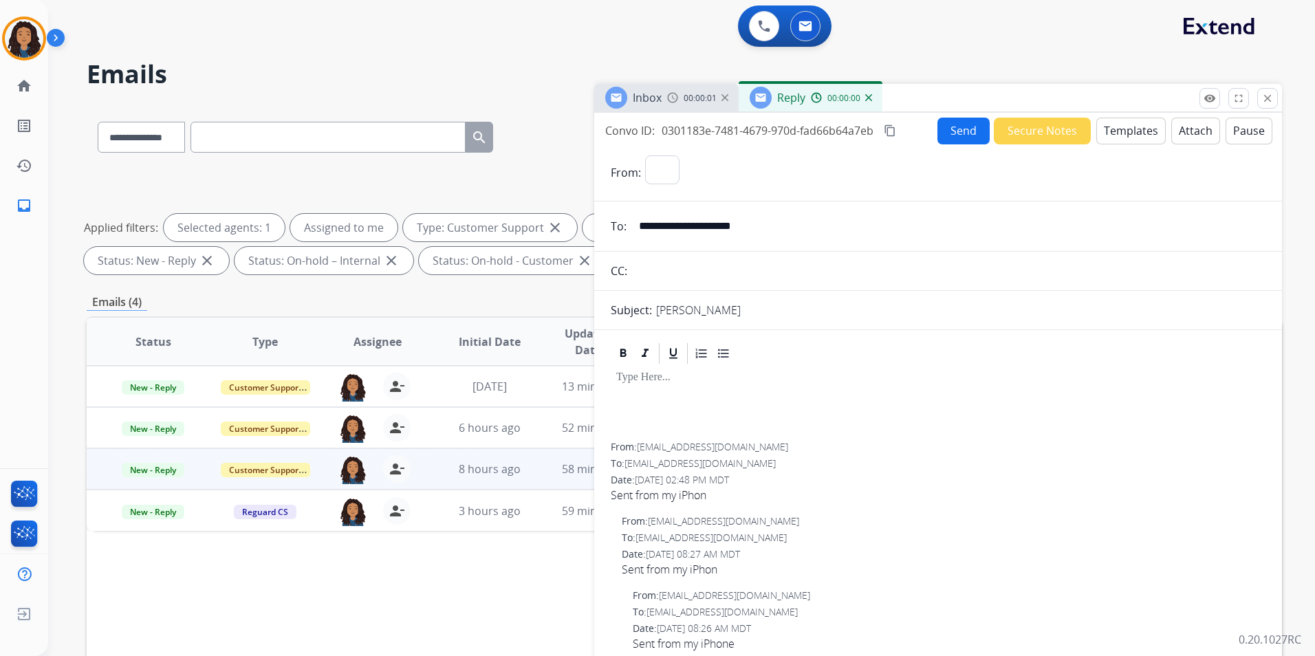
click at [1128, 134] on button "Templates" at bounding box center [1130, 131] width 69 height 27
select select "**********"
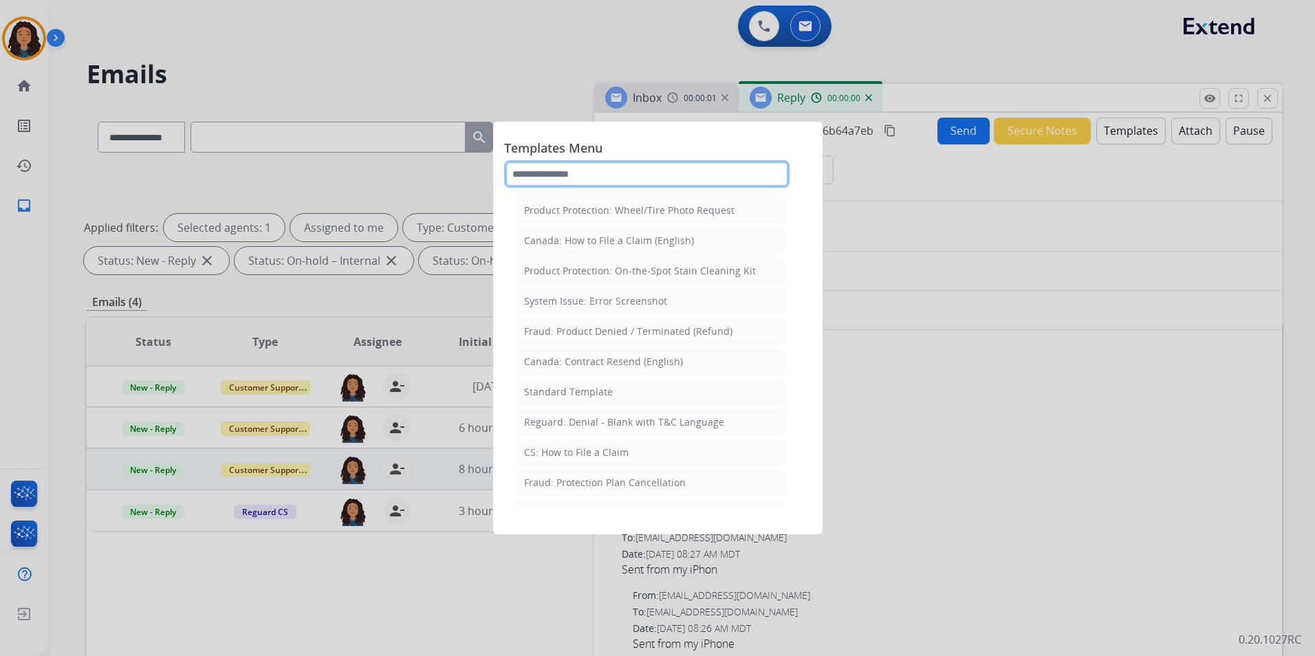
click at [529, 173] on input "text" at bounding box center [646, 174] width 285 height 28
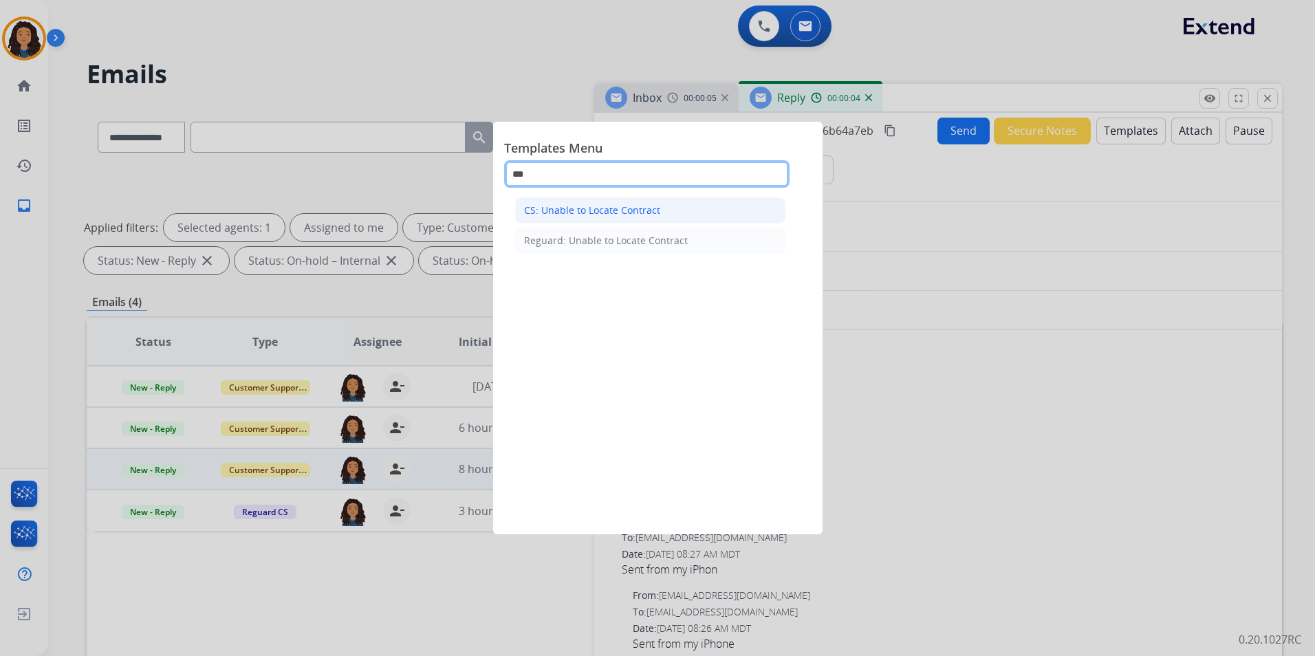
type input "***"
click at [690, 210] on li "CS: Unable to Locate Contract" at bounding box center [650, 210] width 270 height 26
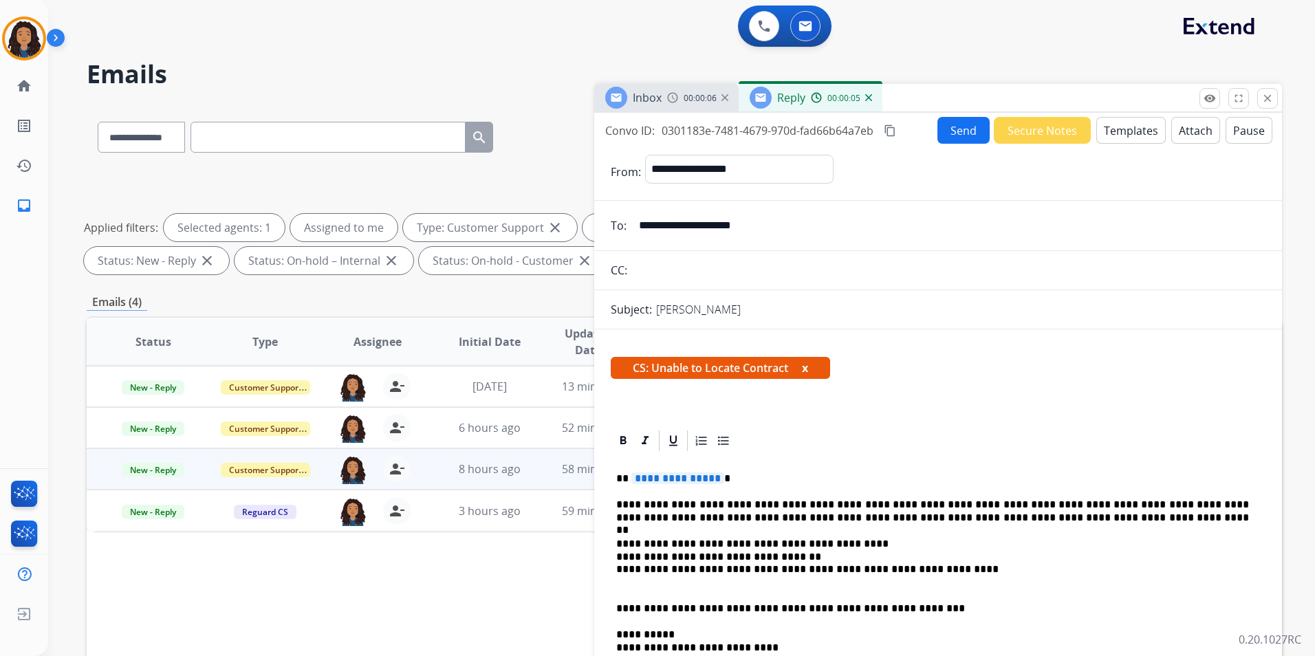
click at [708, 473] on span "**********" at bounding box center [677, 478] width 93 height 12
click at [949, 143] on button "Send" at bounding box center [963, 130] width 52 height 27
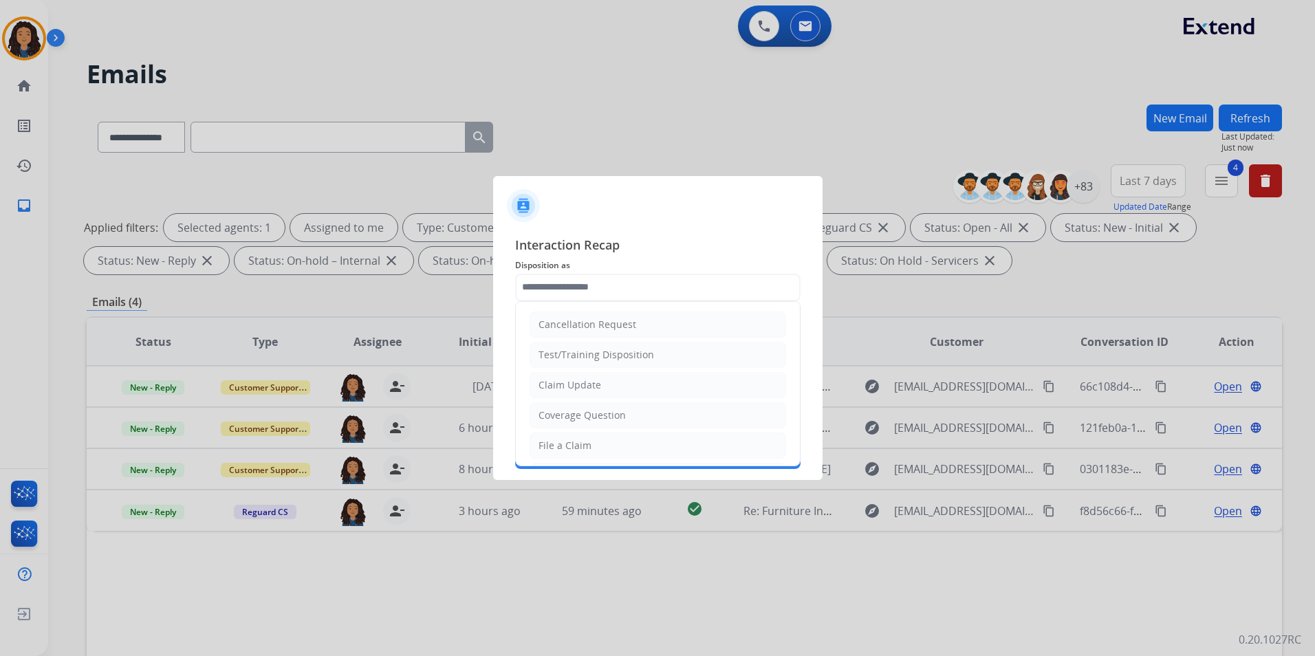
click at [607, 280] on input "text" at bounding box center [657, 288] width 285 height 28
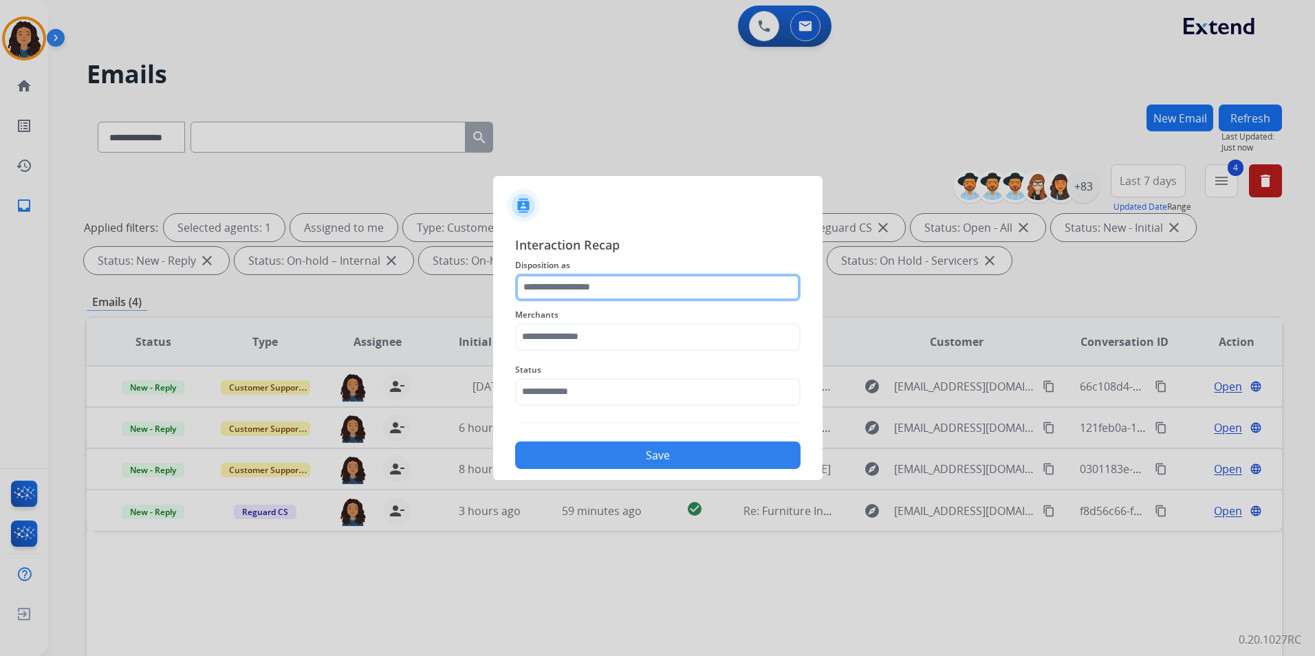
click at [632, 289] on input "text" at bounding box center [657, 288] width 285 height 28
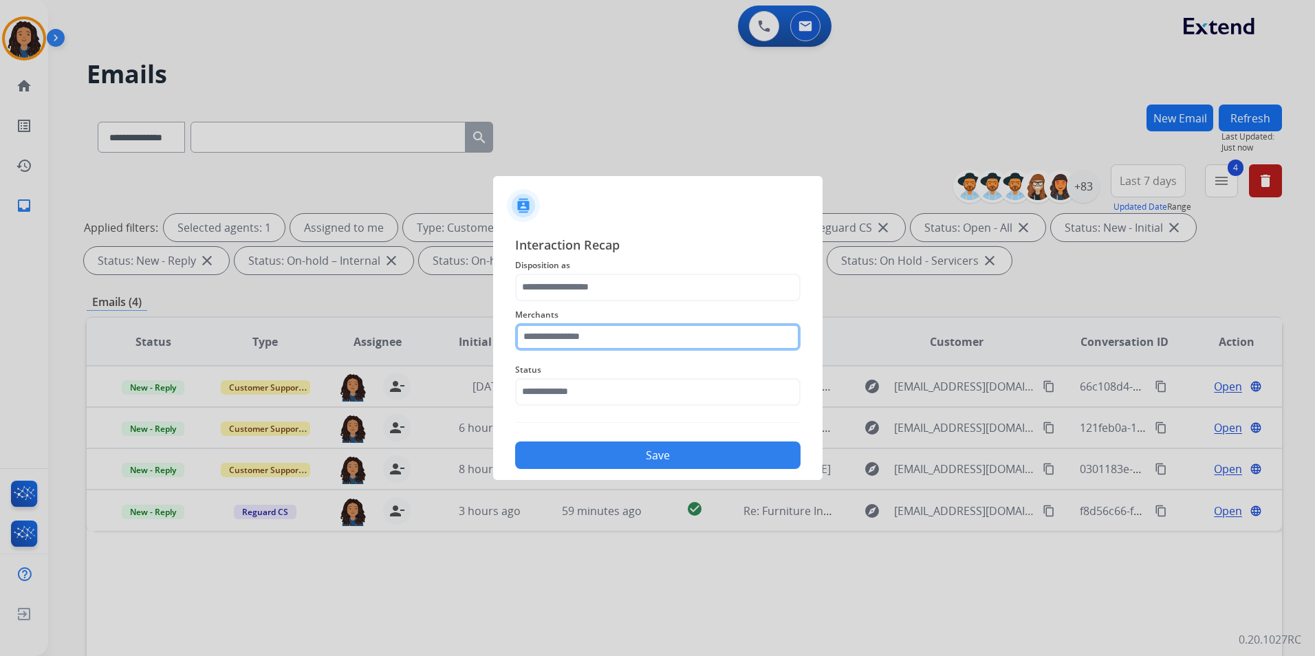
click at [622, 326] on input "text" at bounding box center [657, 337] width 285 height 28
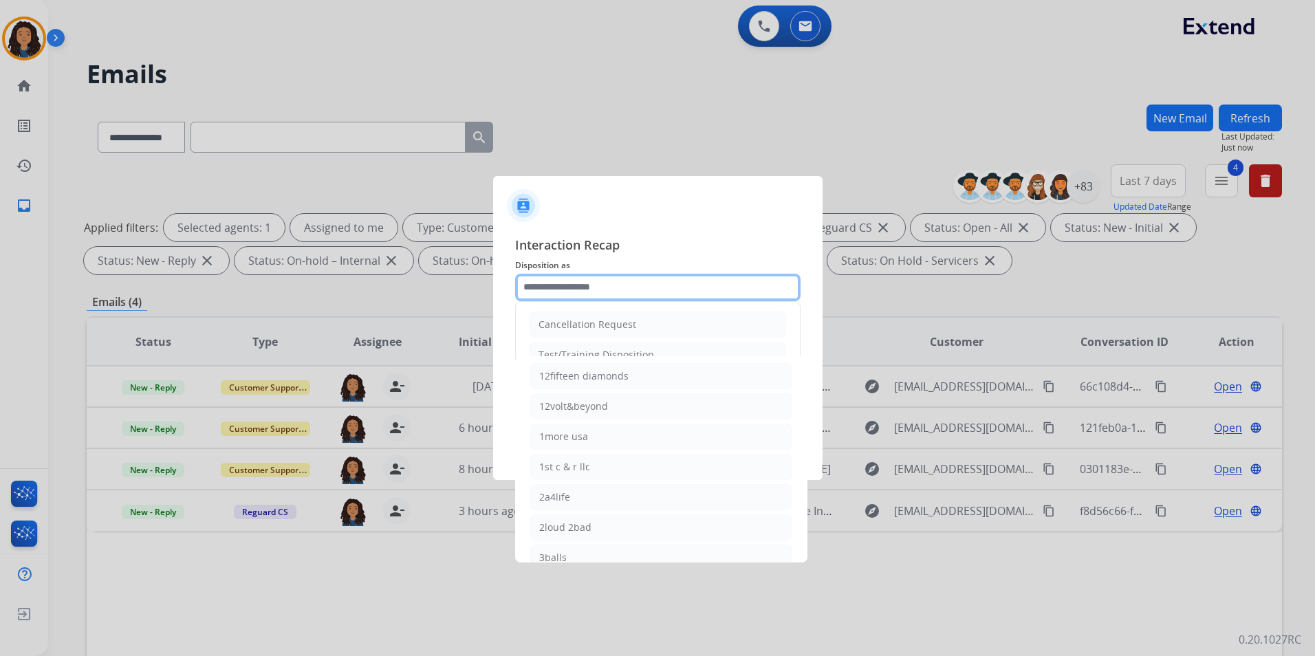
click at [615, 287] on input "text" at bounding box center [657, 288] width 285 height 28
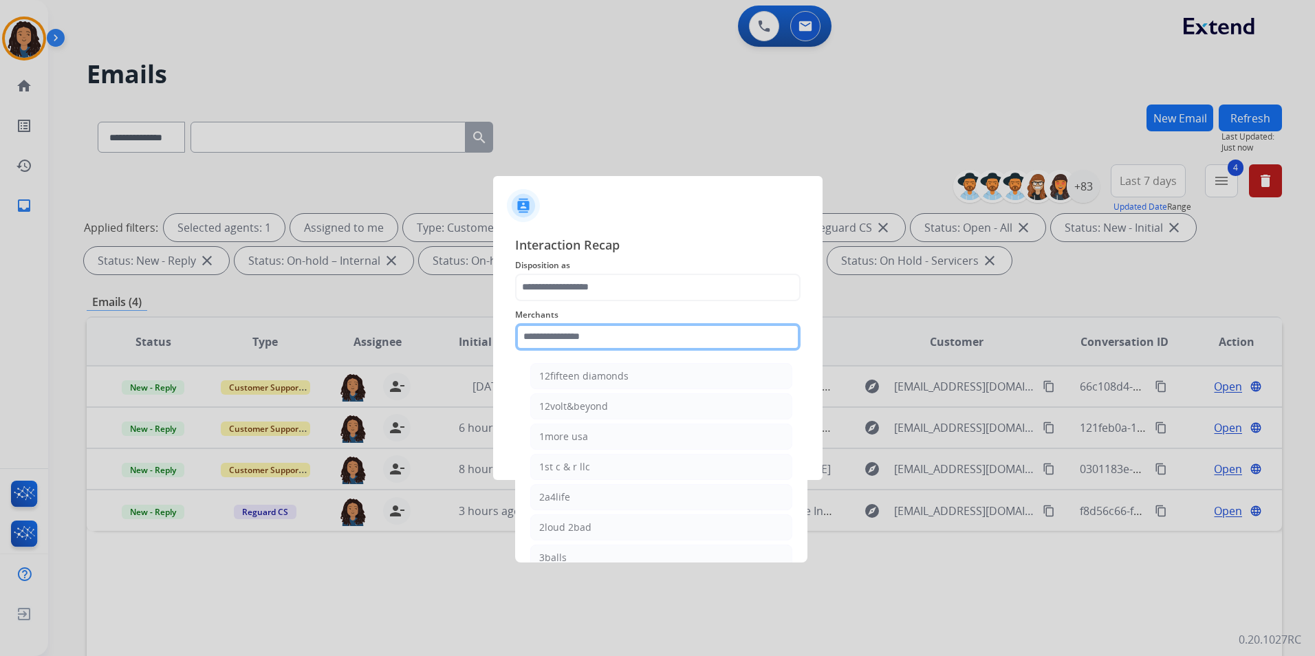
click at [592, 333] on input "text" at bounding box center [657, 337] width 285 height 28
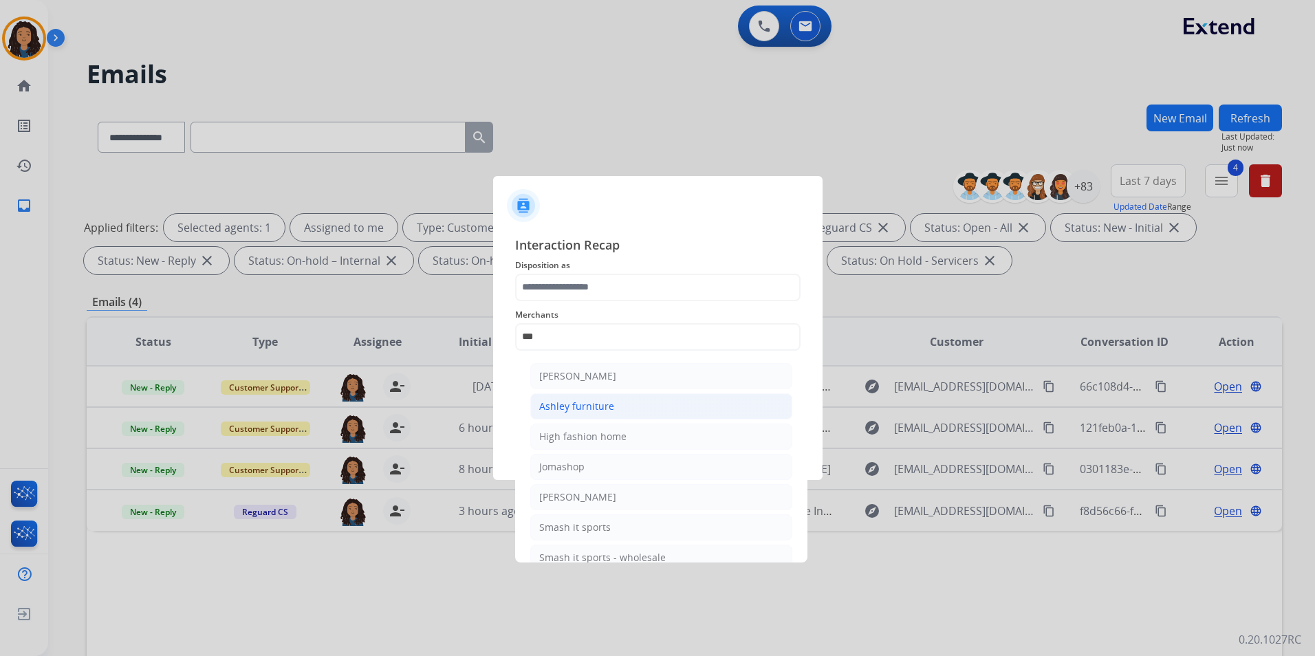
click at [620, 406] on li "Ashley furniture" at bounding box center [661, 406] width 262 height 26
type input "**********"
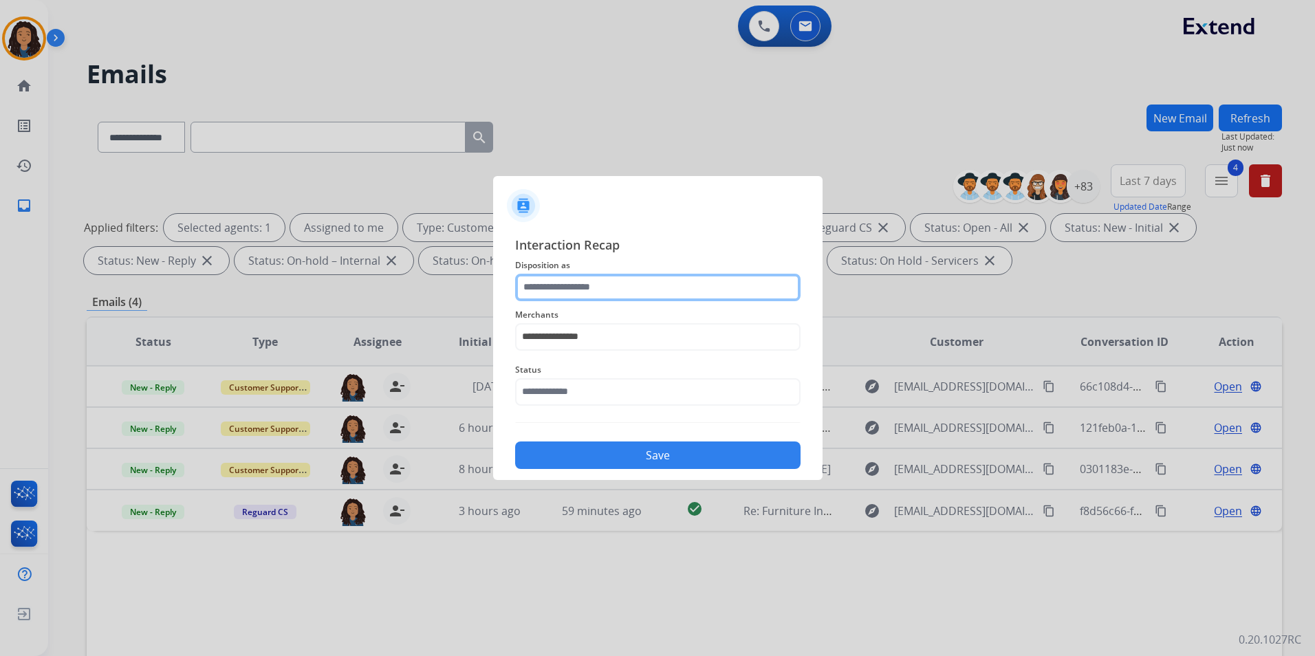
click at [606, 291] on input "text" at bounding box center [657, 288] width 285 height 28
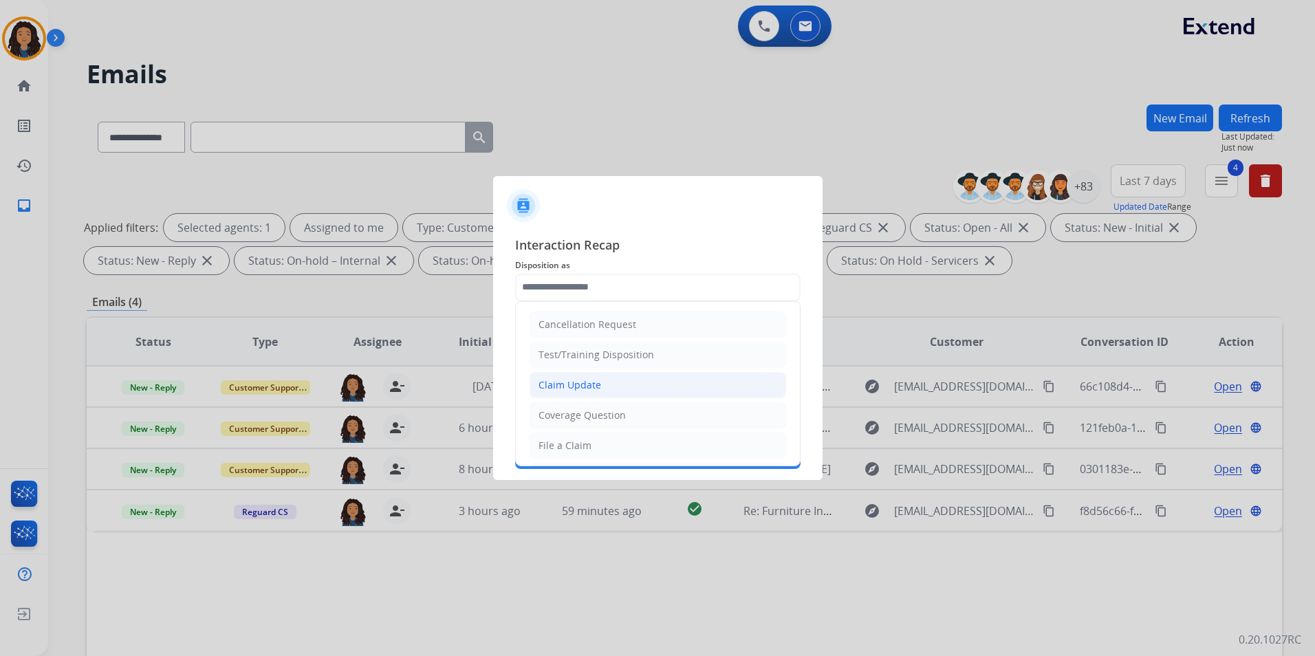
click at [612, 386] on li "Claim Update" at bounding box center [657, 385] width 256 height 26
type input "**********"
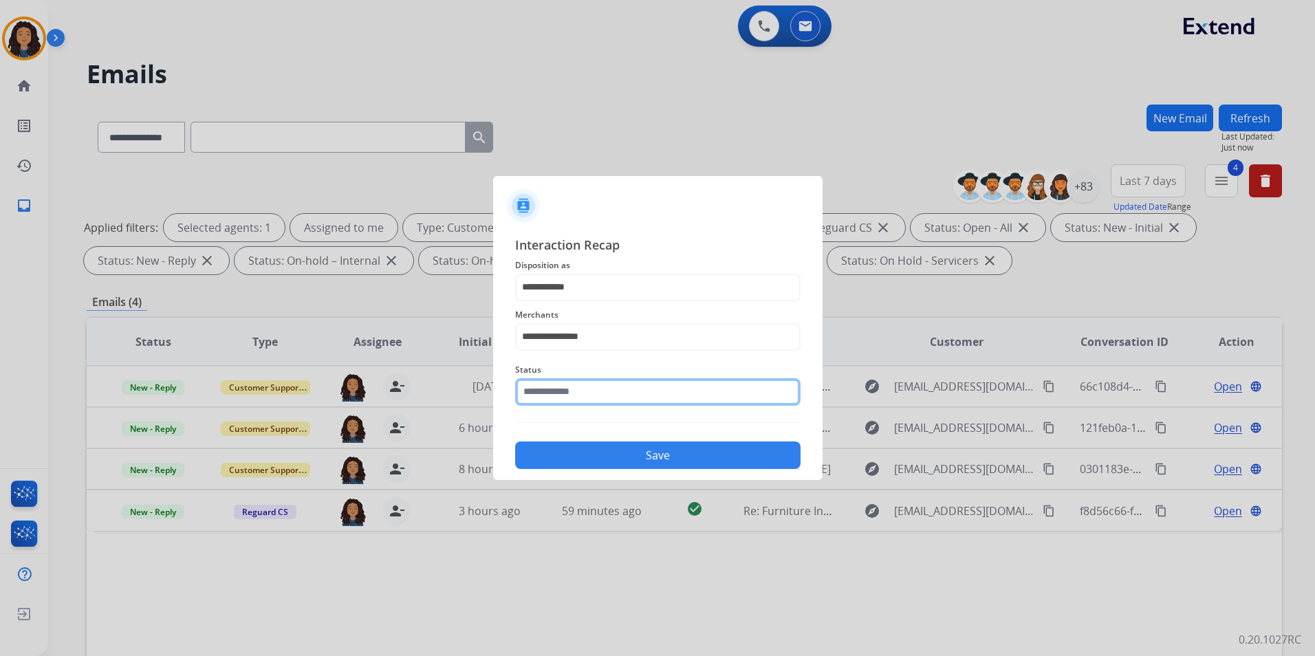
click at [613, 391] on input "text" at bounding box center [657, 392] width 285 height 28
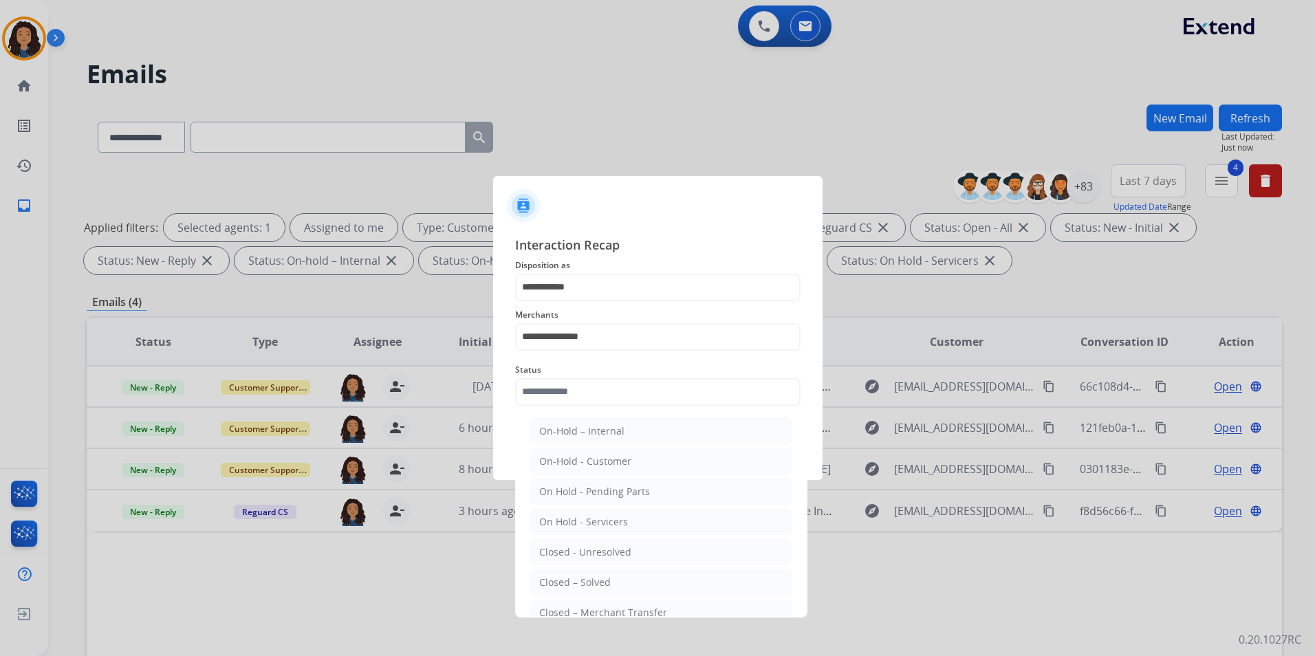
click at [607, 593] on li "Closed – Solved" at bounding box center [661, 582] width 262 height 26
type input "**********"
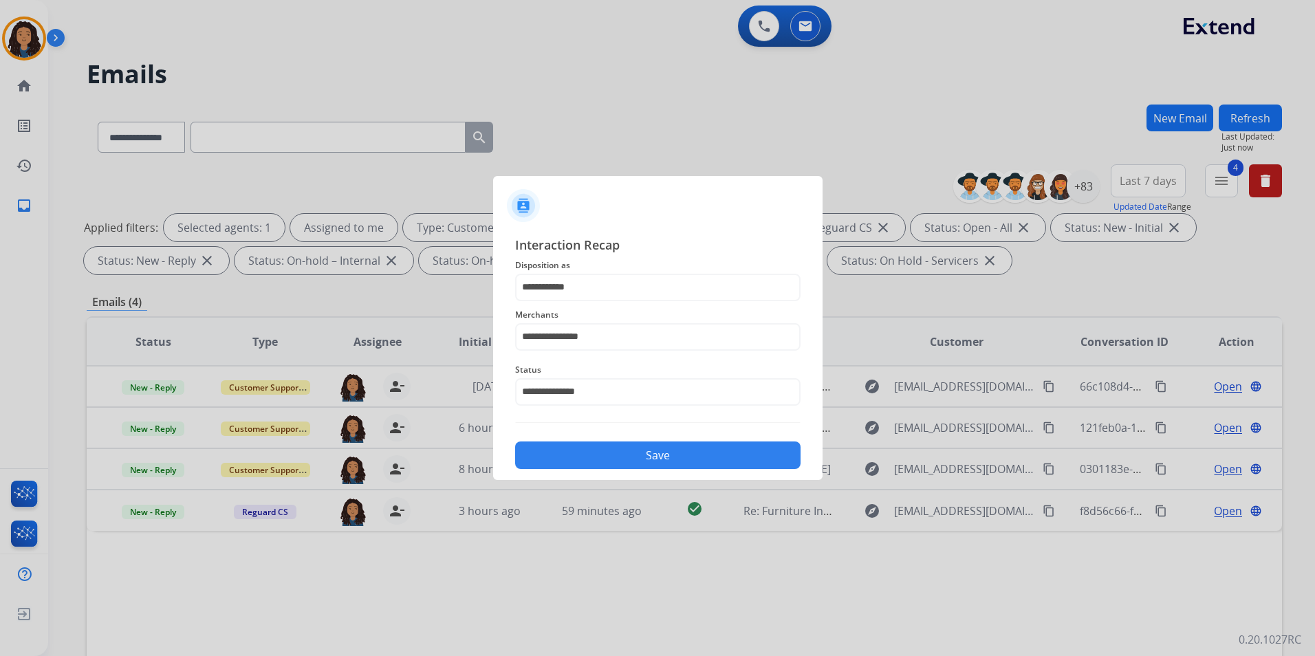
click at [624, 438] on div "Save" at bounding box center [657, 451] width 285 height 36
click at [626, 452] on button "Save" at bounding box center [657, 455] width 285 height 28
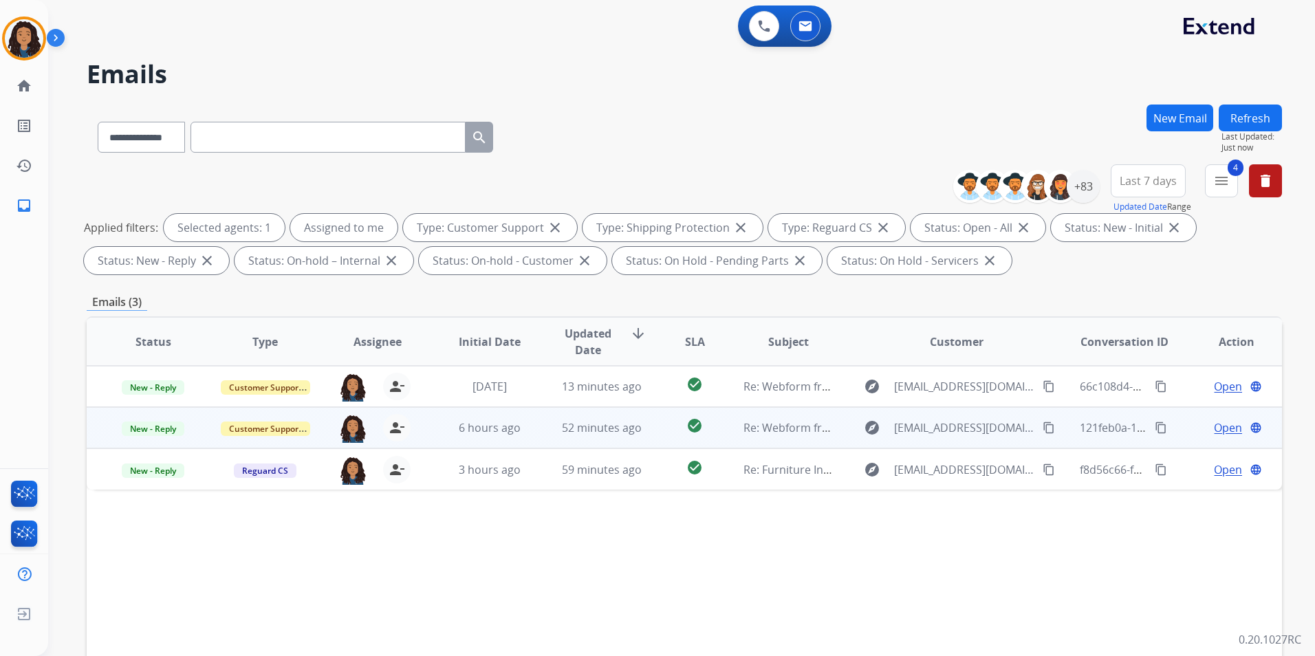
click at [1218, 431] on span "Open" at bounding box center [1228, 427] width 28 height 17
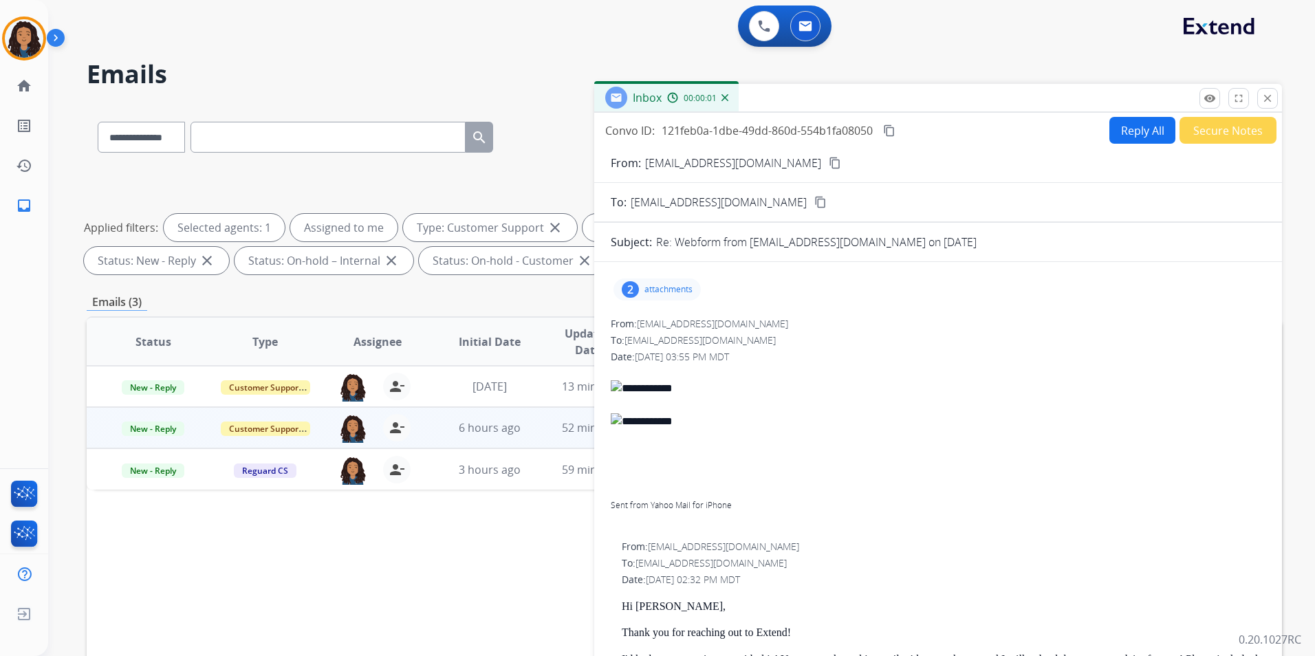
click at [676, 291] on p "attachments" at bounding box center [668, 289] width 48 height 11
click at [661, 331] on div at bounding box center [658, 324] width 69 height 48
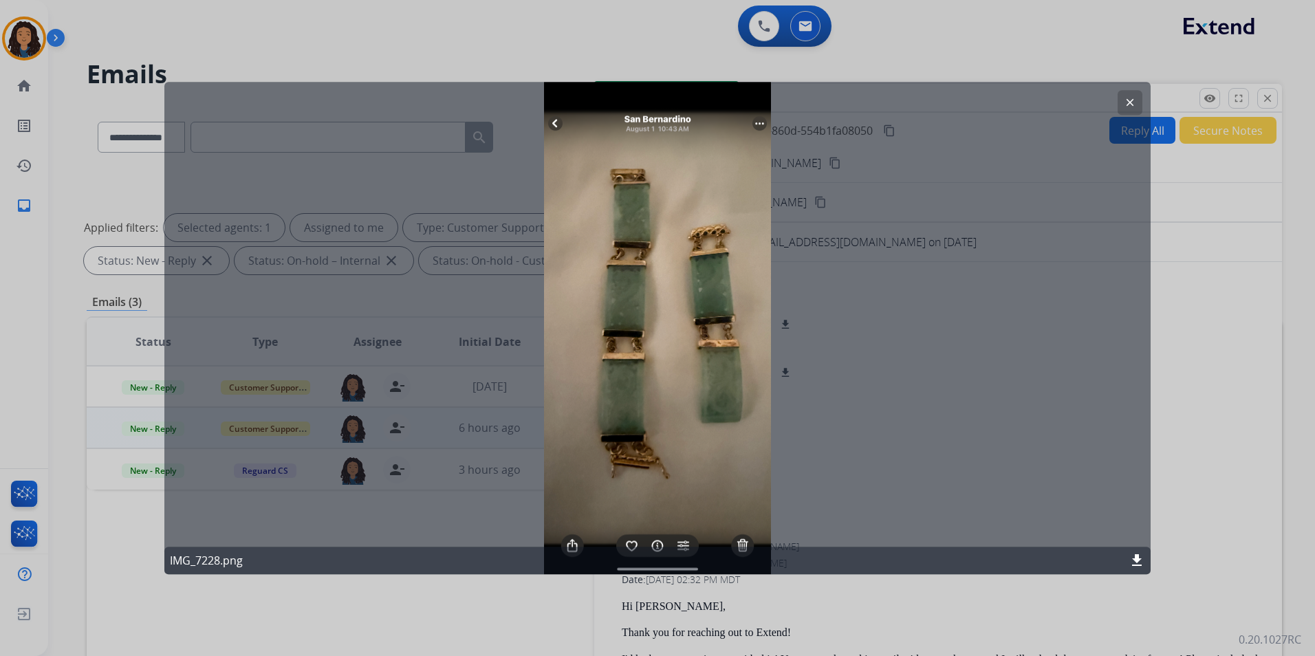
click at [1130, 96] on button "clear" at bounding box center [1129, 102] width 25 height 25
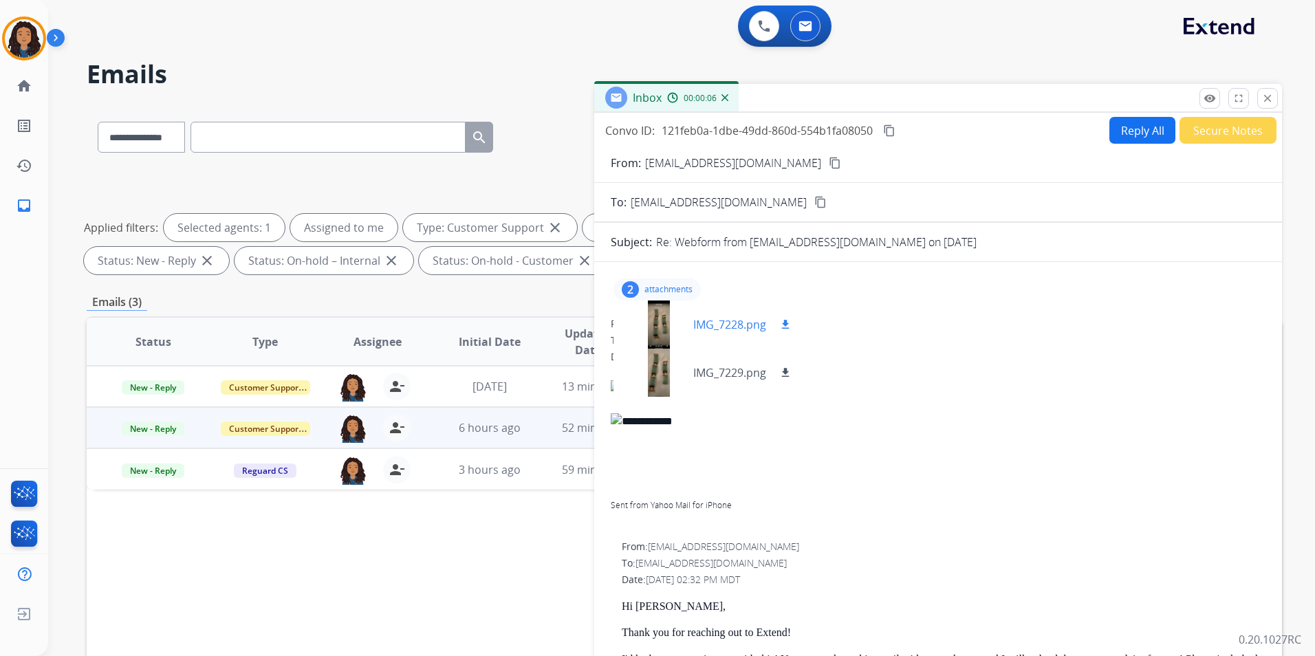
click at [787, 323] on mat-icon "download" at bounding box center [785, 324] width 12 height 12
click at [829, 158] on mat-icon "content_copy" at bounding box center [835, 163] width 12 height 12
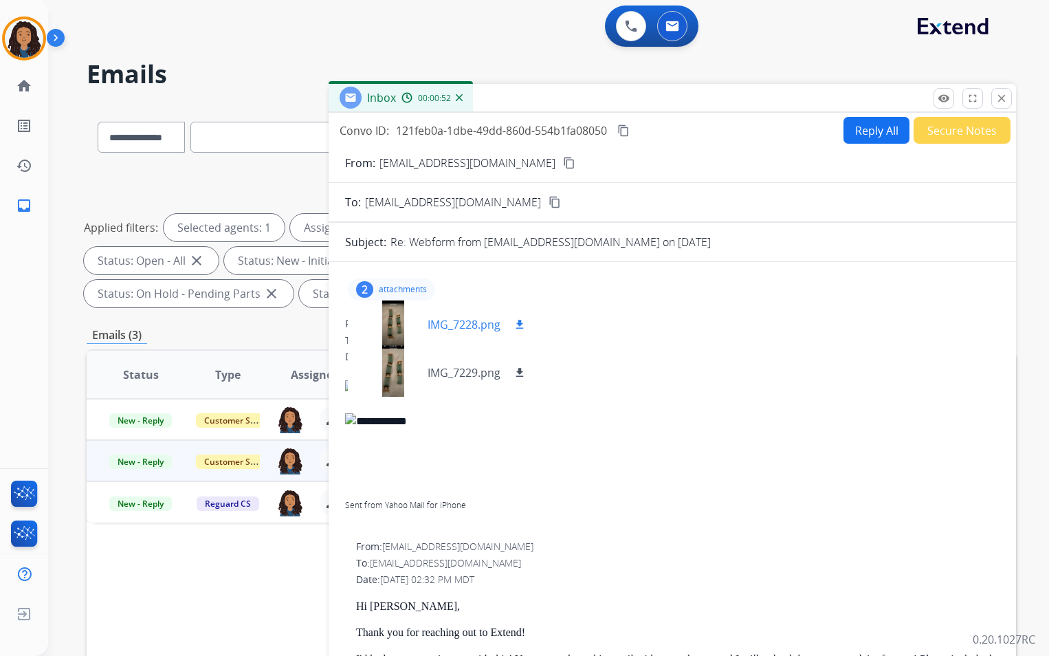
click at [395, 317] on div at bounding box center [393, 324] width 69 height 48
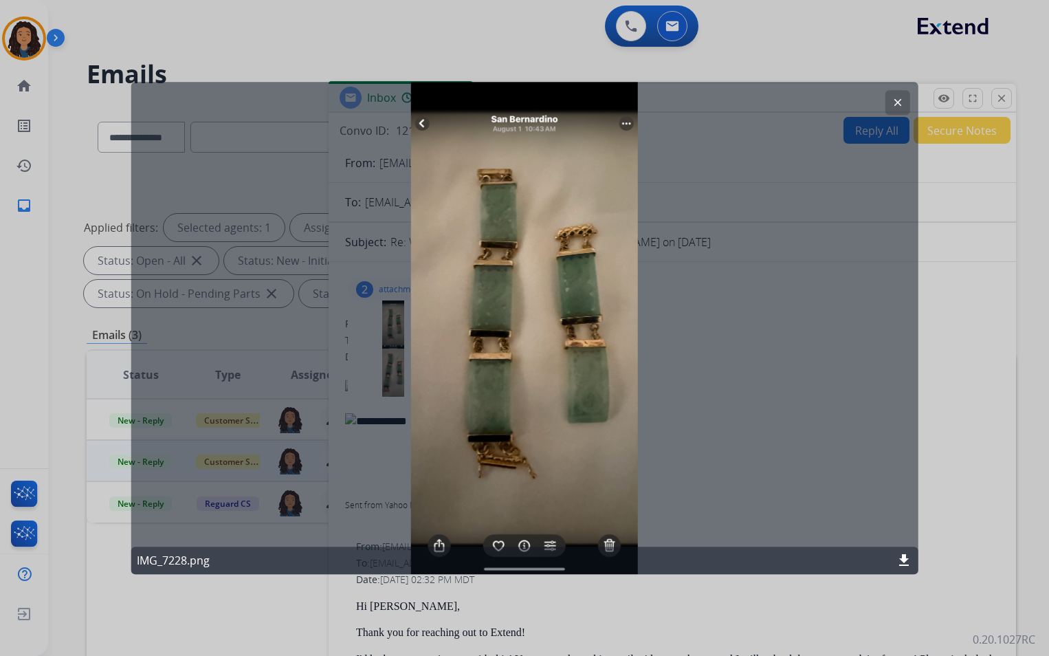
click at [888, 106] on button "clear" at bounding box center [897, 102] width 25 height 25
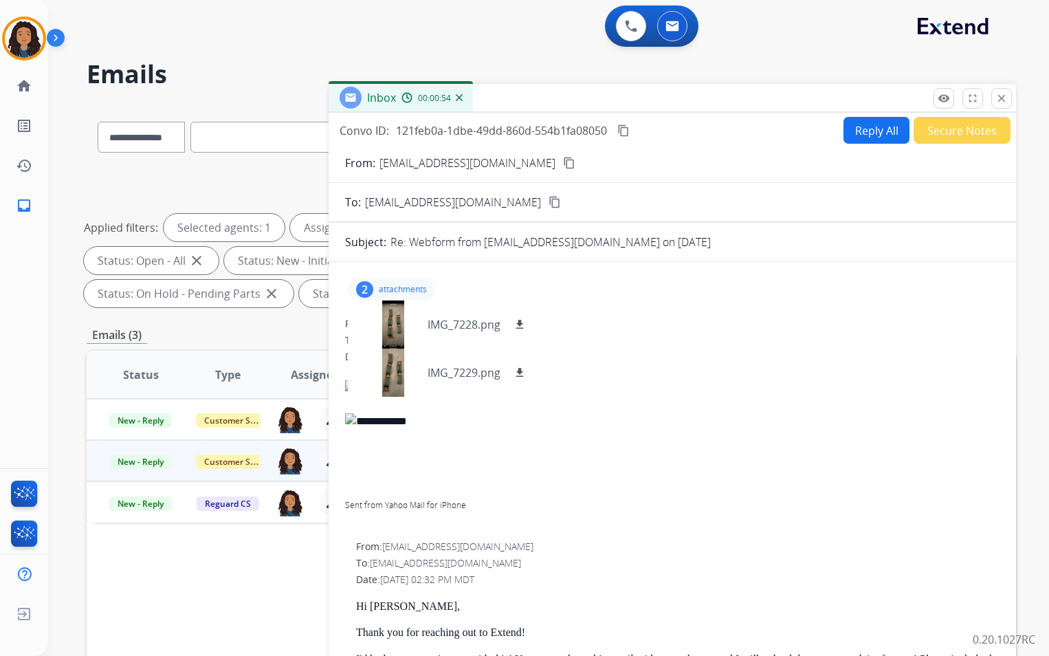
click at [888, 106] on div "Inbox 00:00:54" at bounding box center [673, 98] width 688 height 29
click at [527, 370] on button "download" at bounding box center [520, 372] width 17 height 17
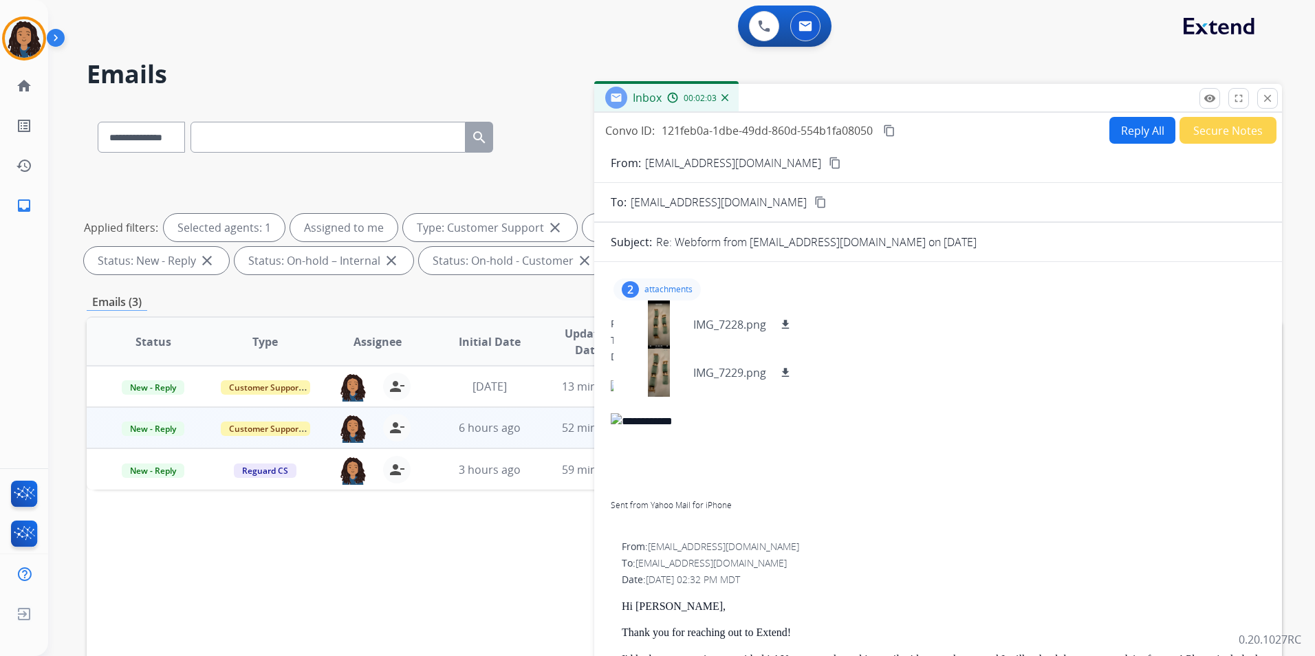
click at [889, 126] on mat-icon "content_copy" at bounding box center [889, 130] width 12 height 12
click at [171, 424] on span "New - Reply" at bounding box center [153, 429] width 63 height 14
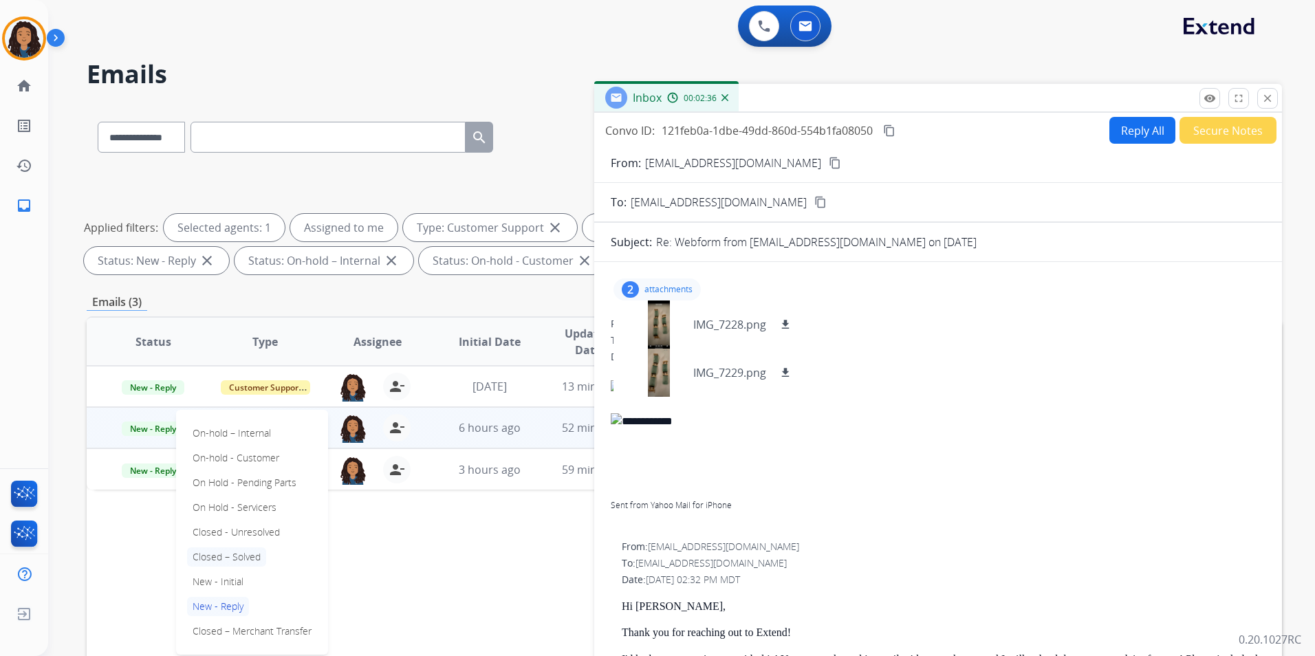
click at [242, 558] on p "Closed – Solved" at bounding box center [226, 556] width 79 height 19
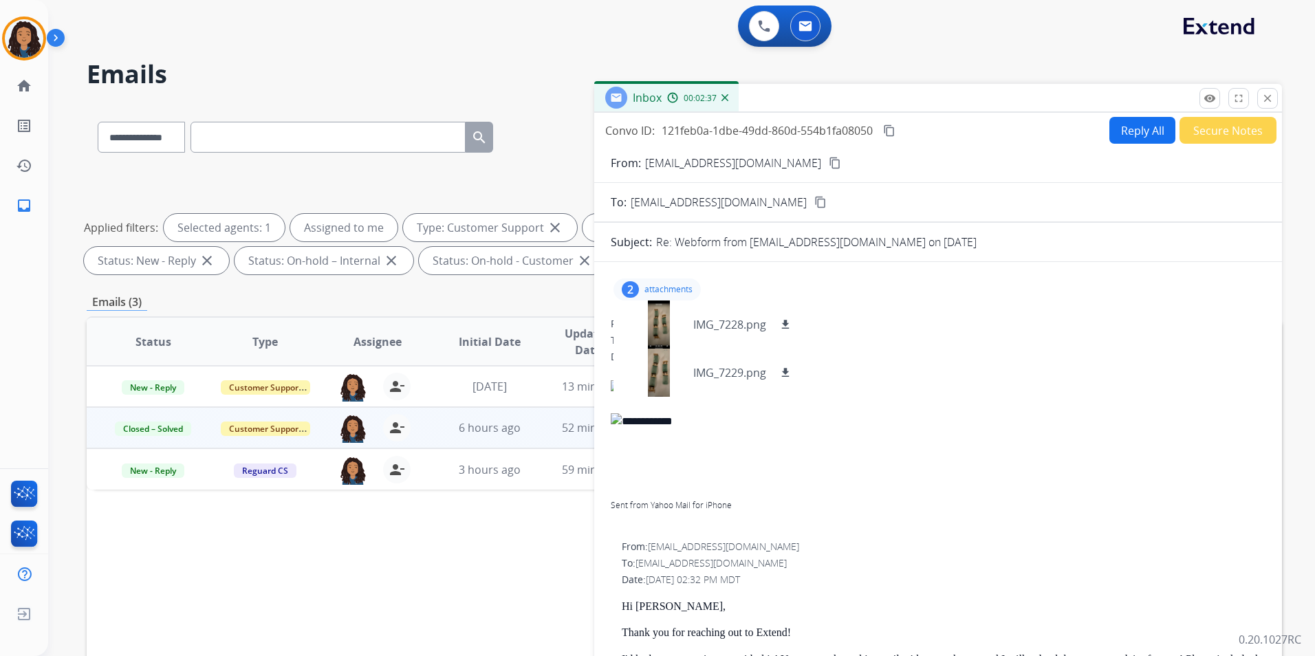
click at [1224, 124] on button "Secure Notes" at bounding box center [1227, 130] width 97 height 27
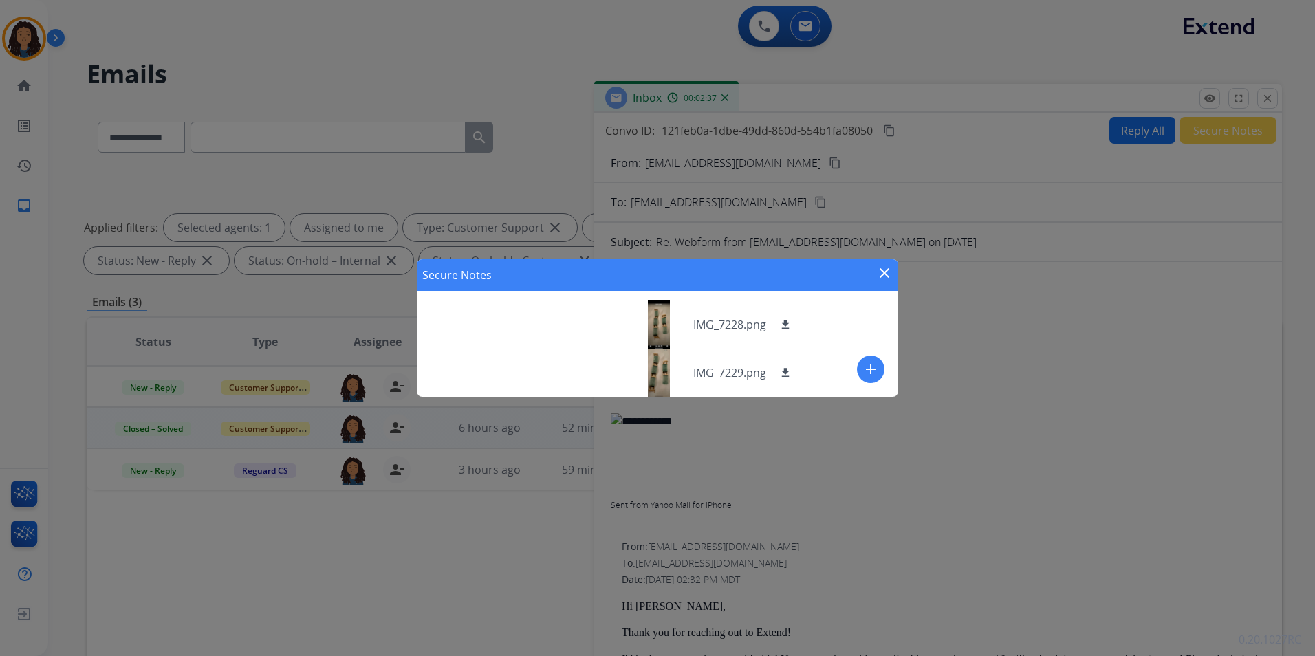
click at [867, 364] on mat-icon "add" at bounding box center [870, 369] width 17 height 17
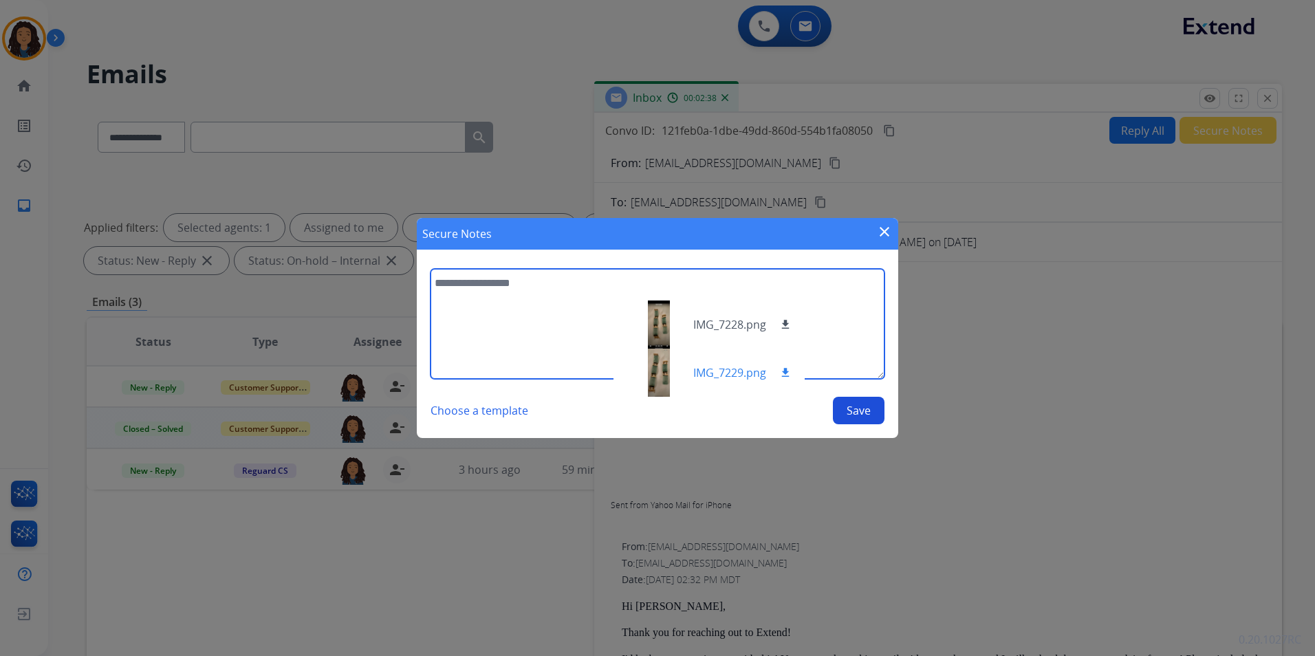
click at [510, 335] on textarea at bounding box center [657, 324] width 454 height 110
type textarea "**********"
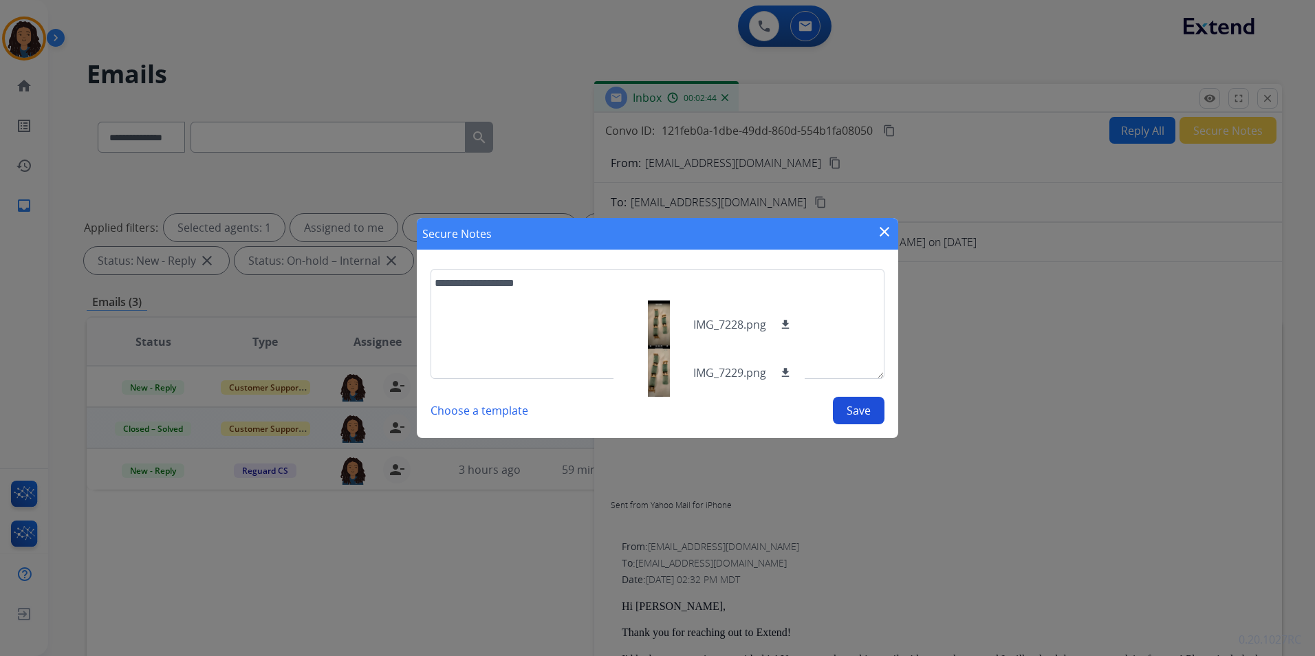
click at [858, 404] on button "Save" at bounding box center [859, 411] width 52 height 28
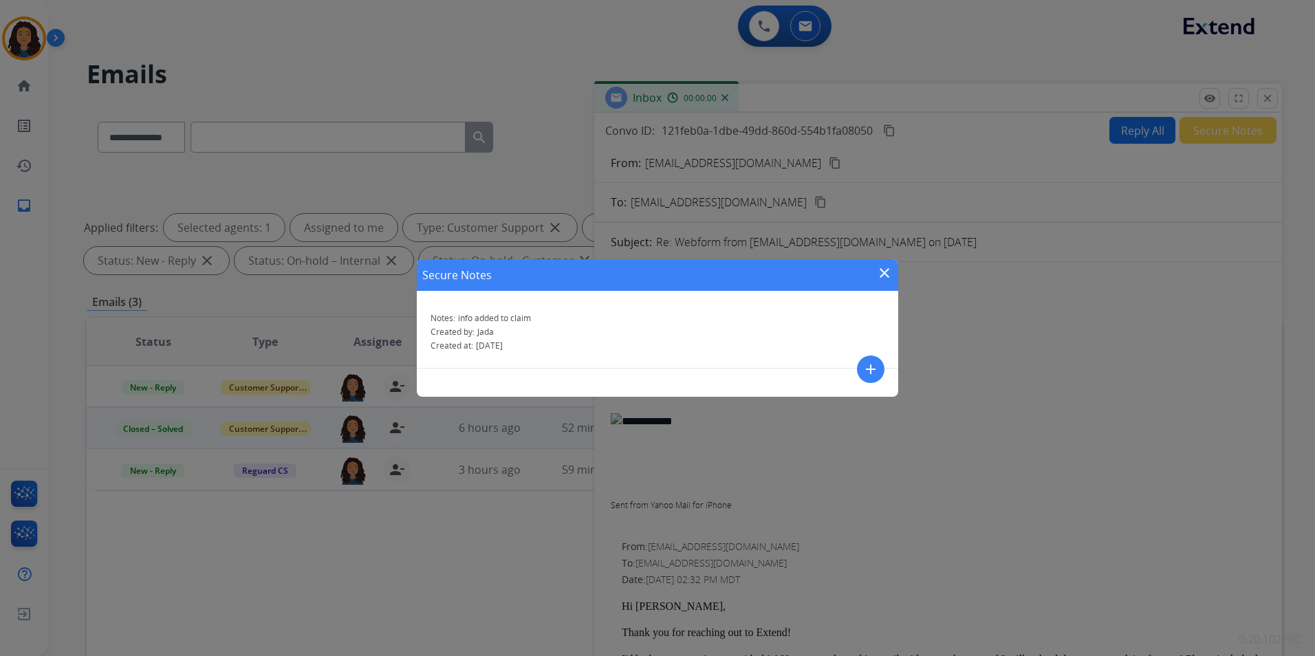
click at [868, 271] on div "Secure Notes close" at bounding box center [657, 275] width 481 height 32
click at [884, 272] on mat-icon "close" at bounding box center [884, 273] width 17 height 17
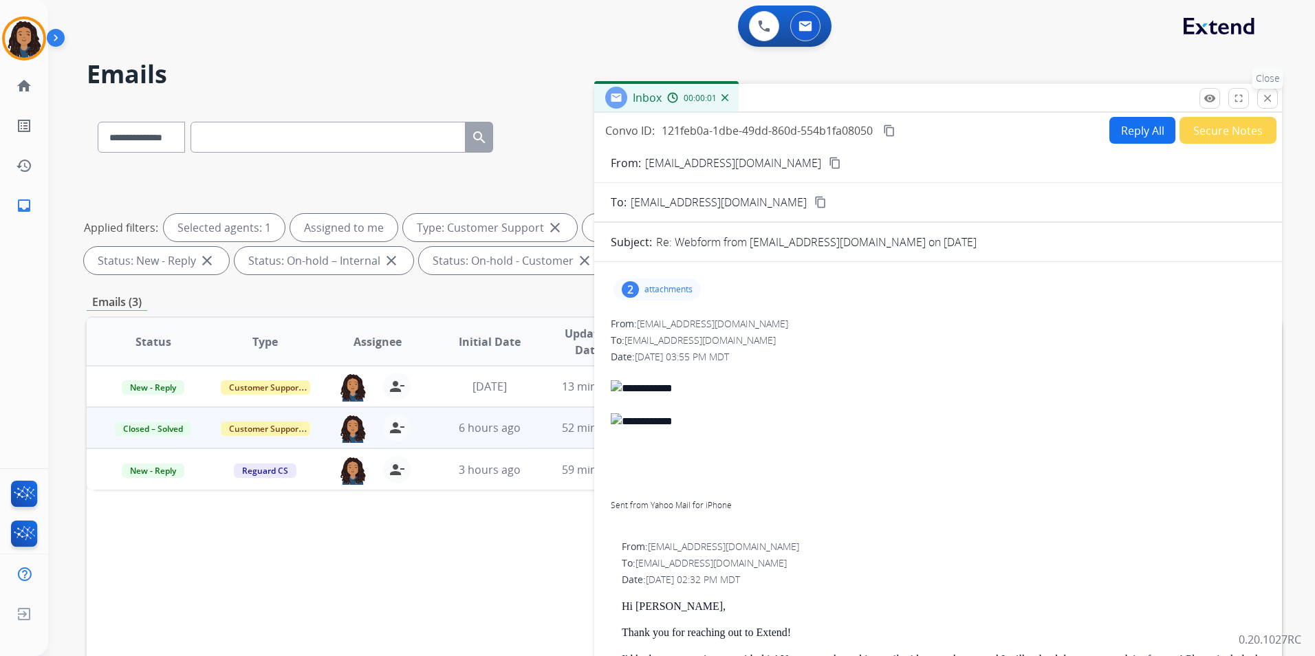
click at [1265, 101] on mat-icon "close" at bounding box center [1267, 98] width 12 height 12
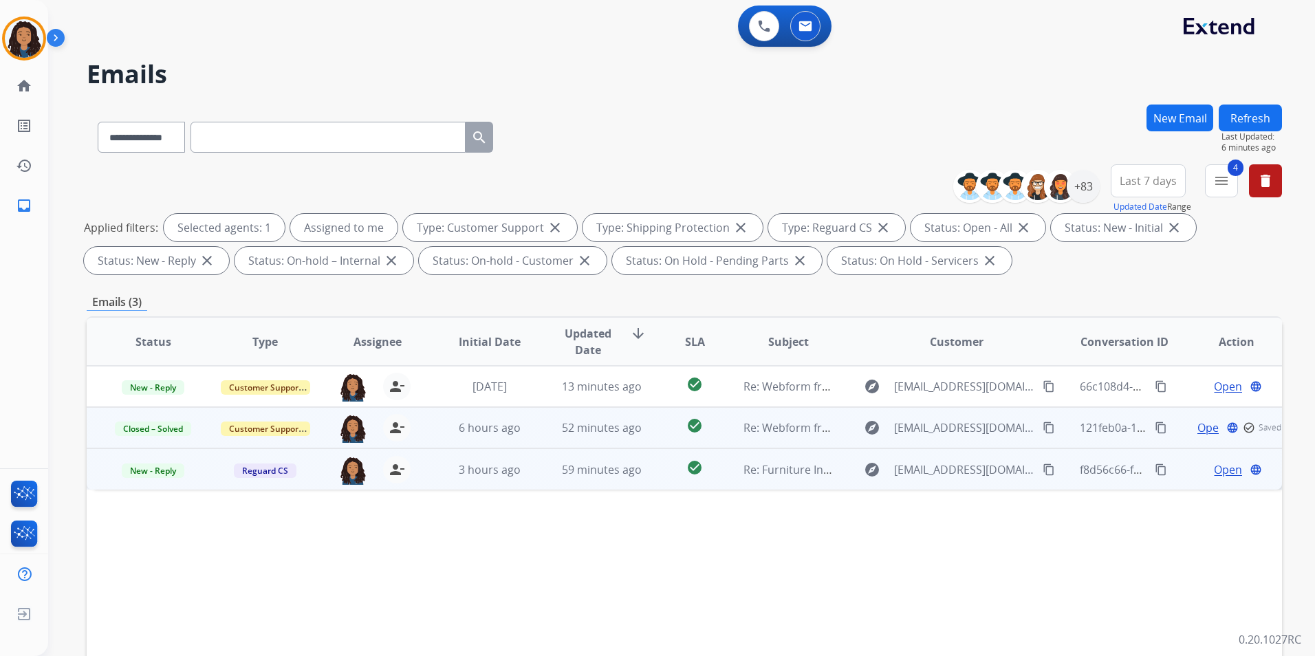
click at [1214, 468] on span "Open" at bounding box center [1228, 469] width 28 height 17
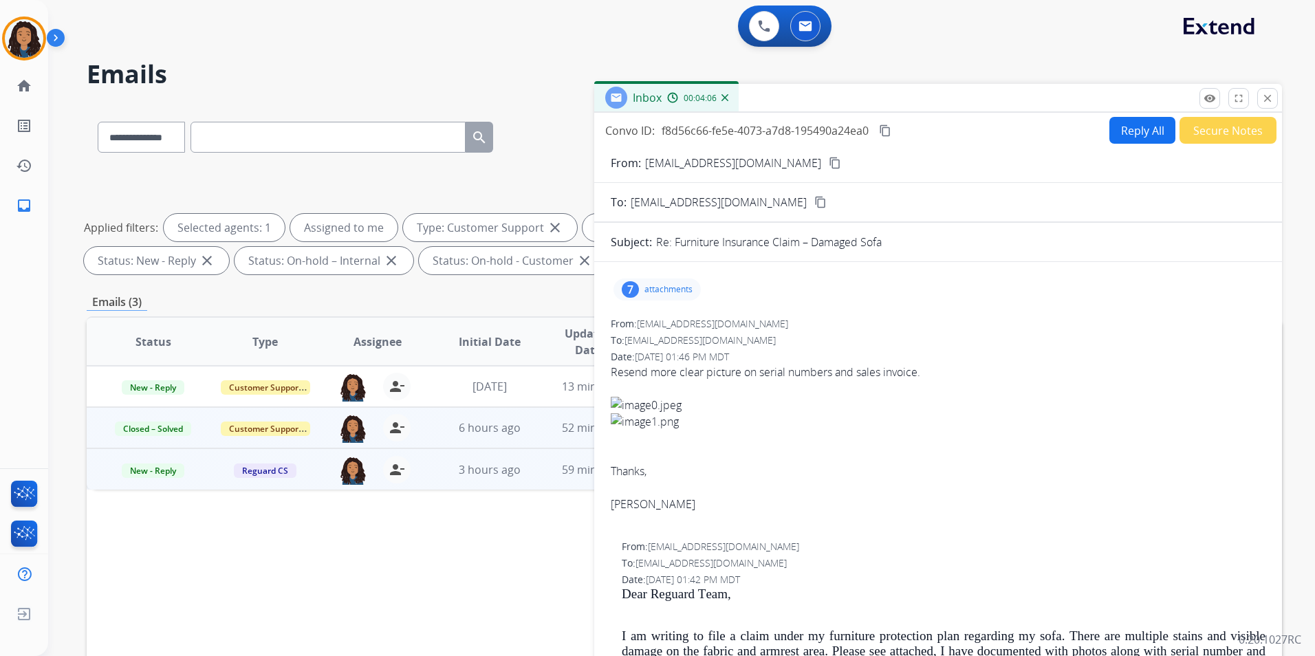
click at [694, 284] on div "7 attachments" at bounding box center [656, 289] width 87 height 22
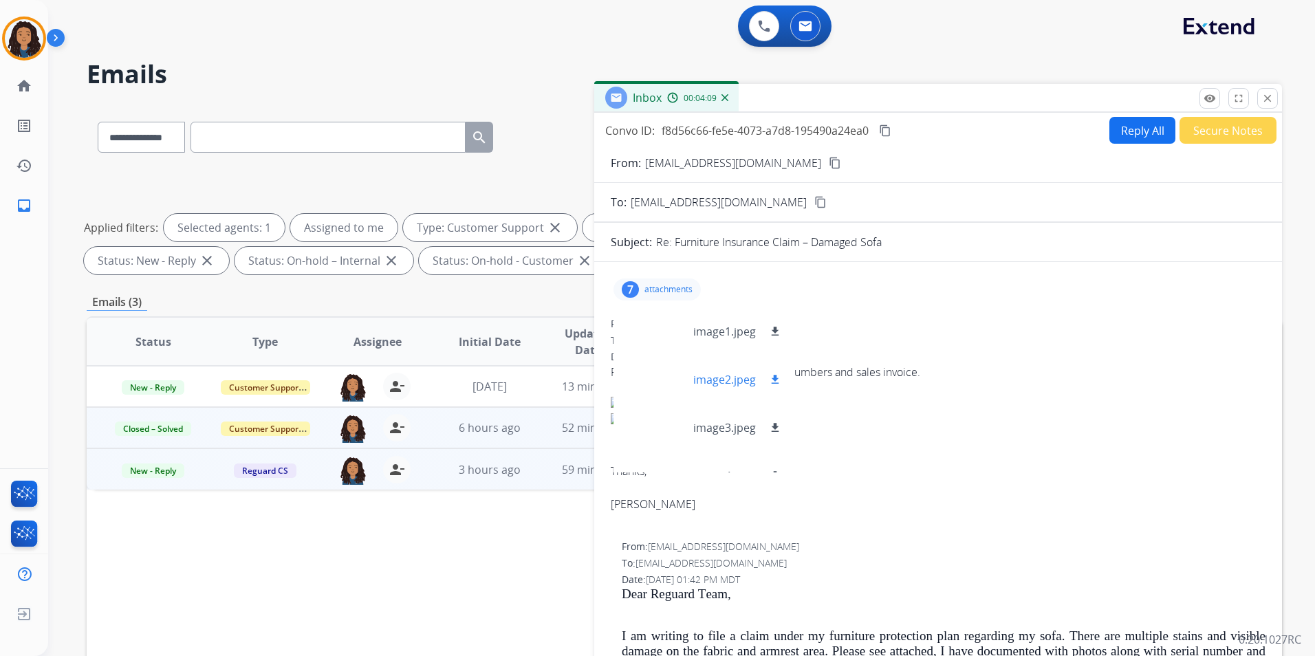
scroll to position [165, 0]
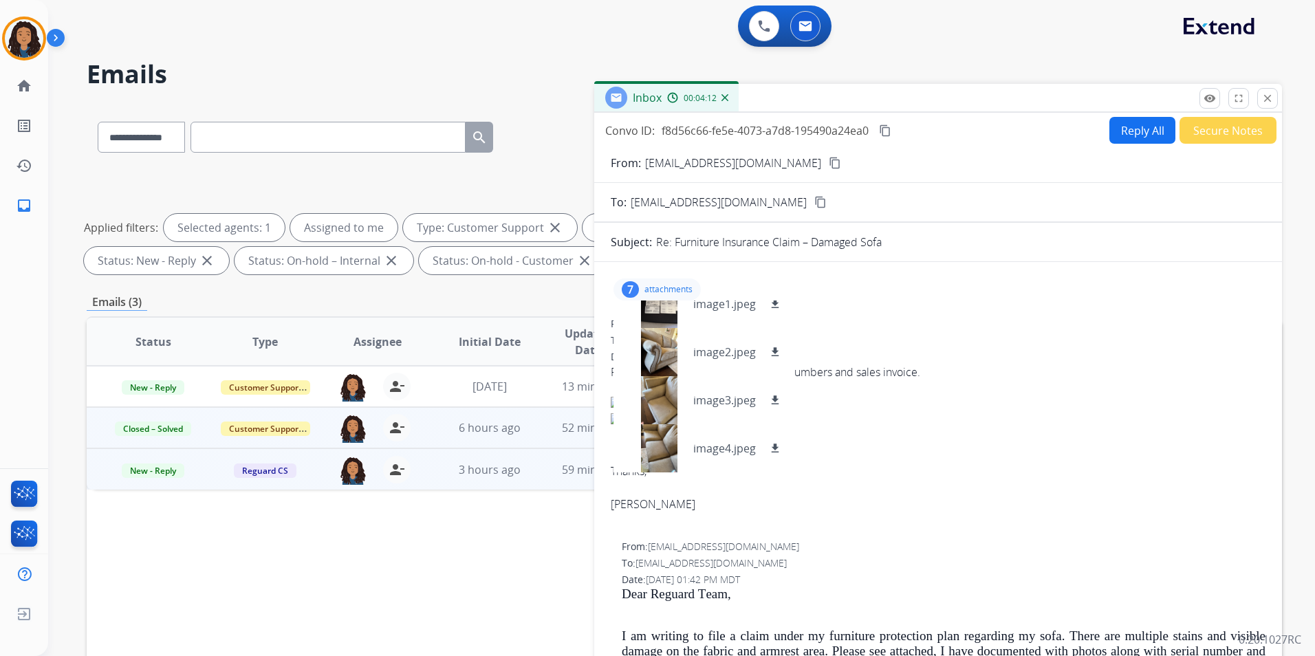
click at [829, 159] on mat-icon "content_copy" at bounding box center [835, 163] width 12 height 12
click at [154, 475] on span "New - Reply" at bounding box center [153, 470] width 63 height 14
click at [255, 587] on div "On-hold – Internal On-hold - Customer On Hold - Pending Parts On Hold - Service…" at bounding box center [252, 573] width 152 height 245
click at [192, 477] on td "New - Reply" at bounding box center [143, 468] width 112 height 41
drag, startPoint x: 151, startPoint y: 472, endPoint x: 173, endPoint y: 485, distance: 25.6
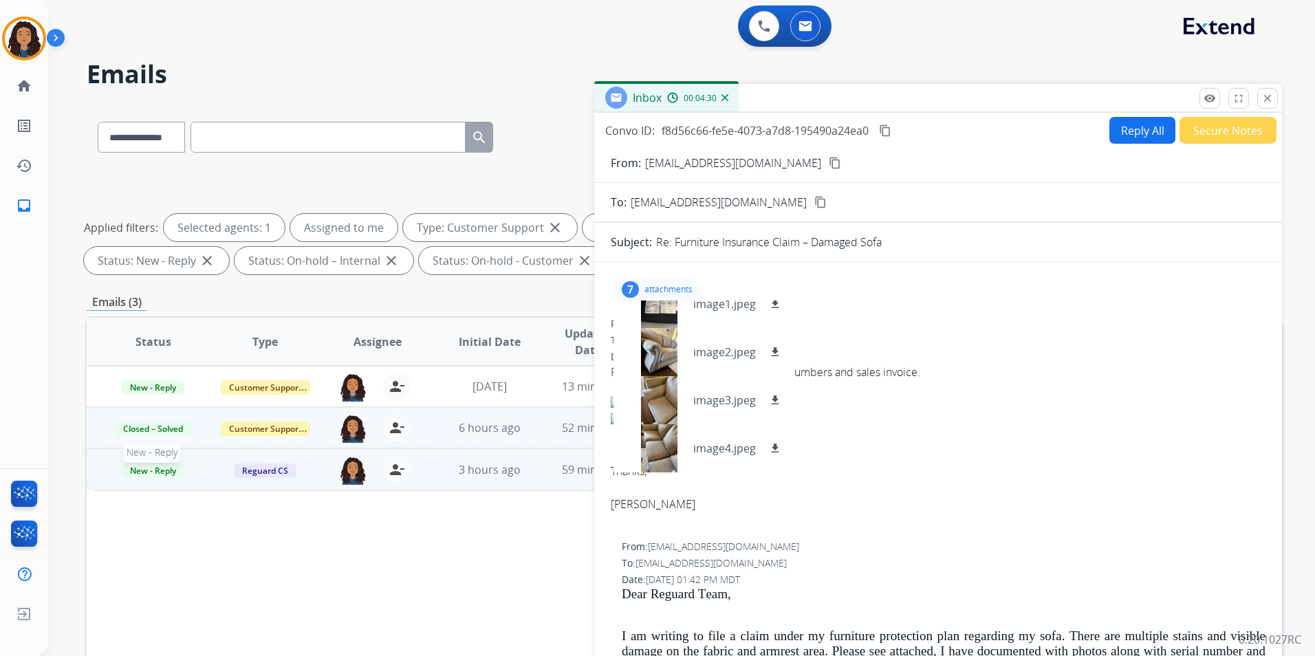
click at [151, 472] on span "New - Reply" at bounding box center [153, 470] width 63 height 14
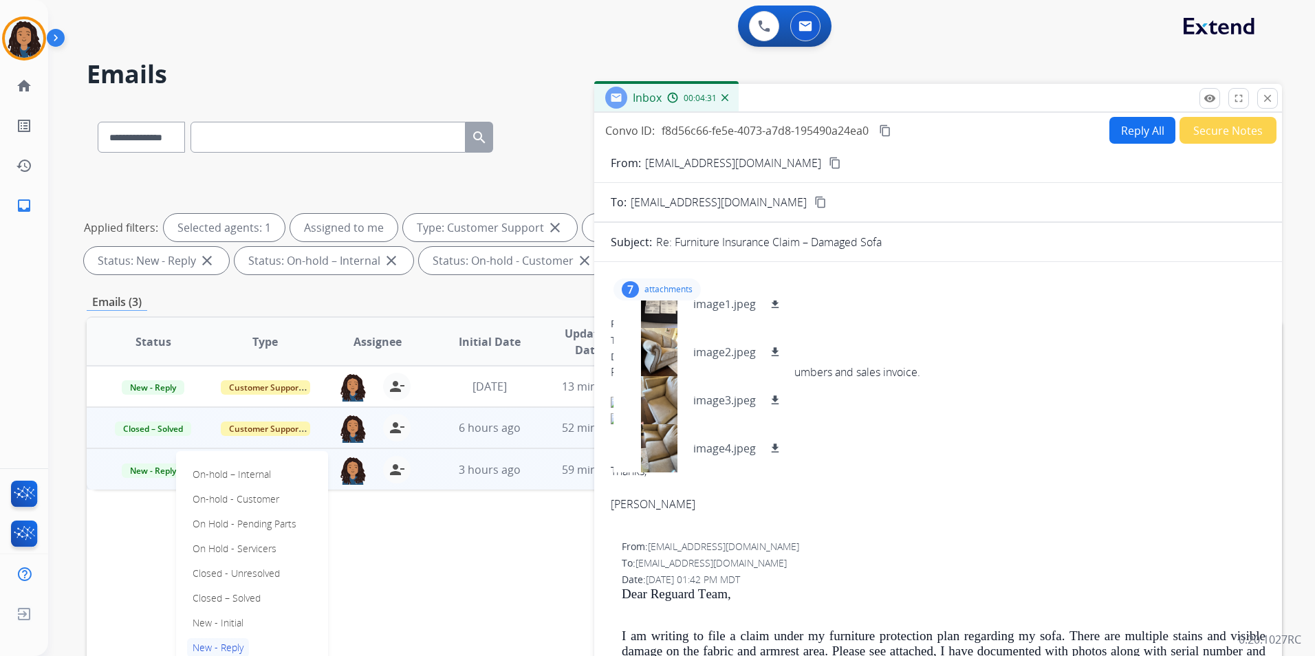
click at [250, 569] on p "Closed - Unresolved" at bounding box center [236, 573] width 98 height 19
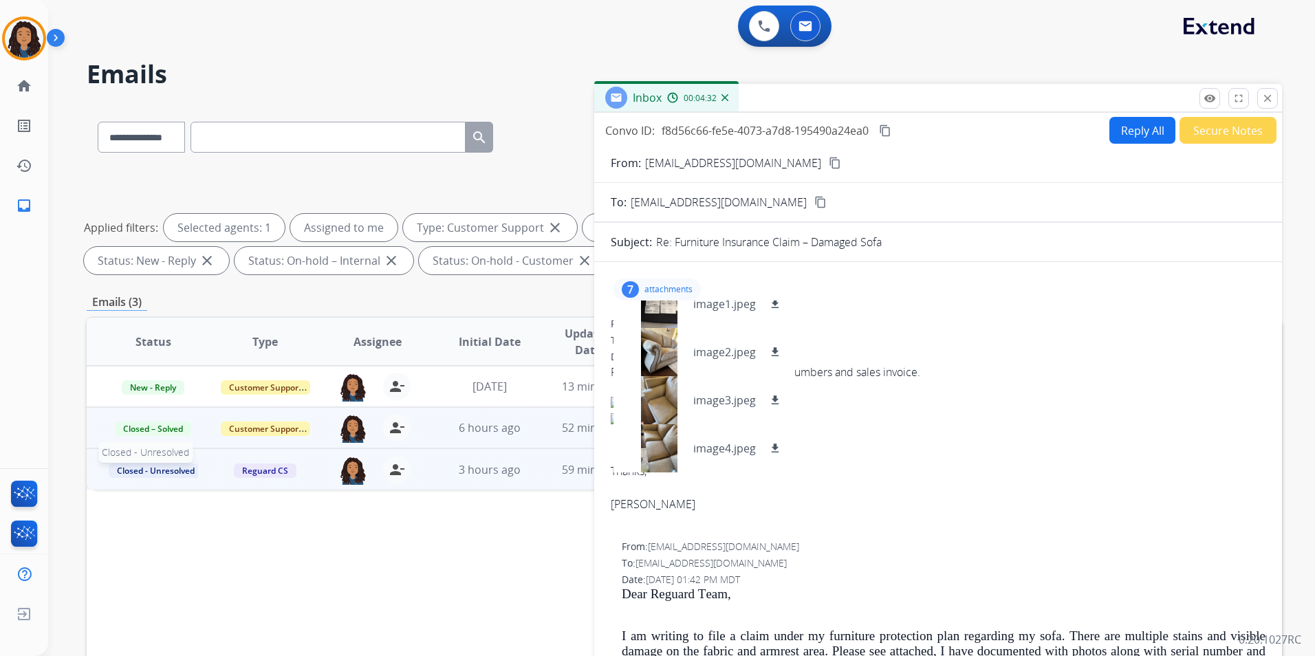
click at [168, 472] on span "Closed - Unresolved" at bounding box center [156, 470] width 94 height 14
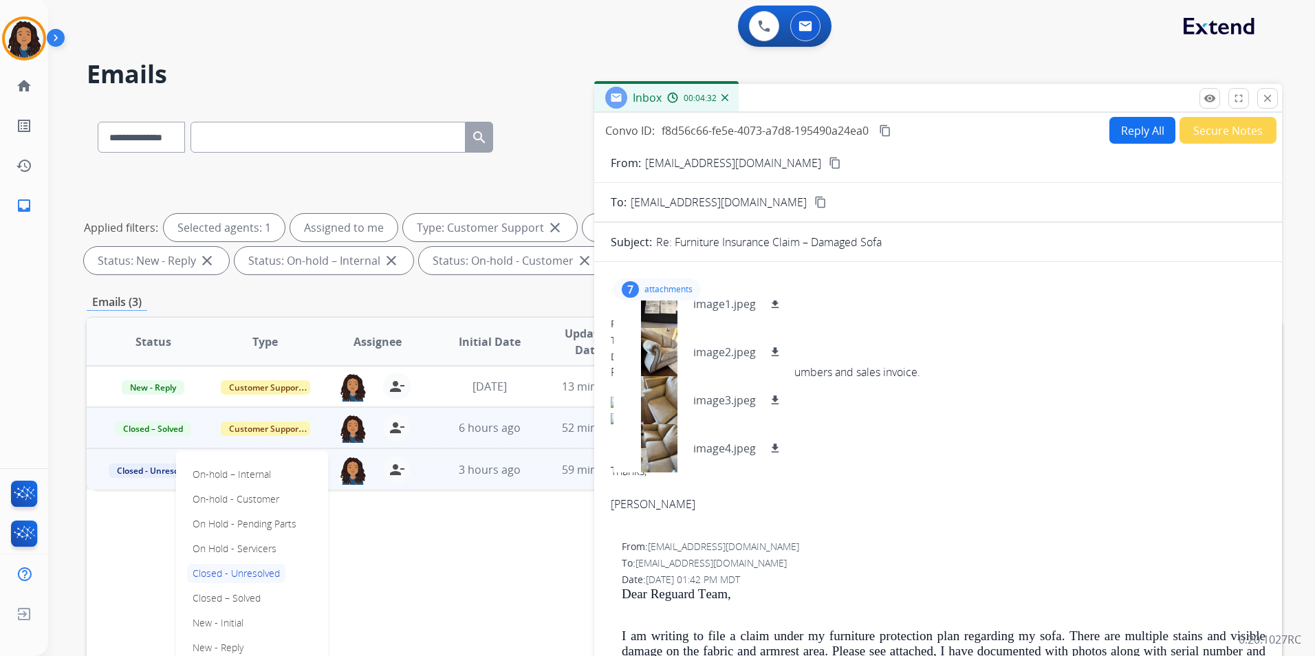
drag, startPoint x: 254, startPoint y: 597, endPoint x: 256, endPoint y: 586, distance: 11.1
click at [253, 594] on p "Closed – Solved" at bounding box center [226, 598] width 79 height 19
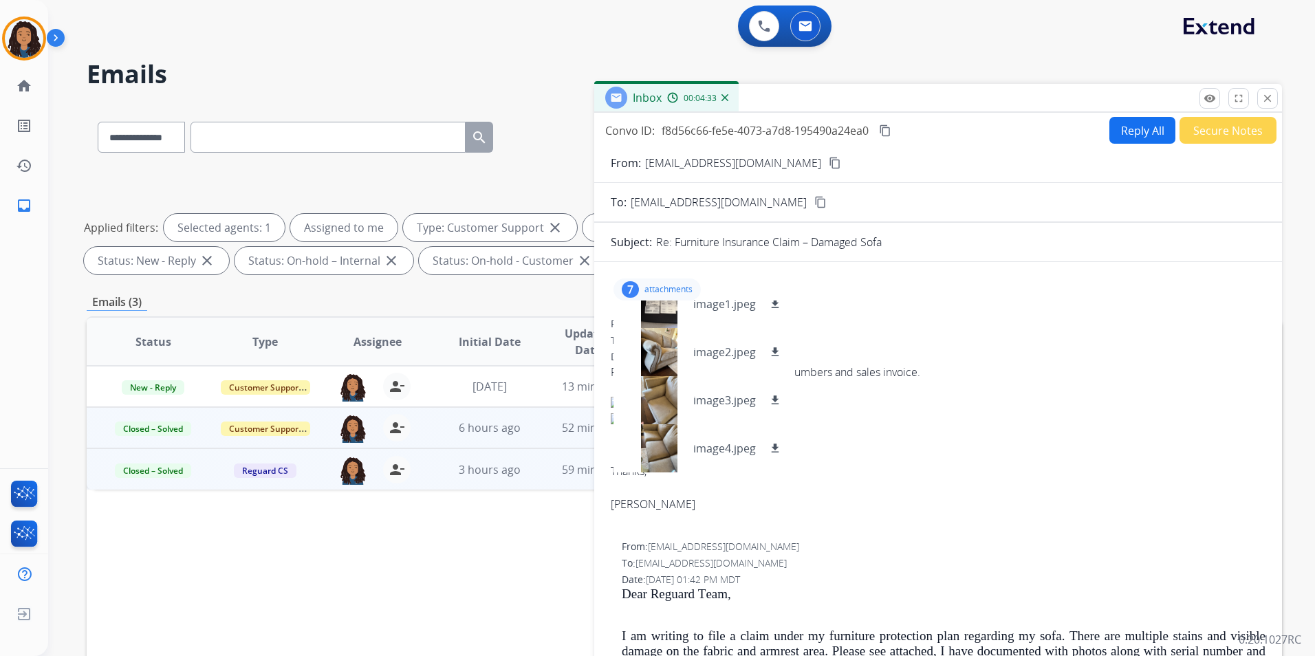
click at [1227, 126] on button "Secure Notes" at bounding box center [1227, 130] width 97 height 27
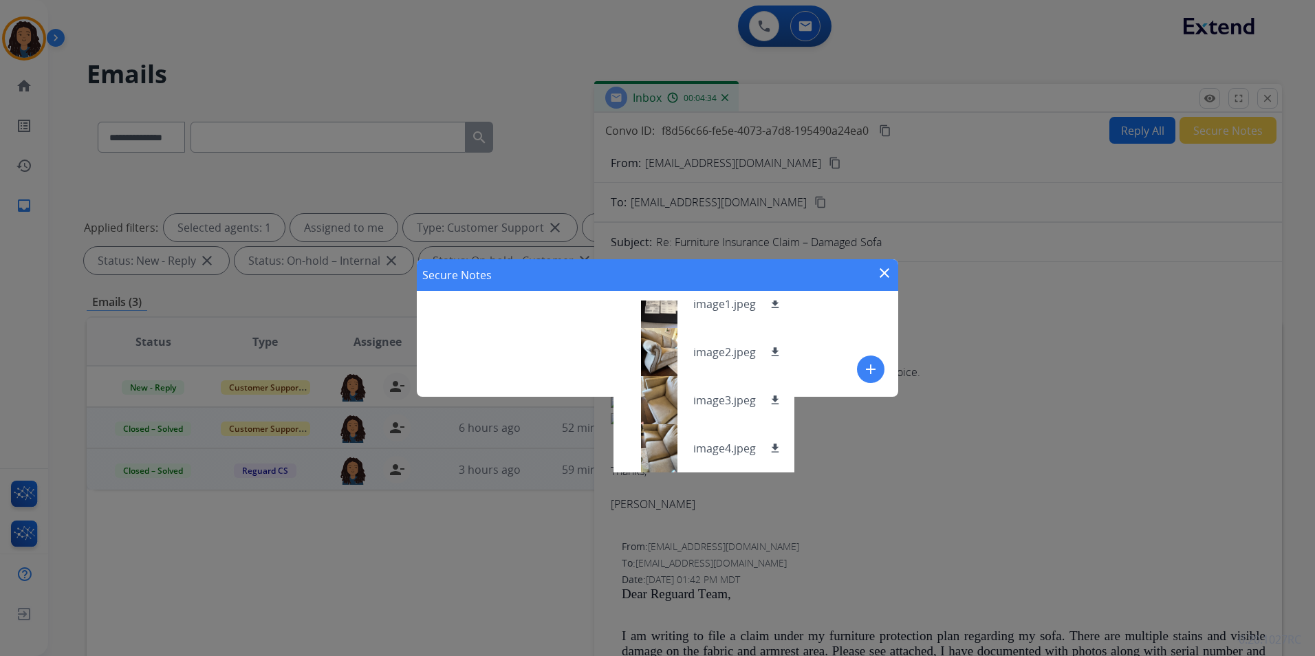
click at [869, 365] on mat-icon "add" at bounding box center [870, 369] width 17 height 17
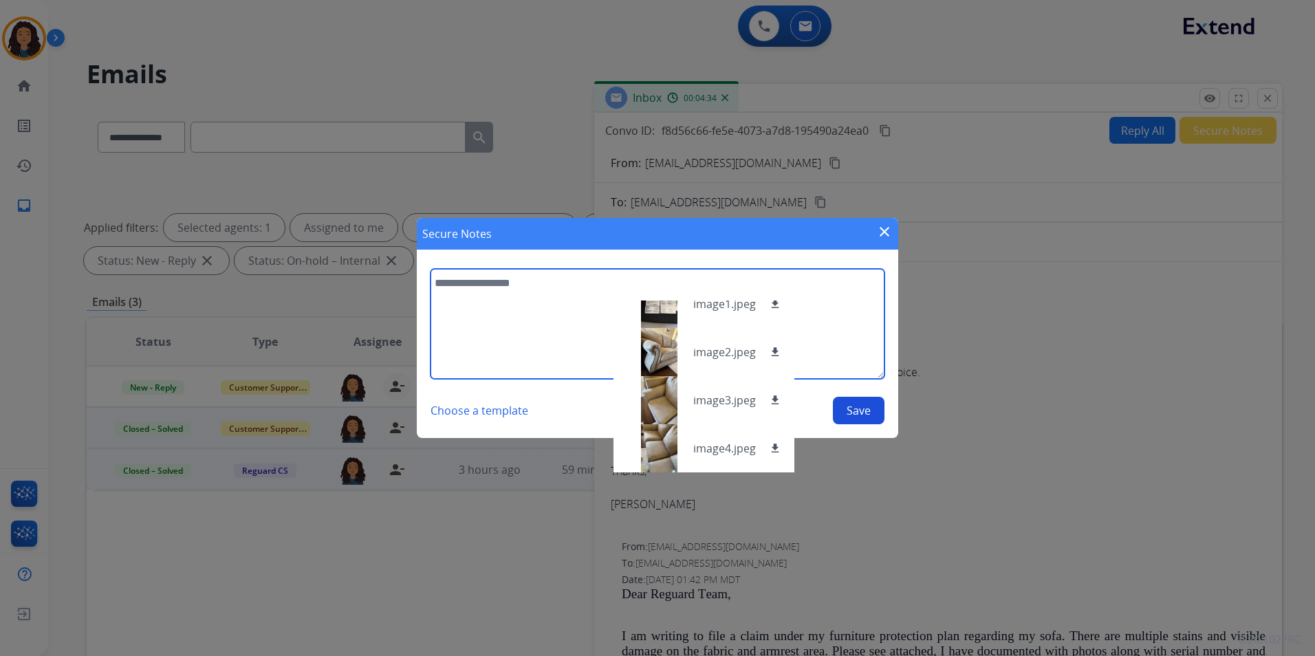
click at [518, 311] on textarea at bounding box center [657, 324] width 454 height 110
type textarea "**********"
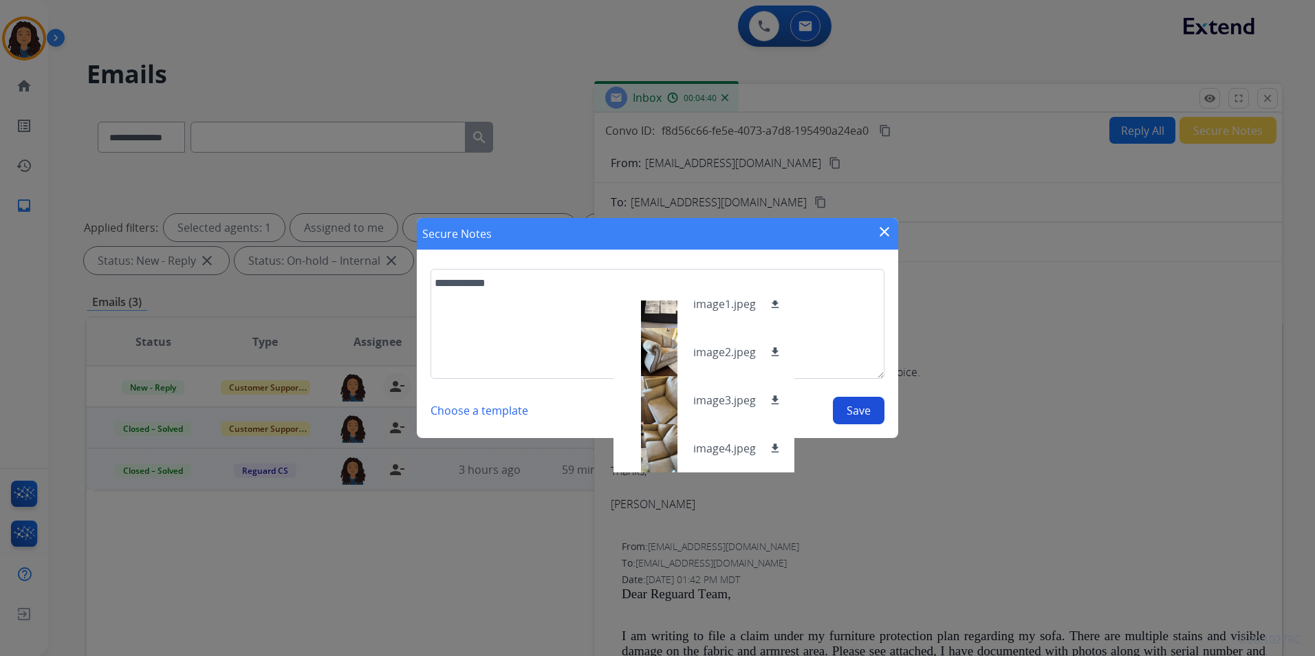
click at [866, 406] on button "Save" at bounding box center [859, 411] width 52 height 28
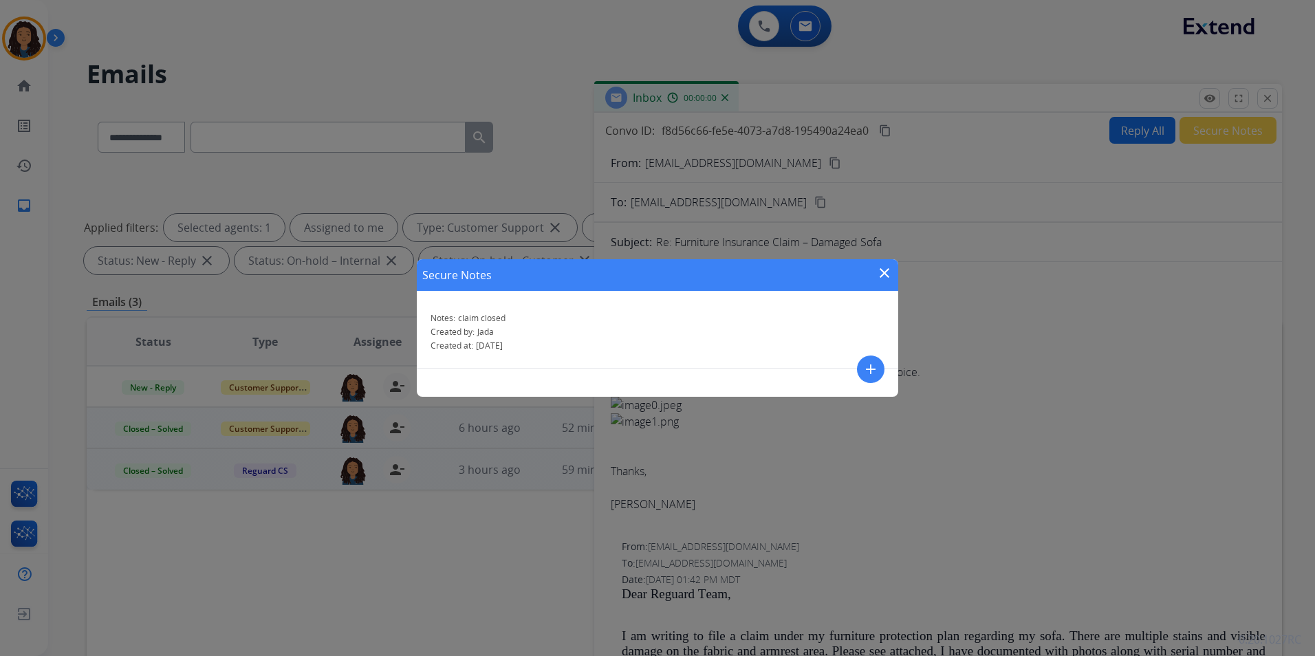
click at [1256, 102] on div "Secure Notes close Notes: claim closed Created by: Jada Created at: [DATE] add" at bounding box center [657, 328] width 1315 height 656
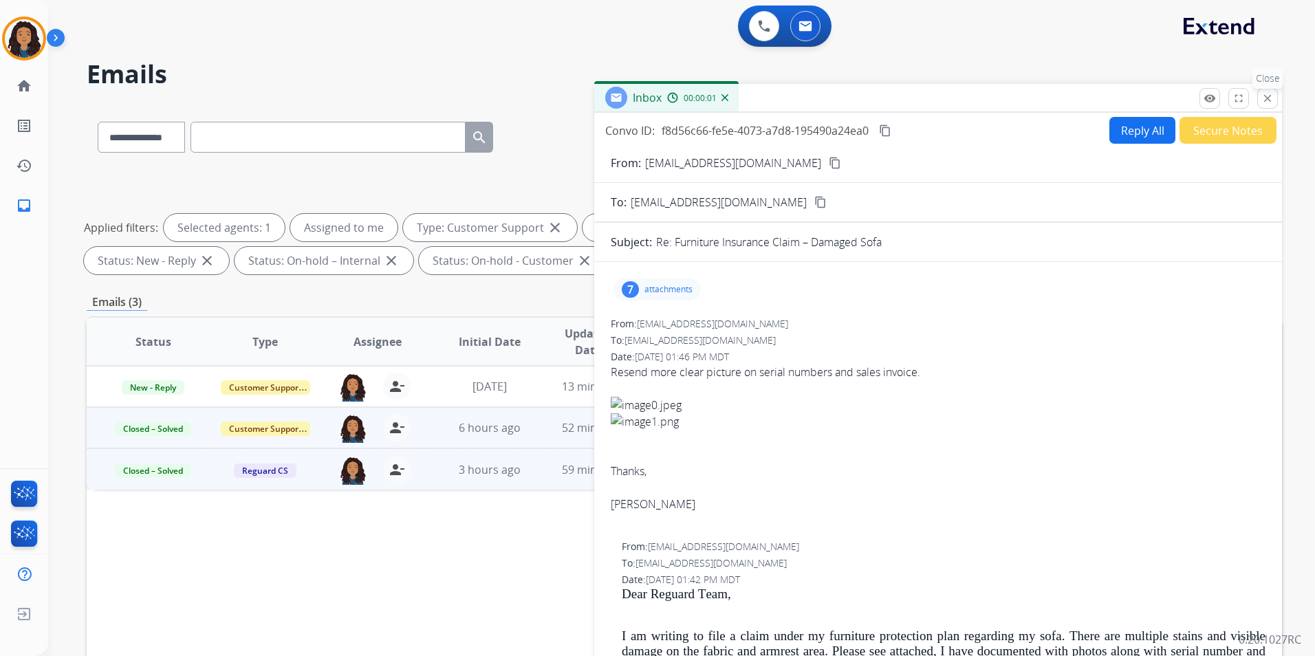
click at [1260, 102] on button "close Close" at bounding box center [1267, 98] width 21 height 21
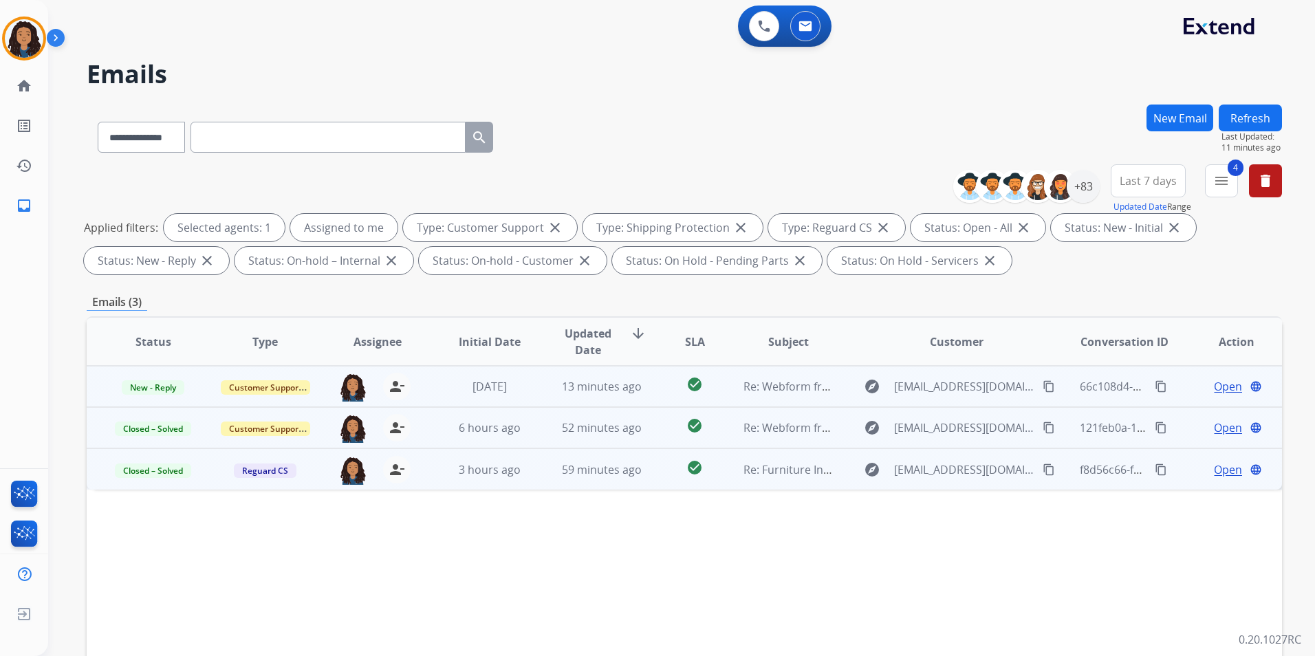
click at [1223, 386] on span "Open" at bounding box center [1228, 386] width 28 height 17
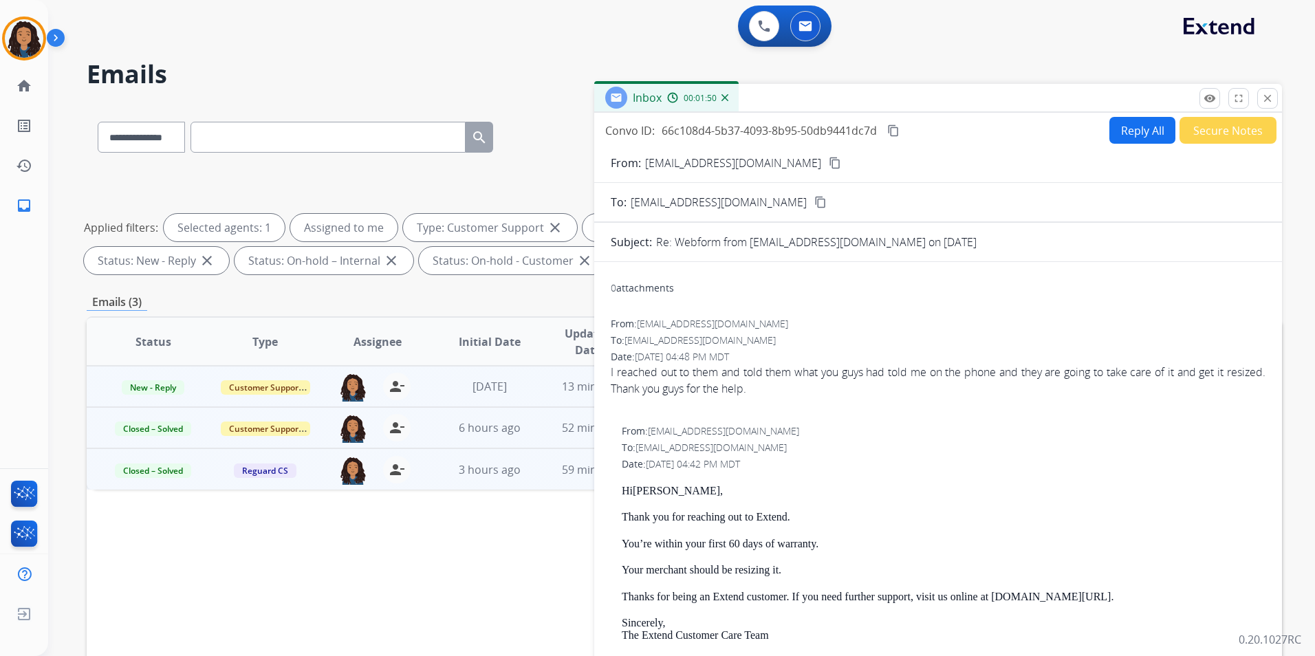
click at [1256, 94] on div "remove_red_eye Logs fullscreen Expand close Close" at bounding box center [1238, 98] width 78 height 21
click at [1269, 100] on mat-icon "close" at bounding box center [1267, 98] width 12 height 12
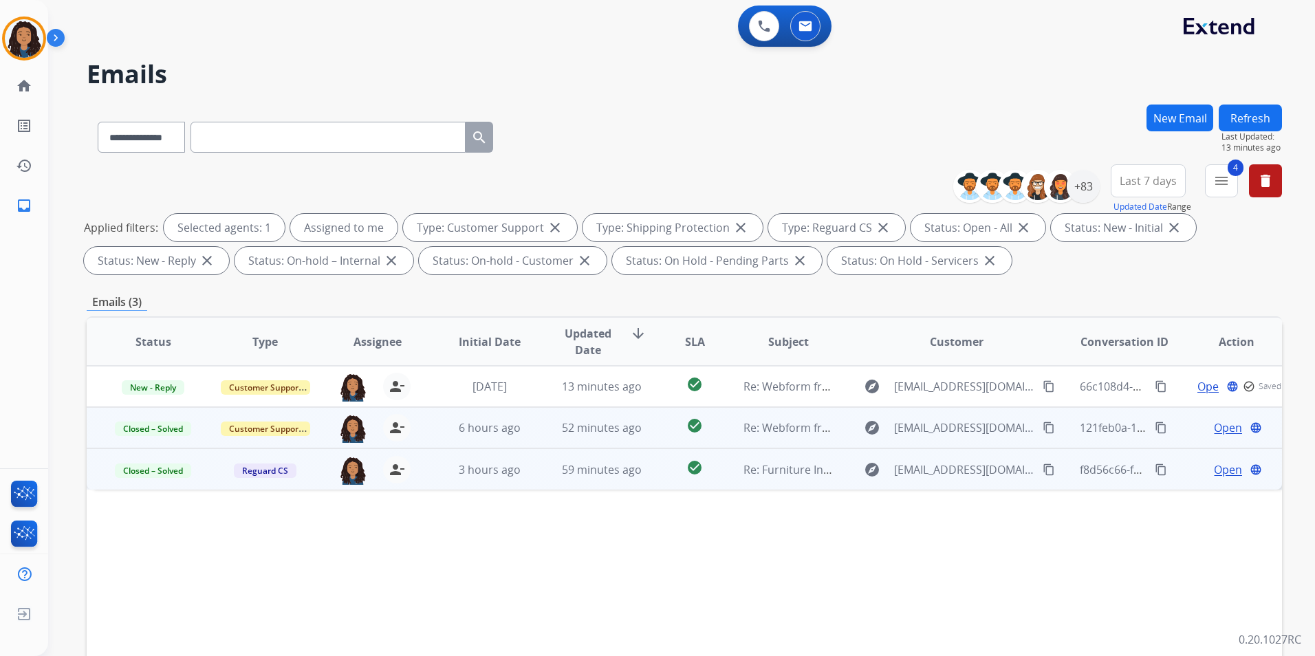
click at [1249, 112] on button "Refresh" at bounding box center [1249, 118] width 63 height 27
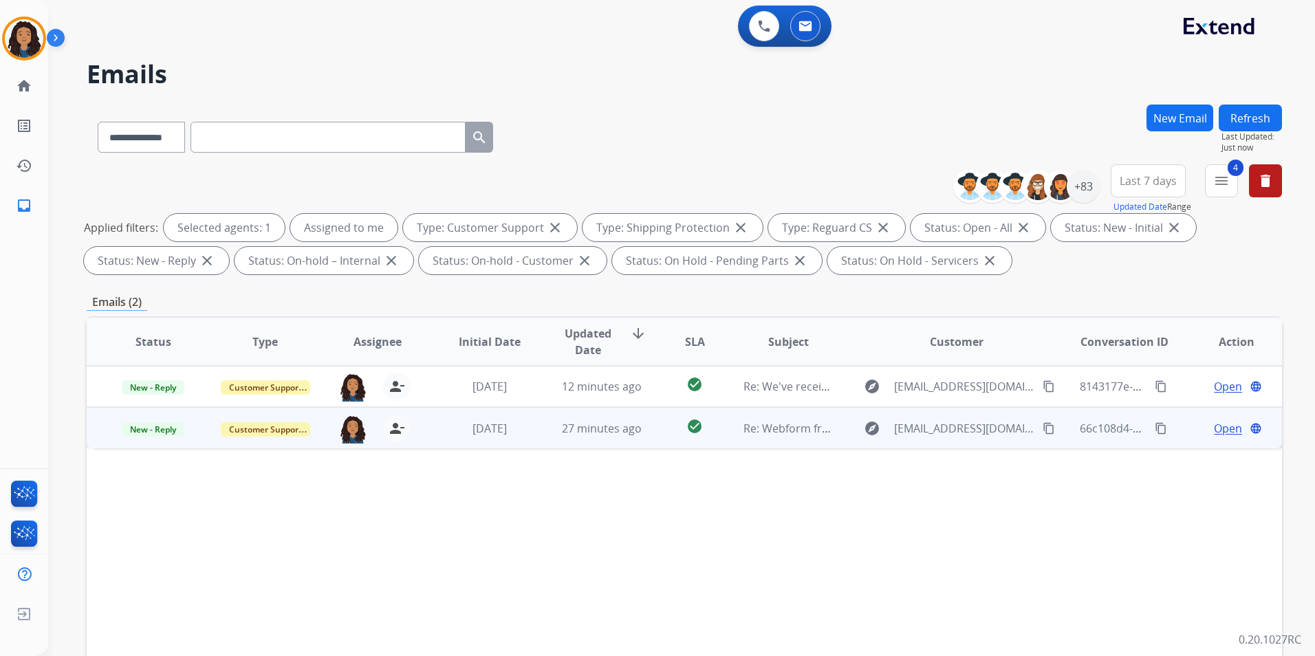
click at [1214, 428] on span "Open" at bounding box center [1228, 428] width 28 height 17
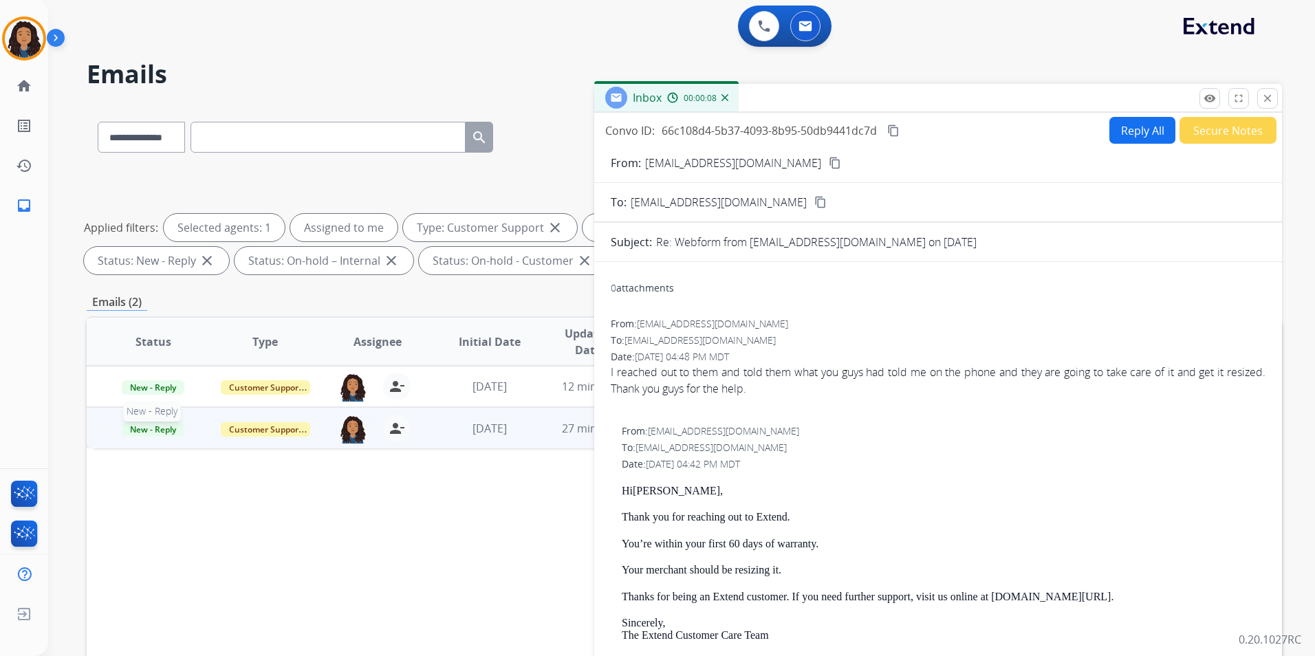
click at [162, 429] on span "New - Reply" at bounding box center [153, 429] width 63 height 14
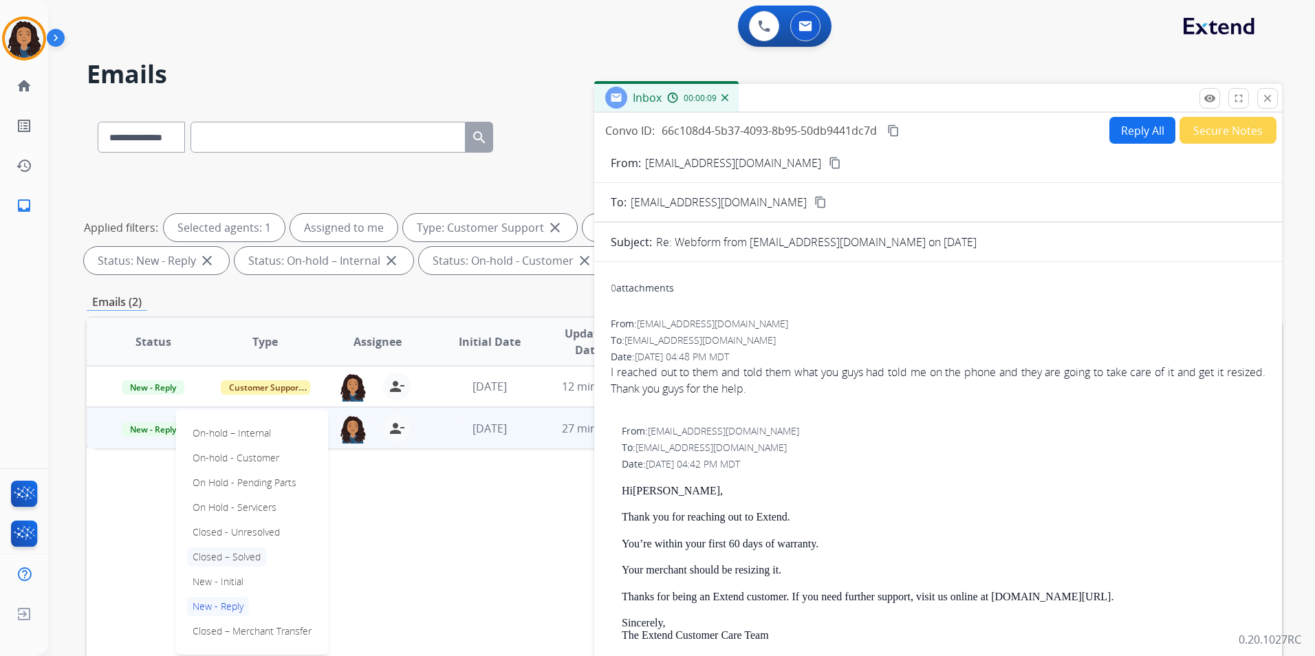
click at [241, 560] on p "Closed – Solved" at bounding box center [226, 556] width 79 height 19
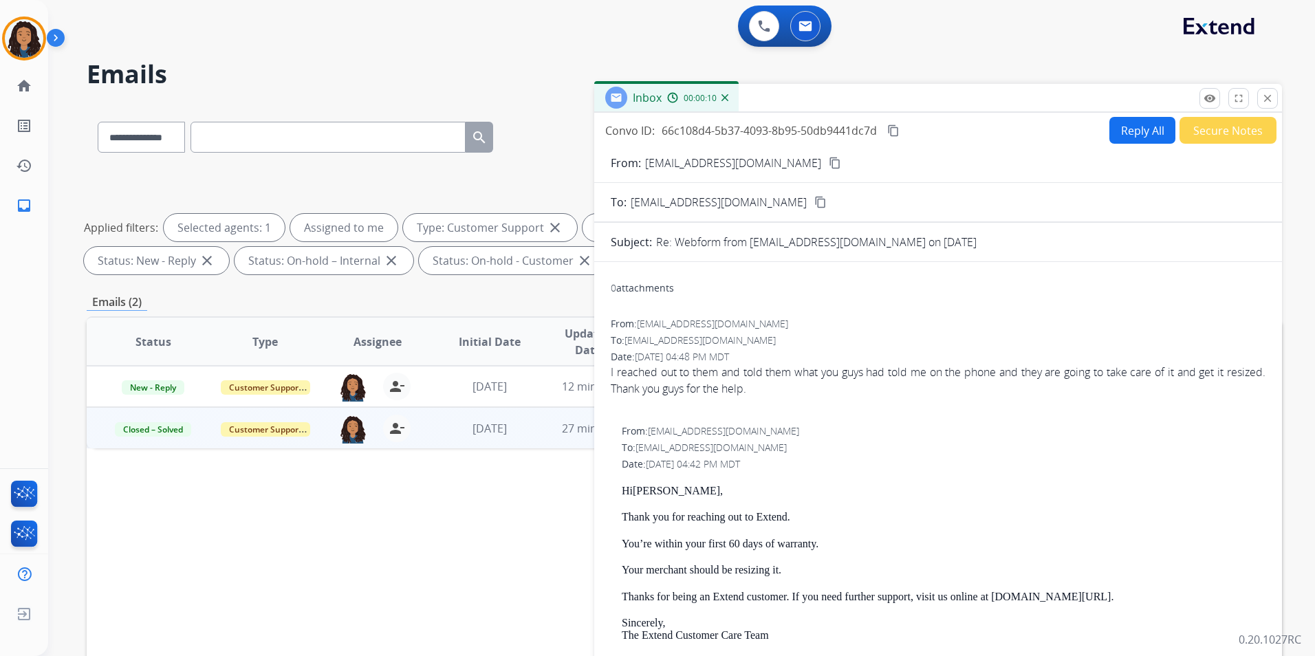
click at [1224, 138] on button "Secure Notes" at bounding box center [1227, 130] width 97 height 27
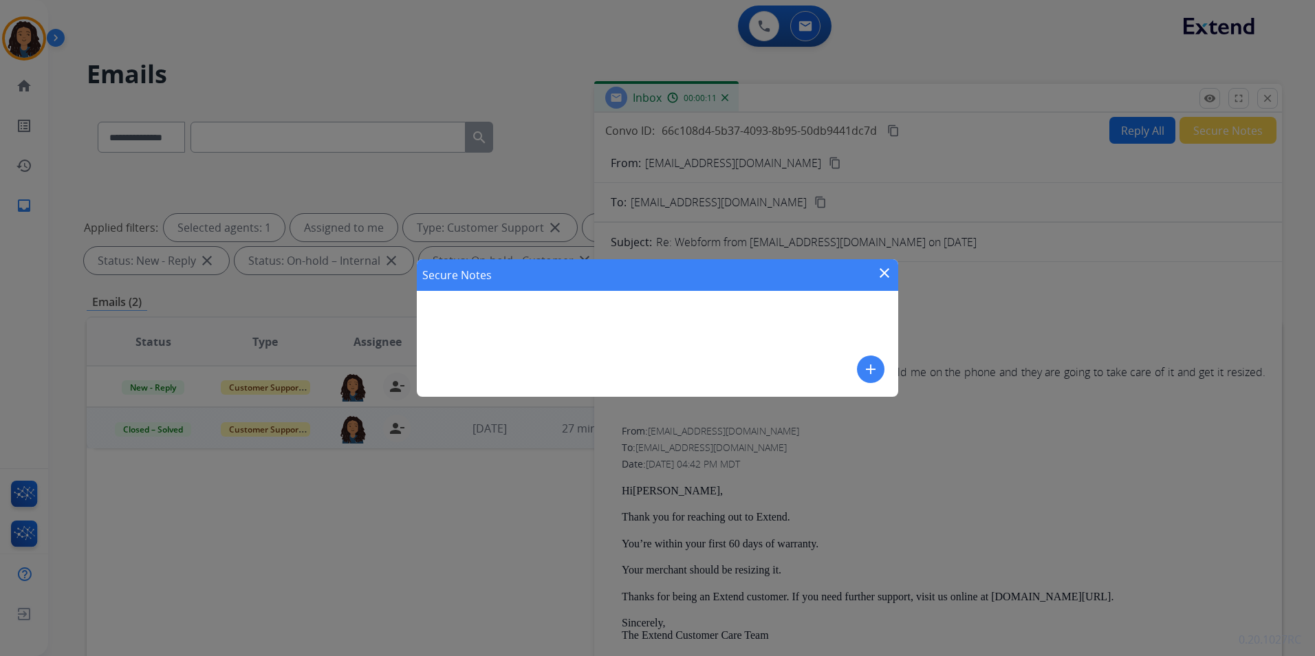
click at [866, 371] on mat-icon "add" at bounding box center [870, 369] width 17 height 17
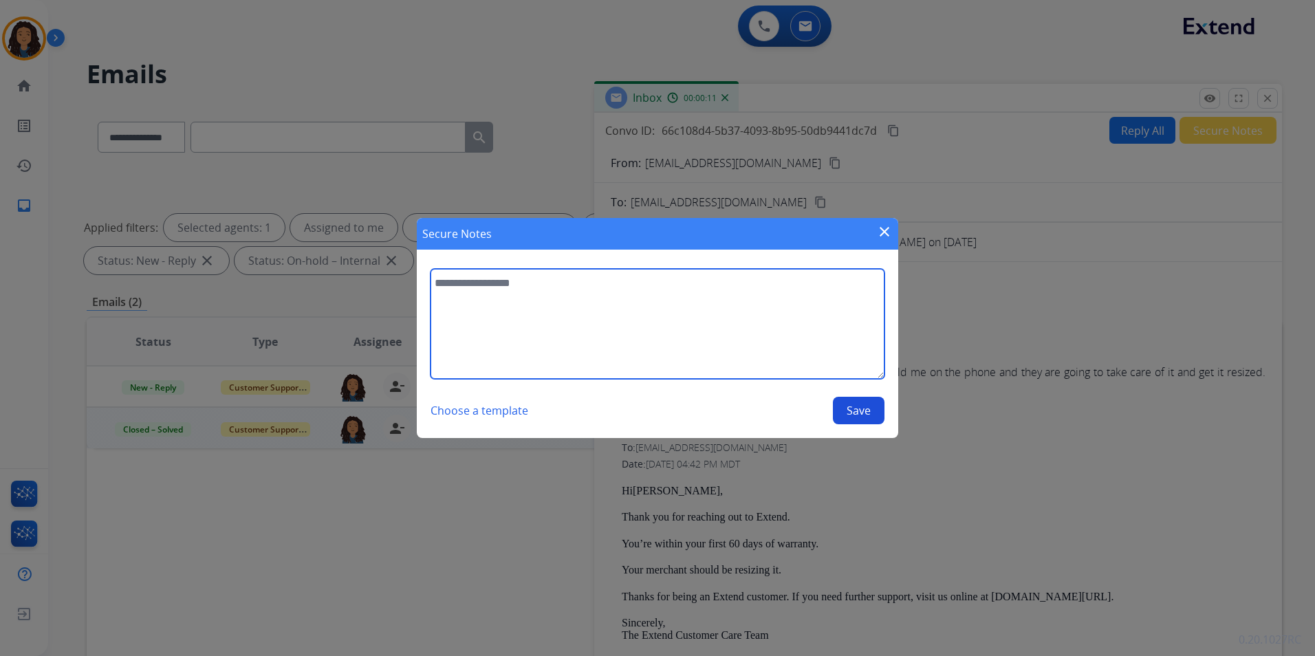
click at [755, 348] on textarea at bounding box center [657, 324] width 454 height 110
type textarea "**********"
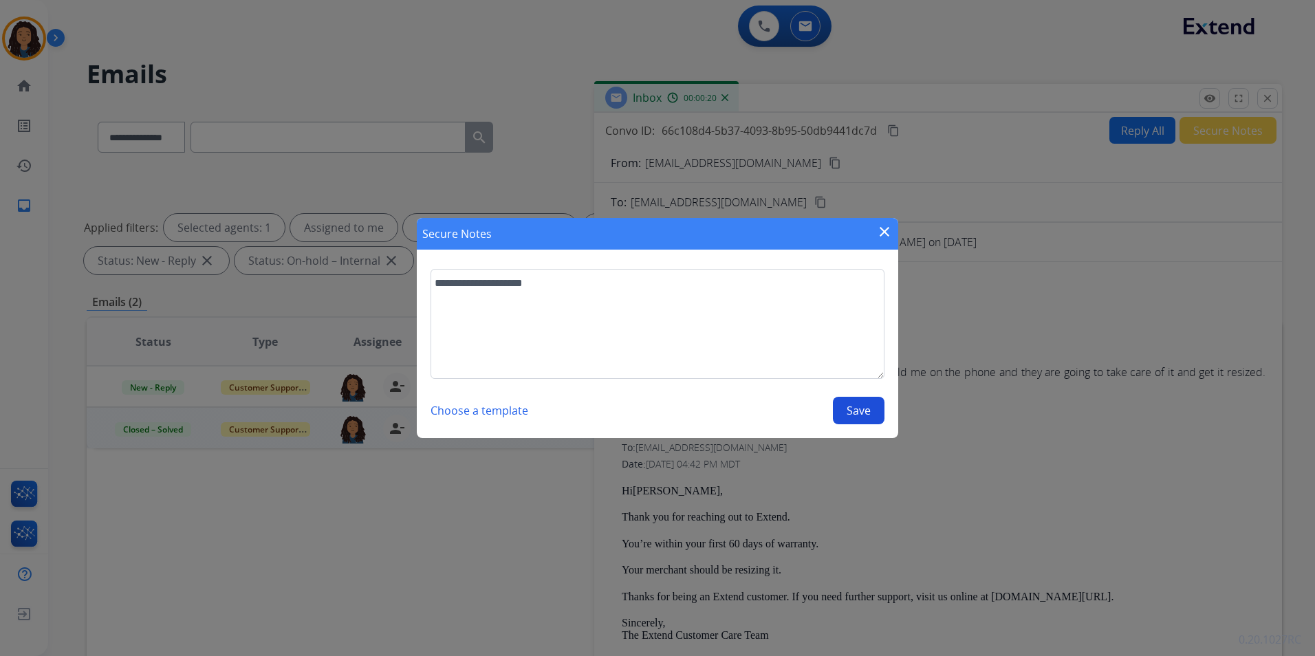
click at [852, 417] on button "Save" at bounding box center [859, 411] width 52 height 28
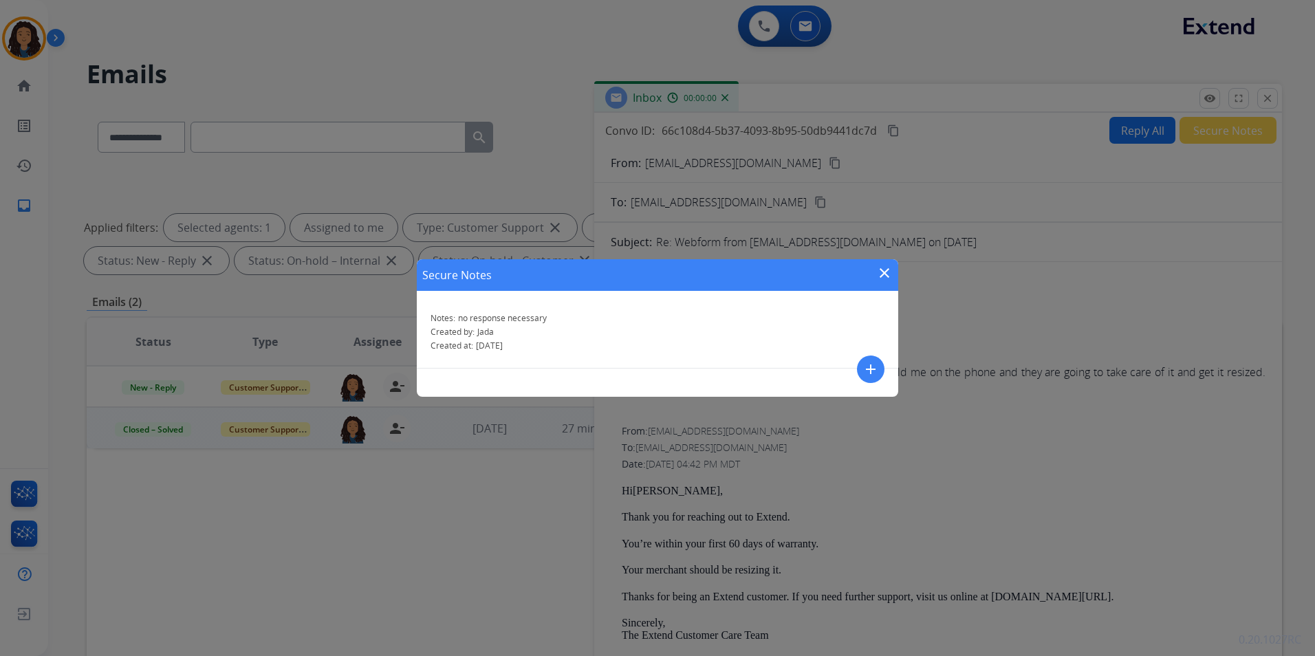
click at [889, 269] on mat-icon "close" at bounding box center [884, 273] width 17 height 17
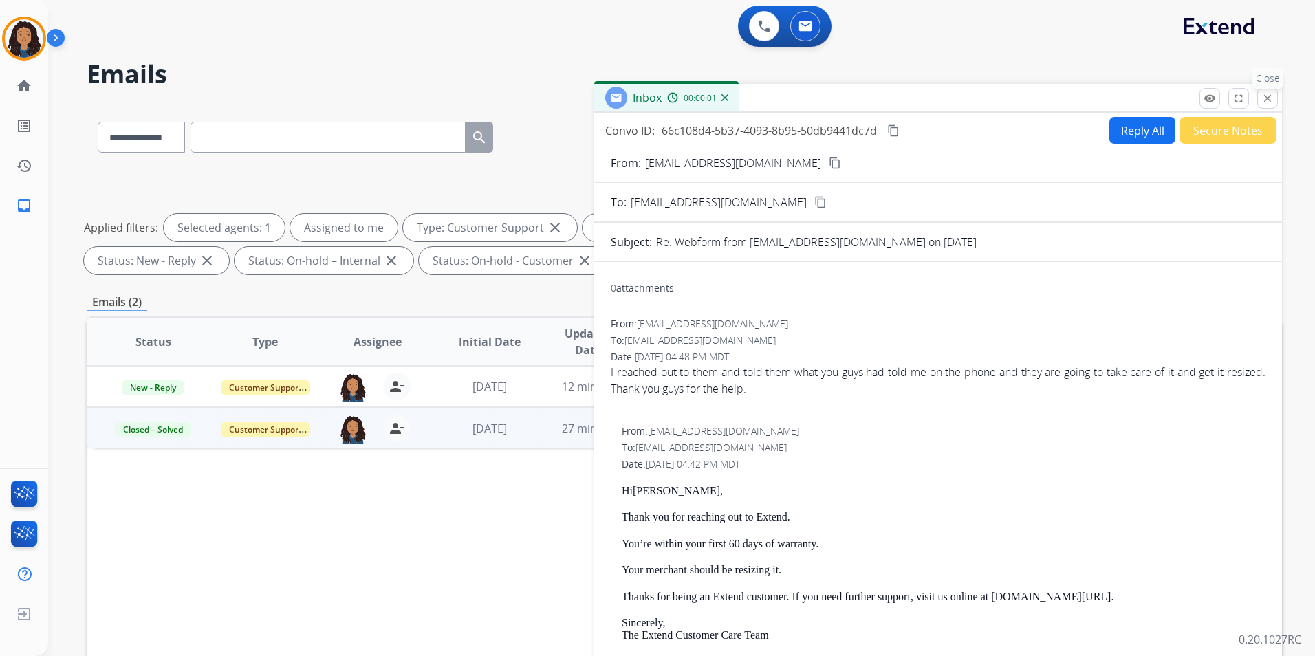
click at [1273, 98] on button "close Close" at bounding box center [1267, 98] width 21 height 21
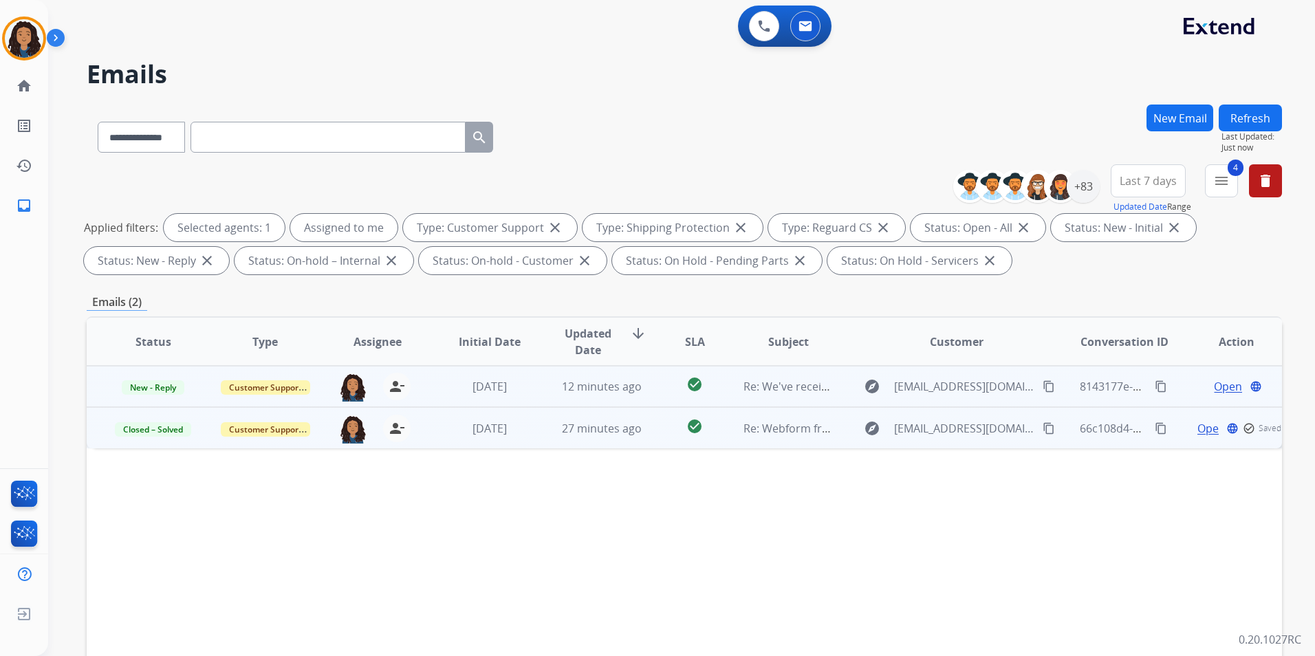
click at [1214, 380] on span "Open" at bounding box center [1228, 386] width 28 height 17
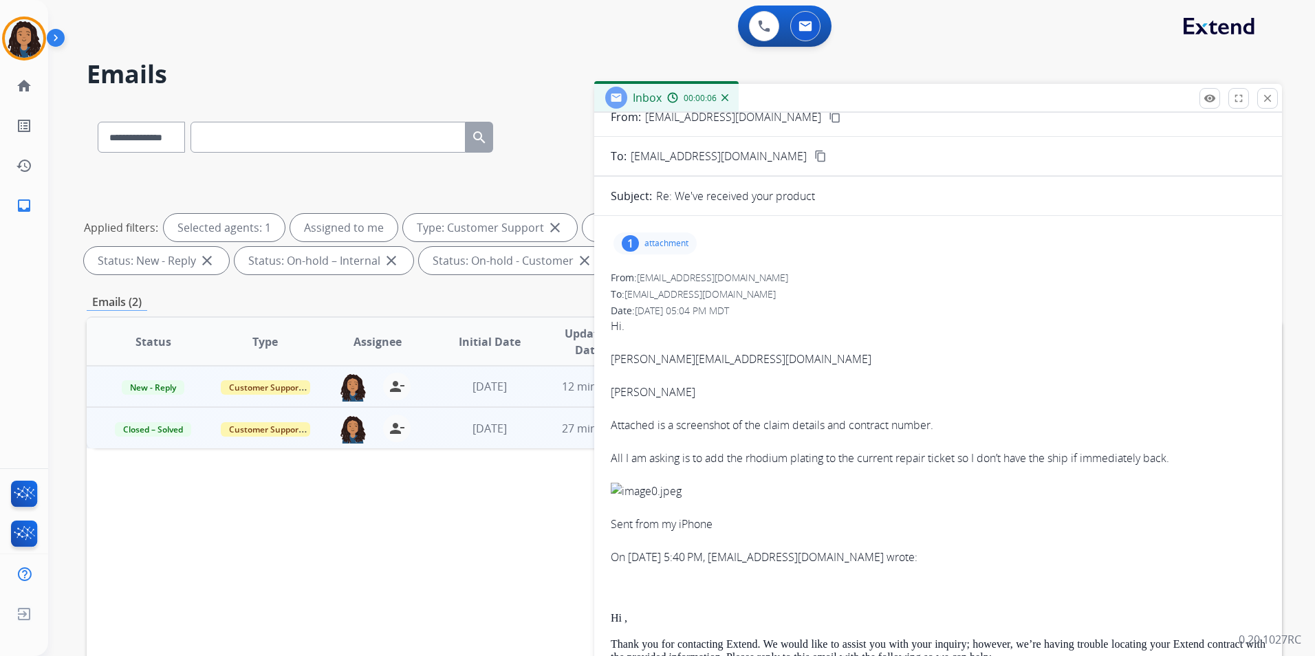
scroll to position [0, 0]
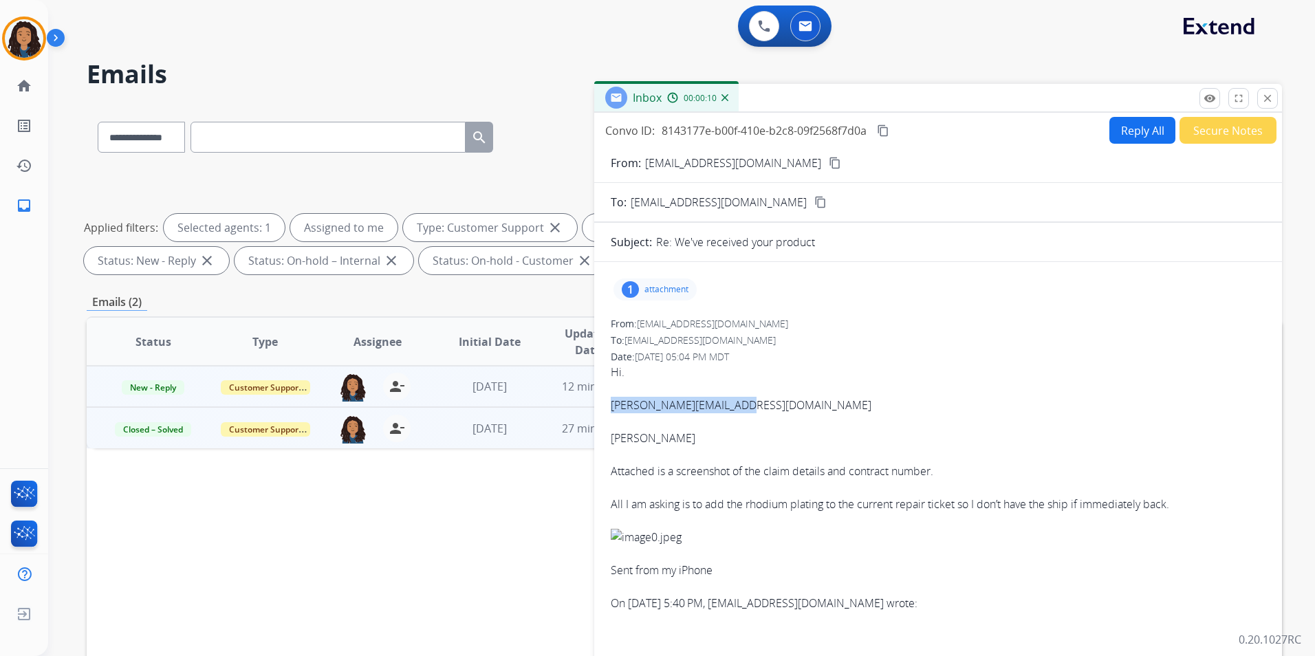
drag, startPoint x: 609, startPoint y: 403, endPoint x: 736, endPoint y: 406, distance: 127.2
copy div "[PERSON_NAME][EMAIL_ADDRESS][DOMAIN_NAME]"
click at [882, 129] on mat-icon "content_copy" at bounding box center [883, 130] width 12 height 12
click at [1128, 132] on button "Reply All" at bounding box center [1142, 130] width 66 height 27
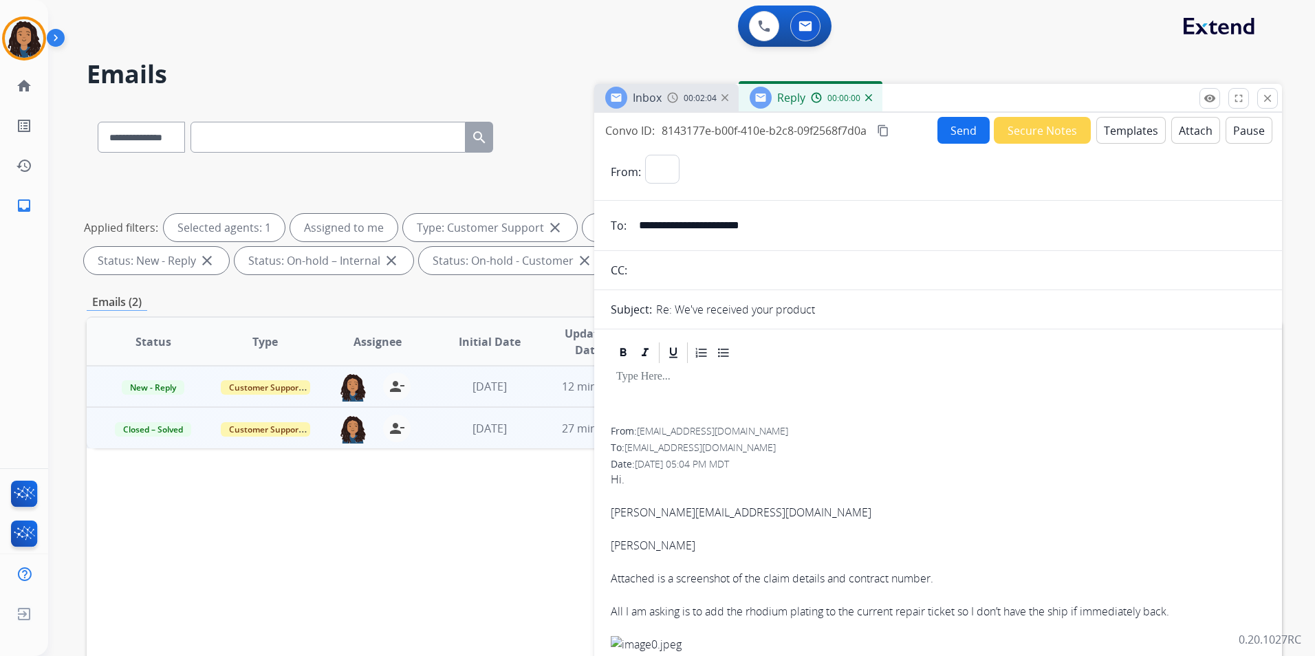
click at [1128, 132] on button "Templates" at bounding box center [1130, 130] width 69 height 27
select select "**********"
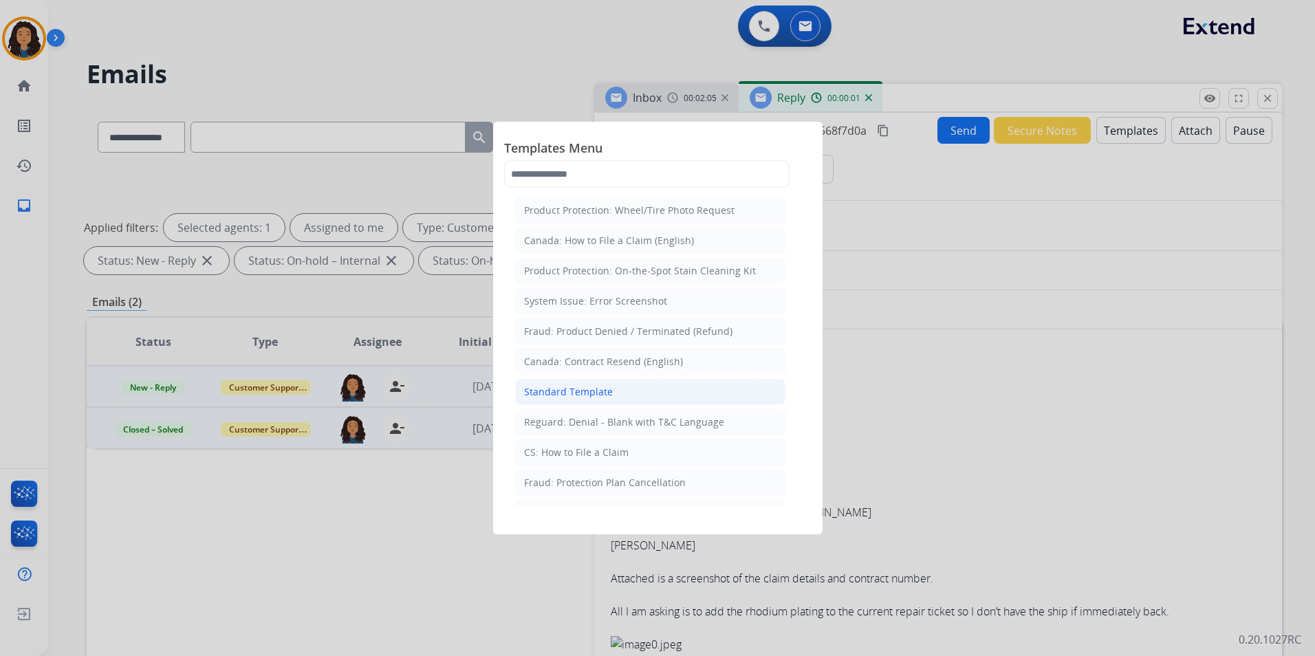
click at [646, 389] on li "Standard Template" at bounding box center [650, 392] width 270 height 26
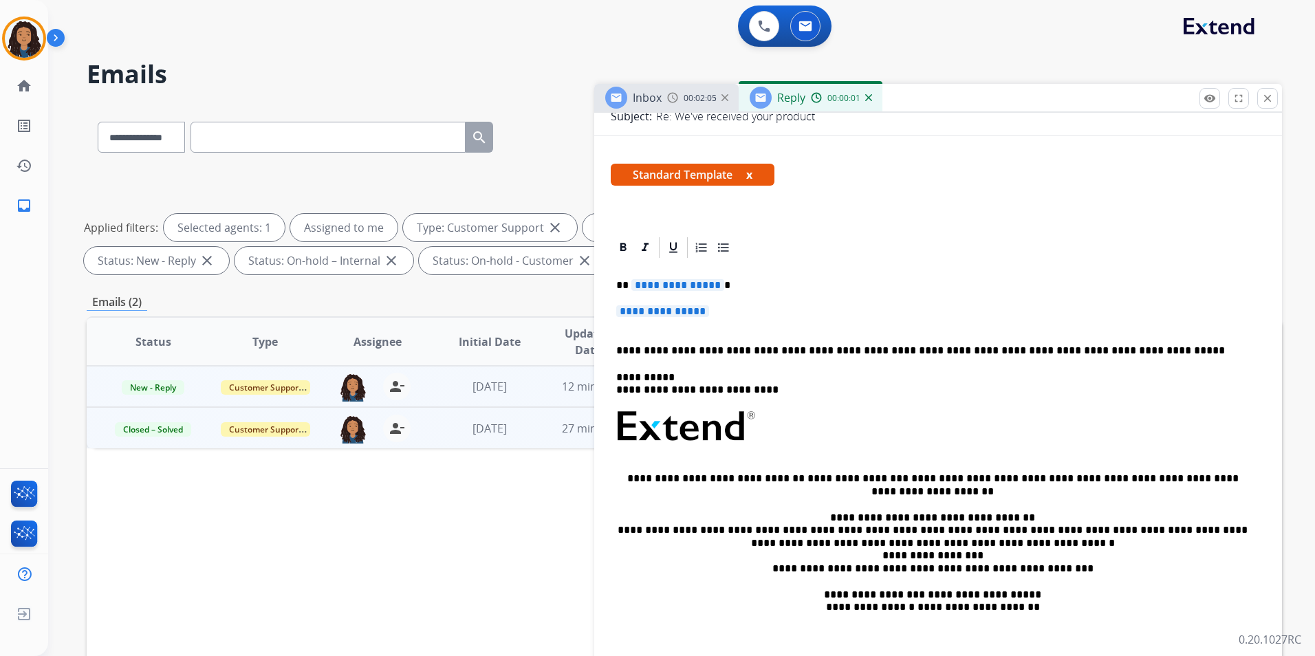
scroll to position [275, 0]
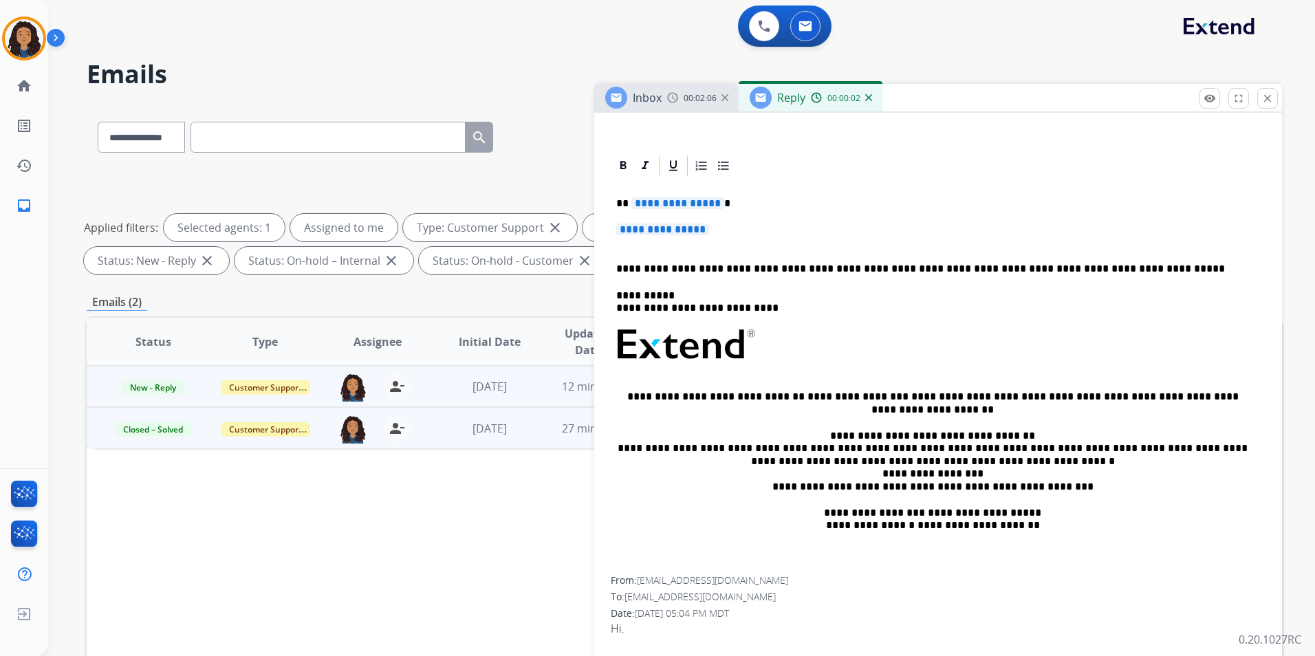
click at [722, 221] on div "**********" at bounding box center [938, 377] width 655 height 398
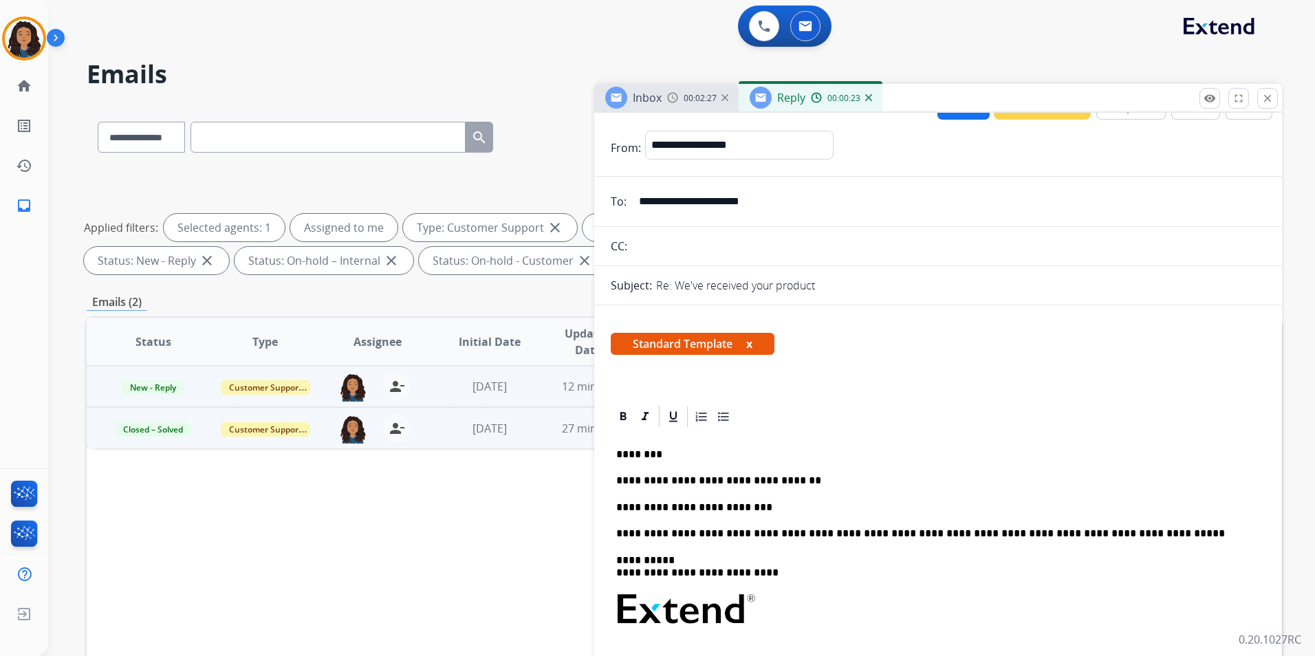
scroll to position [0, 0]
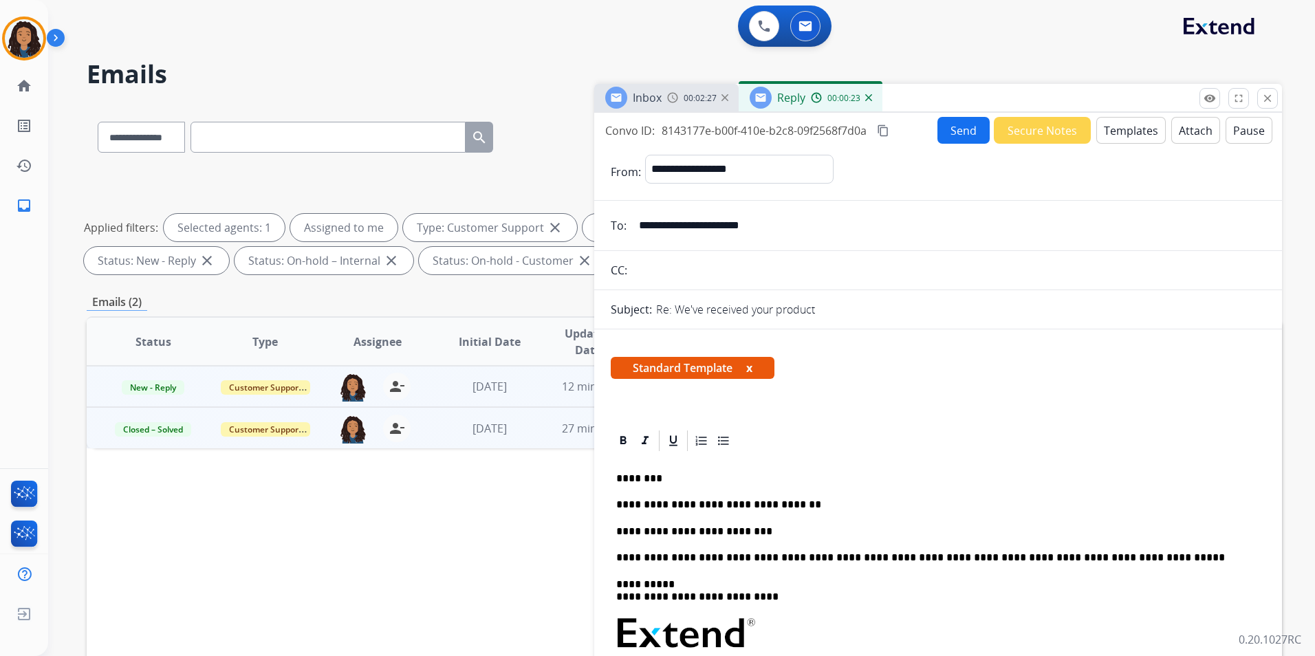
click at [955, 123] on button "Send" at bounding box center [963, 130] width 52 height 27
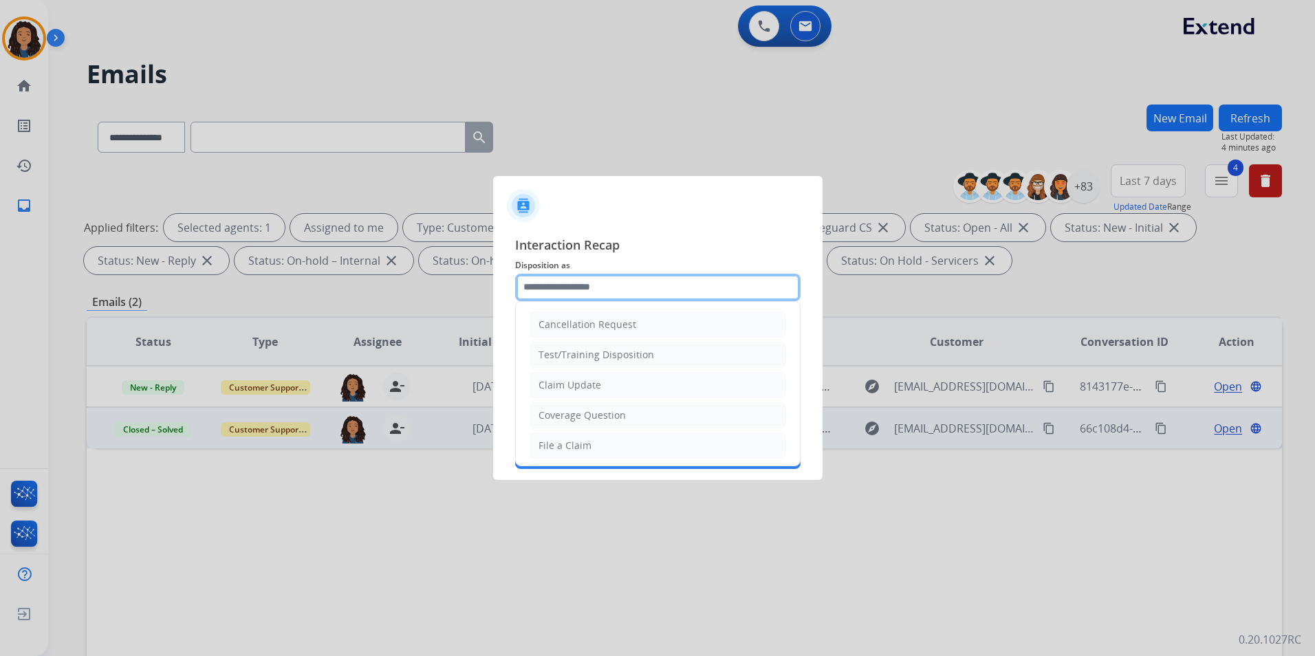
click at [563, 290] on input "text" at bounding box center [657, 288] width 285 height 28
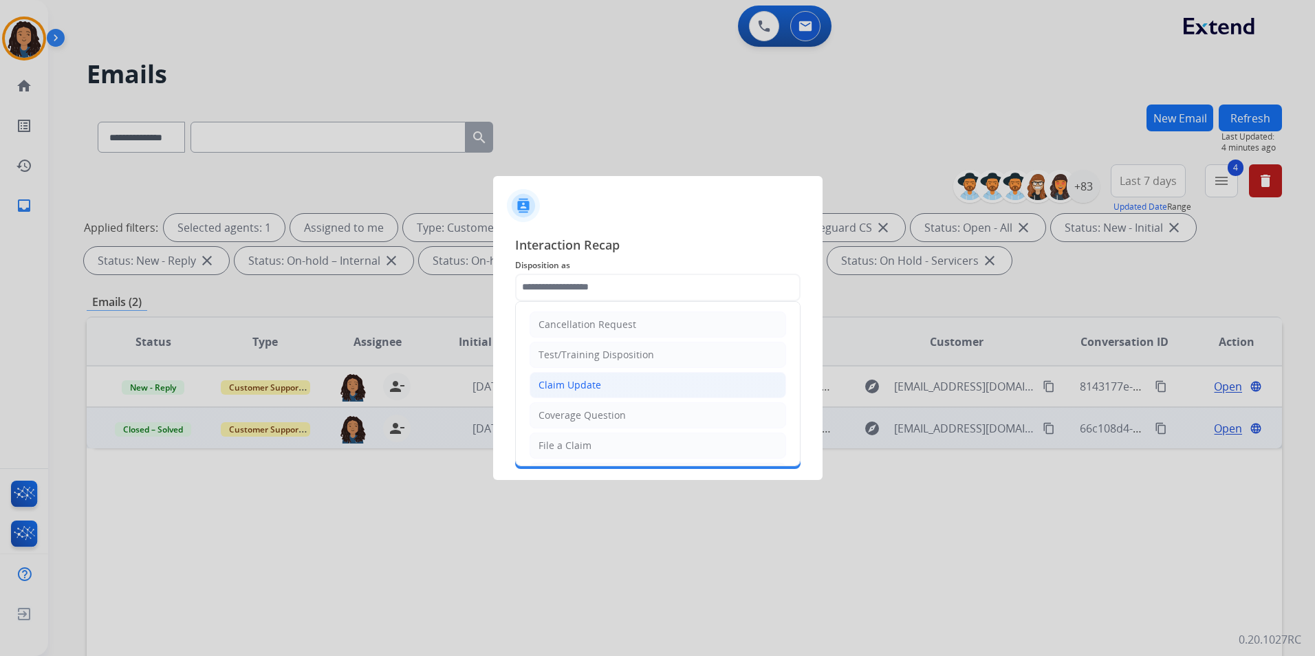
click at [571, 379] on div "Claim Update" at bounding box center [569, 385] width 63 height 14
type input "**********"
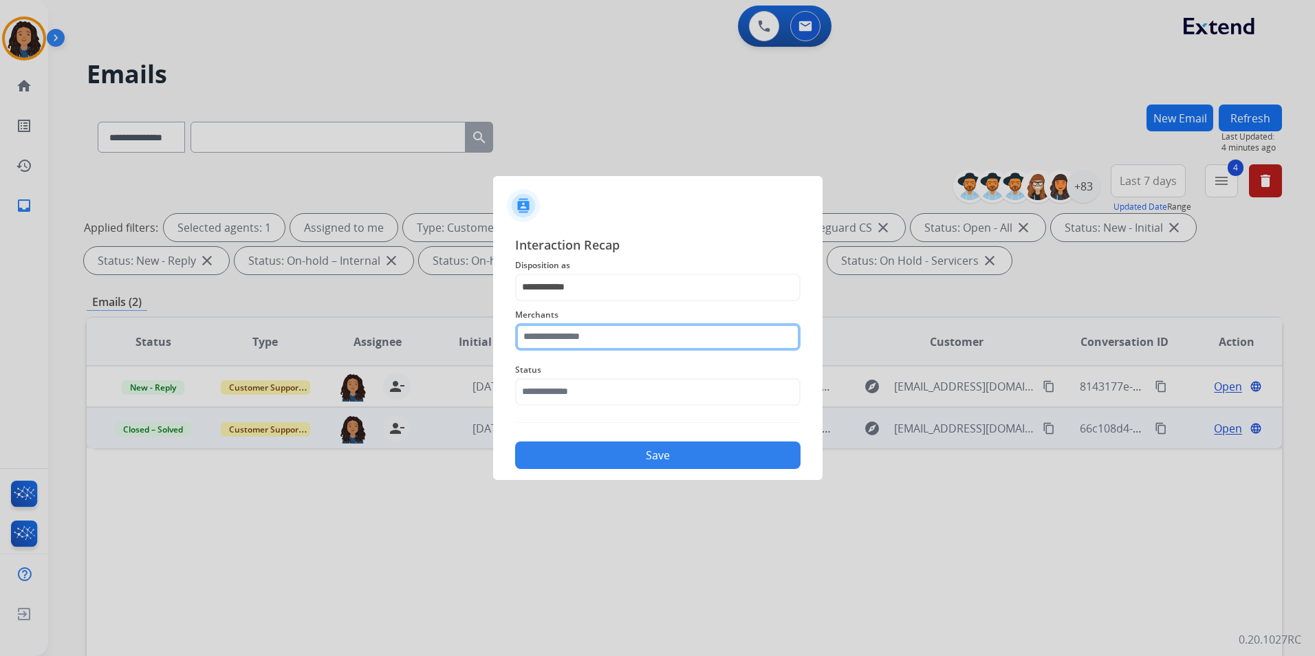
click at [570, 347] on input "text" at bounding box center [657, 337] width 285 height 28
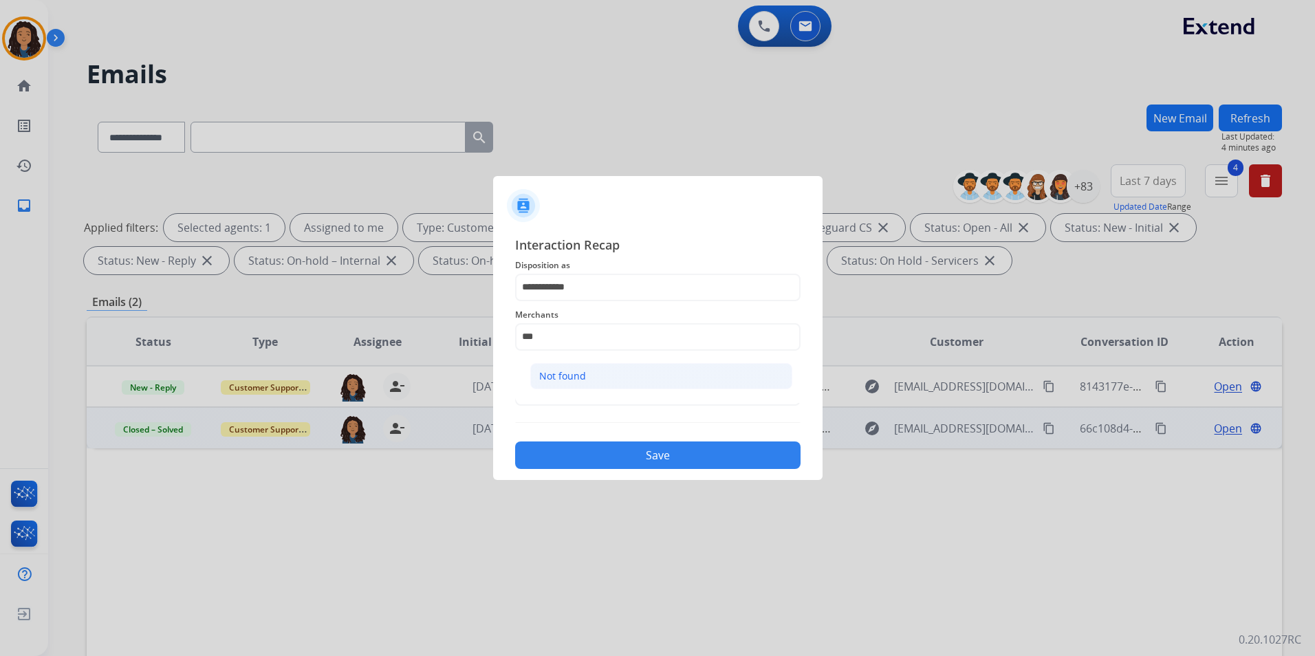
click at [564, 375] on div "Not found" at bounding box center [562, 376] width 47 height 14
type input "*********"
click at [563, 384] on input "text" at bounding box center [657, 392] width 285 height 28
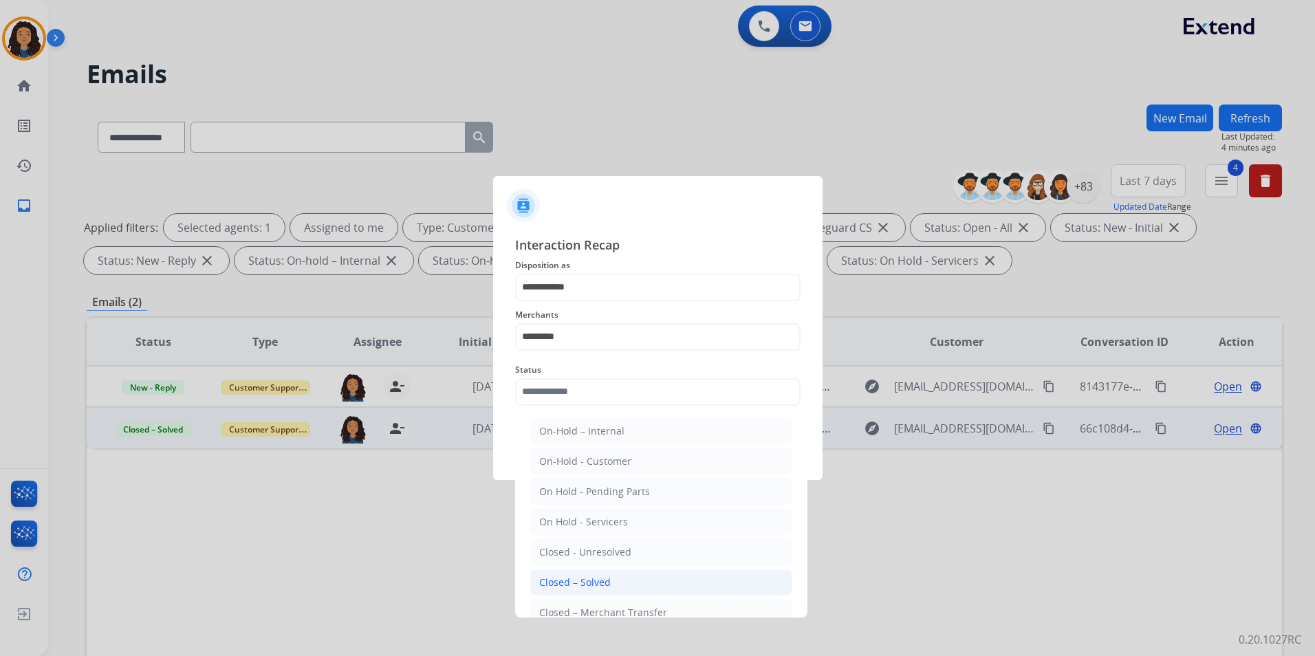
click at [589, 584] on div "Closed – Solved" at bounding box center [575, 583] width 72 height 14
type input "**********"
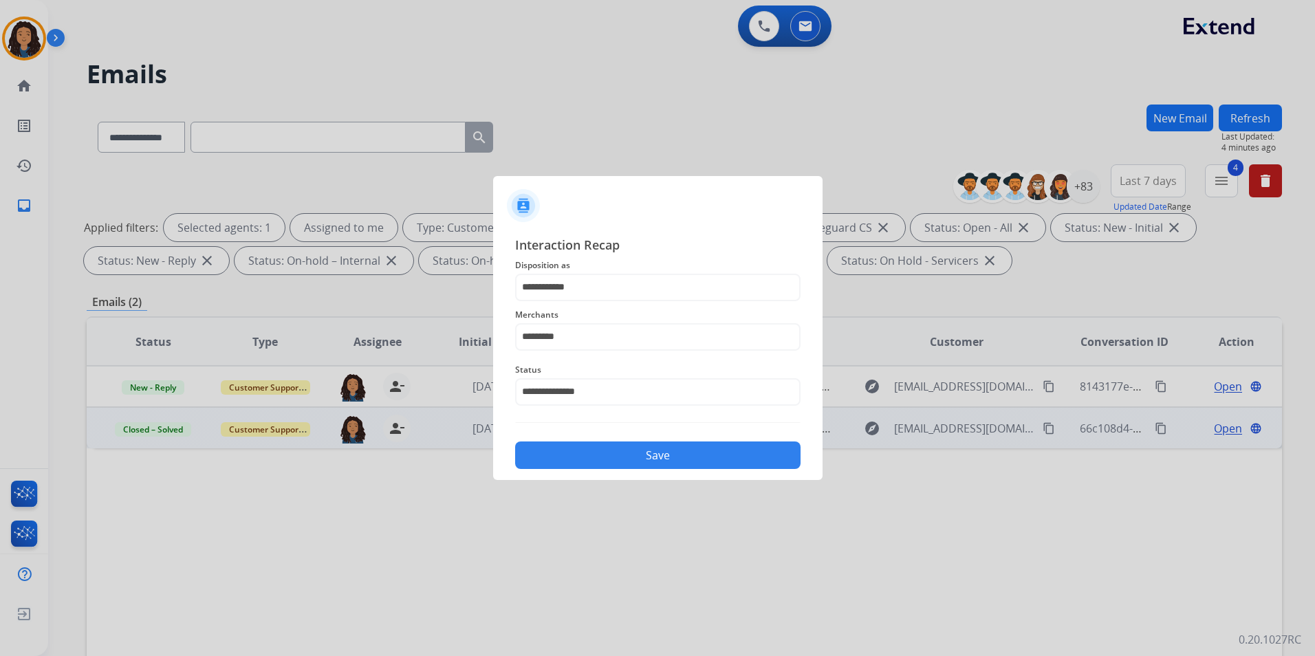
drag, startPoint x: 620, startPoint y: 430, endPoint x: 615, endPoint y: 450, distance: 20.5
click at [615, 444] on div "**********" at bounding box center [657, 352] width 285 height 234
click at [609, 467] on button "Save" at bounding box center [657, 455] width 285 height 28
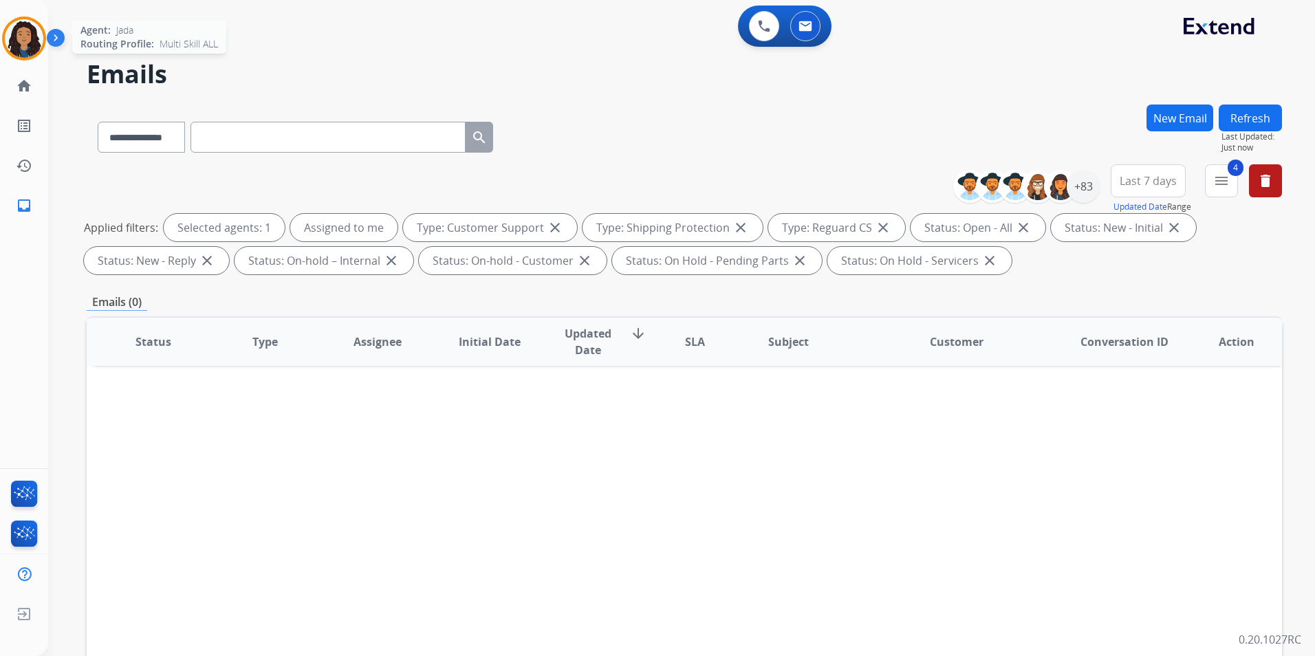
click at [28, 21] on img at bounding box center [24, 38] width 39 height 39
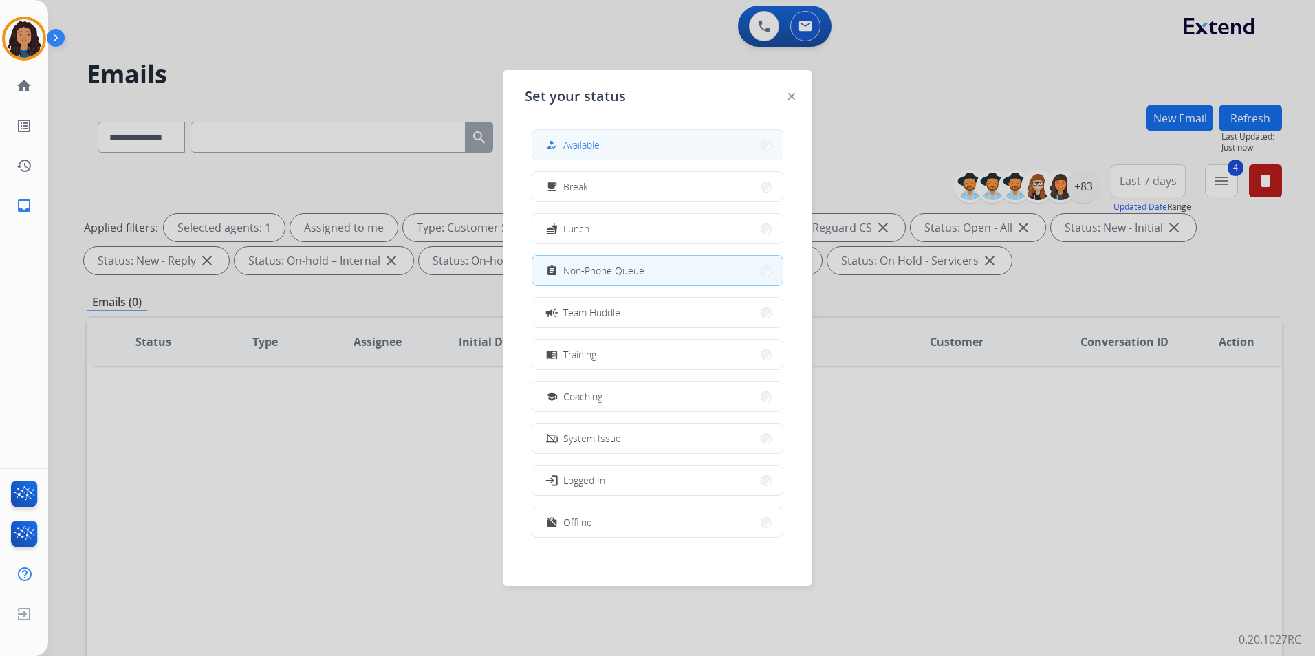
click at [684, 149] on button "how_to_reg Available" at bounding box center [657, 145] width 250 height 30
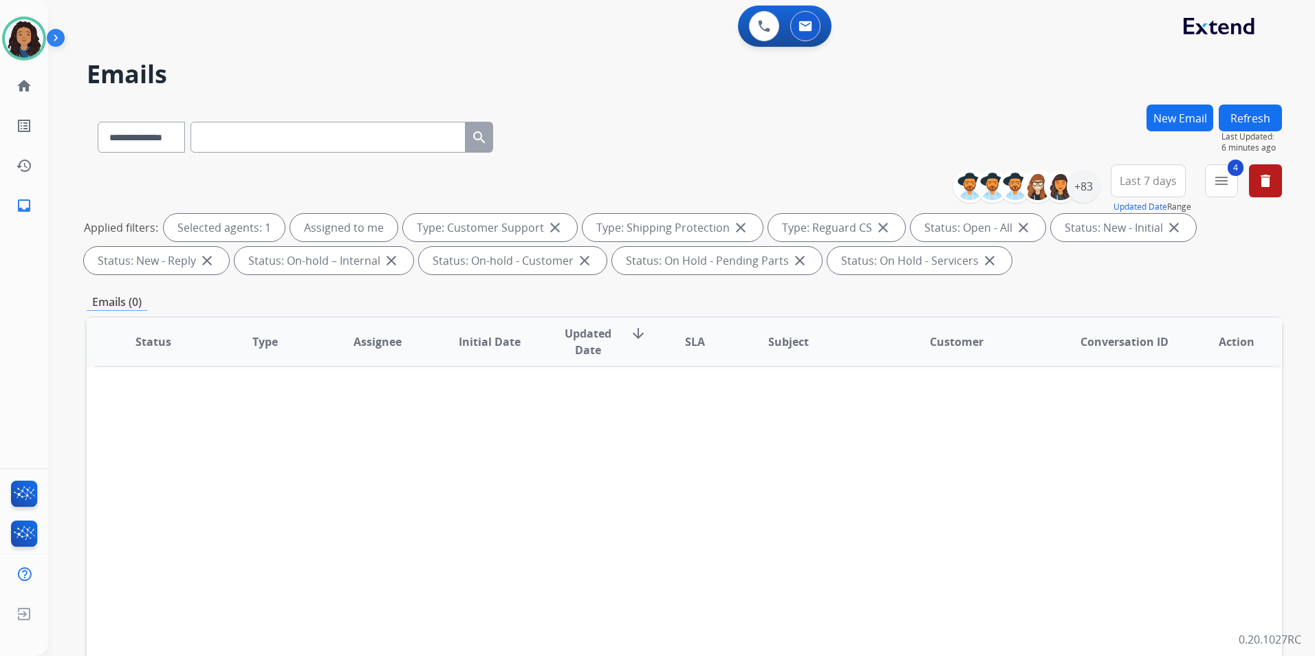
click at [1282, 116] on div "**********" at bounding box center [681, 328] width 1267 height 656
click at [1272, 118] on button "Refresh" at bounding box center [1249, 118] width 63 height 27
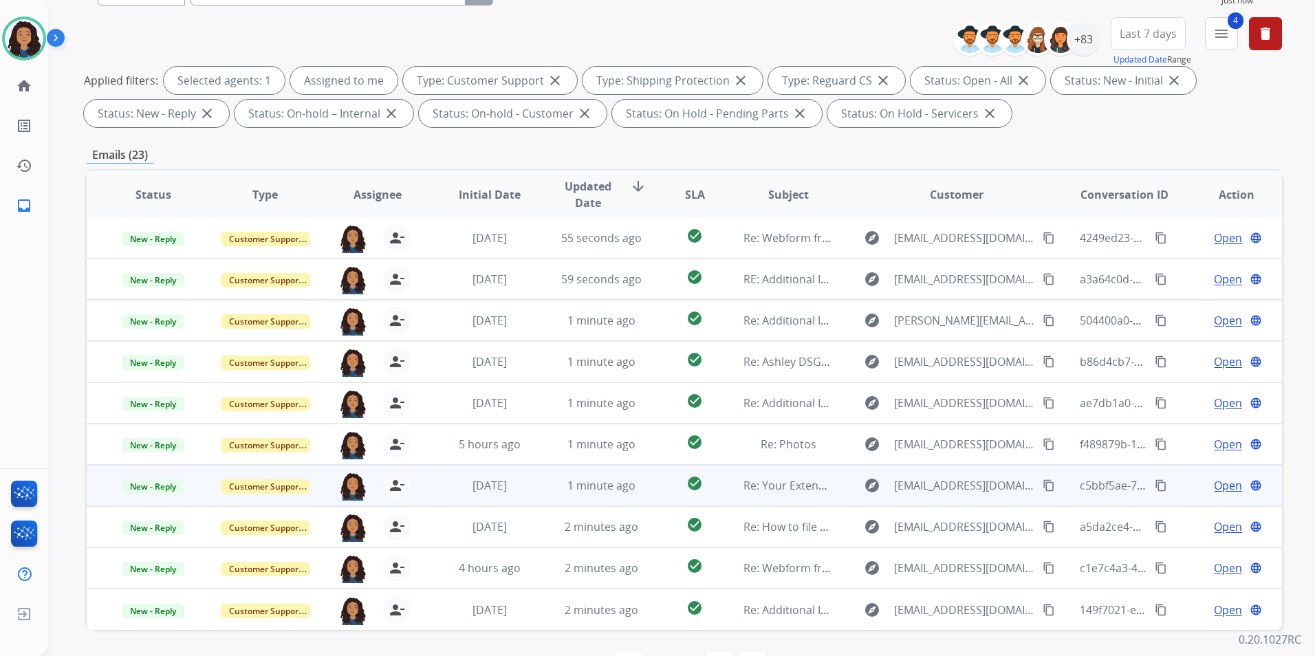
scroll to position [193, 0]
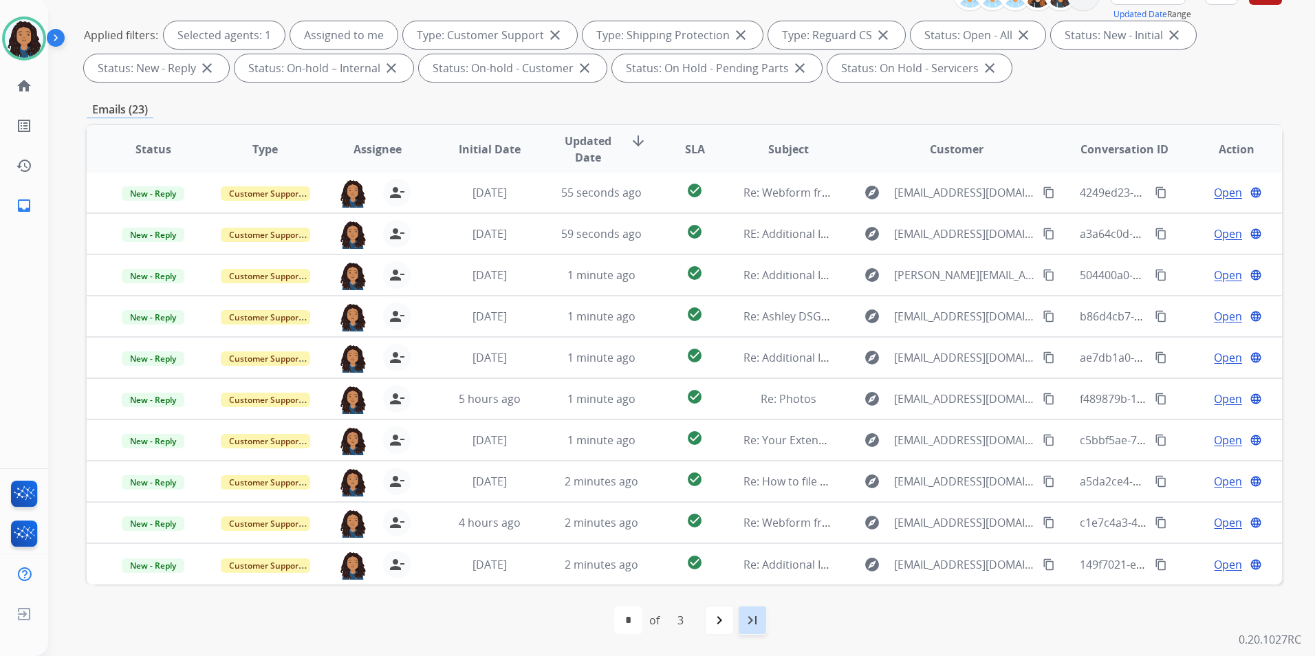
click at [745, 615] on mat-icon "last_page" at bounding box center [752, 620] width 17 height 17
select select "*"
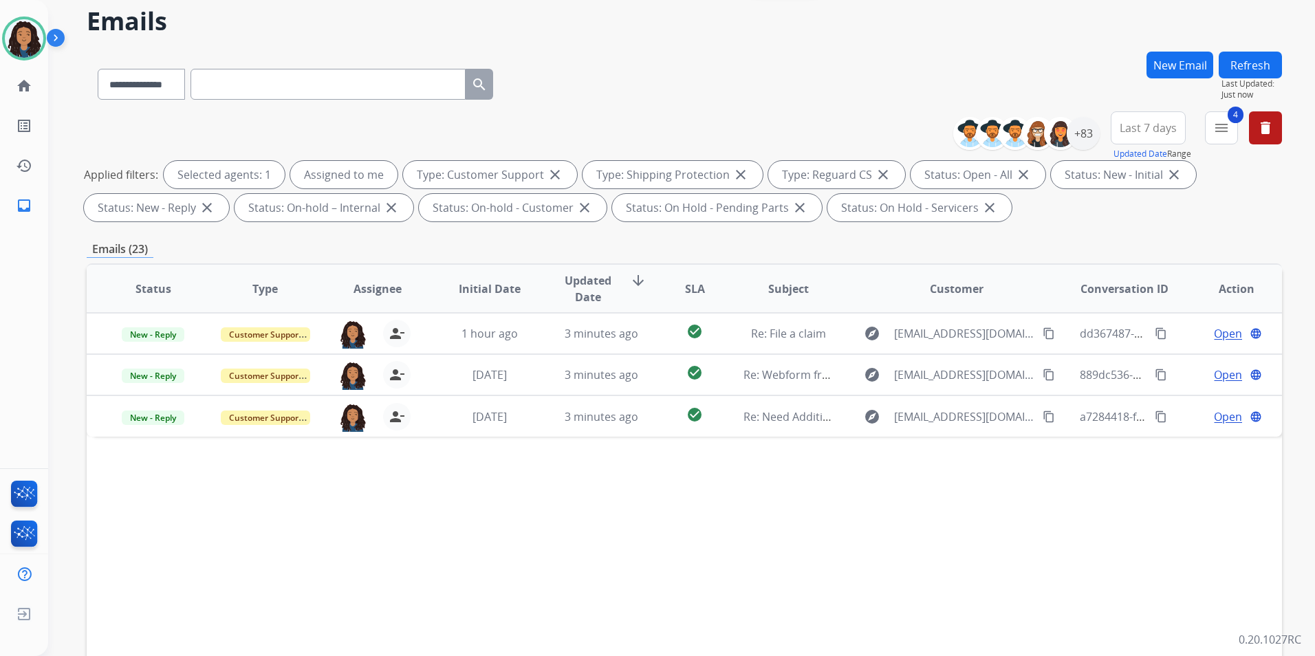
scroll to position [69, 0]
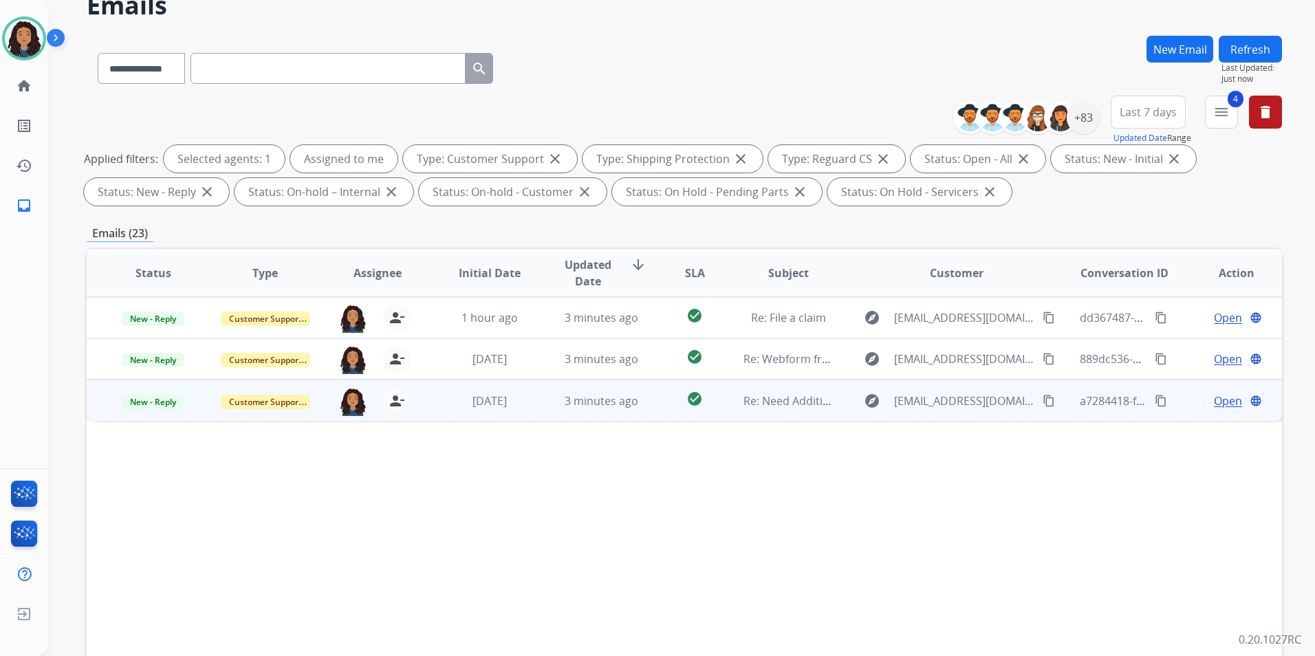
click at [1214, 398] on span "Open" at bounding box center [1228, 401] width 28 height 17
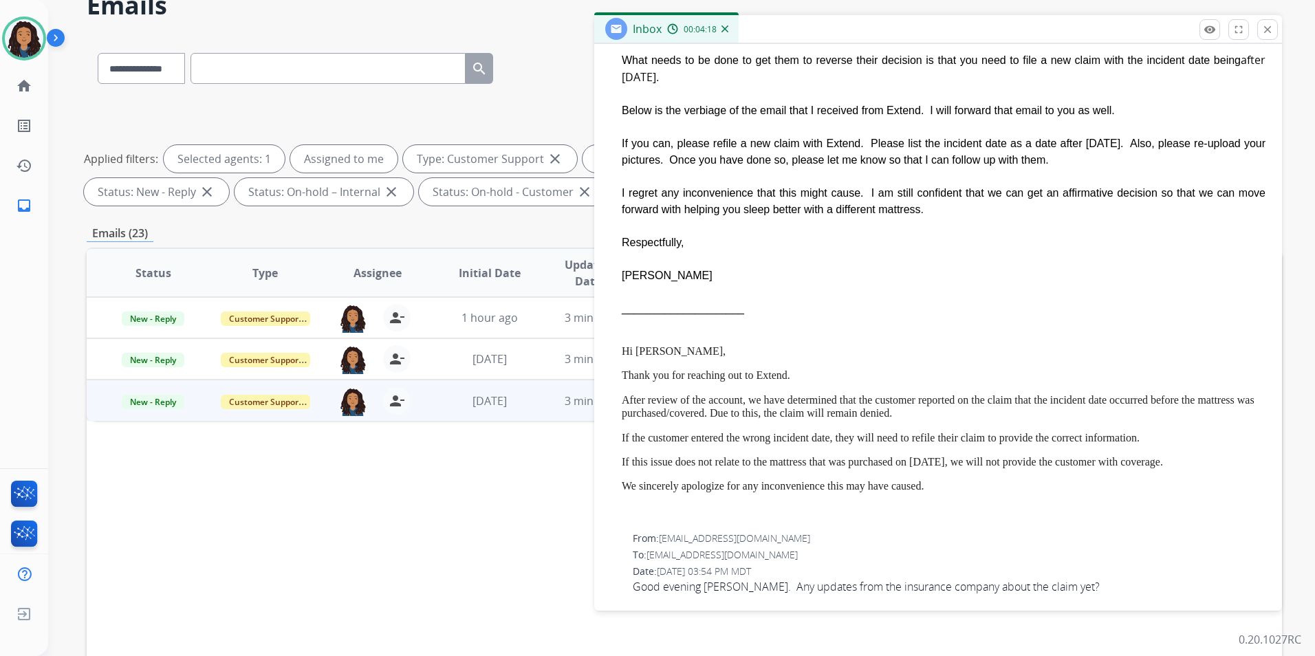
scroll to position [688, 0]
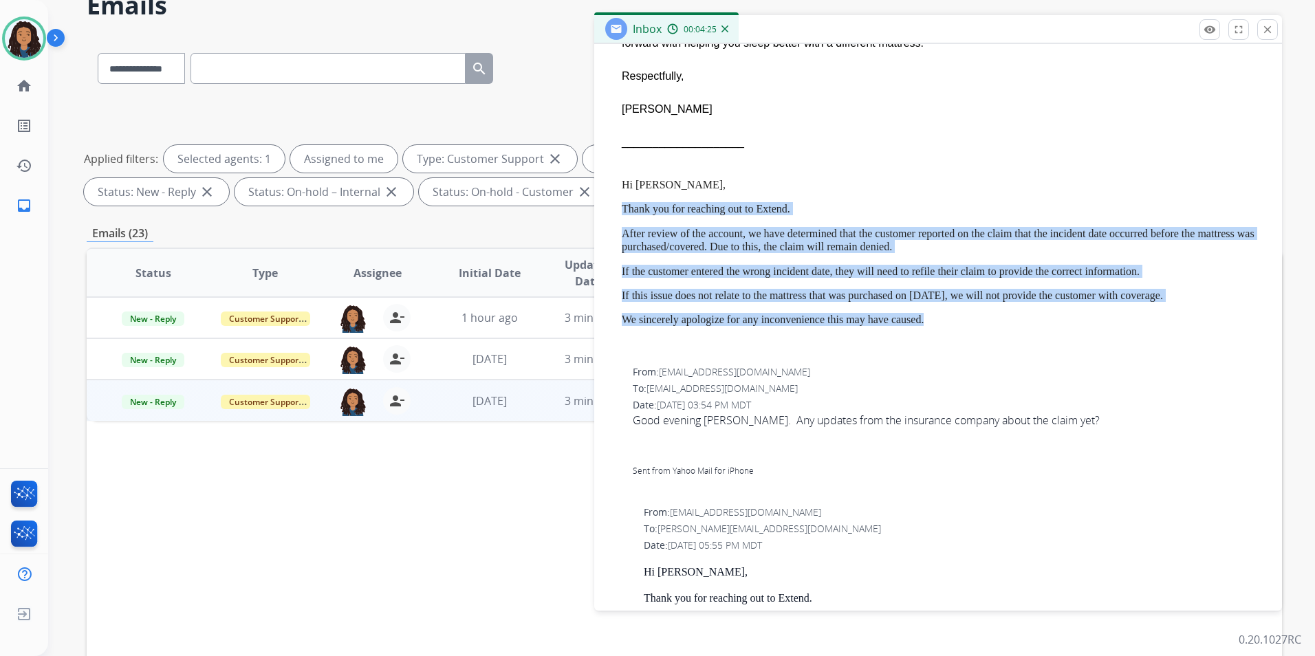
drag, startPoint x: 612, startPoint y: 188, endPoint x: 1142, endPoint y: 296, distance: 541.0
click at [1142, 296] on div "From: [PERSON_NAME][EMAIL_ADDRESS][DOMAIN_NAME] To: [EMAIL_ADDRESS][DOMAIN_NAME…" at bounding box center [938, 55] width 655 height 598
drag, startPoint x: 1142, startPoint y: 296, endPoint x: 1045, endPoint y: 274, distance: 99.6
copy span "Thank you for reaching out to Extend. After review of the account, we have dete…"
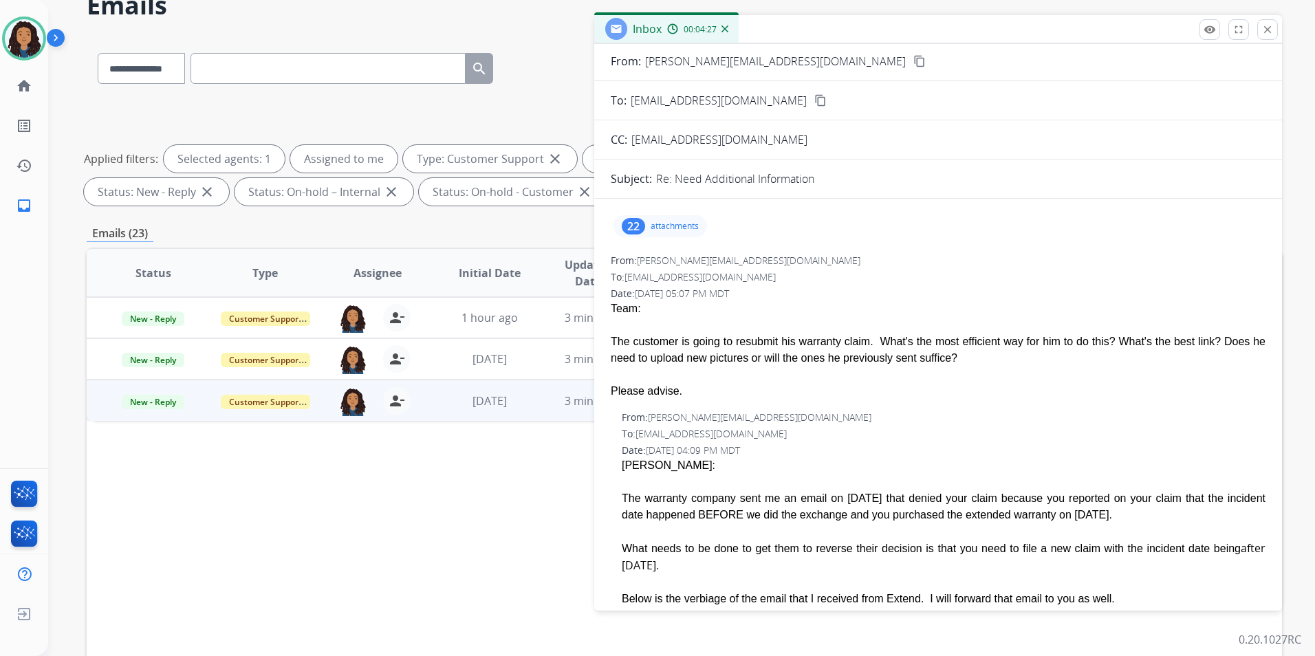
scroll to position [0, 0]
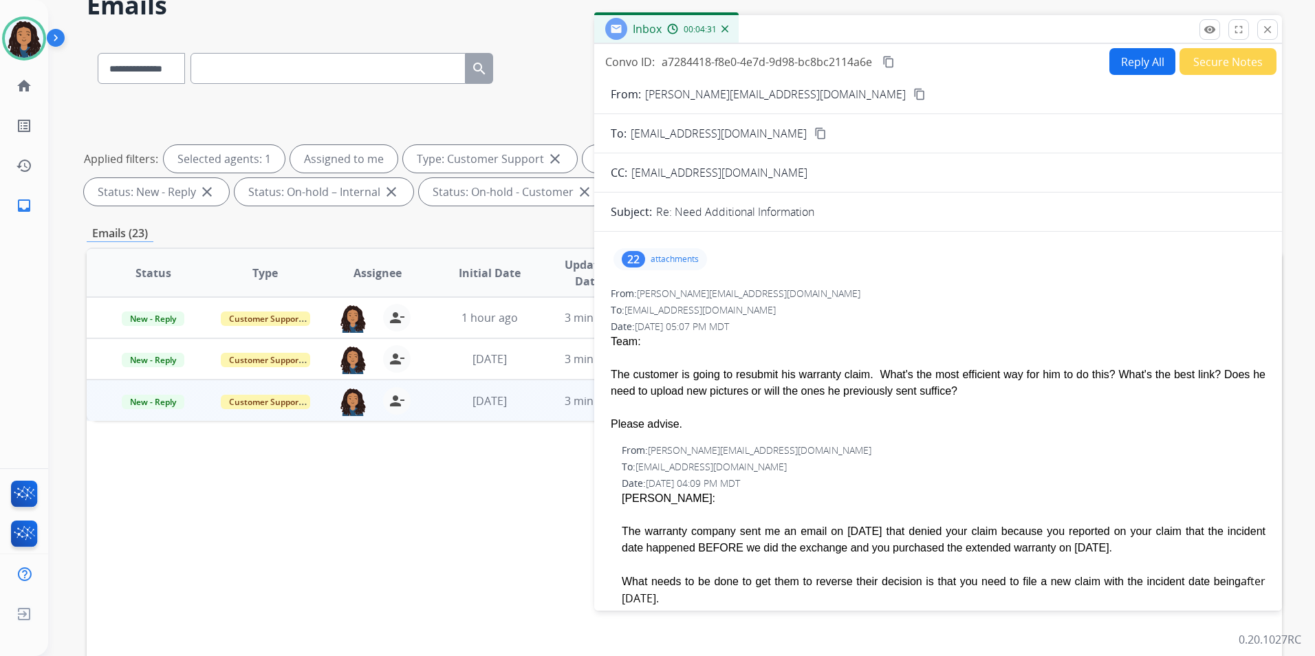
click at [1135, 64] on button "Reply All" at bounding box center [1142, 61] width 66 height 27
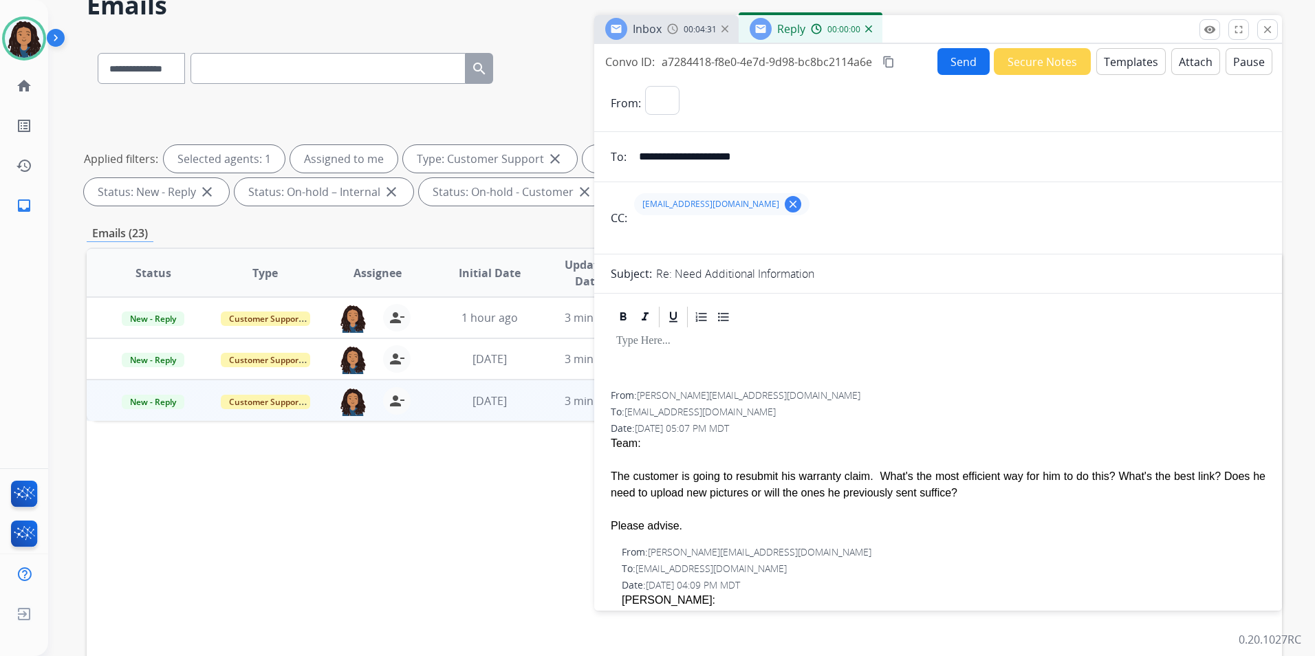
select select "**********"
click at [1135, 64] on button "Templates" at bounding box center [1130, 61] width 69 height 27
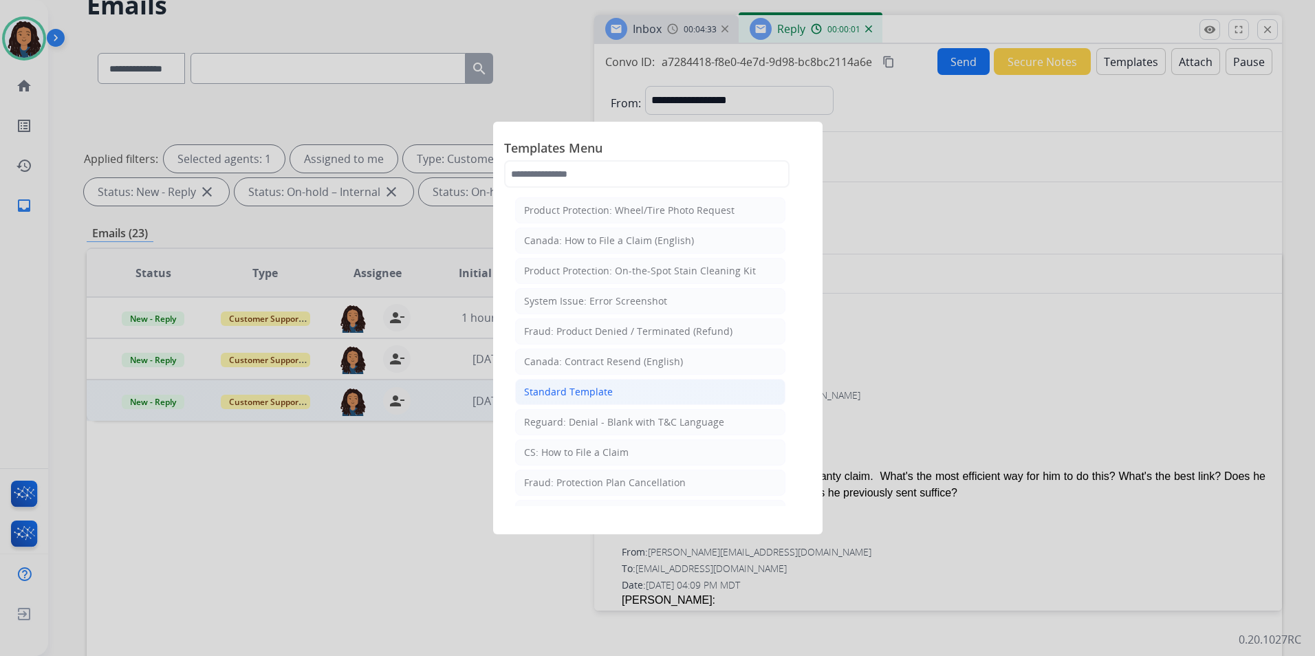
click at [584, 393] on div "Standard Template" at bounding box center [568, 392] width 89 height 14
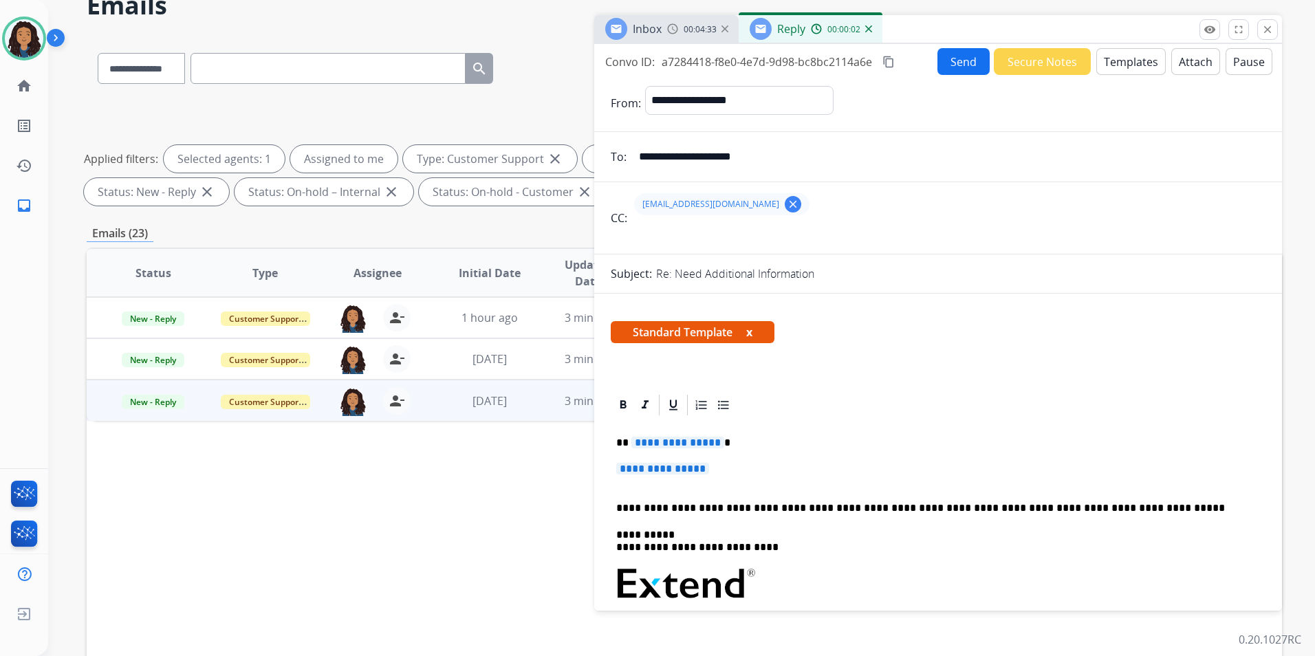
scroll to position [69, 0]
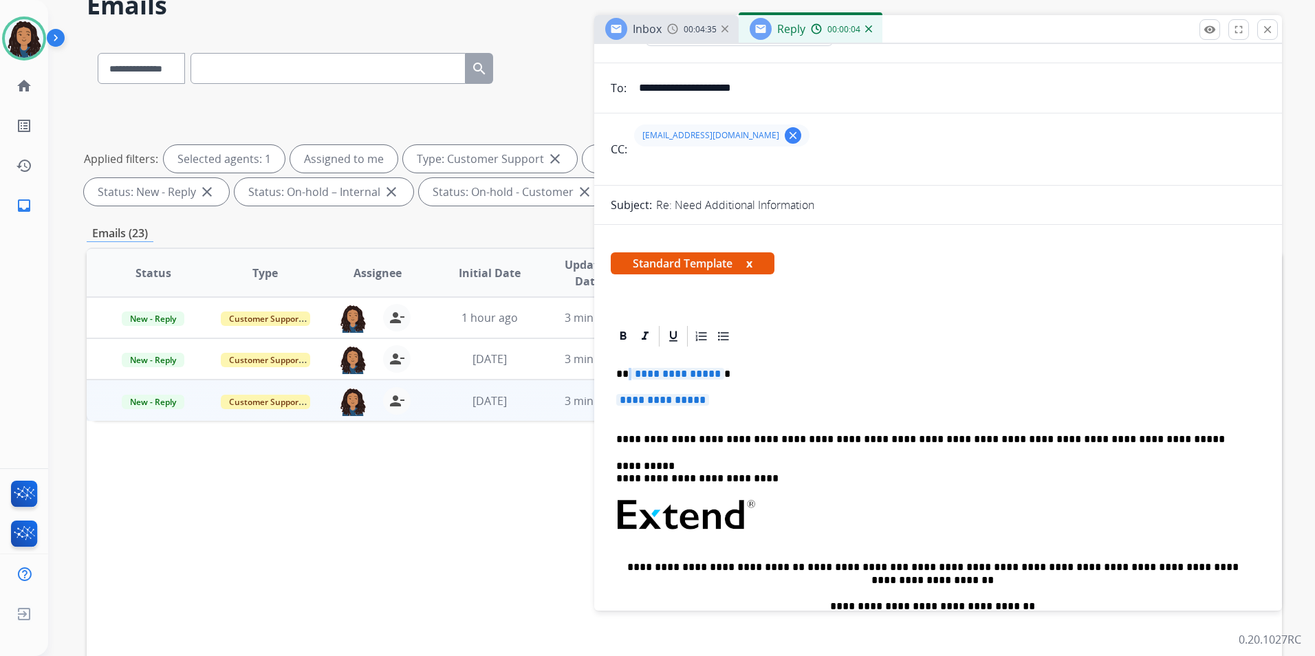
drag, startPoint x: 626, startPoint y: 366, endPoint x: 678, endPoint y: 378, distance: 53.0
click at [678, 378] on div "**********" at bounding box center [938, 548] width 655 height 398
click at [721, 394] on p "**********" at bounding box center [938, 406] width 644 height 25
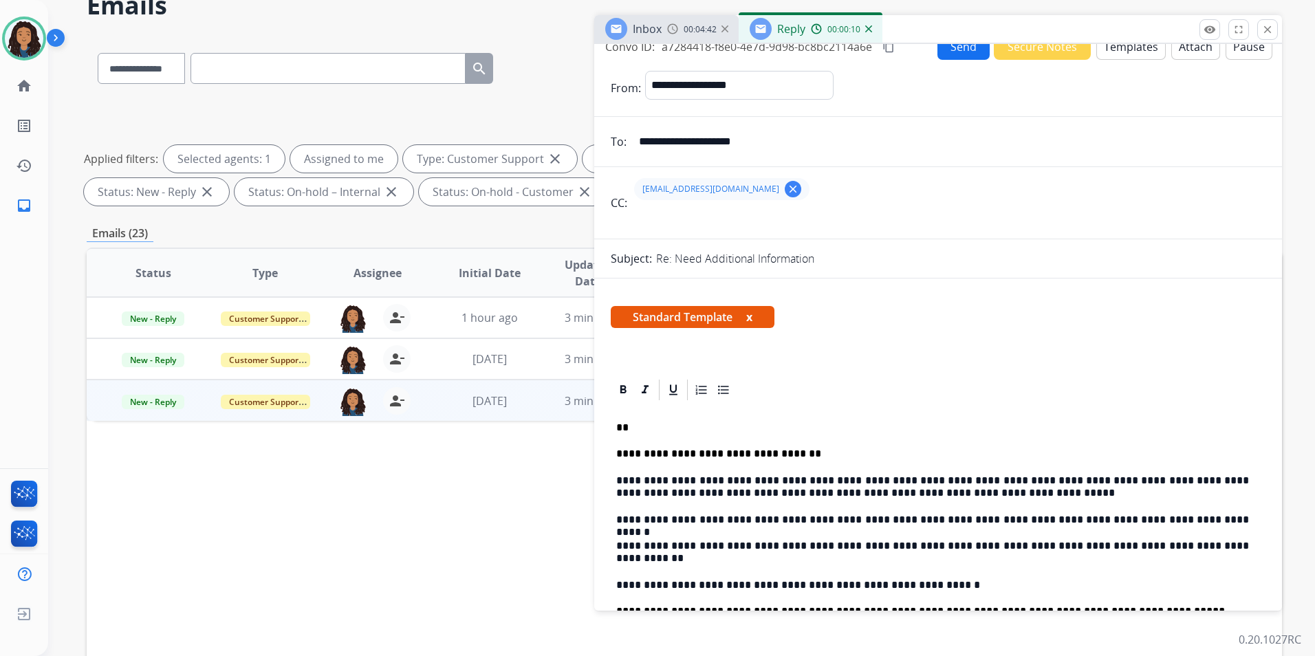
scroll to position [0, 0]
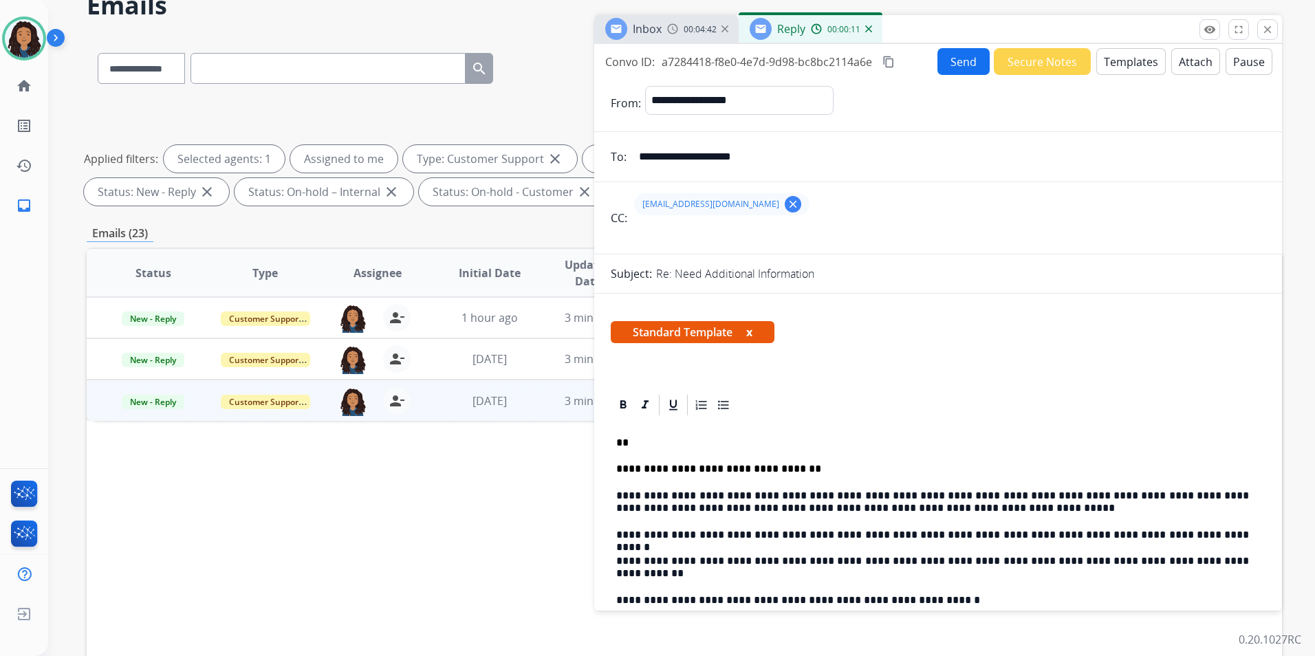
click at [962, 67] on button "Send" at bounding box center [963, 61] width 52 height 27
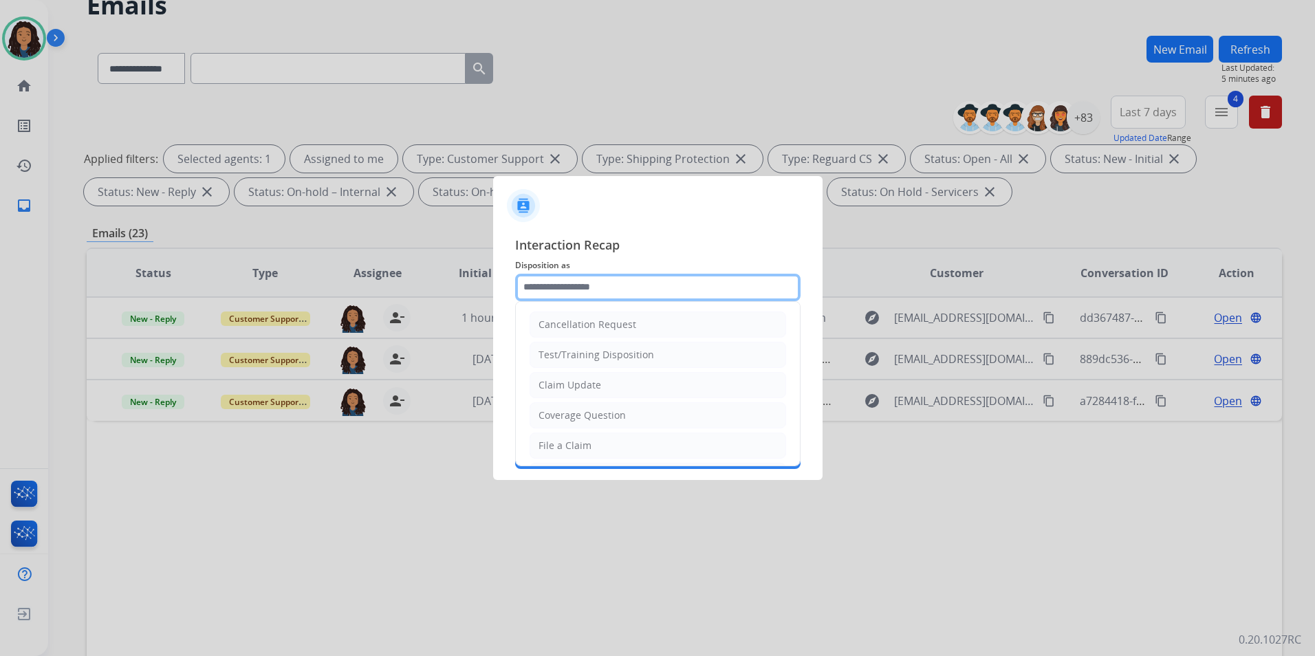
drag, startPoint x: 664, startPoint y: 281, endPoint x: 662, endPoint y: 298, distance: 17.2
click at [664, 282] on input "text" at bounding box center [657, 288] width 285 height 28
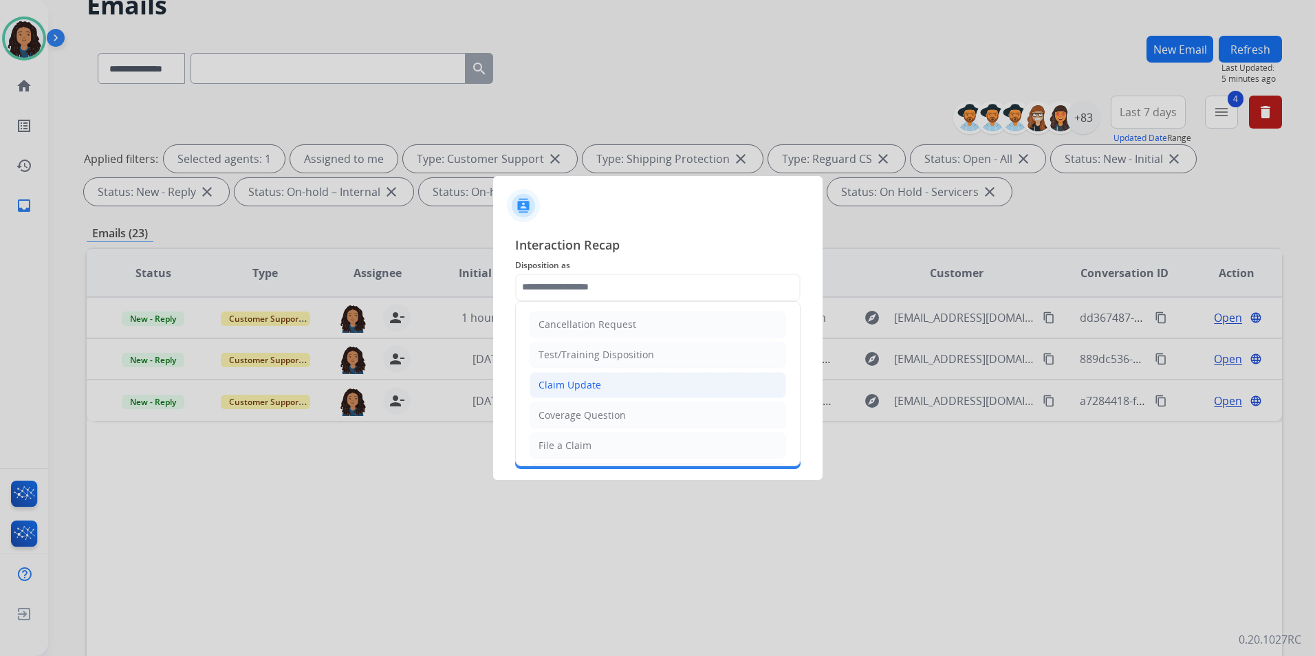
click at [572, 387] on div "Claim Update" at bounding box center [569, 385] width 63 height 14
type input "**********"
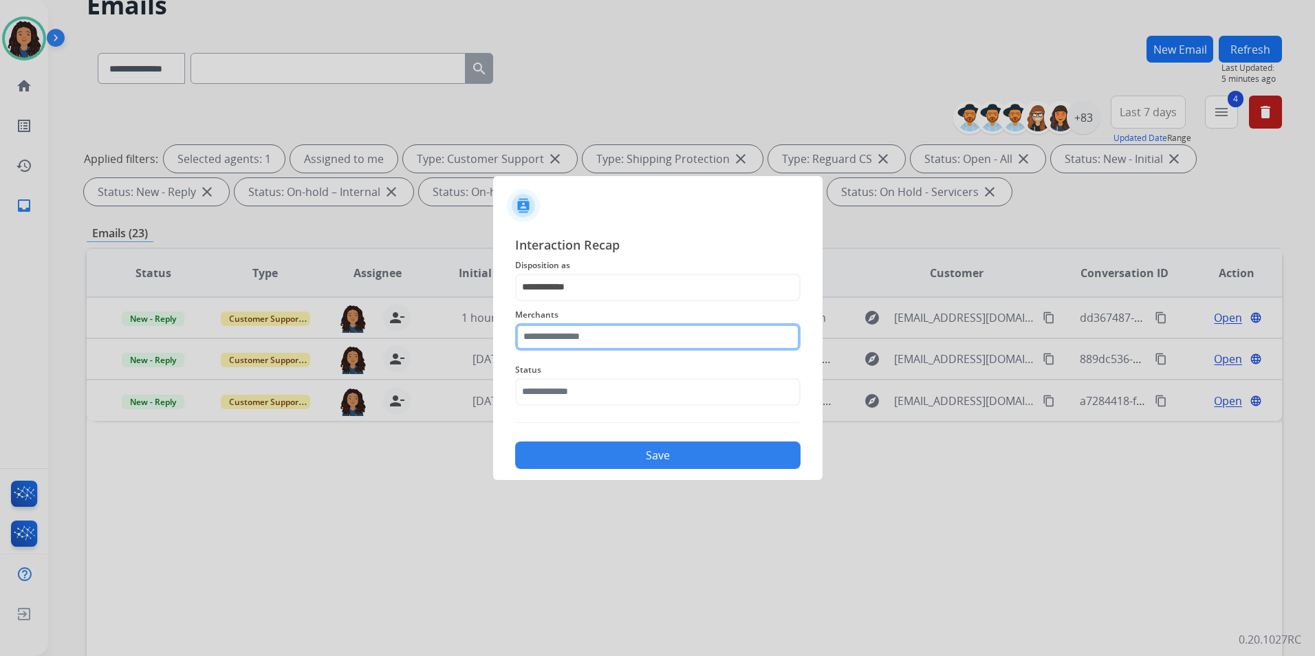
click at [629, 338] on input "text" at bounding box center [657, 337] width 285 height 28
drag, startPoint x: 588, startPoint y: 336, endPoint x: 439, endPoint y: 333, distance: 149.3
click at [0, 337] on app-contact-recap-modal "**********" at bounding box center [0, 328] width 0 height 656
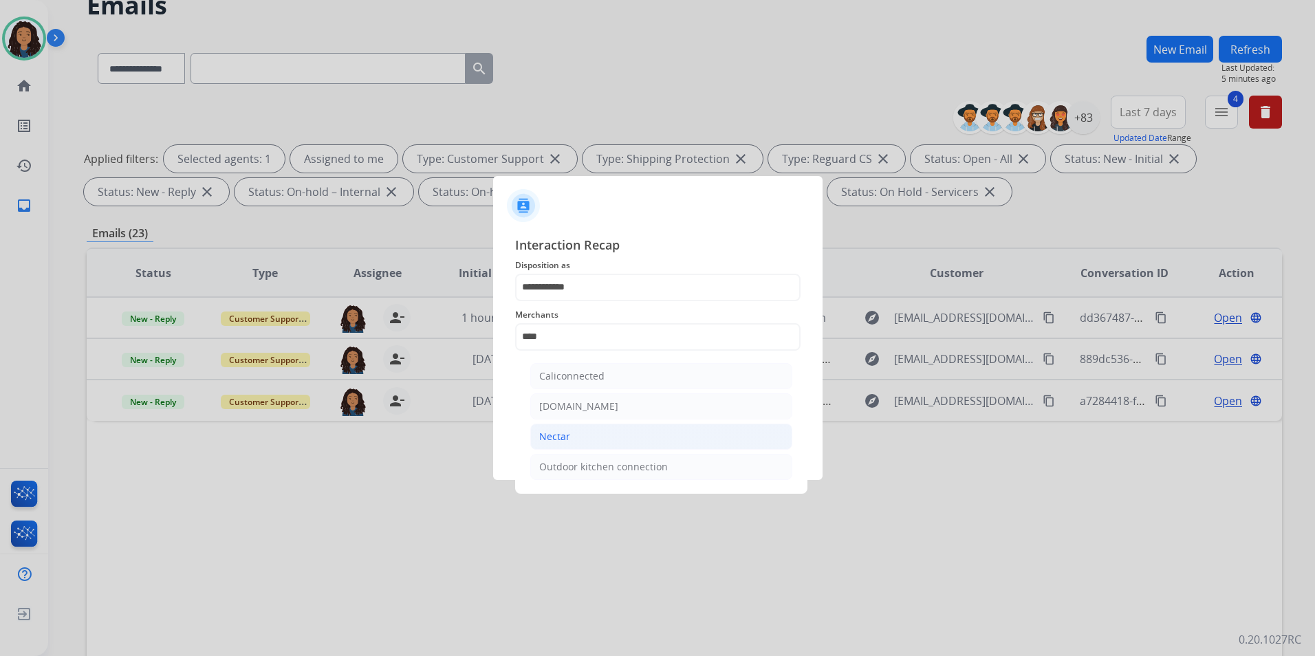
click at [600, 430] on li "Nectar" at bounding box center [661, 437] width 262 height 26
type input "******"
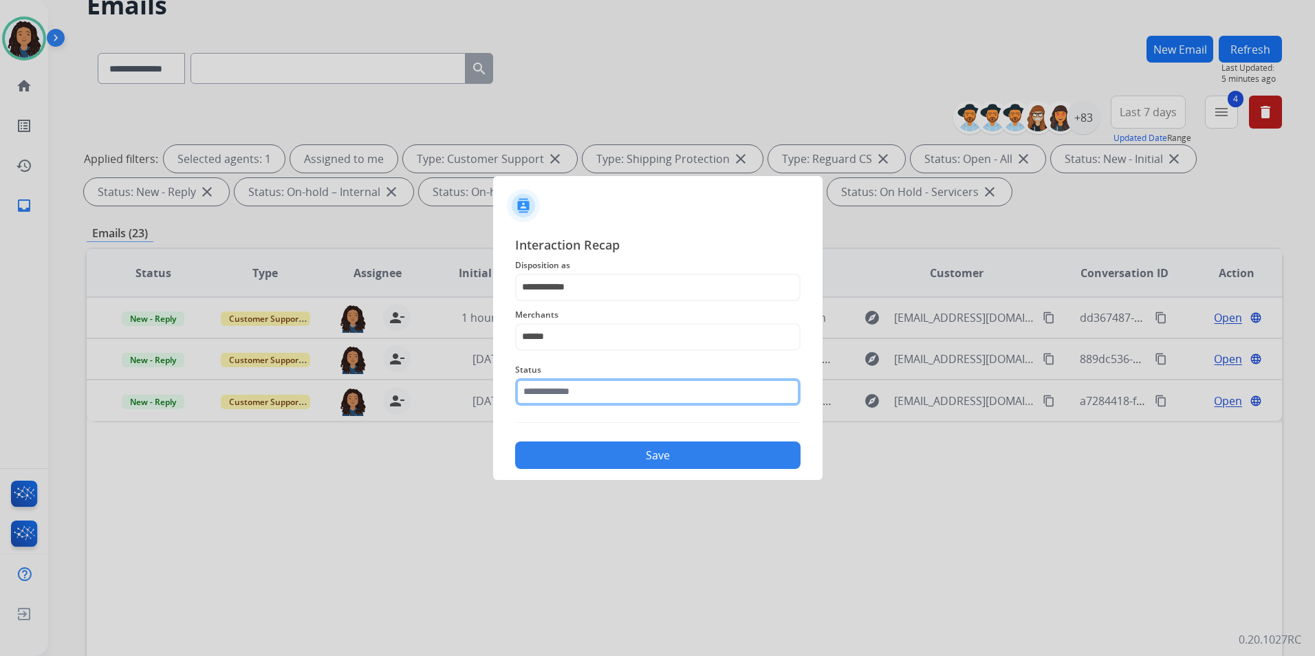
click at [580, 400] on input "text" at bounding box center [657, 392] width 285 height 28
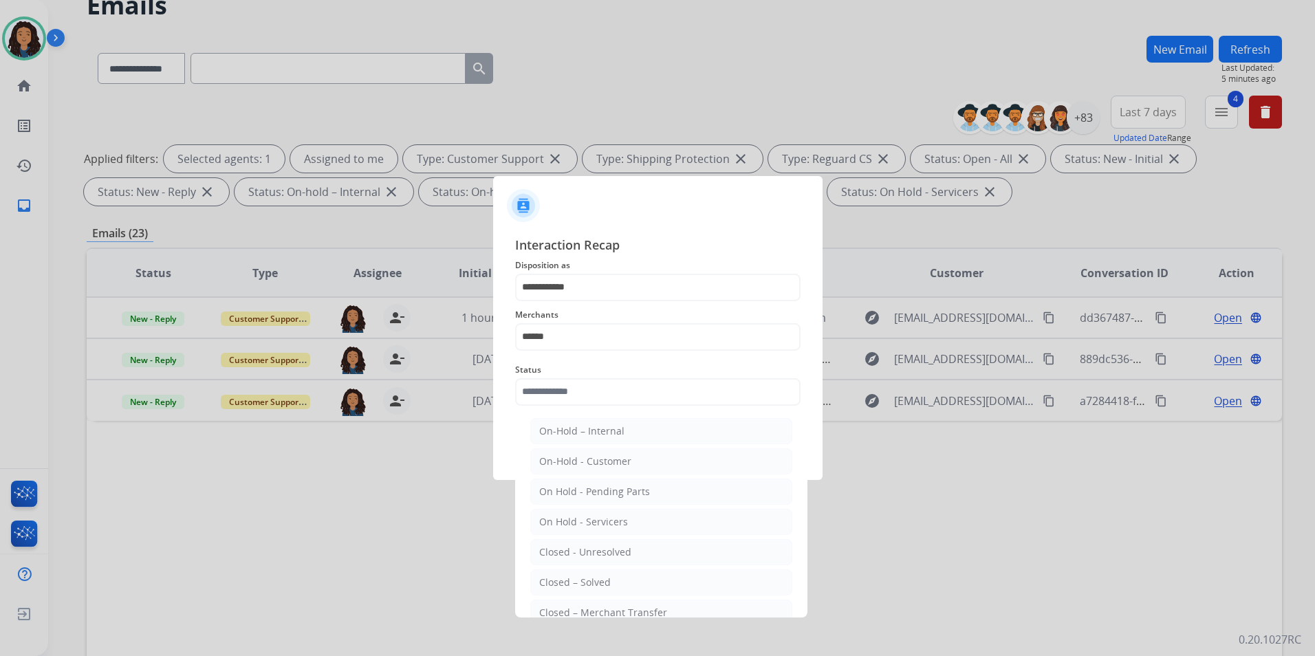
drag, startPoint x: 613, startPoint y: 581, endPoint x: 603, endPoint y: 554, distance: 28.7
click at [611, 581] on li "Closed – Solved" at bounding box center [661, 582] width 262 height 26
type input "**********"
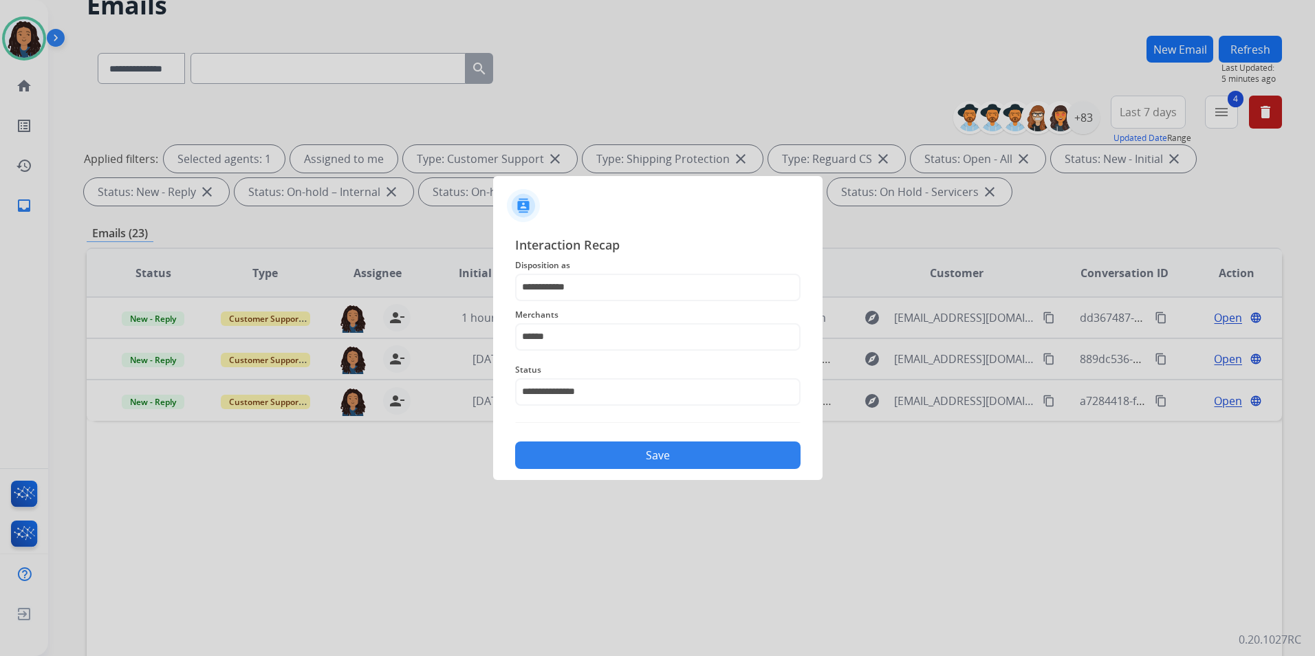
click at [606, 463] on button "Save" at bounding box center [657, 455] width 285 height 28
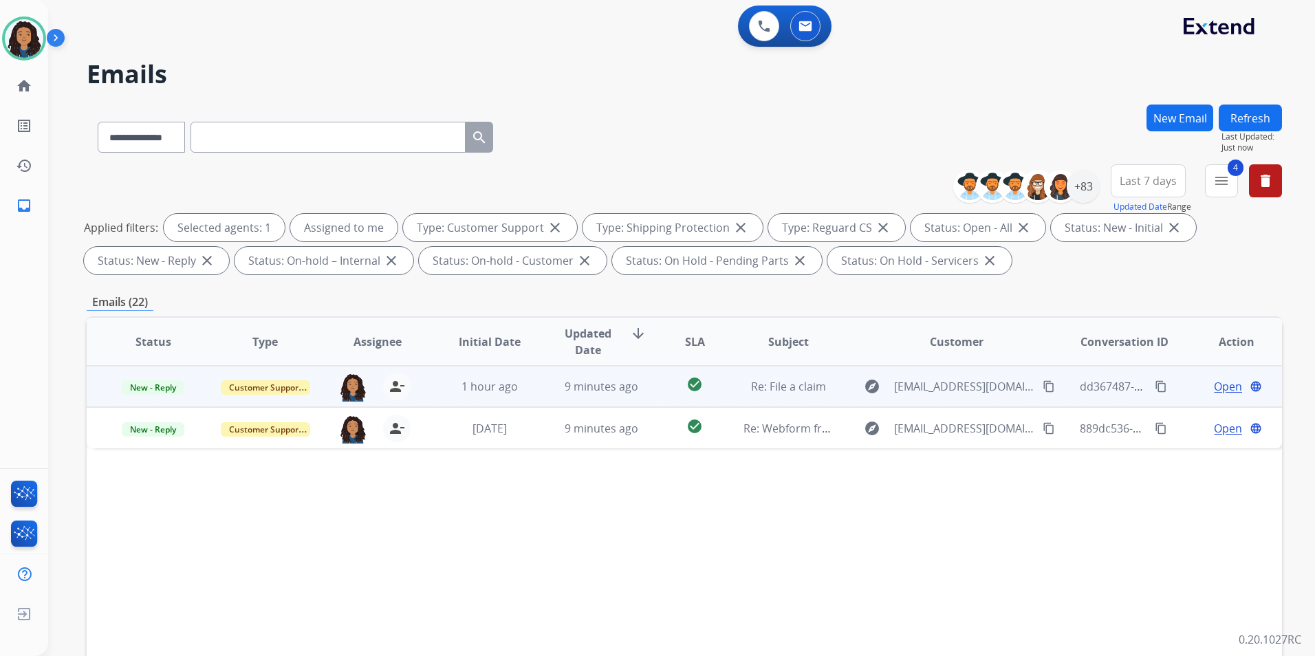
click at [1216, 388] on span "Open" at bounding box center [1228, 386] width 28 height 17
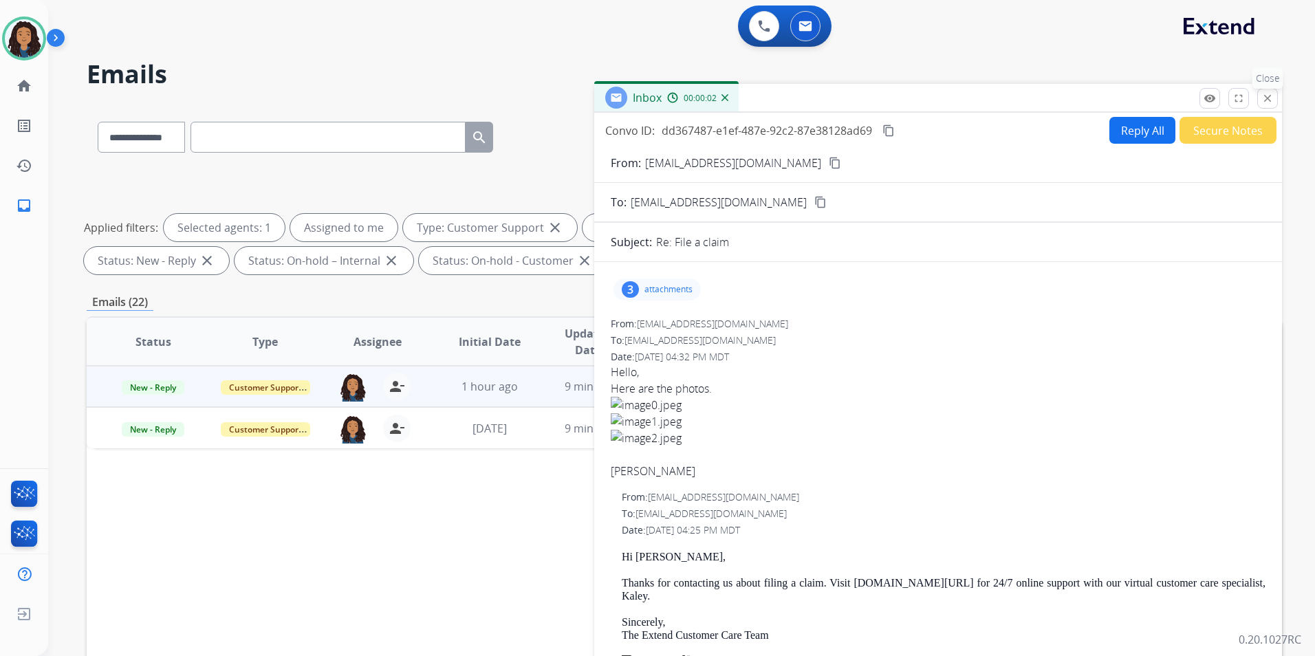
click at [1257, 94] on button "close Close" at bounding box center [1267, 98] width 21 height 21
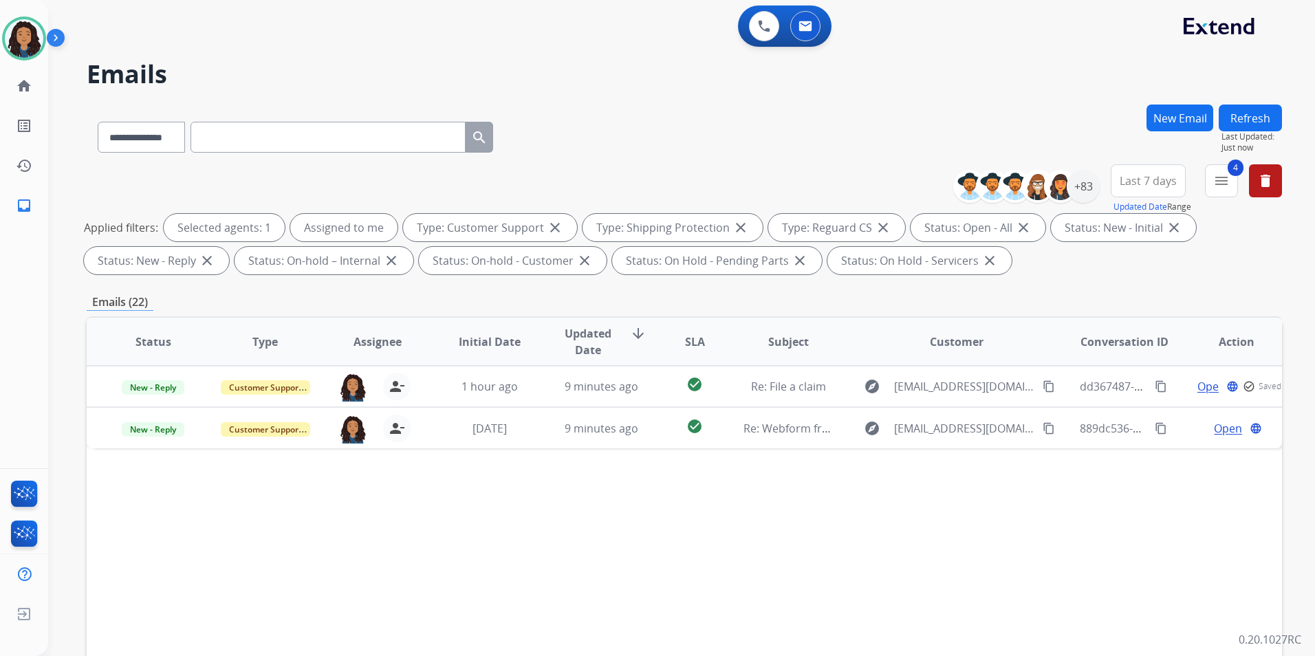
scroll to position [193, 0]
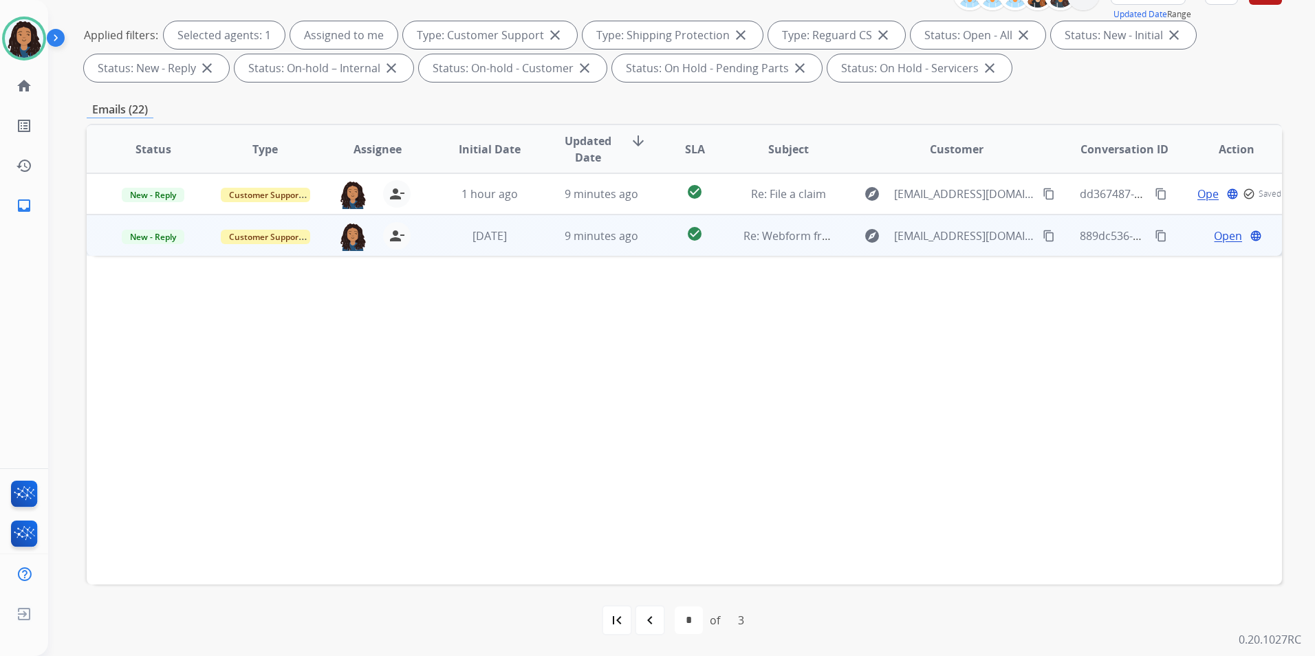
click at [1222, 236] on span "Open" at bounding box center [1228, 236] width 28 height 17
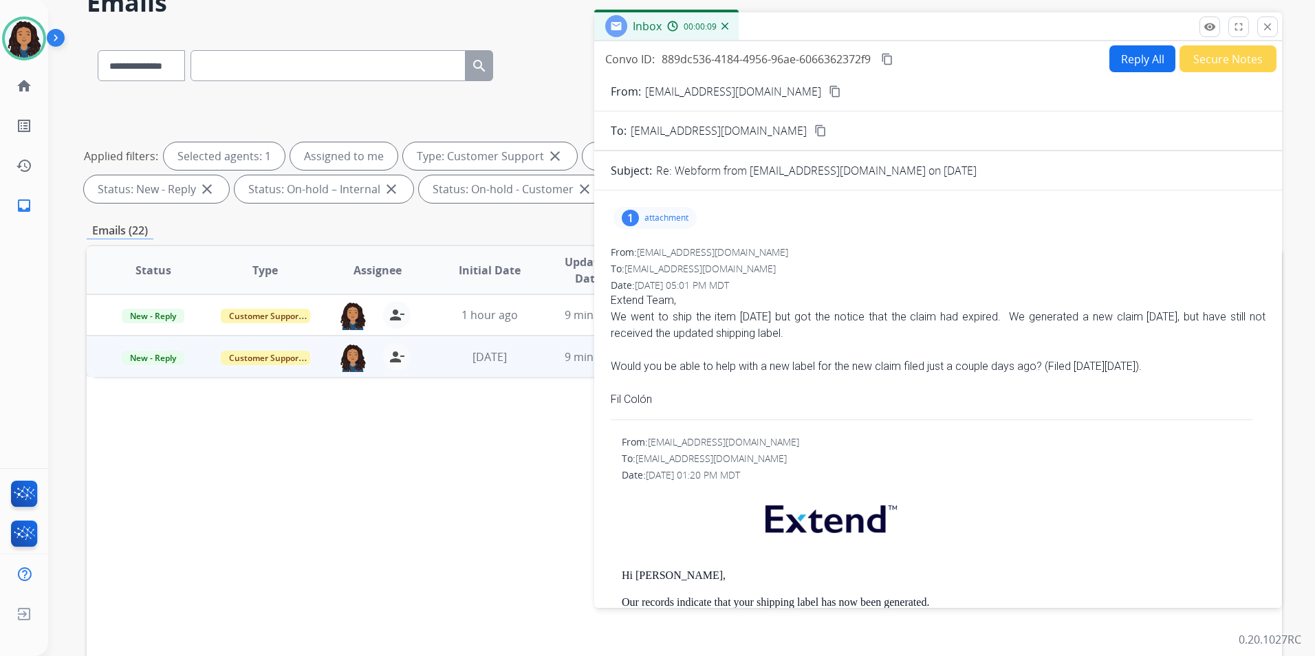
scroll to position [0, 0]
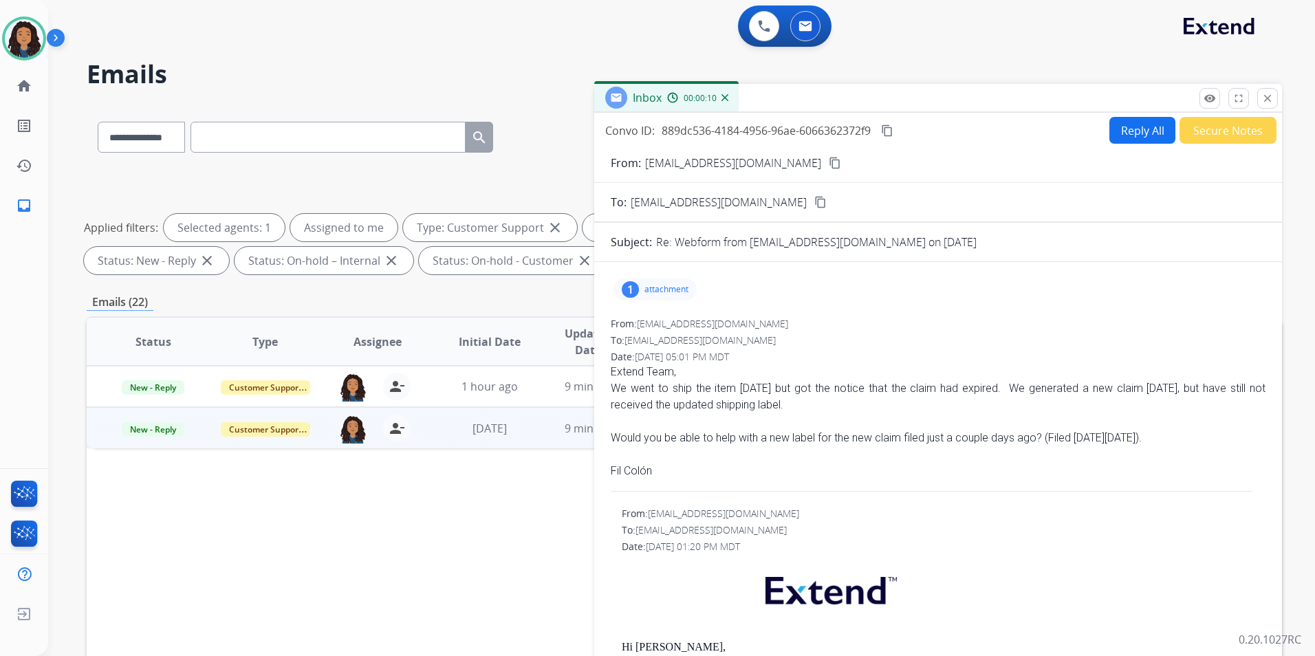
click at [829, 165] on mat-icon "content_copy" at bounding box center [835, 163] width 12 height 12
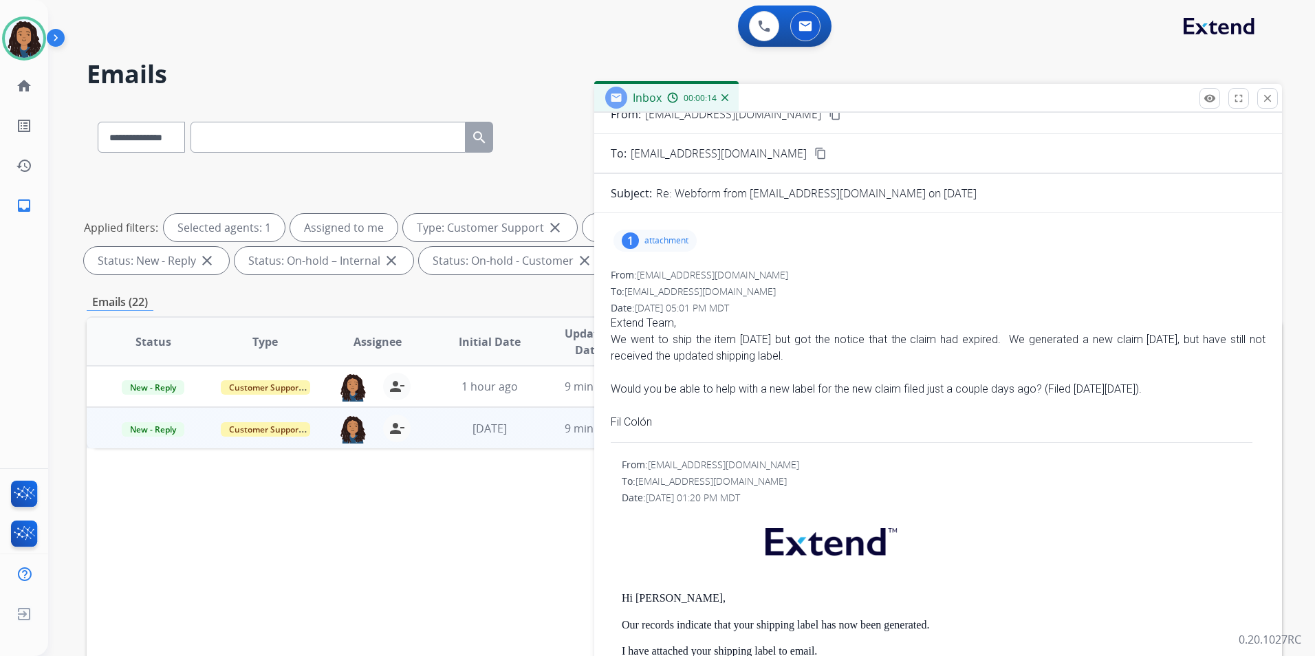
scroll to position [206, 0]
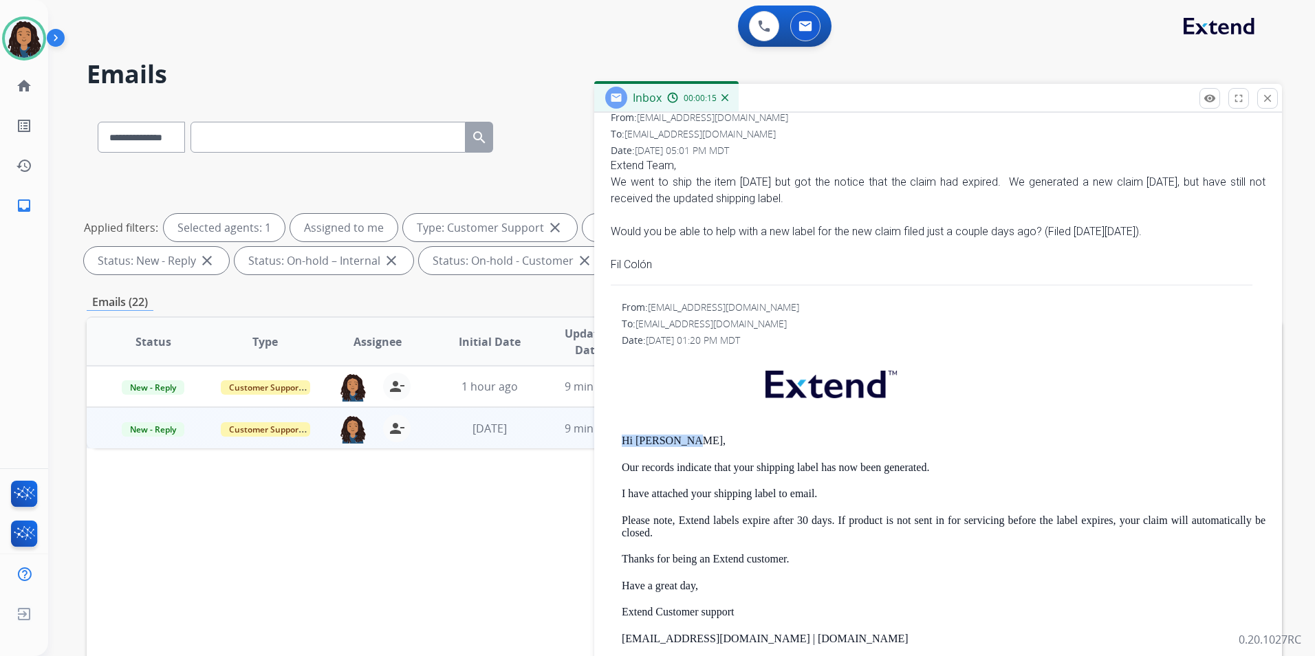
drag, startPoint x: 611, startPoint y: 430, endPoint x: 696, endPoint y: 444, distance: 85.8
click at [696, 444] on div "From: [EMAIL_ADDRESS][DOMAIN_NAME] To: [EMAIL_ADDRESS][DOMAIN_NAME] Date: [DATE…" at bounding box center [938, 543] width 655 height 486
drag, startPoint x: 696, startPoint y: 444, endPoint x: 662, endPoint y: 446, distance: 33.7
copy p "Hi [PERSON_NAME],"
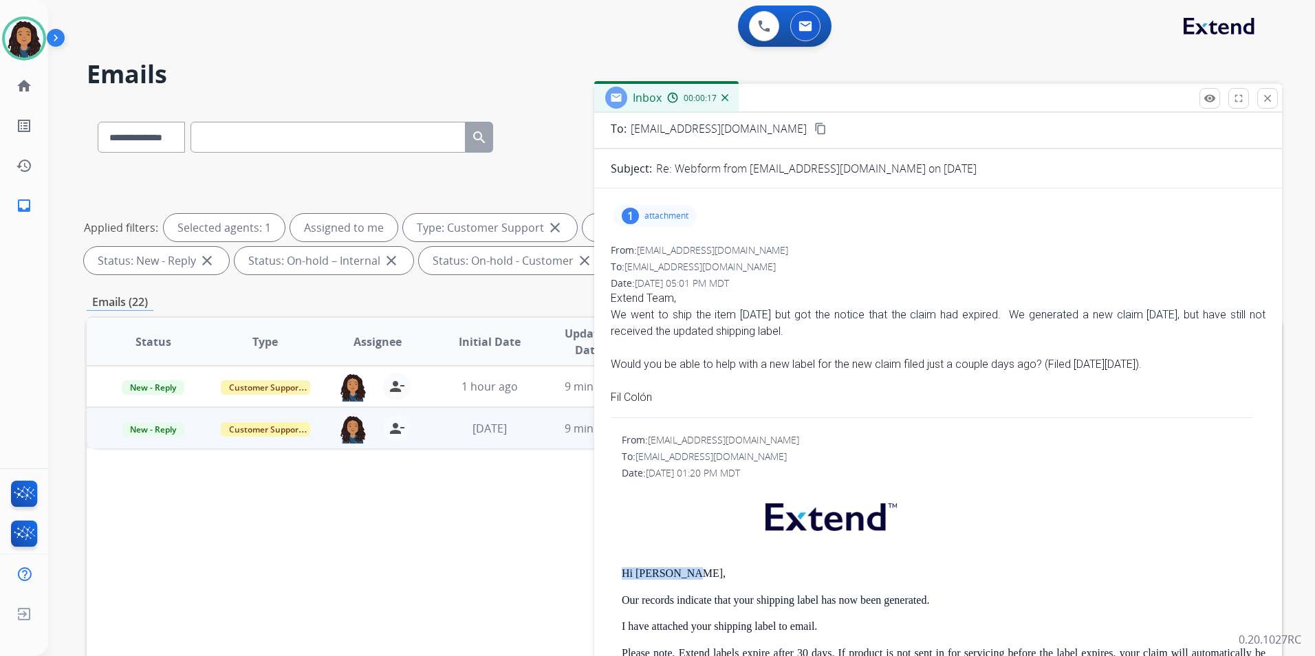
scroll to position [0, 0]
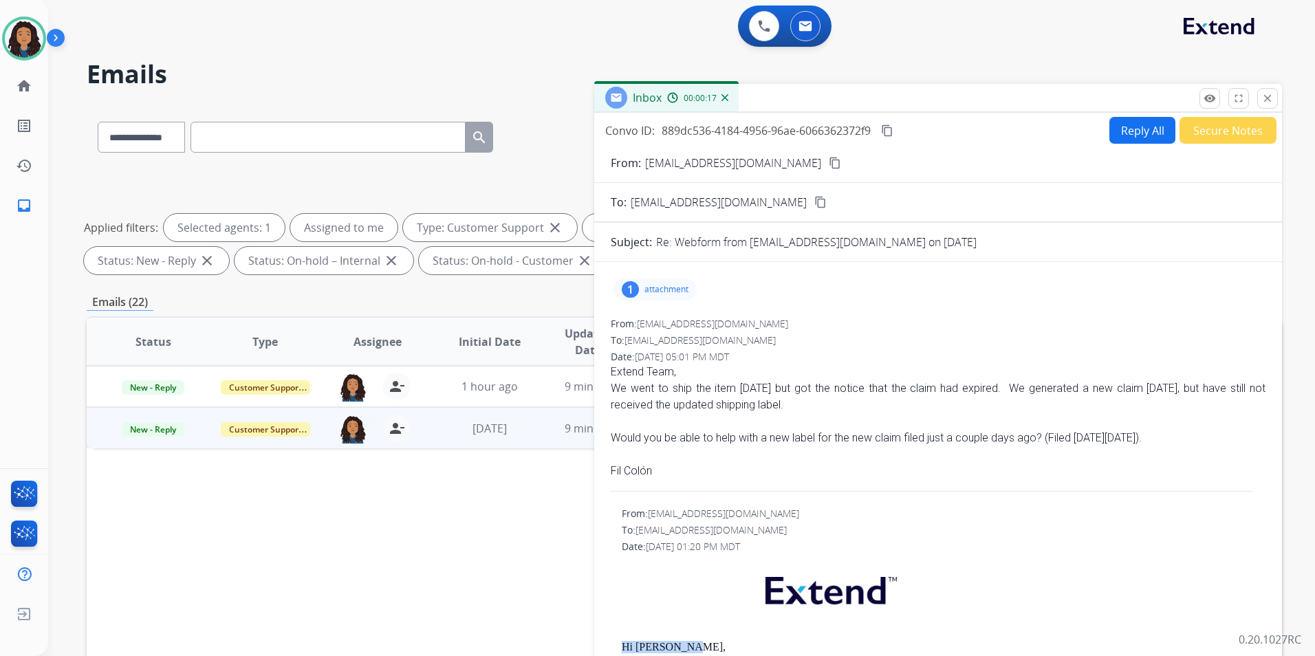
click at [1142, 129] on button "Reply All" at bounding box center [1142, 130] width 66 height 27
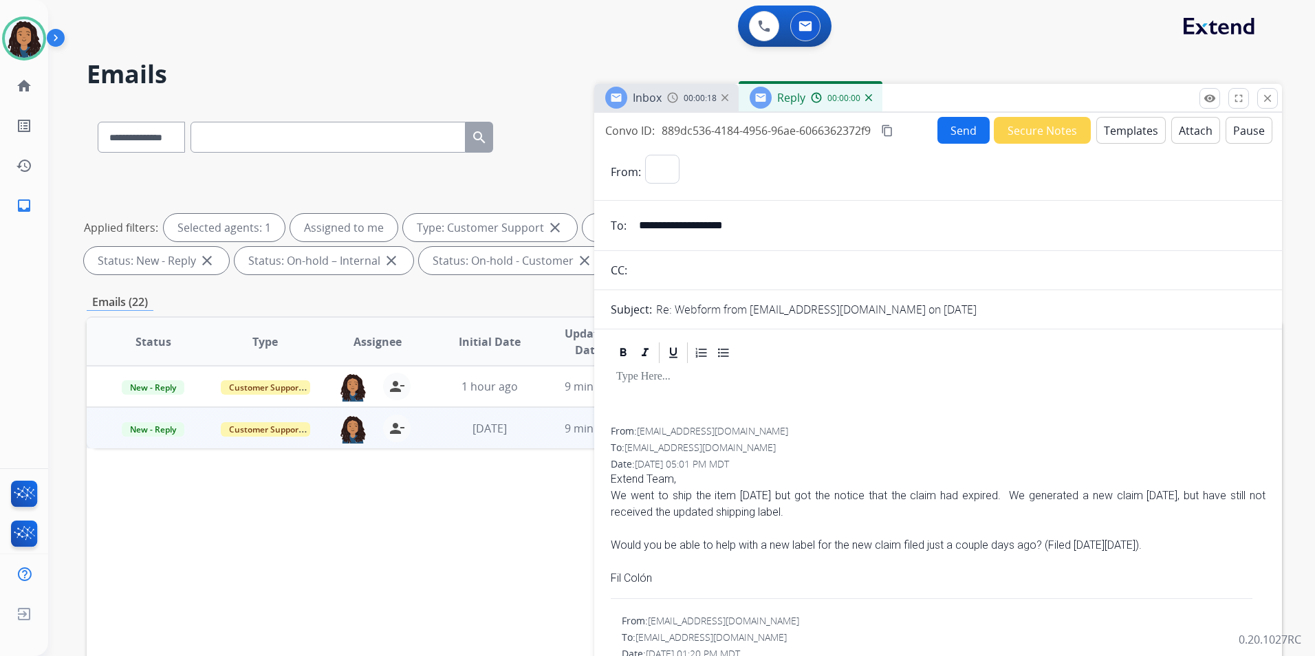
click at [1142, 129] on button "Templates" at bounding box center [1130, 130] width 69 height 27
select select "**********"
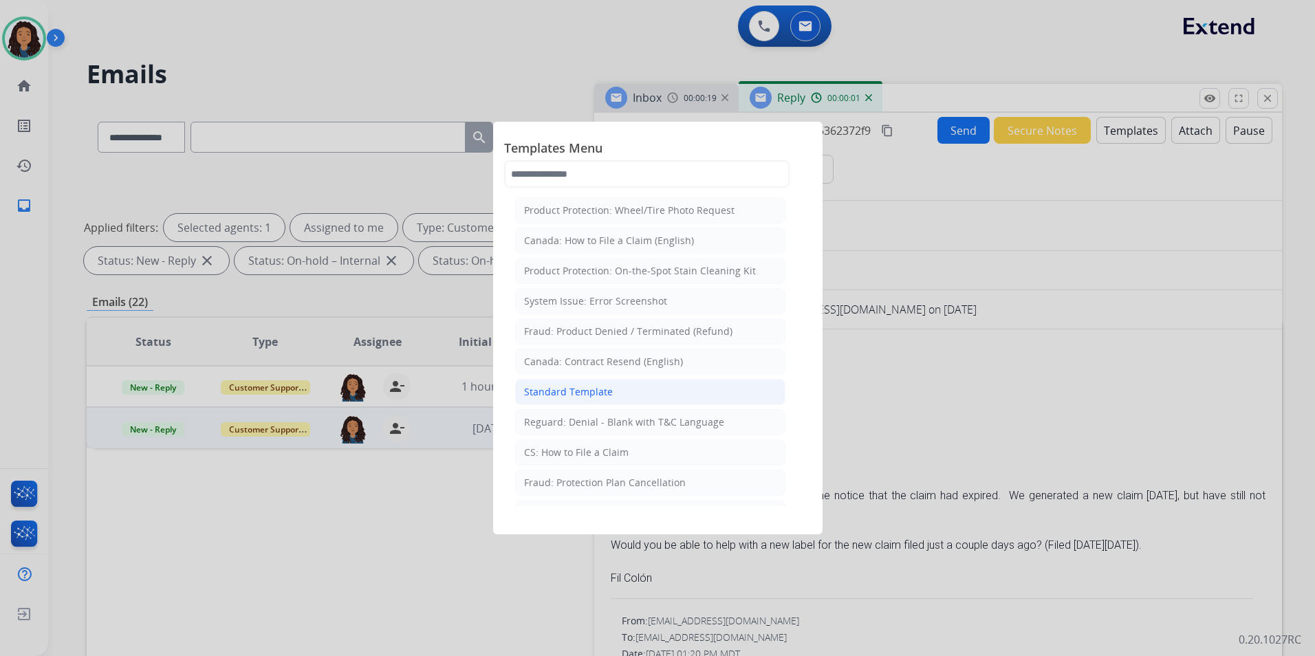
click at [610, 387] on li "Standard Template" at bounding box center [650, 392] width 270 height 26
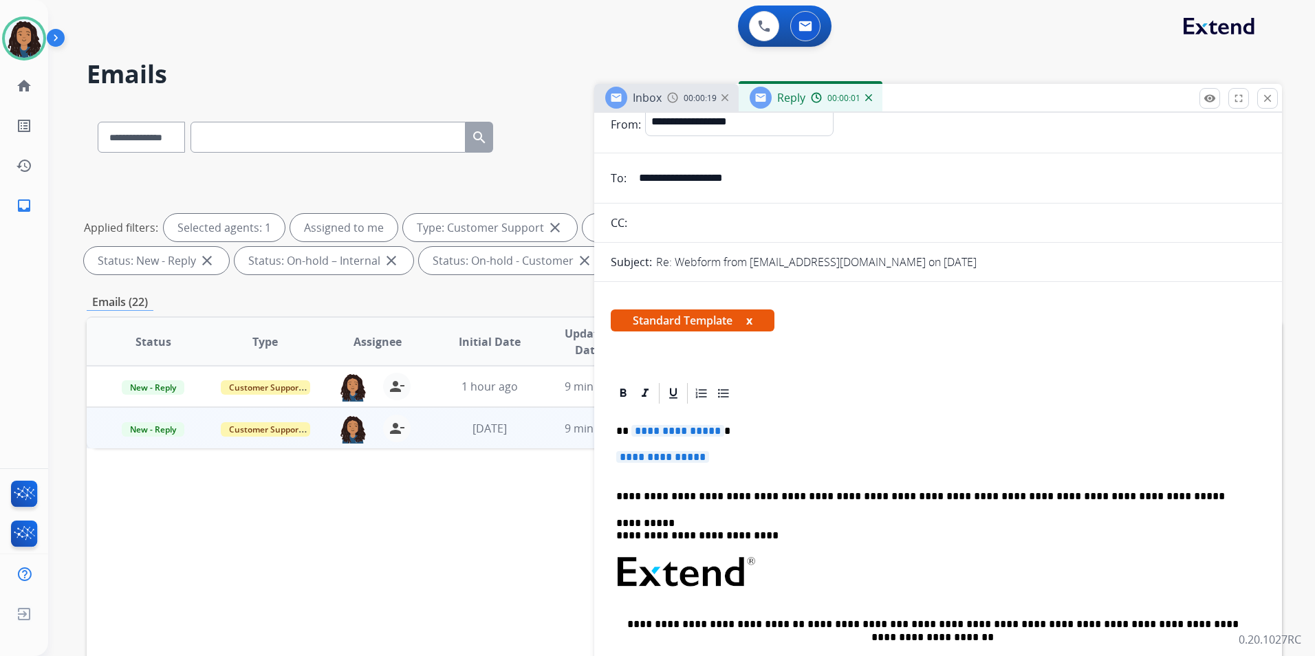
scroll to position [69, 0]
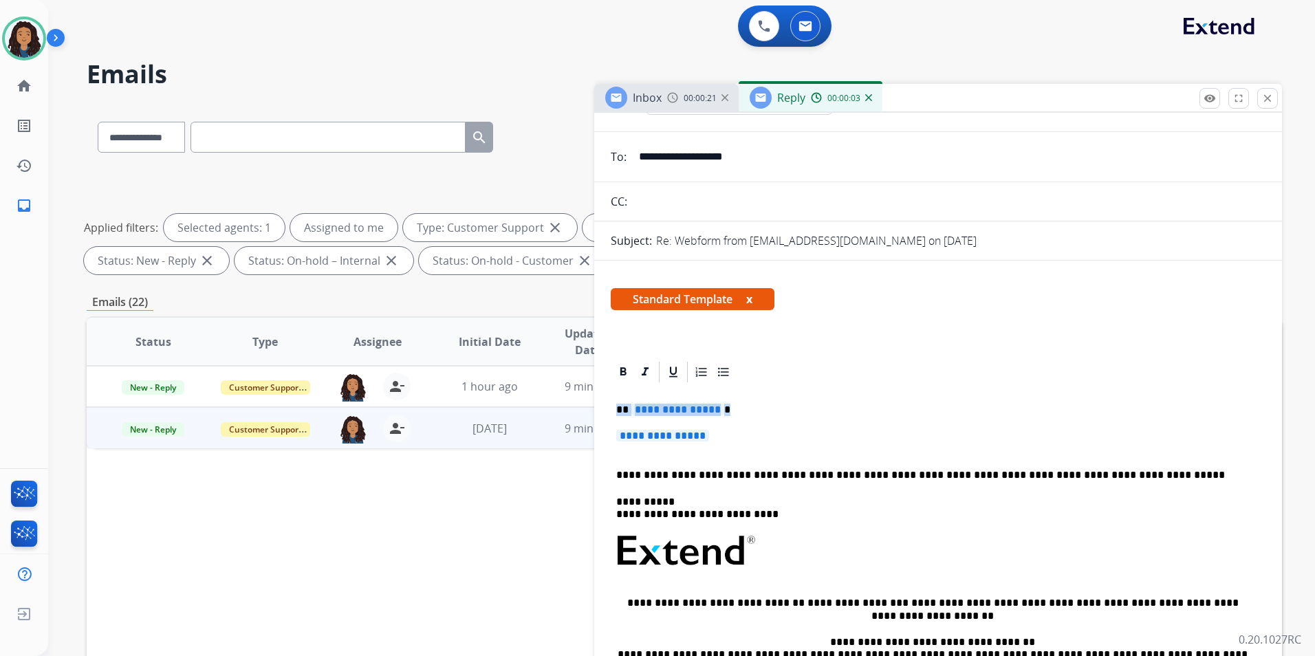
drag, startPoint x: 613, startPoint y: 402, endPoint x: 750, endPoint y: 442, distance: 142.7
click at [750, 442] on div "**********" at bounding box center [938, 583] width 655 height 398
paste div
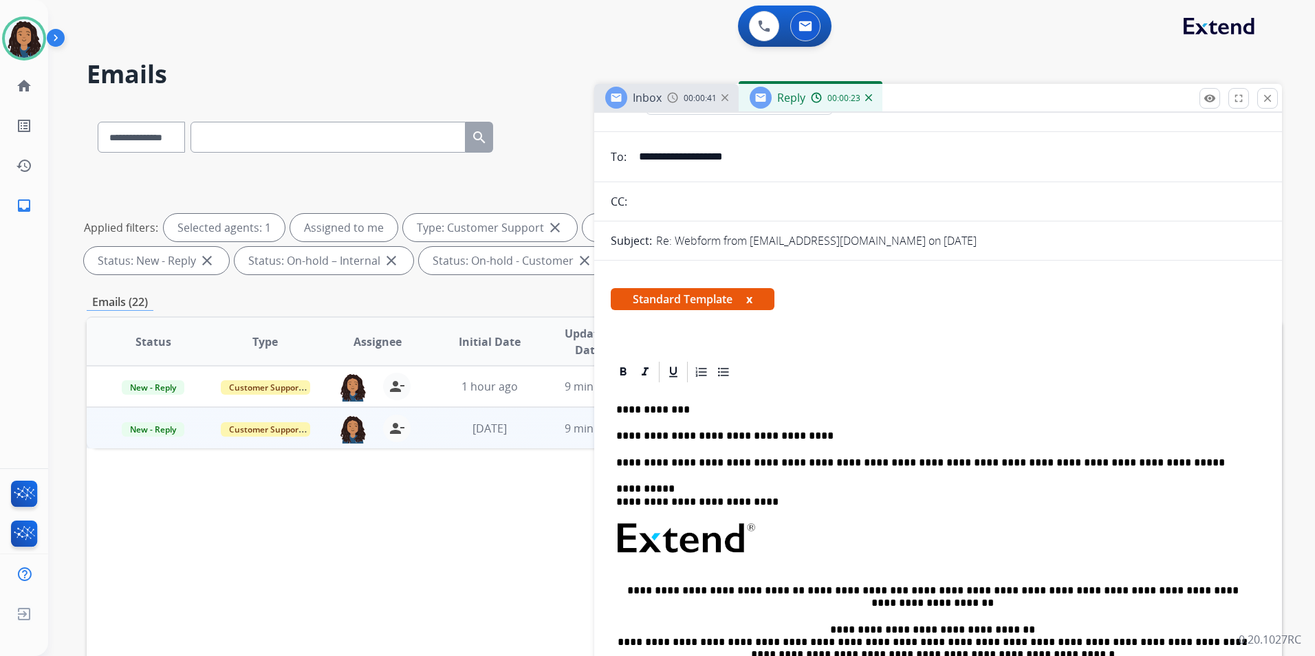
click at [622, 433] on p "**********" at bounding box center [932, 436] width 633 height 12
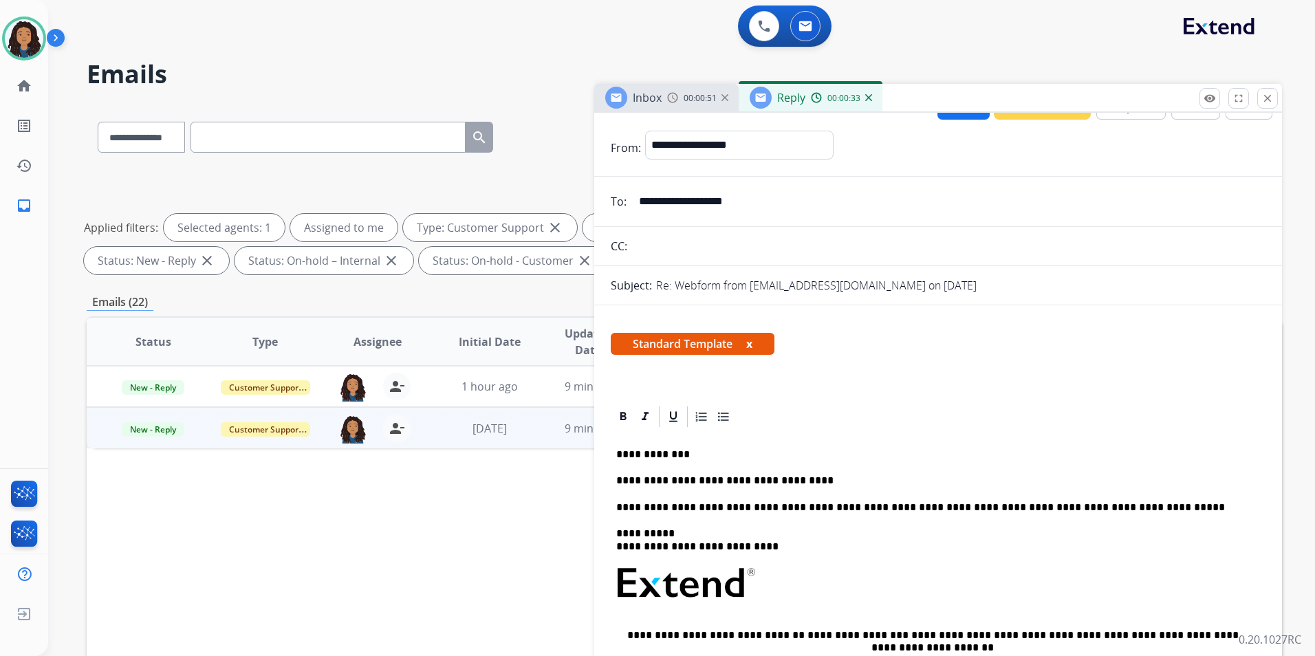
scroll to position [0, 0]
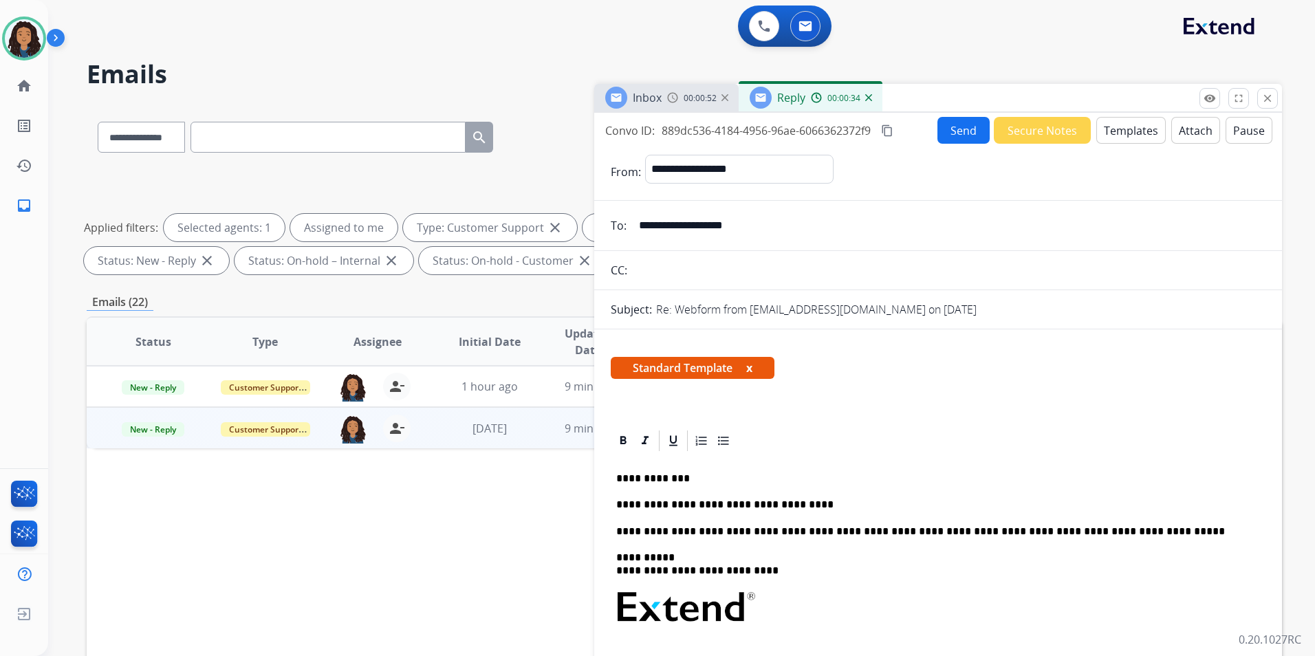
click at [951, 137] on button "Send" at bounding box center [963, 130] width 52 height 27
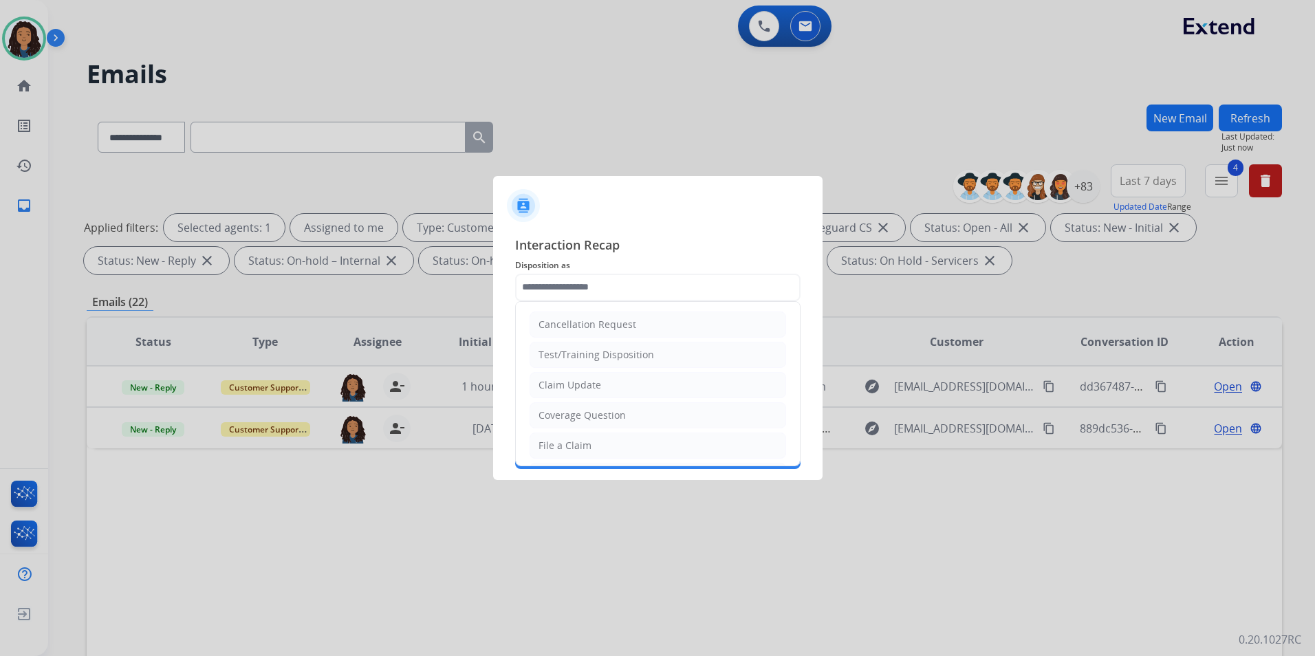
click at [679, 297] on input "text" at bounding box center [657, 288] width 285 height 28
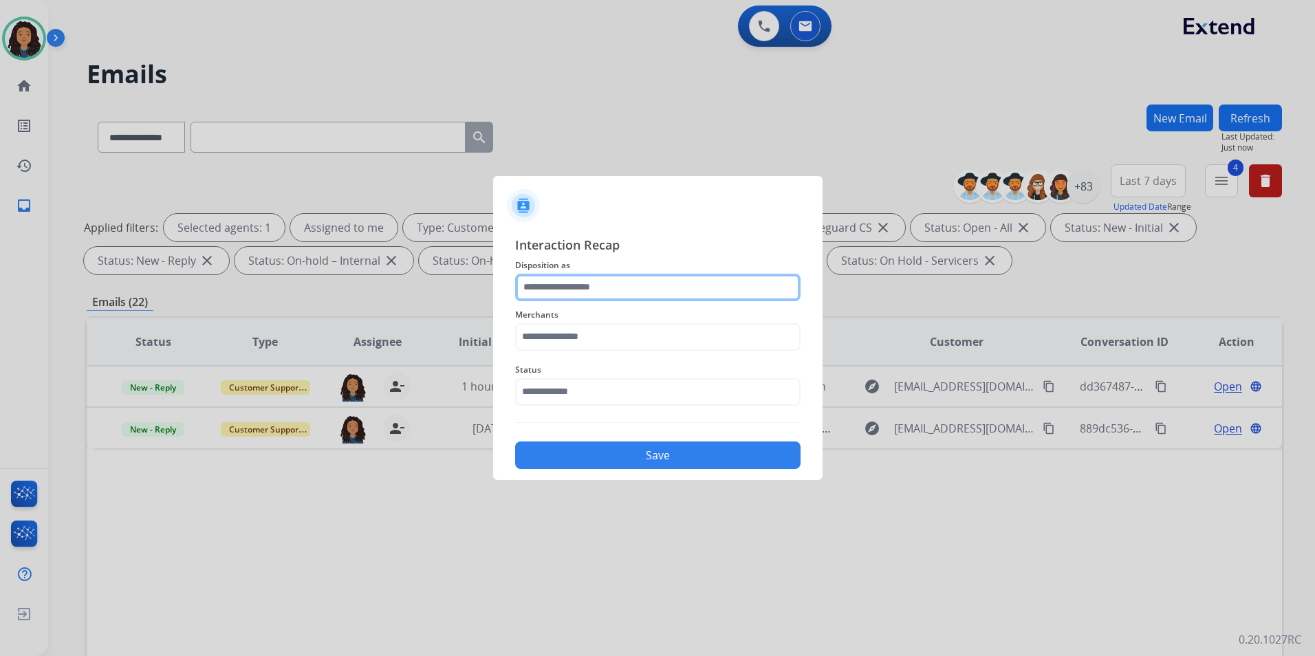
click at [657, 293] on input "text" at bounding box center [657, 288] width 285 height 28
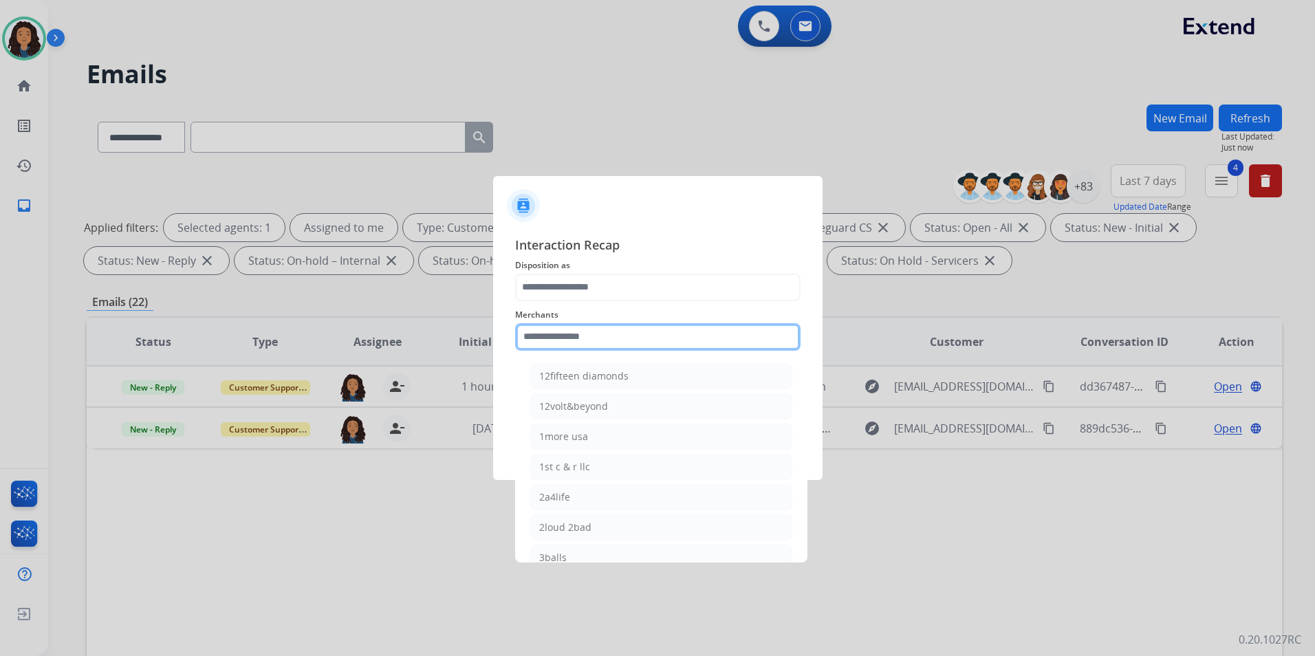
click at [639, 333] on input "text" at bounding box center [657, 337] width 285 height 28
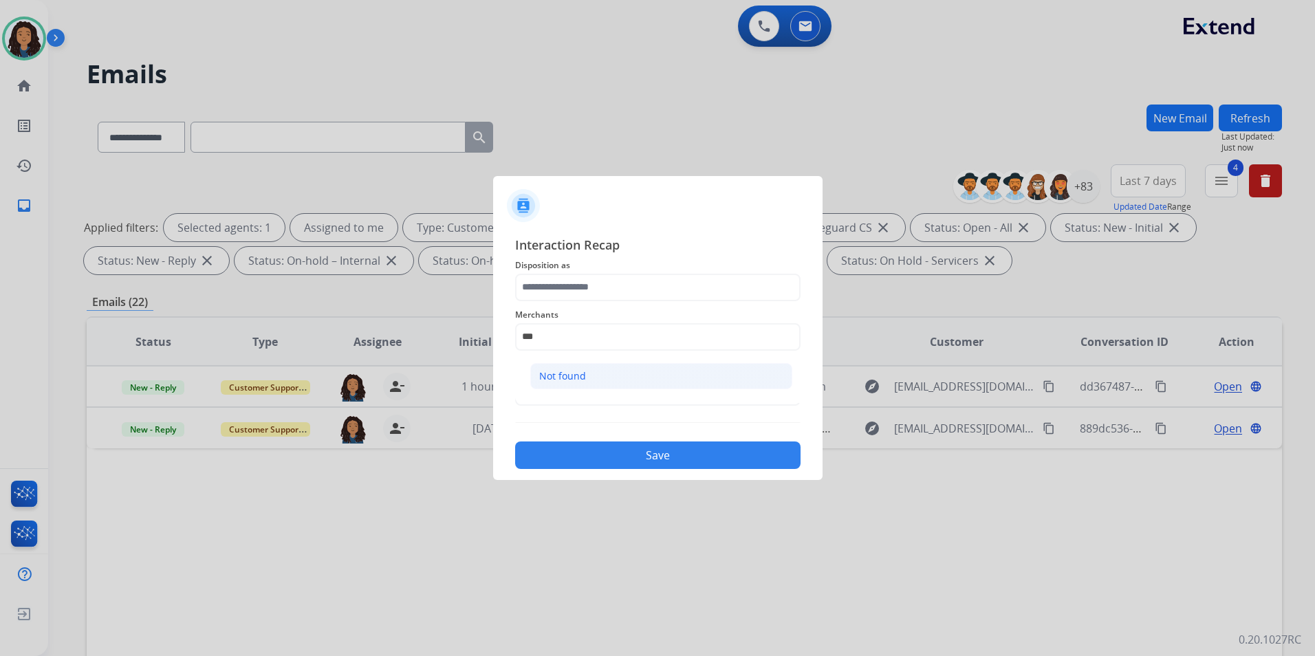
click at [593, 380] on li "Not found" at bounding box center [661, 376] width 262 height 26
type input "*********"
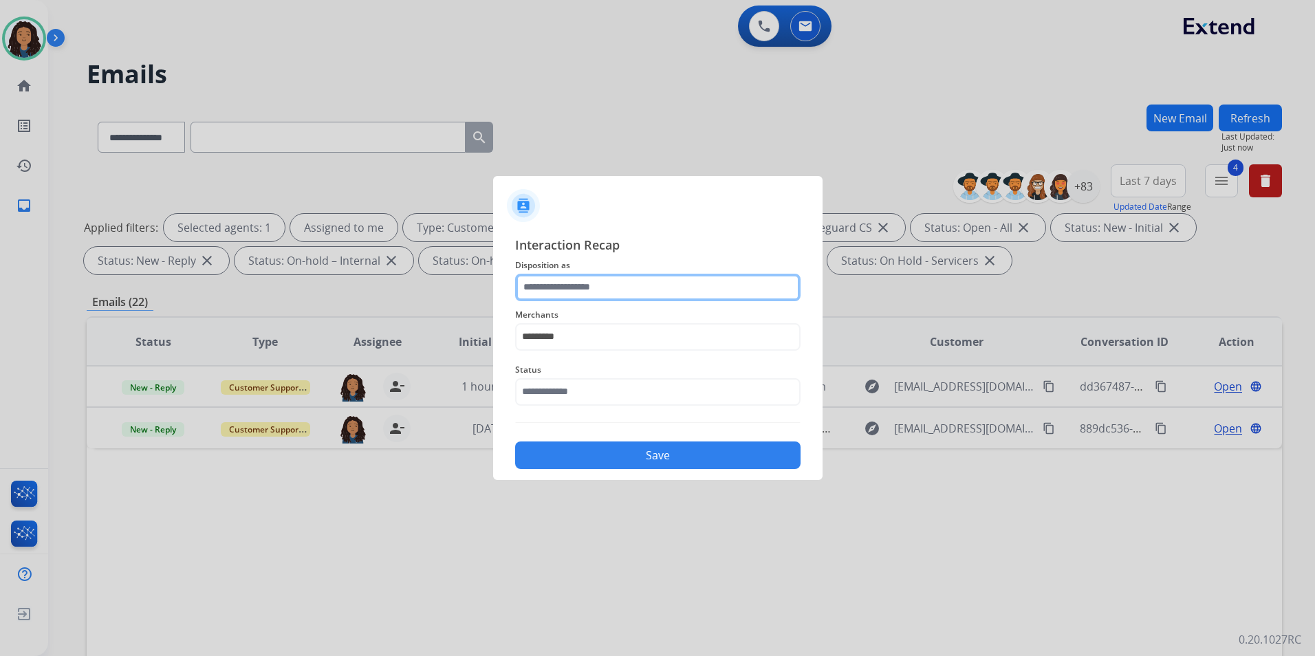
click at [609, 297] on input "text" at bounding box center [657, 288] width 285 height 28
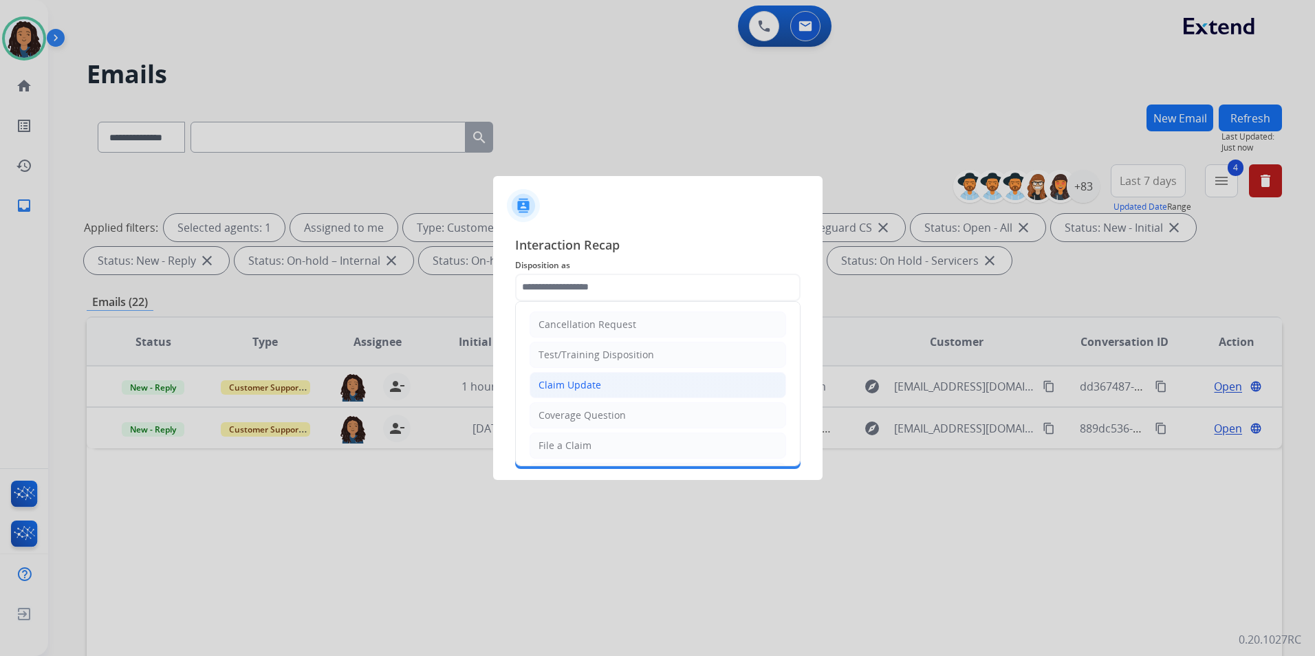
drag, startPoint x: 630, startPoint y: 384, endPoint x: 632, endPoint y: 377, distance: 7.2
click at [631, 384] on li "Claim Update" at bounding box center [657, 385] width 256 height 26
type input "**********"
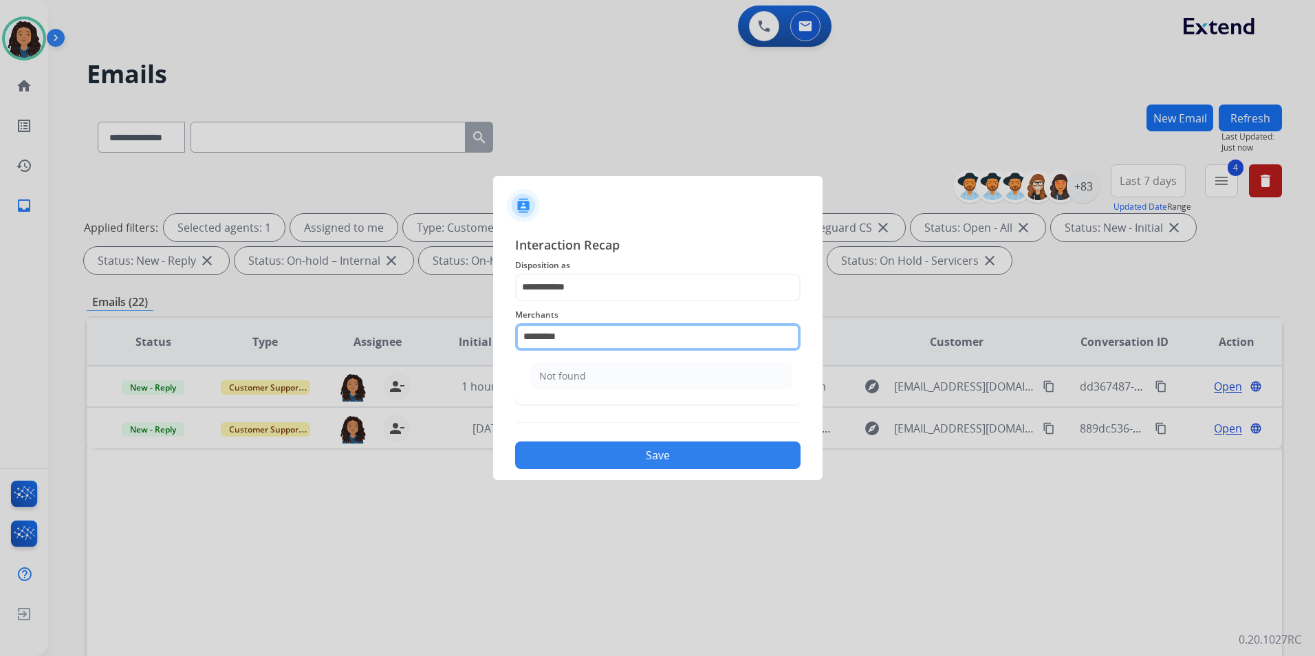
click at [626, 327] on input "*********" at bounding box center [657, 337] width 285 height 28
click at [595, 380] on li "Not found" at bounding box center [661, 376] width 262 height 26
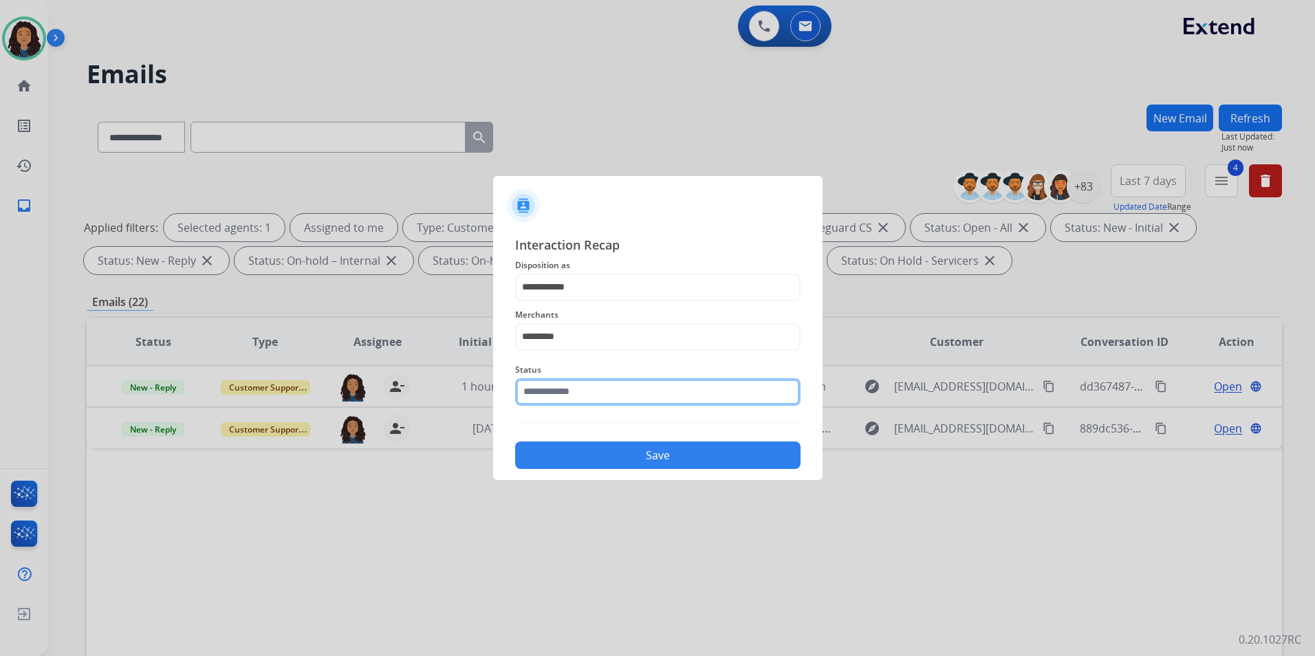
click at [577, 400] on input "text" at bounding box center [657, 392] width 285 height 28
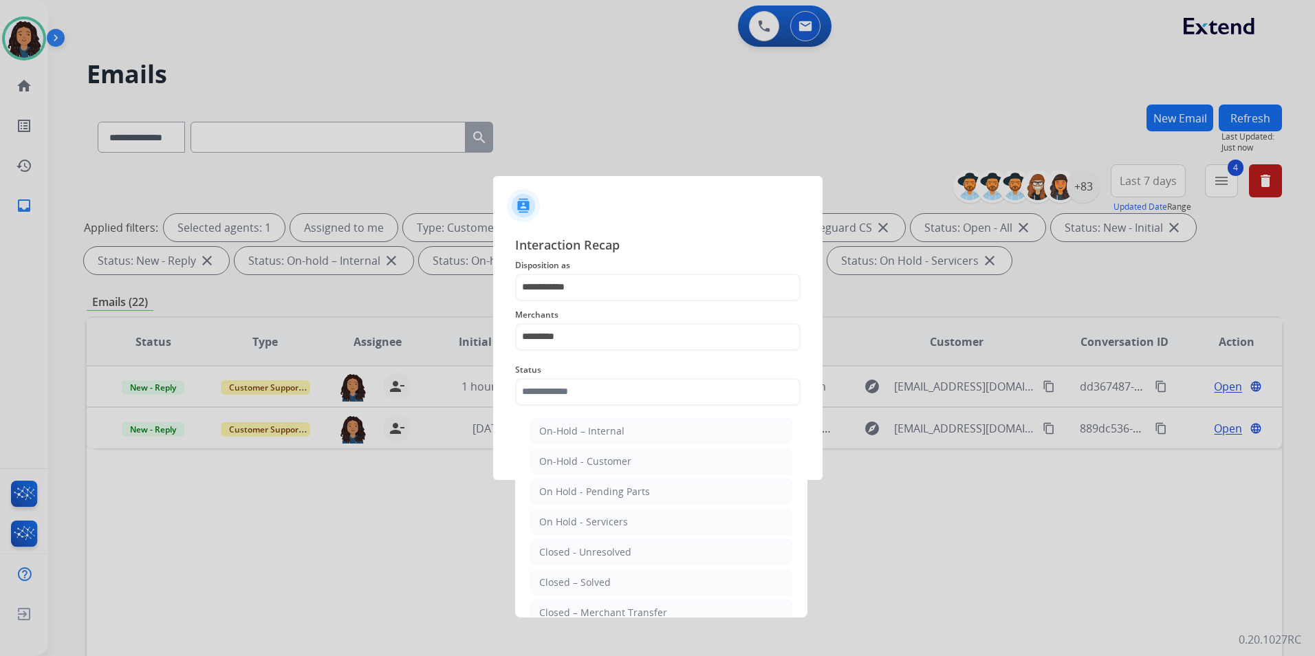
drag, startPoint x: 582, startPoint y: 583, endPoint x: 576, endPoint y: 509, distance: 74.5
click at [581, 582] on div "Closed – Solved" at bounding box center [575, 583] width 72 height 14
type input "**********"
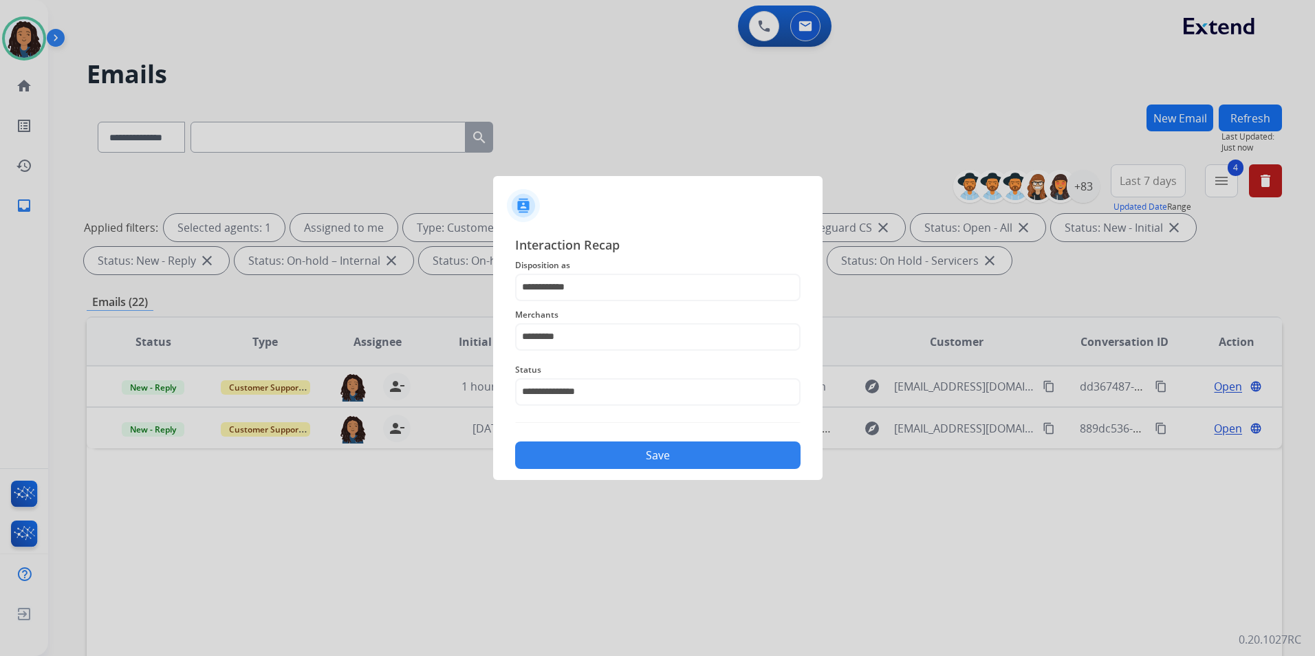
click at [582, 471] on div "**********" at bounding box center [657, 352] width 329 height 256
click at [590, 463] on button "Save" at bounding box center [657, 455] width 285 height 28
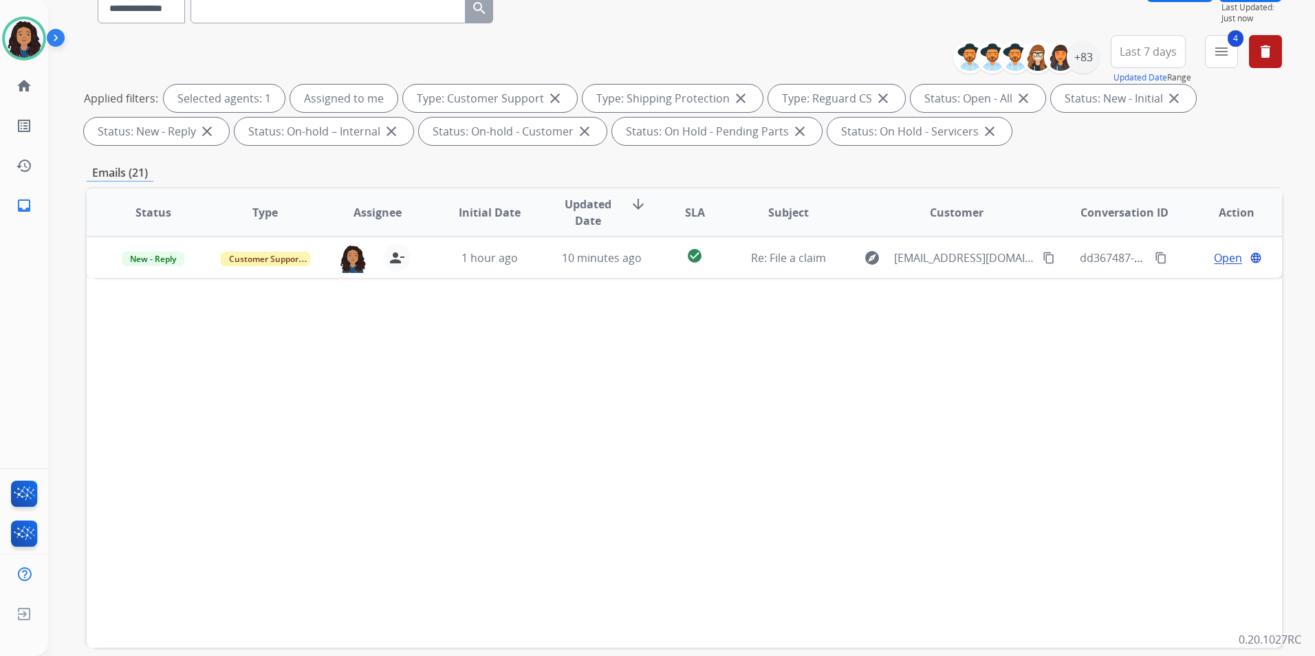
scroll to position [193, 0]
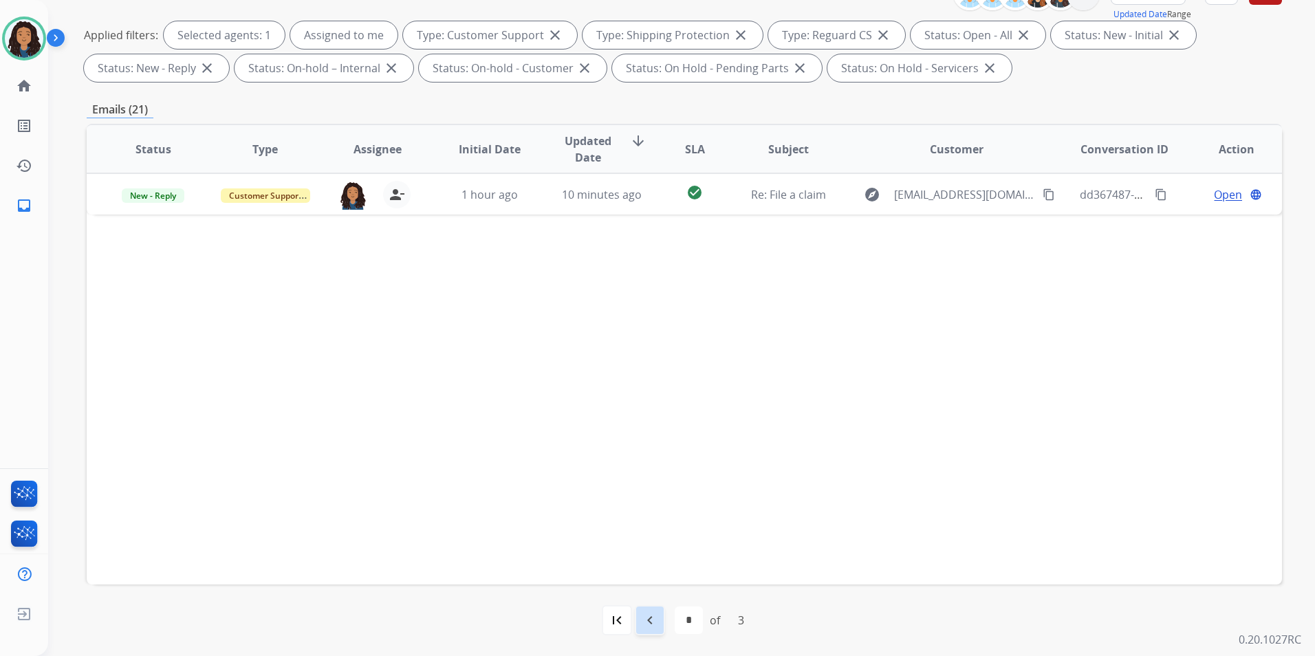
click at [635, 622] on div "navigate_before" at bounding box center [650, 620] width 30 height 30
select select "*"
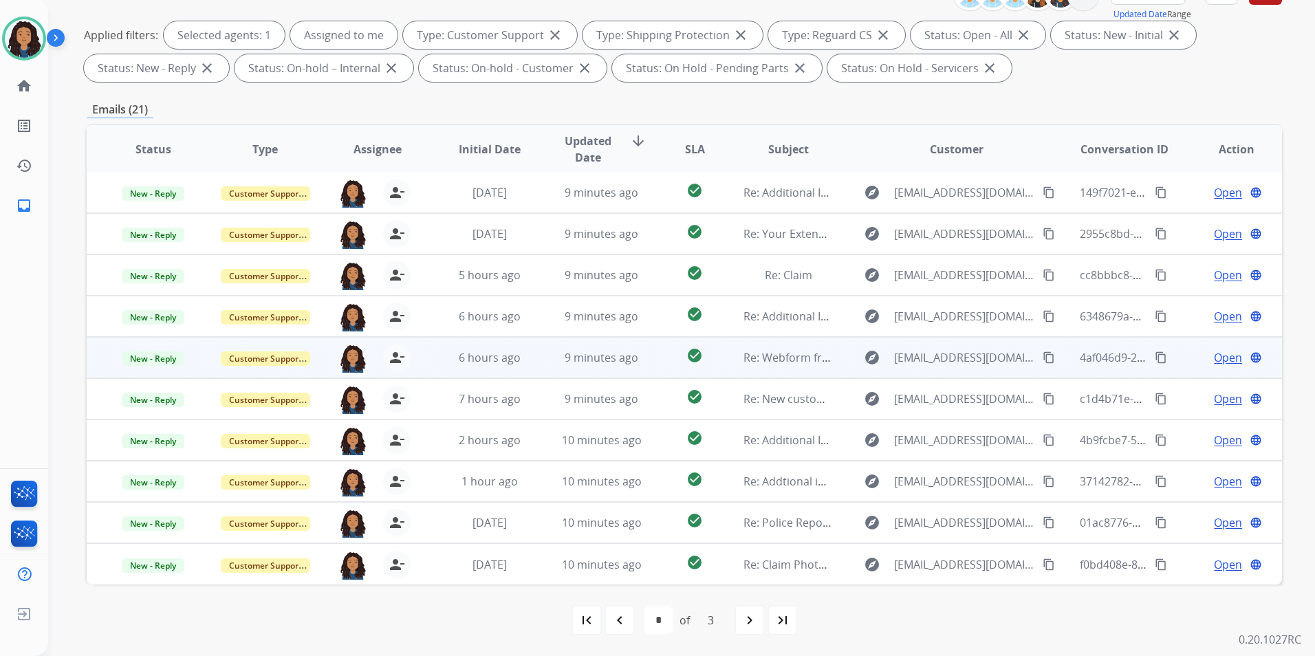
click at [1218, 359] on span "Open" at bounding box center [1228, 357] width 28 height 17
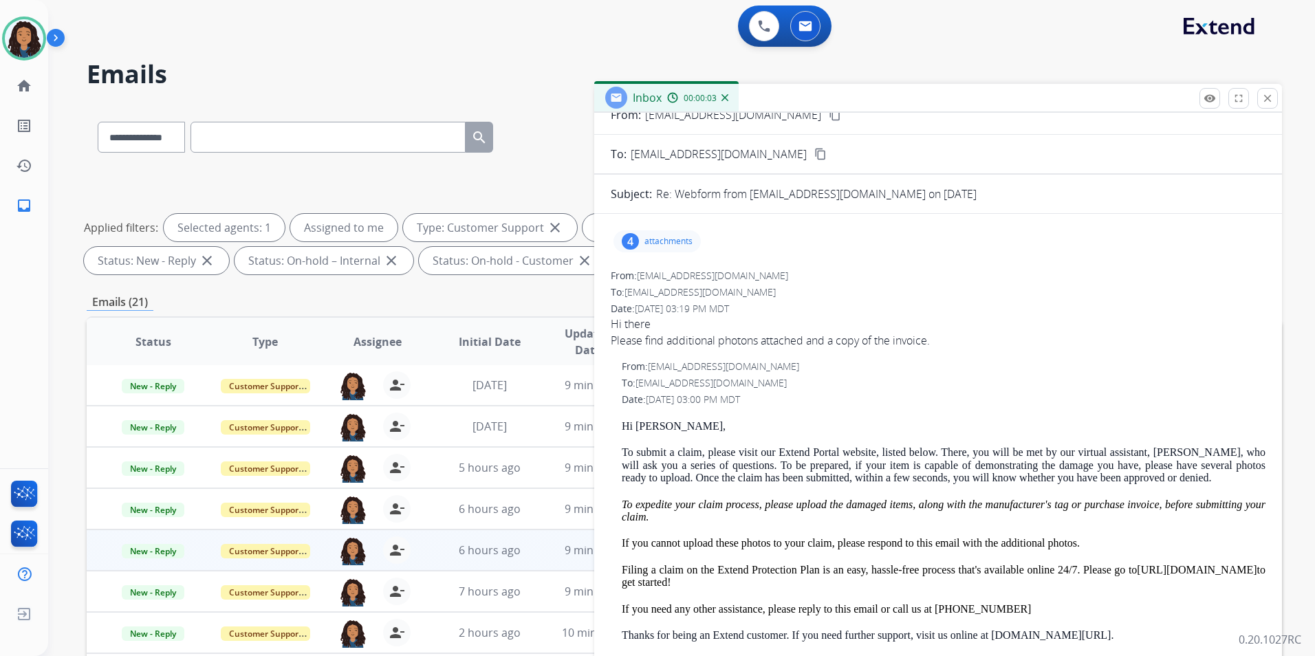
scroll to position [69, 0]
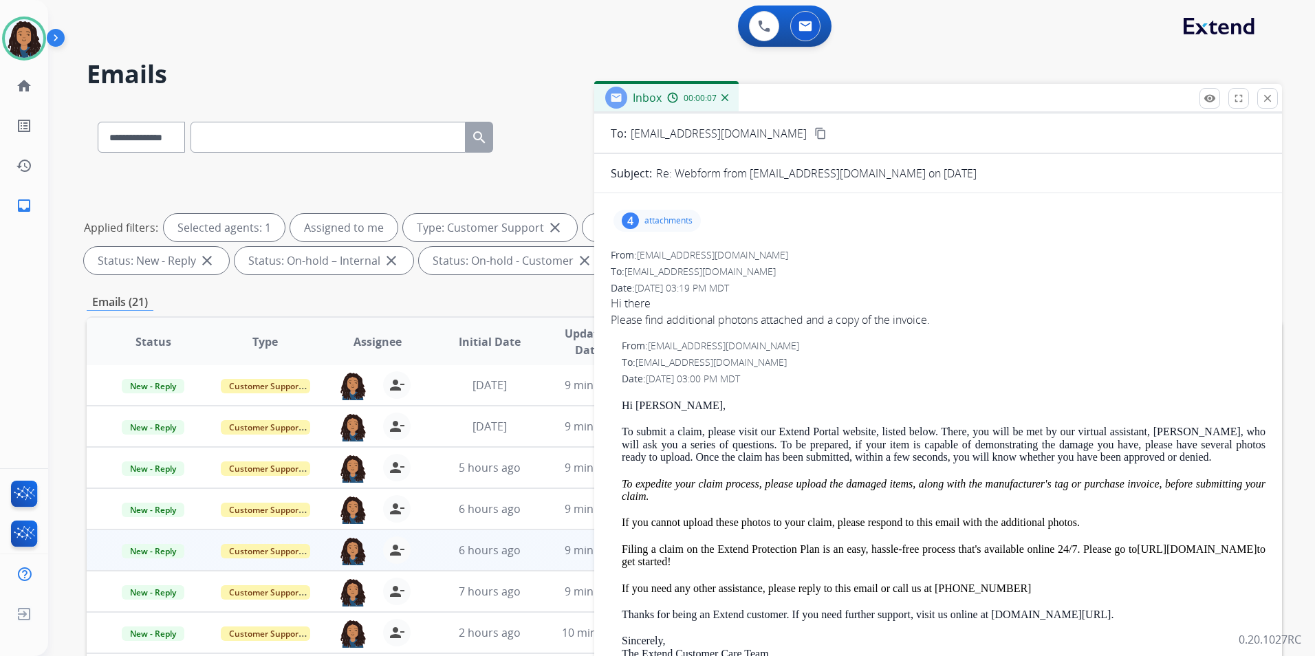
click at [641, 228] on div "4 attachments" at bounding box center [656, 221] width 87 height 22
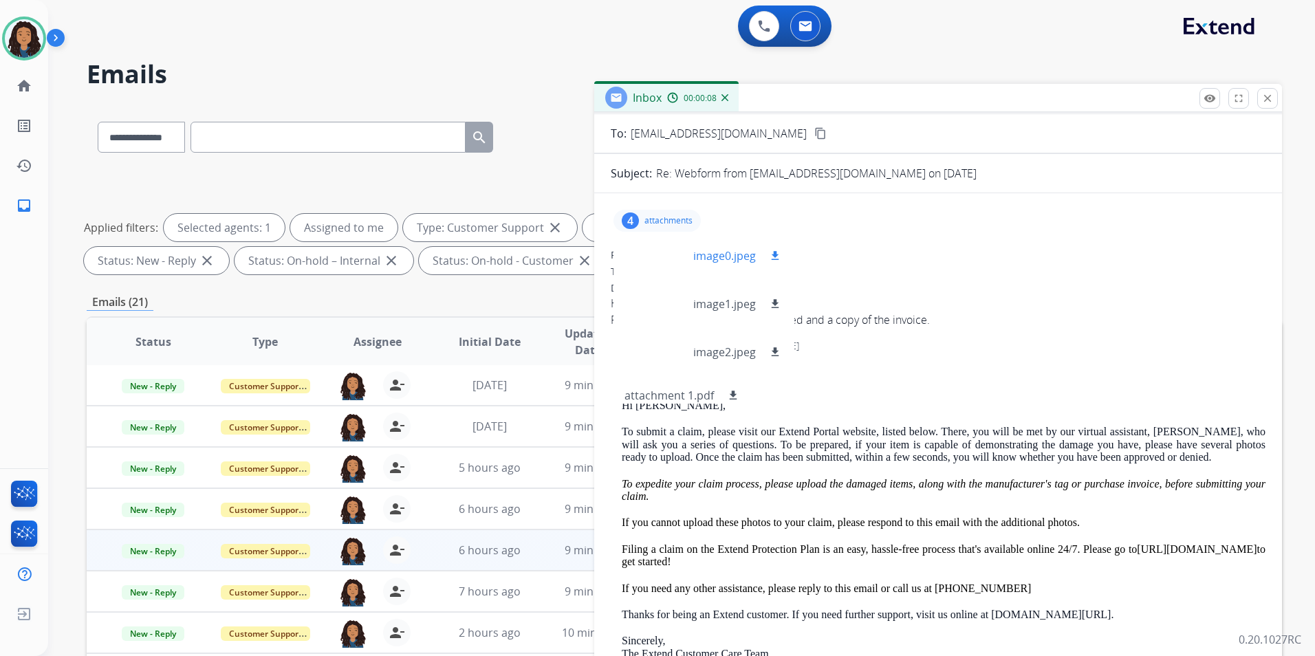
click at [648, 259] on div at bounding box center [658, 256] width 69 height 48
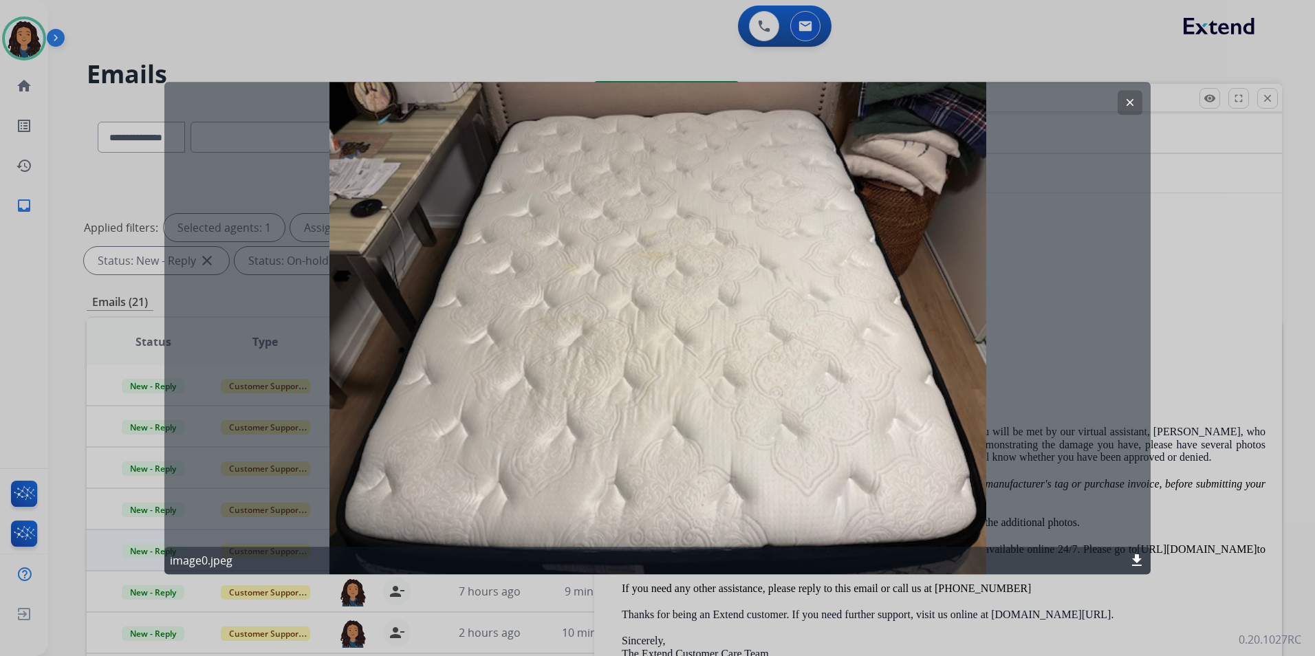
click at [1135, 96] on button "clear" at bounding box center [1129, 102] width 25 height 25
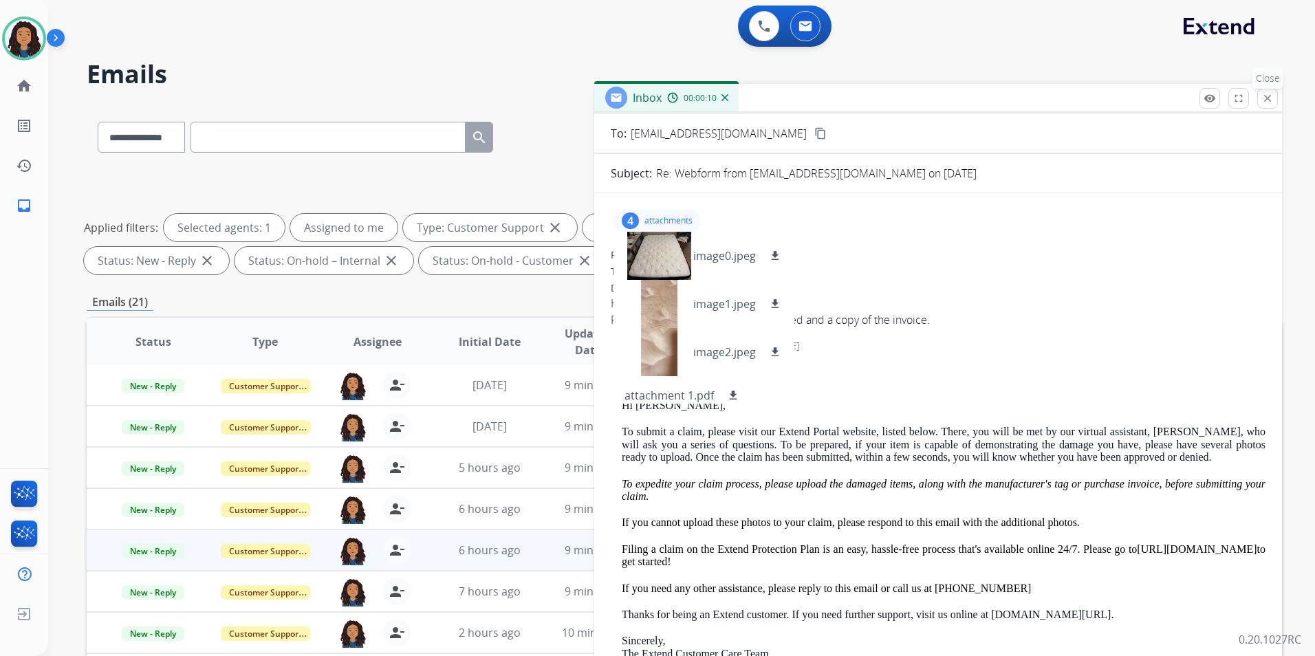
click at [1257, 97] on button "close Close" at bounding box center [1267, 98] width 21 height 21
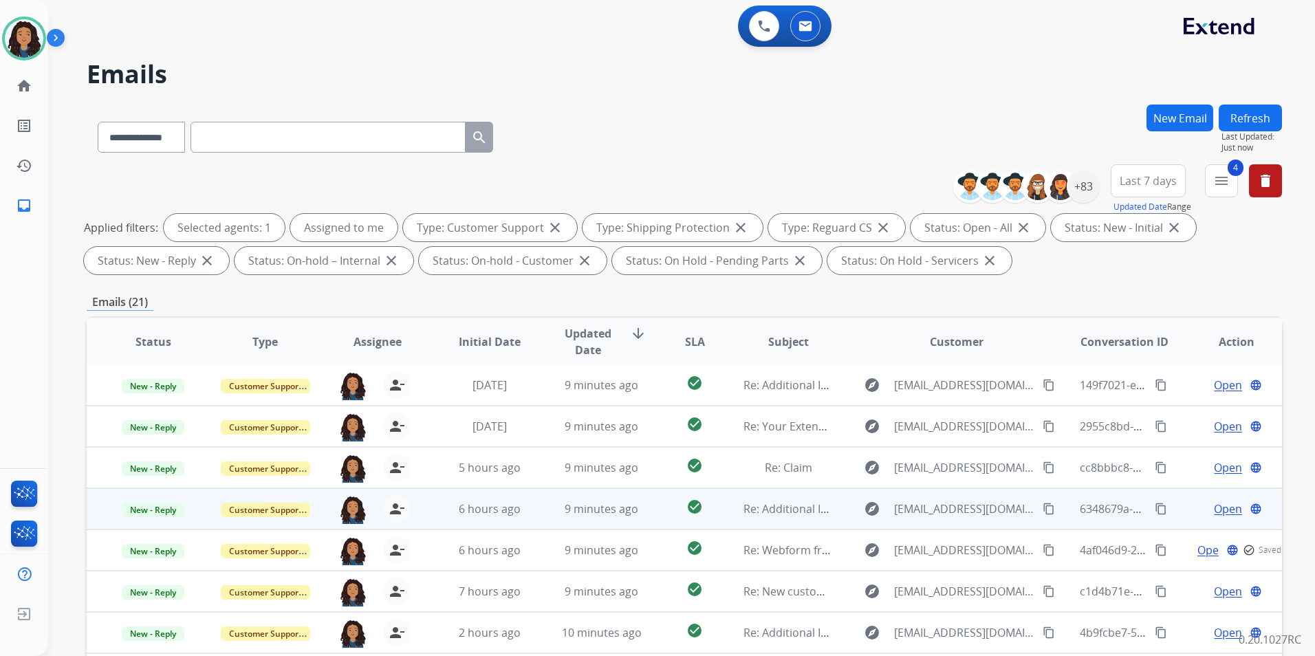
click at [1216, 512] on span "Open" at bounding box center [1228, 509] width 28 height 17
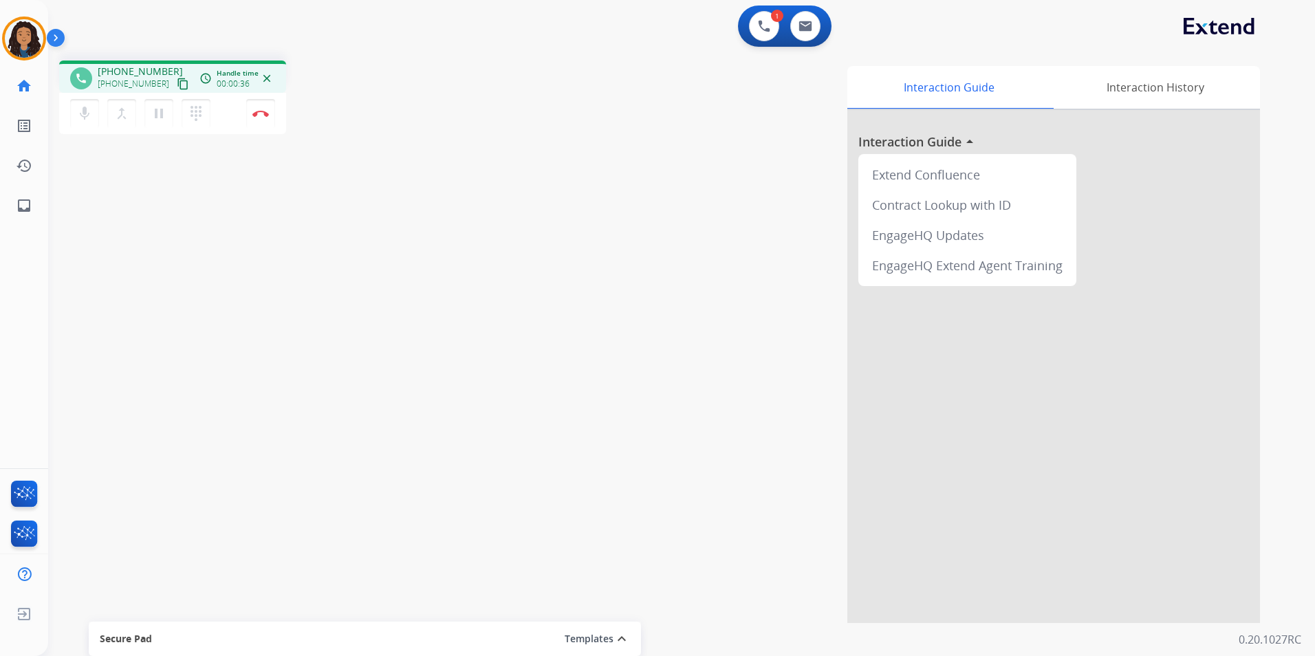
click at [177, 82] on mat-icon "content_copy" at bounding box center [183, 84] width 12 height 12
click at [259, 119] on button "Disconnect" at bounding box center [260, 113] width 29 height 29
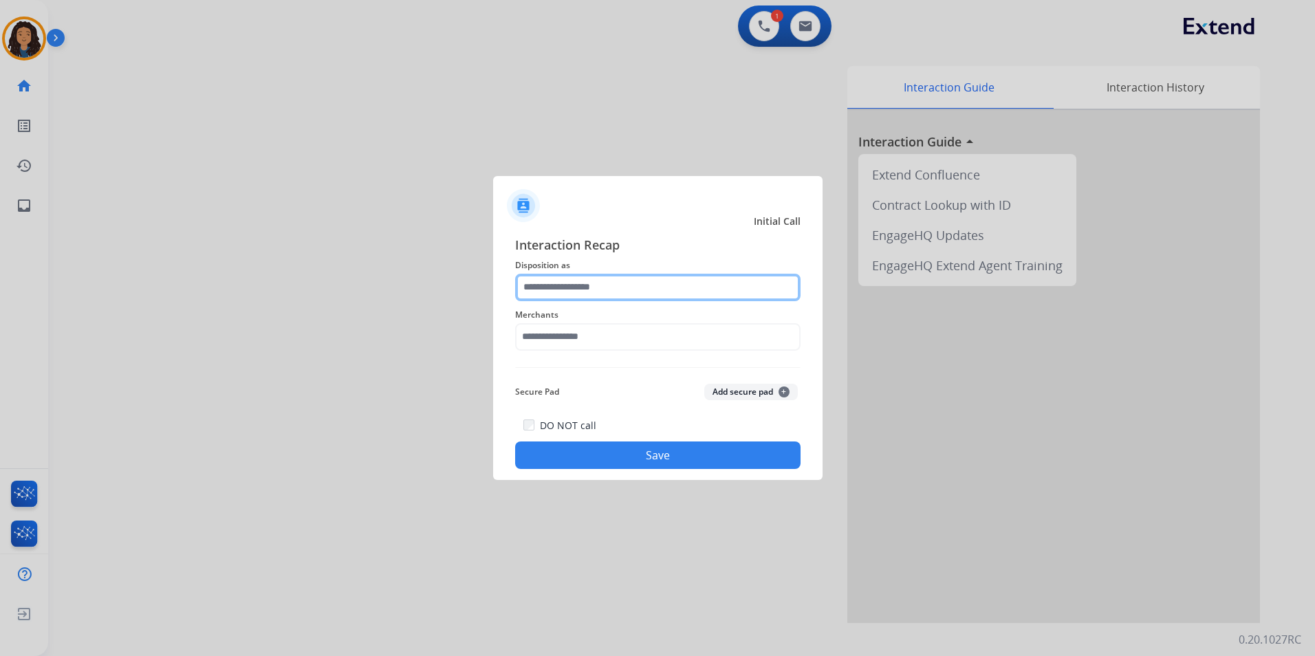
click at [671, 293] on input "text" at bounding box center [657, 288] width 285 height 28
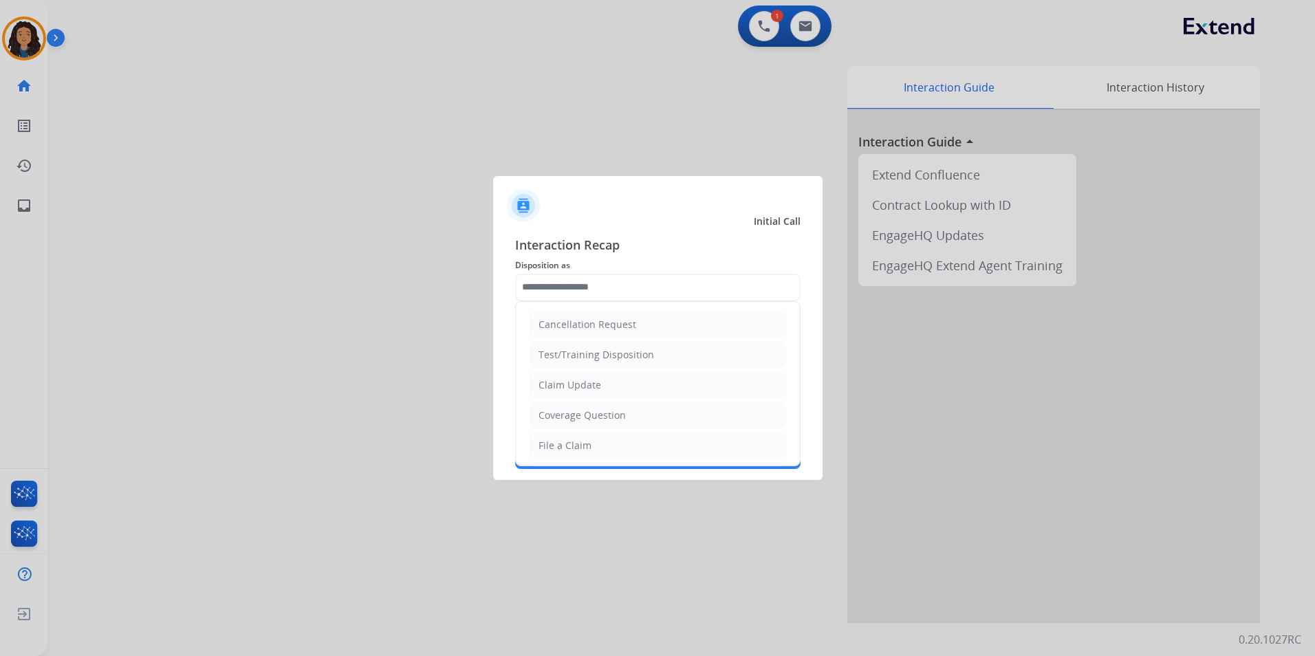
drag, startPoint x: 618, startPoint y: 389, endPoint x: 588, endPoint y: 363, distance: 40.0
click at [612, 387] on li "Claim Update" at bounding box center [657, 385] width 256 height 26
type input "**********"
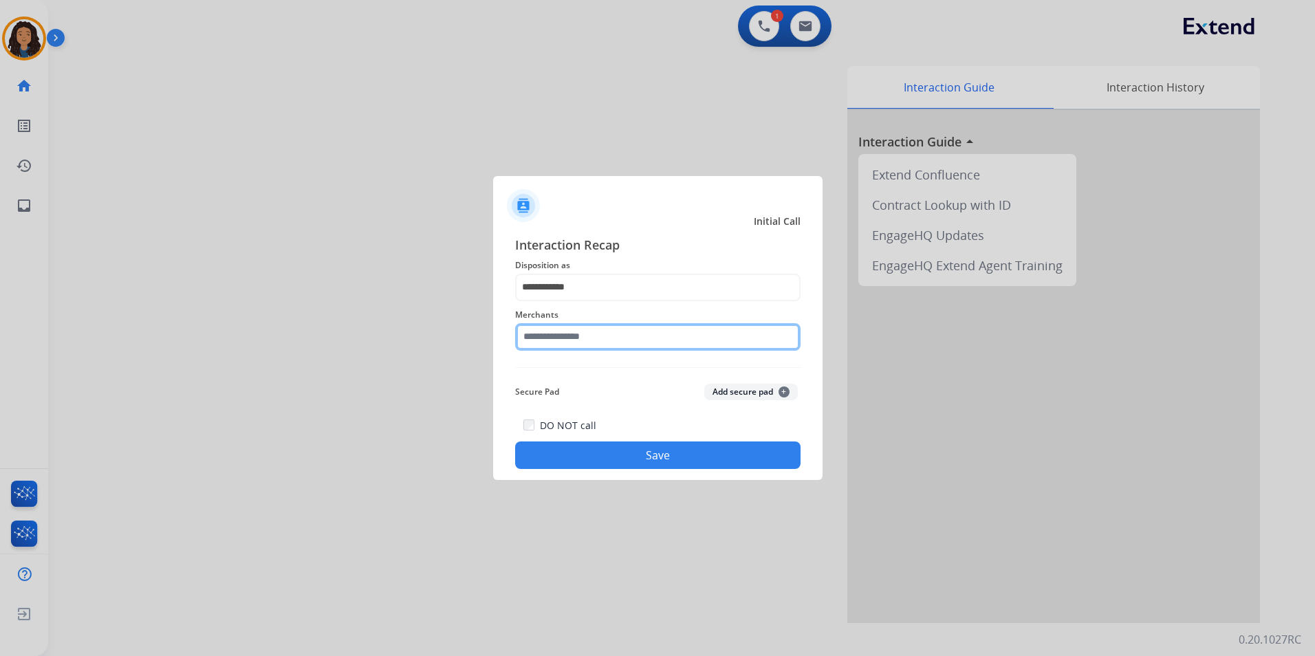
click at [566, 339] on input "text" at bounding box center [657, 337] width 285 height 28
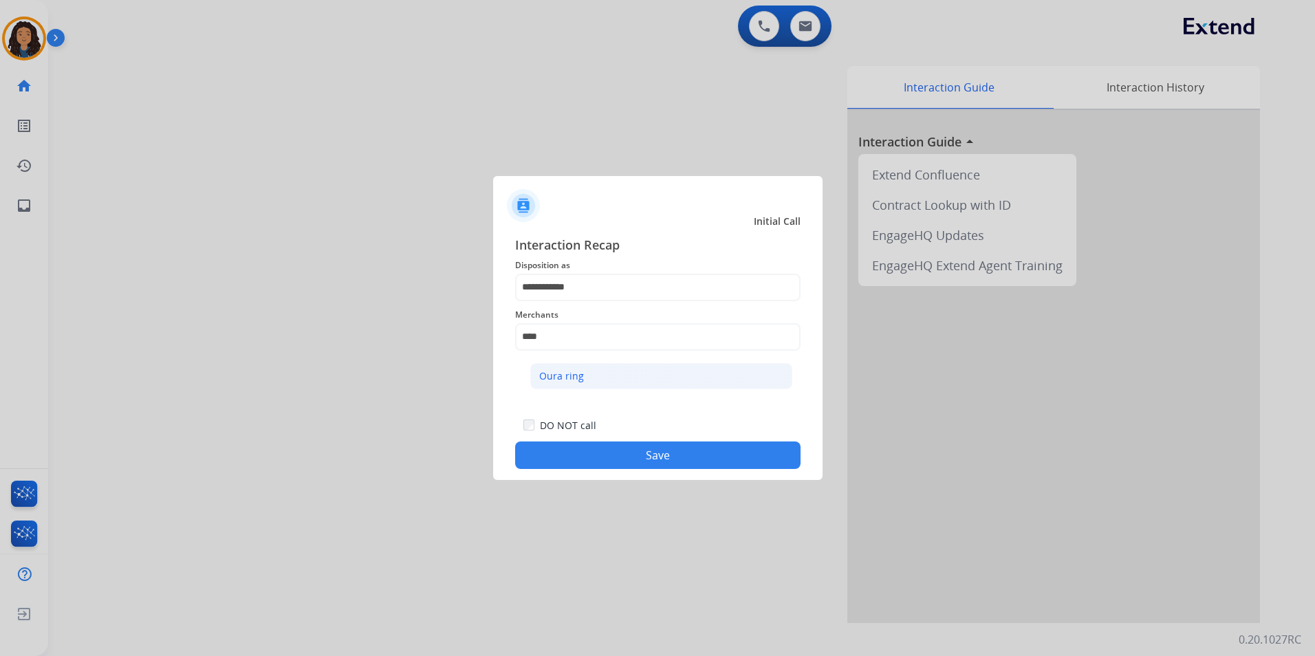
click at [636, 369] on li "Oura ring" at bounding box center [661, 376] width 262 height 26
type input "*********"
click at [536, 453] on button "Save" at bounding box center [657, 455] width 285 height 28
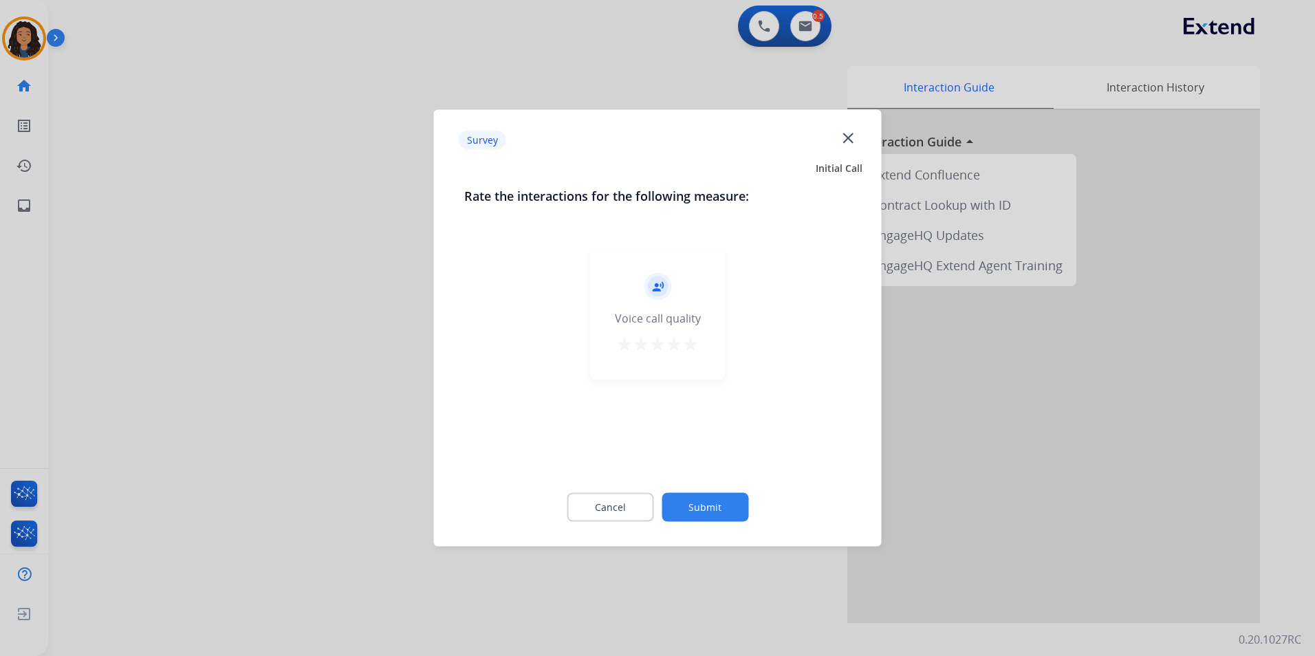
click at [347, 246] on div at bounding box center [657, 328] width 1315 height 656
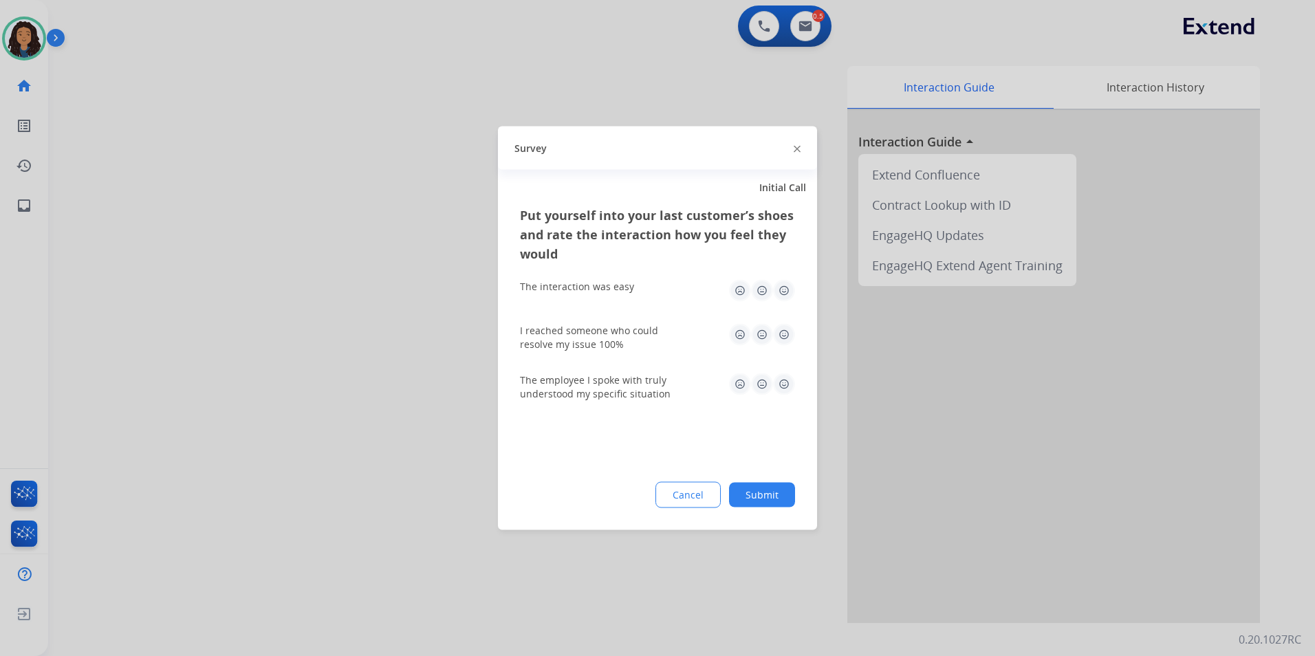
drag, startPoint x: 332, startPoint y: 255, endPoint x: 337, endPoint y: 248, distance: 9.0
click at [335, 250] on div at bounding box center [657, 328] width 1315 height 656
click at [337, 248] on div "swap_horiz Break voice bridge close_fullscreen Connect 3-Way Call merge_type Se…" at bounding box center [665, 336] width 1234 height 573
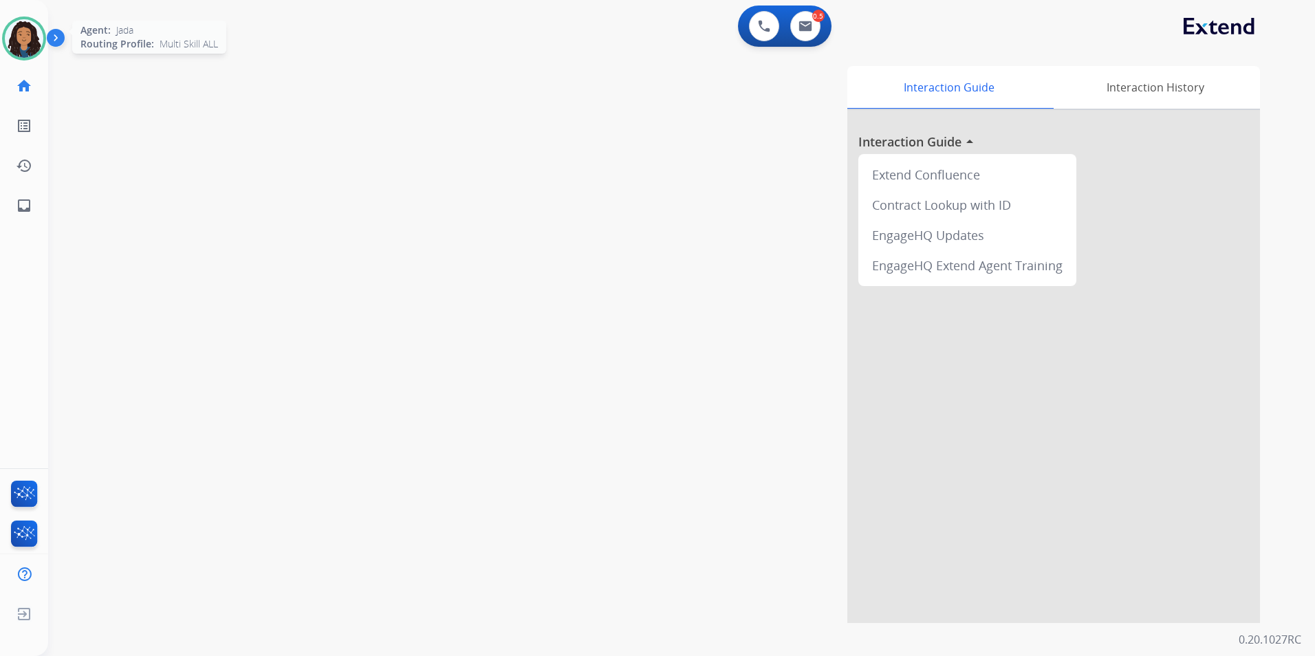
click at [33, 39] on img at bounding box center [24, 38] width 39 height 39
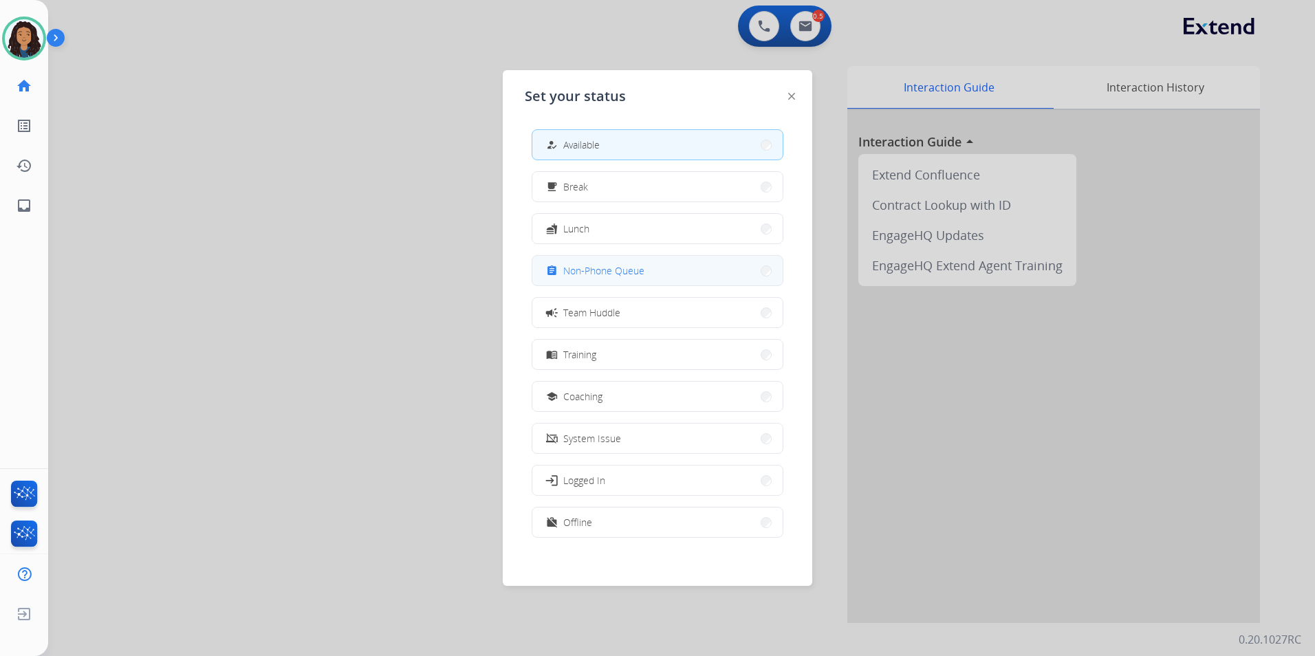
click at [658, 271] on button "assignment Non-Phone Queue" at bounding box center [657, 271] width 250 height 30
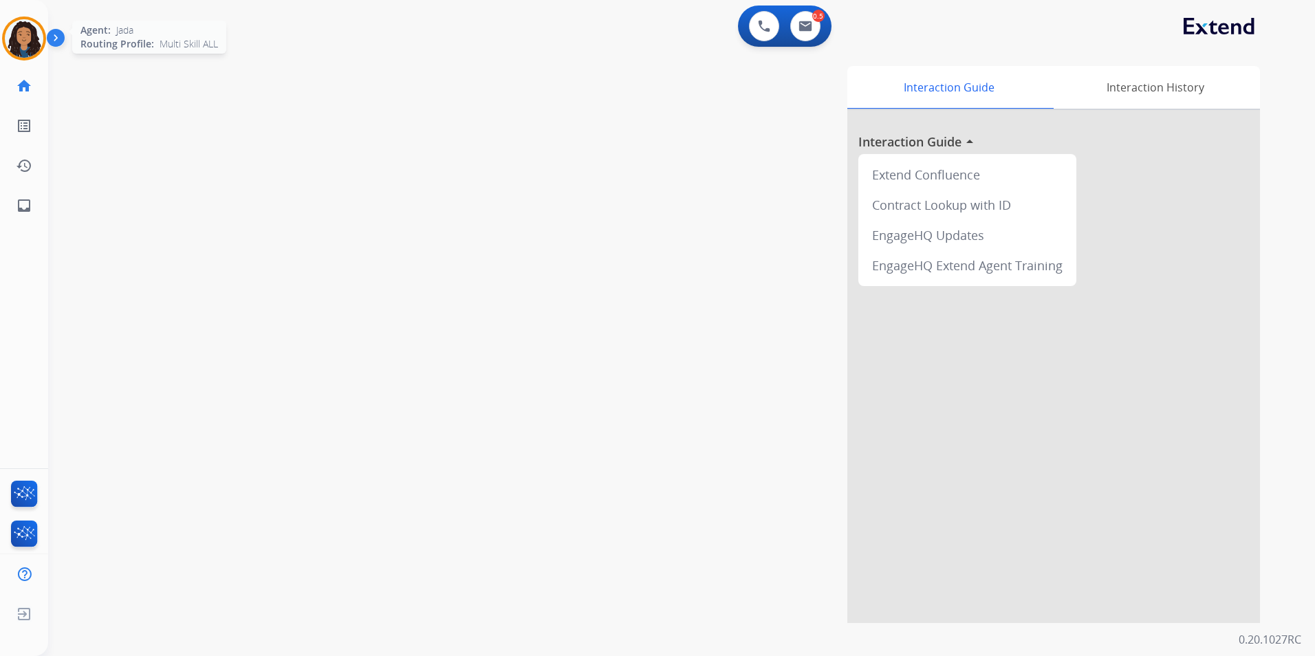
click at [30, 55] on img at bounding box center [24, 38] width 39 height 39
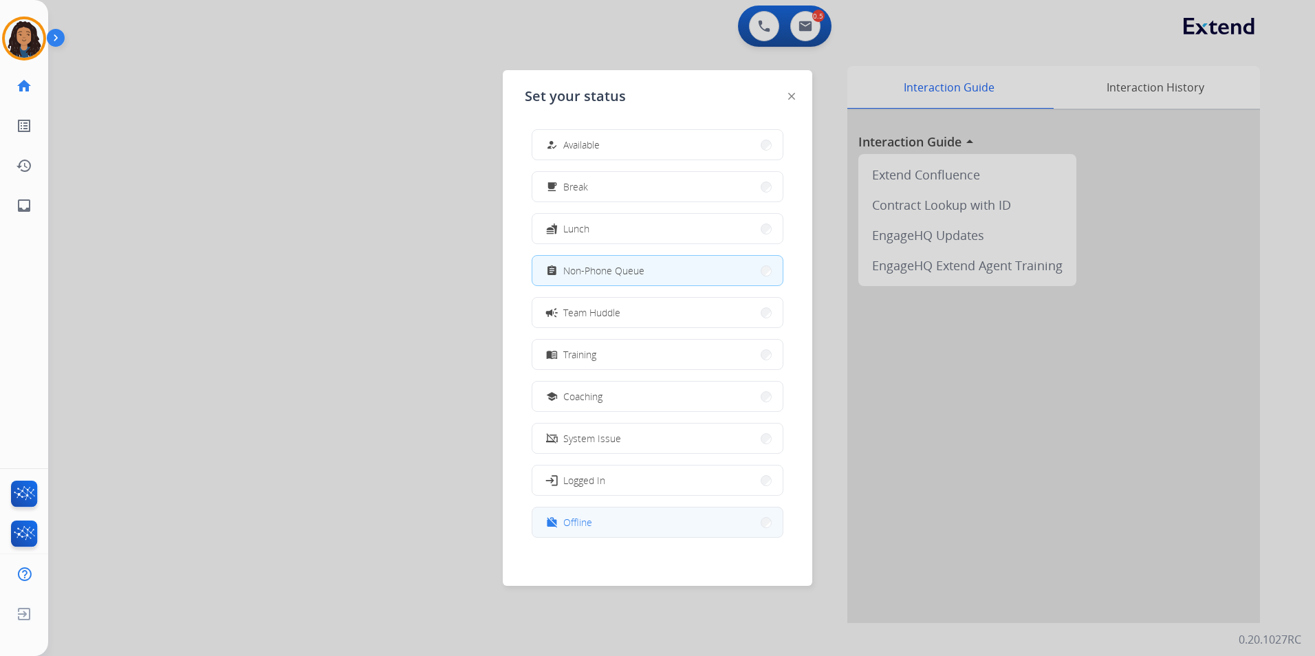
click at [687, 512] on button "work_off Offline" at bounding box center [657, 522] width 250 height 30
